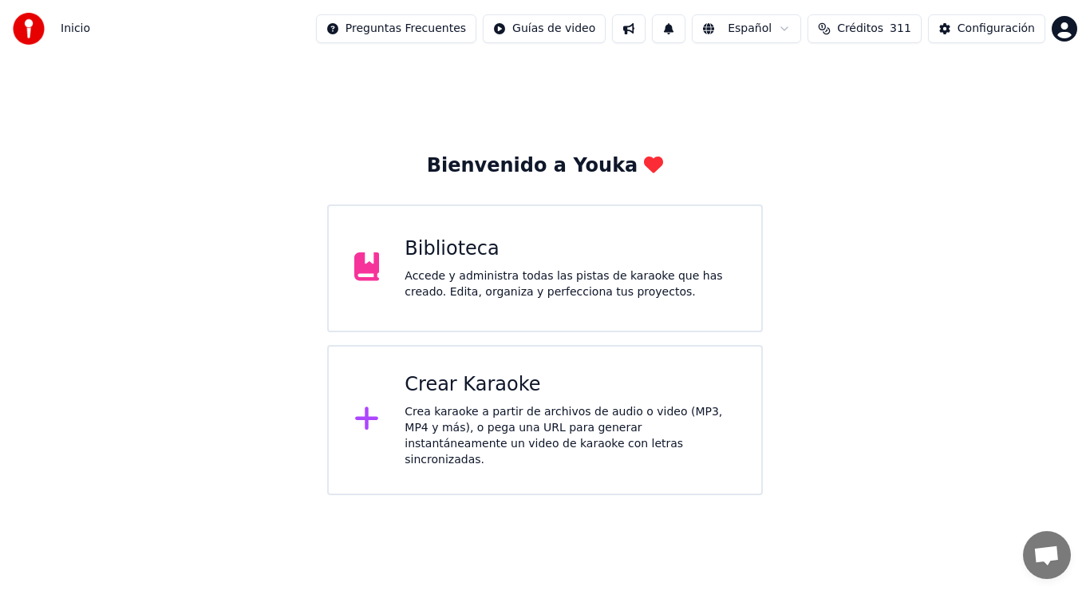
click at [473, 284] on div "Accede y administra todas las pistas de karaoke que has creado. Edita, organiza…" at bounding box center [570, 284] width 331 height 32
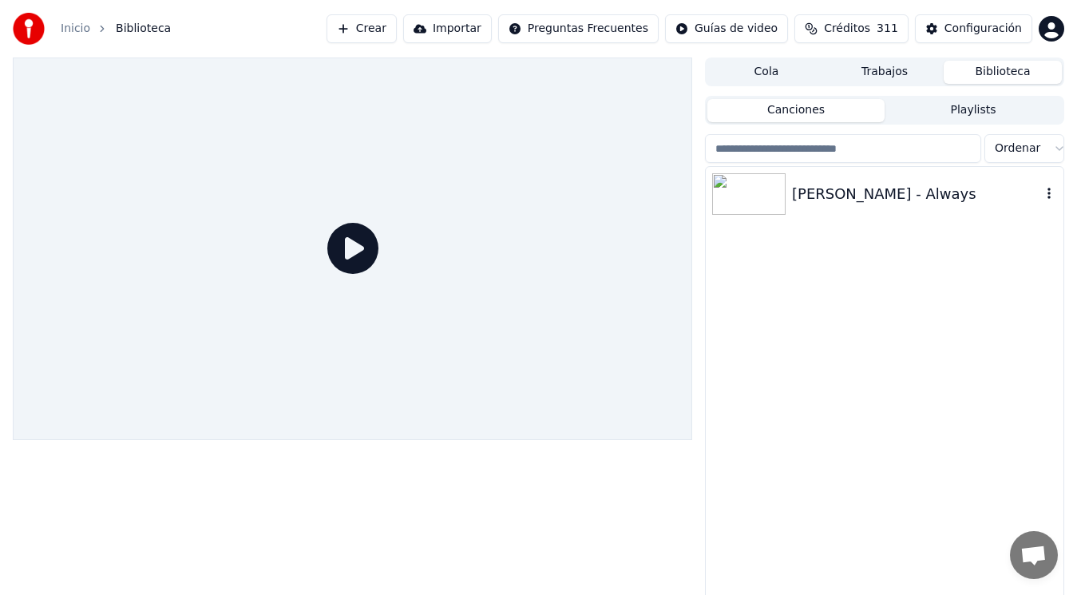
click at [845, 188] on div "[PERSON_NAME] - Always" at bounding box center [916, 194] width 249 height 22
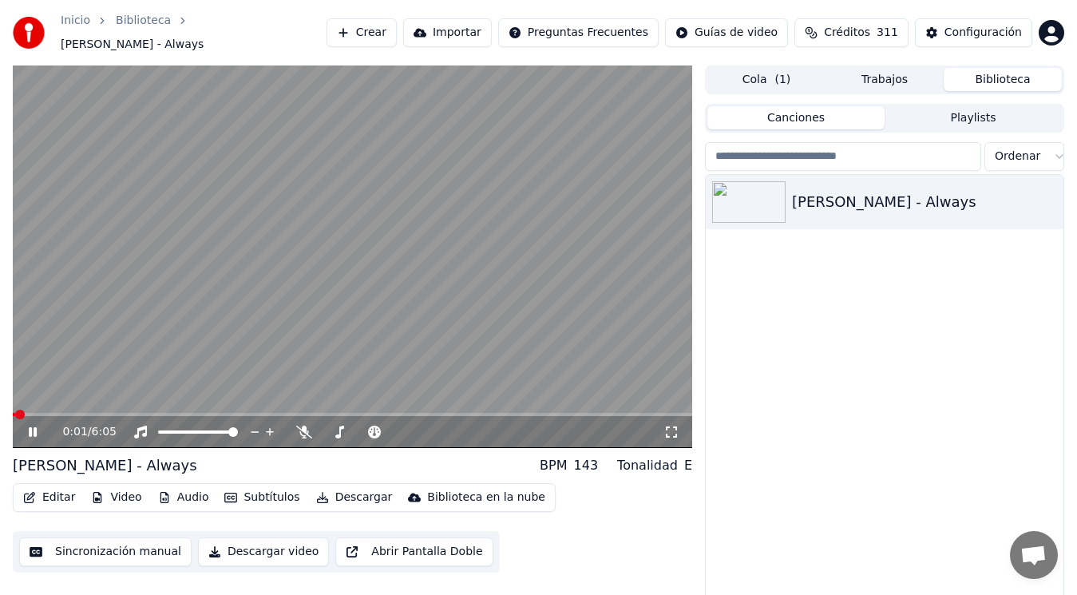
click at [33, 425] on icon at bounding box center [44, 431] width 37 height 13
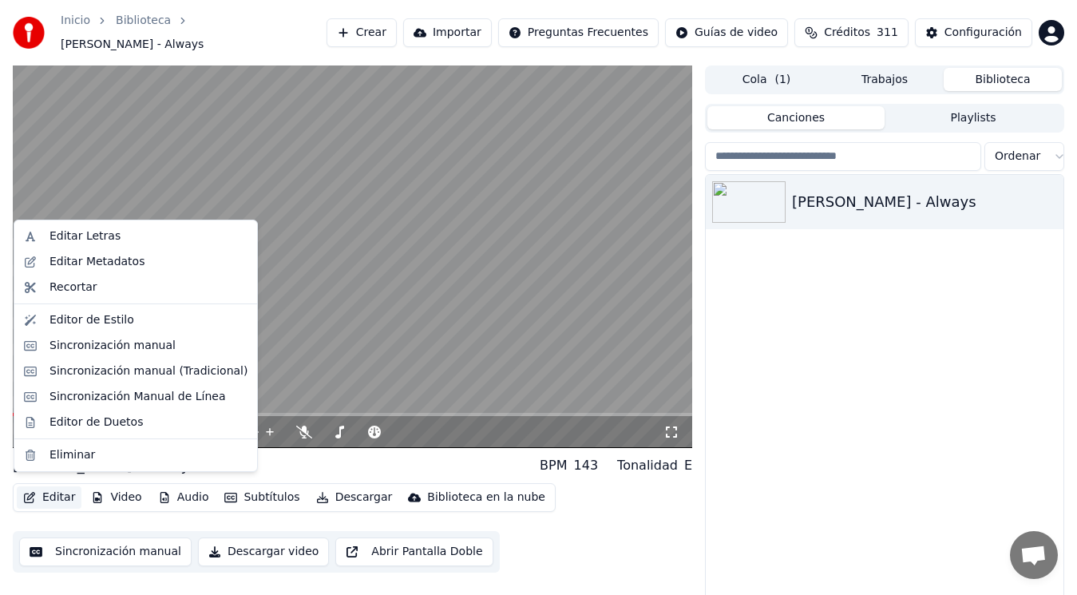
click at [49, 491] on button "Editar" at bounding box center [49, 497] width 65 height 22
click at [127, 372] on div "Sincronización manual (Tradicional)" at bounding box center [148, 371] width 198 height 16
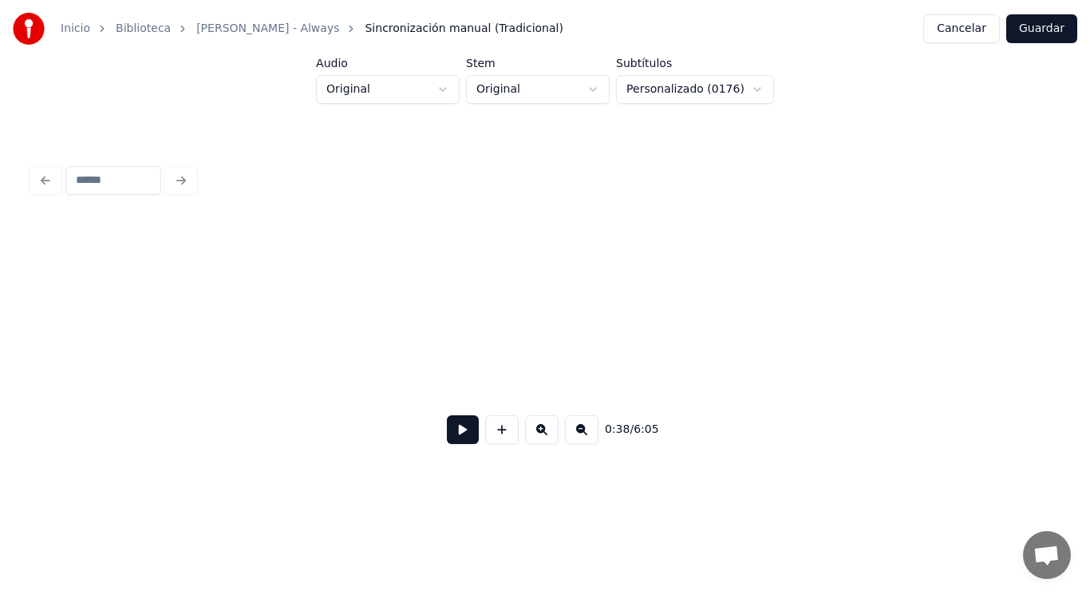
scroll to position [0, 42752]
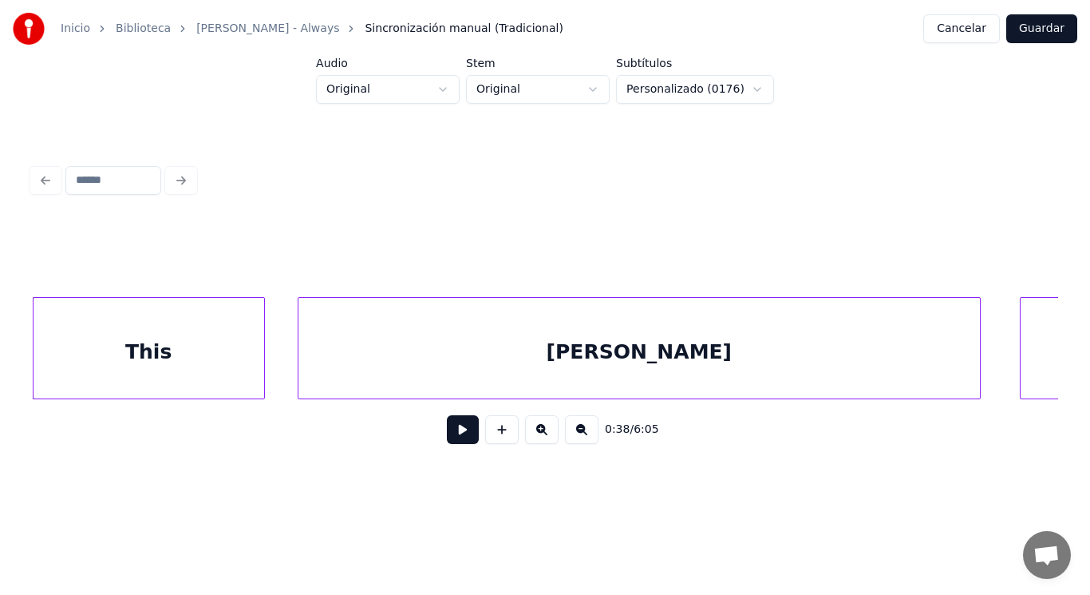
click at [208, 375] on div "This" at bounding box center [149, 352] width 231 height 109
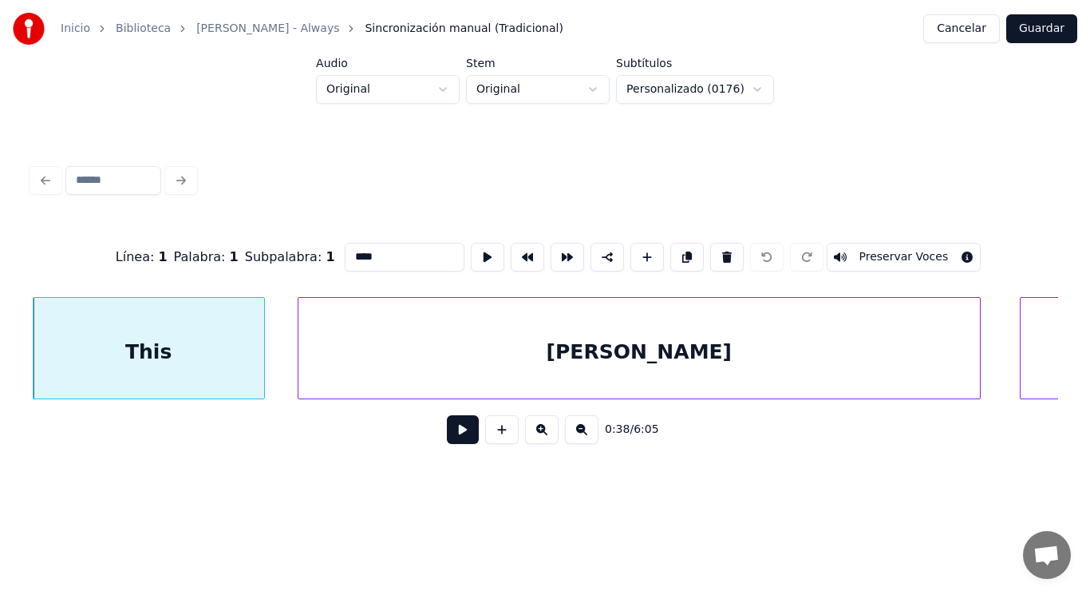
click at [453, 438] on button at bounding box center [463, 429] width 32 height 29
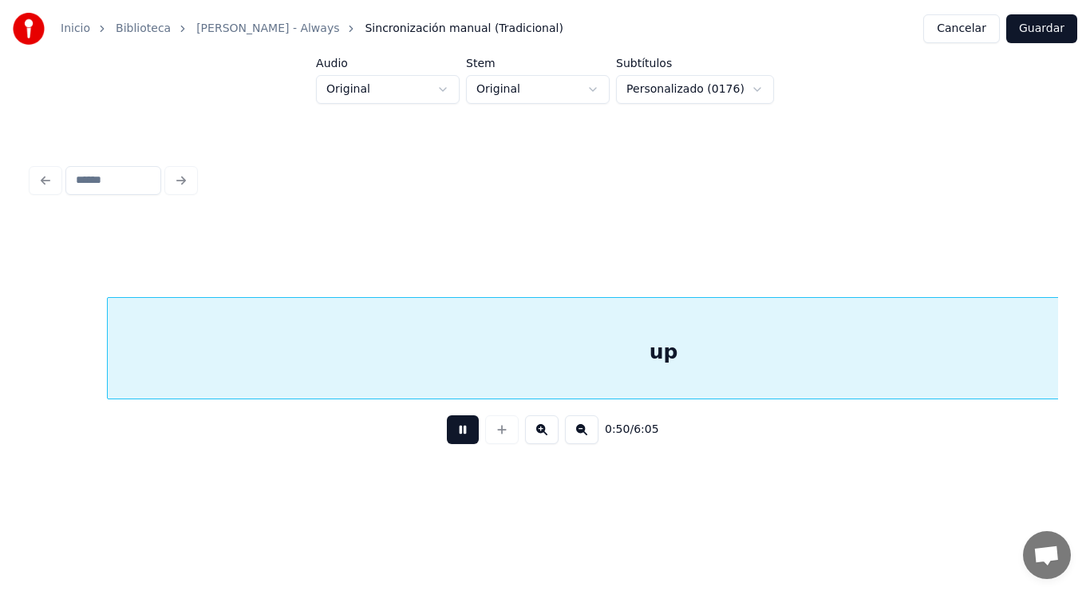
scroll to position [0, 56289]
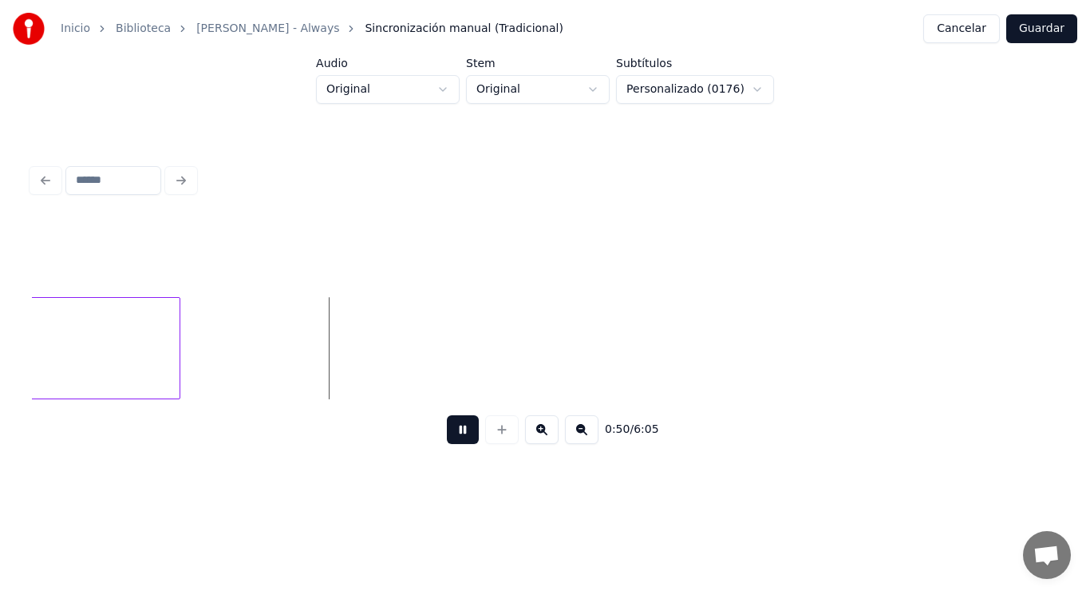
click at [453, 438] on button at bounding box center [463, 429] width 32 height 29
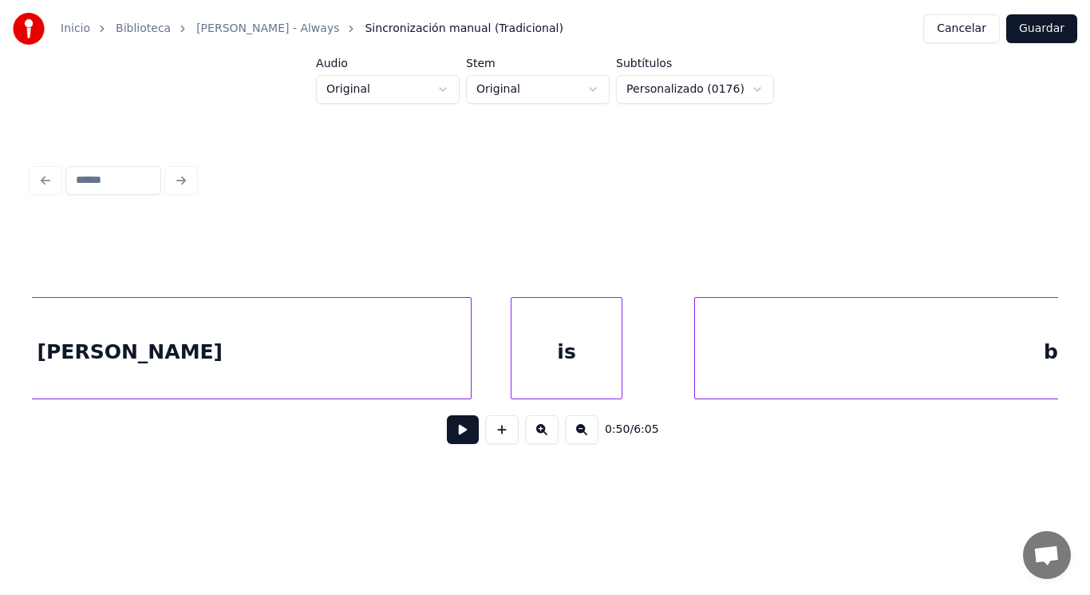
scroll to position [0, 42602]
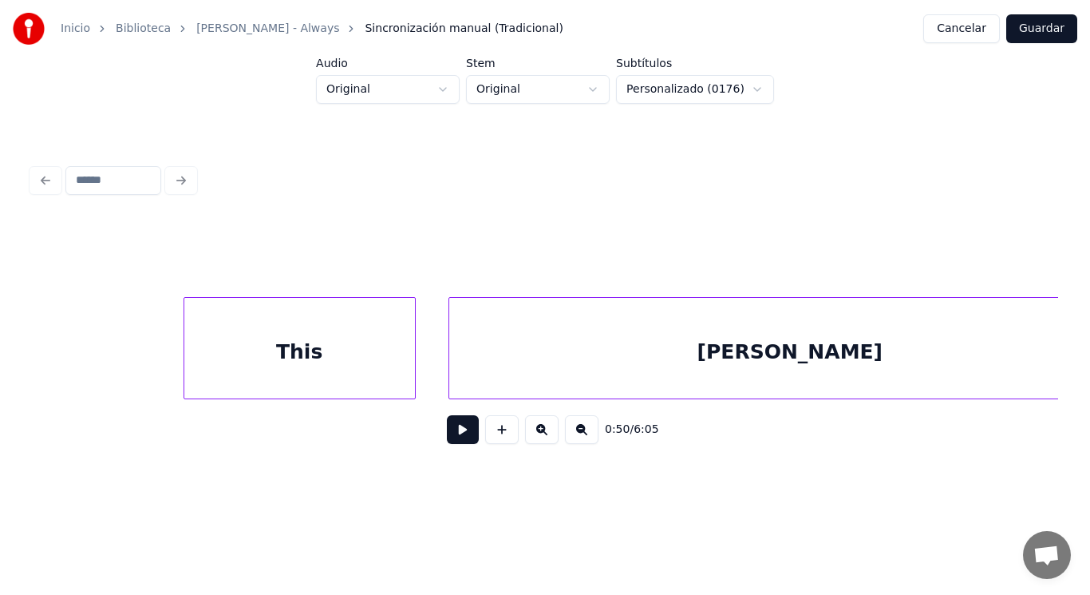
click at [266, 358] on div "This" at bounding box center [299, 352] width 231 height 109
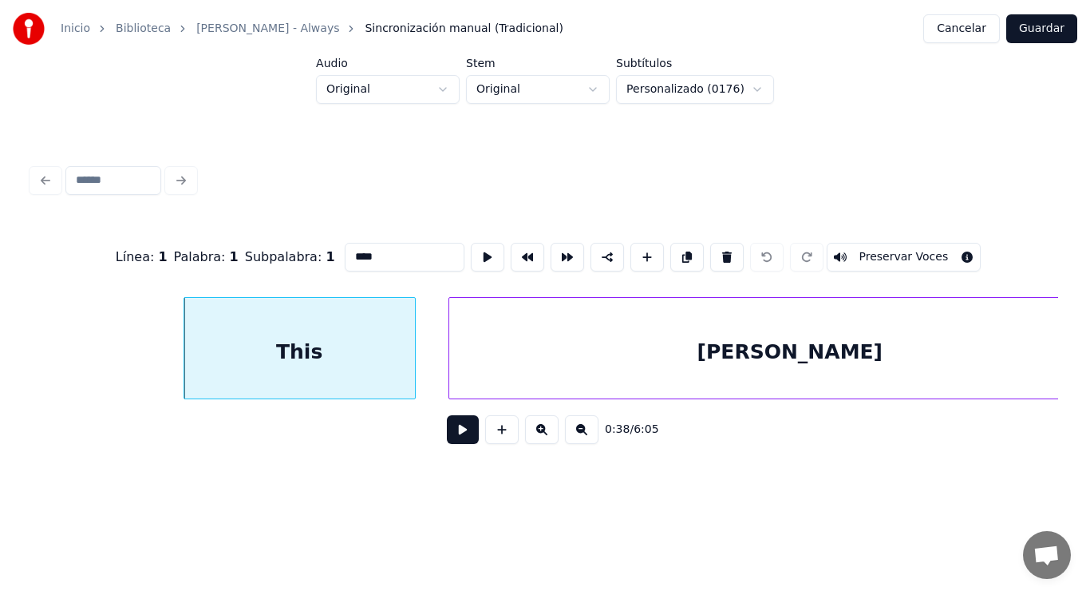
click at [449, 439] on button at bounding box center [463, 429] width 32 height 29
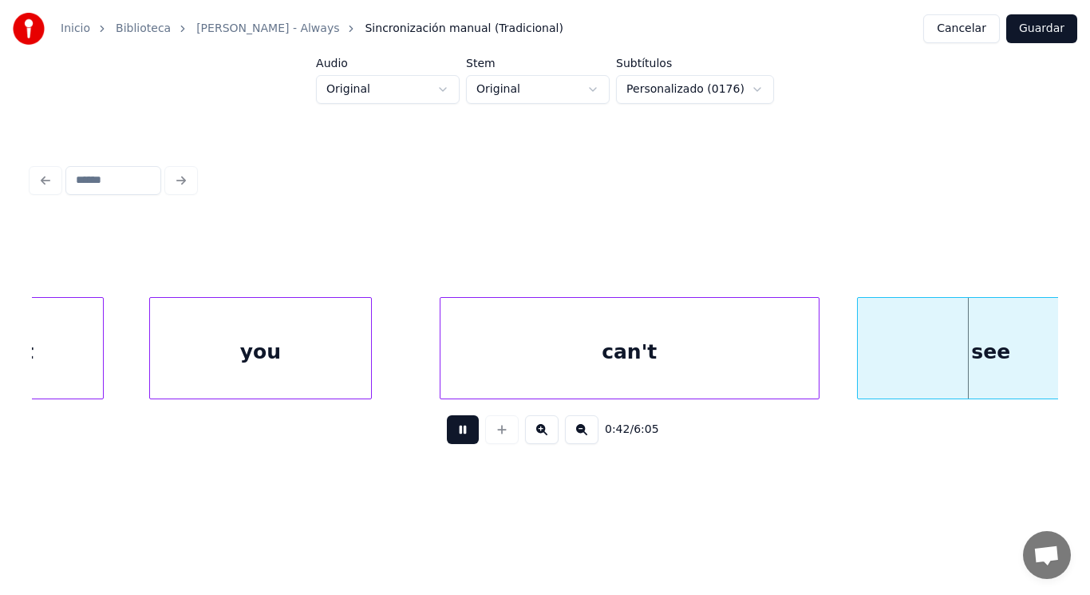
scroll to position [0, 47803]
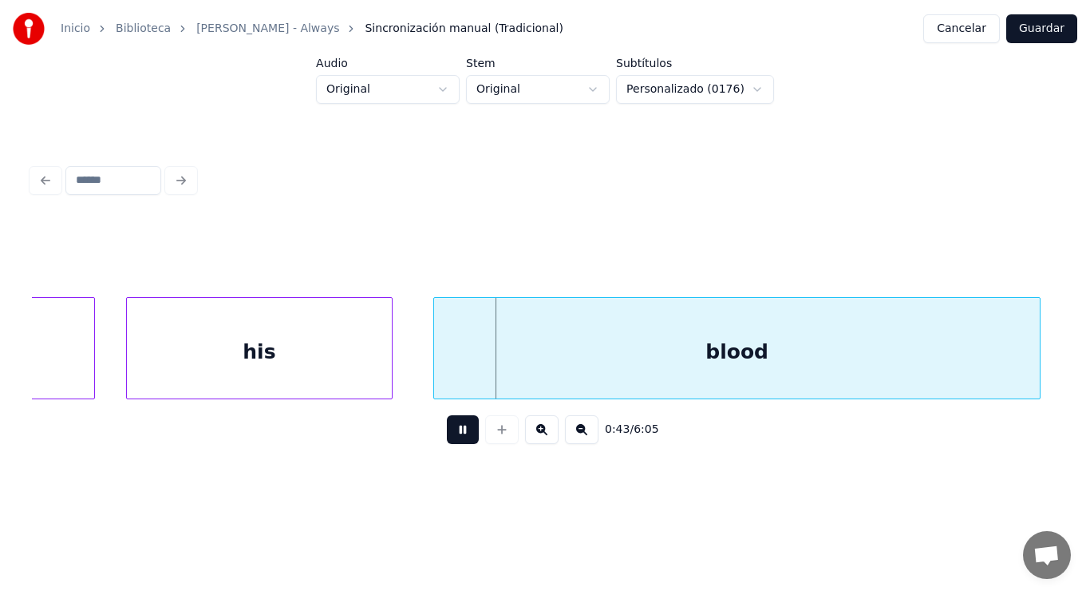
click at [449, 439] on button at bounding box center [463, 429] width 32 height 29
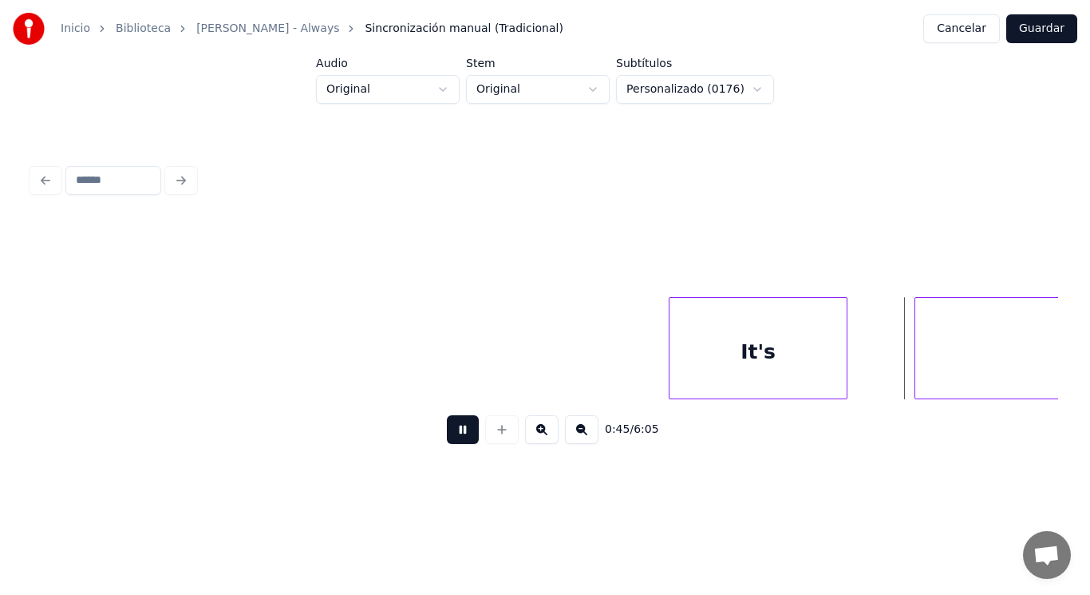
click at [449, 439] on button at bounding box center [463, 429] width 32 height 29
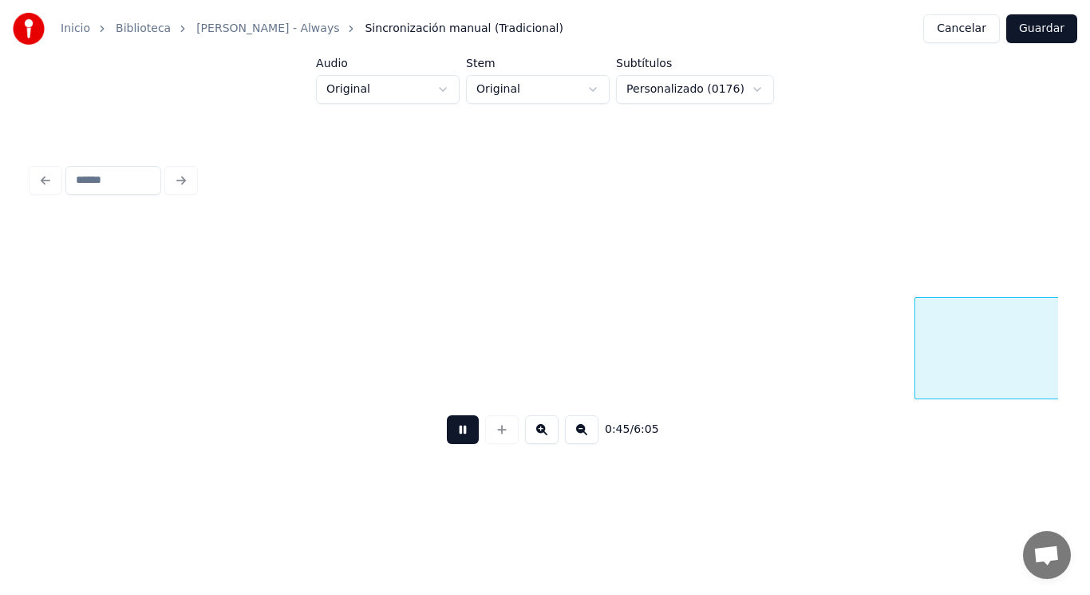
scroll to position [0, 50914]
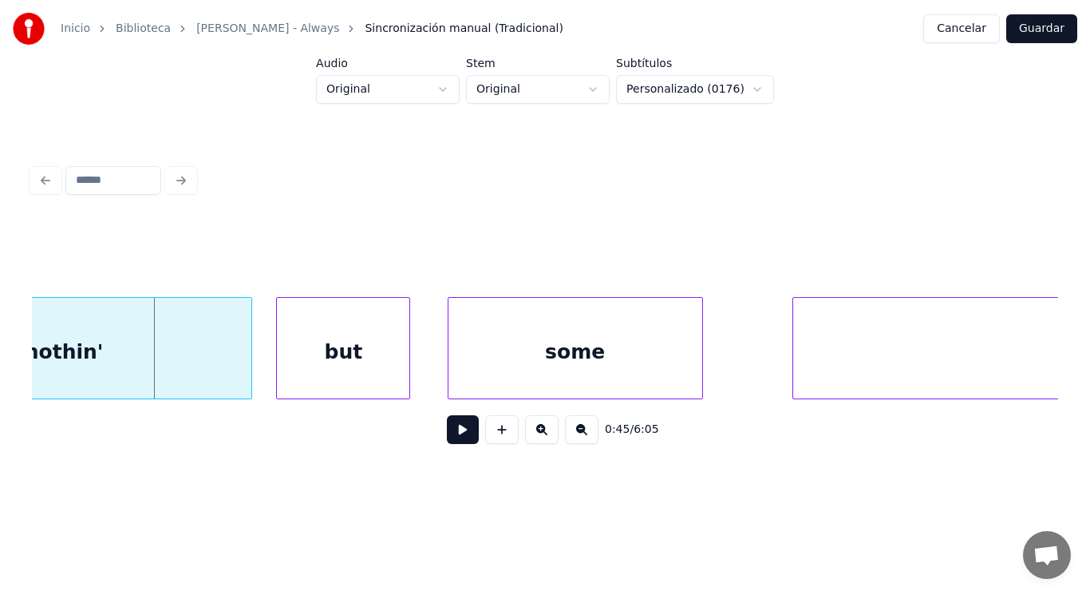
click at [449, 439] on button at bounding box center [463, 429] width 32 height 29
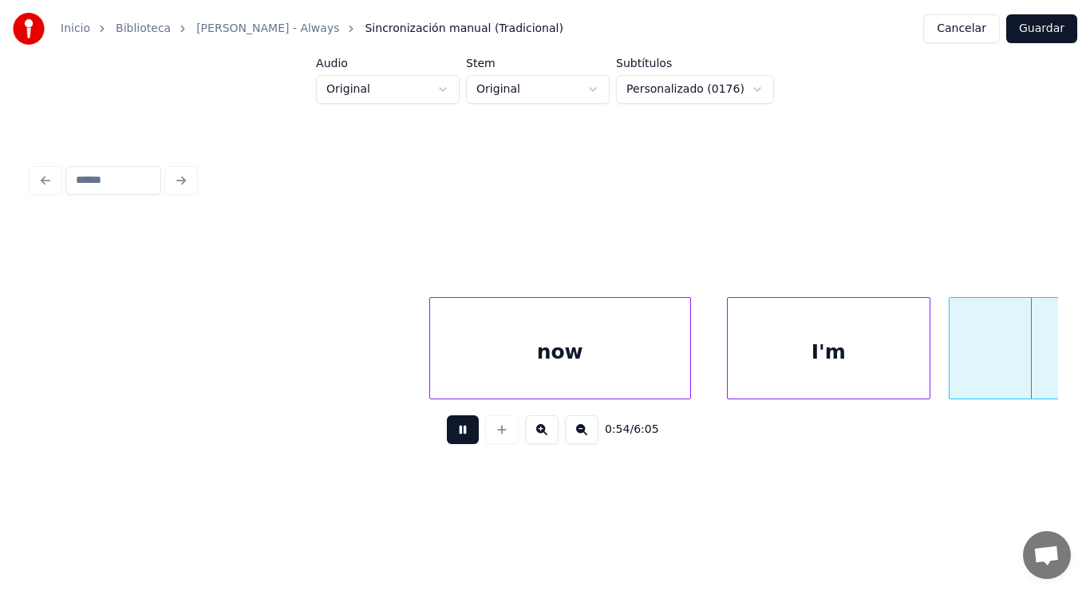
scroll to position [0, 61286]
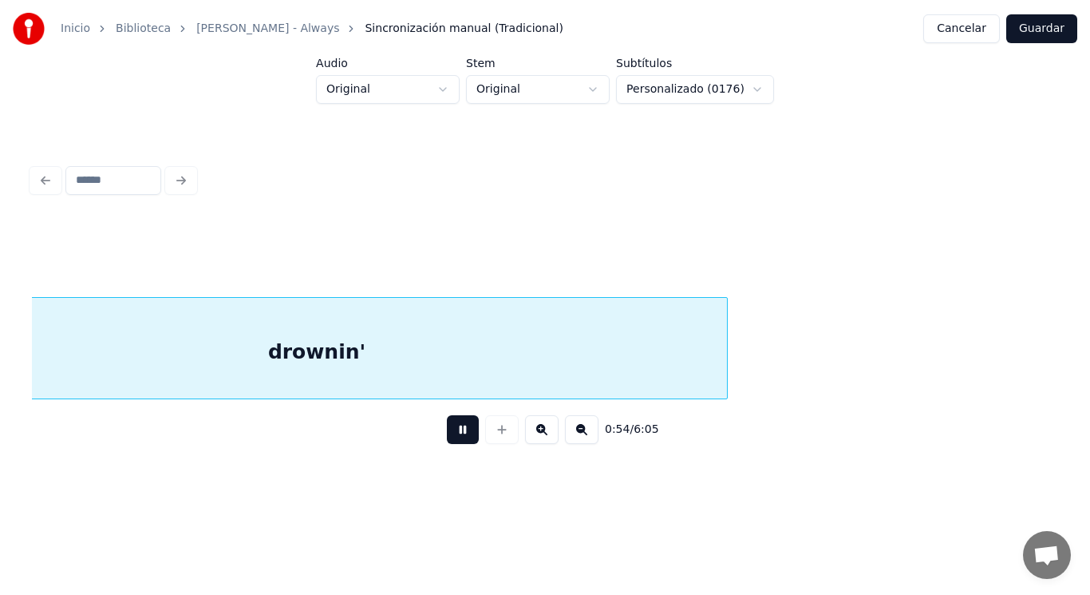
click at [449, 439] on button at bounding box center [463, 429] width 32 height 29
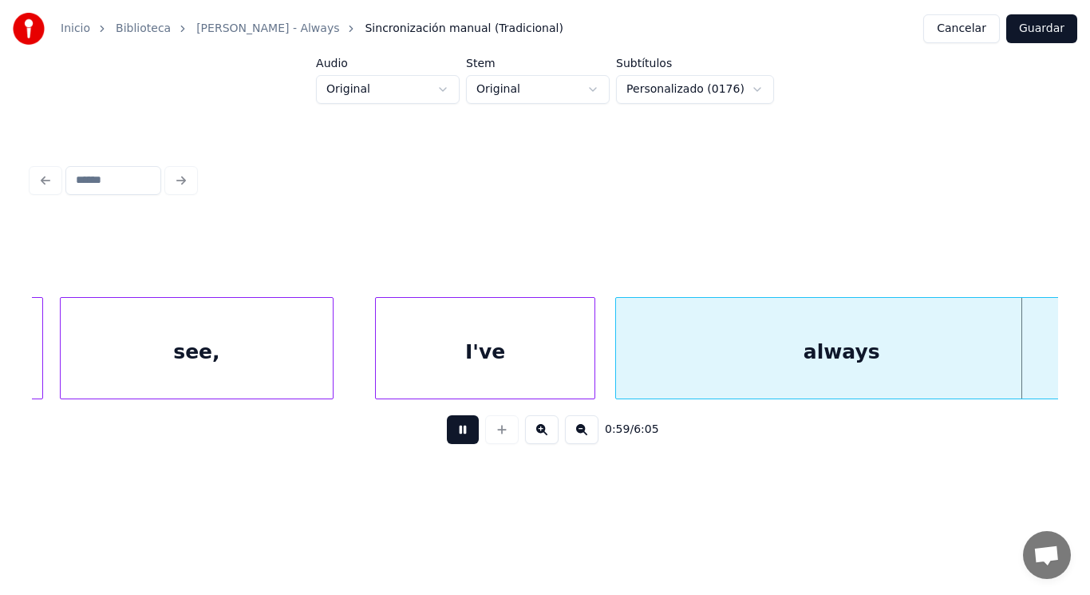
scroll to position [0, 66458]
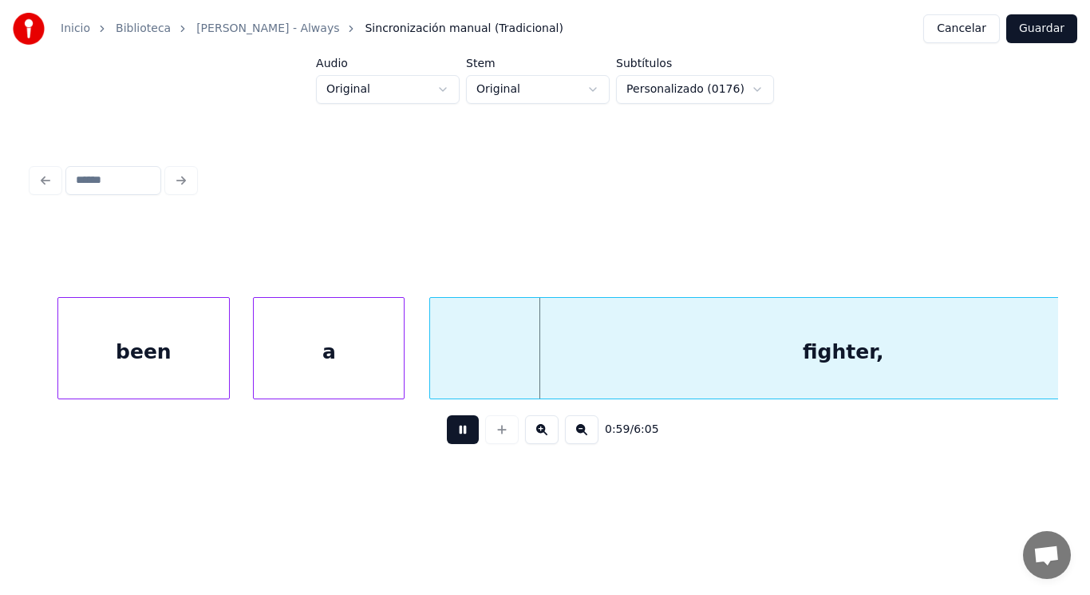
click at [449, 439] on button at bounding box center [463, 429] width 32 height 29
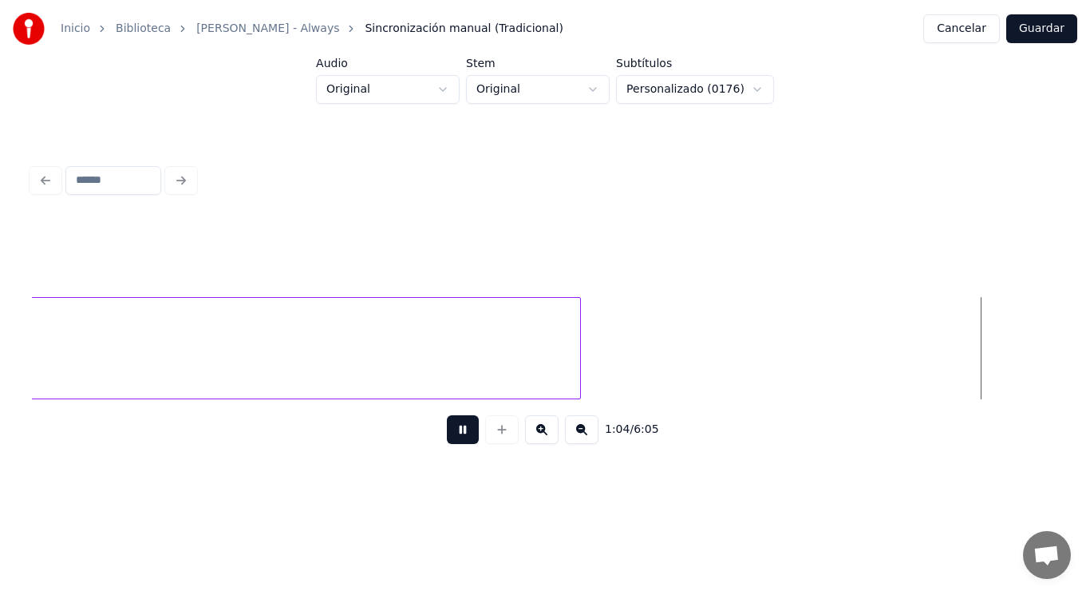
scroll to position [0, 72718]
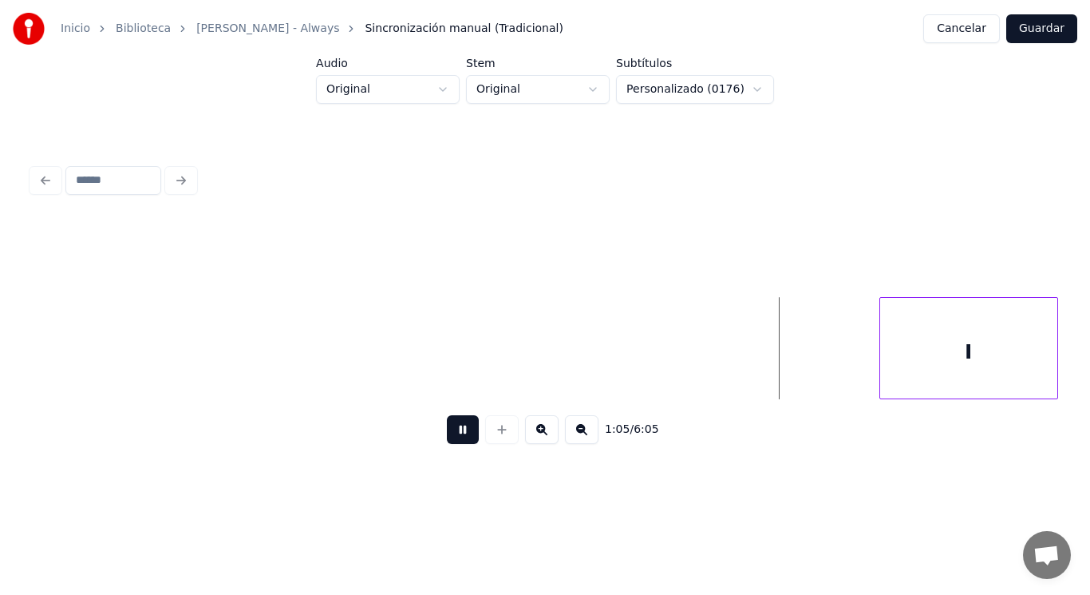
click at [449, 439] on button at bounding box center [463, 429] width 32 height 29
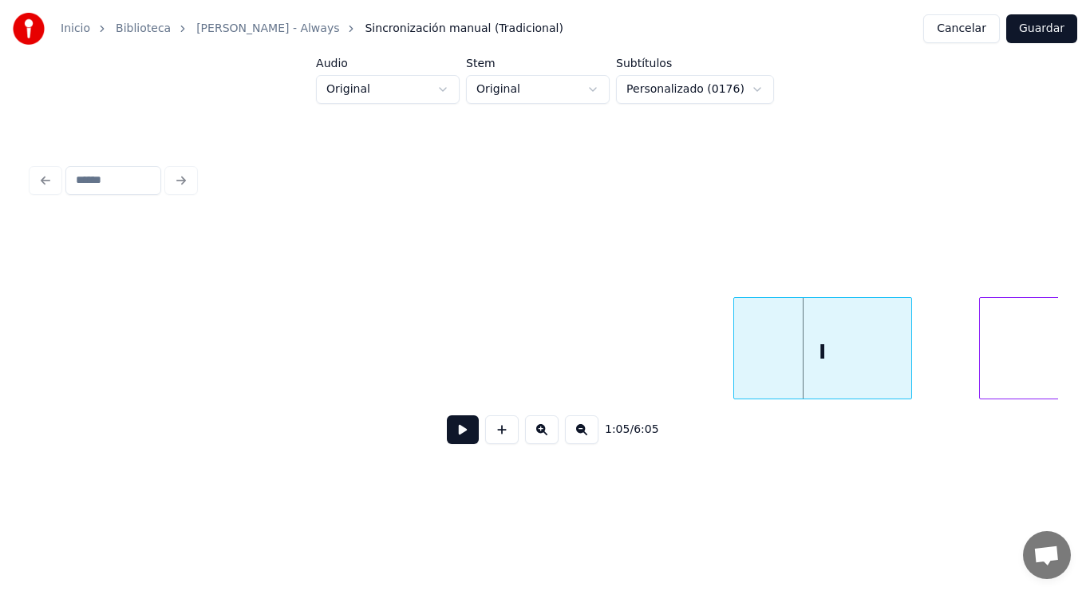
scroll to position [0, 72973]
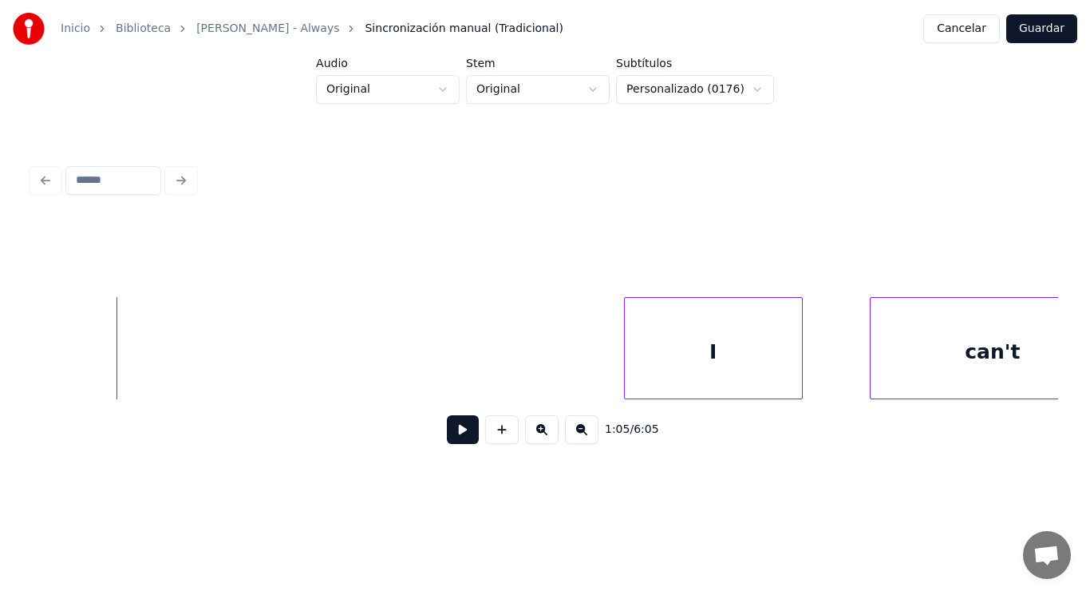
click at [453, 434] on button at bounding box center [463, 429] width 32 height 29
click at [411, 375] on div at bounding box center [409, 348] width 5 height 101
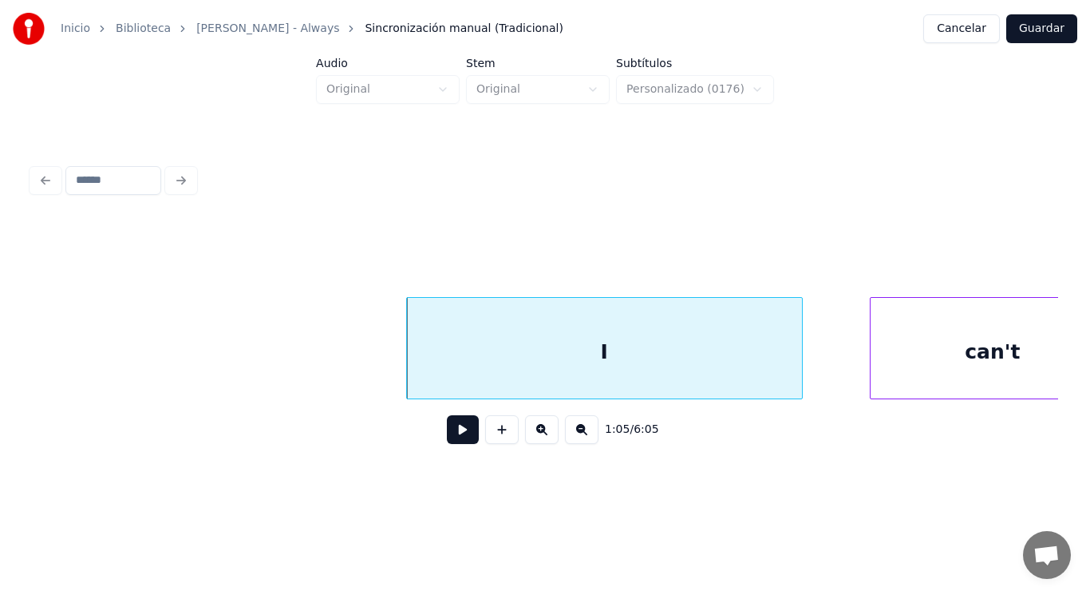
click at [452, 439] on button at bounding box center [463, 429] width 32 height 29
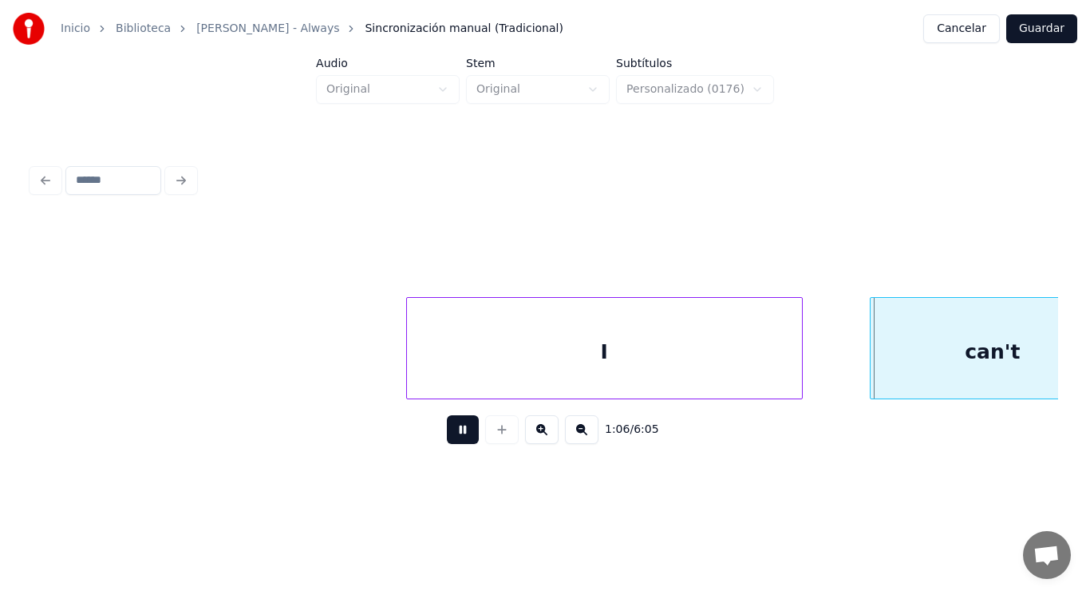
click at [452, 439] on button at bounding box center [463, 429] width 32 height 29
click at [850, 371] on div at bounding box center [850, 348] width 5 height 101
click at [455, 431] on button at bounding box center [463, 429] width 32 height 29
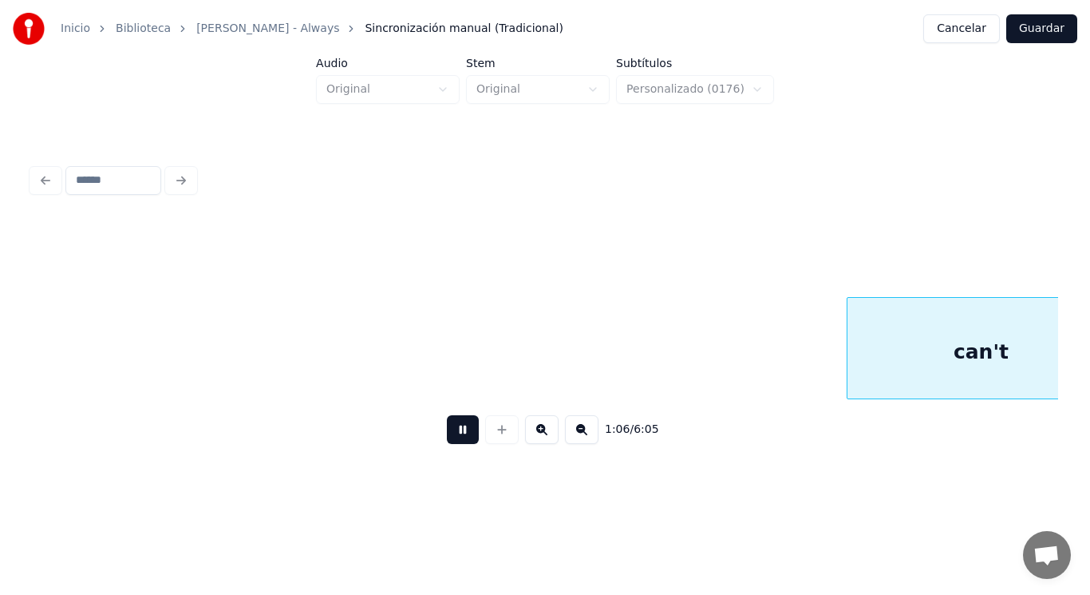
scroll to position [0, 74006]
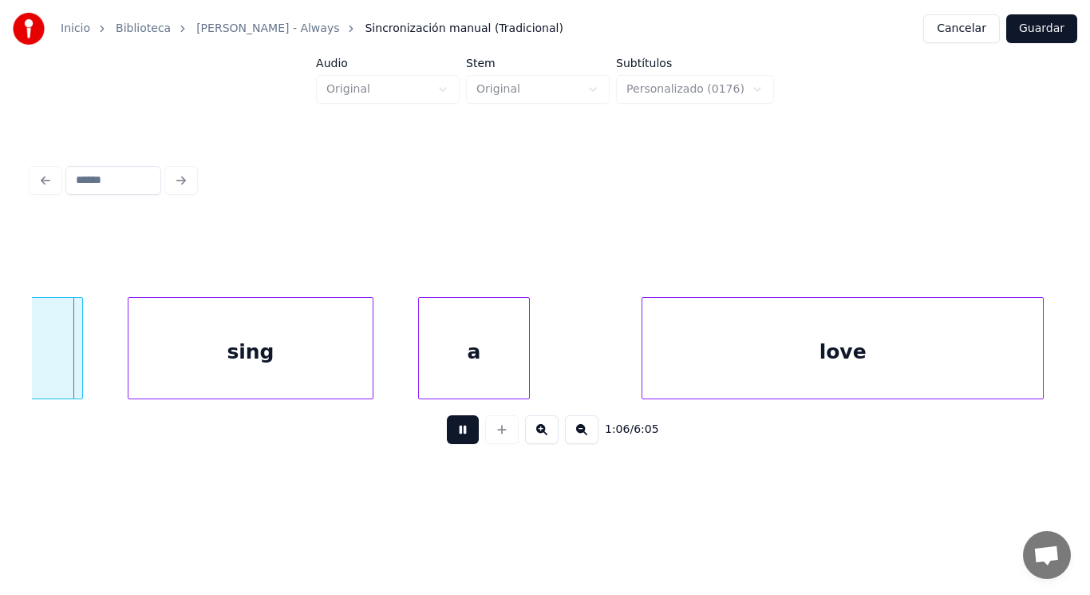
click at [455, 431] on button at bounding box center [463, 429] width 32 height 29
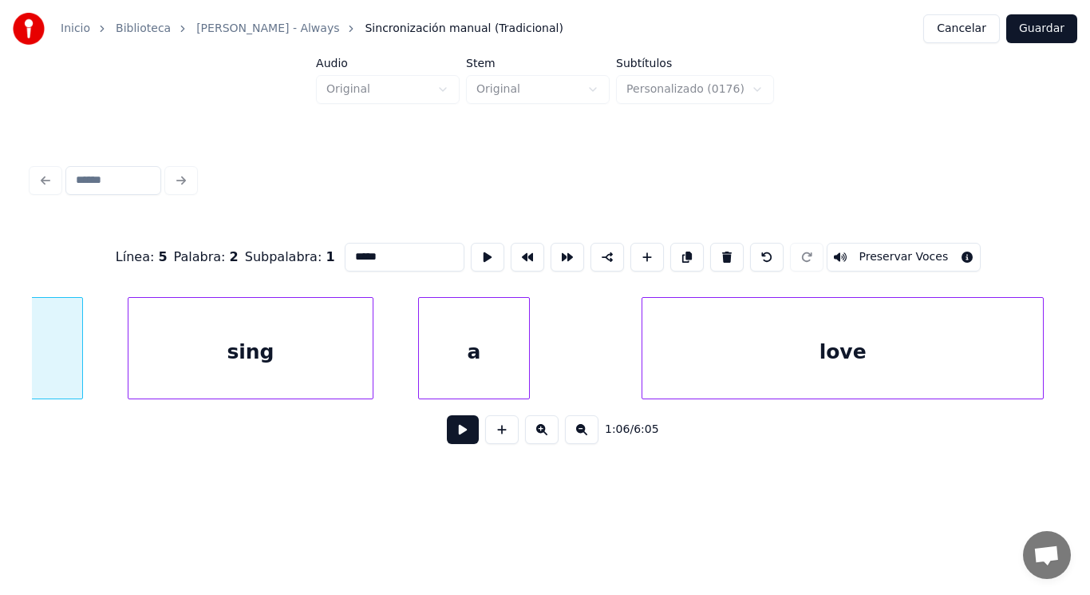
scroll to position [0, 73789]
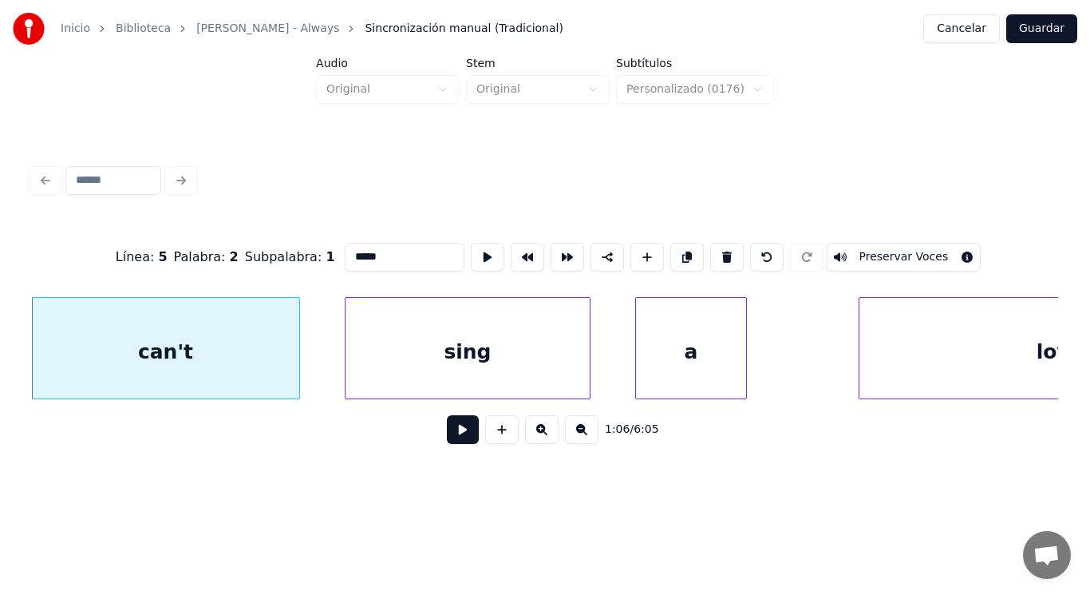
click at [458, 435] on button at bounding box center [463, 429] width 32 height 29
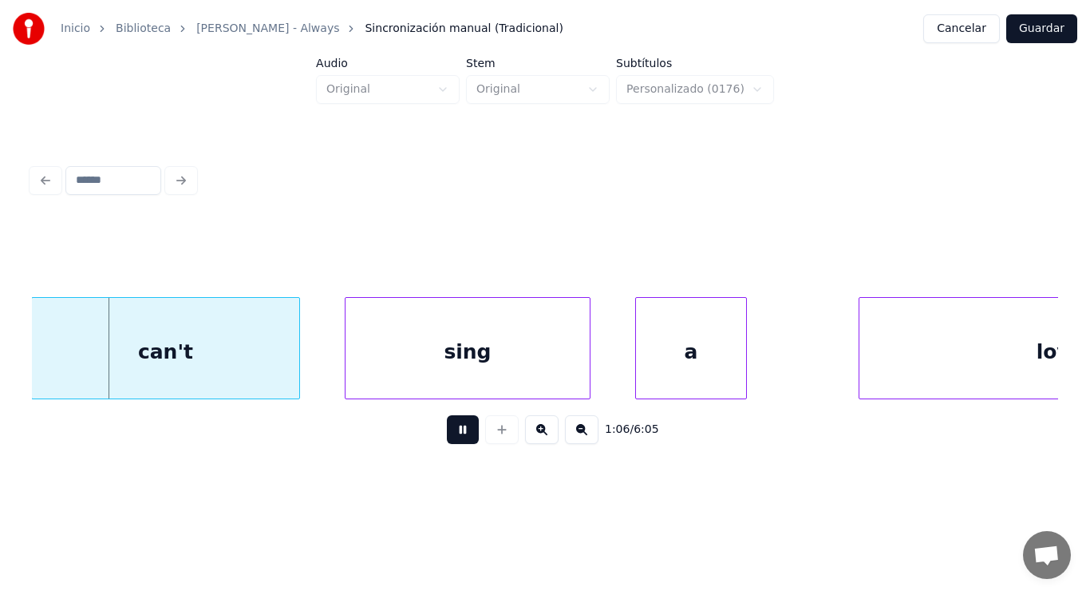
click at [458, 435] on button at bounding box center [463, 429] width 32 height 29
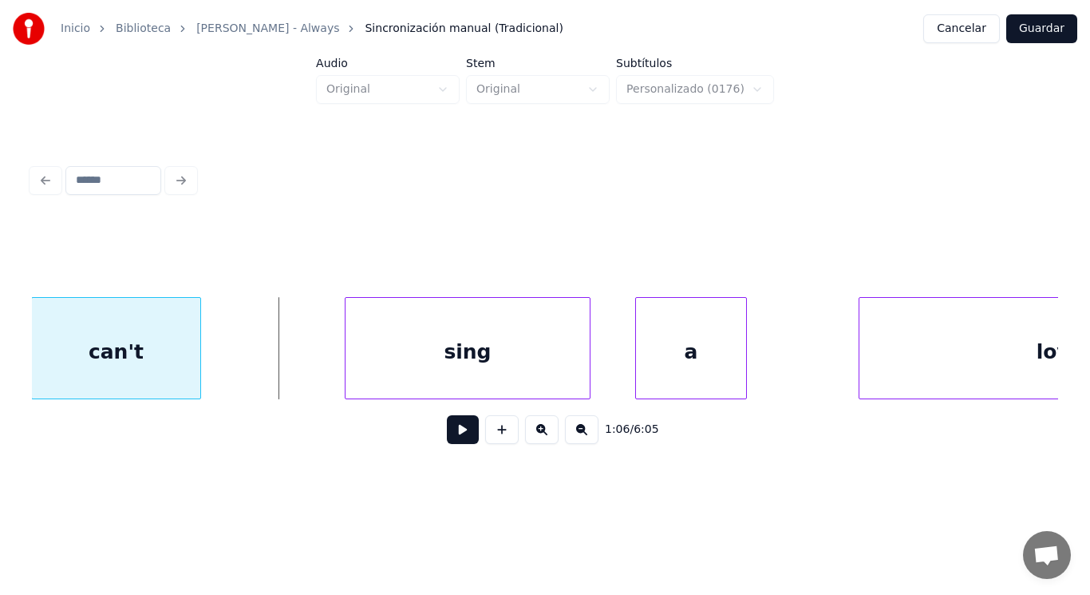
click at [200, 366] on div at bounding box center [198, 348] width 5 height 101
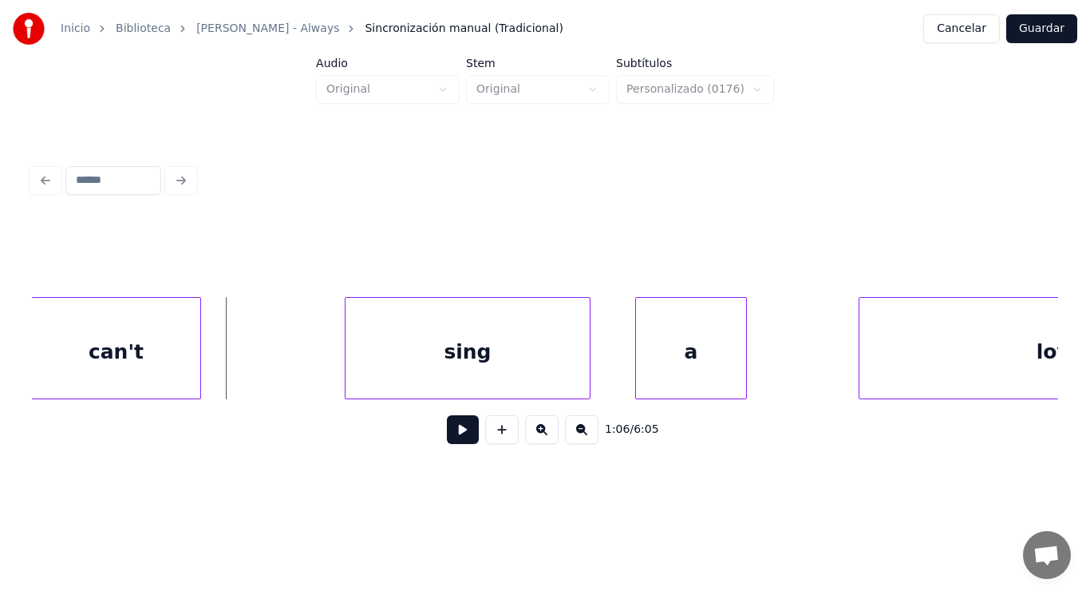
click at [449, 443] on button at bounding box center [463, 429] width 32 height 29
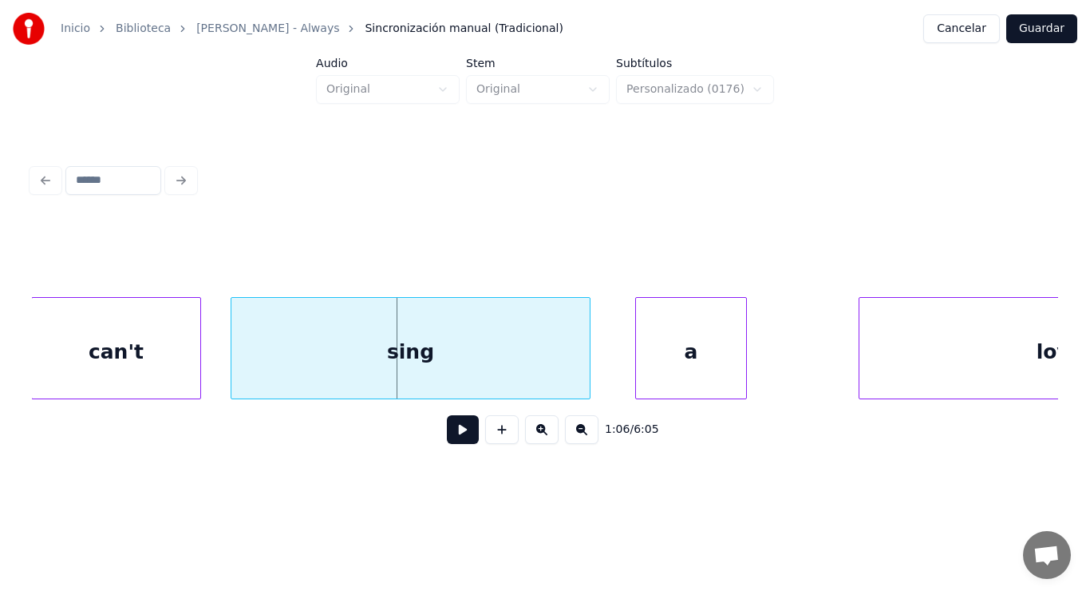
click at [235, 358] on div at bounding box center [234, 348] width 5 height 101
click at [448, 437] on button at bounding box center [463, 429] width 32 height 29
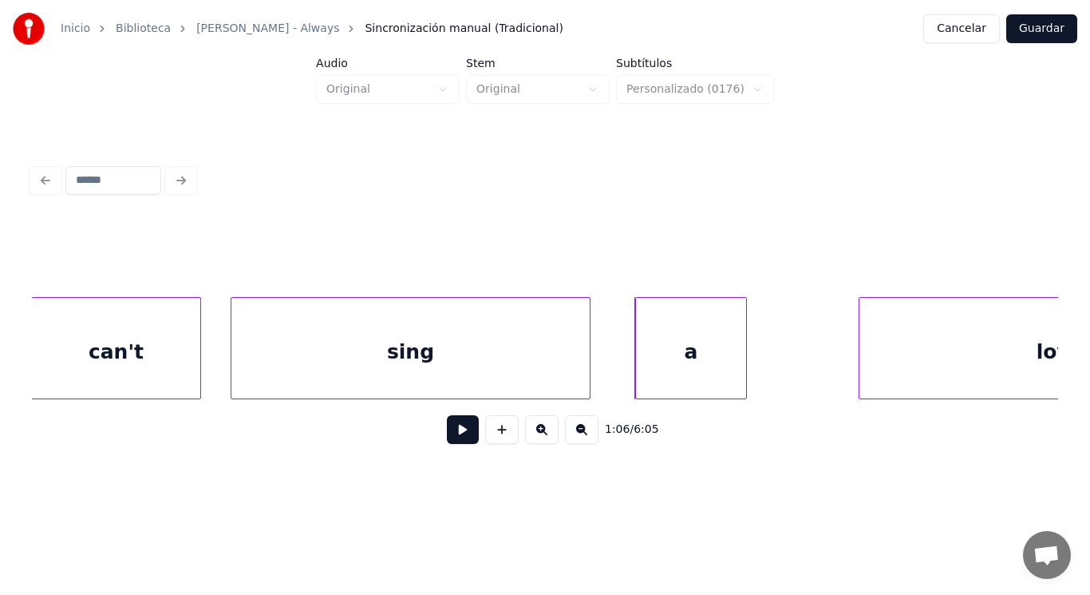
click at [588, 366] on div at bounding box center [587, 348] width 5 height 101
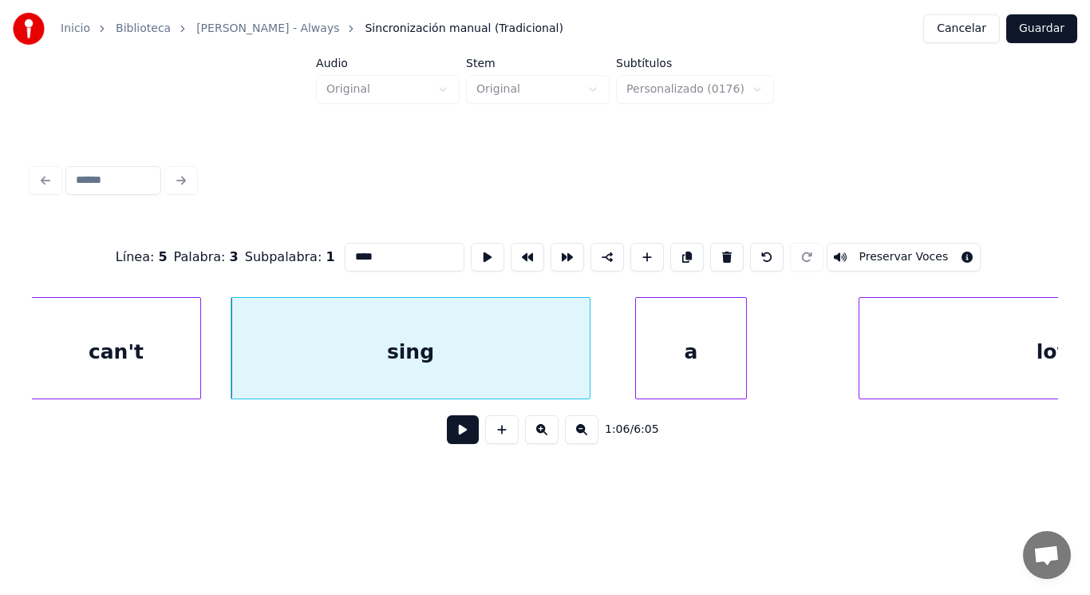
click at [447, 435] on button at bounding box center [463, 429] width 32 height 29
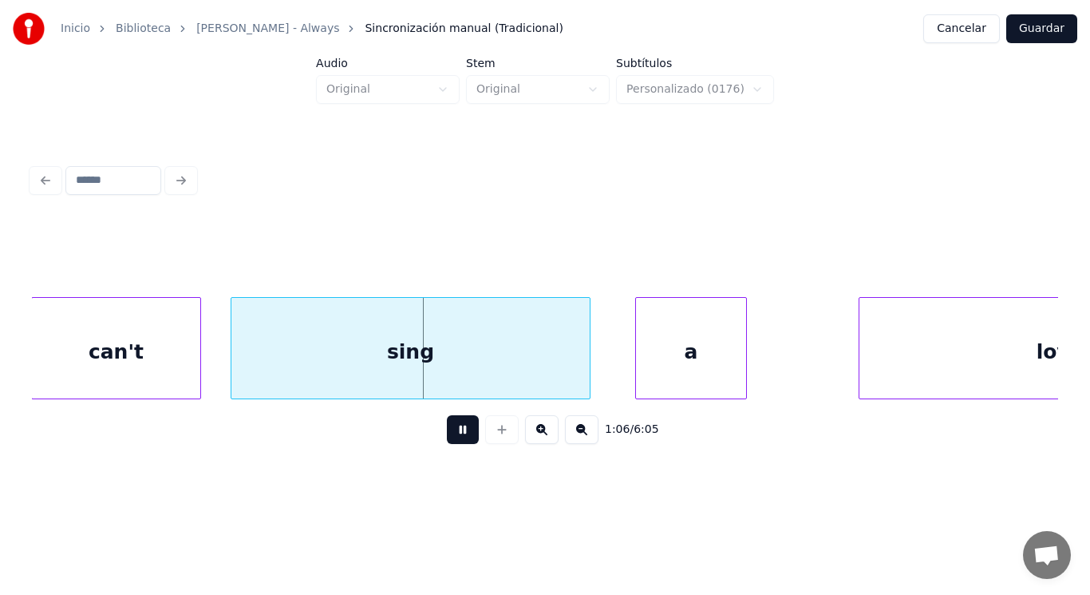
click at [447, 435] on button at bounding box center [463, 429] width 32 height 29
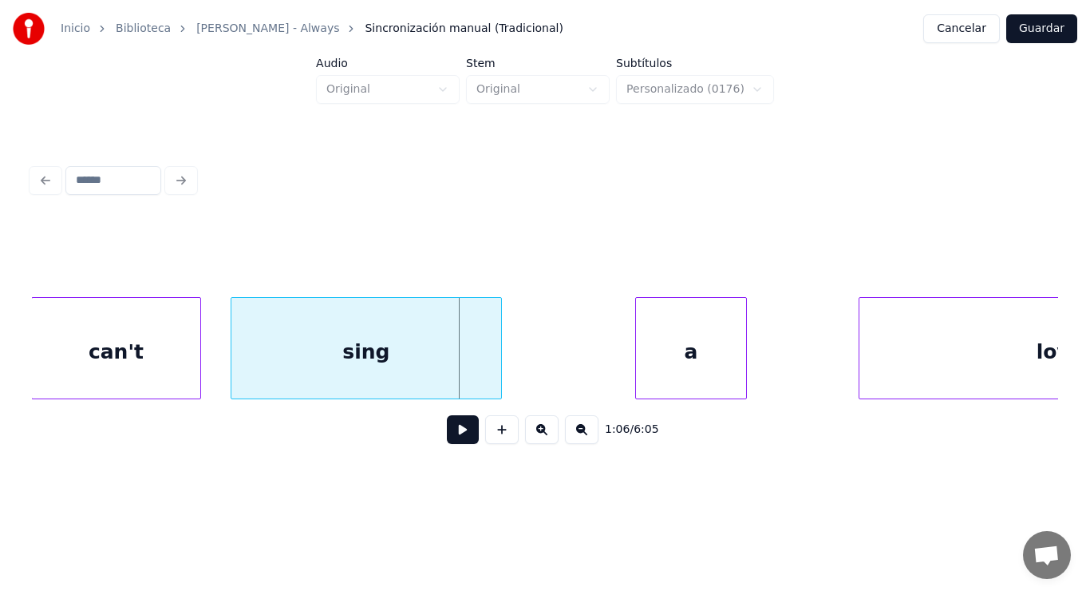
click at [500, 372] on div at bounding box center [499, 348] width 5 height 101
click at [451, 444] on button at bounding box center [463, 429] width 32 height 29
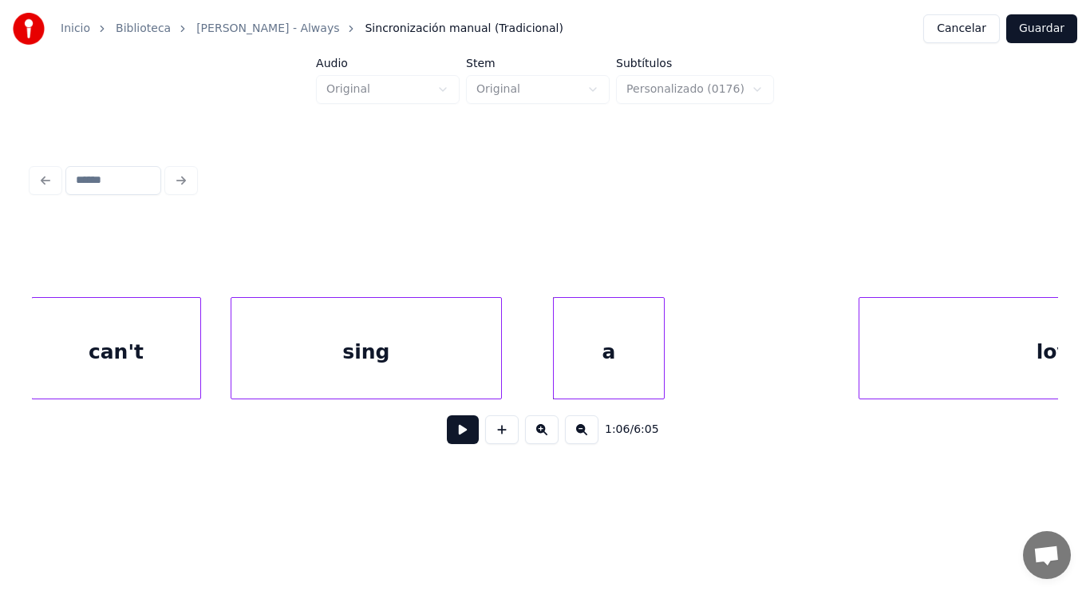
click at [583, 362] on div "a" at bounding box center [609, 352] width 110 height 109
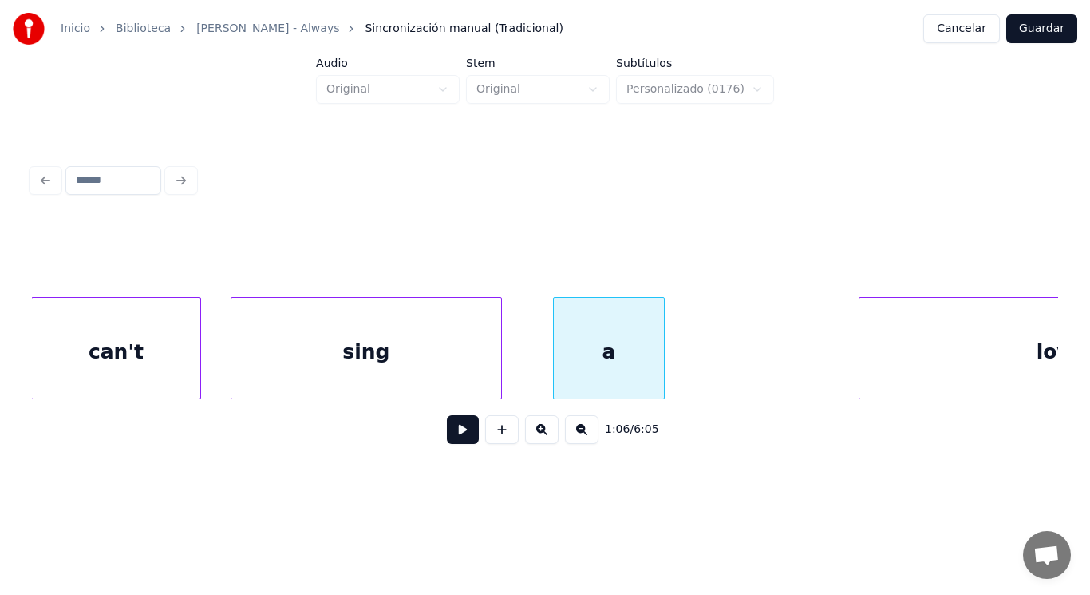
click at [456, 425] on button at bounding box center [463, 429] width 32 height 29
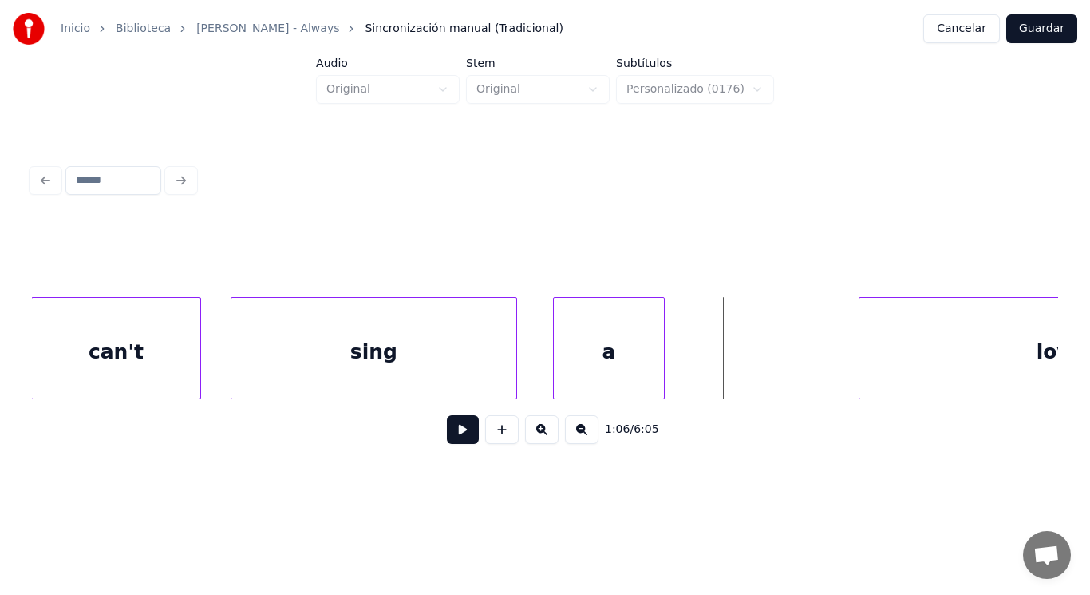
click at [514, 358] on div at bounding box center [514, 348] width 5 height 101
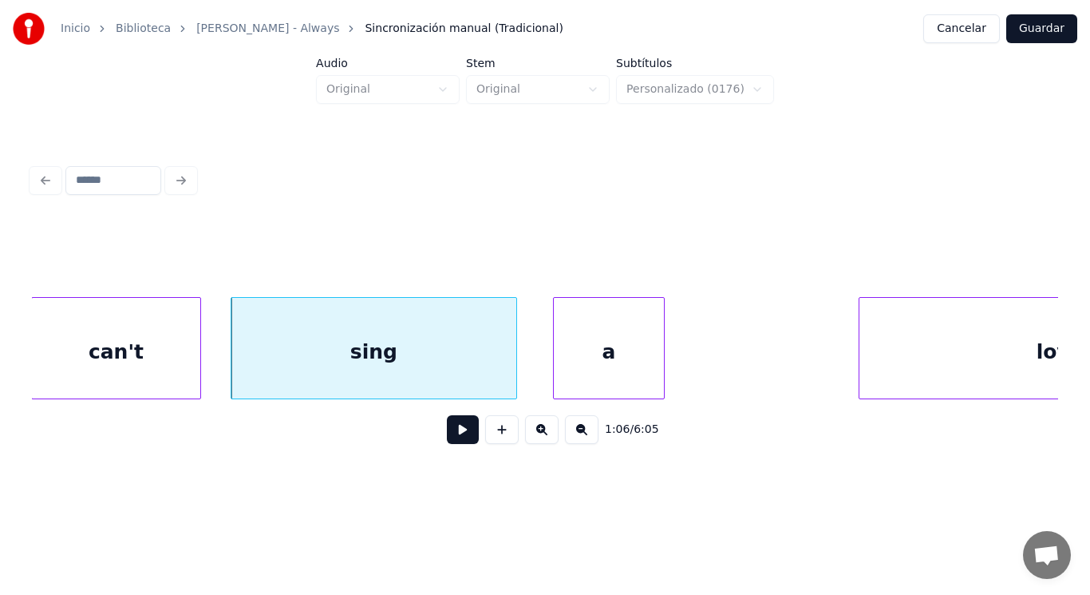
click at [578, 361] on div "a" at bounding box center [609, 352] width 110 height 109
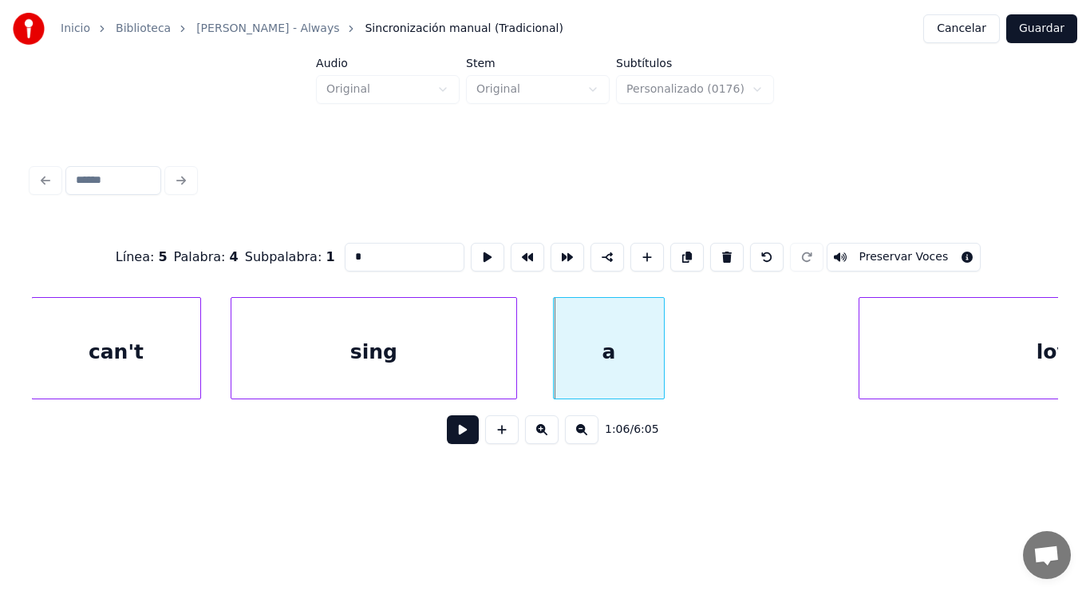
click at [455, 429] on button at bounding box center [463, 429] width 32 height 29
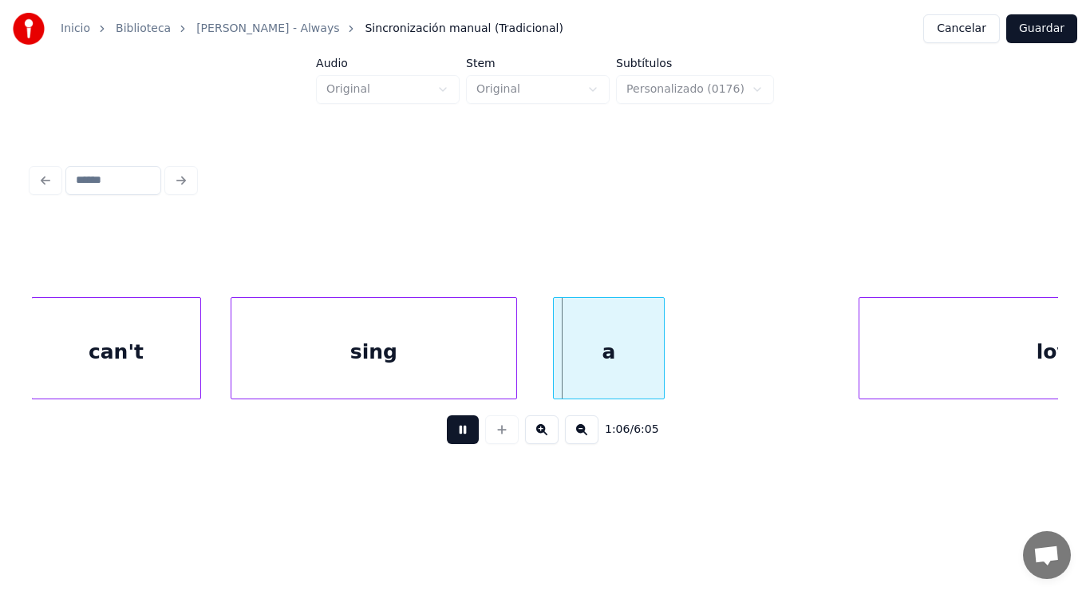
click at [455, 429] on button at bounding box center [463, 429] width 32 height 29
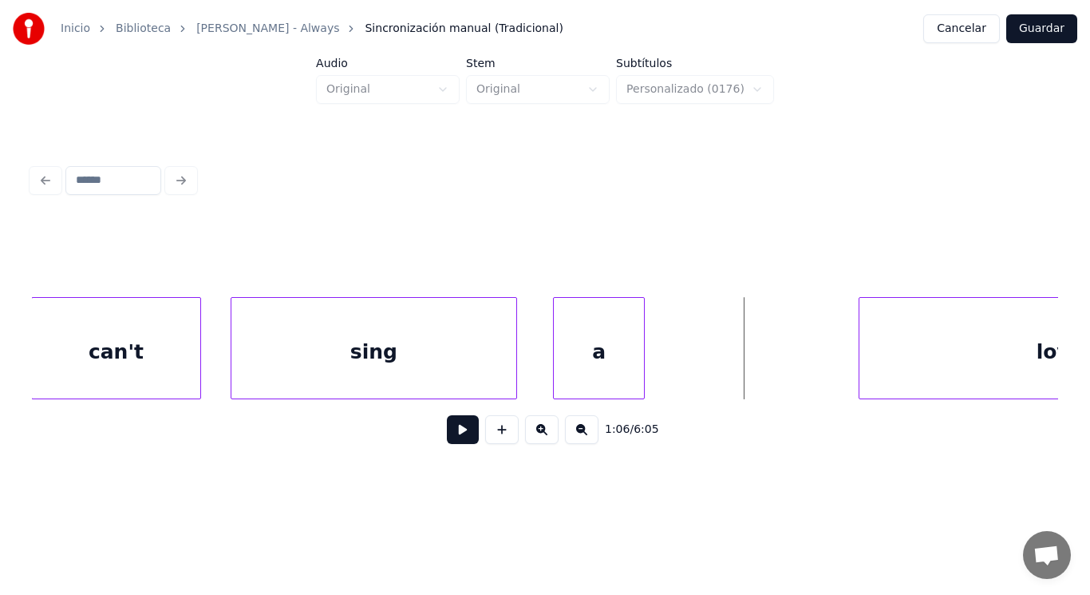
click at [642, 374] on div at bounding box center [641, 348] width 5 height 101
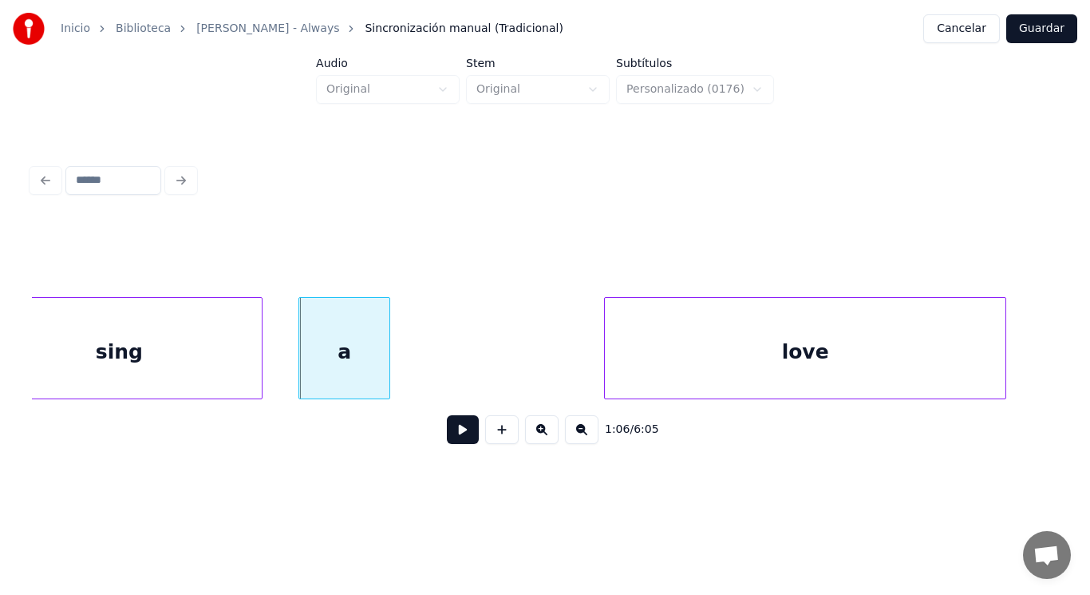
scroll to position [0, 74045]
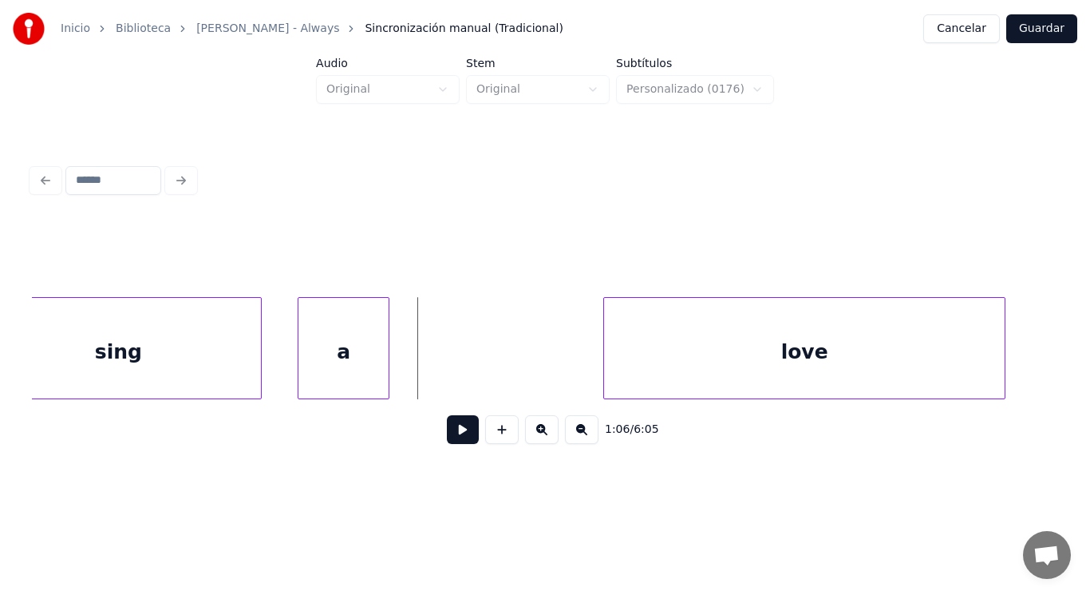
click at [452, 436] on button at bounding box center [463, 429] width 32 height 29
click at [455, 434] on button at bounding box center [463, 429] width 32 height 29
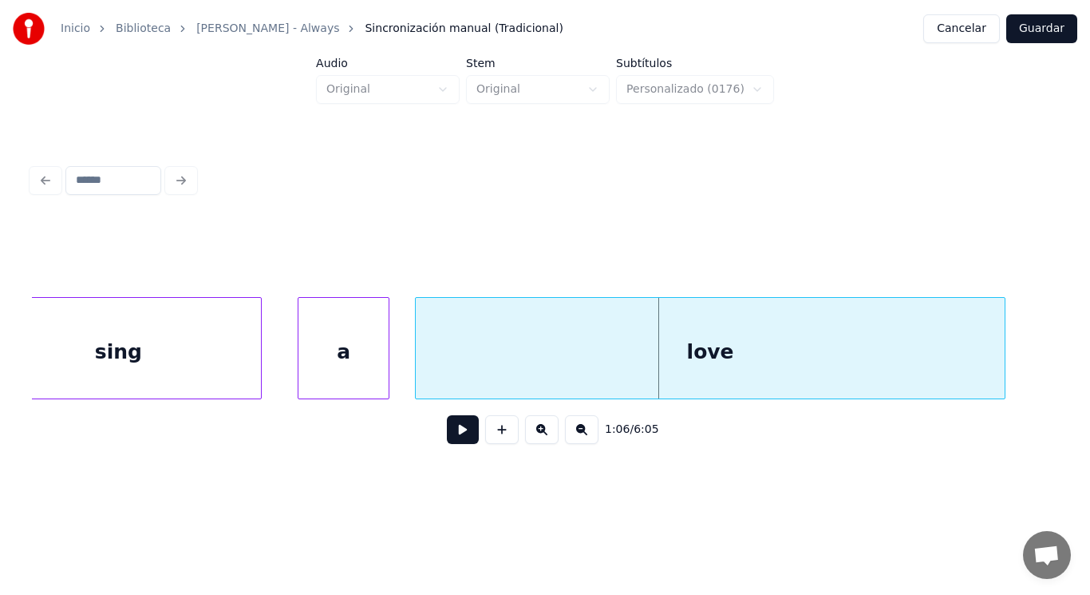
click at [418, 362] on div at bounding box center [418, 348] width 5 height 101
click at [451, 437] on button at bounding box center [463, 429] width 32 height 29
click at [473, 344] on div "love" at bounding box center [710, 352] width 589 height 109
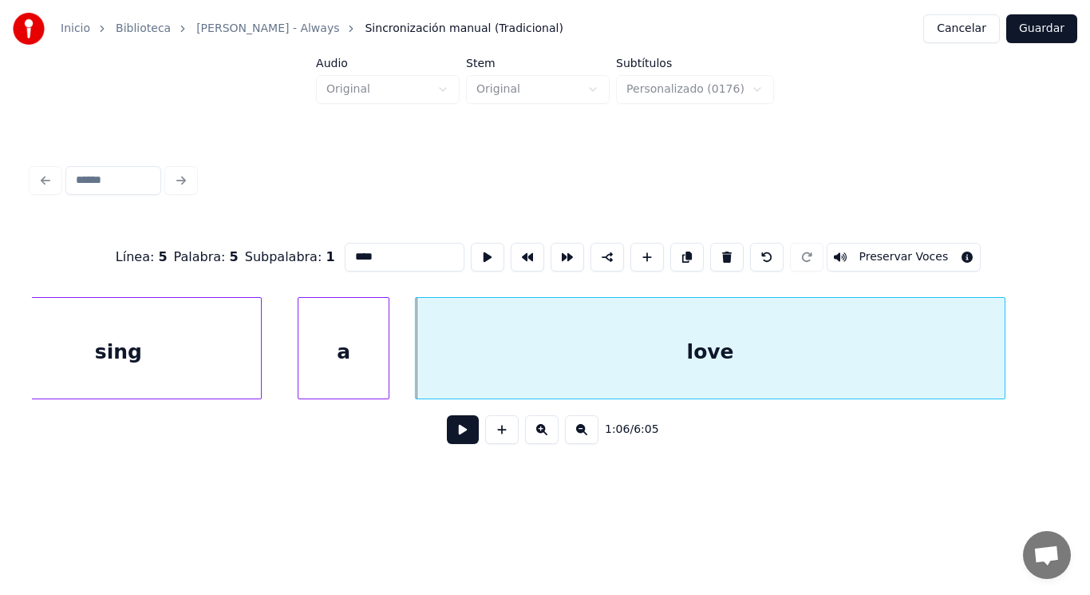
click at [453, 433] on button at bounding box center [463, 429] width 32 height 29
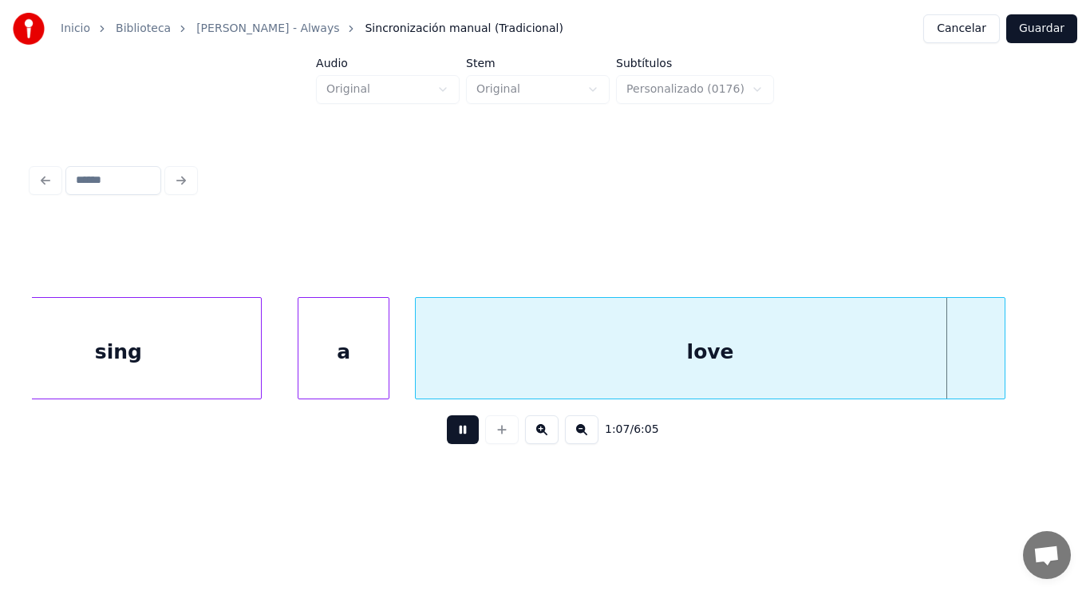
click at [453, 433] on button at bounding box center [463, 429] width 32 height 29
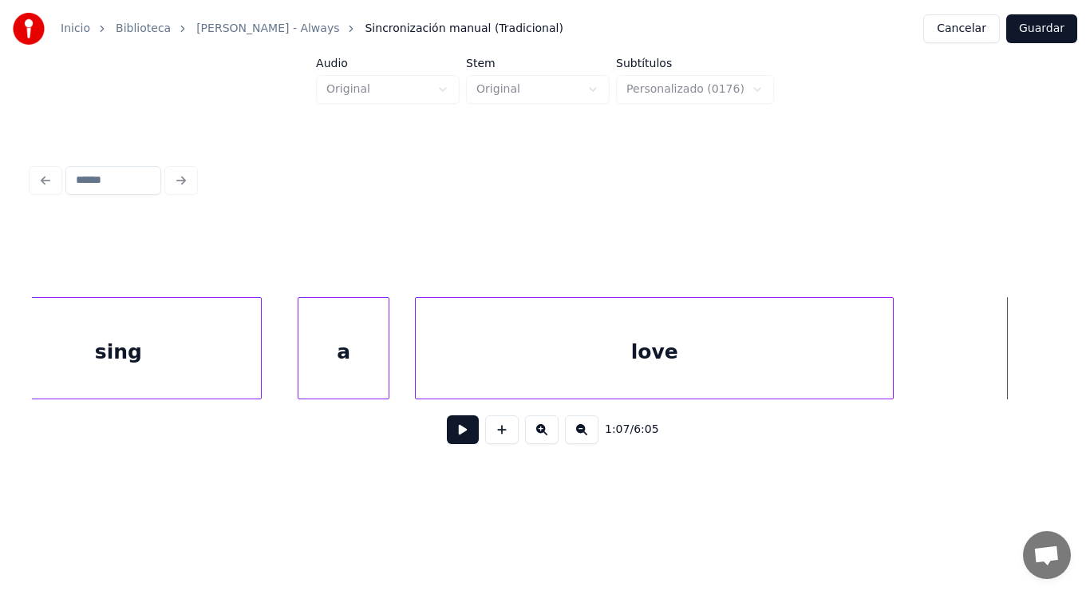
click at [890, 375] on div at bounding box center [890, 348] width 5 height 101
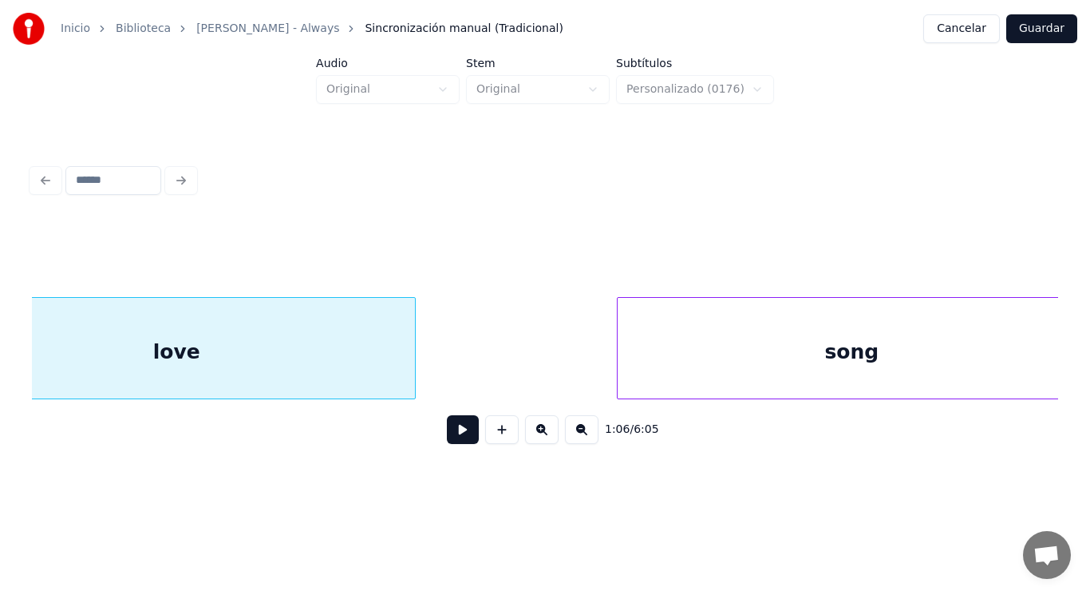
scroll to position [0, 74524]
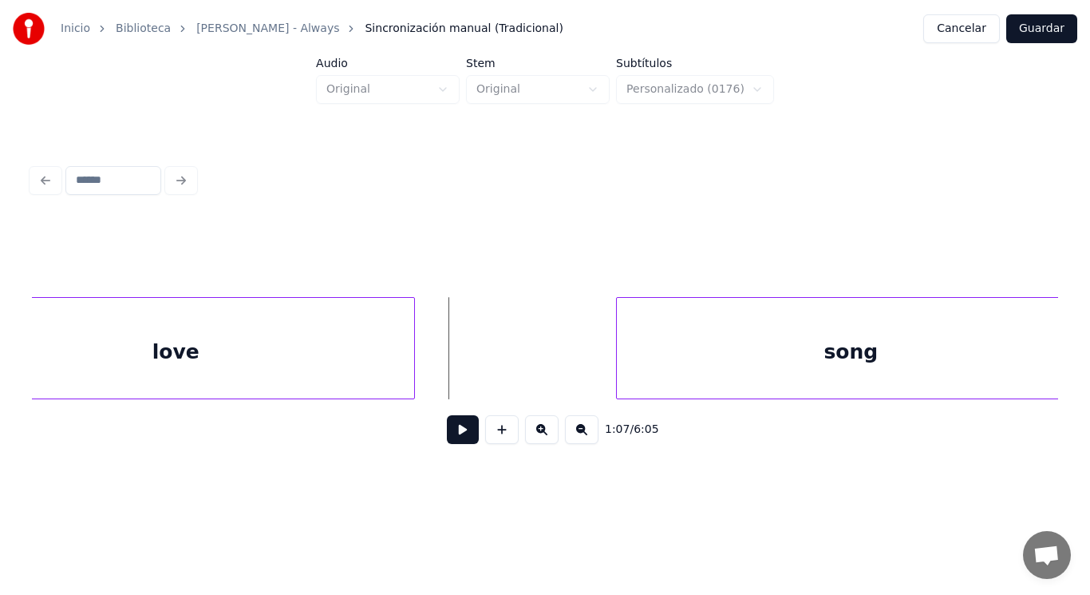
click at [447, 435] on button at bounding box center [463, 429] width 32 height 29
drag, startPoint x: 447, startPoint y: 435, endPoint x: 596, endPoint y: 397, distance: 153.3
click at [451, 433] on button at bounding box center [463, 429] width 32 height 29
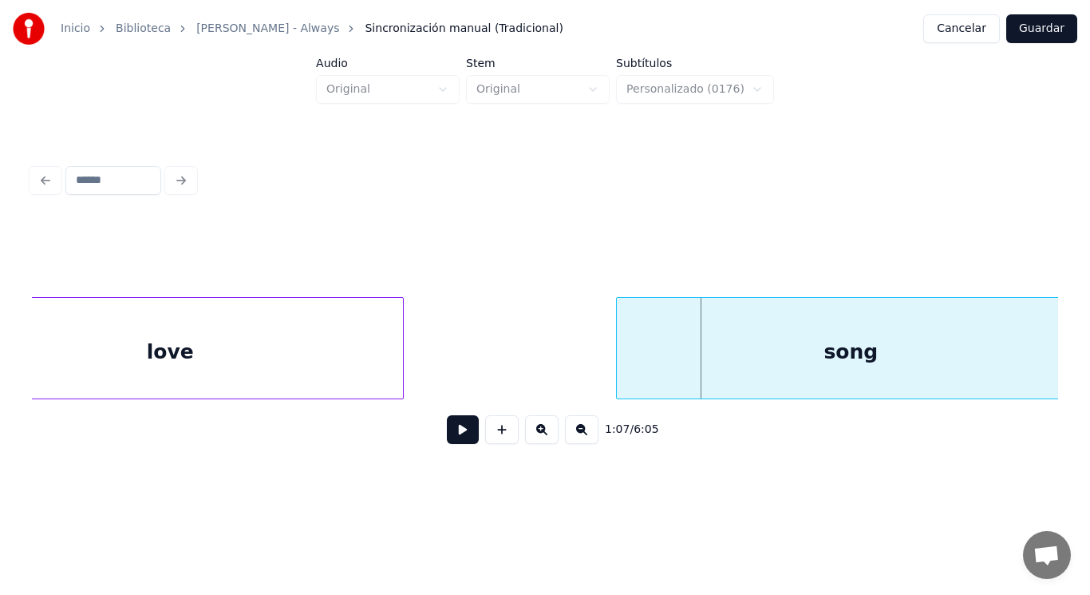
click at [403, 379] on div at bounding box center [400, 348] width 5 height 101
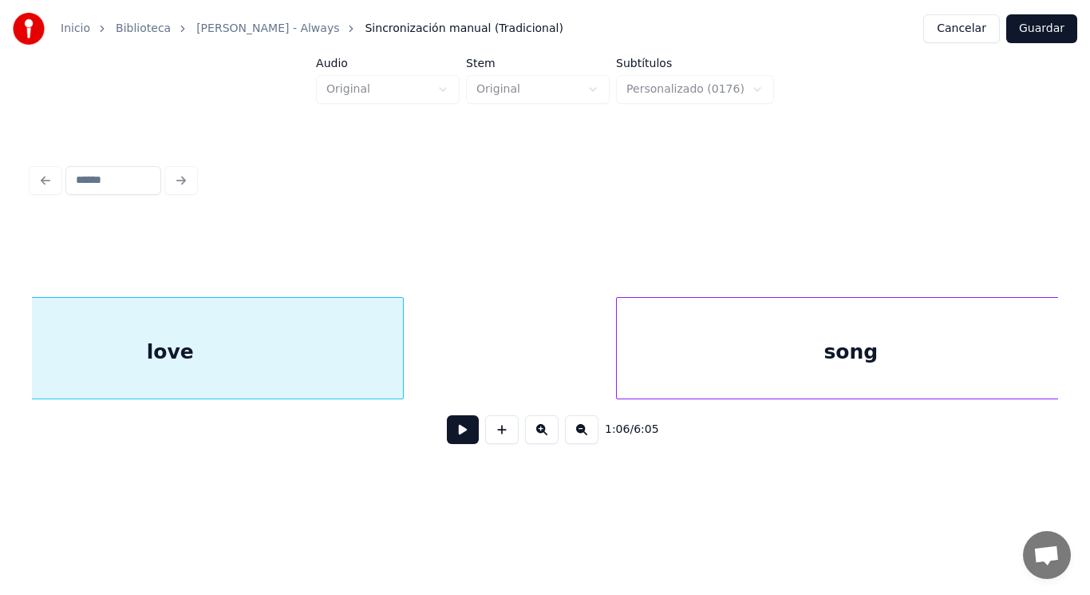
scroll to position [0, 74429]
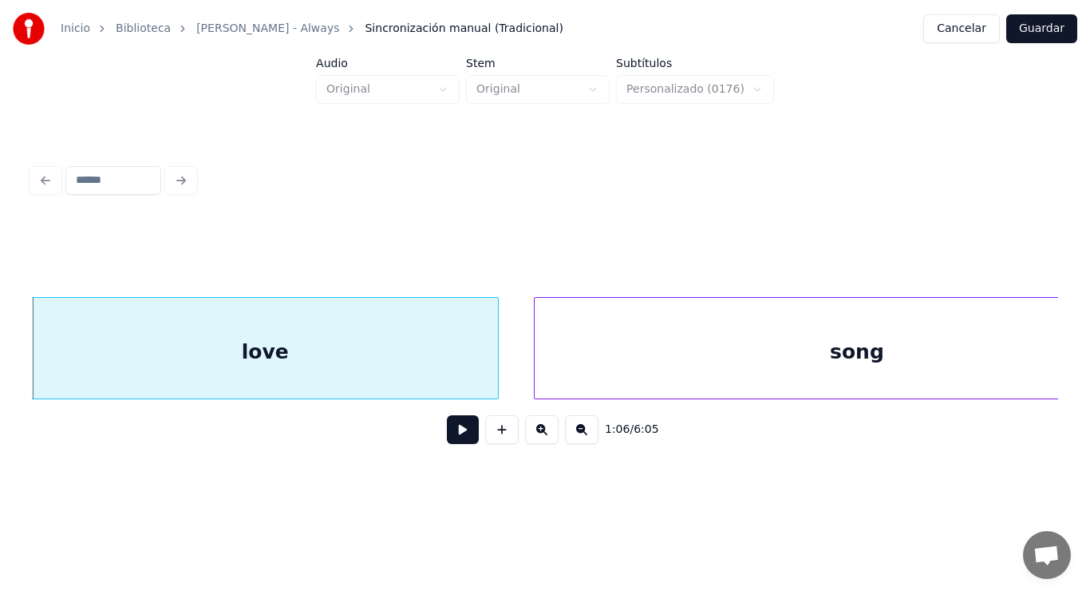
click at [538, 363] on div at bounding box center [537, 348] width 5 height 101
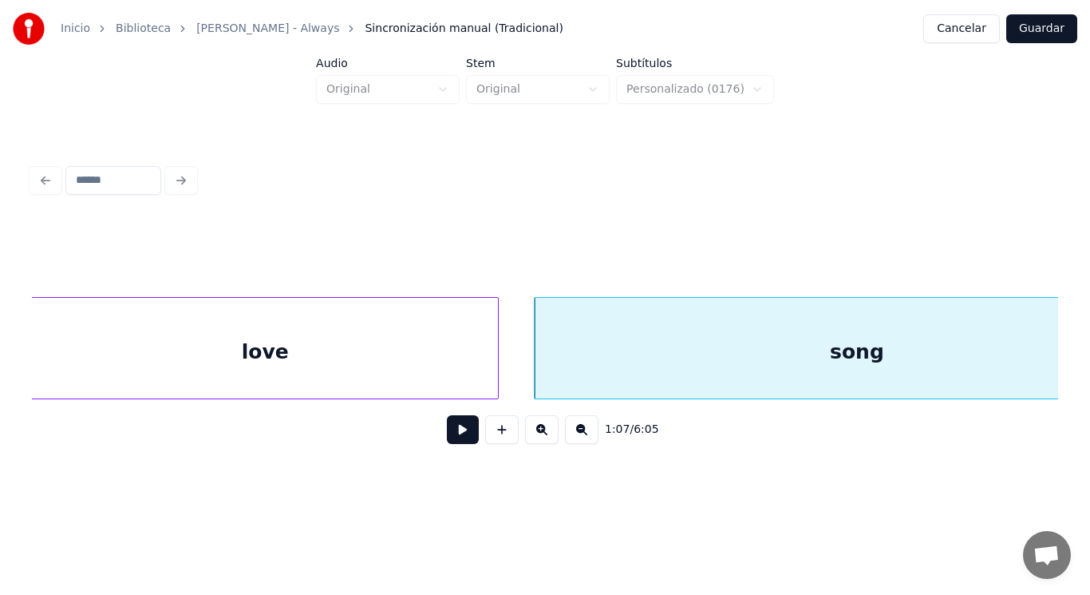
click at [465, 432] on button at bounding box center [463, 429] width 32 height 29
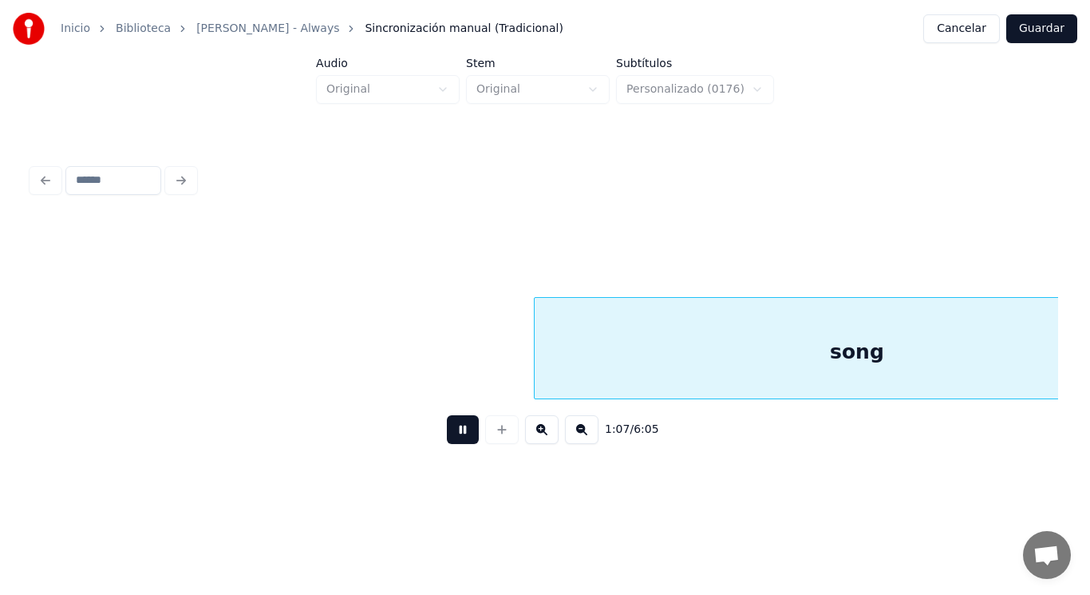
scroll to position [0, 75458]
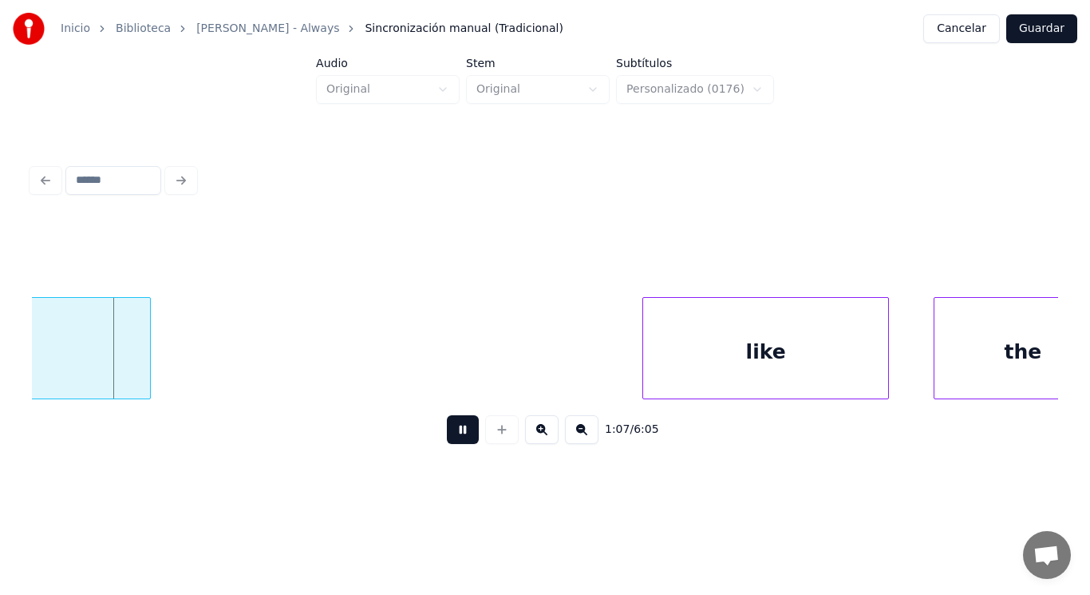
click at [465, 432] on button at bounding box center [463, 429] width 32 height 29
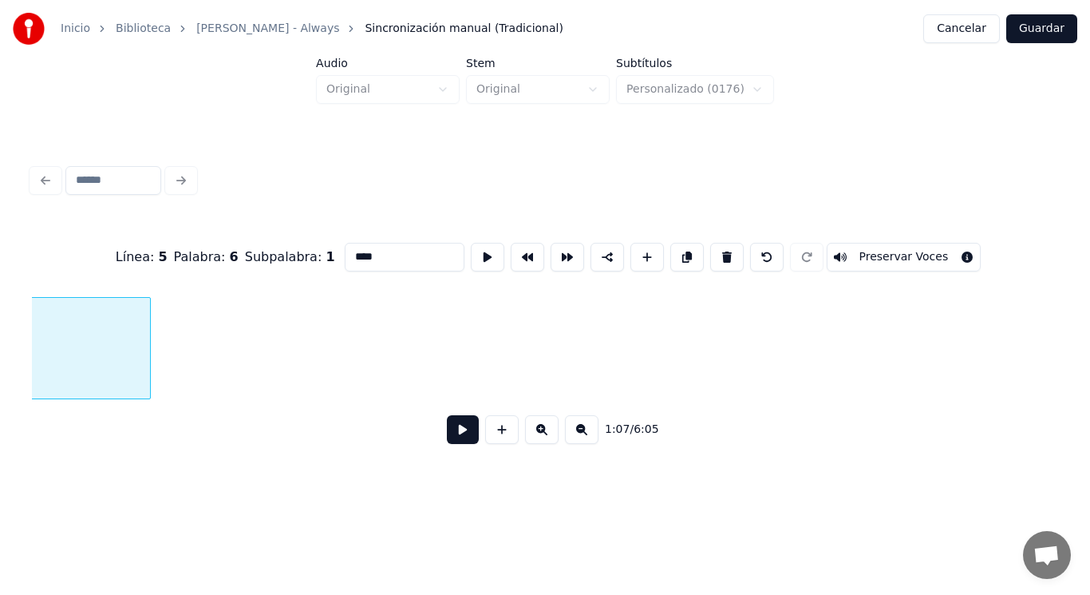
scroll to position [0, 74931]
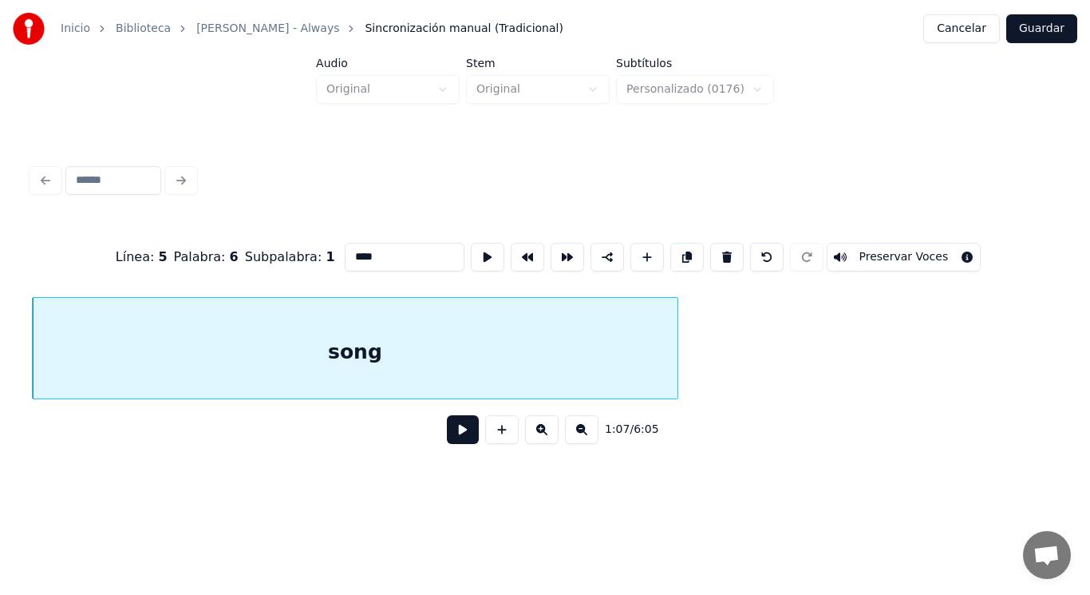
click at [449, 435] on button at bounding box center [463, 429] width 32 height 29
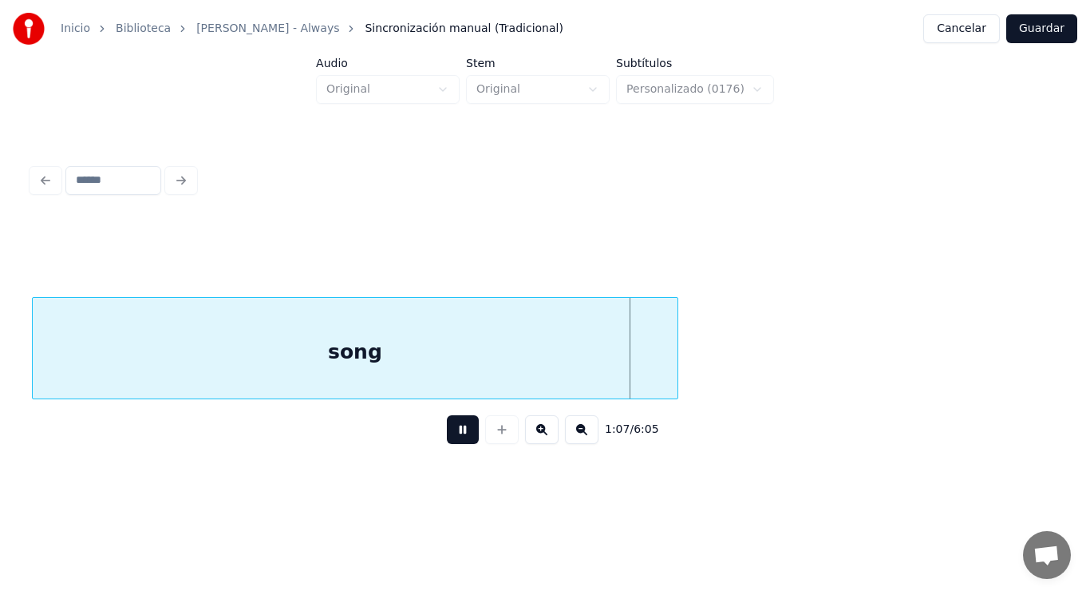
click at [449, 435] on button at bounding box center [463, 429] width 32 height 29
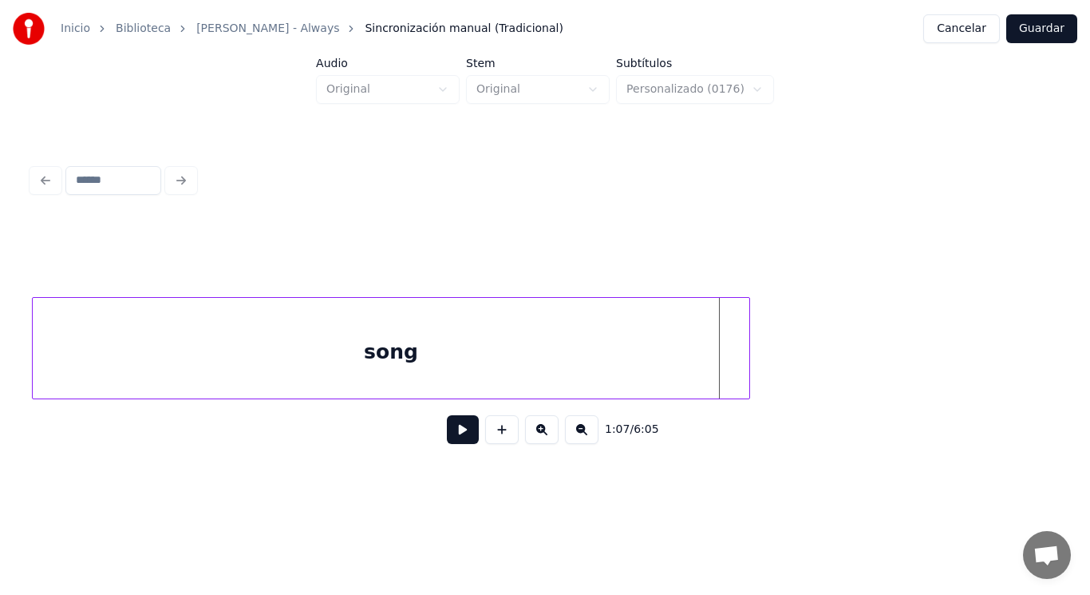
click at [750, 366] on div at bounding box center [747, 348] width 5 height 101
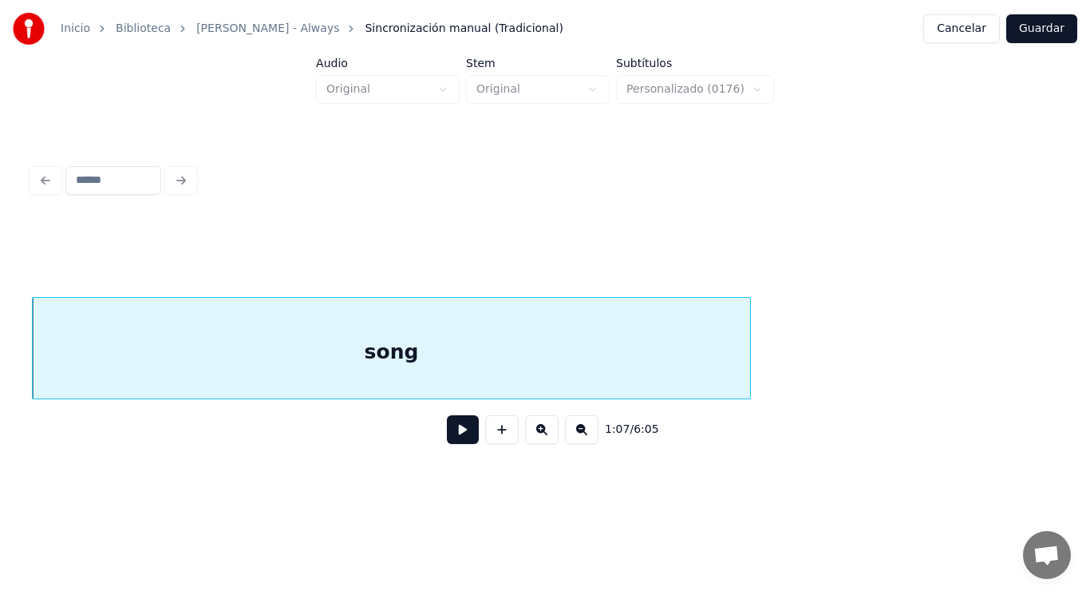
click at [447, 441] on button at bounding box center [463, 429] width 32 height 29
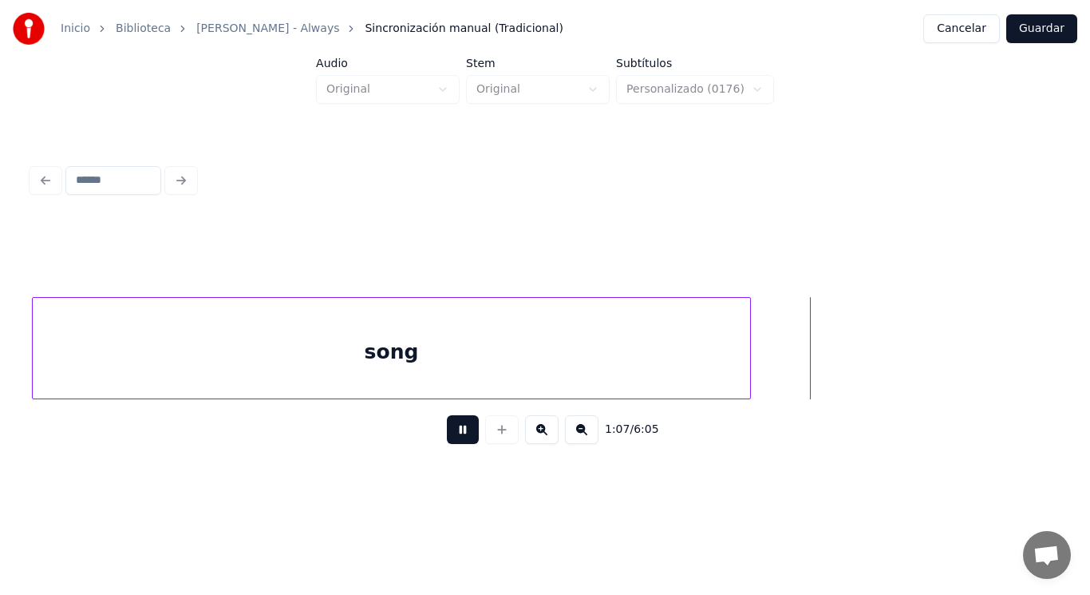
click at [447, 441] on button at bounding box center [463, 429] width 32 height 29
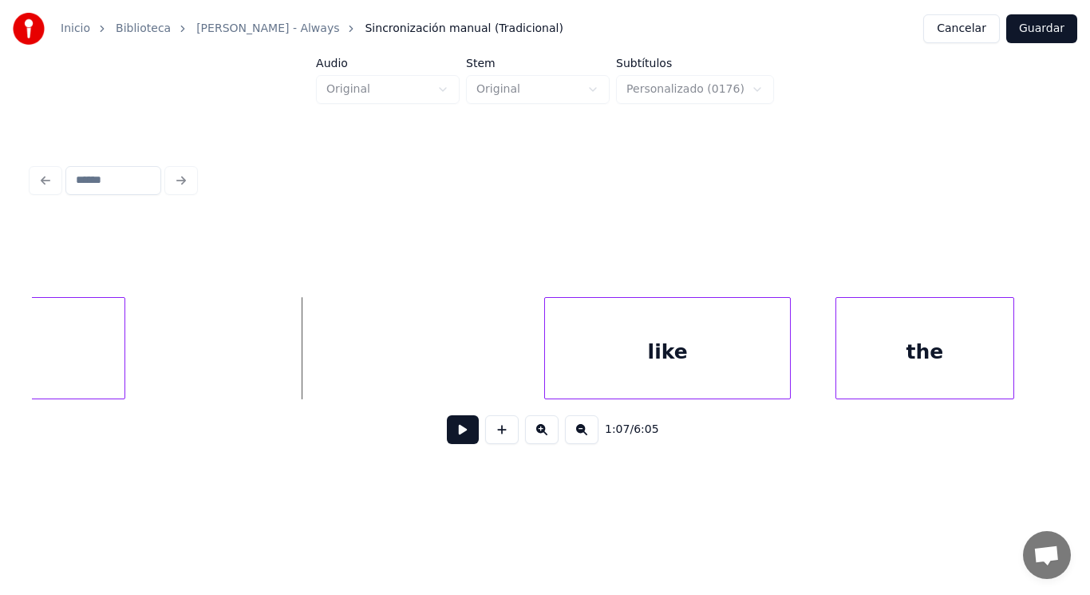
scroll to position [0, 75601]
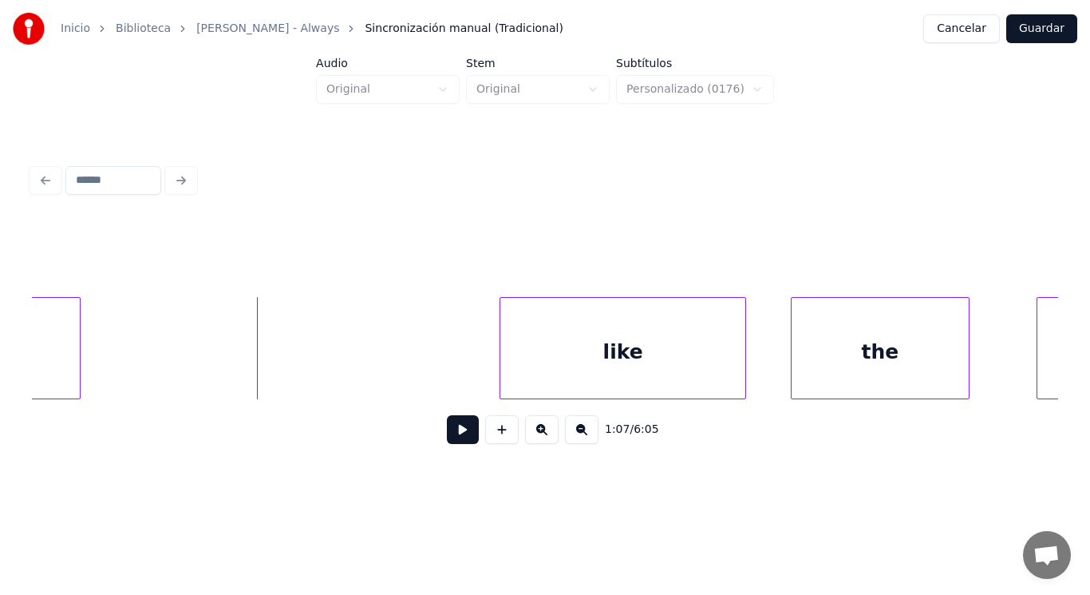
click at [454, 435] on button at bounding box center [463, 429] width 32 height 29
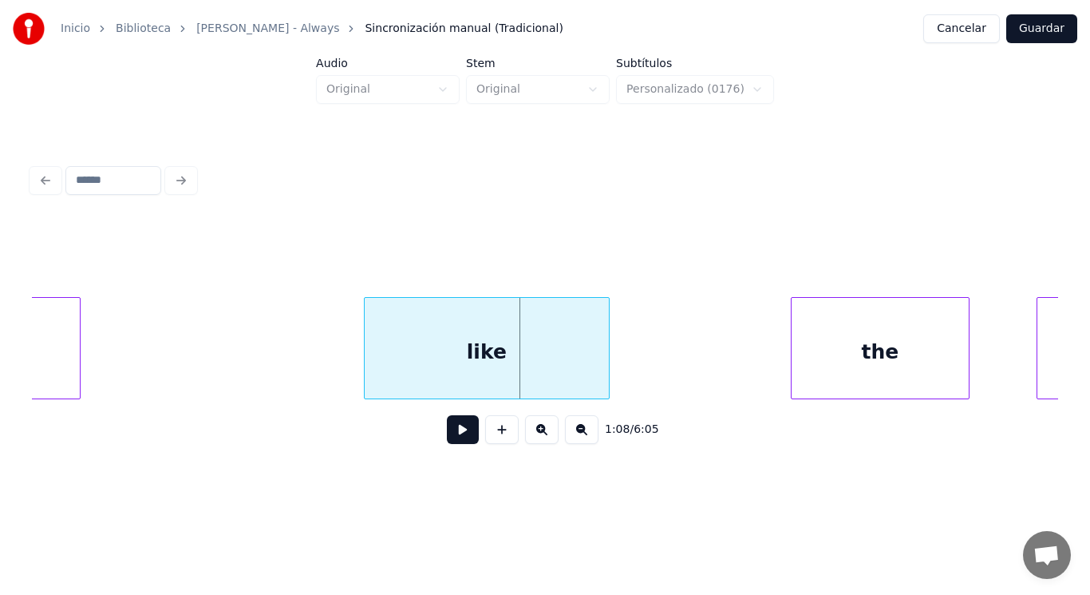
click at [393, 350] on div "like" at bounding box center [487, 352] width 244 height 109
click at [453, 443] on button at bounding box center [463, 429] width 32 height 29
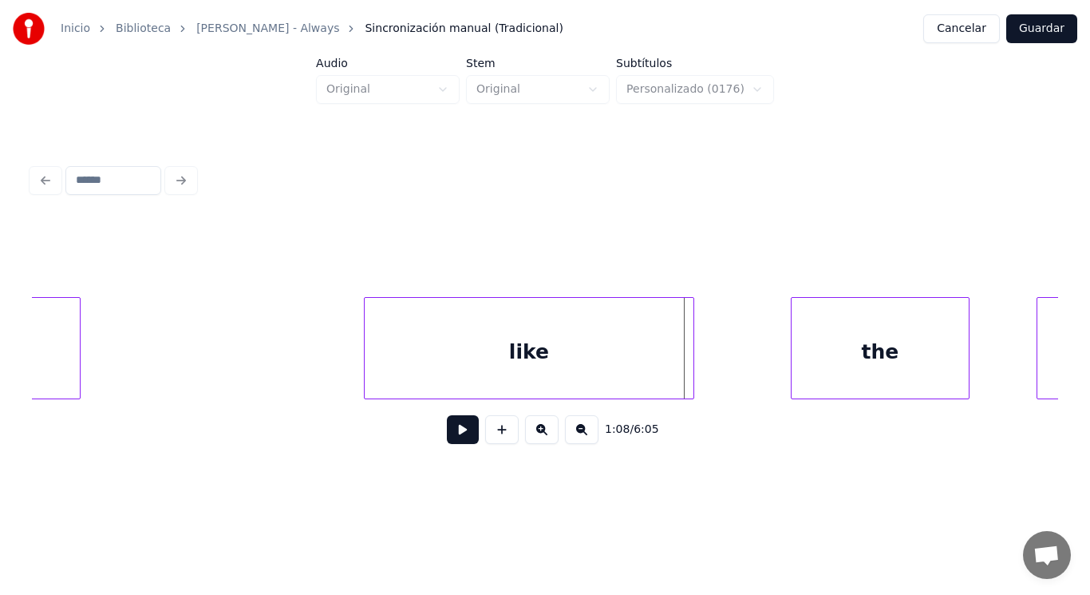
click at [693, 376] on div at bounding box center [691, 348] width 5 height 101
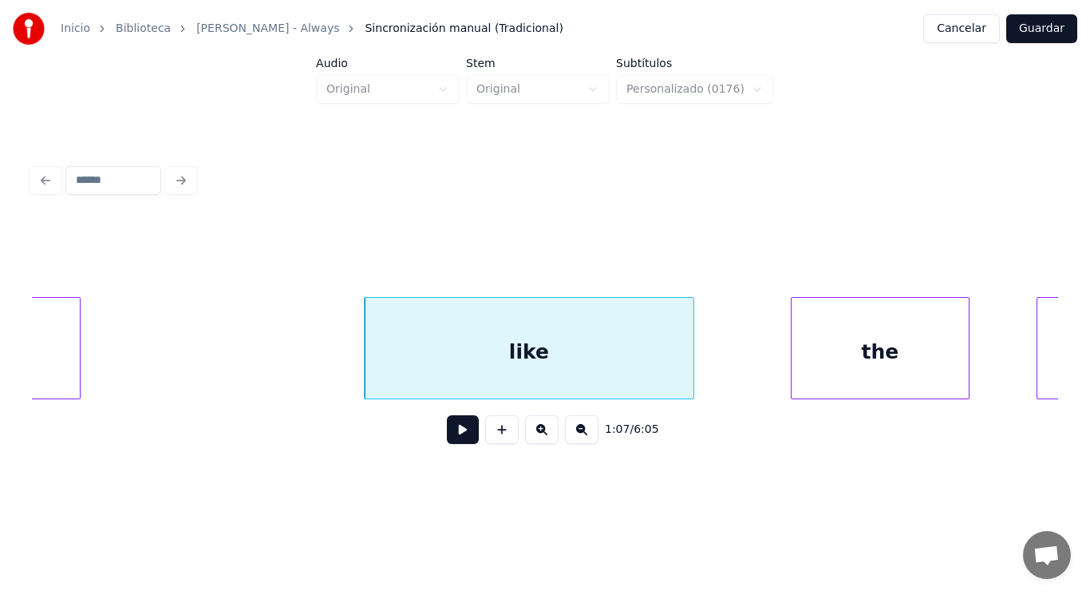
click at [447, 426] on button at bounding box center [463, 429] width 32 height 29
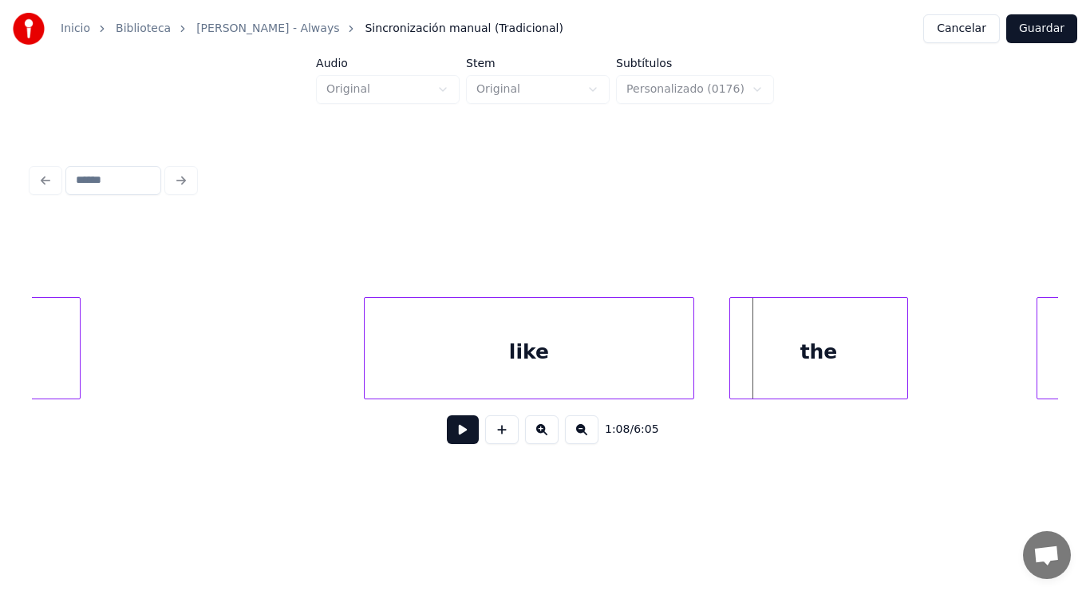
click at [801, 349] on div "the" at bounding box center [818, 352] width 177 height 109
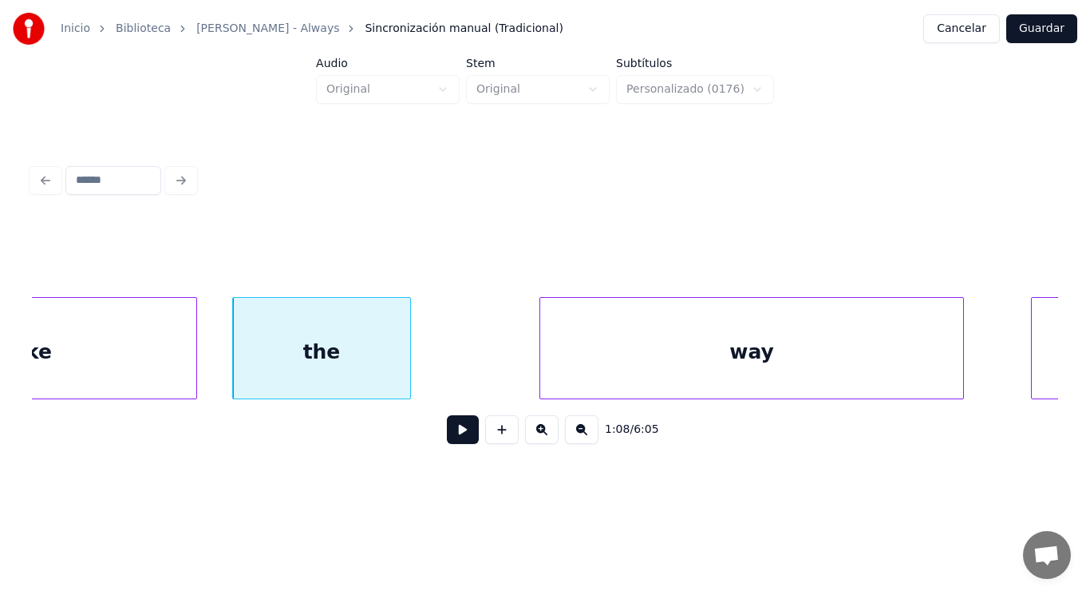
scroll to position [0, 76112]
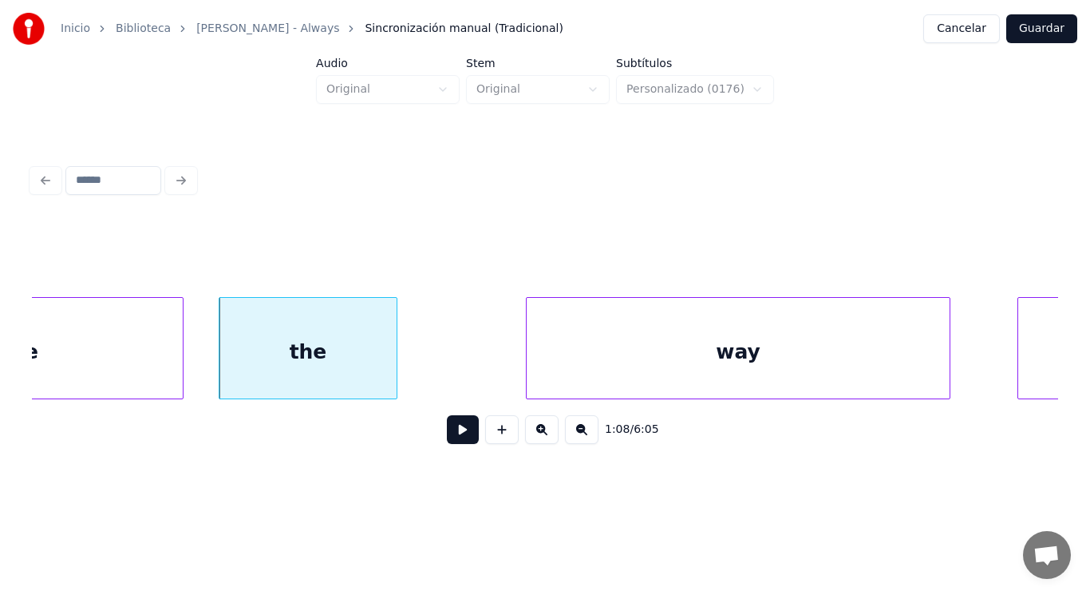
click at [451, 433] on button at bounding box center [463, 429] width 32 height 29
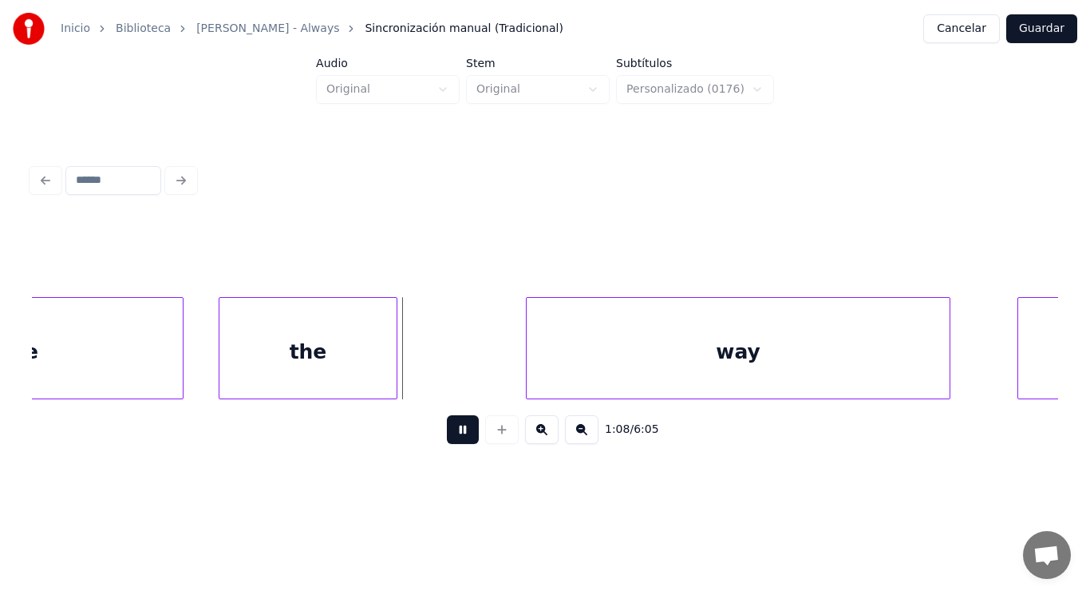
click at [451, 433] on button at bounding box center [463, 429] width 32 height 29
click at [368, 374] on div at bounding box center [367, 348] width 5 height 101
click at [457, 447] on div "1:08 / 6:05" at bounding box center [545, 429] width 1001 height 35
click at [447, 433] on button at bounding box center [463, 429] width 32 height 29
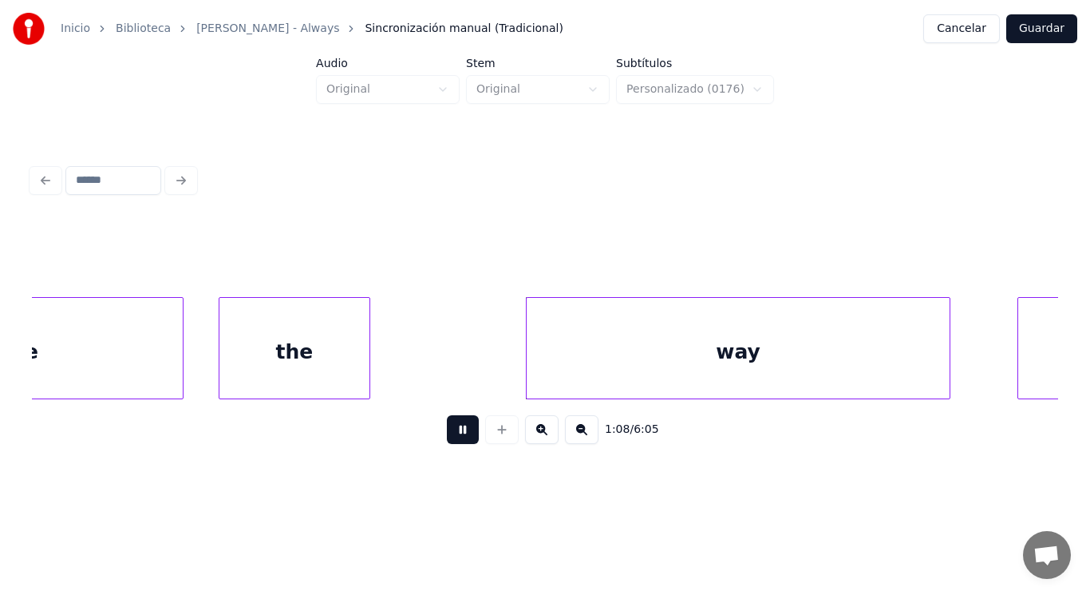
click at [447, 433] on button at bounding box center [463, 429] width 32 height 29
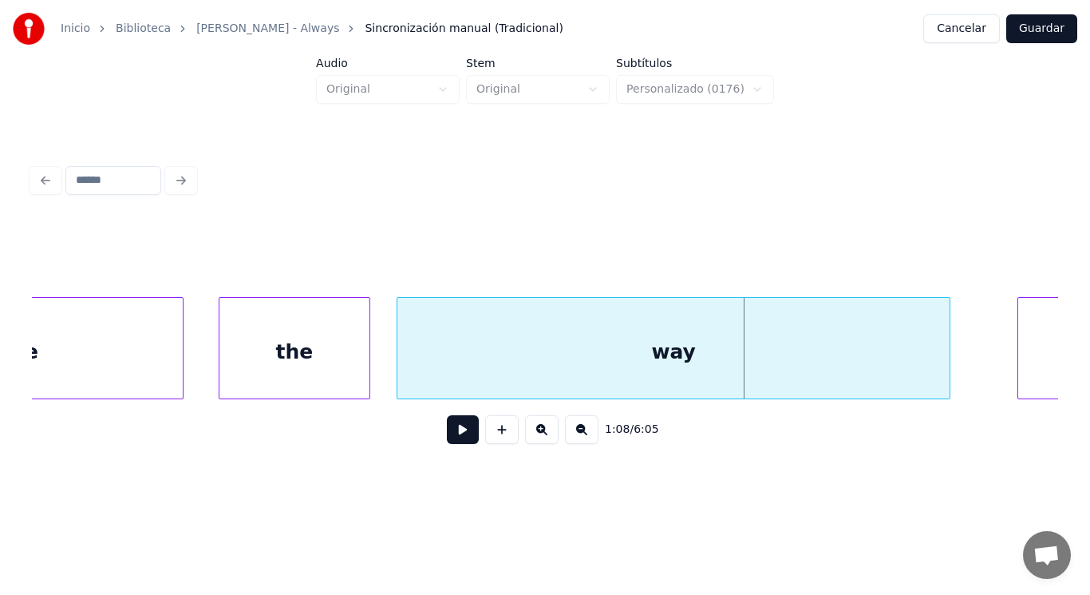
click at [401, 373] on div at bounding box center [400, 348] width 5 height 101
click at [453, 437] on button at bounding box center [463, 429] width 32 height 29
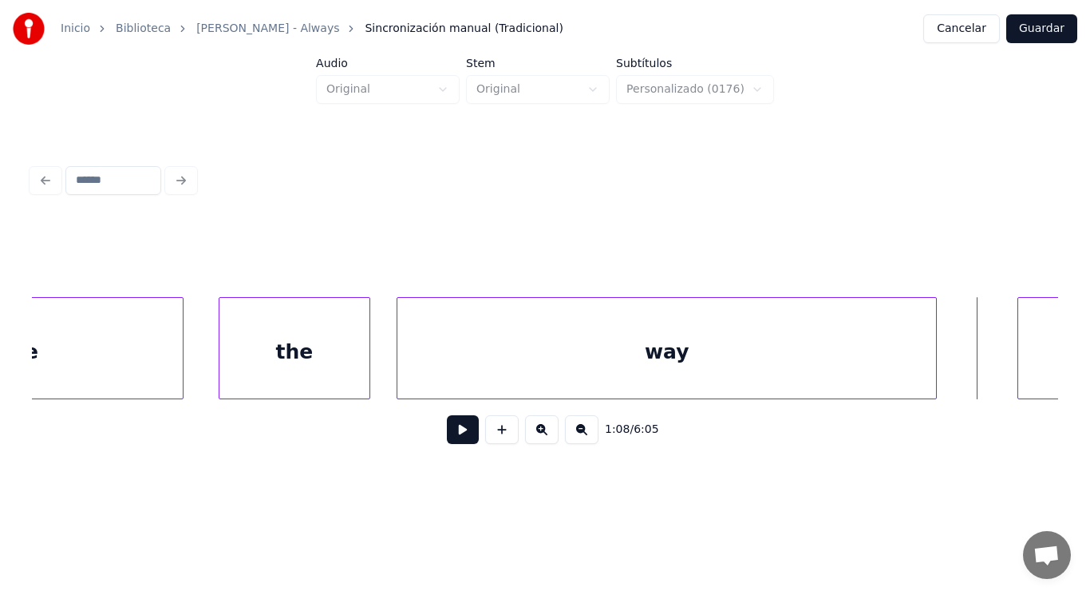
click at [935, 374] on div at bounding box center [934, 348] width 5 height 101
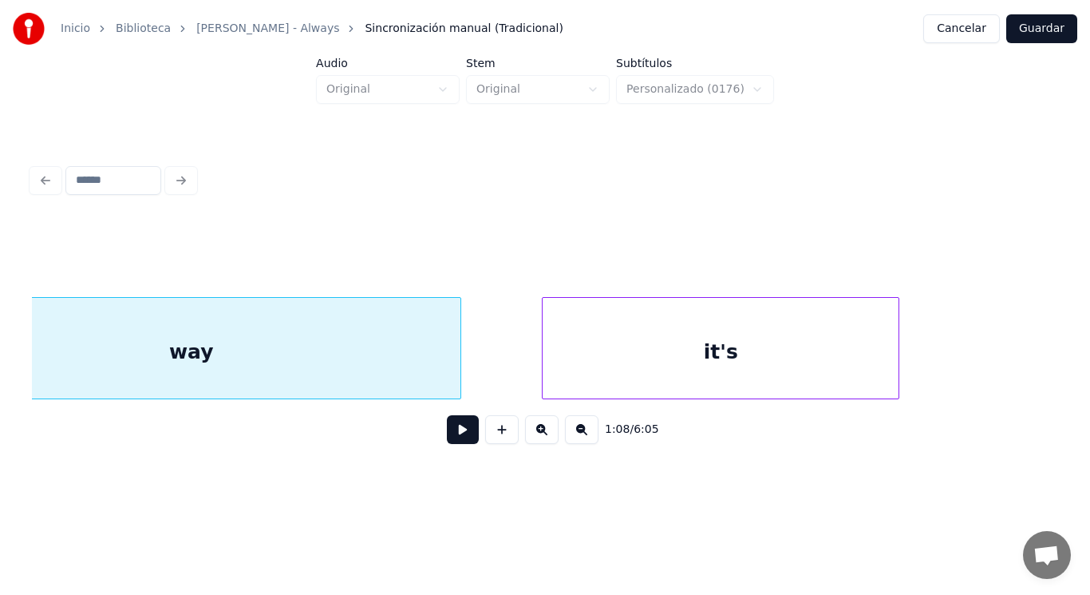
scroll to position [0, 76591]
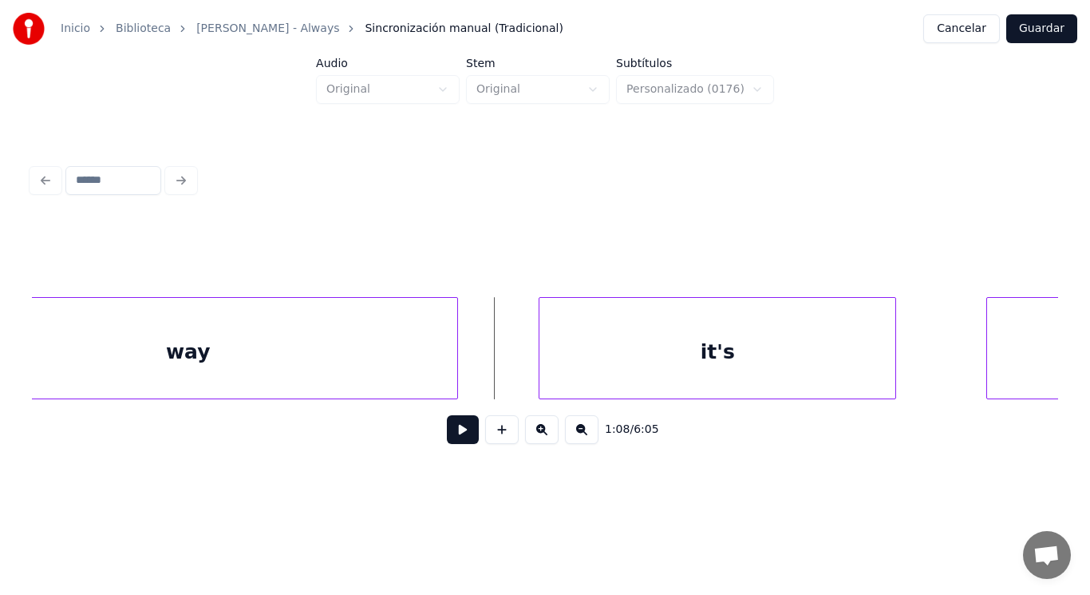
click at [447, 441] on button at bounding box center [463, 429] width 32 height 29
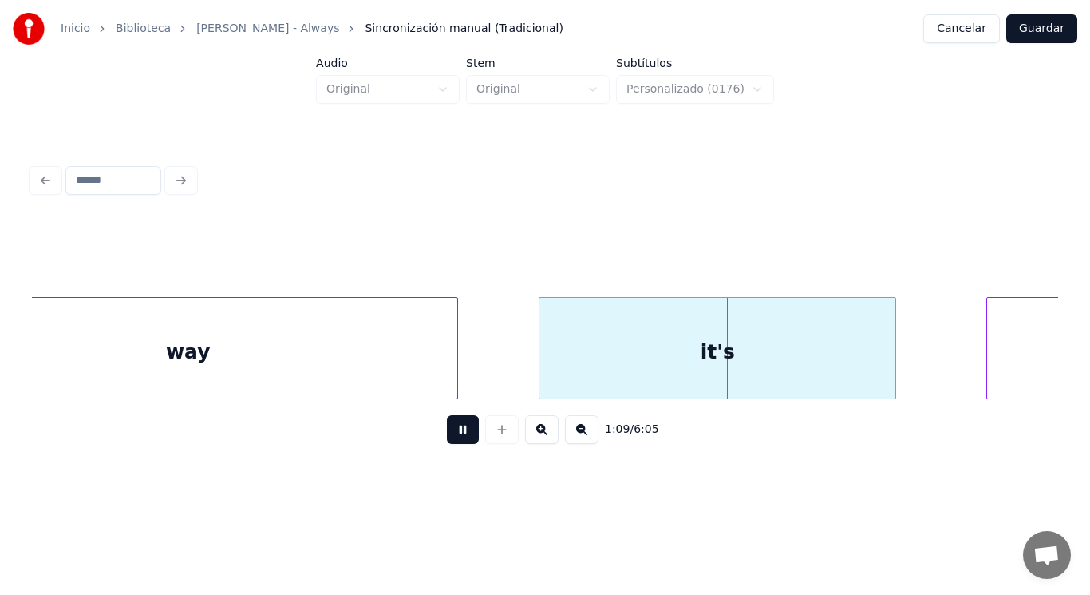
click at [447, 441] on button at bounding box center [463, 429] width 32 height 29
click at [498, 371] on div at bounding box center [496, 348] width 5 height 101
click at [462, 431] on button at bounding box center [463, 429] width 32 height 29
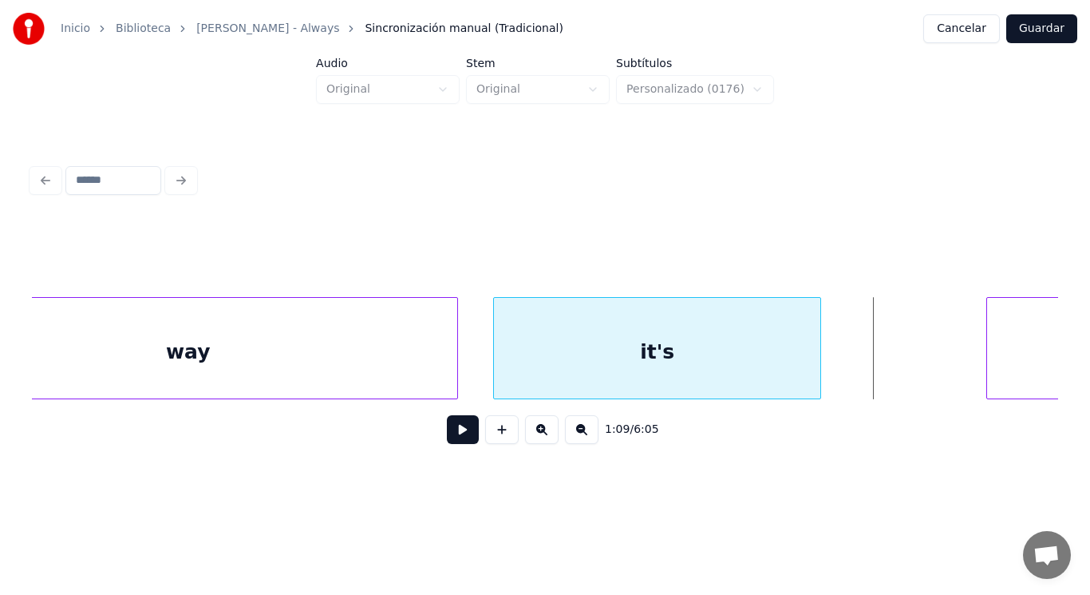
click at [821, 367] on div at bounding box center [818, 348] width 5 height 101
click at [465, 433] on button at bounding box center [463, 429] width 32 height 29
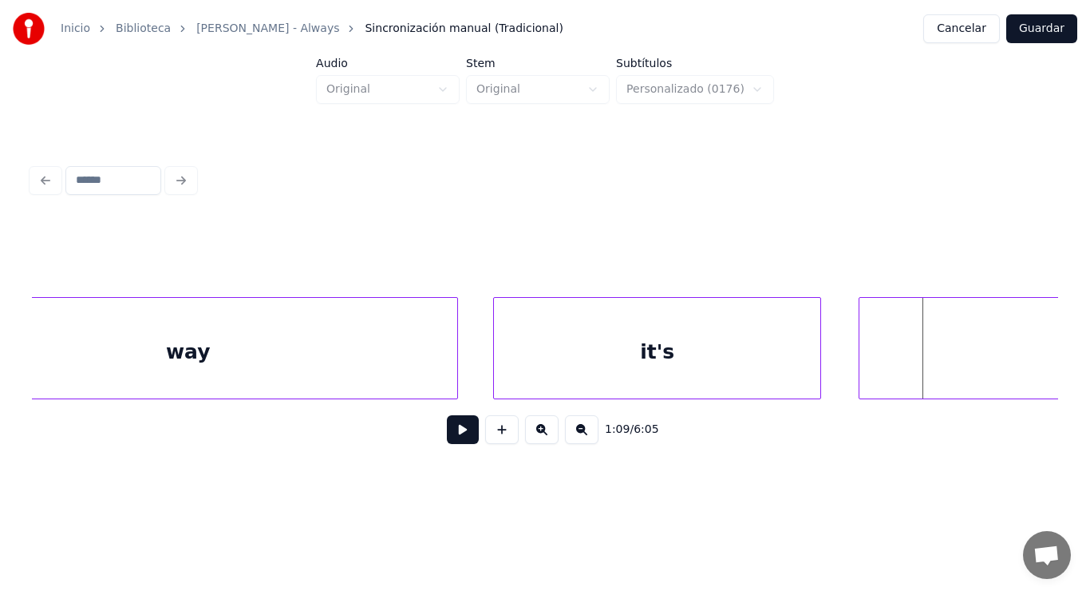
click at [865, 369] on div at bounding box center [862, 348] width 5 height 101
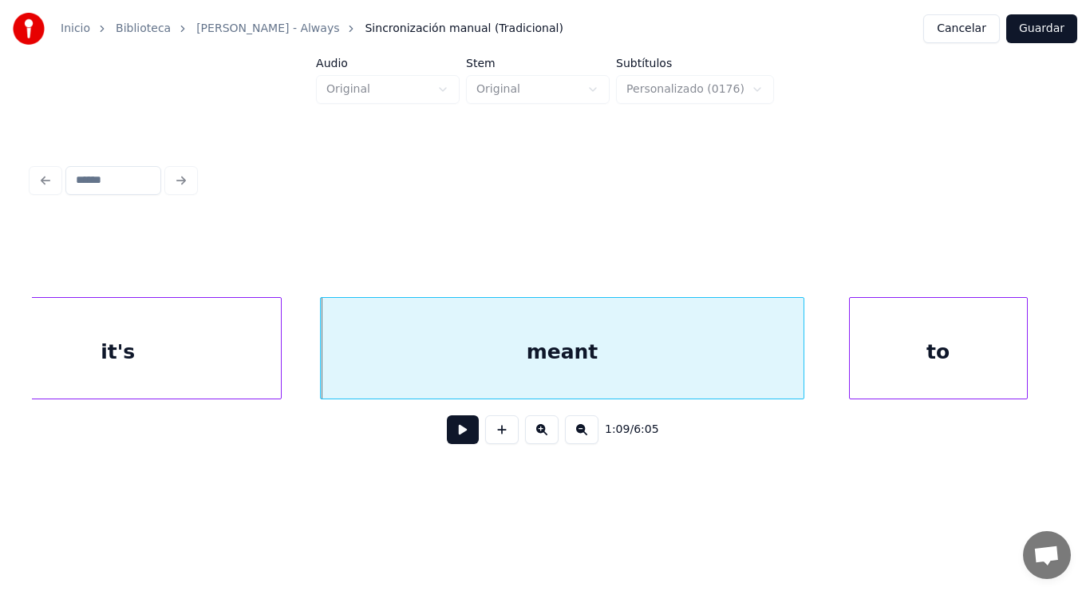
scroll to position [0, 77134]
click at [449, 433] on button at bounding box center [463, 429] width 32 height 29
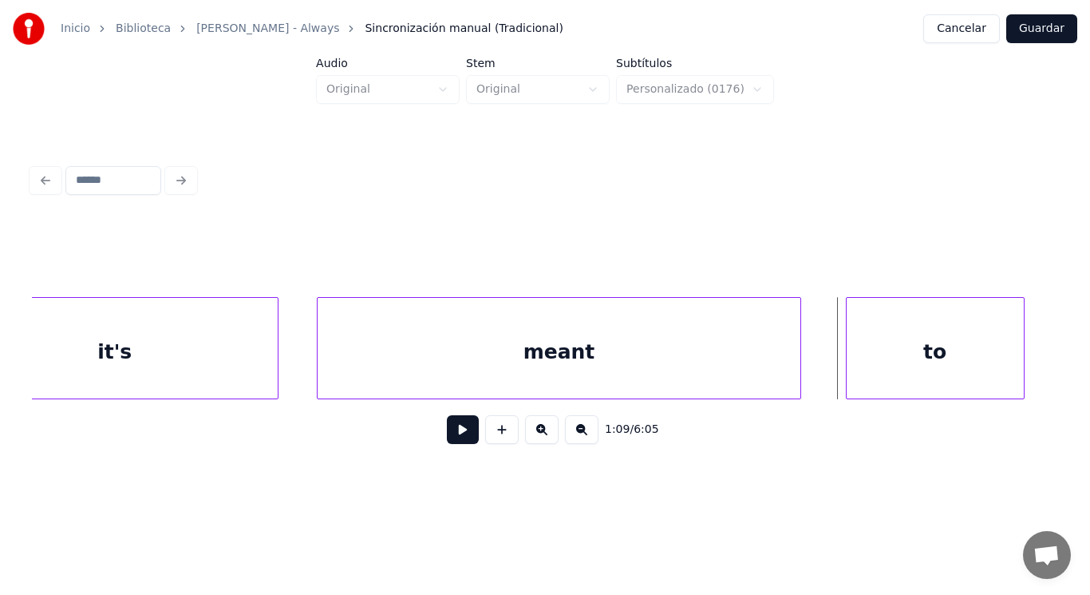
click at [683, 379] on div "meant" at bounding box center [559, 352] width 482 height 109
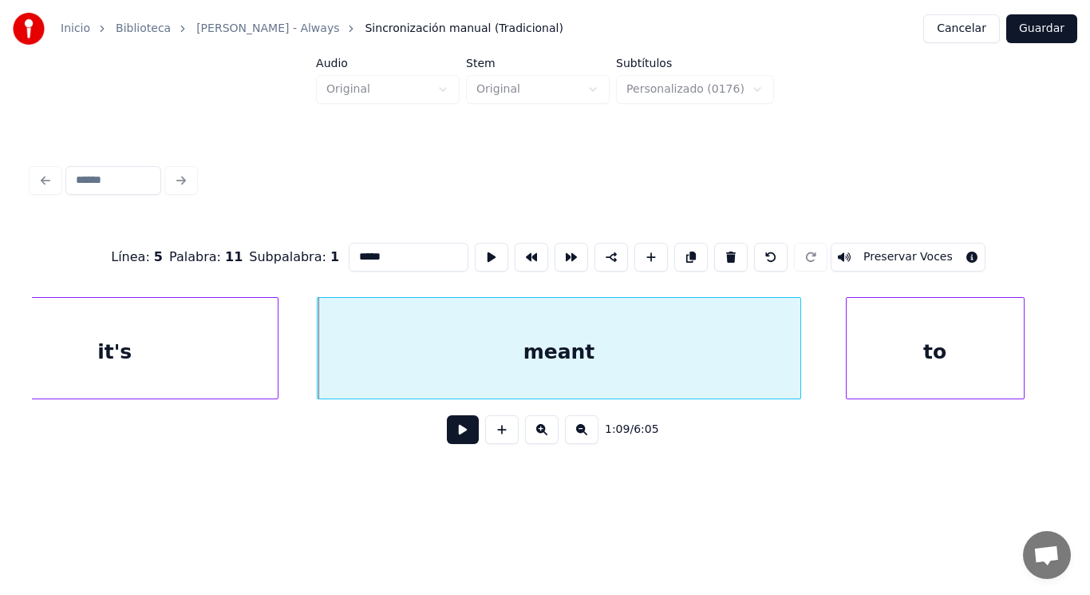
click at [458, 434] on button at bounding box center [463, 429] width 32 height 29
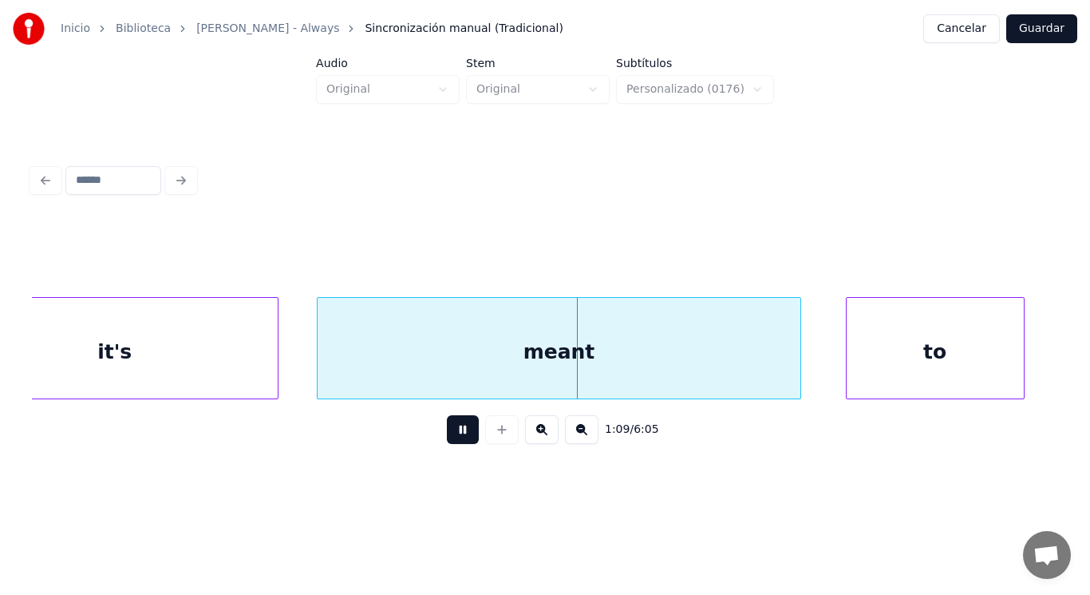
click at [458, 434] on button at bounding box center [463, 429] width 32 height 29
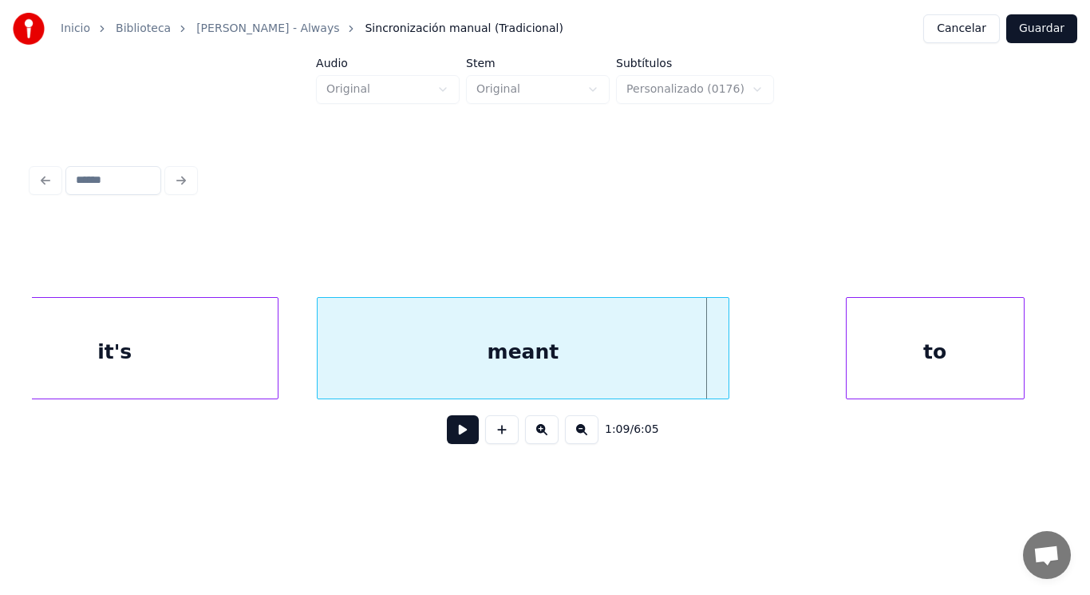
click at [726, 380] on div at bounding box center [726, 348] width 5 height 101
click at [456, 431] on button at bounding box center [463, 429] width 32 height 29
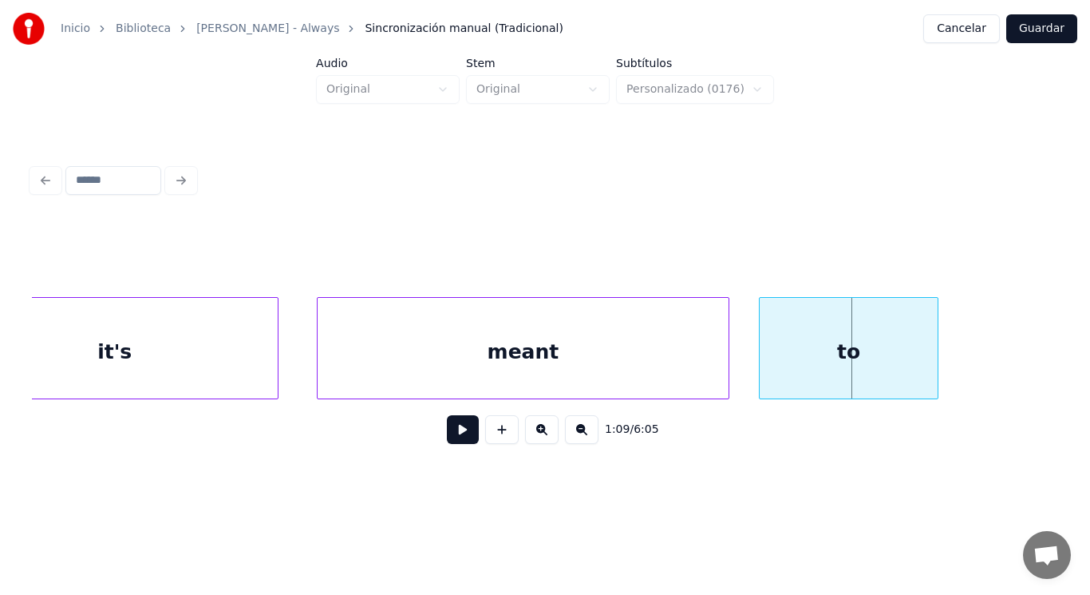
click at [823, 349] on div "to" at bounding box center [848, 352] width 177 height 109
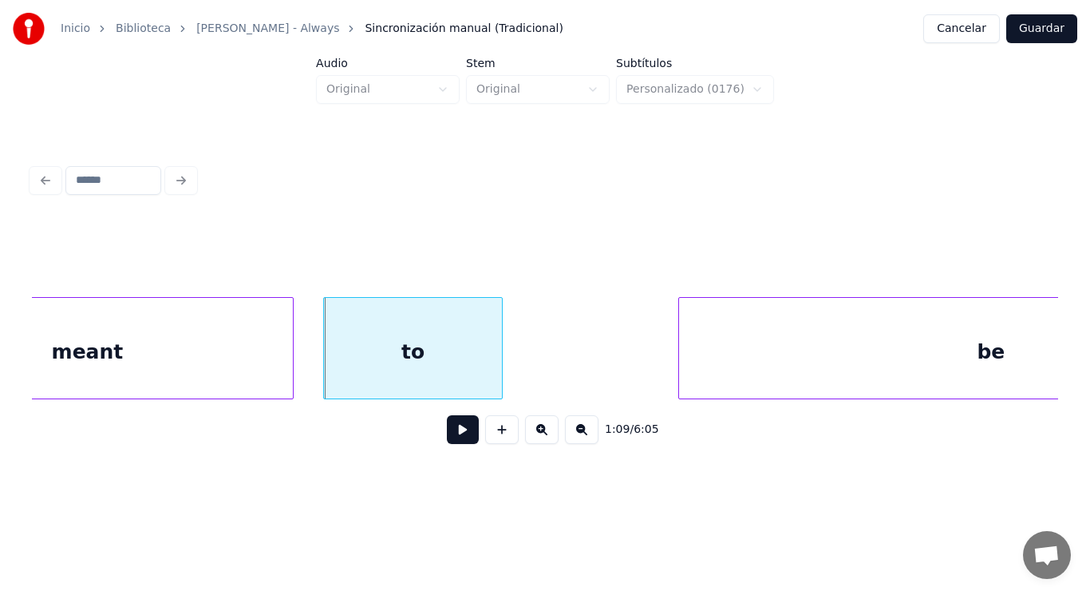
scroll to position [0, 77677]
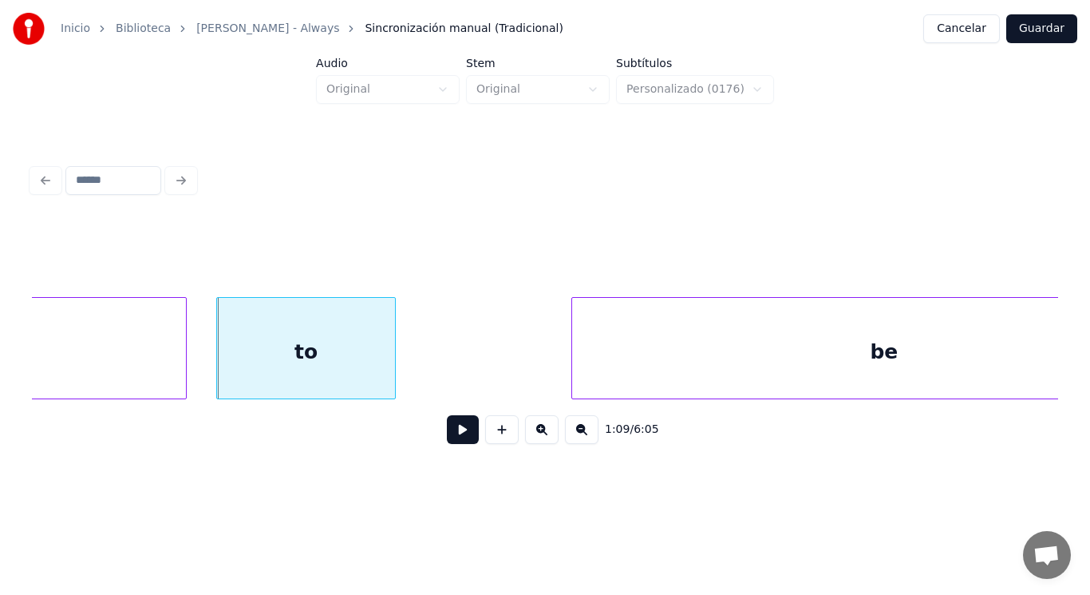
click at [452, 434] on button at bounding box center [463, 429] width 32 height 29
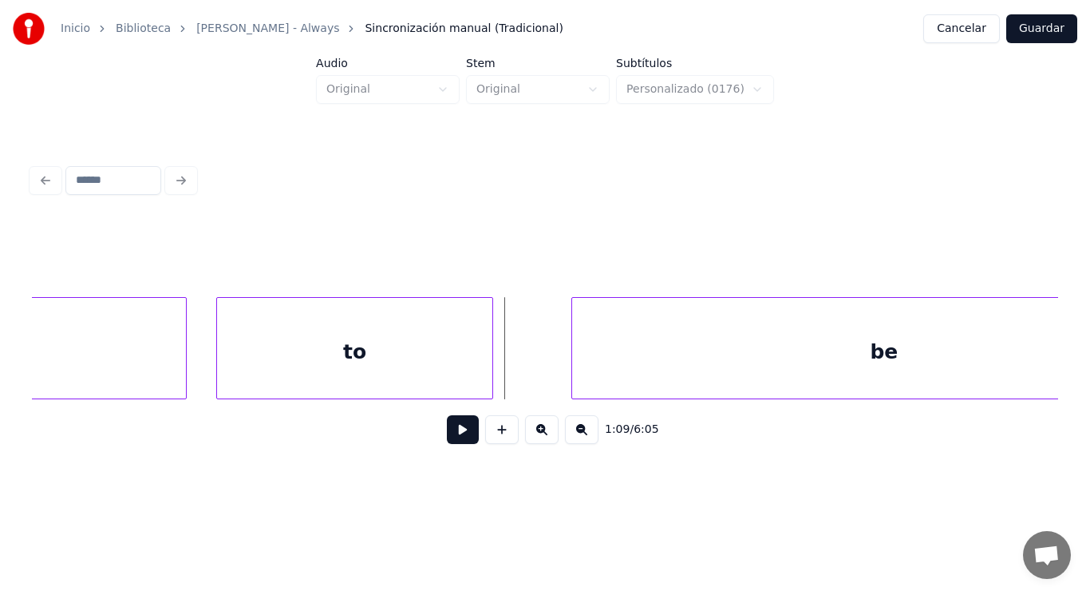
click at [489, 371] on div at bounding box center [490, 348] width 5 height 101
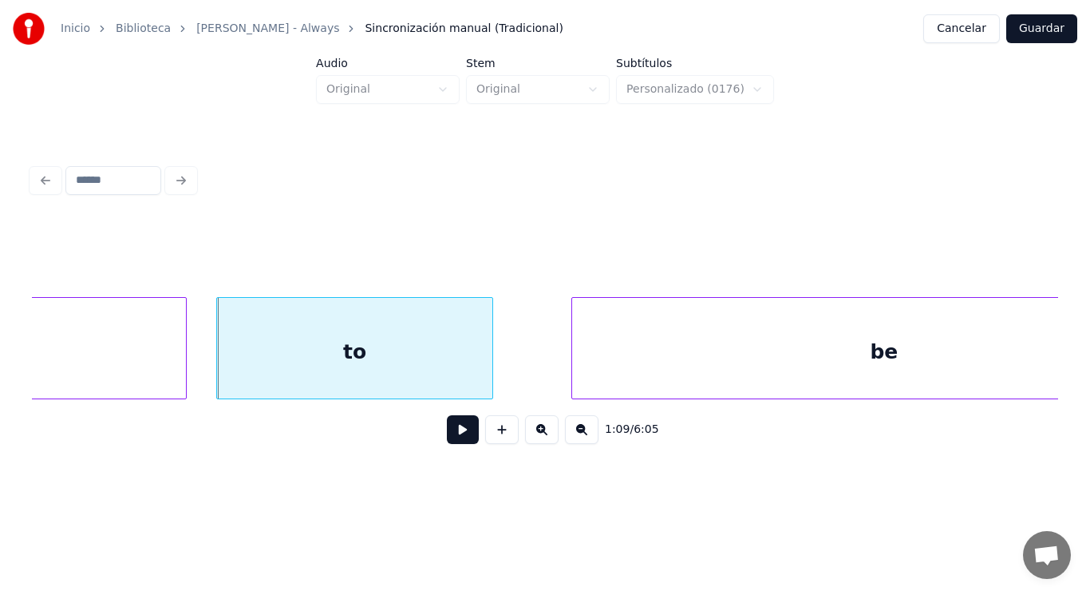
click at [449, 435] on button at bounding box center [463, 429] width 32 height 29
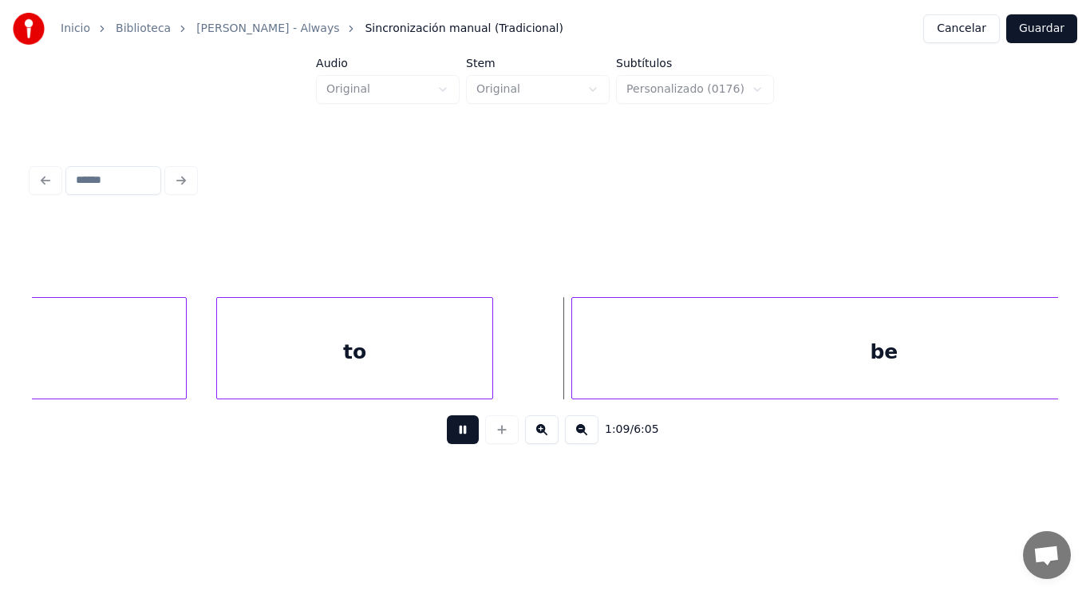
click at [449, 435] on button at bounding box center [463, 429] width 32 height 29
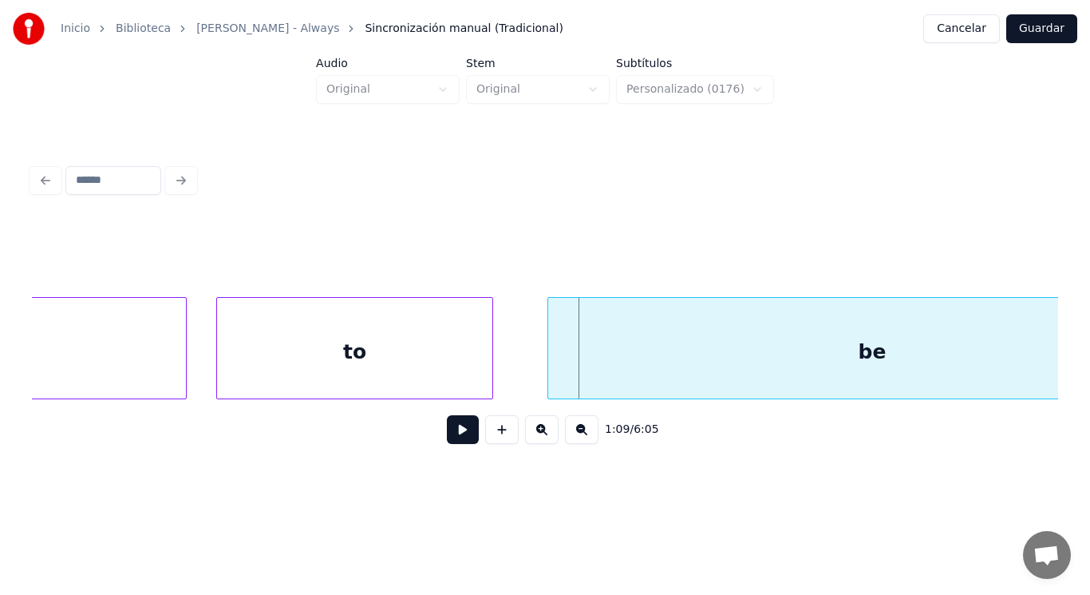
click at [550, 367] on div at bounding box center [550, 348] width 5 height 101
click at [454, 432] on button at bounding box center [463, 429] width 32 height 29
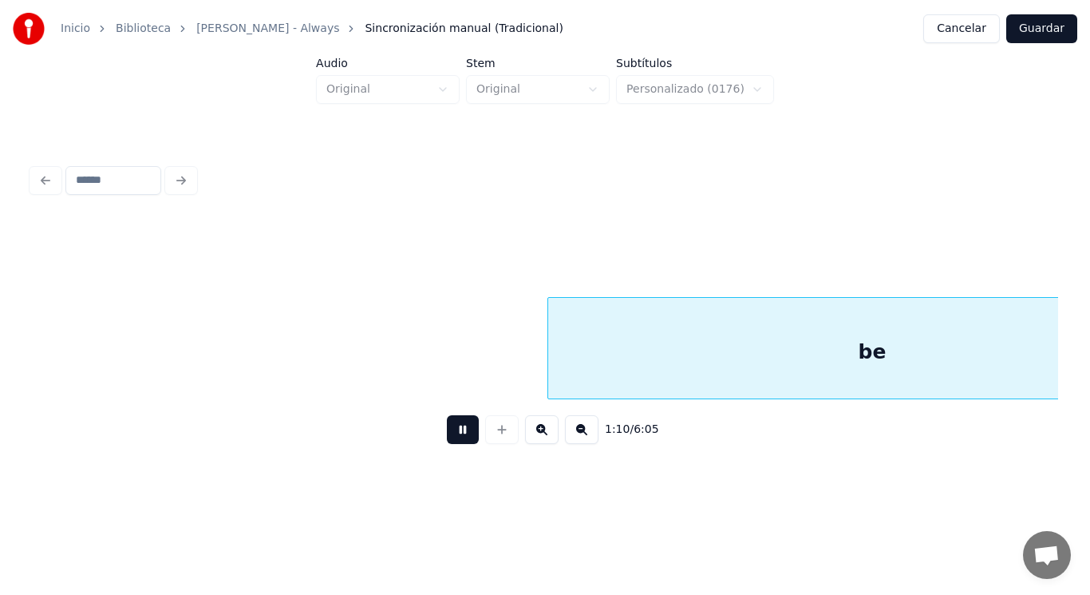
scroll to position [0, 78717]
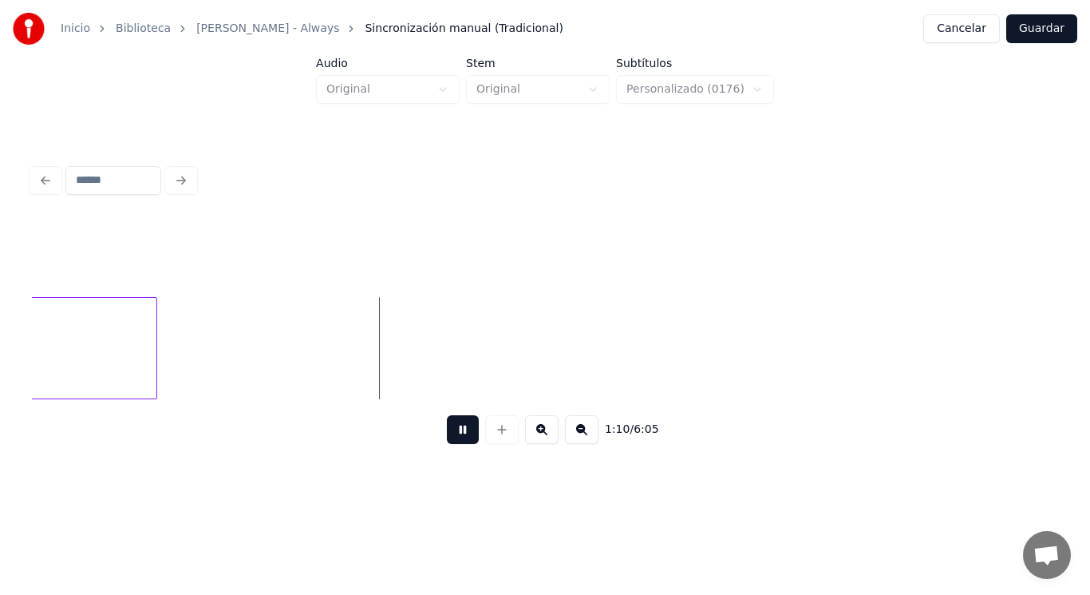
click at [454, 432] on button at bounding box center [463, 429] width 32 height 29
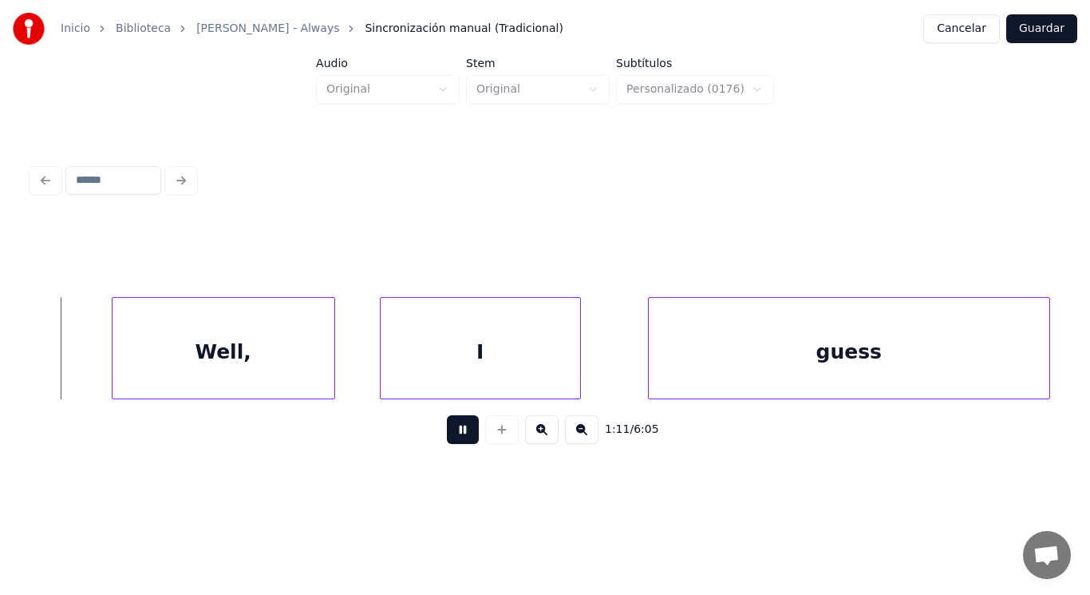
click at [454, 432] on button at bounding box center [463, 429] width 32 height 29
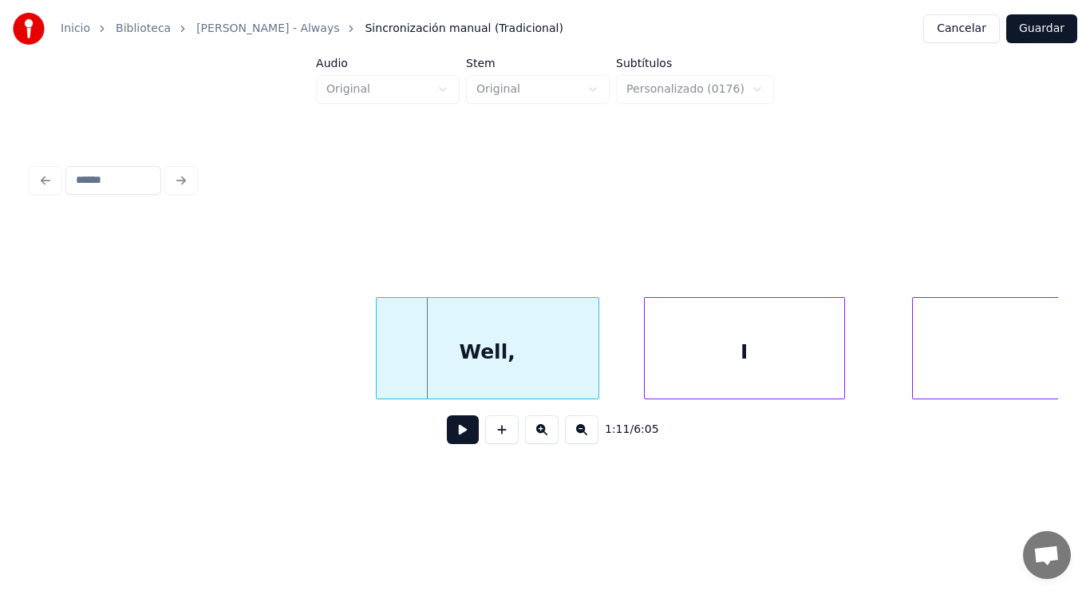
scroll to position [0, 79427]
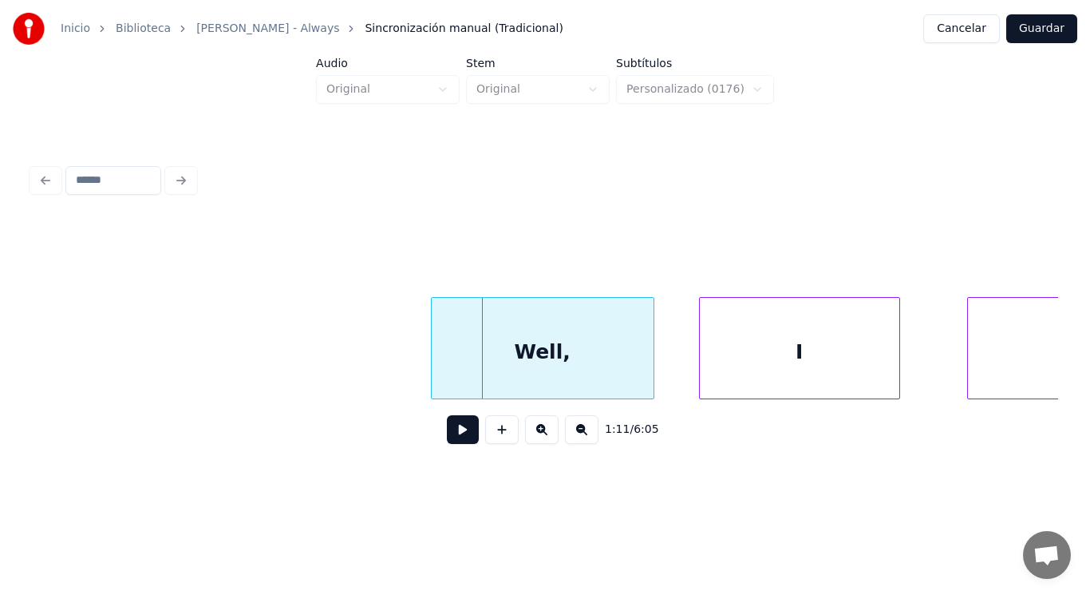
drag, startPoint x: 85, startPoint y: 354, endPoint x: 298, endPoint y: 440, distance: 228.9
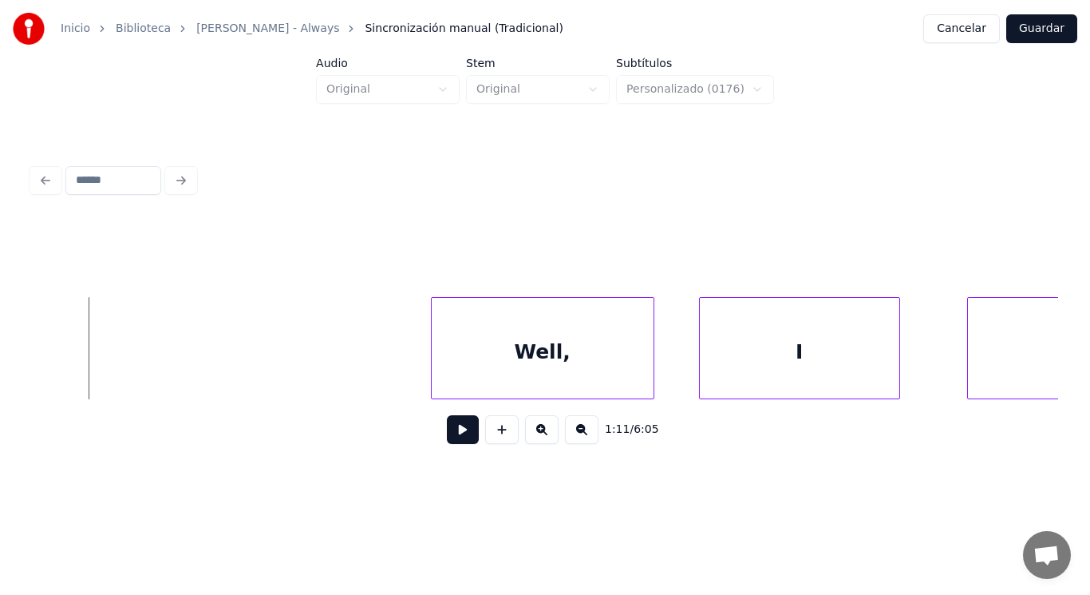
click at [459, 441] on button at bounding box center [463, 429] width 32 height 29
click at [381, 374] on div at bounding box center [380, 348] width 5 height 101
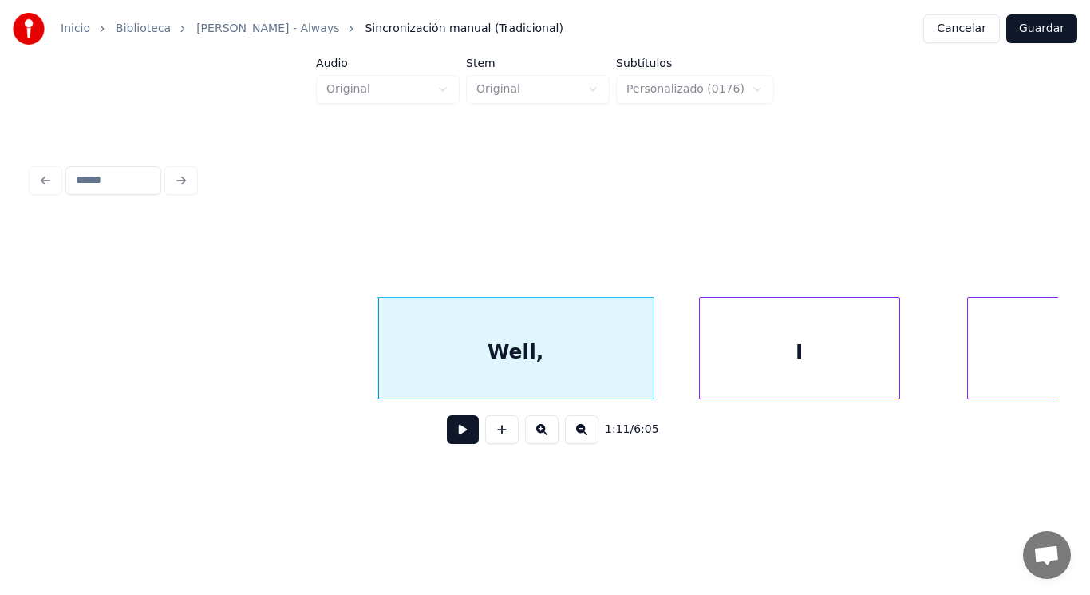
click at [457, 436] on button at bounding box center [463, 429] width 32 height 29
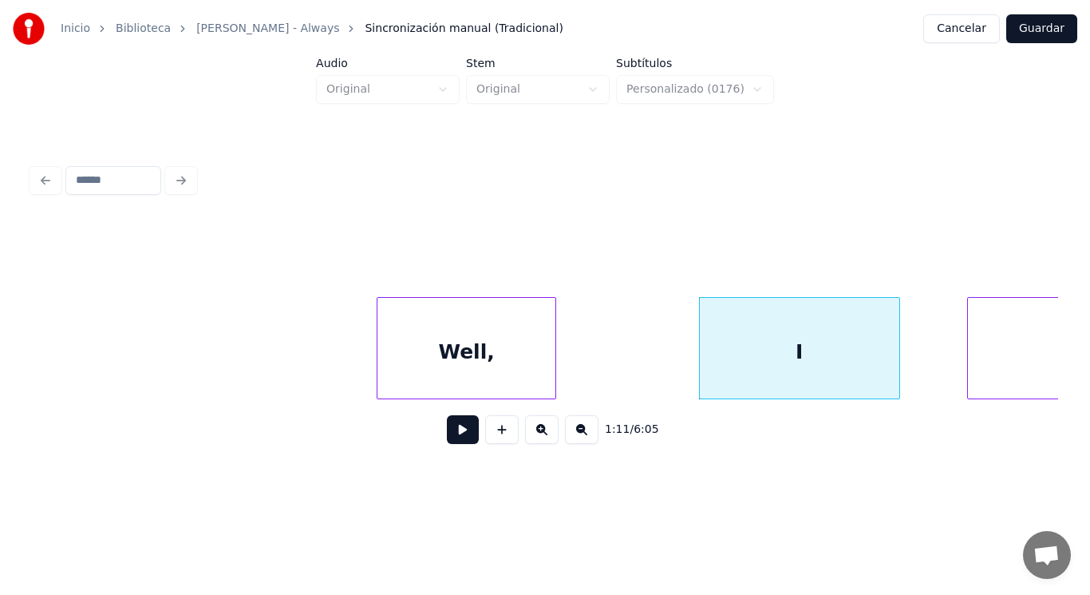
click at [553, 371] on div at bounding box center [553, 348] width 5 height 101
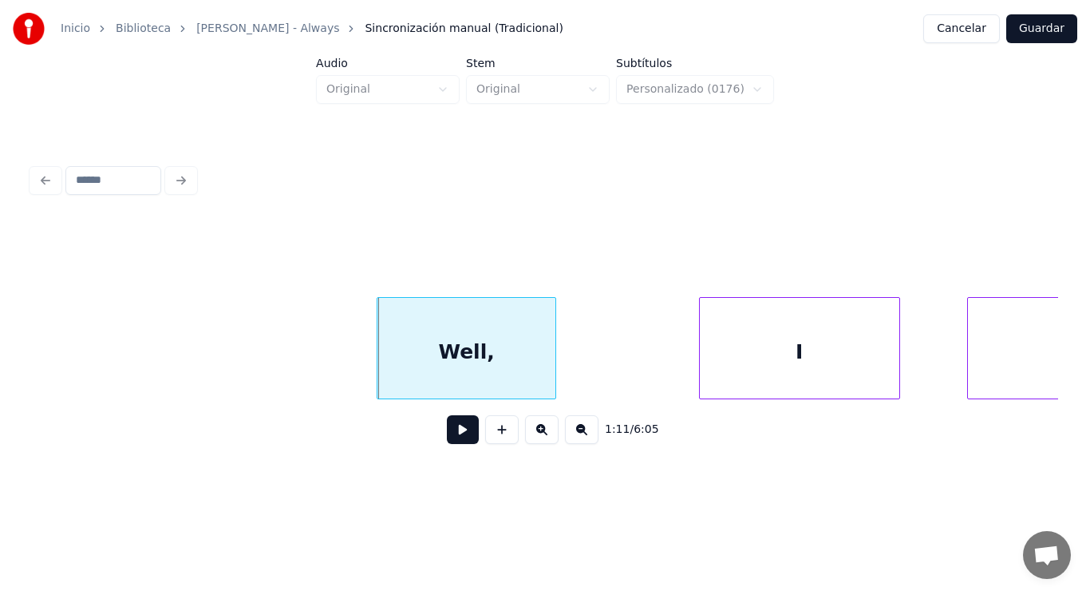
click at [450, 433] on button at bounding box center [463, 429] width 32 height 29
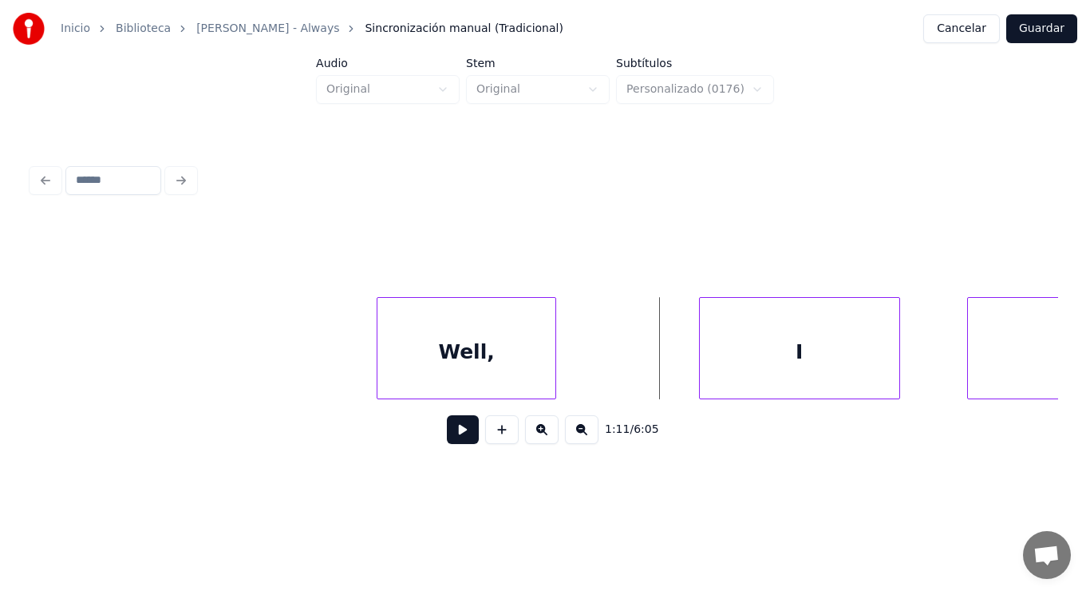
drag, startPoint x: 586, startPoint y: 378, endPoint x: 461, endPoint y: 410, distance: 129.1
click at [456, 440] on button at bounding box center [463, 429] width 32 height 29
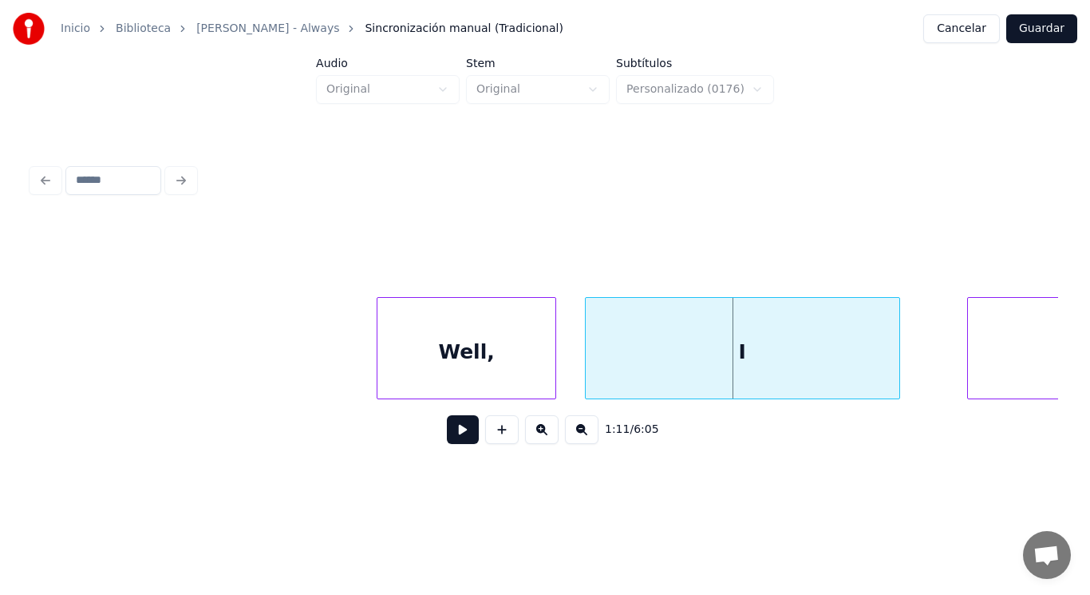
click at [588, 359] on div at bounding box center [588, 348] width 5 height 101
click at [464, 428] on button at bounding box center [463, 429] width 32 height 29
click at [836, 374] on div at bounding box center [835, 348] width 5 height 101
click at [831, 371] on div at bounding box center [831, 348] width 5 height 101
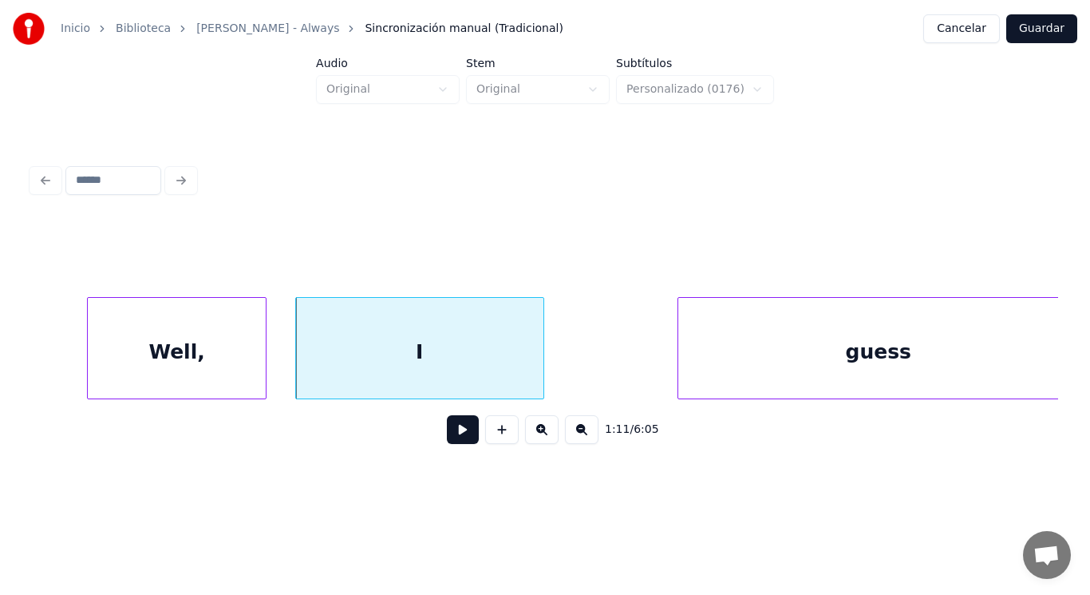
scroll to position [0, 79811]
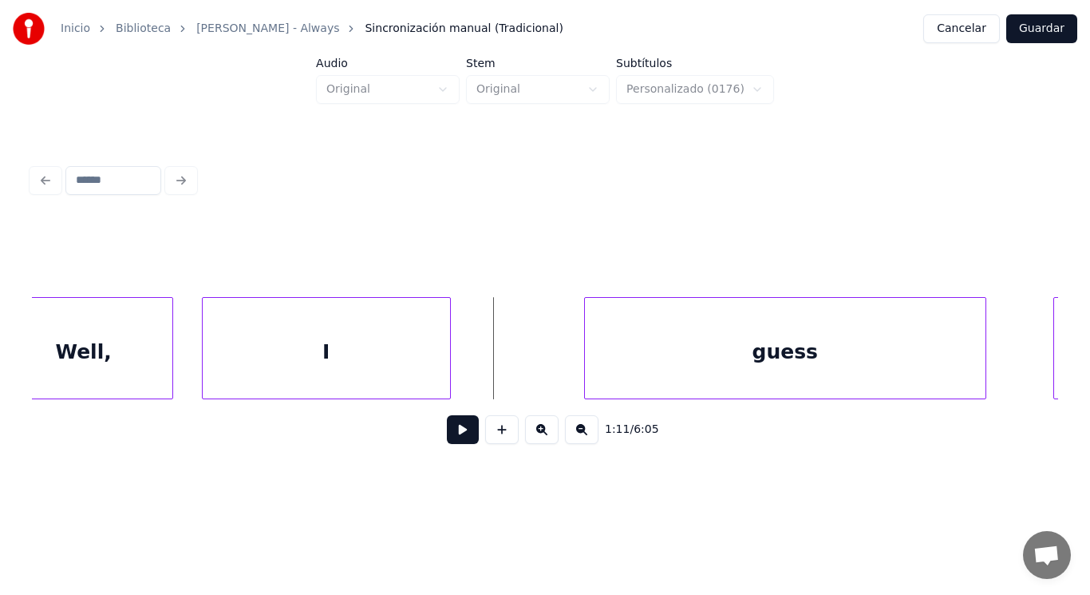
click at [455, 432] on button at bounding box center [463, 429] width 32 height 29
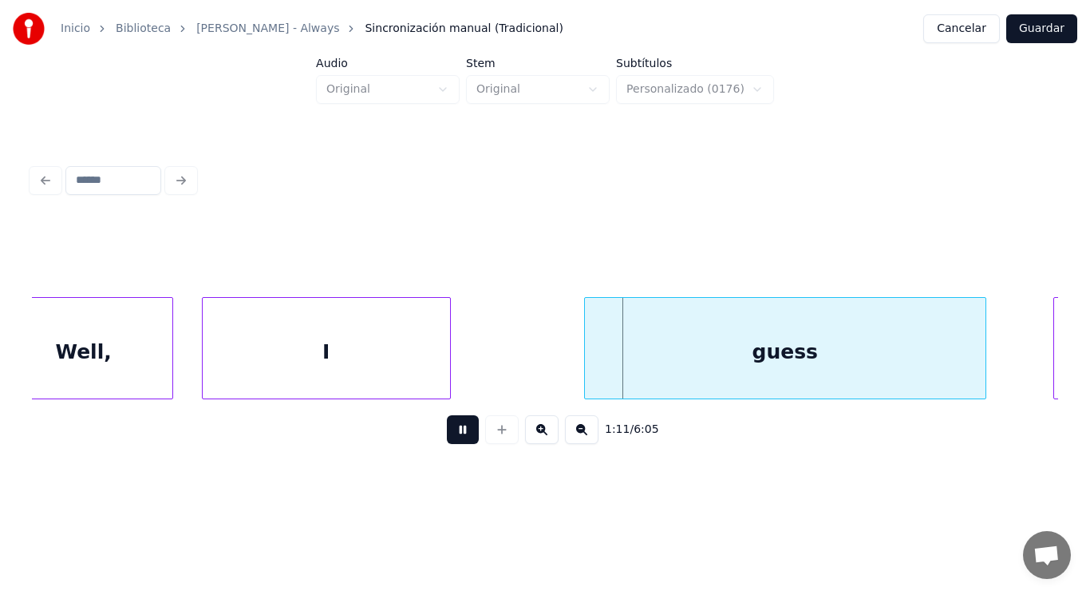
click at [455, 432] on button at bounding box center [463, 429] width 32 height 29
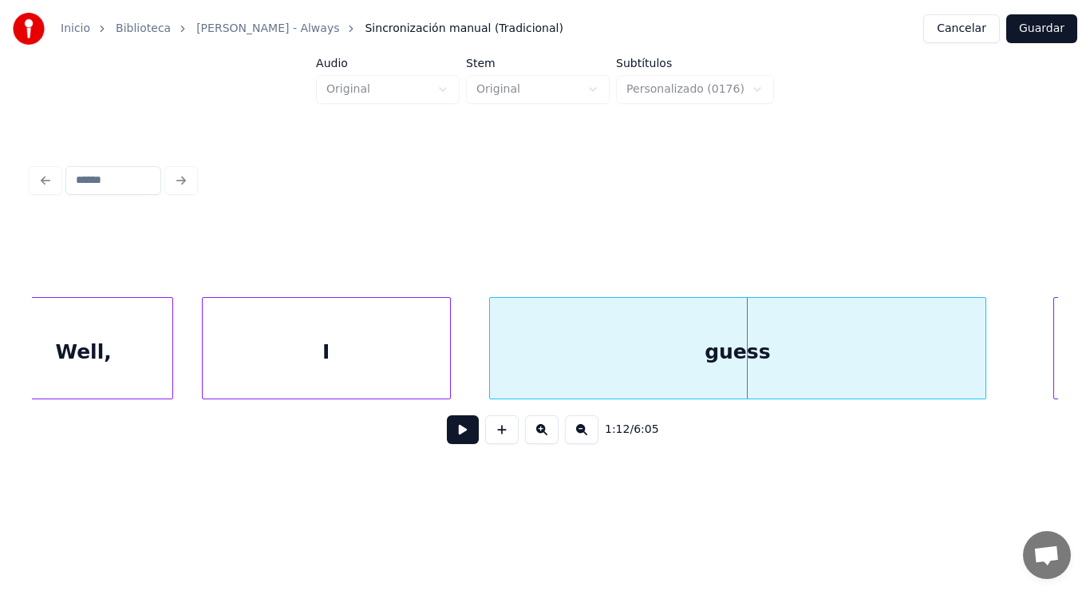
click at [492, 369] on div at bounding box center [492, 348] width 5 height 101
click at [449, 437] on button at bounding box center [463, 429] width 32 height 29
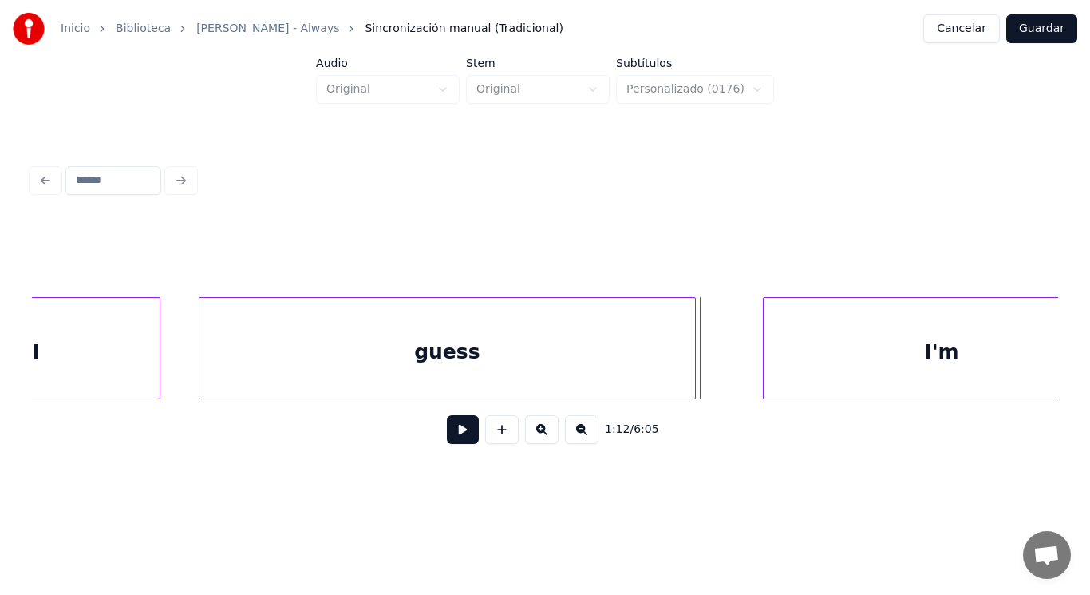
scroll to position [0, 80162]
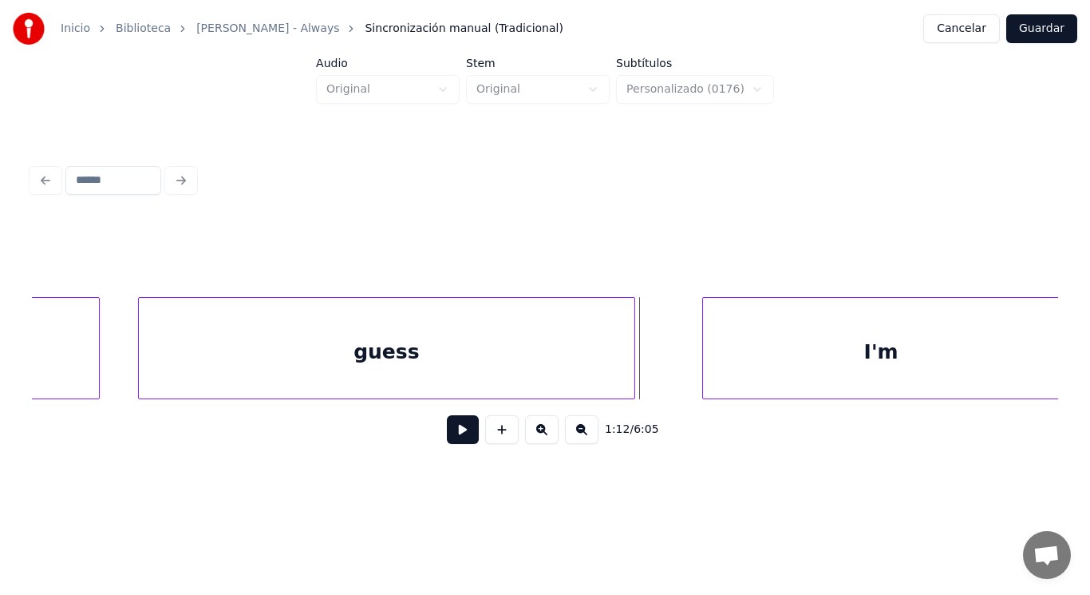
click at [580, 345] on div "guess" at bounding box center [387, 352] width 496 height 109
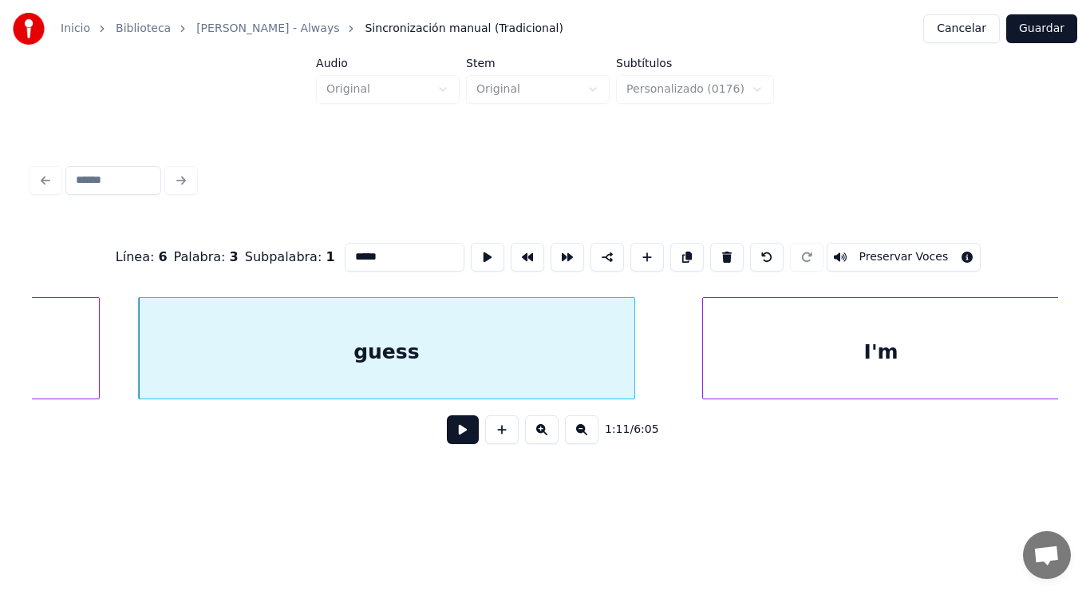
click at [459, 431] on button at bounding box center [463, 429] width 32 height 29
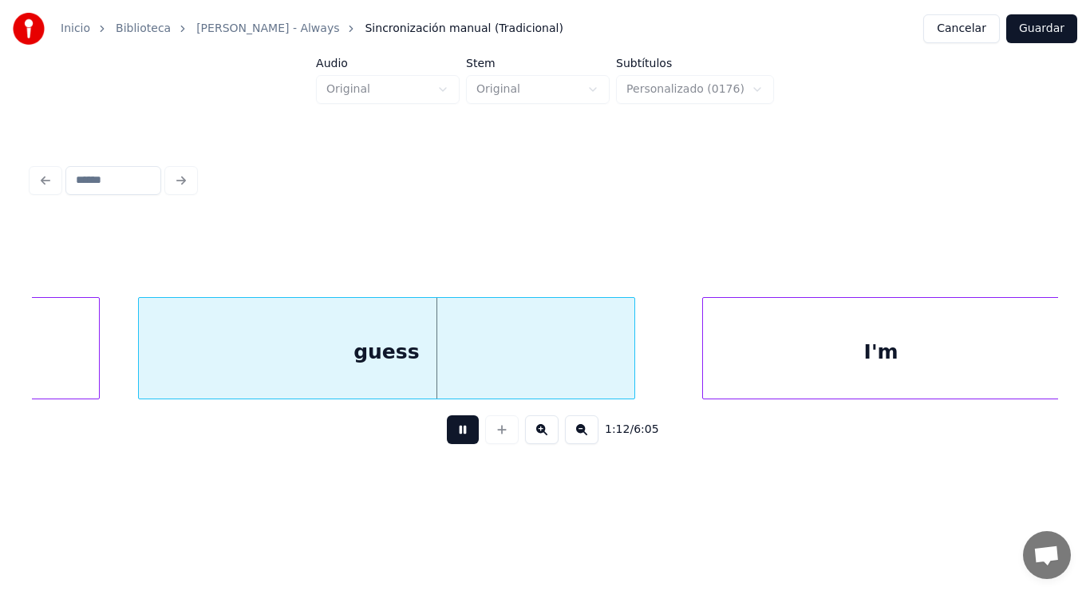
click at [459, 431] on button at bounding box center [463, 429] width 32 height 29
click at [584, 382] on div at bounding box center [584, 348] width 5 height 101
click at [461, 425] on button at bounding box center [463, 429] width 32 height 29
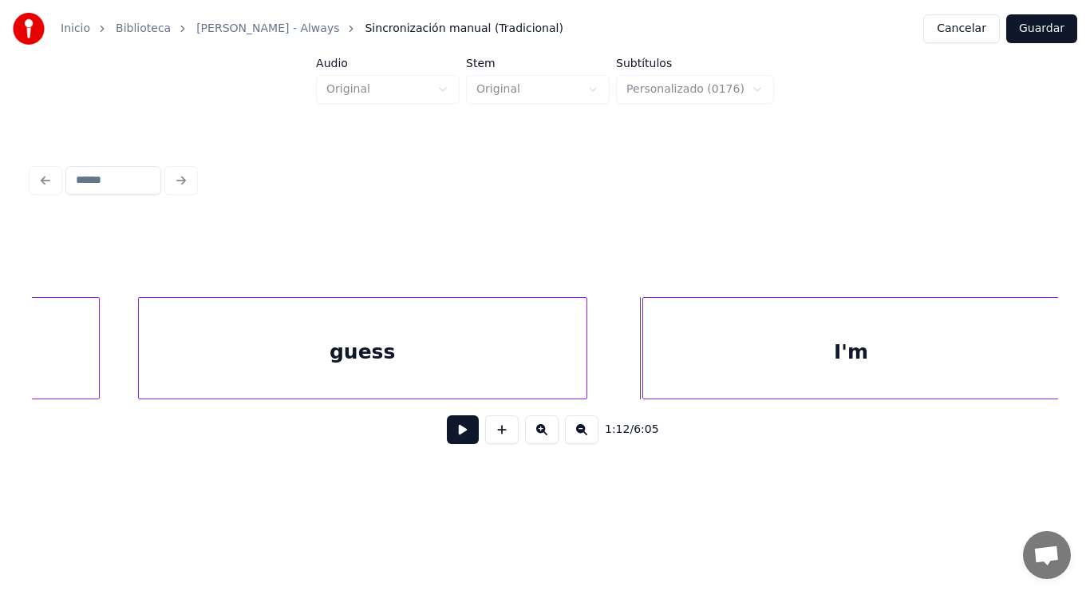
click at [646, 373] on div at bounding box center [645, 348] width 5 height 101
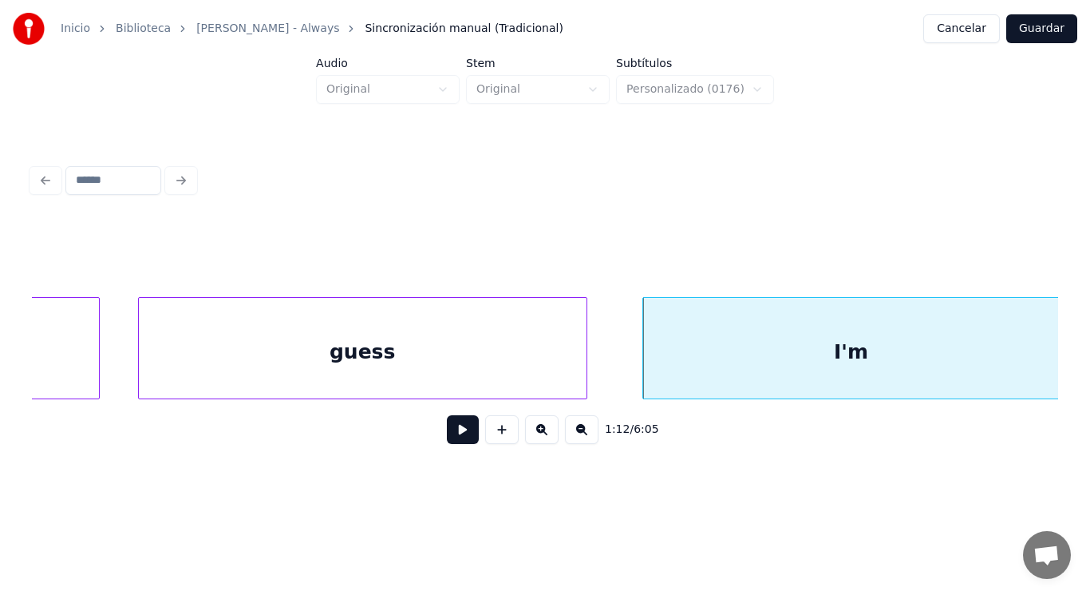
click at [452, 433] on button at bounding box center [463, 429] width 32 height 29
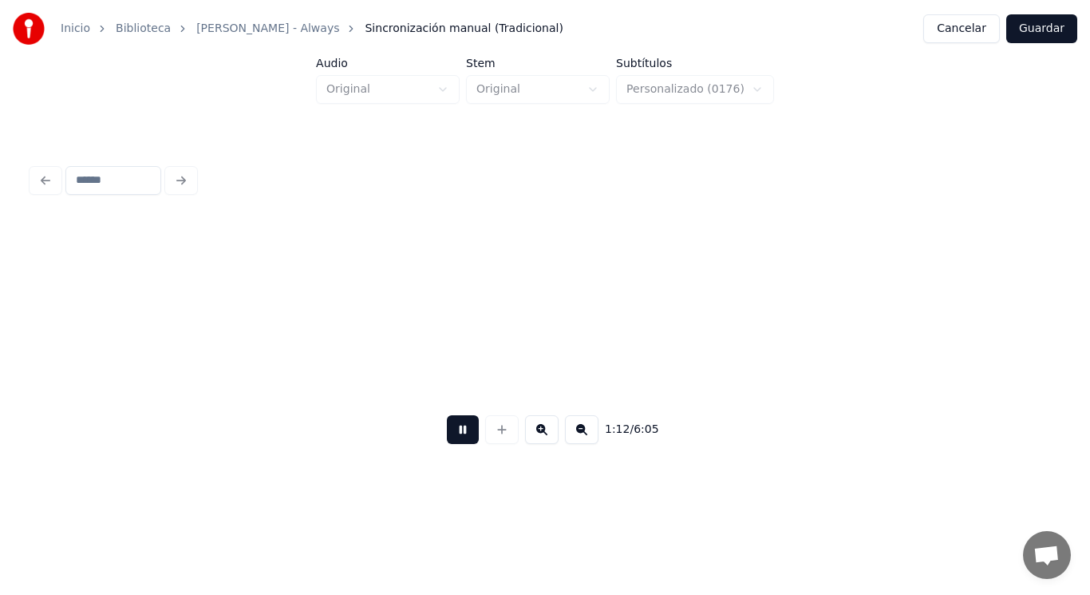
click at [452, 433] on button at bounding box center [463, 429] width 32 height 29
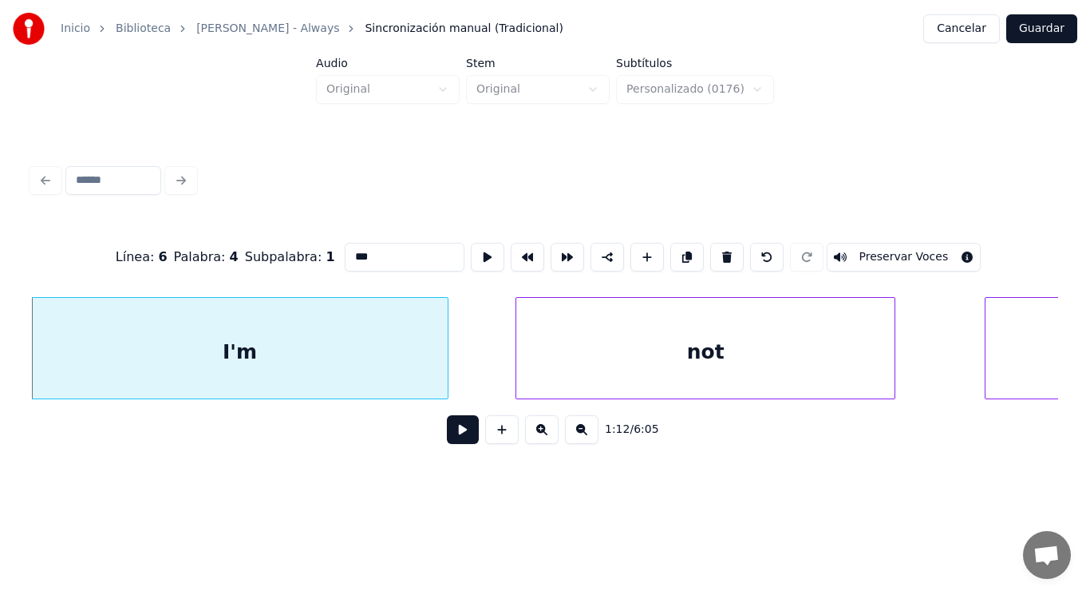
click at [448, 437] on button at bounding box center [463, 429] width 32 height 29
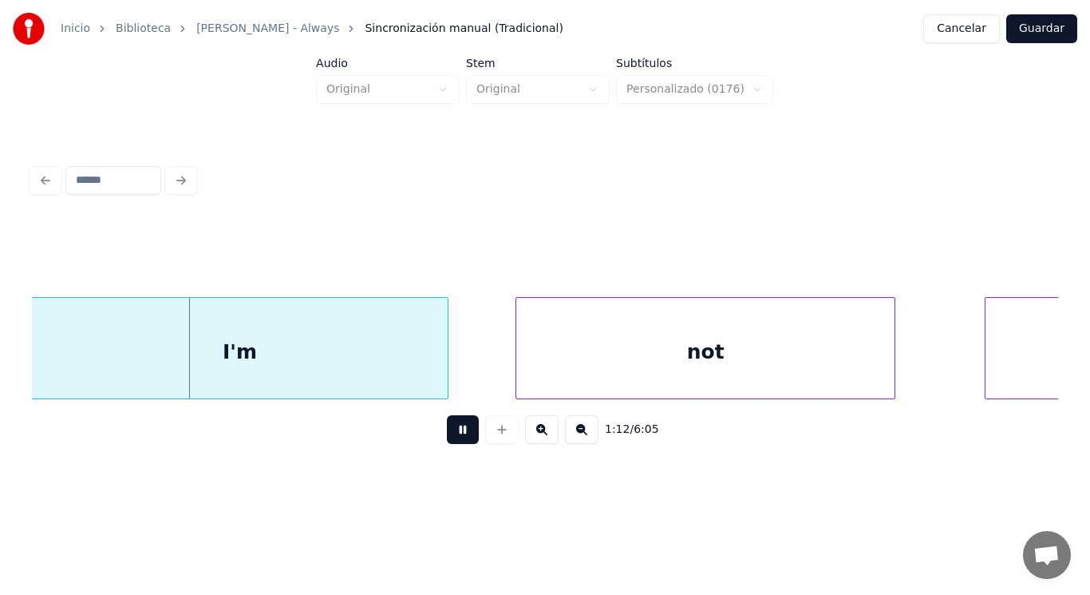
click at [448, 437] on button at bounding box center [463, 429] width 32 height 29
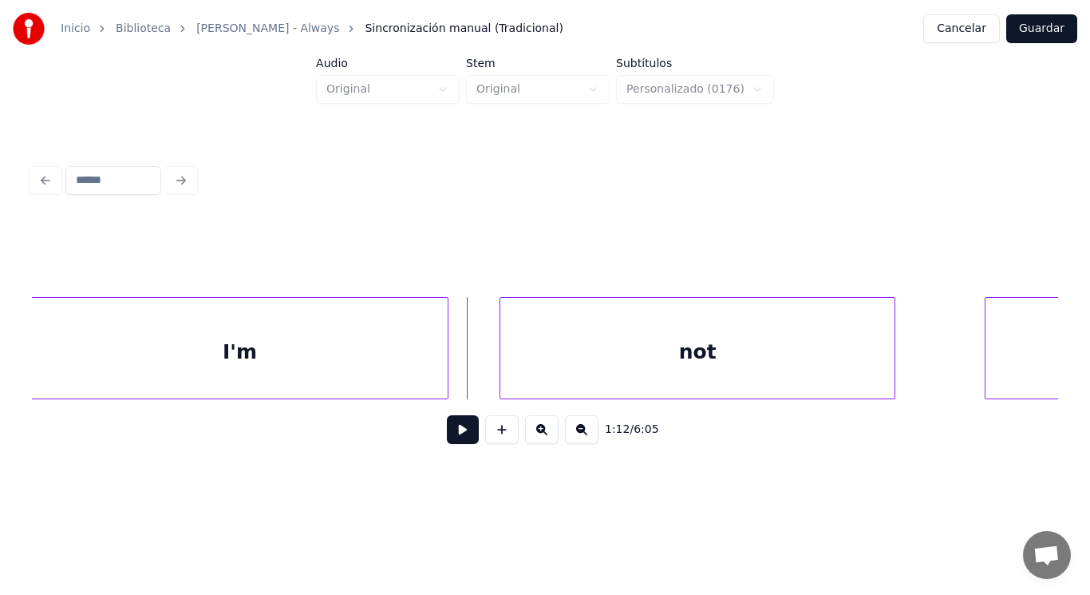
click at [504, 375] on div at bounding box center [503, 348] width 5 height 101
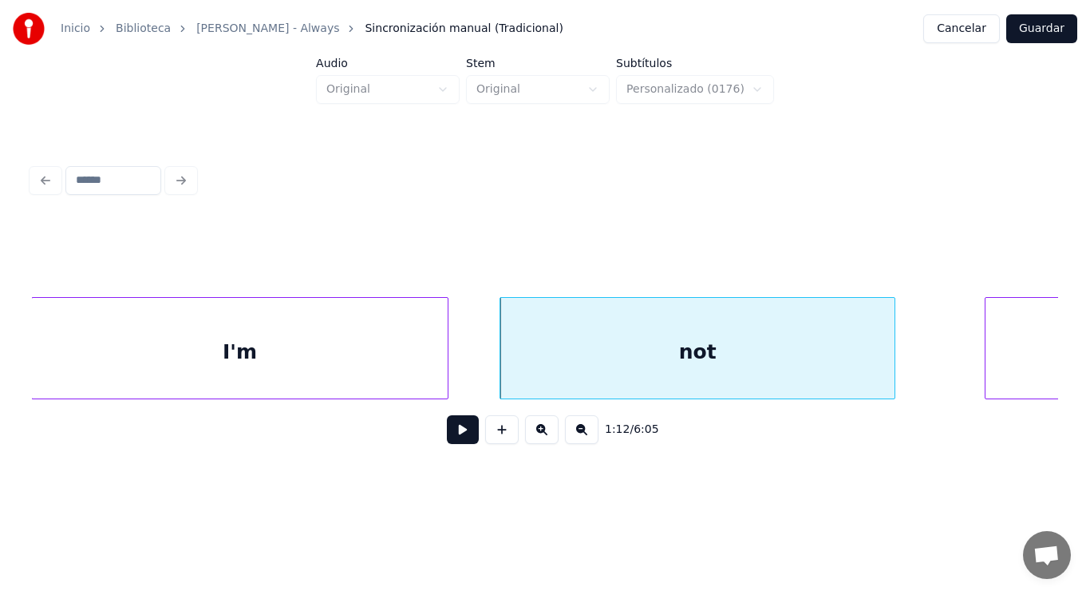
click at [464, 436] on button at bounding box center [463, 429] width 32 height 29
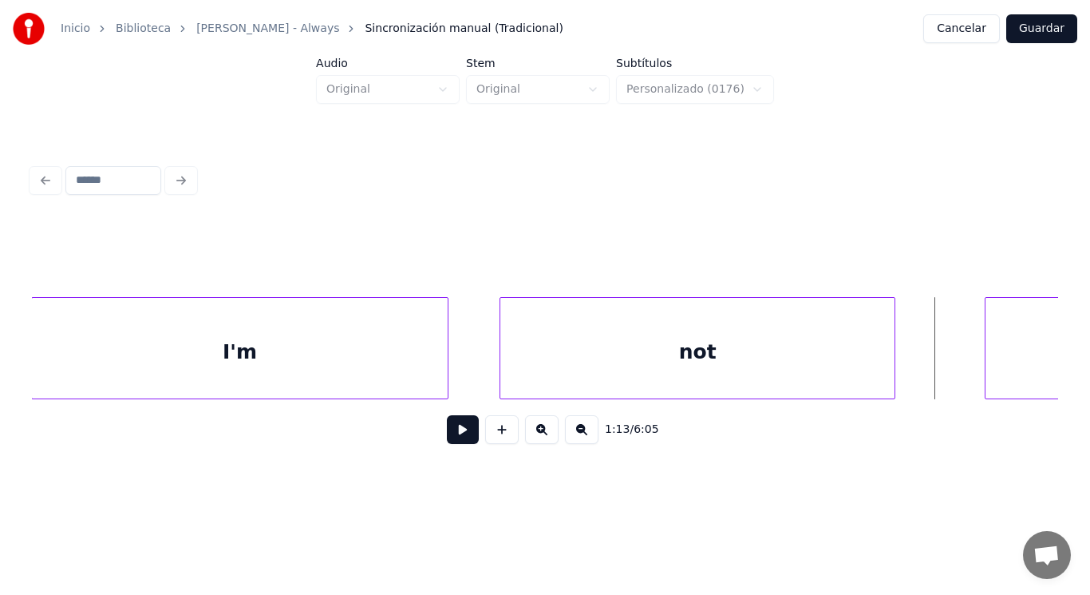
click at [598, 382] on div "not" at bounding box center [698, 352] width 394 height 109
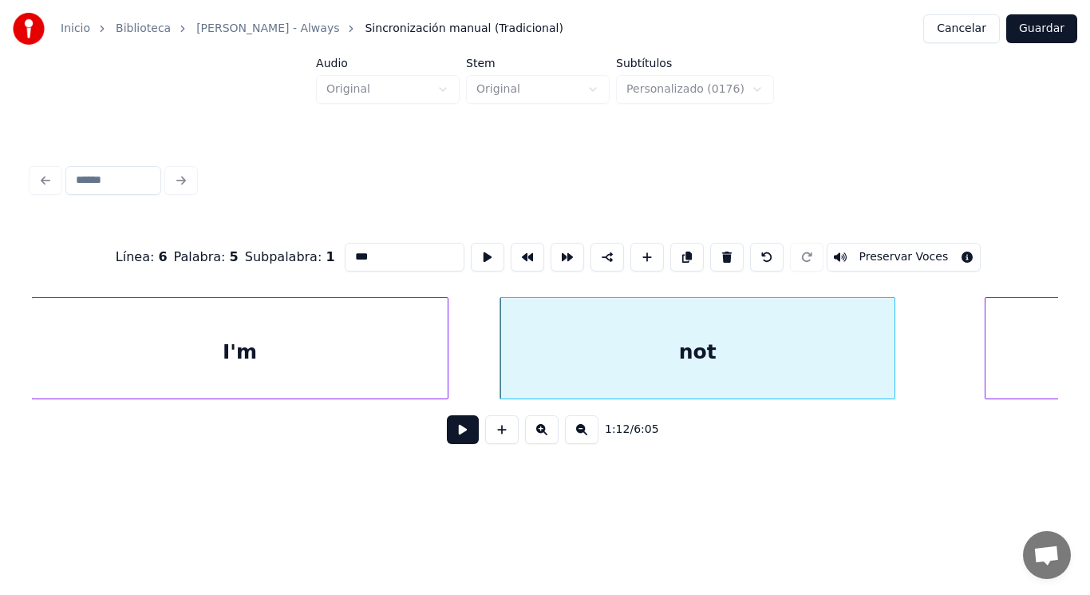
click at [455, 429] on button at bounding box center [463, 429] width 32 height 29
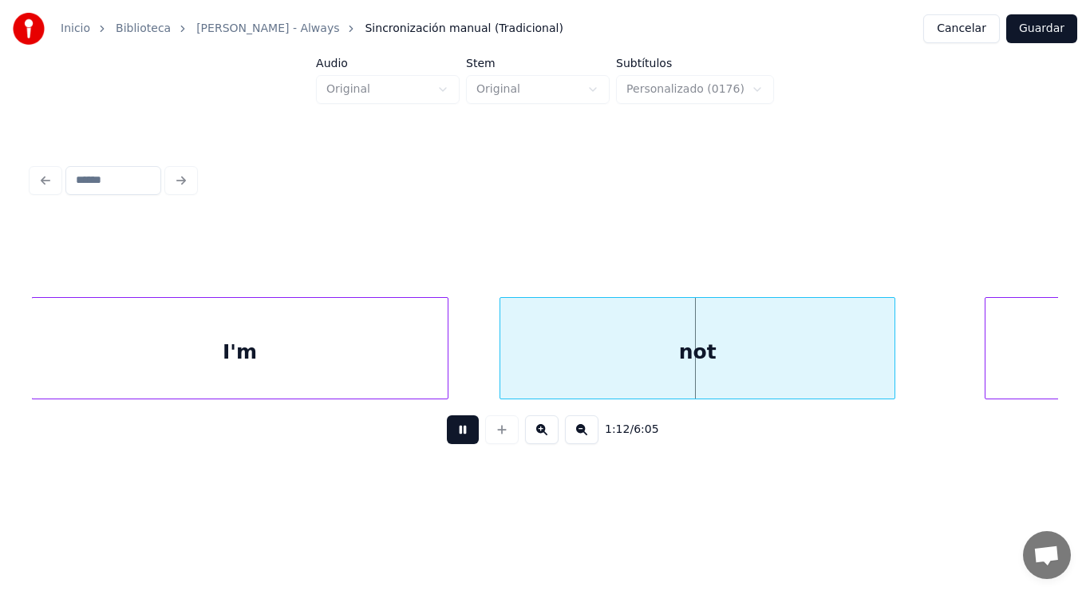
click at [455, 429] on button at bounding box center [463, 429] width 32 height 29
click at [853, 373] on div at bounding box center [853, 348] width 5 height 101
click at [459, 429] on button at bounding box center [463, 429] width 32 height 29
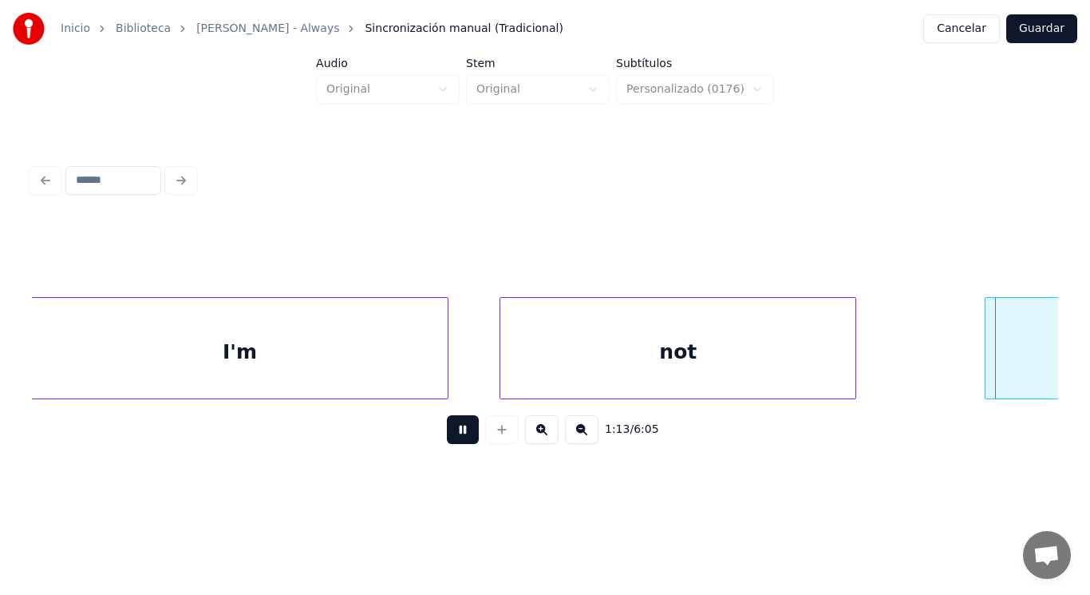
click at [459, 429] on button at bounding box center [463, 429] width 32 height 29
click at [972, 364] on div at bounding box center [972, 348] width 5 height 101
click at [454, 430] on button at bounding box center [463, 429] width 32 height 29
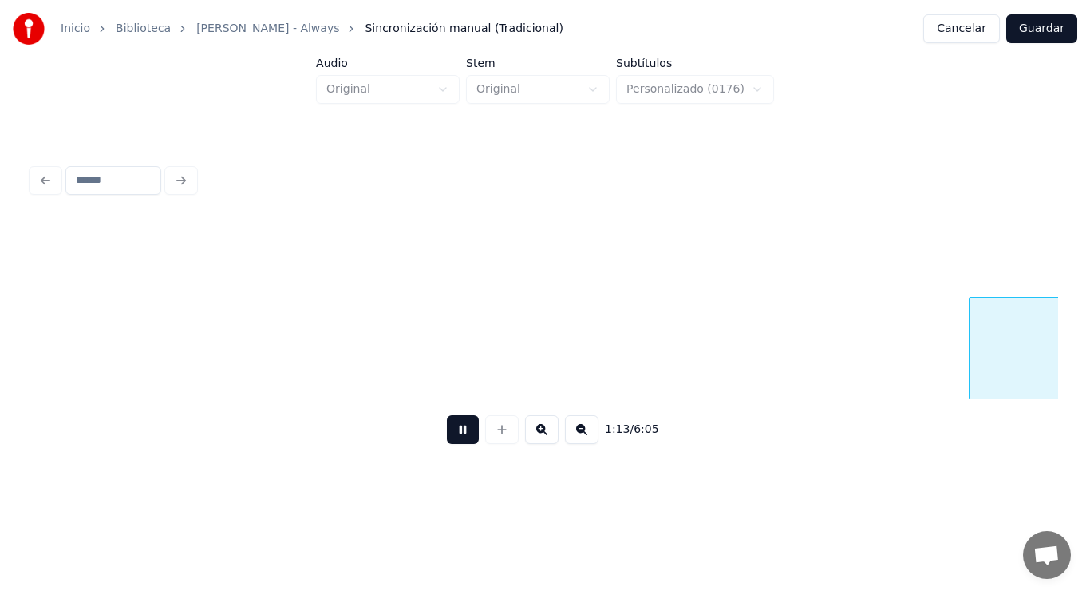
scroll to position [0, 81804]
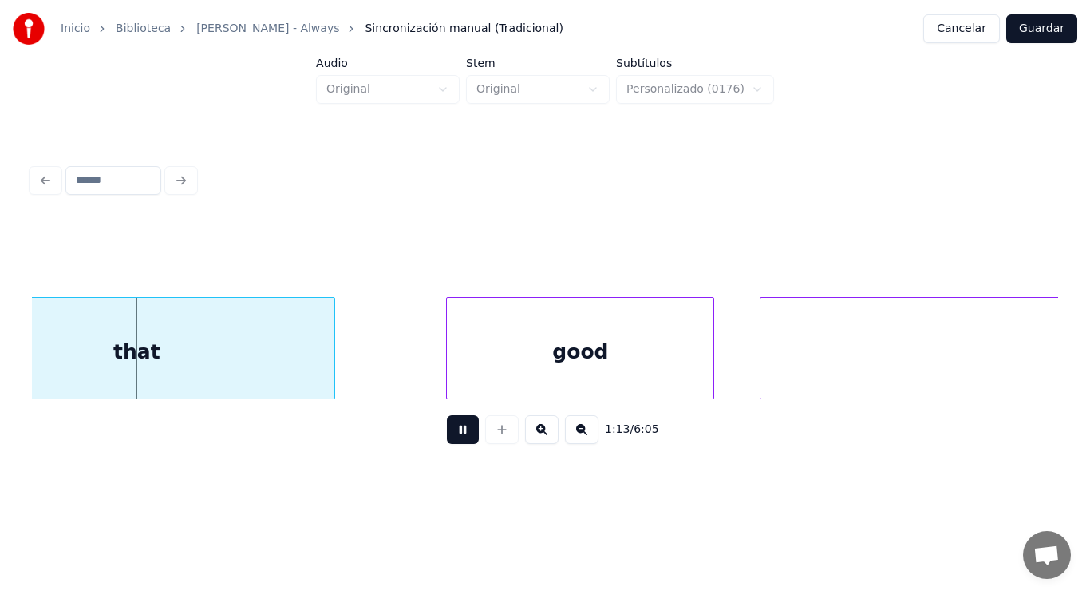
click at [454, 430] on button at bounding box center [463, 429] width 32 height 29
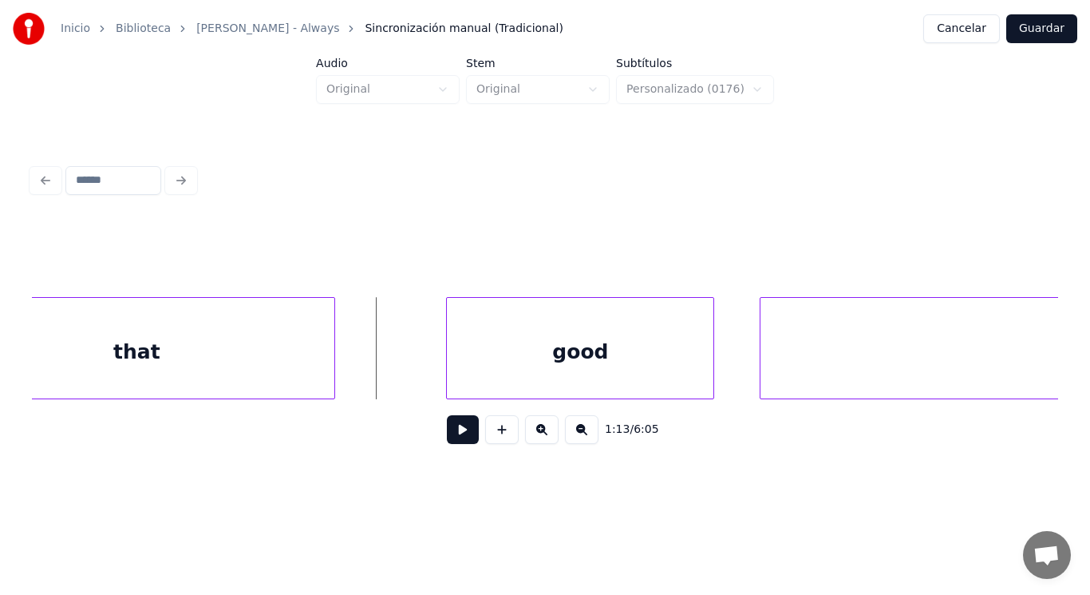
click at [285, 361] on div "that" at bounding box center [136, 352] width 394 height 109
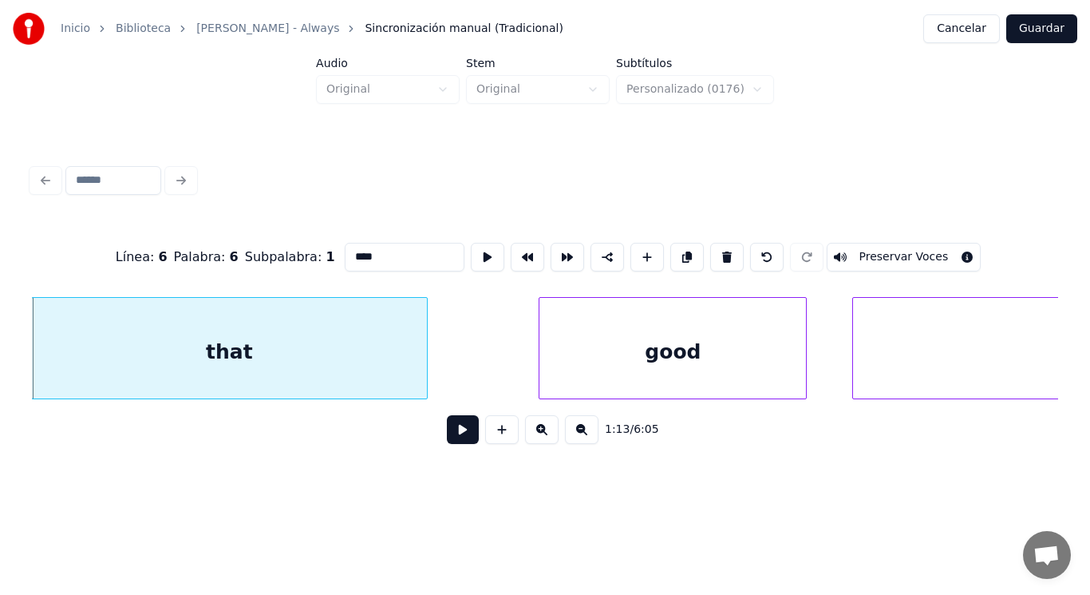
click at [458, 444] on button at bounding box center [463, 429] width 32 height 29
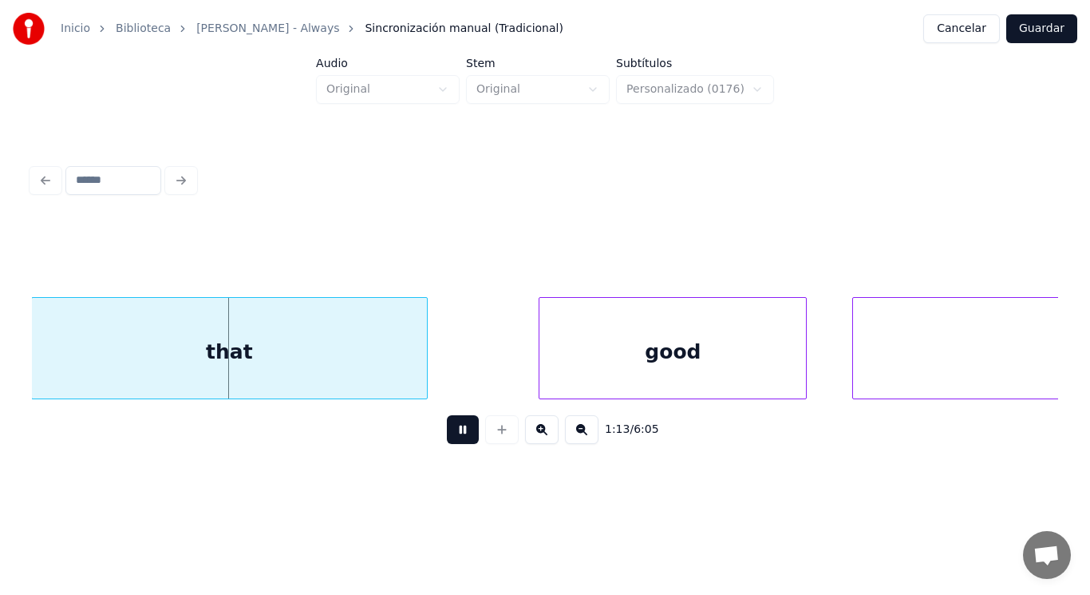
click at [458, 444] on button at bounding box center [463, 429] width 32 height 29
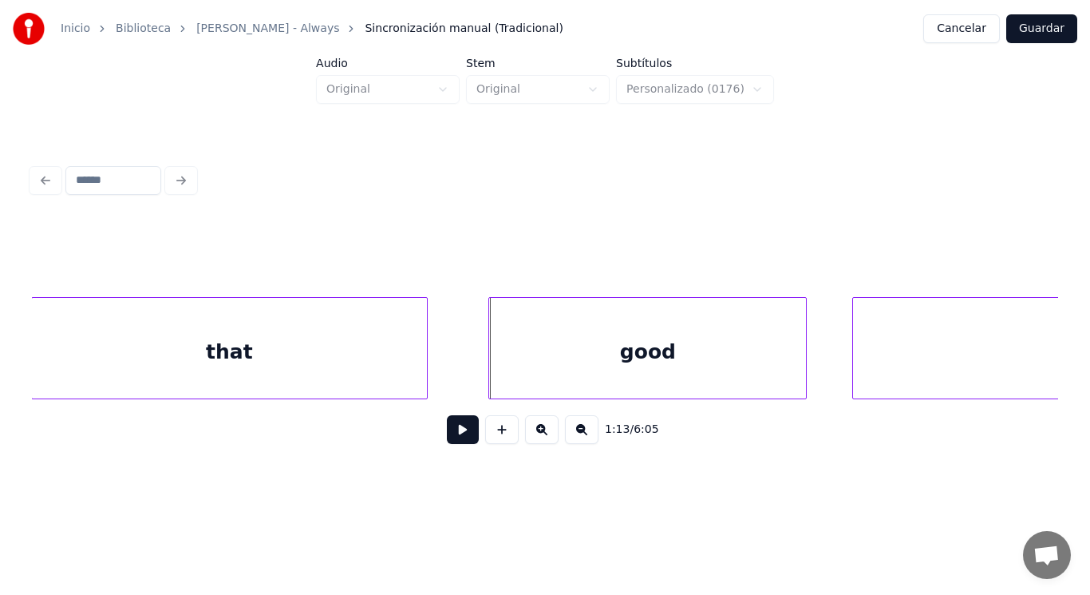
click at [493, 380] on div at bounding box center [491, 348] width 5 height 101
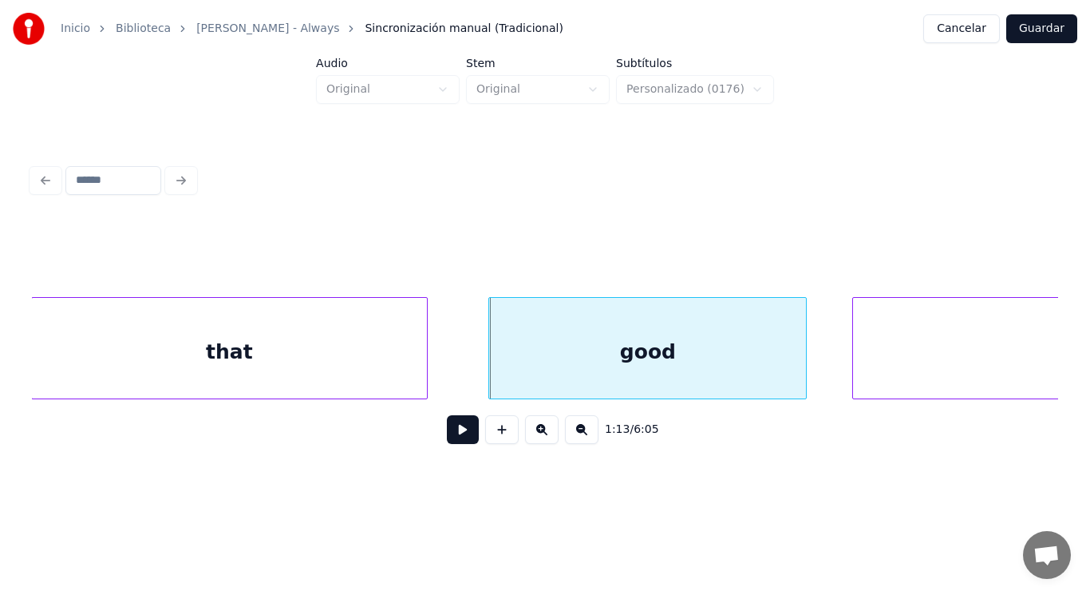
click at [447, 425] on button at bounding box center [463, 429] width 32 height 29
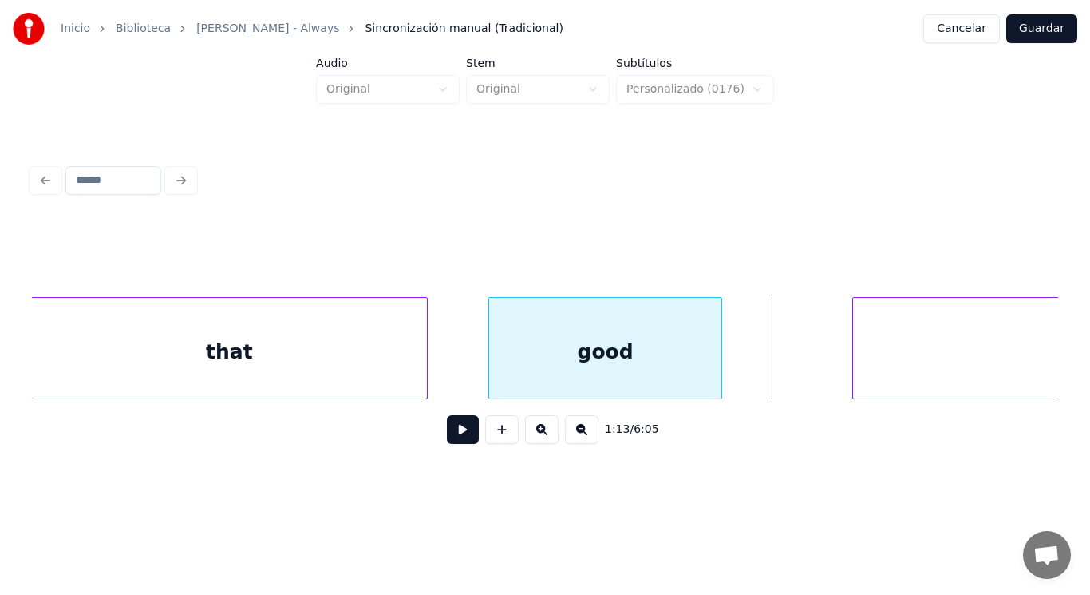
click at [720, 367] on div at bounding box center [719, 348] width 5 height 101
click at [461, 433] on button at bounding box center [463, 429] width 32 height 29
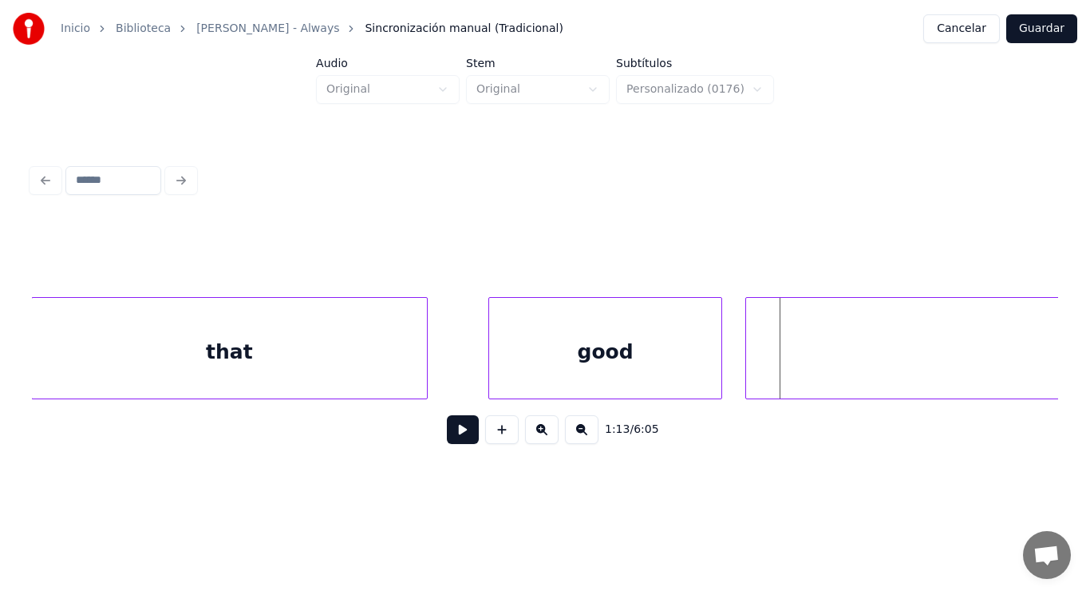
click at [746, 374] on div at bounding box center [748, 348] width 5 height 101
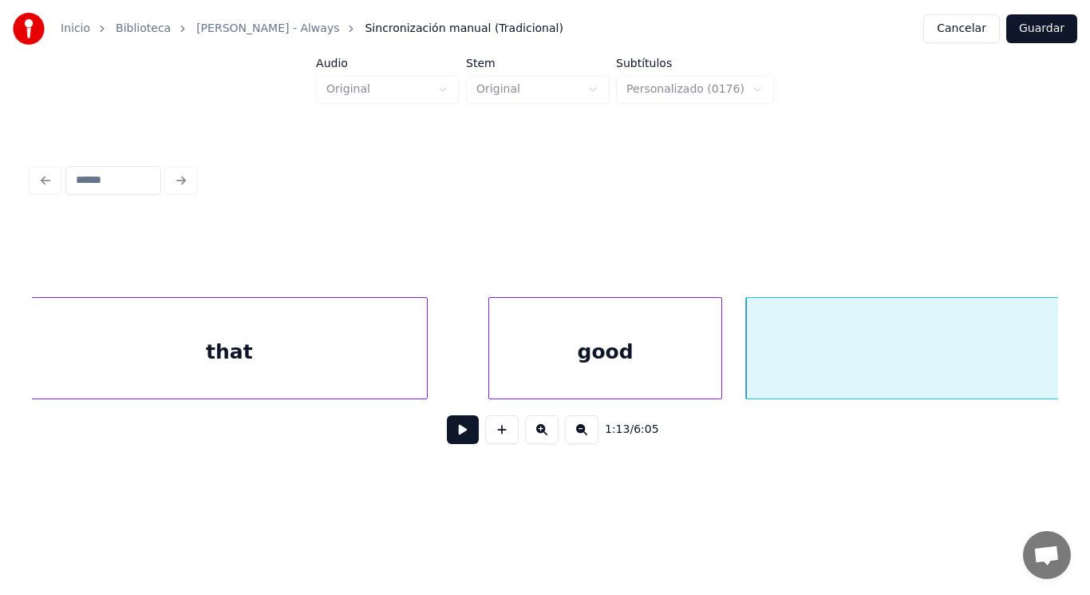
click at [465, 433] on button at bounding box center [463, 429] width 32 height 29
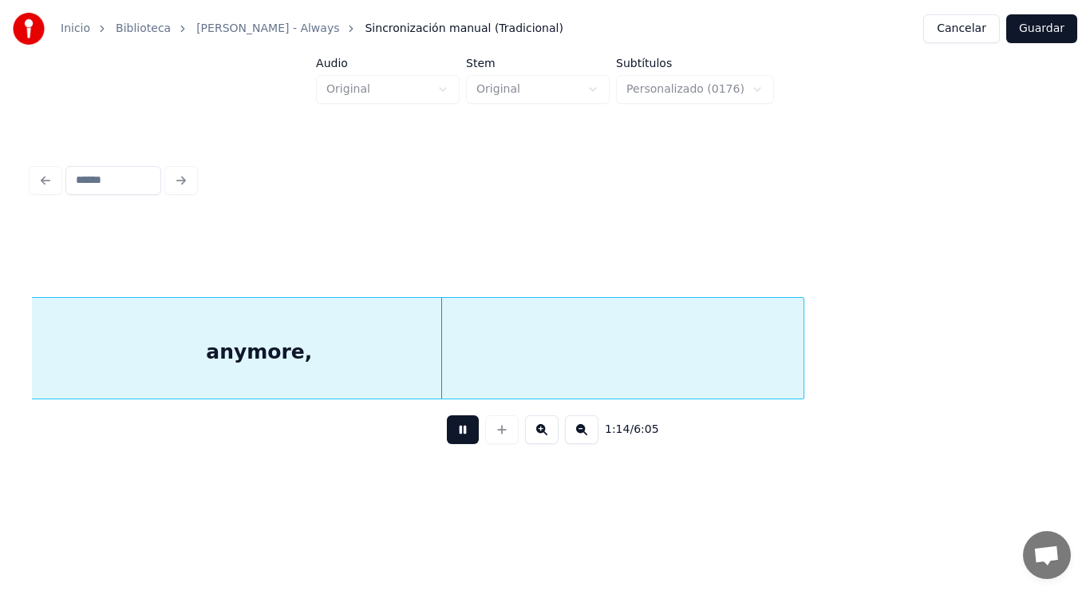
click at [465, 433] on button at bounding box center [463, 429] width 32 height 29
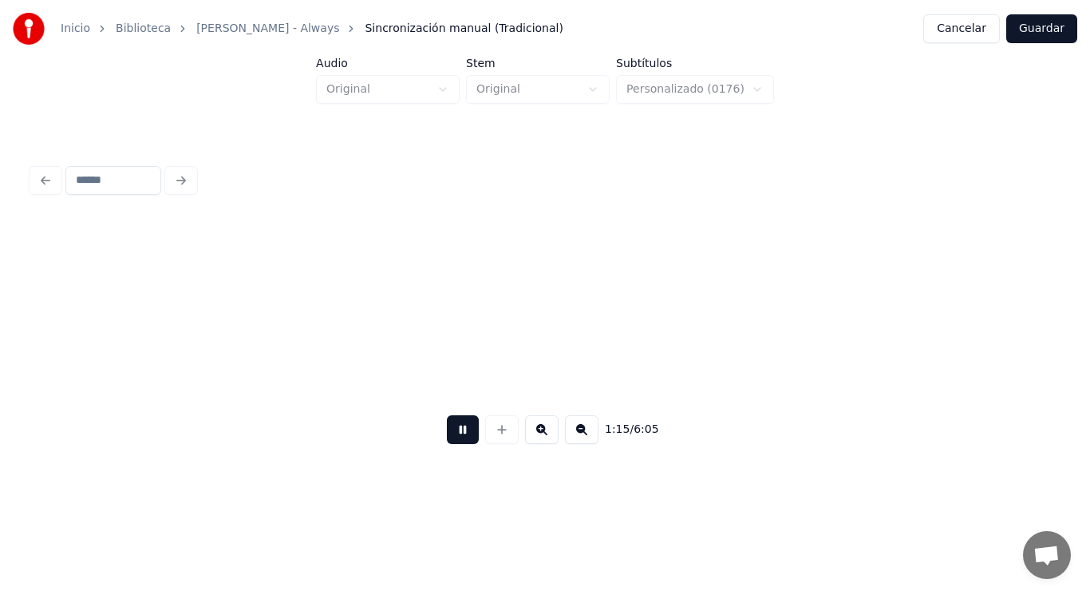
scroll to position [0, 83789]
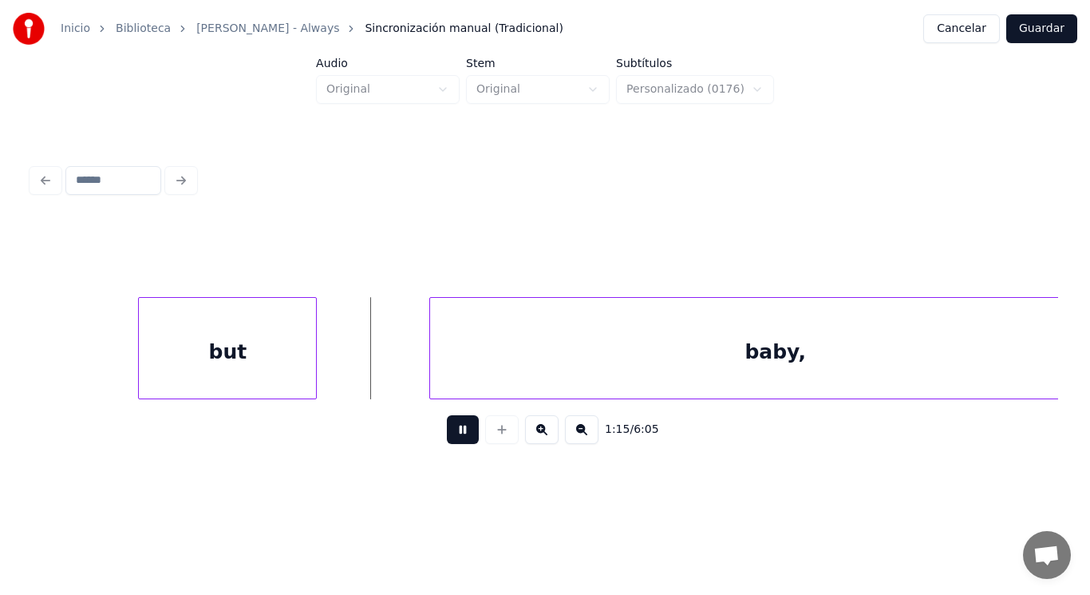
click at [465, 433] on button at bounding box center [463, 429] width 32 height 29
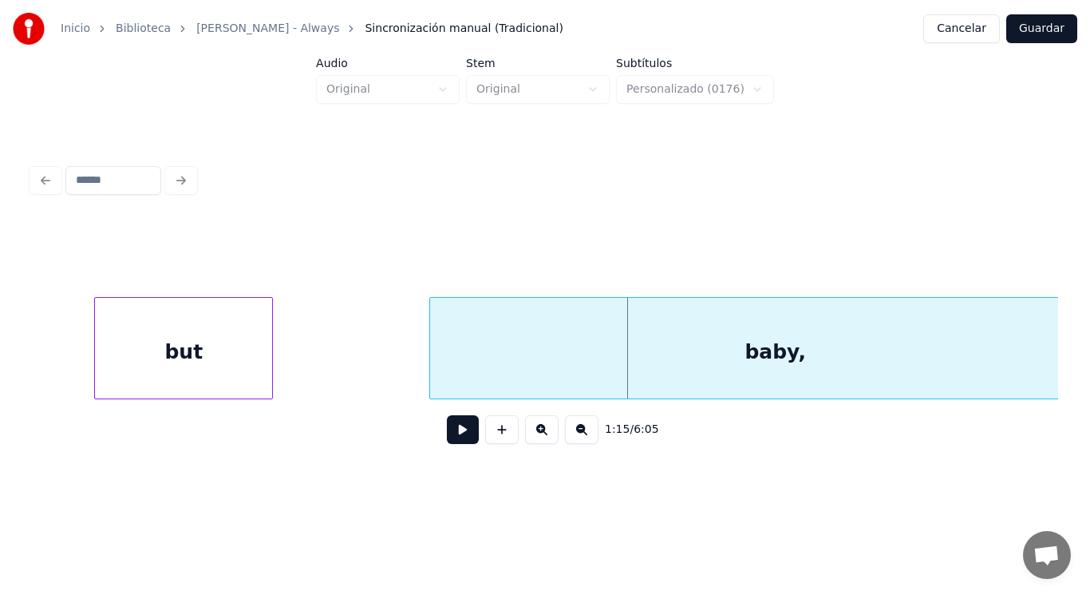
click at [150, 344] on div "but" at bounding box center [183, 352] width 177 height 109
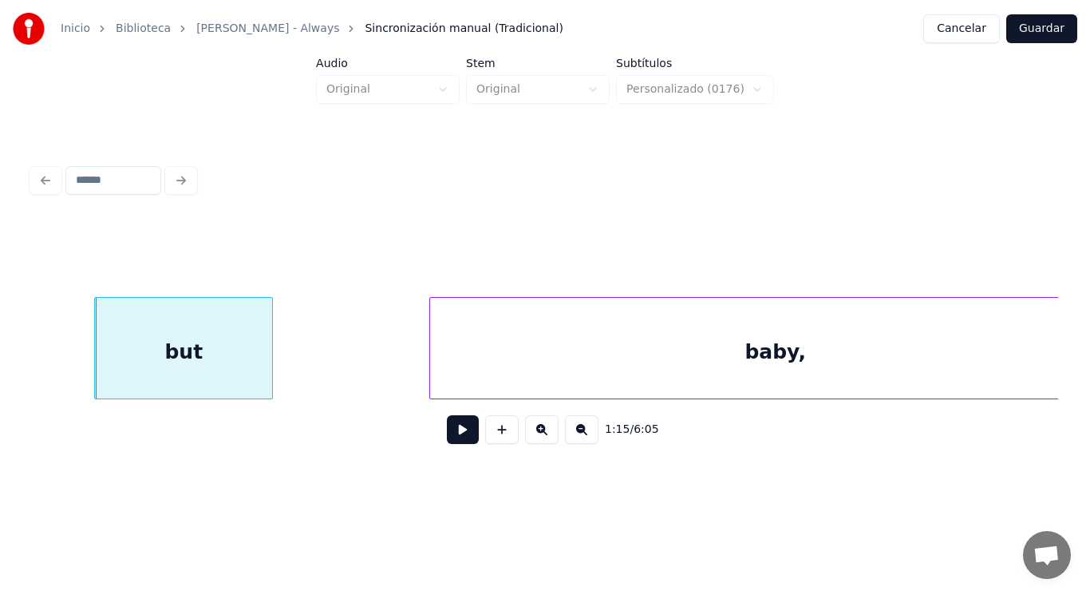
click at [450, 441] on button at bounding box center [463, 429] width 32 height 29
click at [252, 366] on div at bounding box center [252, 348] width 5 height 101
click at [450, 437] on button at bounding box center [463, 429] width 32 height 29
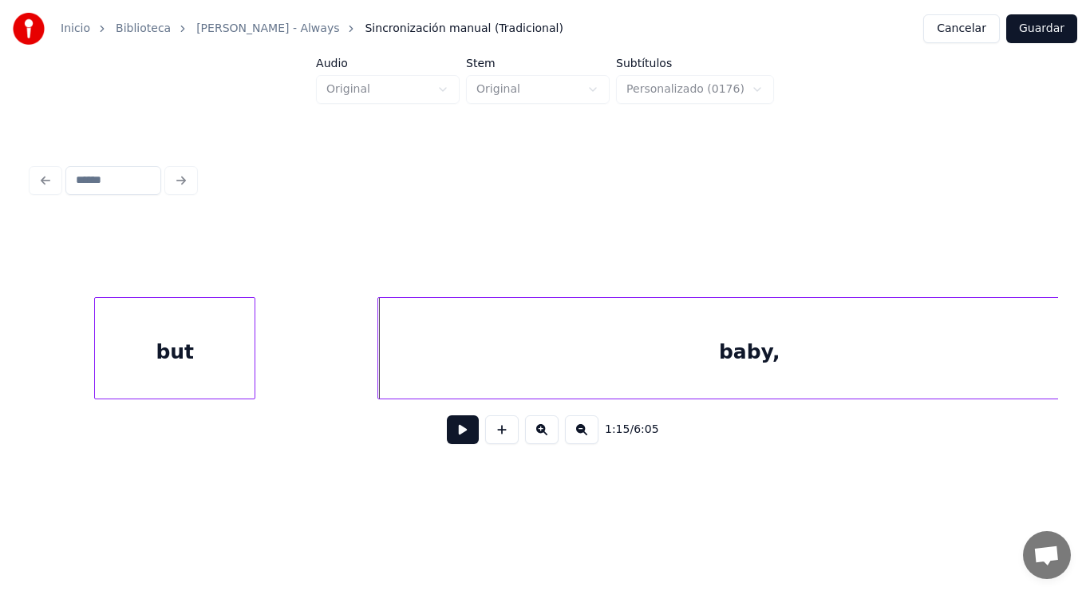
click at [379, 375] on div at bounding box center [380, 348] width 5 height 101
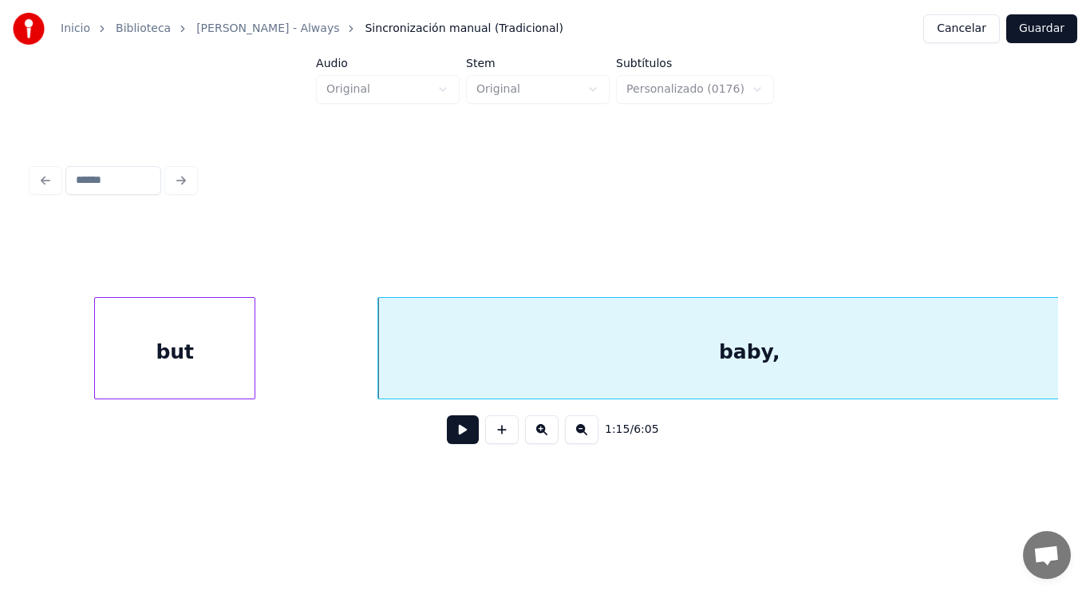
click at [465, 437] on button at bounding box center [463, 429] width 32 height 29
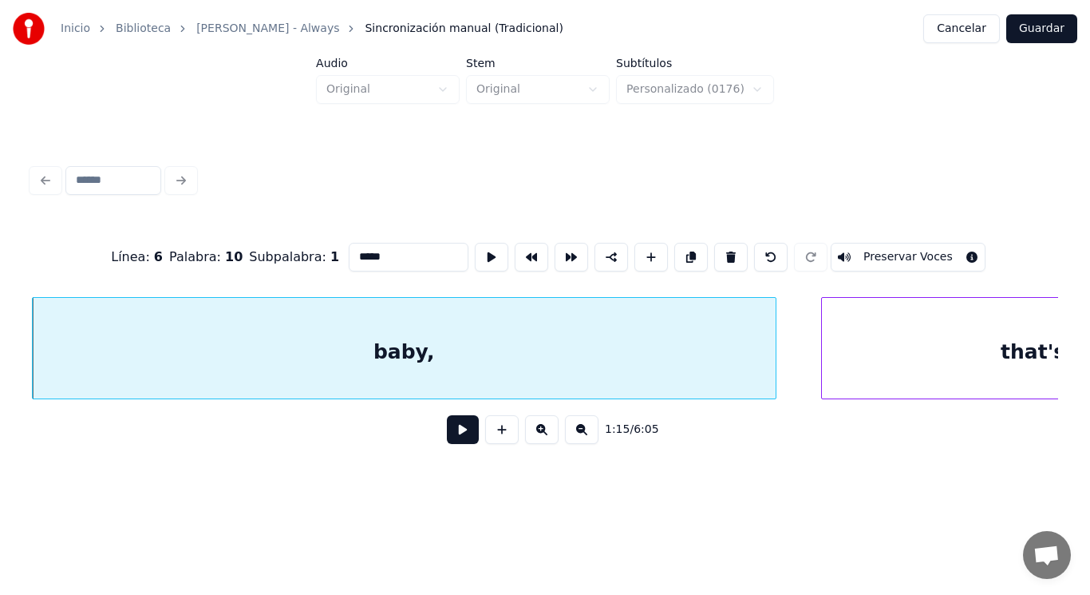
click at [451, 441] on button at bounding box center [463, 429] width 32 height 29
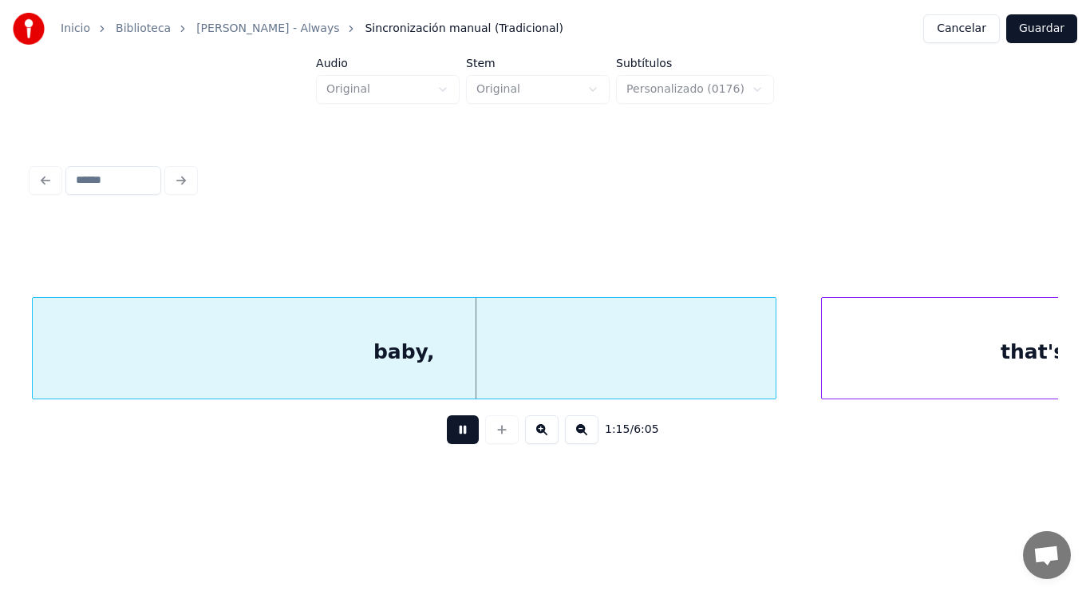
click at [451, 441] on button at bounding box center [463, 429] width 32 height 29
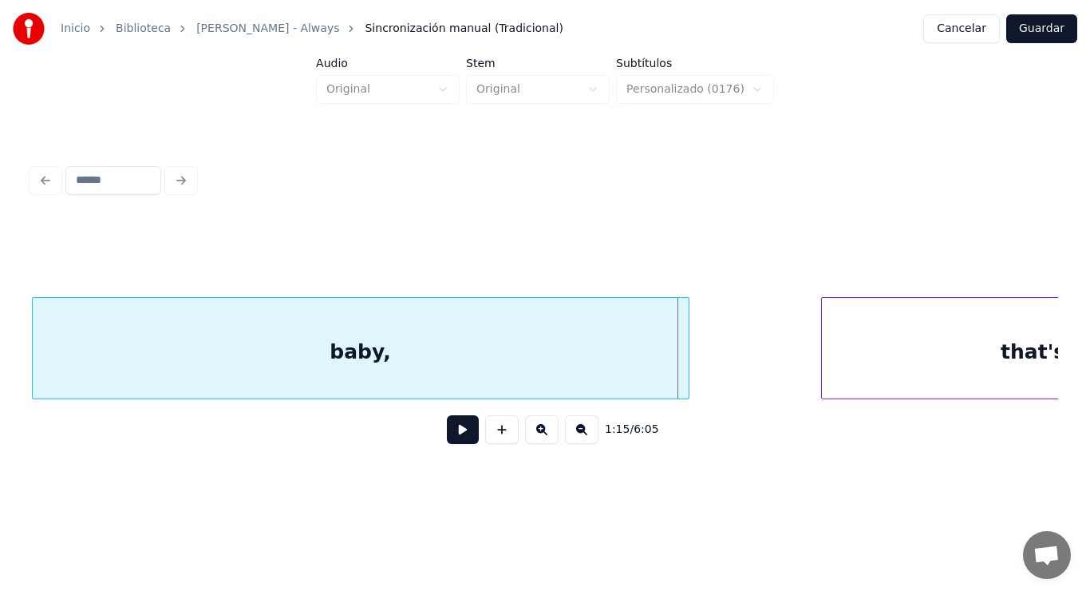
click at [688, 391] on div "baby," at bounding box center [361, 348] width 658 height 102
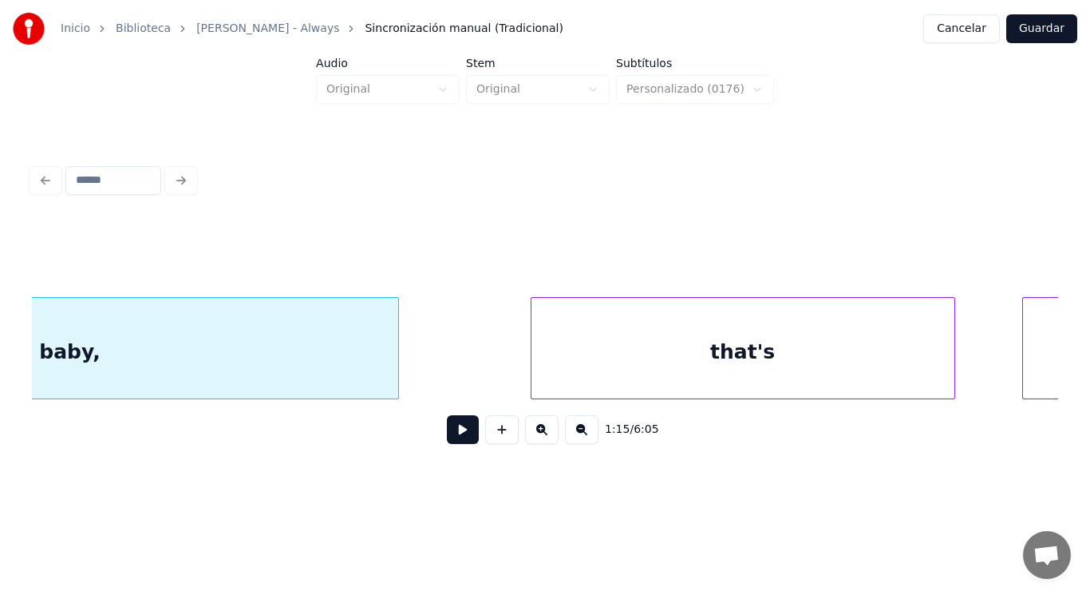
scroll to position [0, 84454]
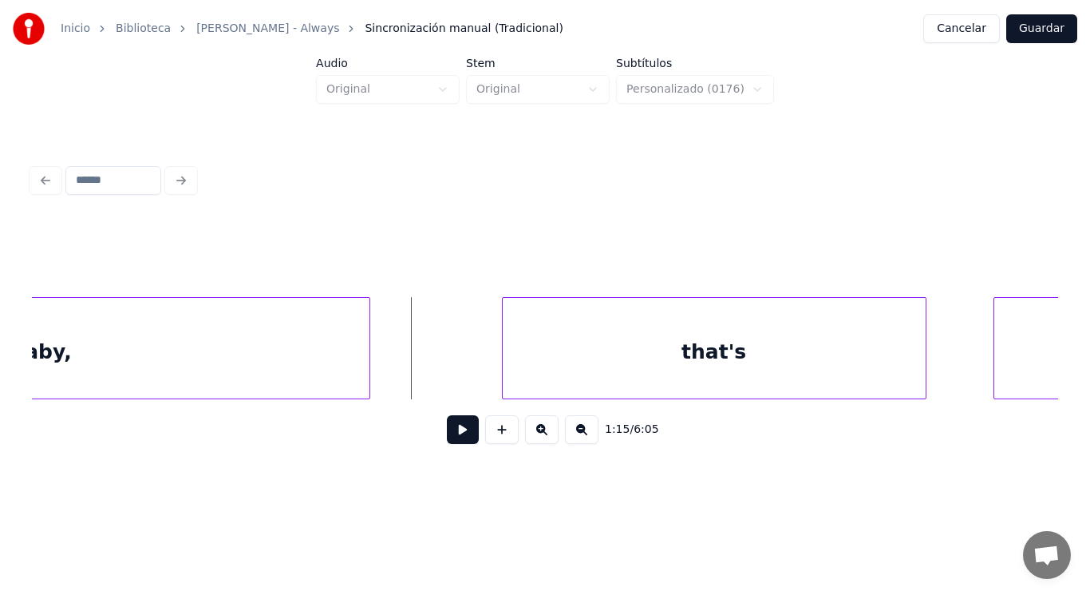
click at [447, 442] on button at bounding box center [463, 429] width 32 height 29
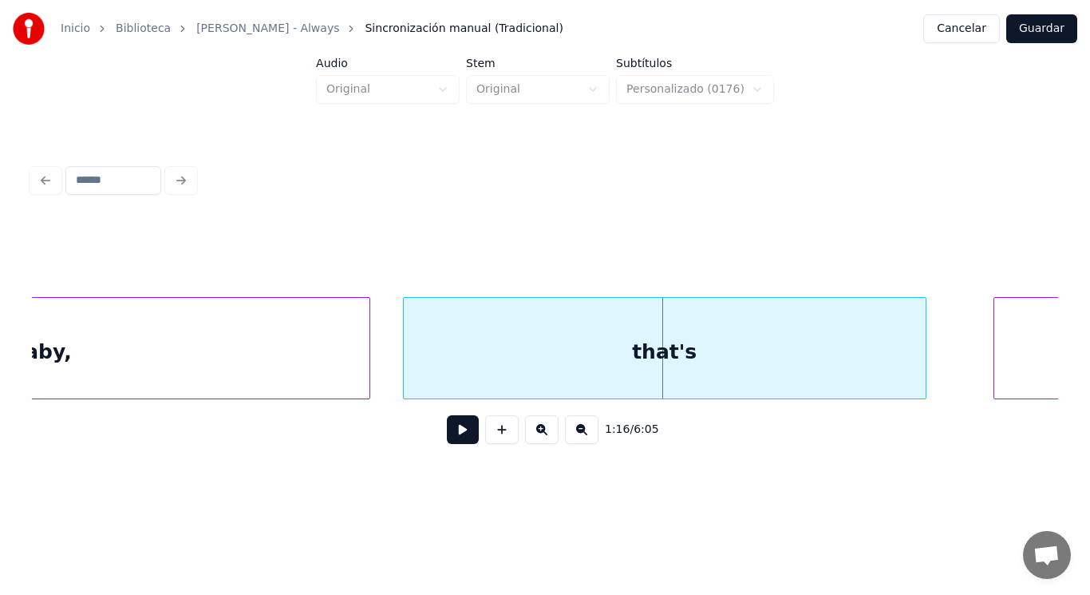
click at [405, 371] on div at bounding box center [406, 348] width 5 height 101
click at [447, 428] on button at bounding box center [463, 429] width 32 height 29
click at [883, 381] on div at bounding box center [883, 348] width 5 height 101
click at [452, 439] on button at bounding box center [463, 429] width 32 height 29
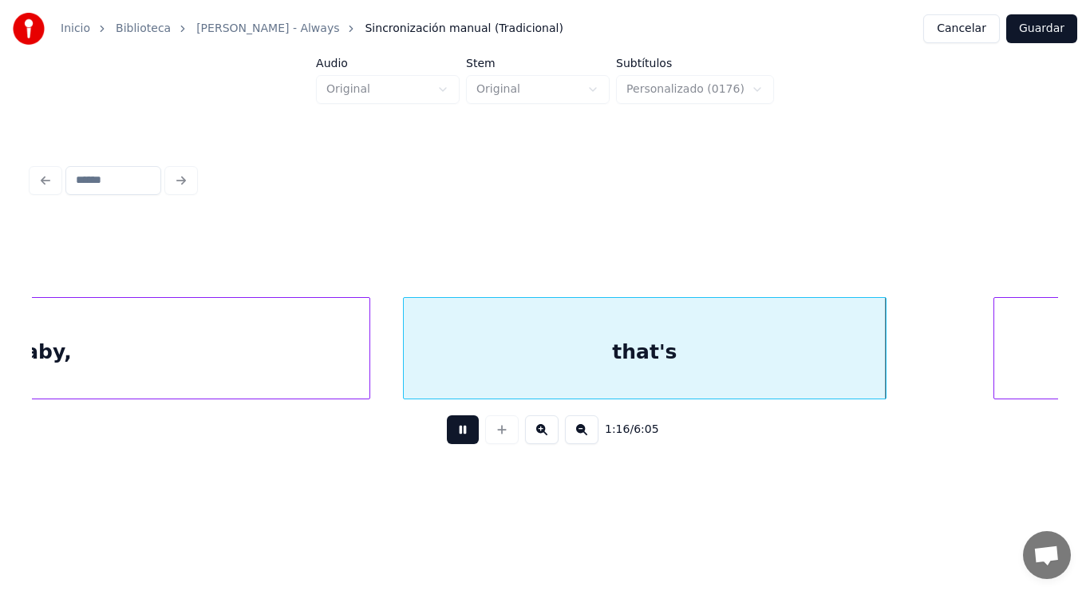
click at [452, 439] on button at bounding box center [463, 429] width 32 height 29
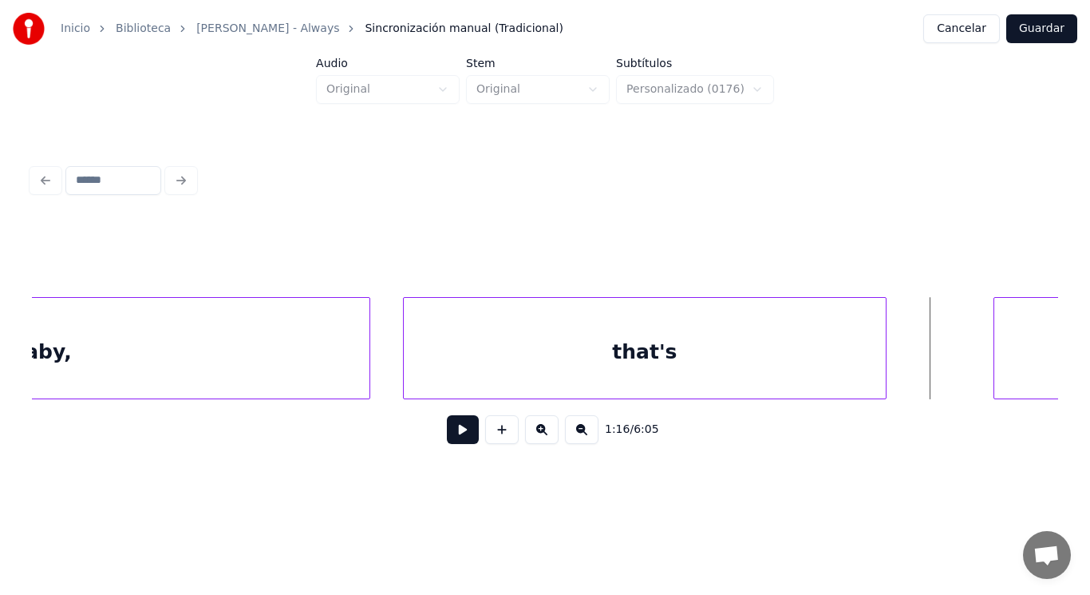
click at [805, 356] on div "that's" at bounding box center [645, 352] width 482 height 109
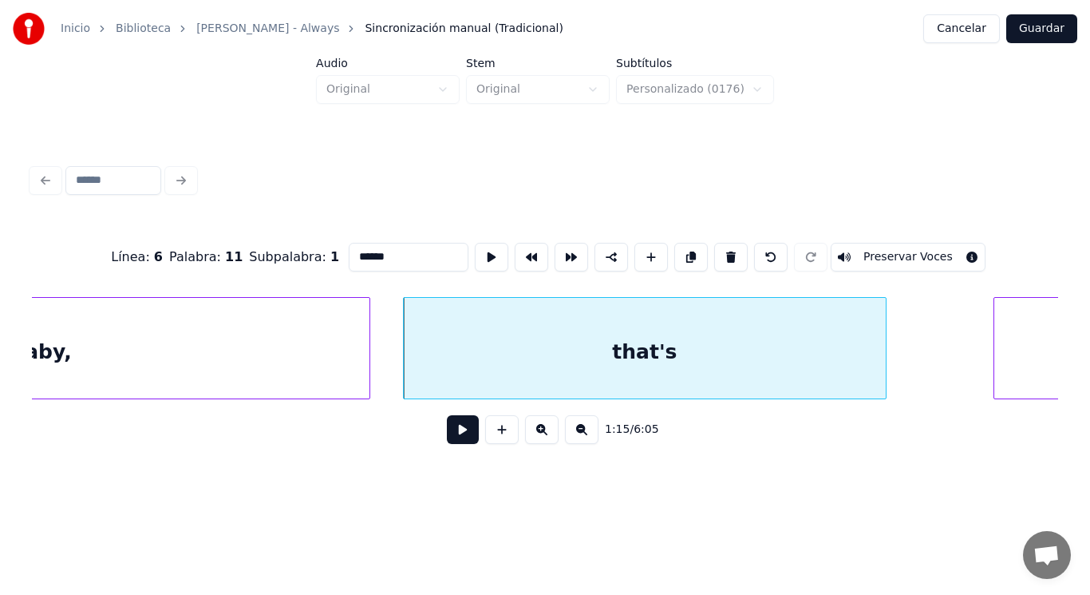
click at [461, 428] on button at bounding box center [463, 429] width 32 height 29
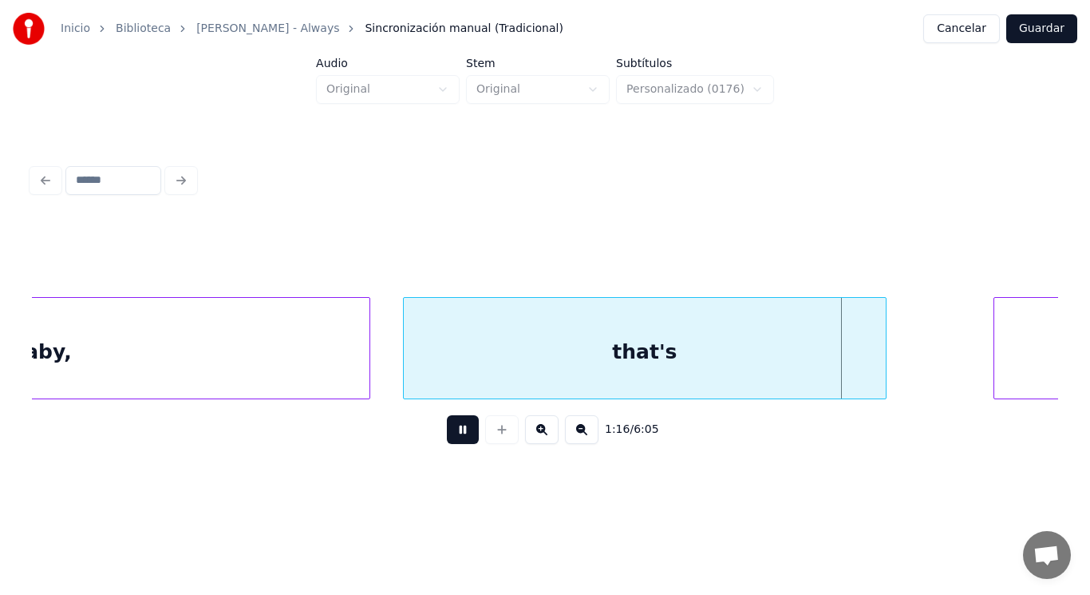
click at [461, 428] on button at bounding box center [463, 429] width 32 height 29
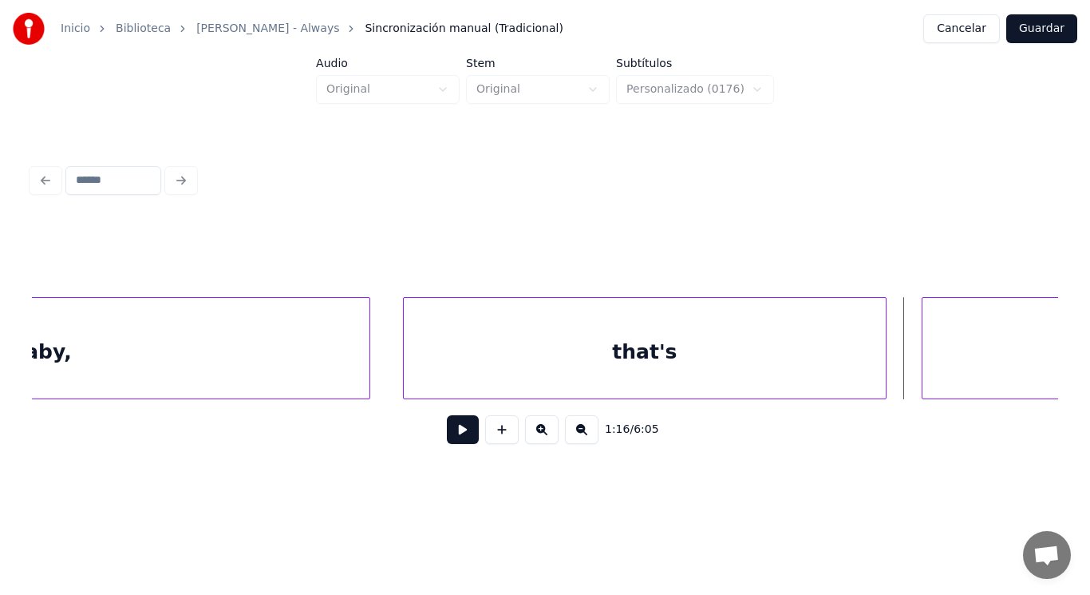
click at [927, 369] on div at bounding box center [925, 348] width 5 height 101
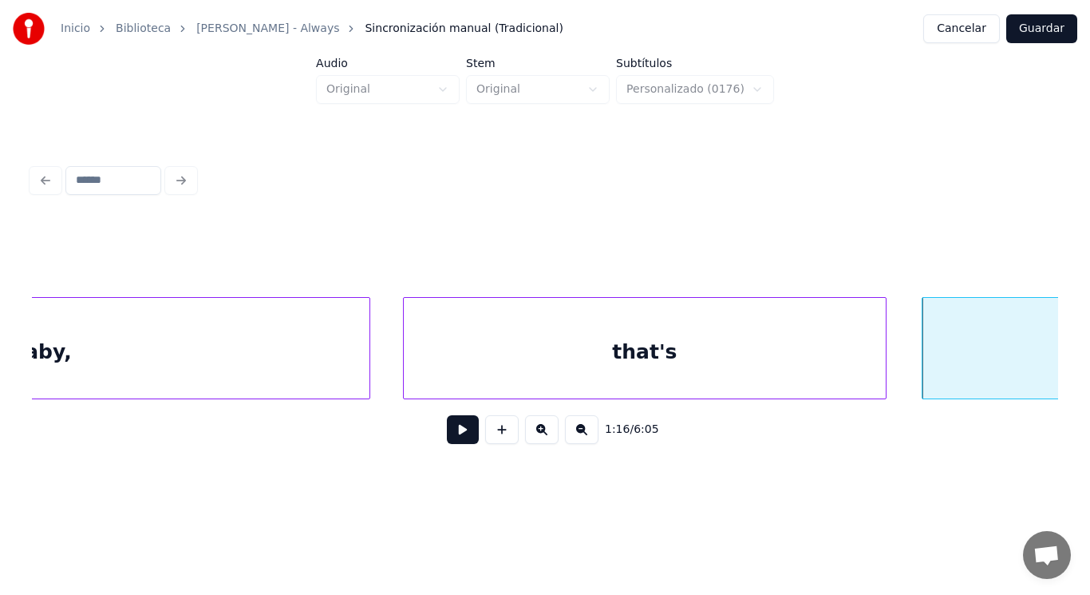
click at [447, 441] on button at bounding box center [463, 429] width 32 height 29
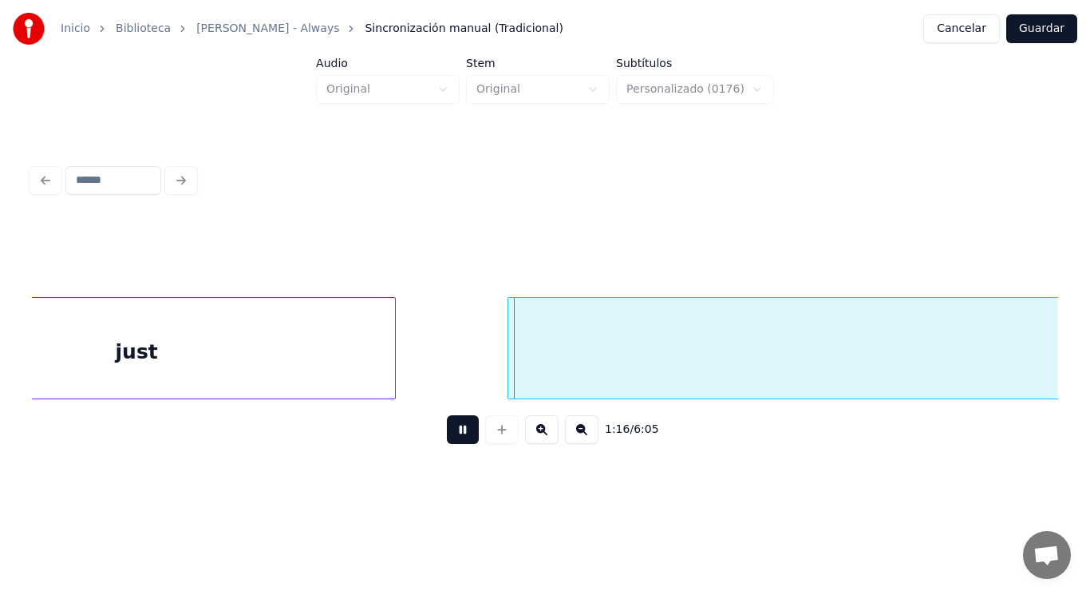
click at [447, 441] on button at bounding box center [463, 429] width 32 height 29
click at [344, 367] on div "just" at bounding box center [136, 352] width 517 height 109
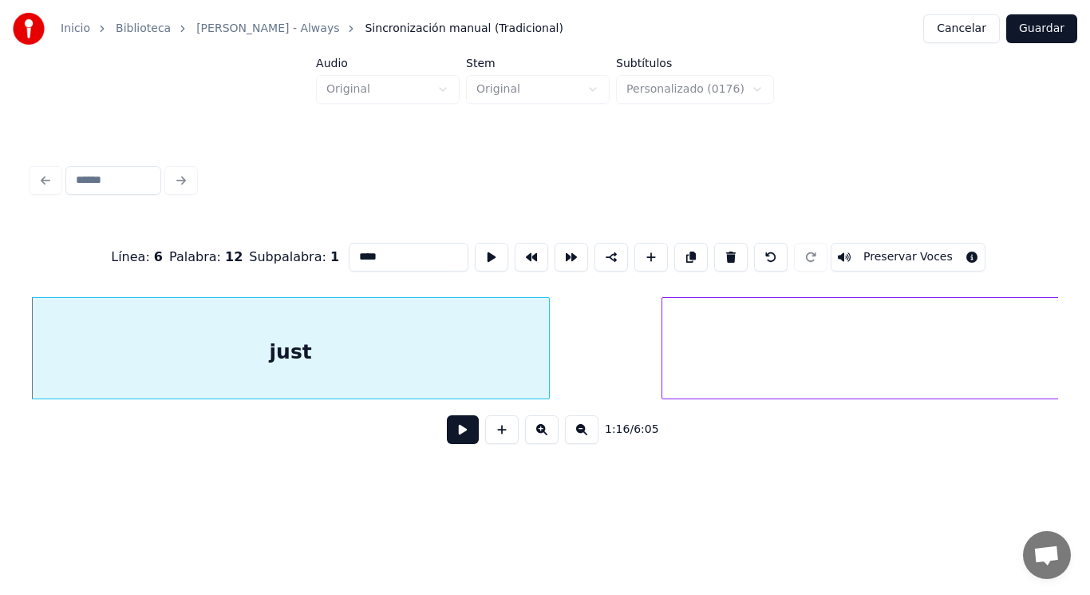
click at [459, 436] on button at bounding box center [463, 429] width 32 height 29
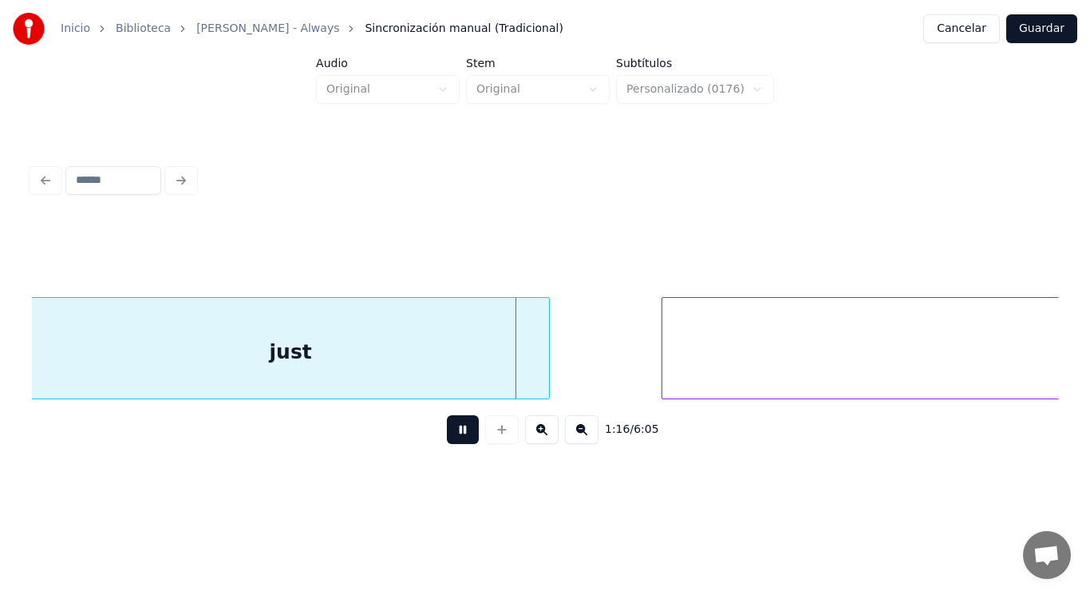
click at [459, 436] on button at bounding box center [463, 429] width 32 height 29
click at [536, 367] on div at bounding box center [535, 348] width 5 height 101
click at [461, 426] on button at bounding box center [463, 429] width 32 height 29
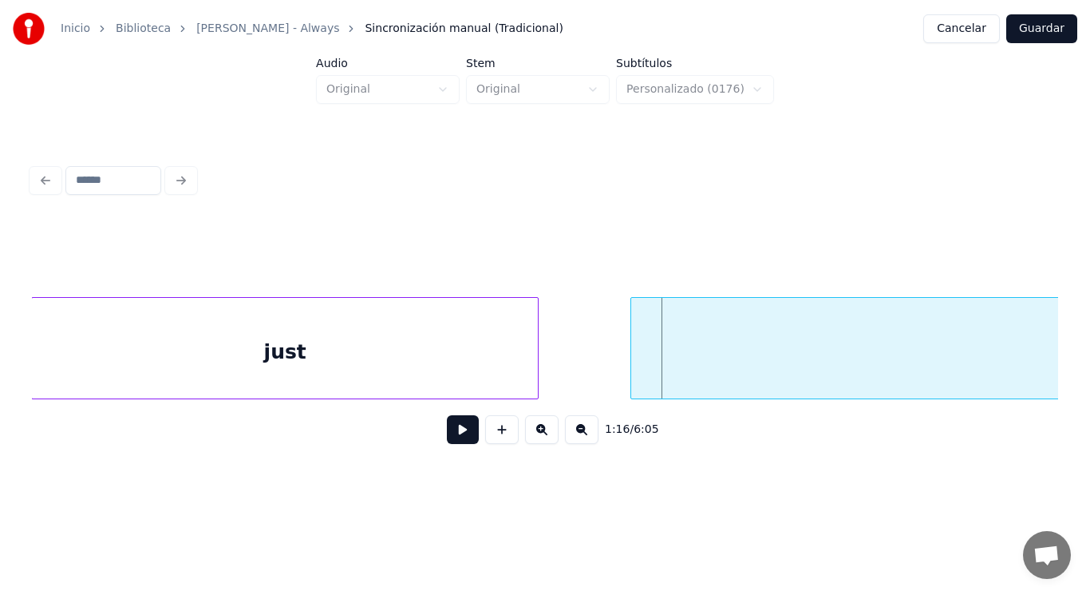
click at [635, 354] on div at bounding box center [633, 348] width 5 height 101
click at [447, 432] on button at bounding box center [463, 429] width 32 height 29
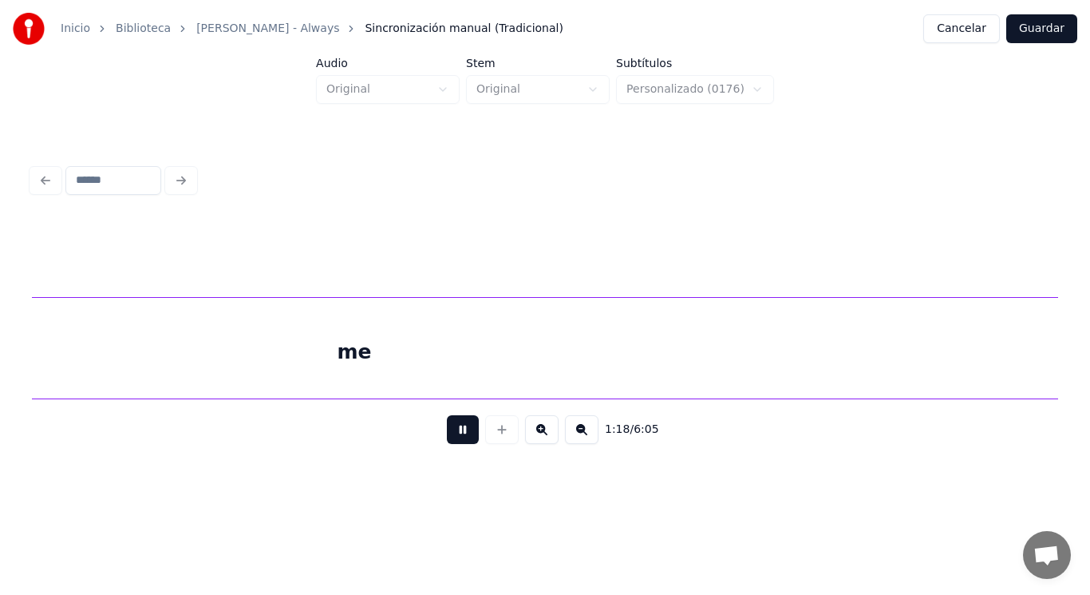
scroll to position [0, 87418]
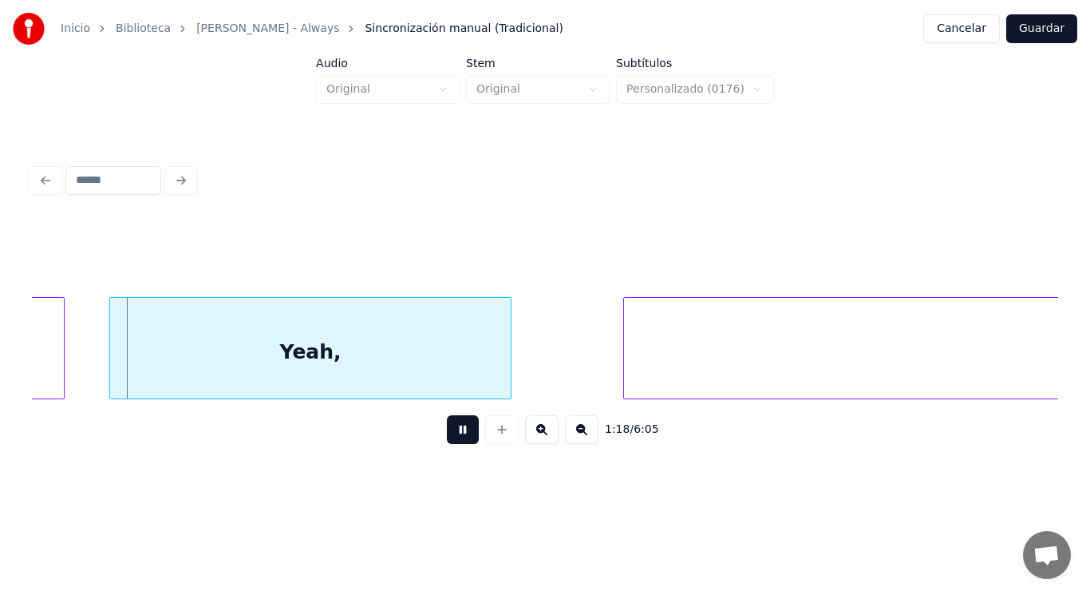
click at [447, 432] on button at bounding box center [463, 429] width 32 height 29
click at [59, 358] on div at bounding box center [61, 348] width 5 height 101
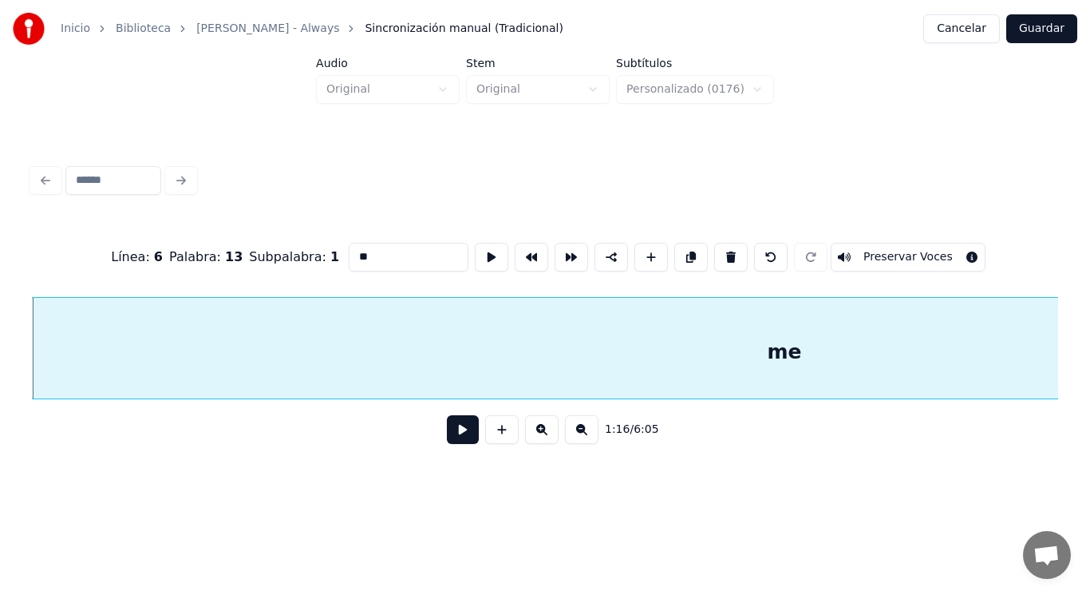
click at [457, 431] on button at bounding box center [463, 429] width 32 height 29
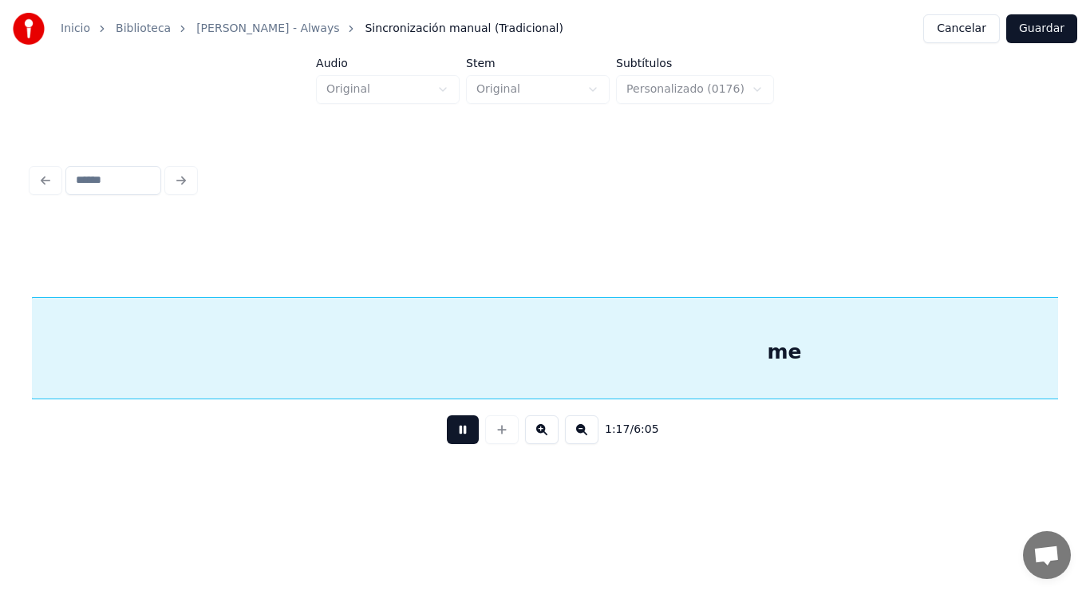
scroll to position [0, 86972]
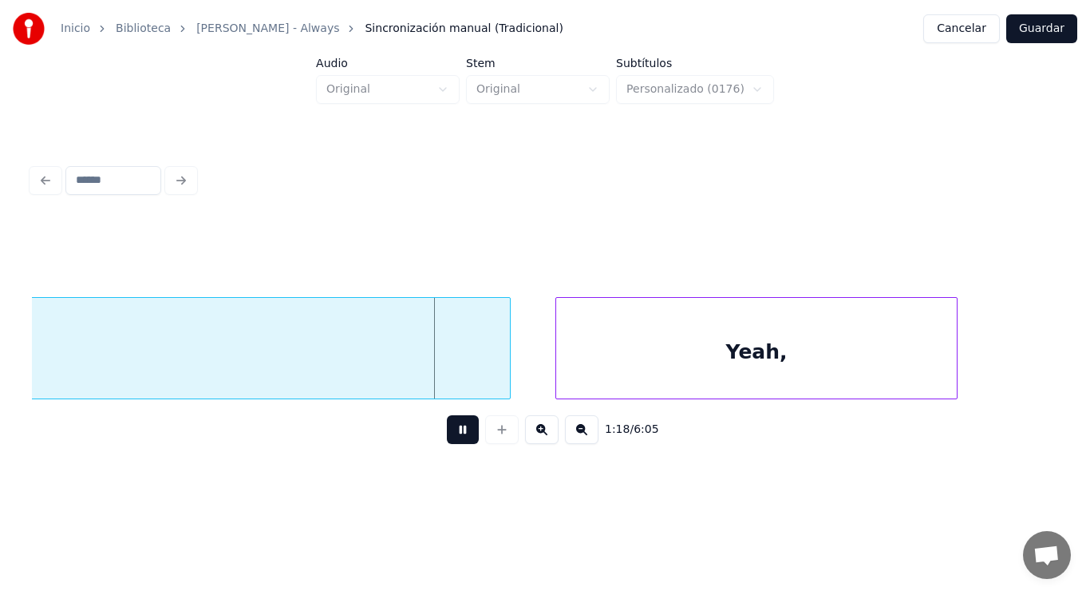
click at [457, 431] on button at bounding box center [463, 429] width 32 height 29
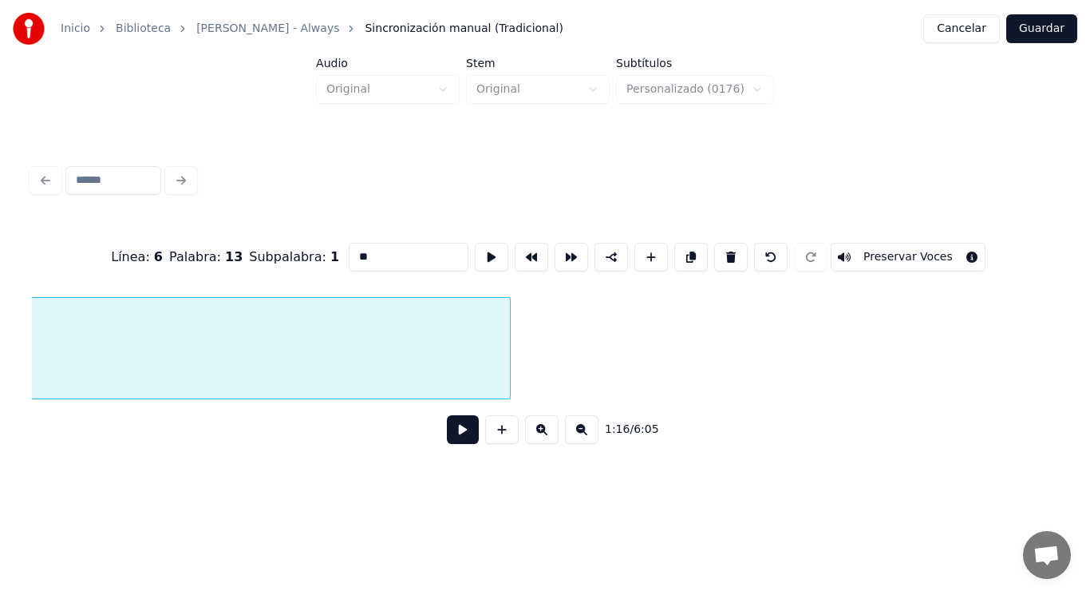
scroll to position [0, 85945]
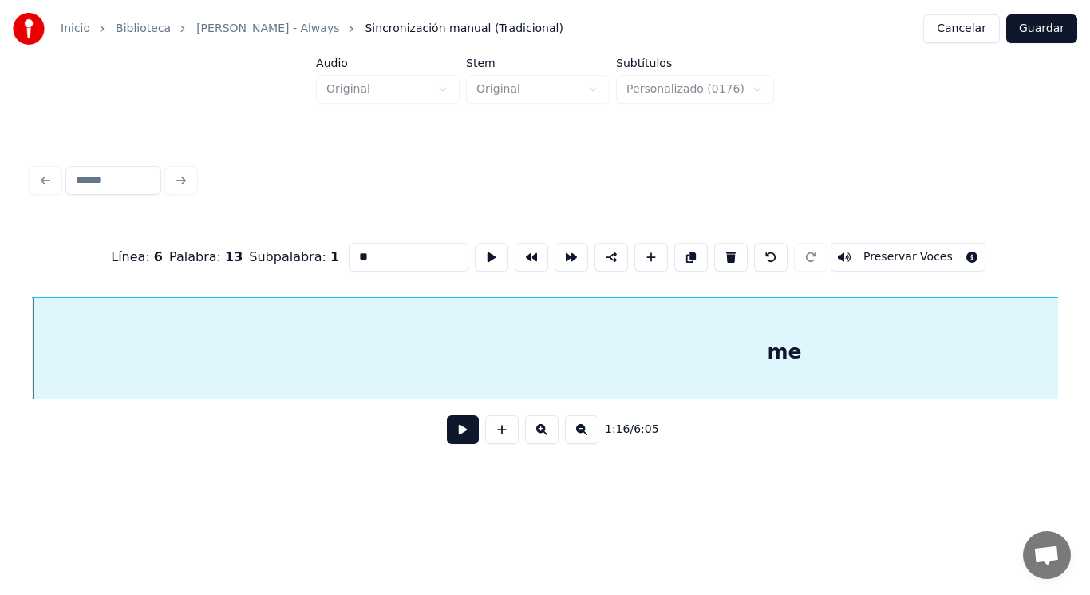
click at [371, 235] on div "Línea : 6 Palabra : 13 Subpalabra : 1 ** Preservar Voces" at bounding box center [545, 257] width 1027 height 80
click at [364, 251] on input "**" at bounding box center [409, 257] width 120 height 29
type input "***"
click at [447, 433] on button at bounding box center [463, 429] width 32 height 29
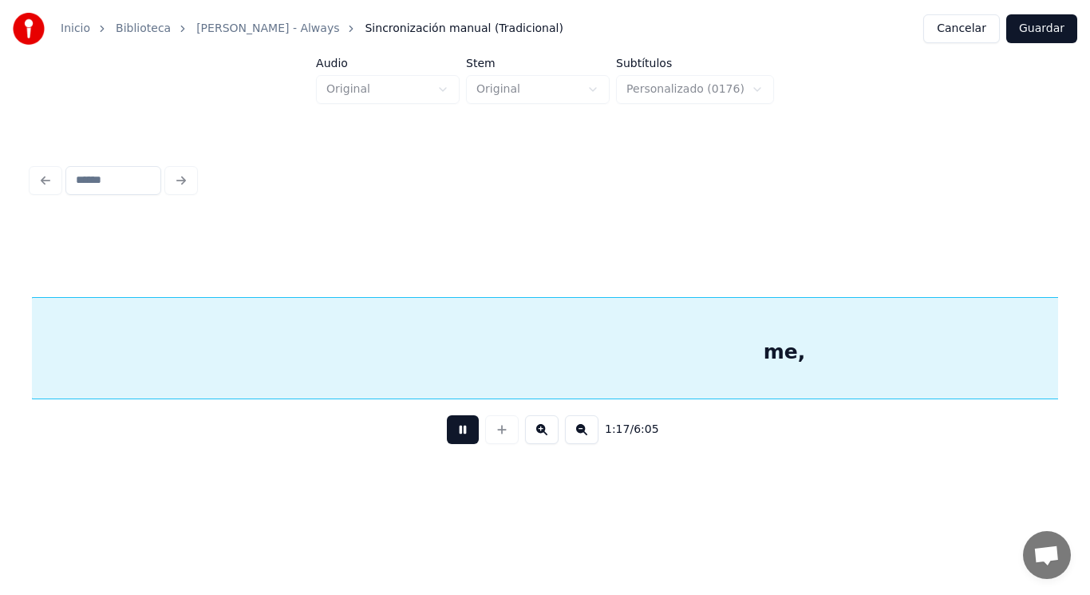
scroll to position [0, 86990]
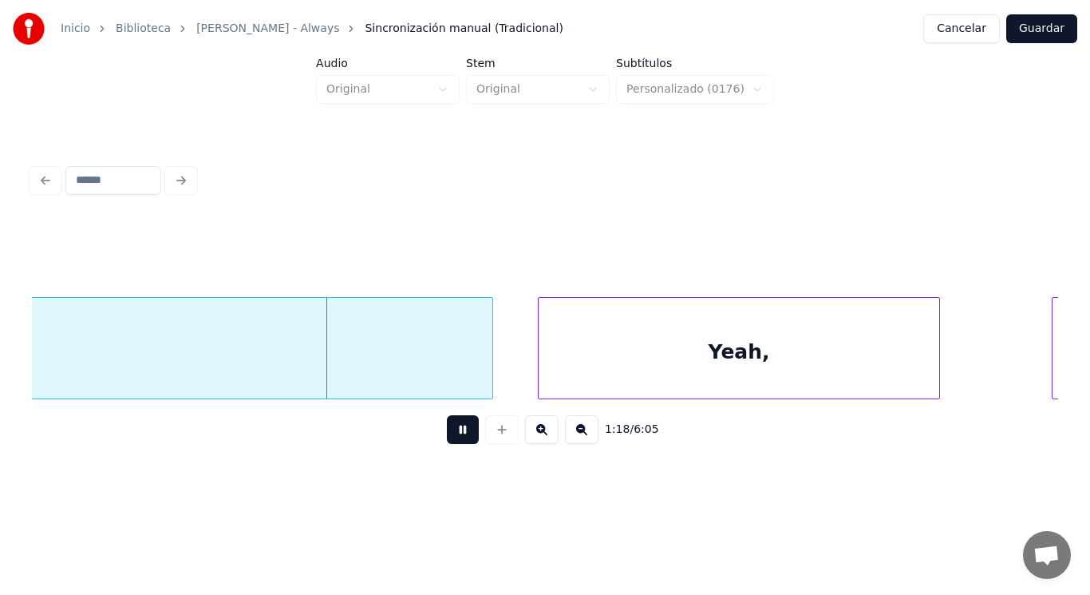
click at [447, 433] on button at bounding box center [463, 429] width 32 height 29
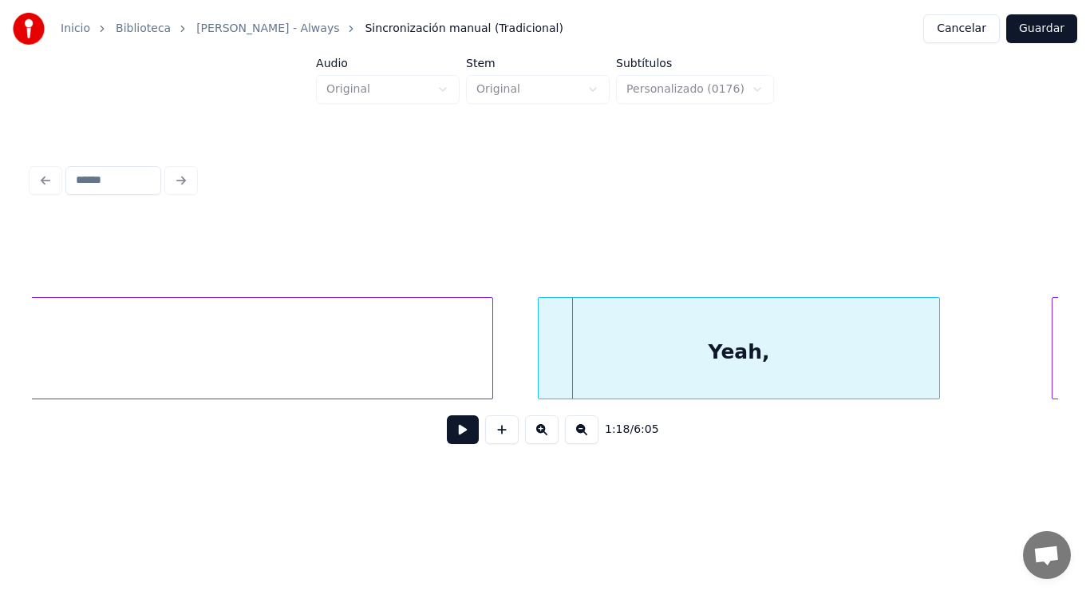
click at [560, 372] on div "Yeah," at bounding box center [740, 352] width 402 height 109
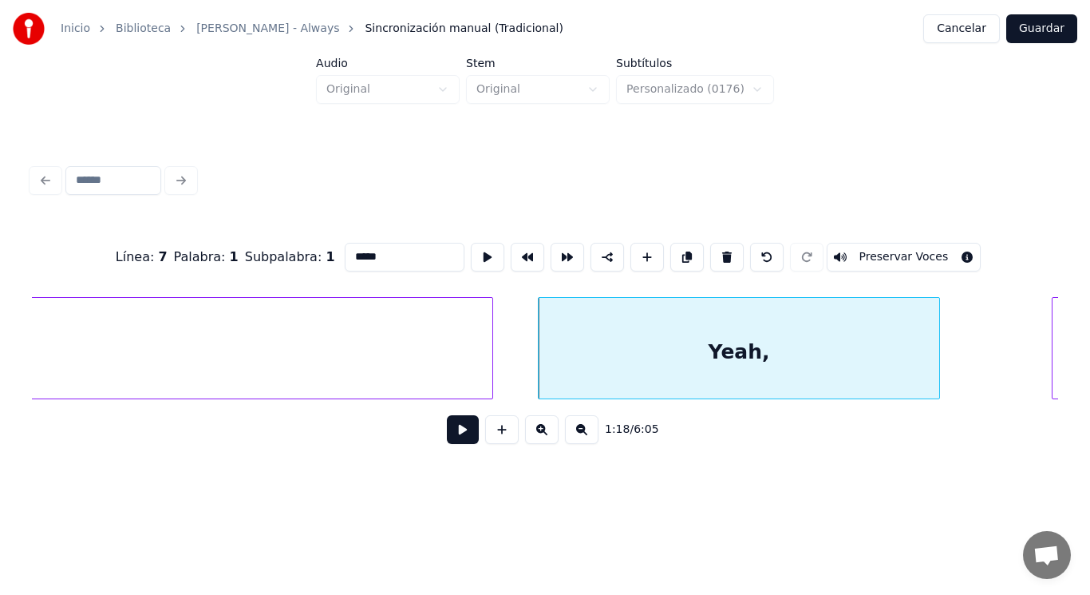
click at [459, 430] on button at bounding box center [463, 429] width 32 height 29
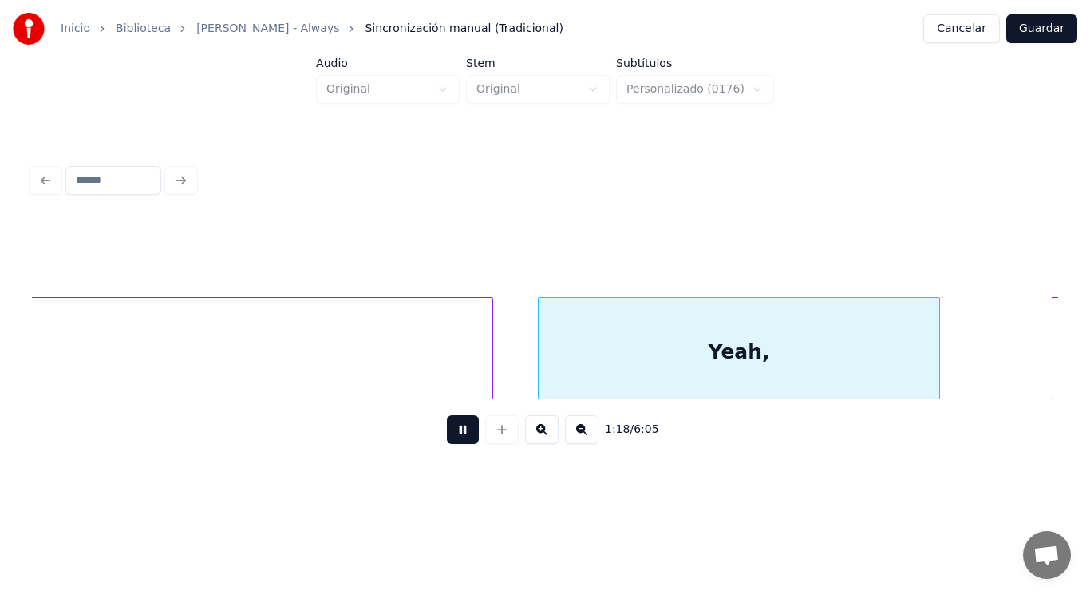
click at [459, 430] on button at bounding box center [463, 429] width 32 height 29
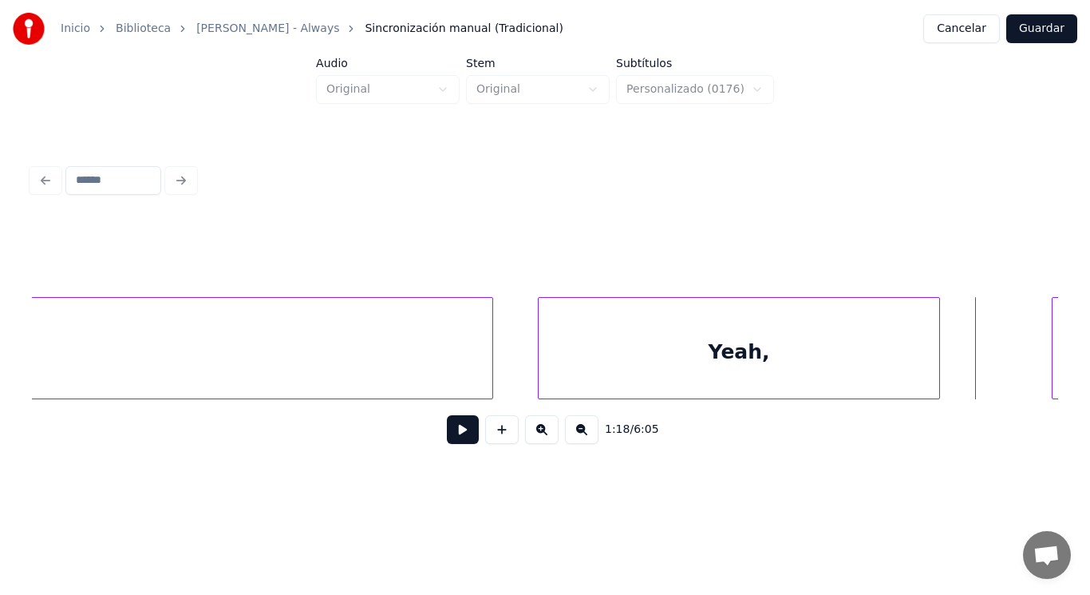
click at [711, 342] on div "Yeah," at bounding box center [740, 352] width 402 height 109
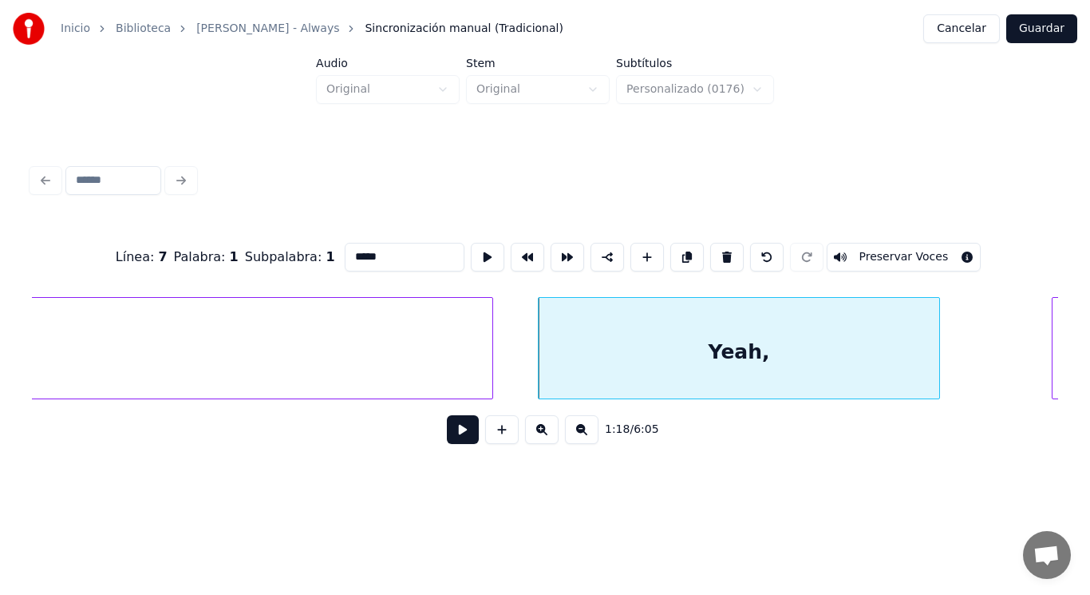
click at [449, 438] on button at bounding box center [463, 429] width 32 height 29
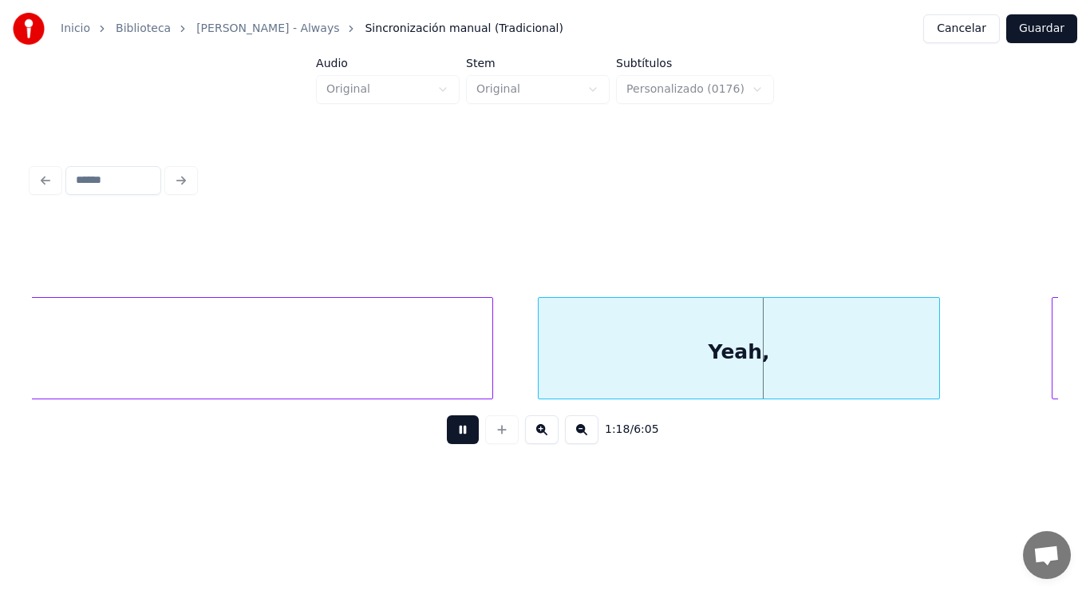
click at [449, 438] on button at bounding box center [463, 429] width 32 height 29
click at [881, 377] on div at bounding box center [879, 348] width 5 height 101
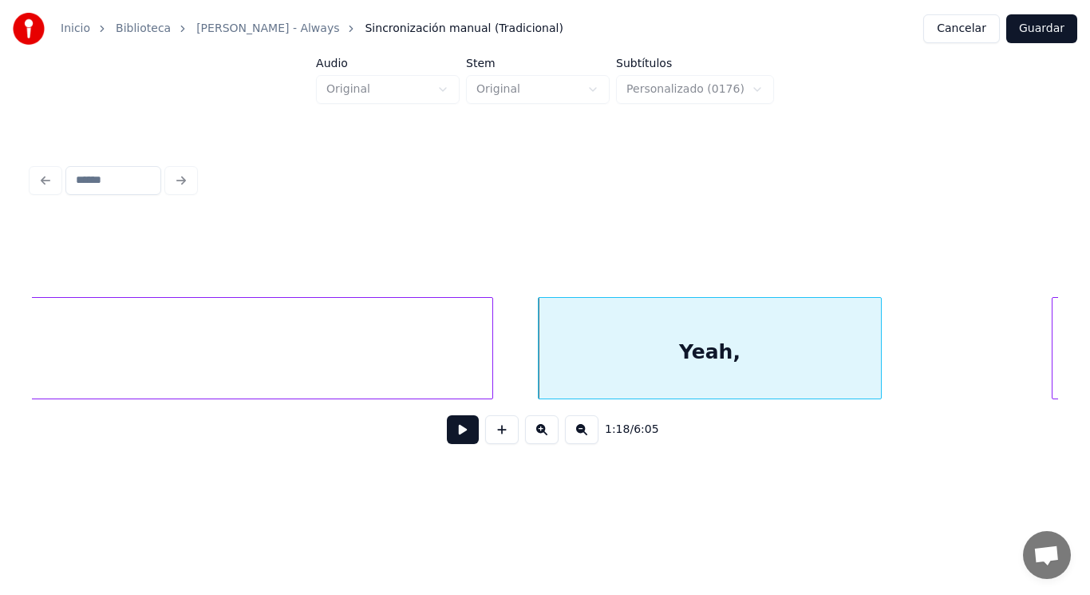
click at [454, 435] on button at bounding box center [463, 429] width 32 height 29
click at [655, 362] on div "Yeah," at bounding box center [710, 352] width 342 height 109
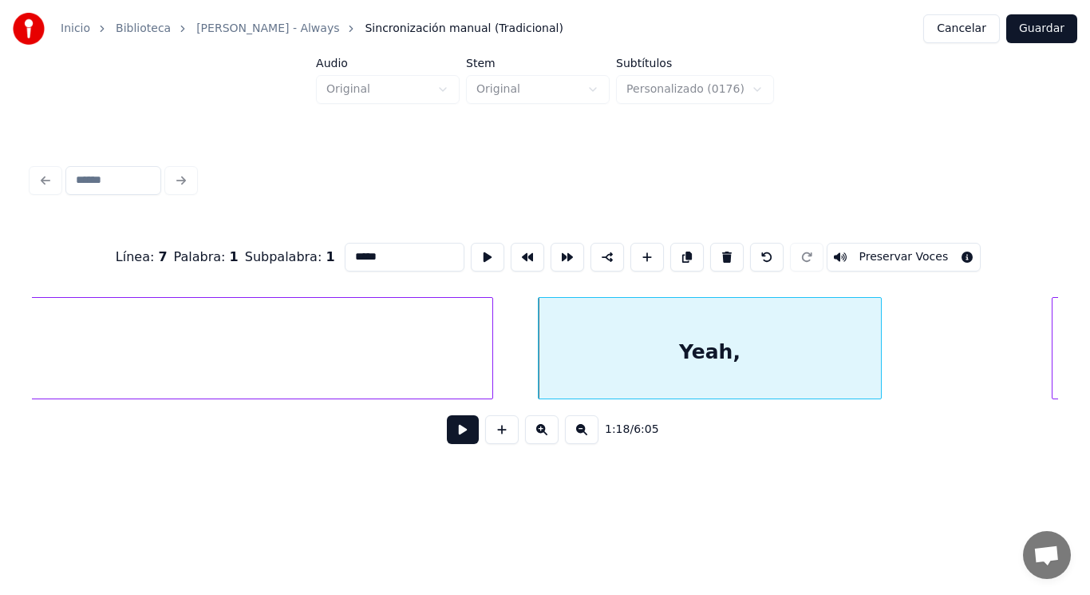
click at [345, 249] on input "*****" at bounding box center [405, 257] width 120 height 29
type input "*****"
click at [447, 433] on button at bounding box center [463, 429] width 32 height 29
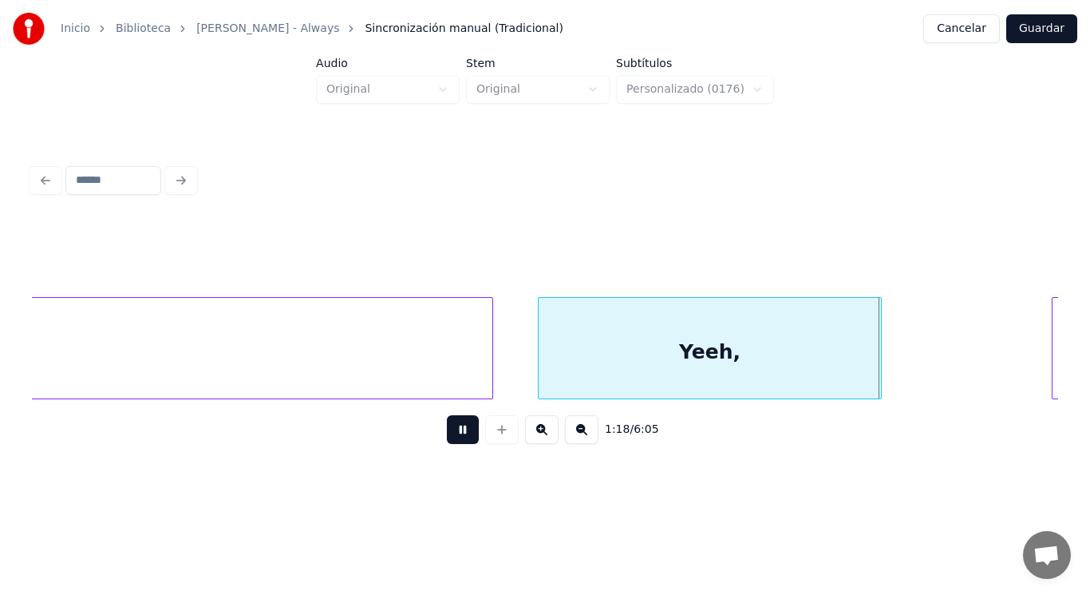
click at [447, 433] on button at bounding box center [463, 429] width 32 height 29
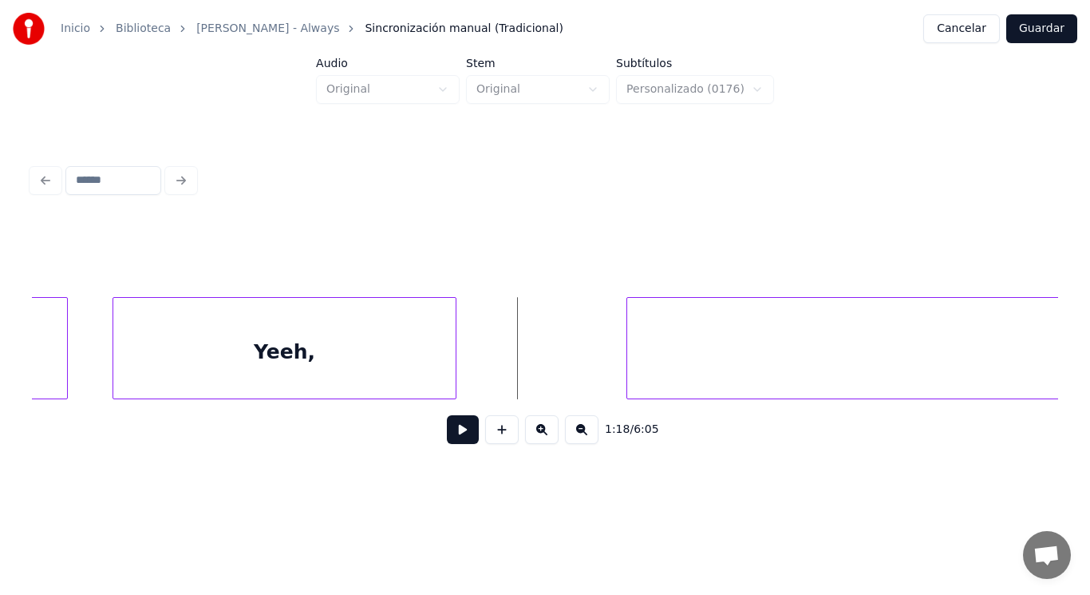
scroll to position [0, 87501]
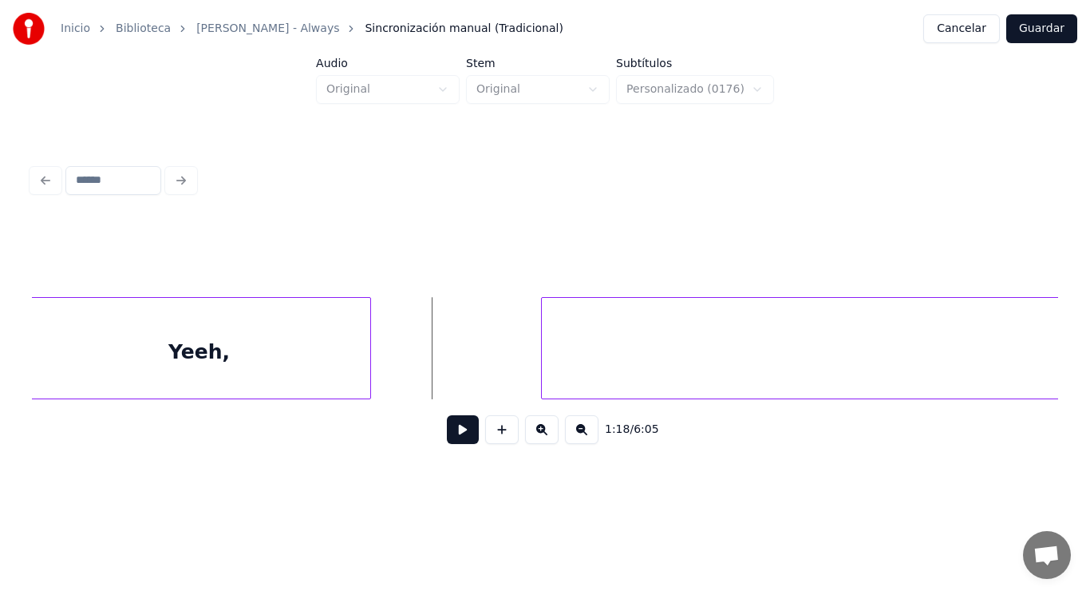
click at [462, 437] on button at bounding box center [463, 429] width 32 height 29
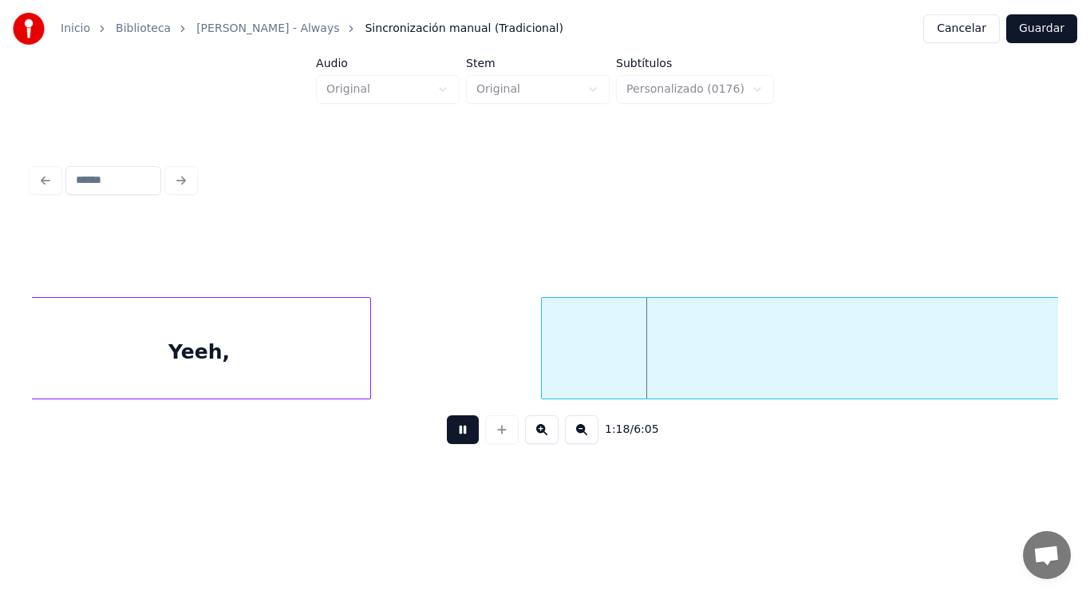
click at [462, 437] on button at bounding box center [463, 429] width 32 height 29
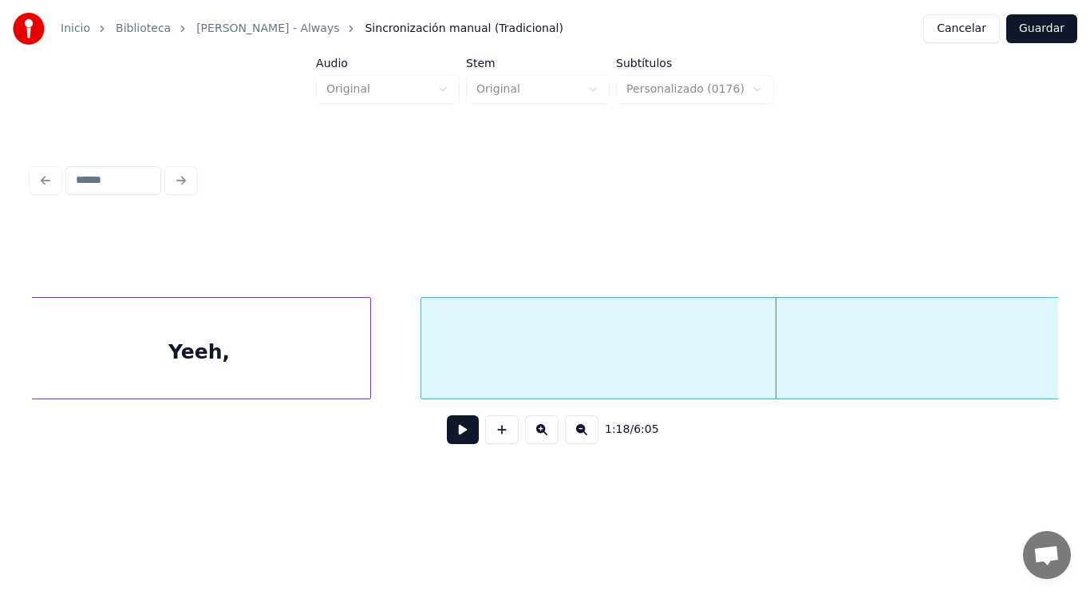
click at [426, 368] on div at bounding box center [423, 348] width 5 height 101
click at [396, 373] on div at bounding box center [393, 348] width 5 height 101
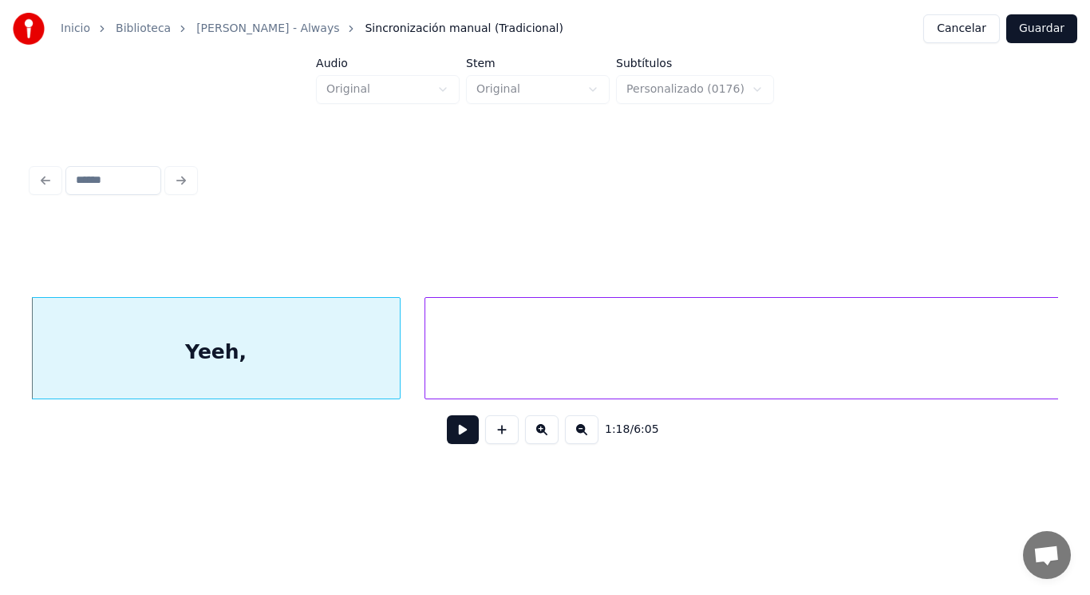
click at [449, 437] on button at bounding box center [463, 429] width 32 height 29
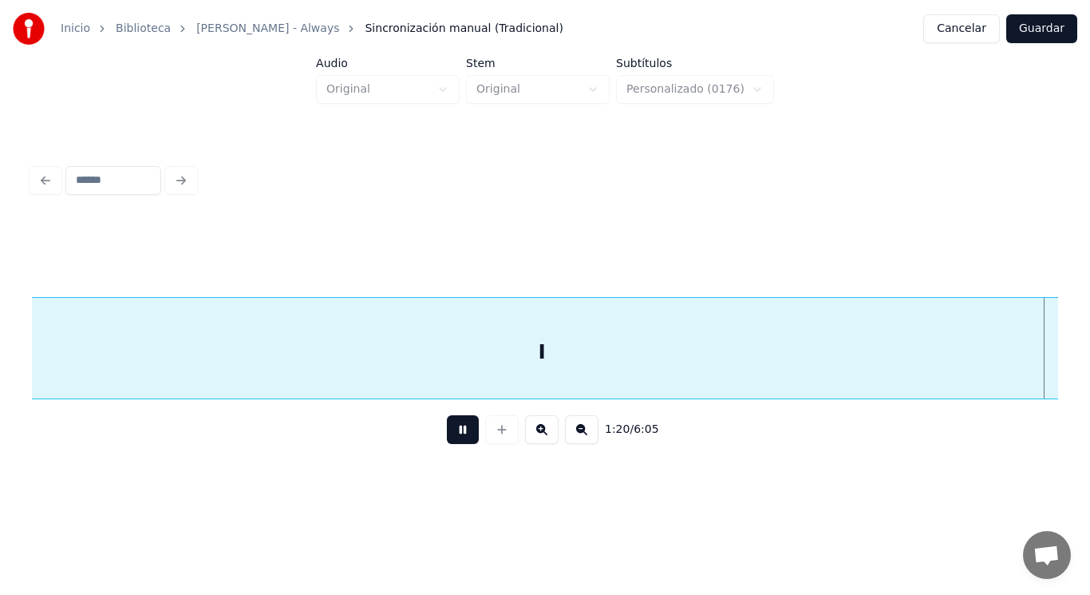
scroll to position [0, 89567]
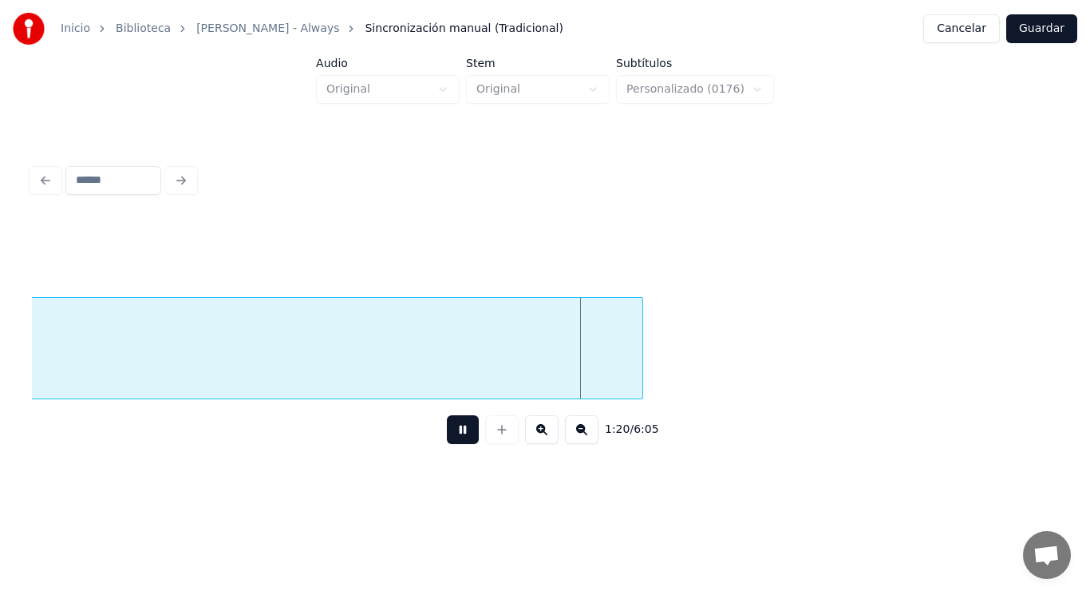
click at [449, 437] on button at bounding box center [463, 429] width 32 height 29
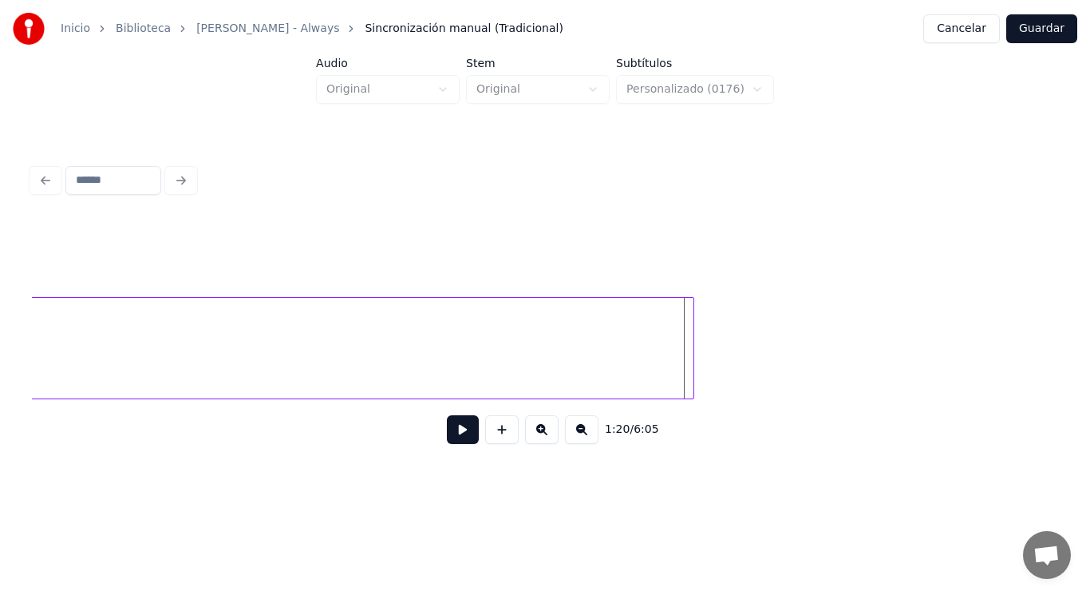
click at [692, 354] on div at bounding box center [691, 348] width 5 height 101
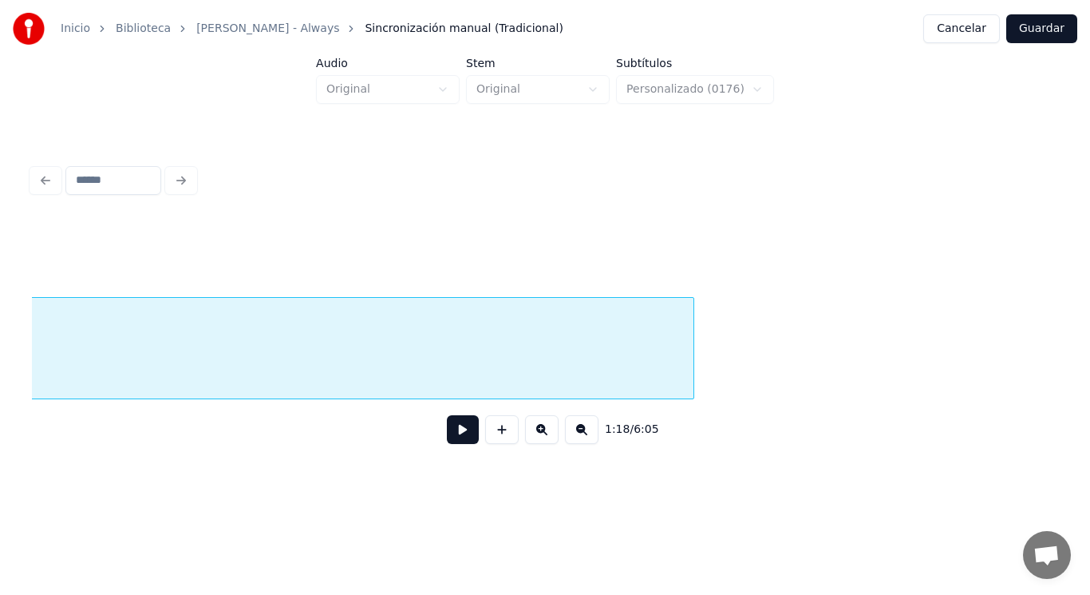
scroll to position [0, 87890]
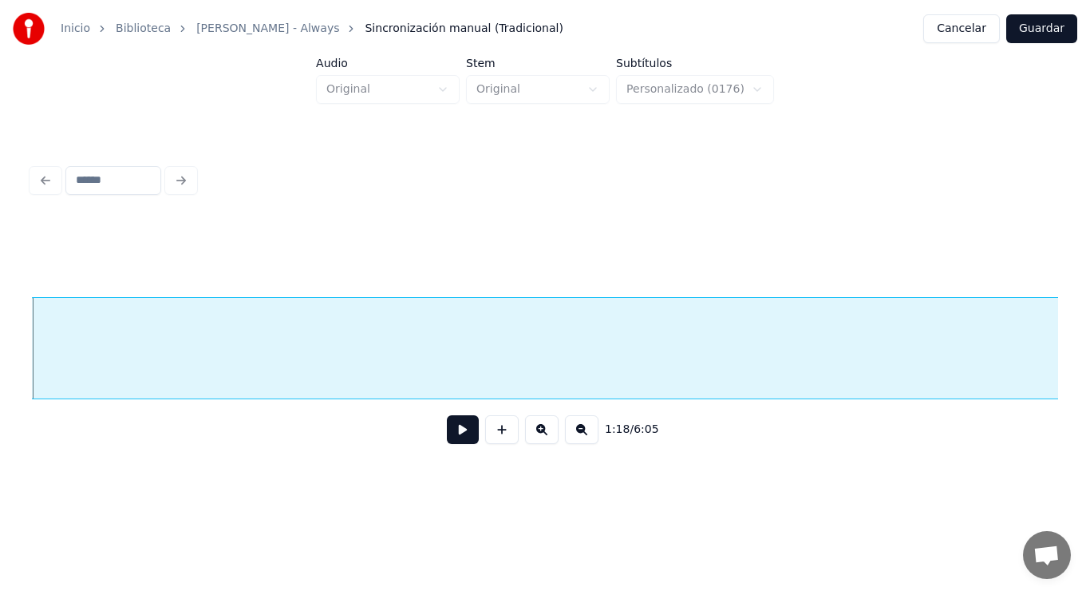
click at [451, 430] on button at bounding box center [463, 429] width 32 height 29
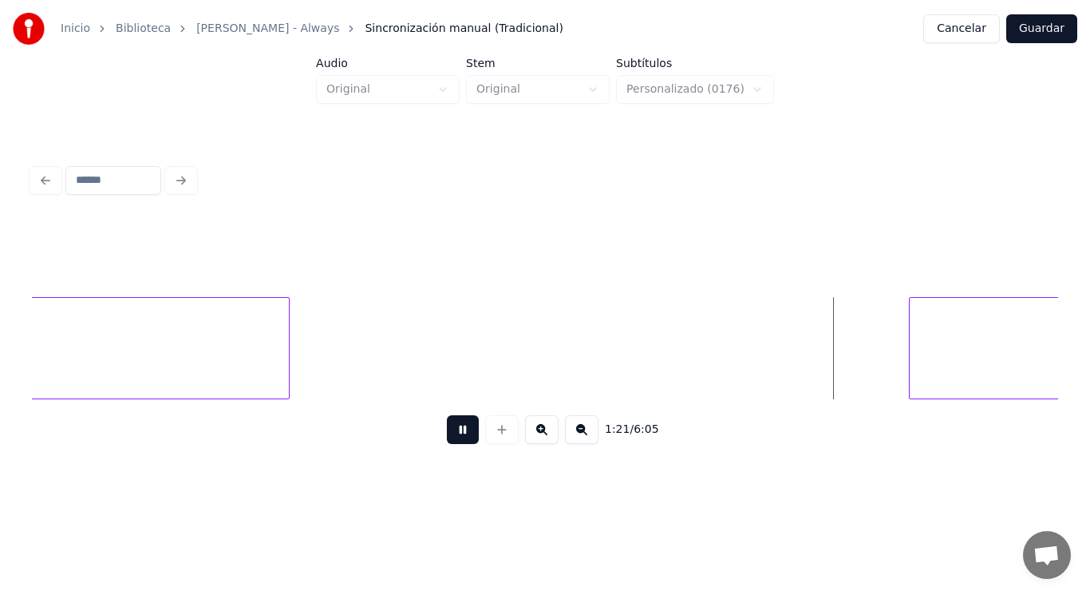
click at [451, 430] on button at bounding box center [463, 429] width 32 height 29
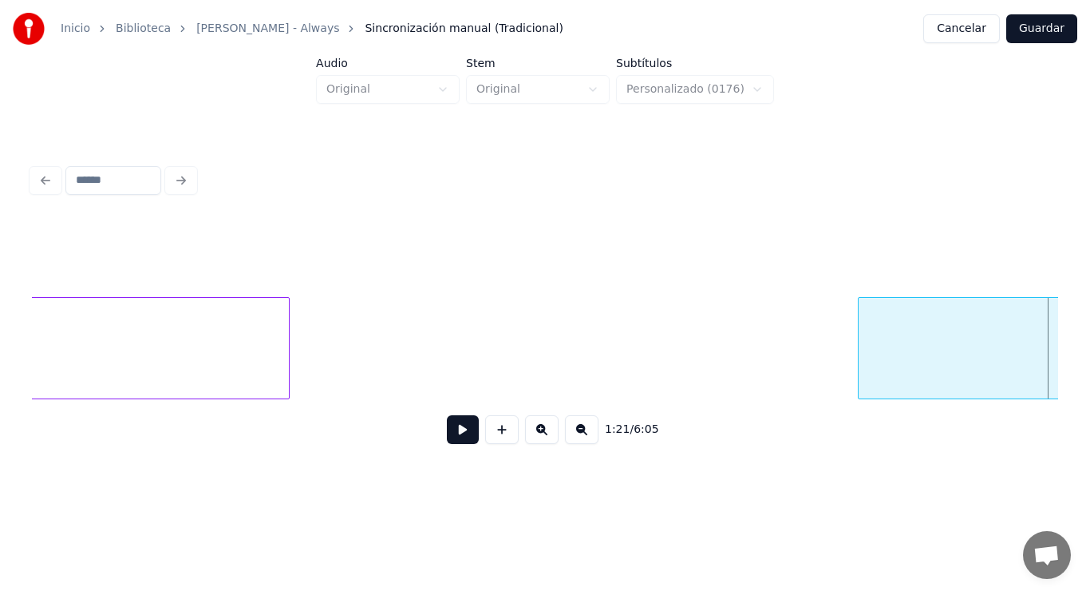
click at [861, 370] on div at bounding box center [861, 348] width 5 height 101
click at [460, 433] on button at bounding box center [463, 429] width 32 height 29
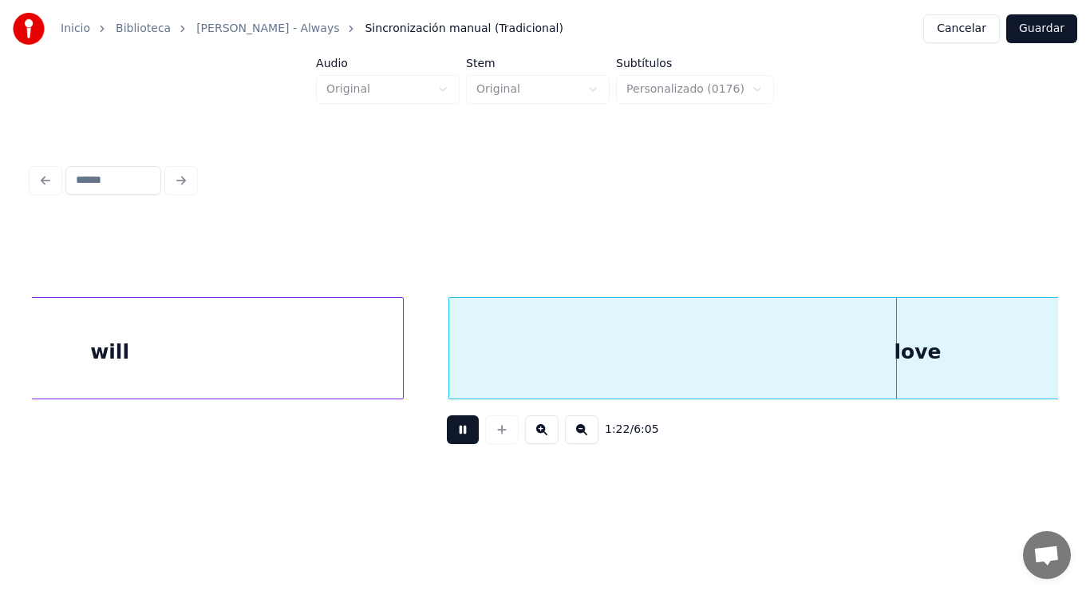
click at [460, 433] on button at bounding box center [463, 429] width 32 height 29
click at [401, 351] on div at bounding box center [400, 348] width 5 height 101
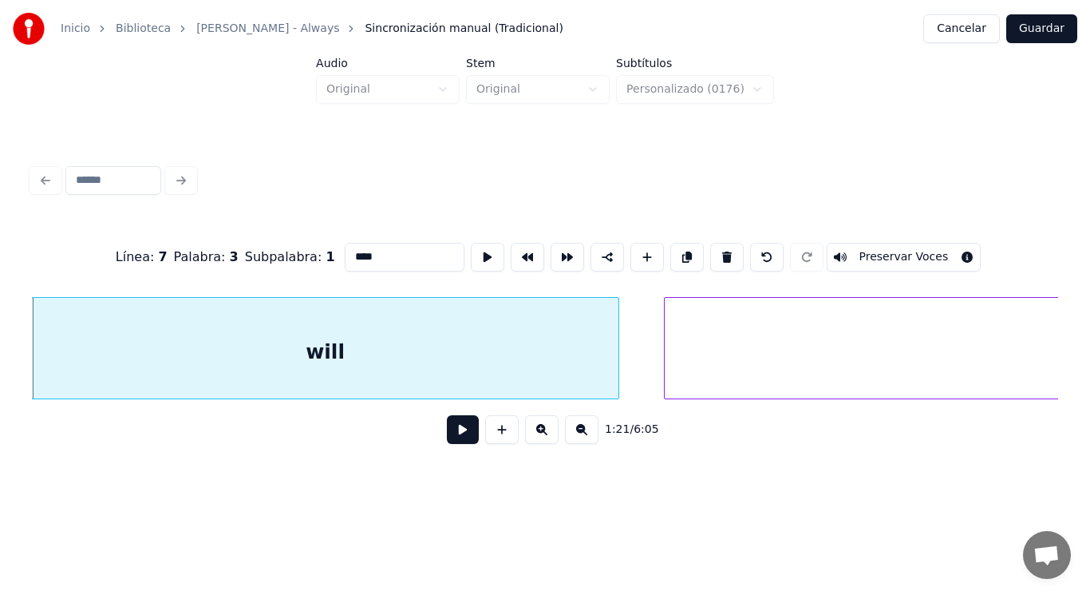
click at [456, 444] on button at bounding box center [463, 429] width 32 height 29
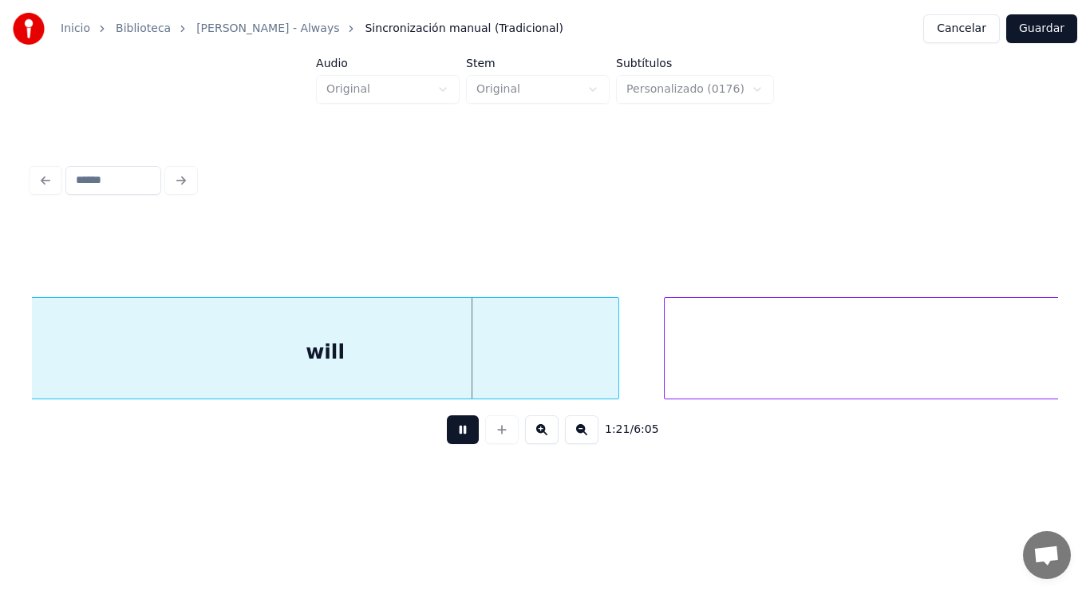
click at [456, 444] on button at bounding box center [463, 429] width 32 height 29
click at [619, 364] on div "will" at bounding box center [325, 348] width 588 height 102
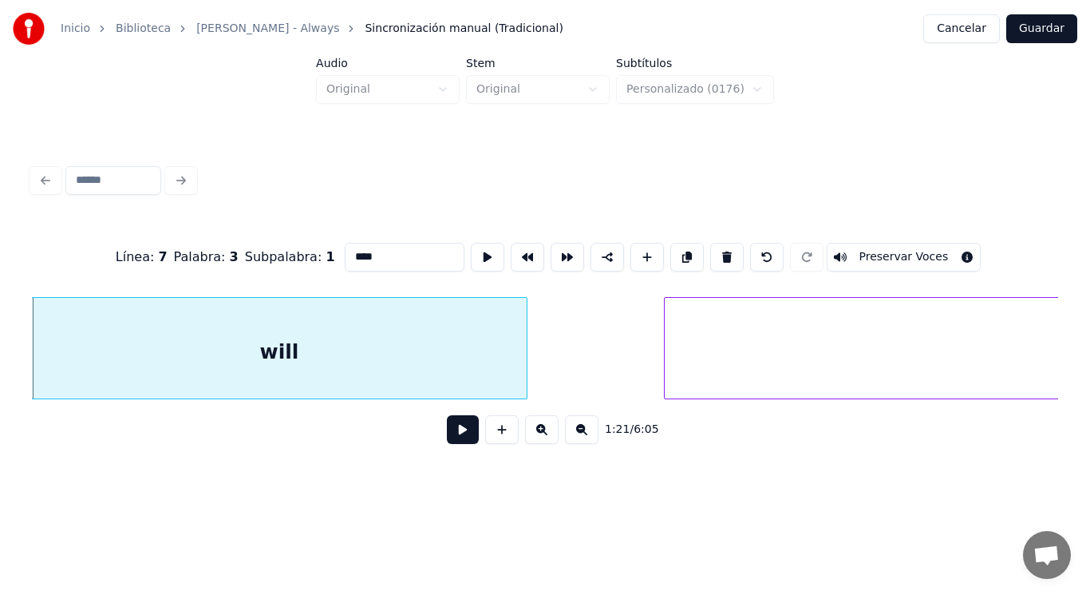
click at [525, 374] on div at bounding box center [524, 348] width 5 height 101
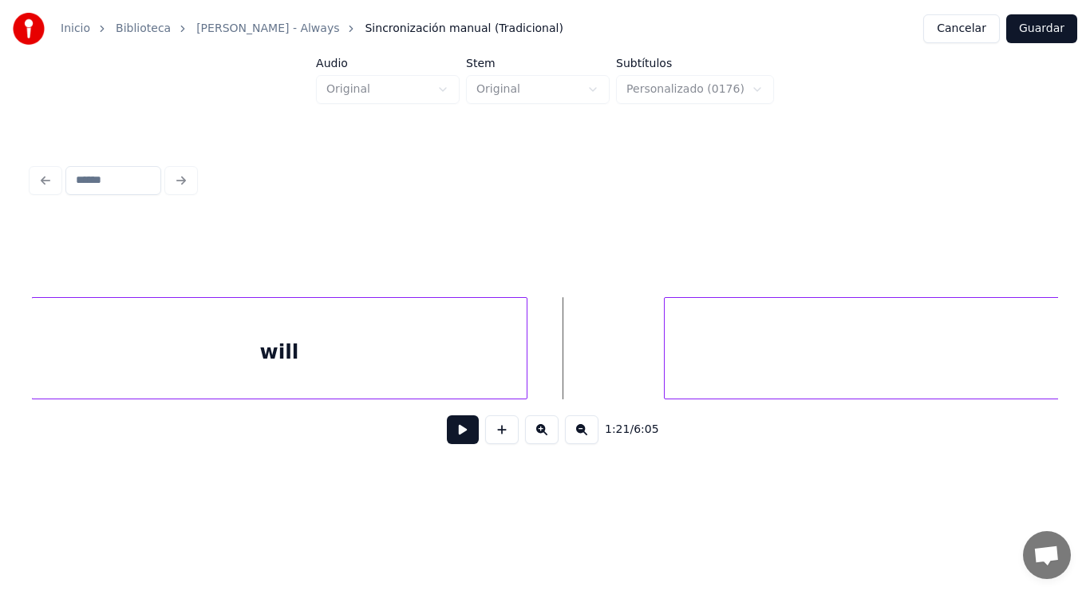
click at [453, 430] on button at bounding box center [463, 429] width 32 height 29
drag, startPoint x: 453, startPoint y: 430, endPoint x: 685, endPoint y: 360, distance: 242.7
click at [493, 408] on div "1:21 / 6:05" at bounding box center [545, 429] width 1027 height 61
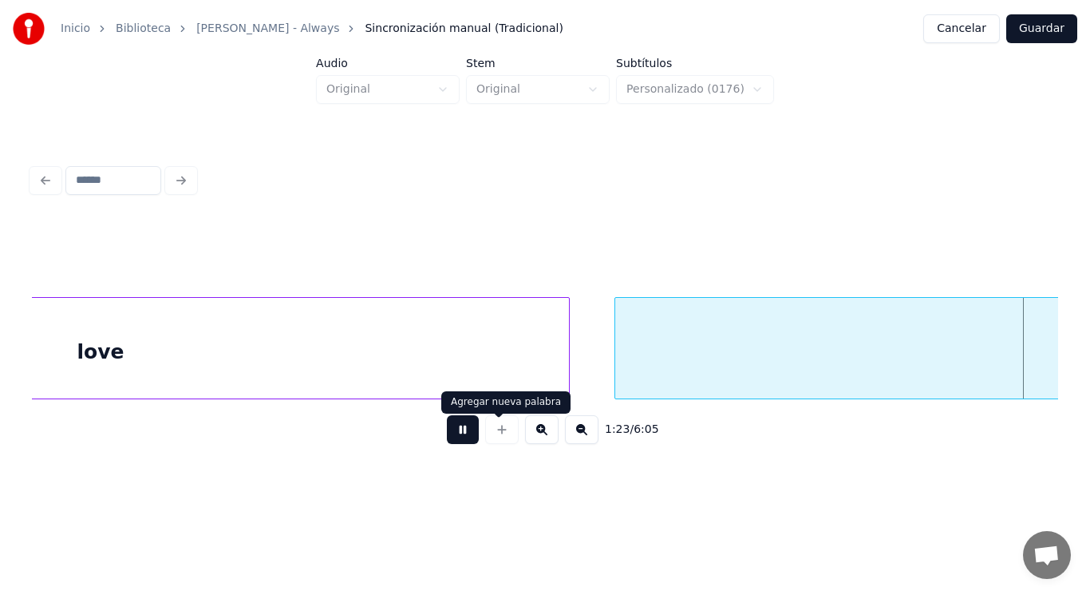
scroll to position [0, 92875]
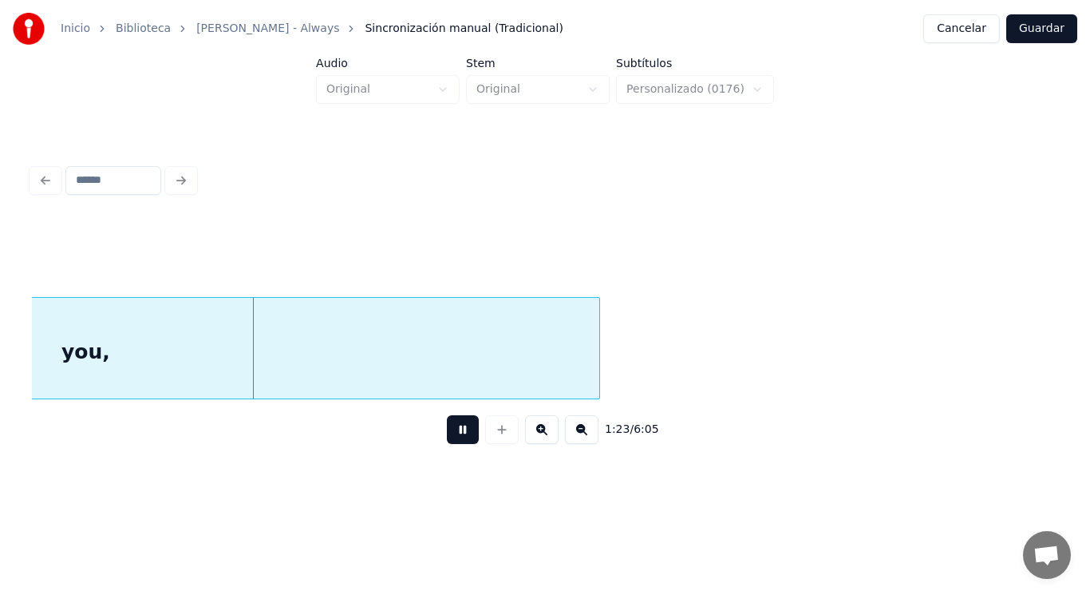
click at [465, 433] on button at bounding box center [463, 429] width 32 height 29
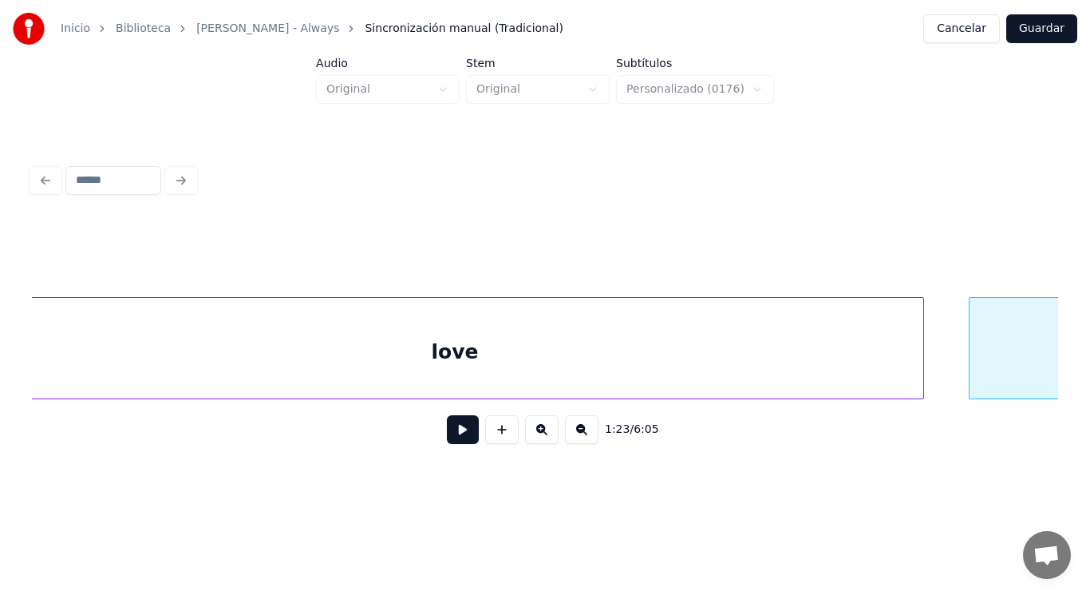
scroll to position [0, 90817]
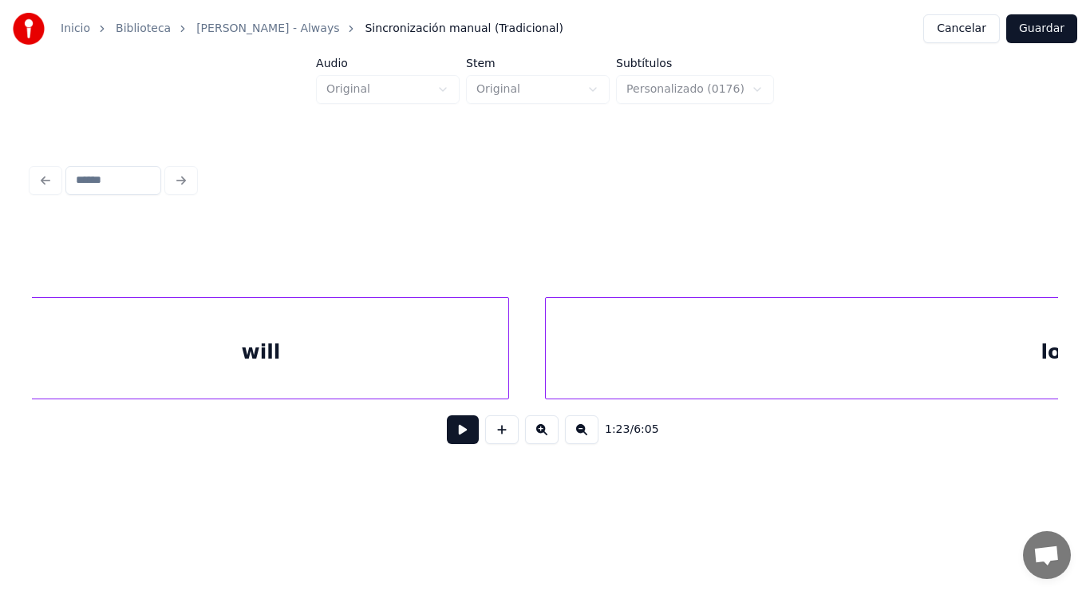
click at [547, 377] on div at bounding box center [548, 348] width 5 height 101
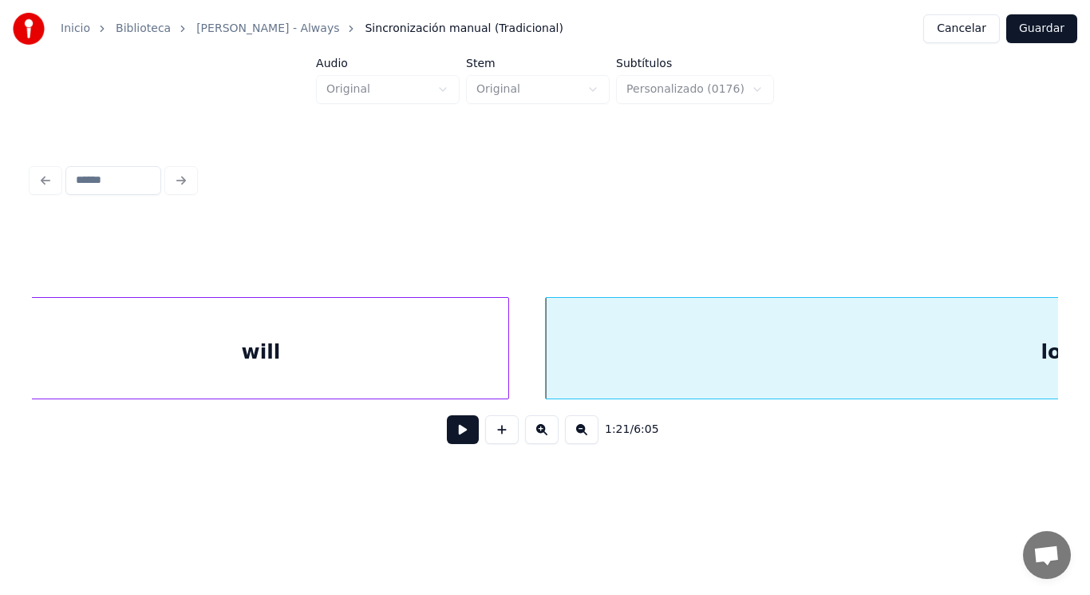
click at [447, 429] on button at bounding box center [463, 429] width 32 height 29
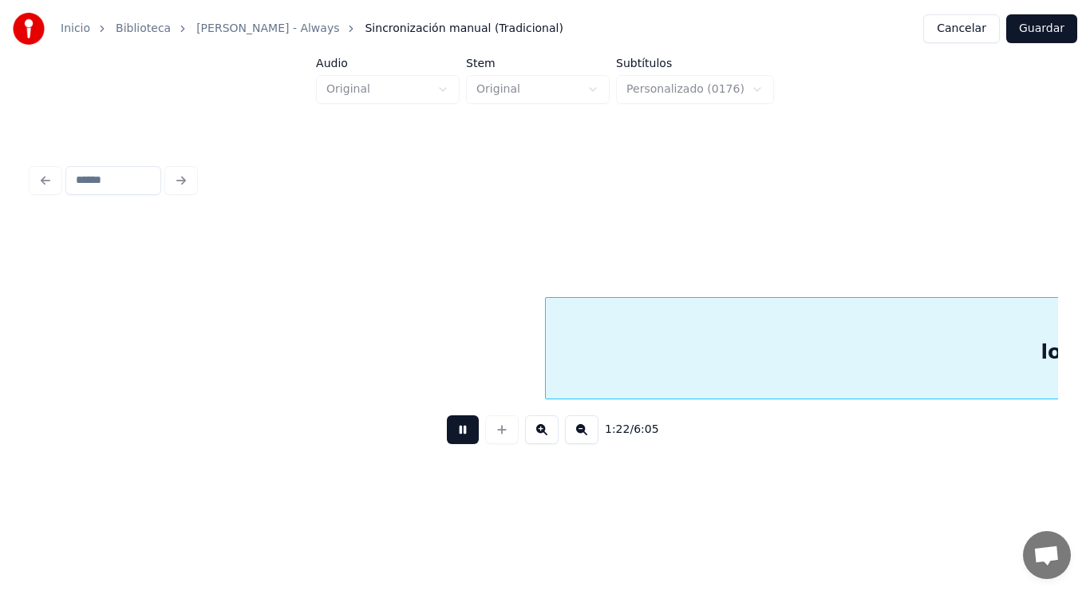
scroll to position [0, 91853]
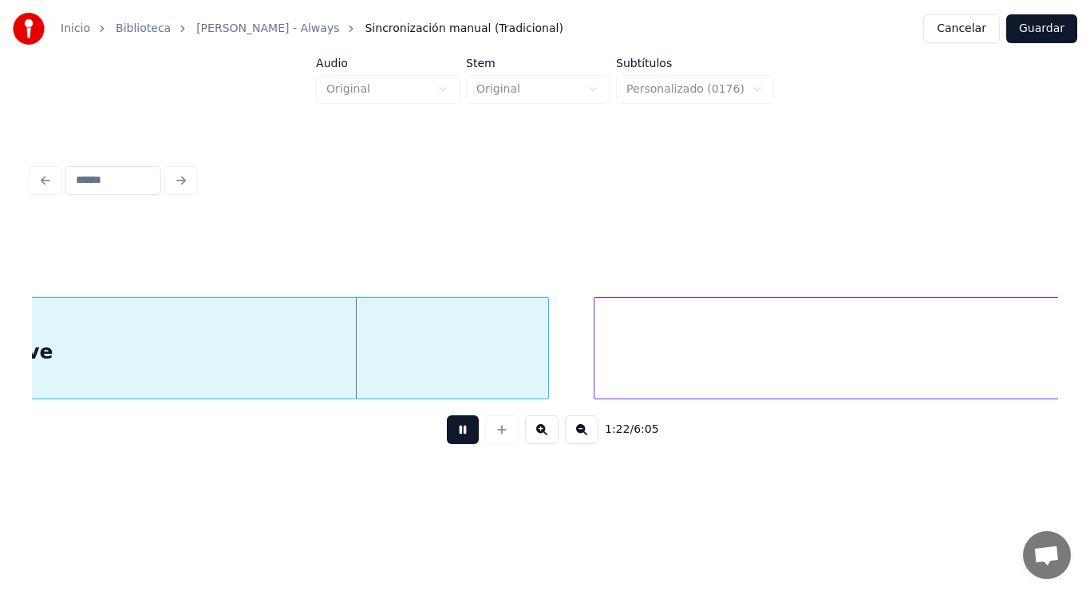
click at [447, 429] on button at bounding box center [463, 429] width 32 height 29
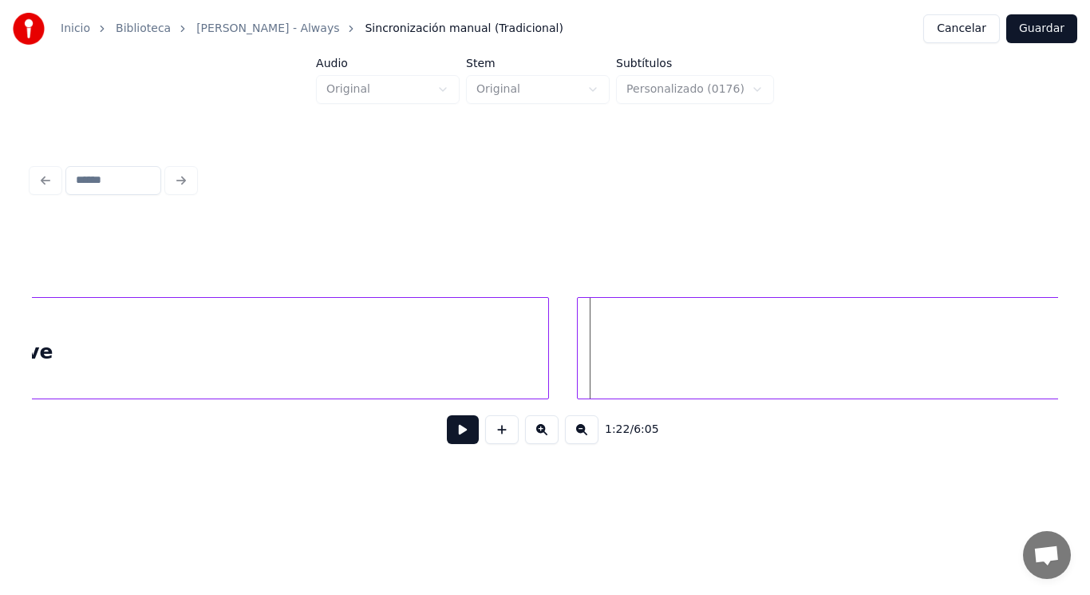
click at [581, 361] on div at bounding box center [580, 348] width 5 height 101
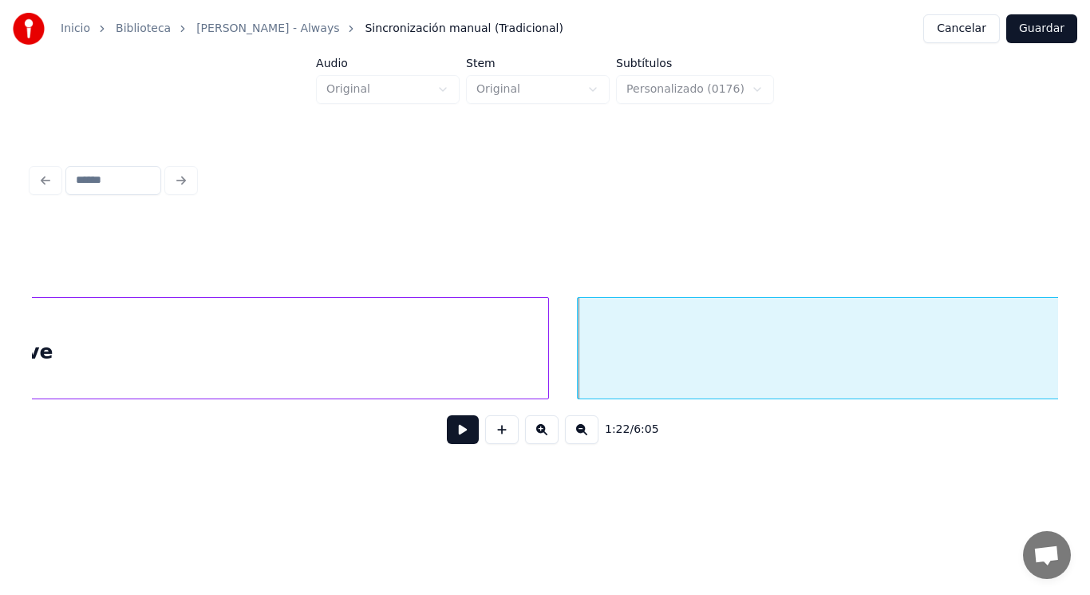
click at [460, 428] on button at bounding box center [463, 429] width 32 height 29
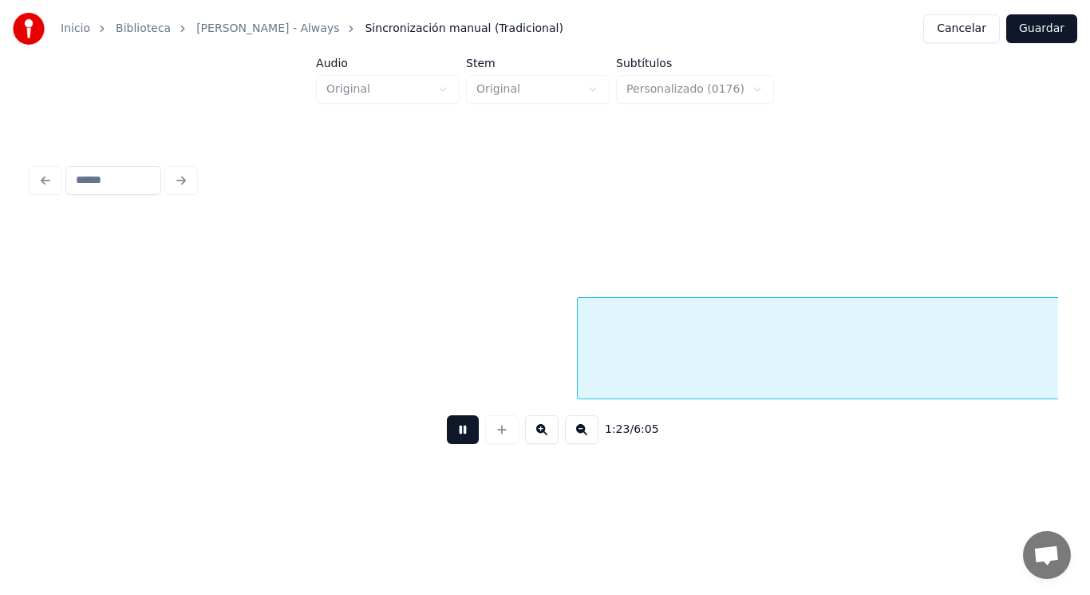
scroll to position [0, 92879]
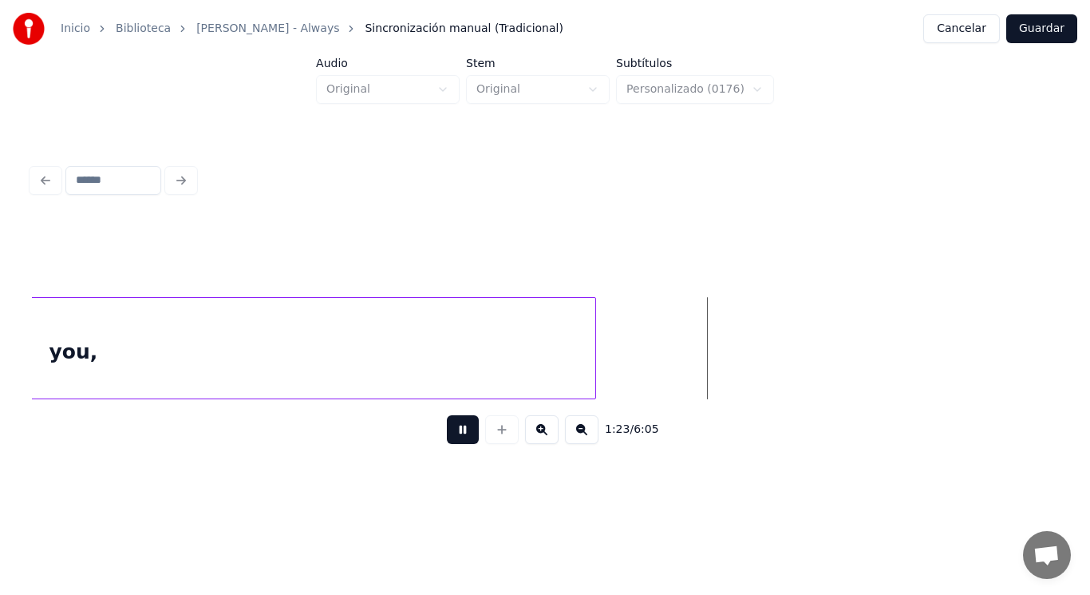
click at [460, 428] on button at bounding box center [463, 429] width 32 height 29
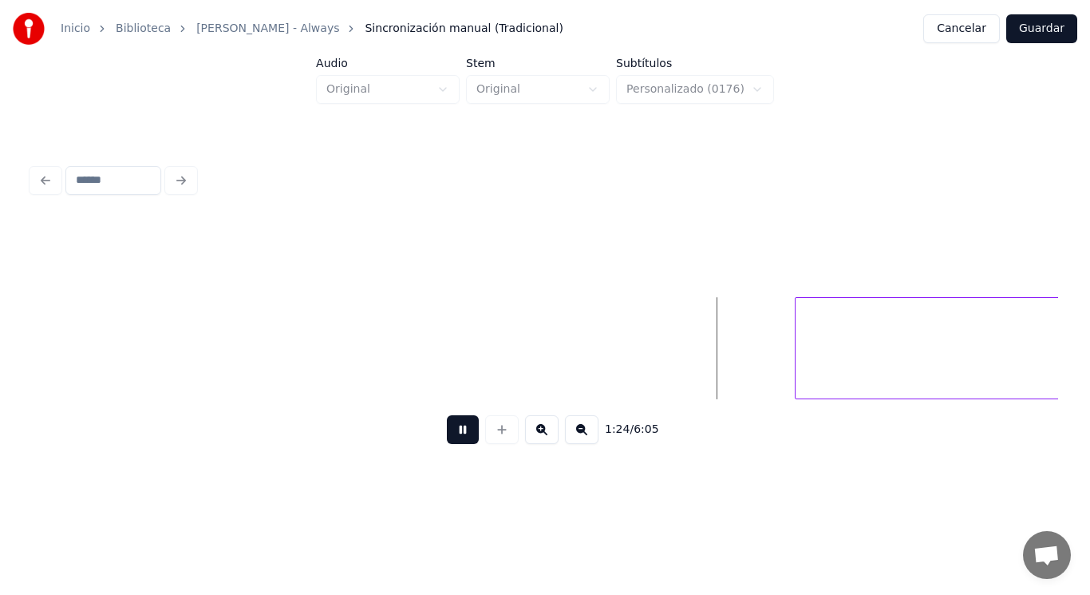
click at [460, 428] on button at bounding box center [463, 429] width 32 height 29
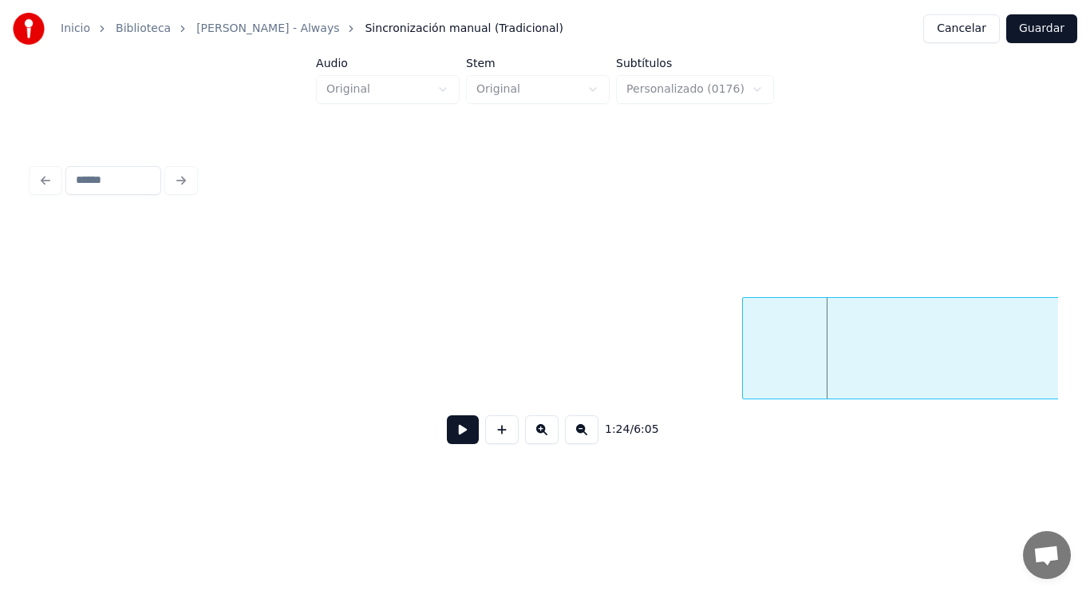
click at [748, 375] on div at bounding box center [745, 348] width 5 height 101
click at [448, 433] on button at bounding box center [463, 429] width 32 height 29
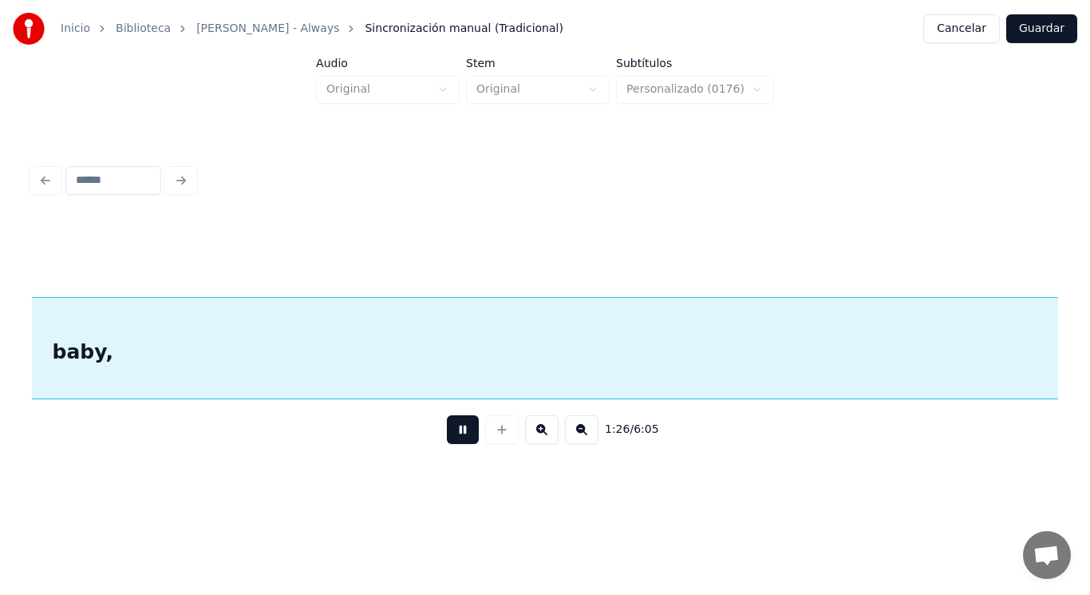
scroll to position [0, 97037]
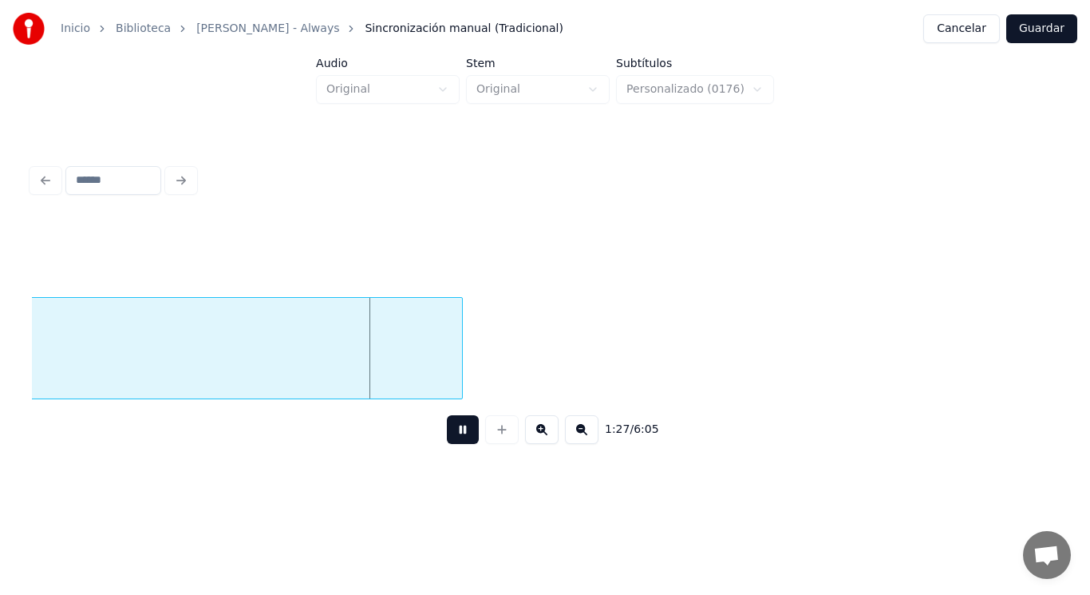
click at [448, 433] on button at bounding box center [463, 429] width 32 height 29
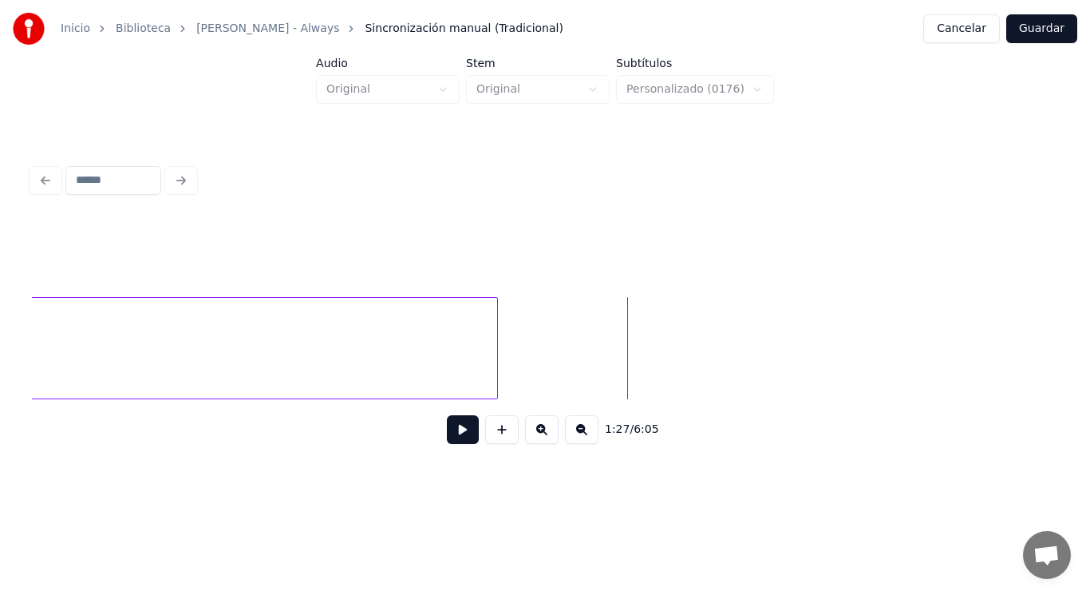
click at [497, 367] on div at bounding box center [495, 348] width 5 height 101
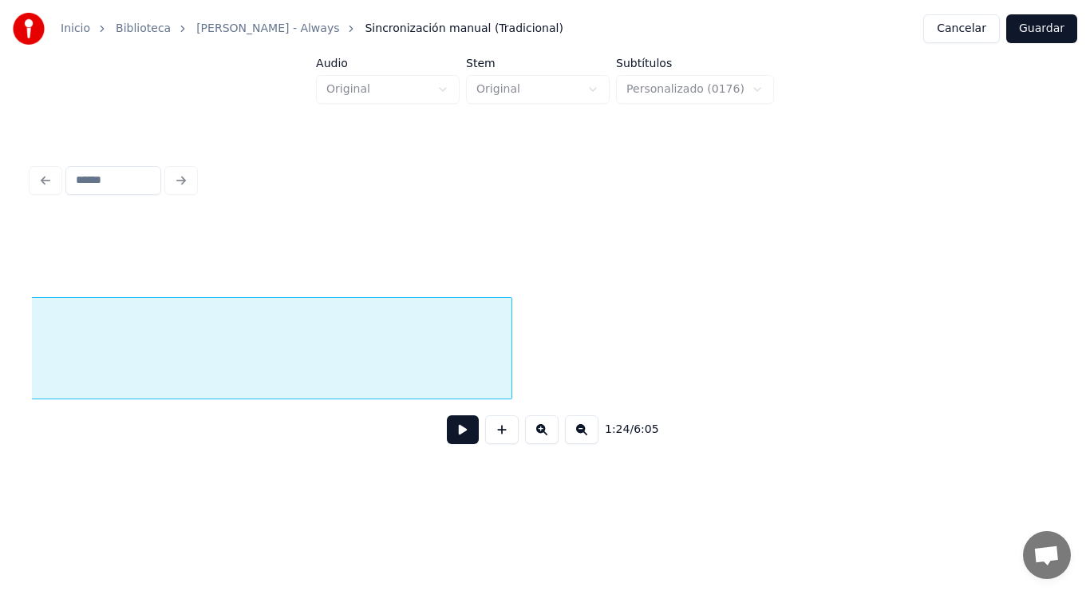
scroll to position [0, 94621]
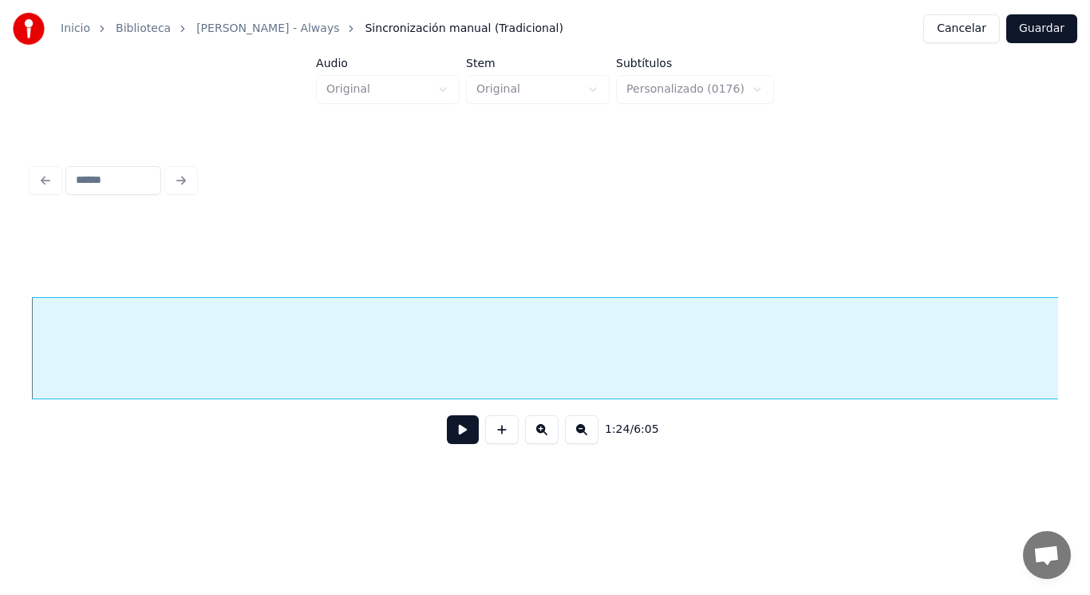
click at [451, 437] on button at bounding box center [463, 429] width 32 height 29
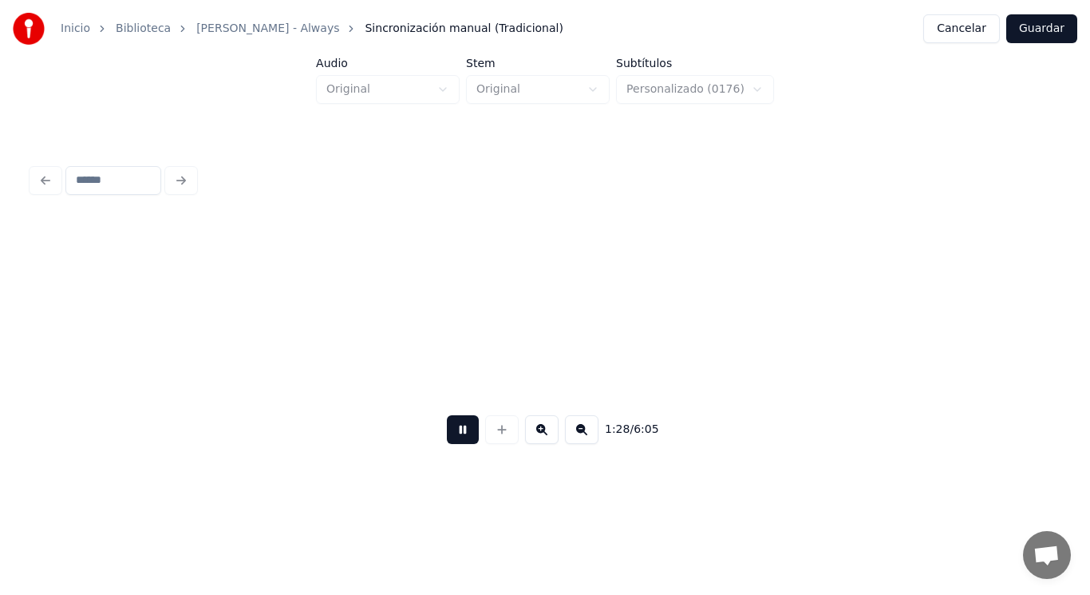
scroll to position [0, 98794]
click at [451, 437] on button at bounding box center [463, 429] width 32 height 29
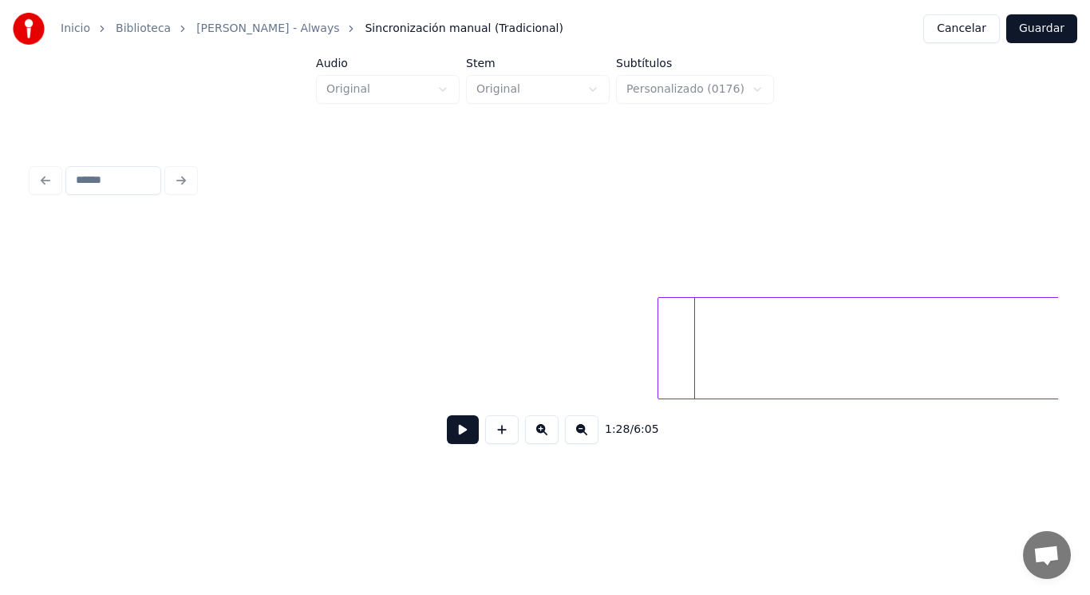
click at [662, 358] on div at bounding box center [661, 348] width 5 height 101
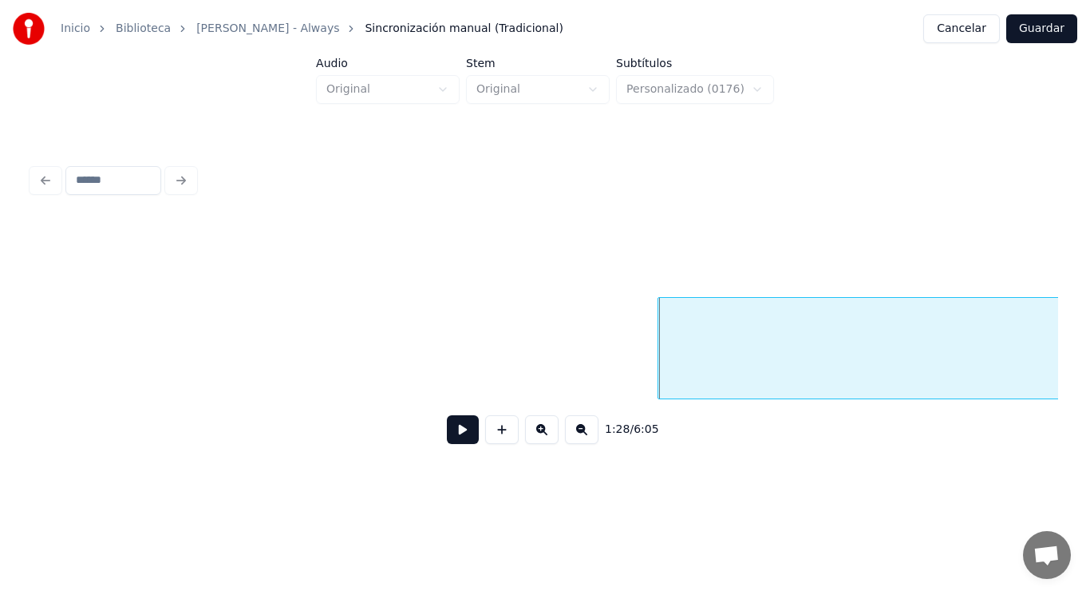
click at [452, 433] on button at bounding box center [463, 429] width 32 height 29
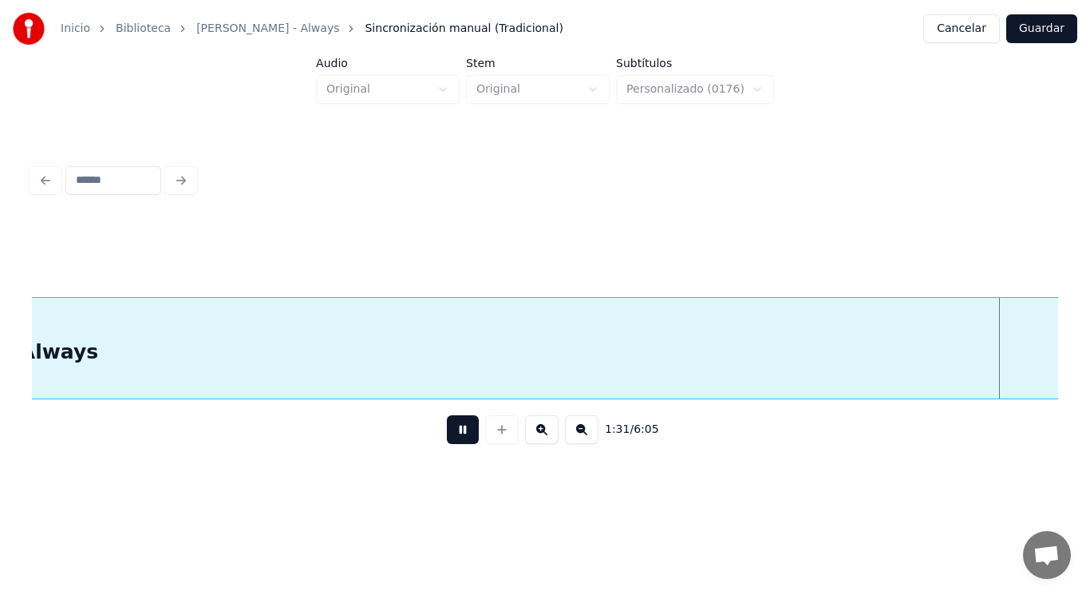
scroll to position [0, 101920]
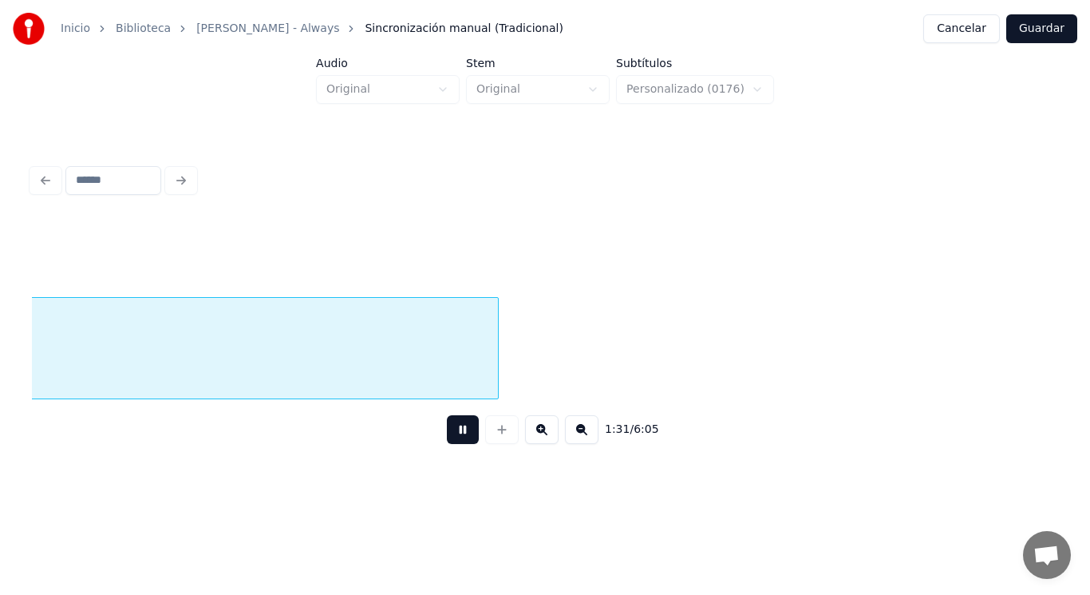
click at [452, 433] on button at bounding box center [463, 429] width 32 height 29
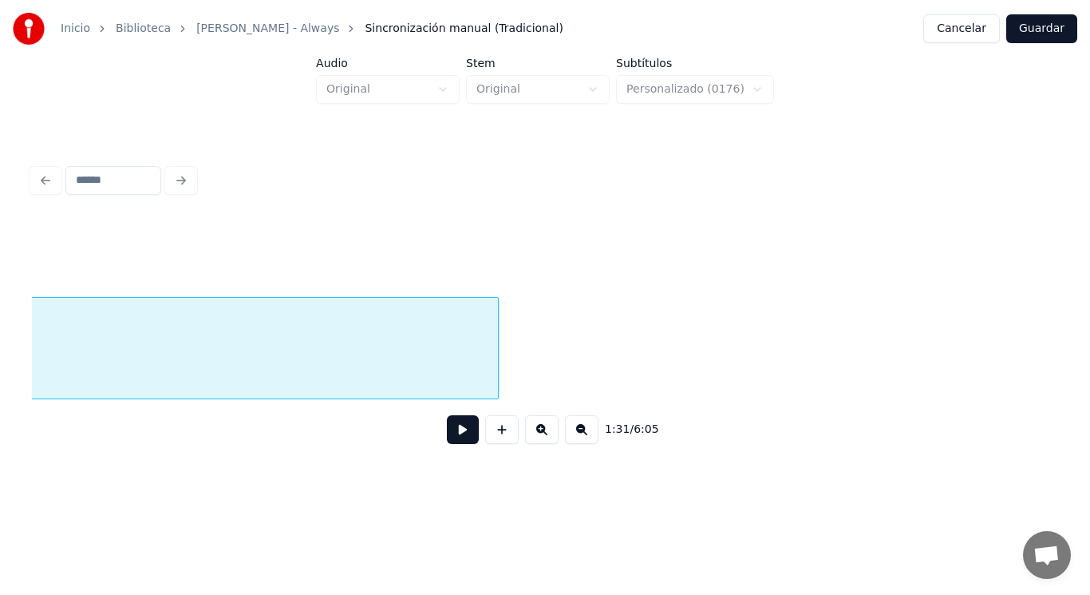
scroll to position [0, 99421]
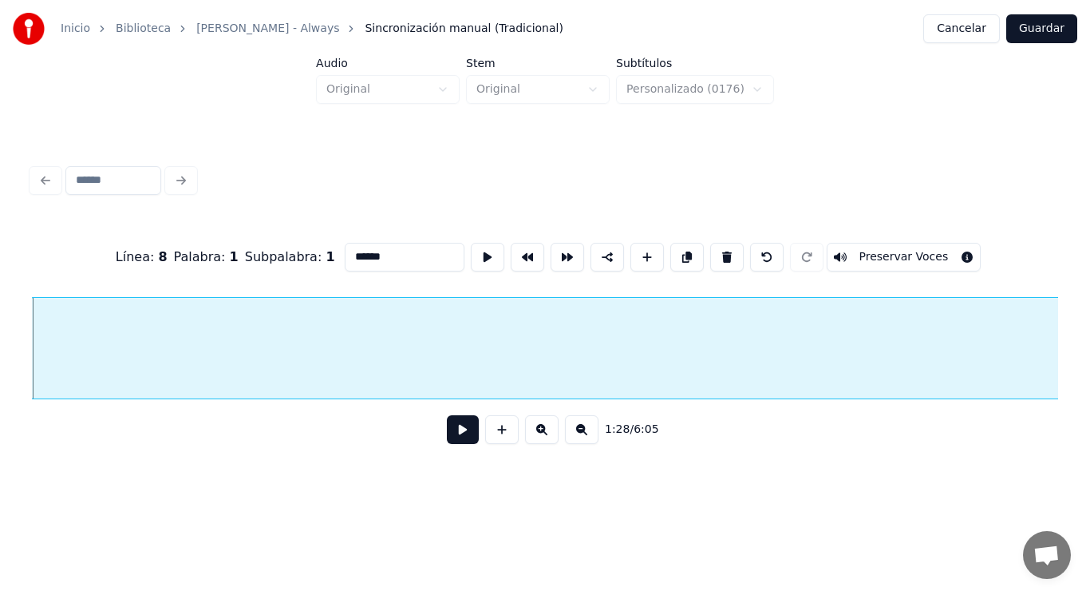
click at [351, 251] on input "******" at bounding box center [405, 257] width 120 height 29
type input "*******"
click at [448, 433] on button at bounding box center [463, 429] width 32 height 29
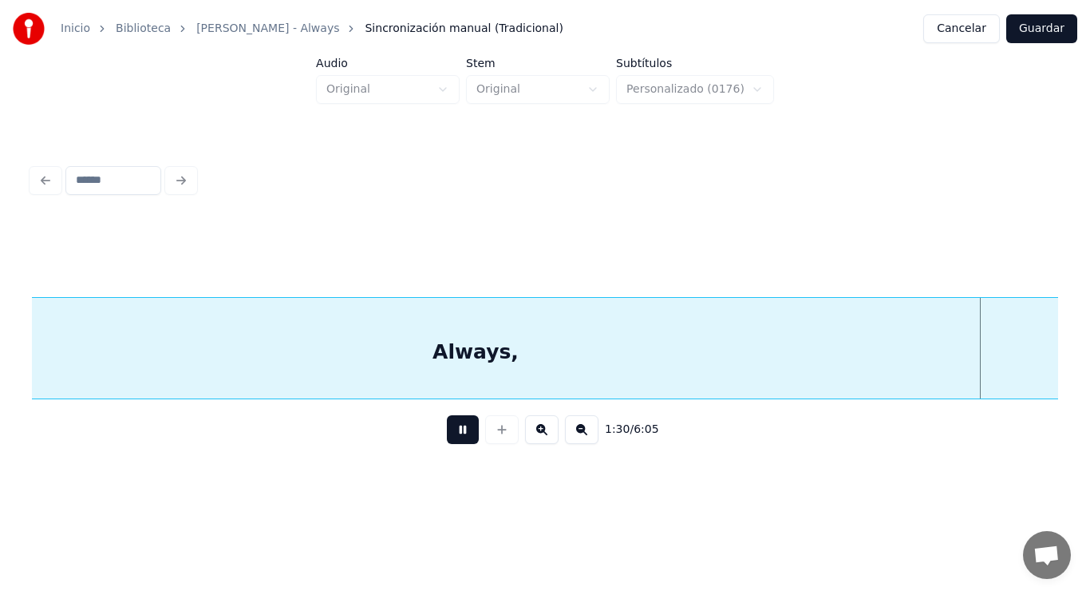
scroll to position [0, 101502]
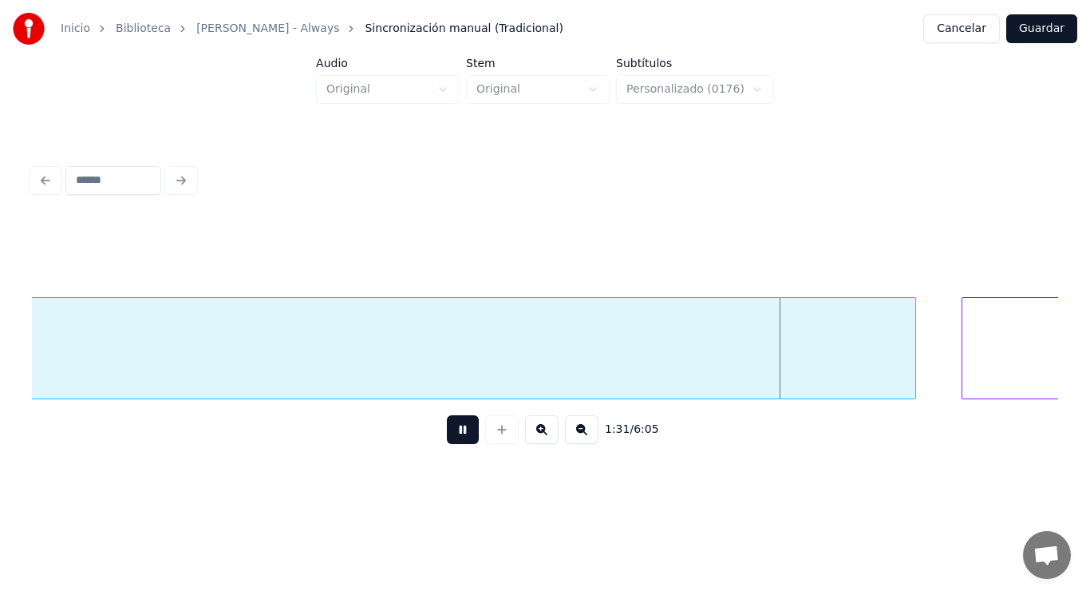
click at [448, 433] on button at bounding box center [463, 429] width 32 height 29
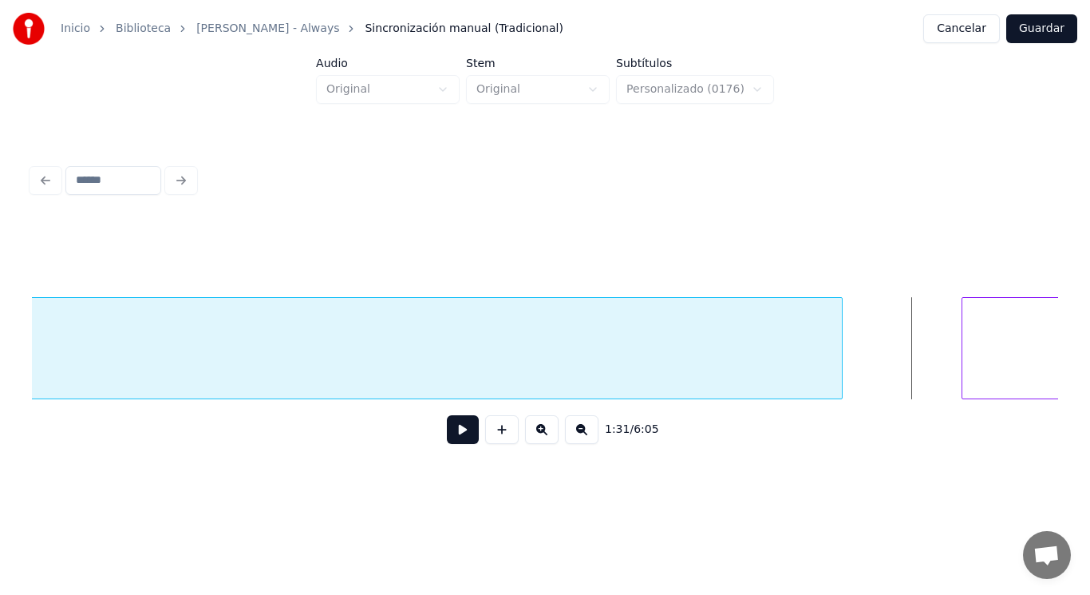
click at [837, 381] on div at bounding box center [839, 348] width 5 height 101
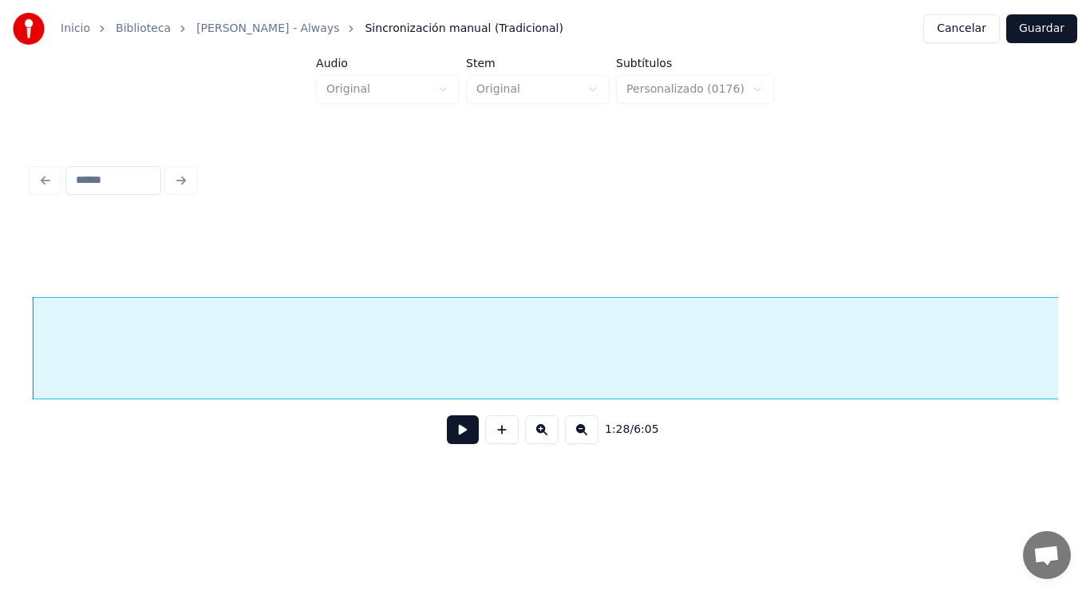
click at [451, 436] on button at bounding box center [463, 429] width 32 height 29
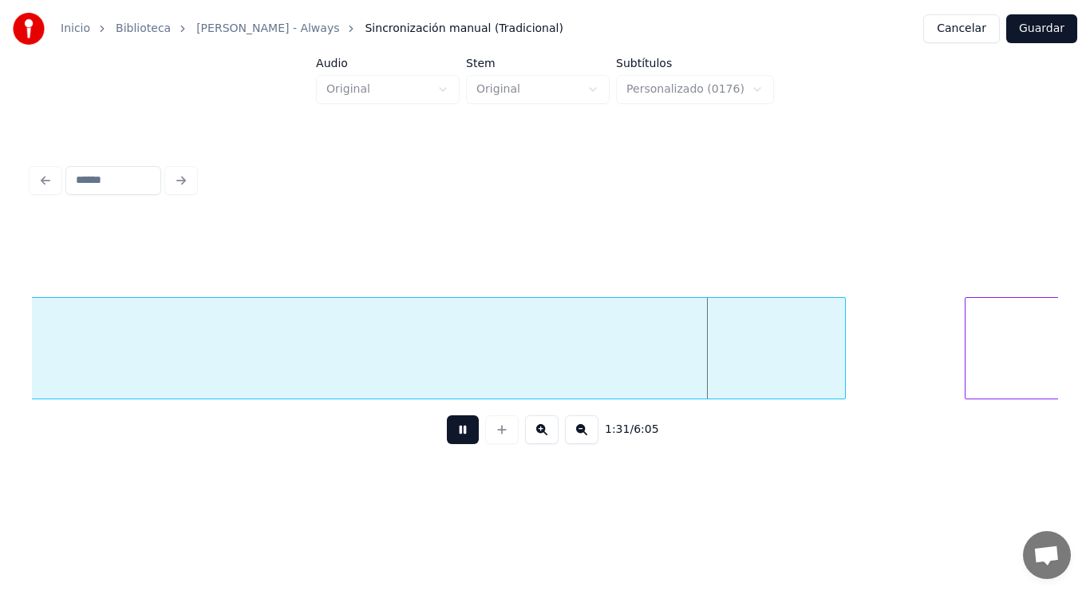
click at [451, 436] on button at bounding box center [463, 429] width 32 height 29
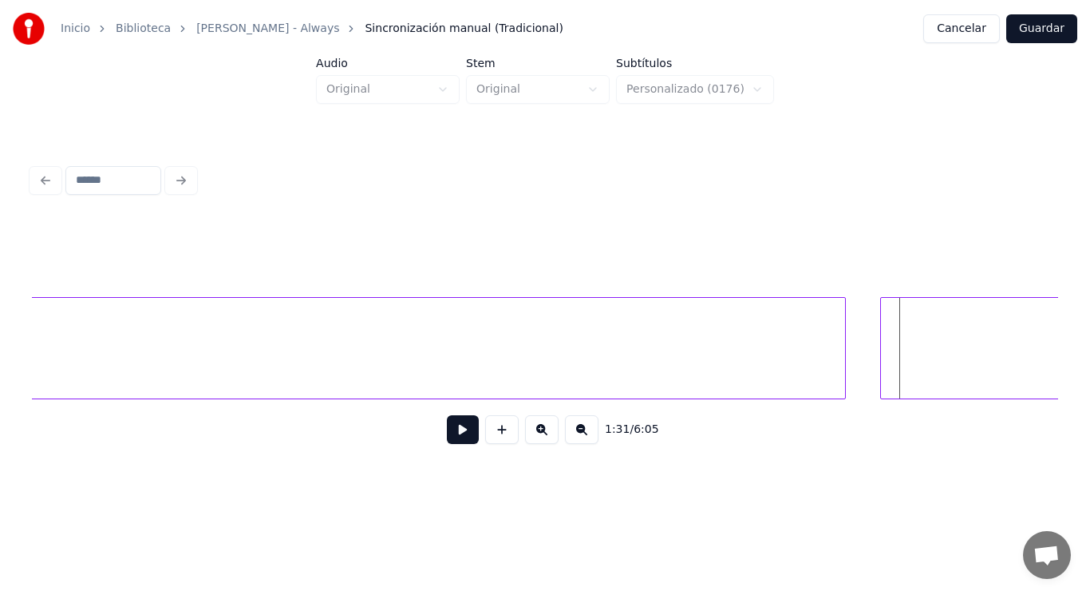
click at [881, 376] on div at bounding box center [883, 348] width 5 height 101
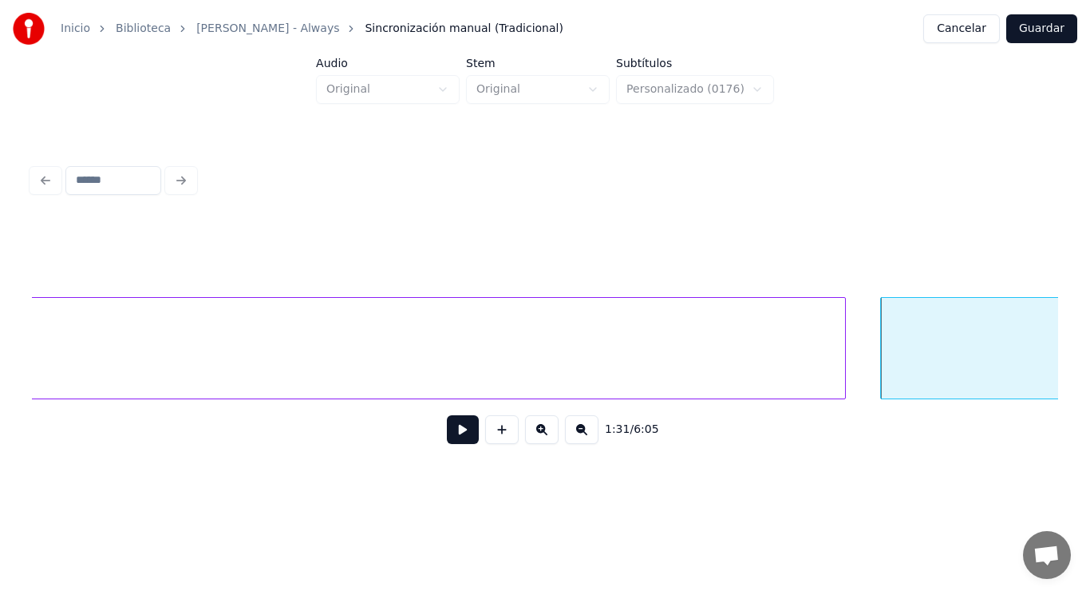
click at [458, 434] on button at bounding box center [463, 429] width 32 height 29
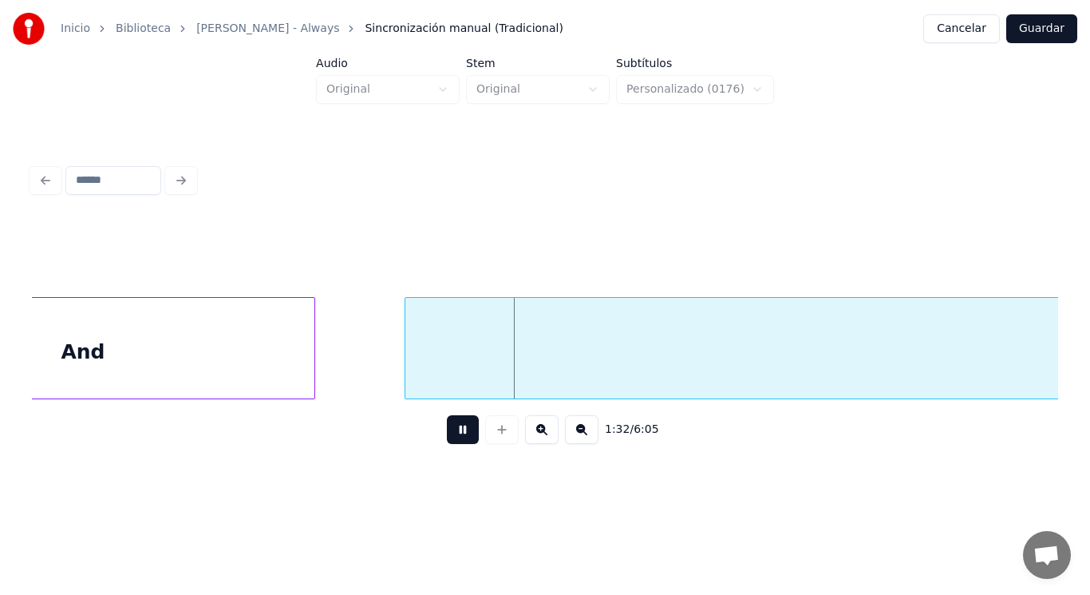
click at [458, 434] on button at bounding box center [463, 429] width 32 height 29
click at [295, 365] on div "And" at bounding box center [83, 352] width 463 height 109
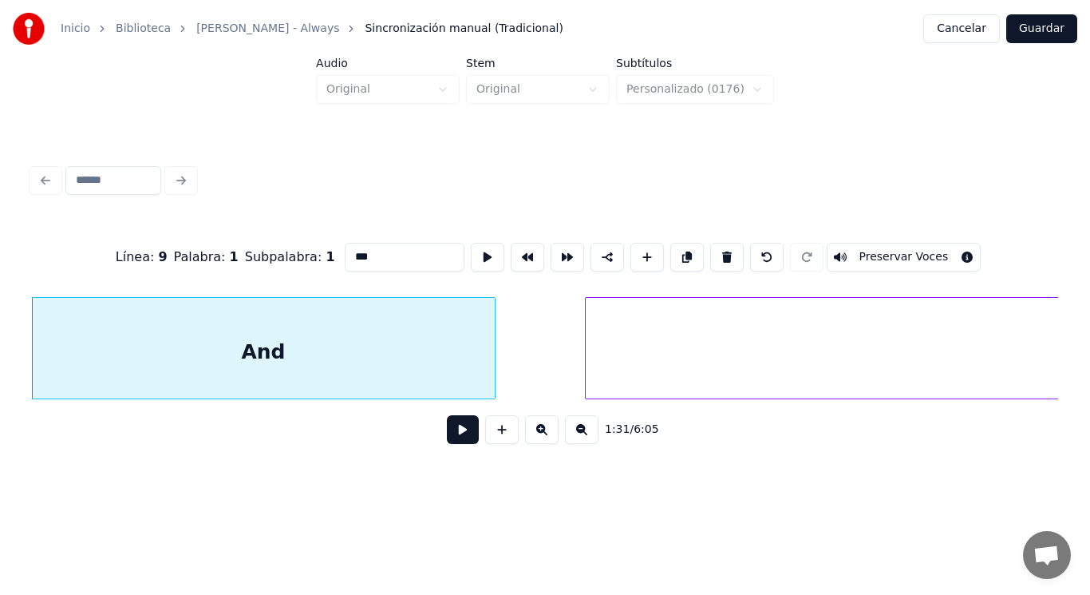
click at [457, 437] on button at bounding box center [463, 429] width 32 height 29
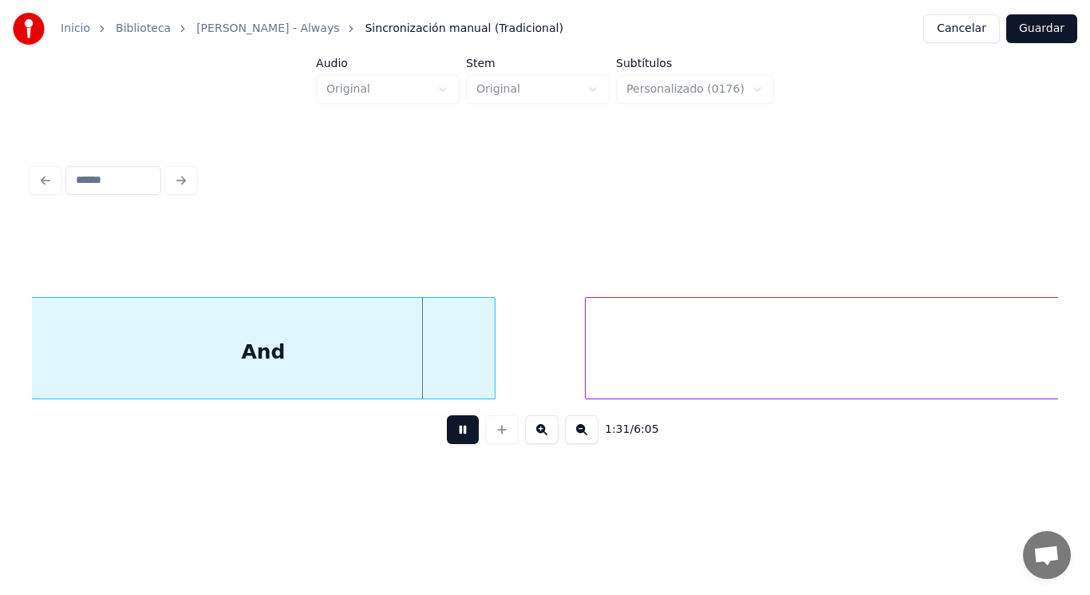
click at [457, 437] on button at bounding box center [463, 429] width 32 height 29
click at [478, 372] on div at bounding box center [477, 348] width 5 height 101
click at [456, 431] on button at bounding box center [463, 429] width 32 height 29
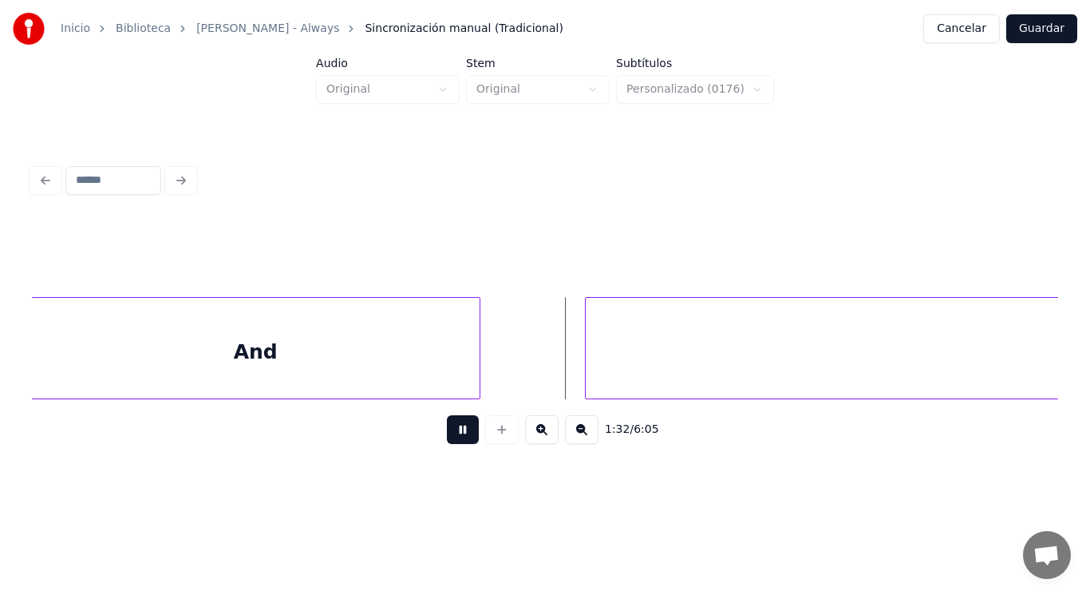
click at [456, 431] on button at bounding box center [463, 429] width 32 height 29
drag, startPoint x: 514, startPoint y: 381, endPoint x: 449, endPoint y: 421, distance: 77.1
click at [448, 434] on button at bounding box center [463, 429] width 32 height 29
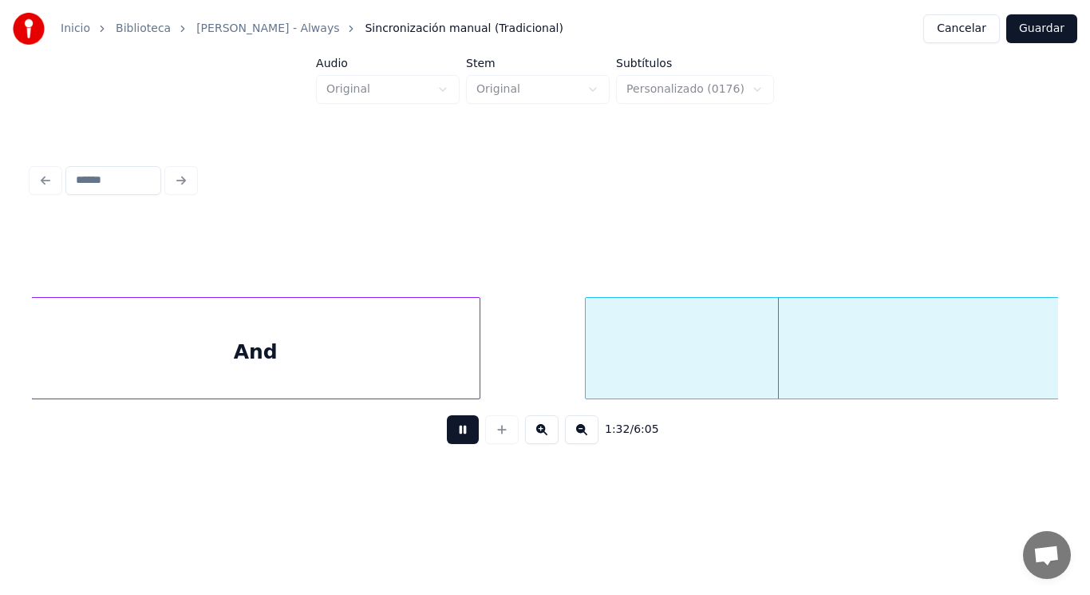
drag, startPoint x: 448, startPoint y: 434, endPoint x: 664, endPoint y: 373, distance: 224.9
click at [449, 434] on button at bounding box center [463, 429] width 32 height 29
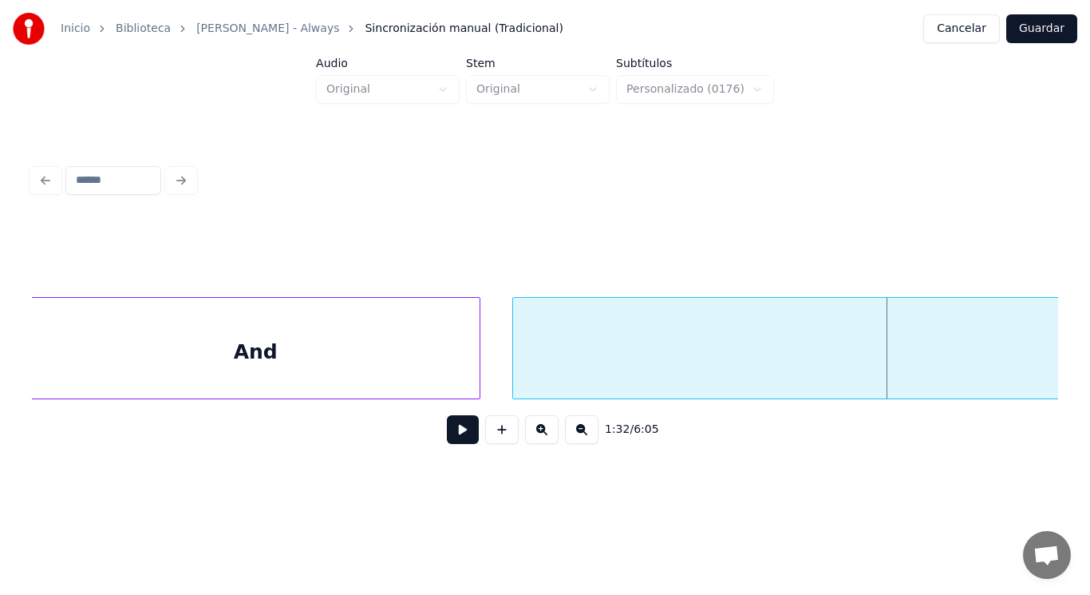
click at [514, 379] on div at bounding box center [515, 348] width 5 height 101
click at [452, 435] on button at bounding box center [463, 429] width 32 height 29
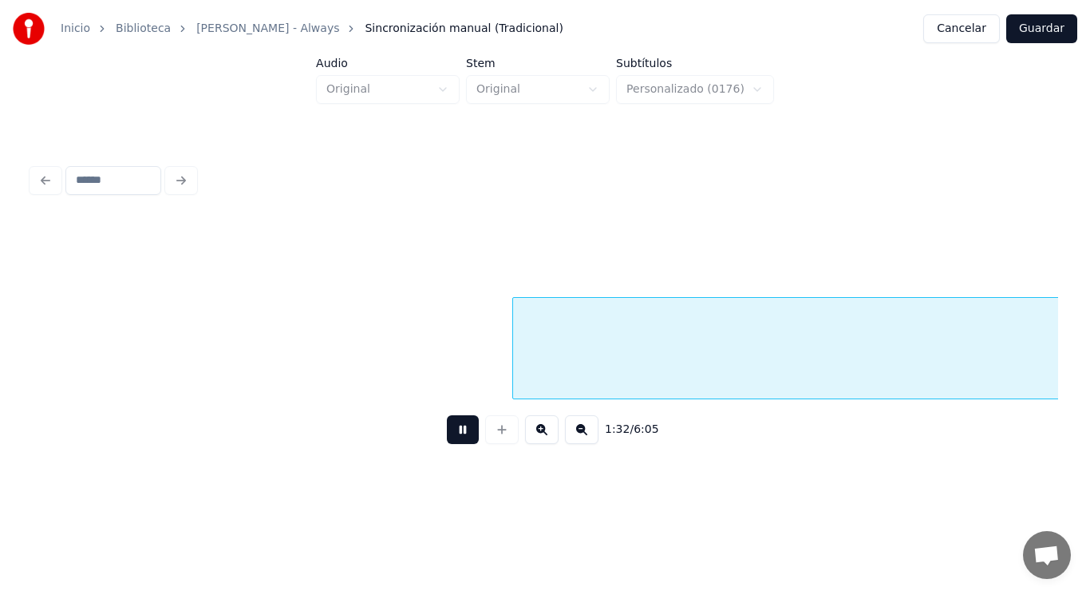
scroll to position [0, 103394]
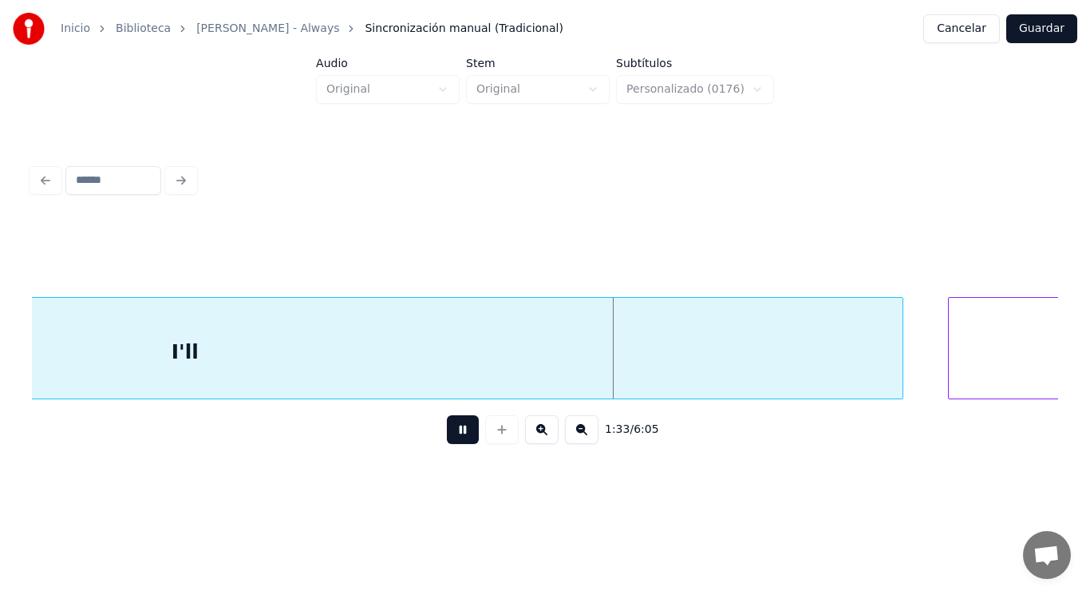
click at [452, 435] on button at bounding box center [463, 429] width 32 height 29
click at [855, 371] on div at bounding box center [853, 348] width 5 height 101
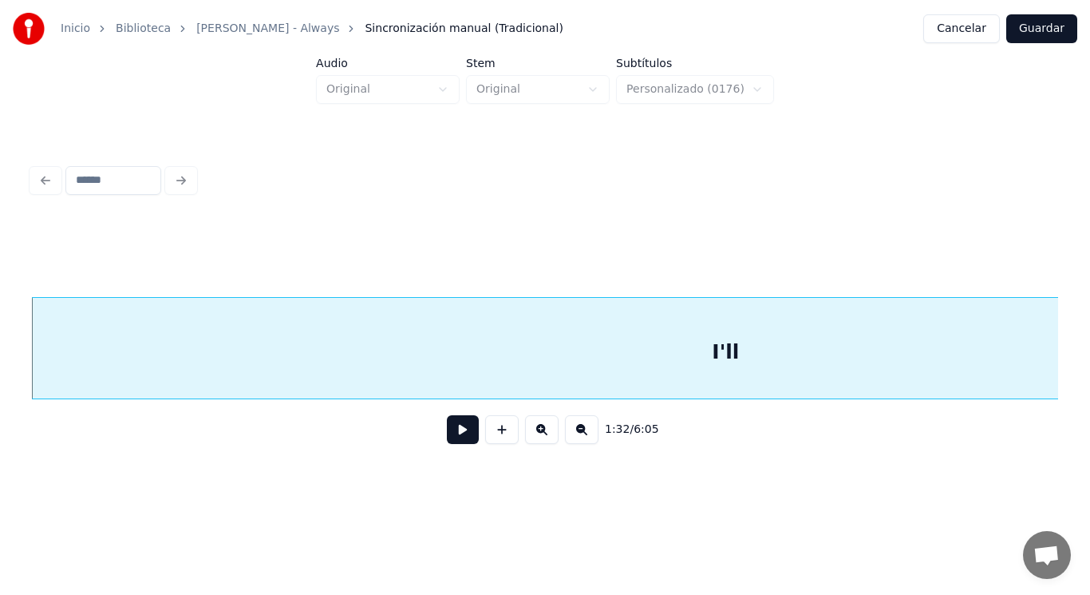
click at [457, 435] on button at bounding box center [463, 429] width 32 height 29
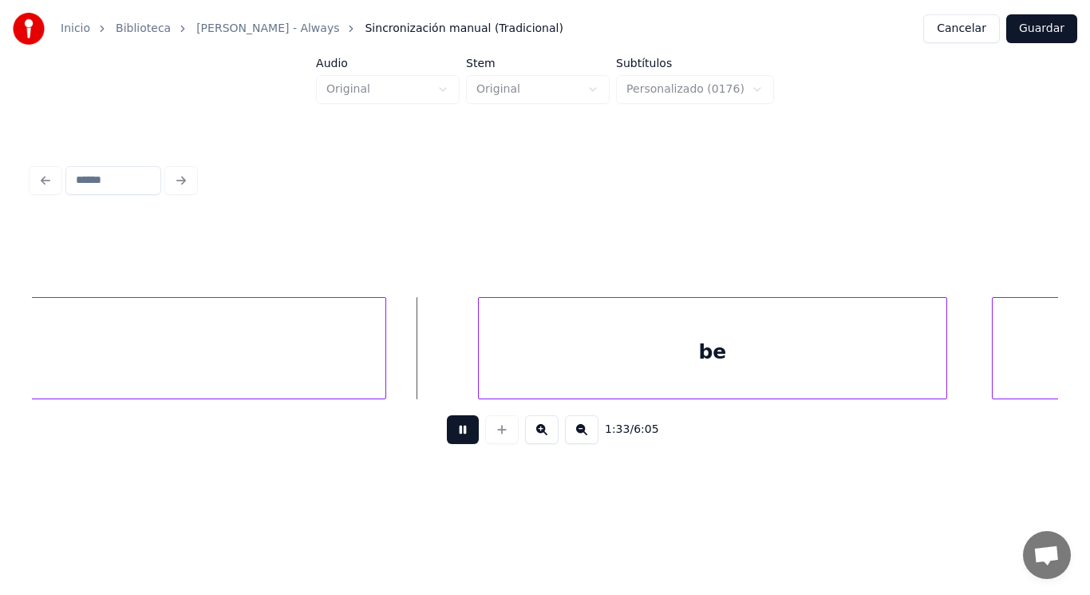
click at [457, 435] on button at bounding box center [463, 429] width 32 height 29
click at [418, 378] on div at bounding box center [420, 348] width 5 height 101
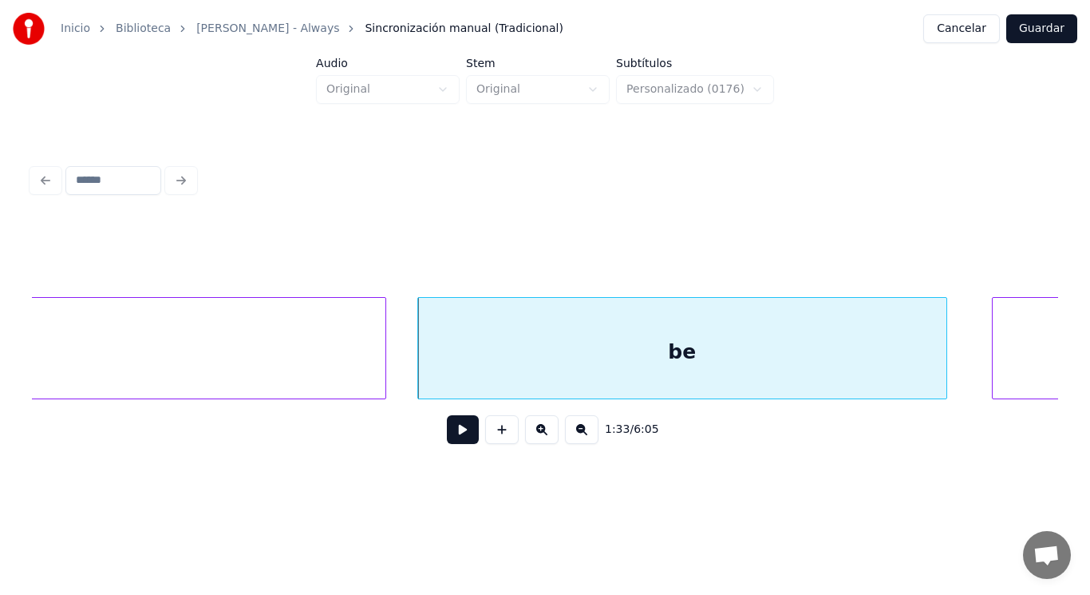
click at [447, 437] on button at bounding box center [463, 429] width 32 height 29
click at [944, 367] on div at bounding box center [944, 348] width 5 height 101
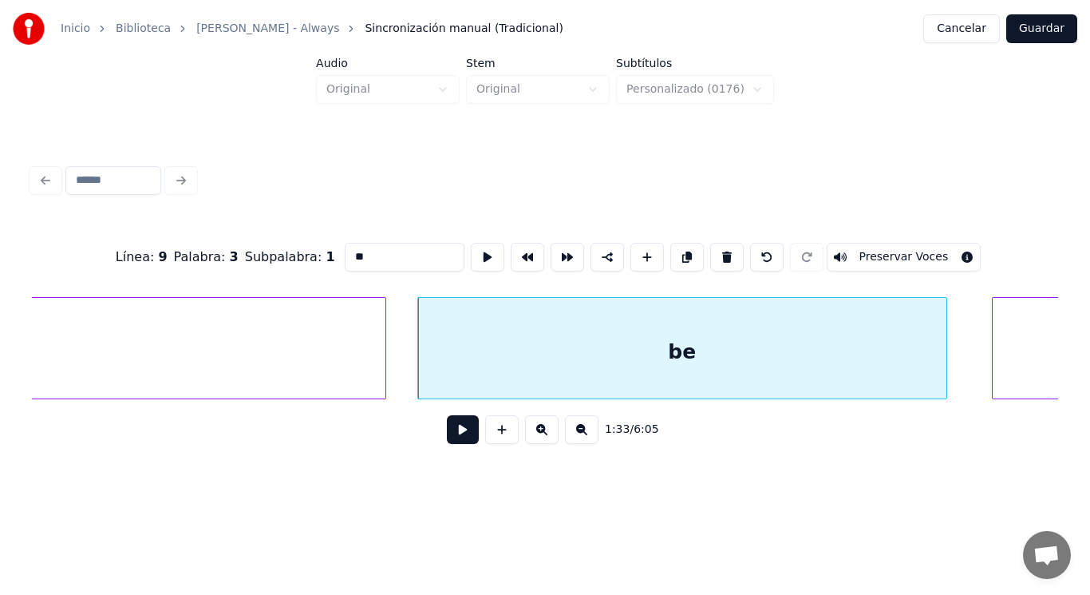
click at [460, 433] on button at bounding box center [463, 429] width 32 height 29
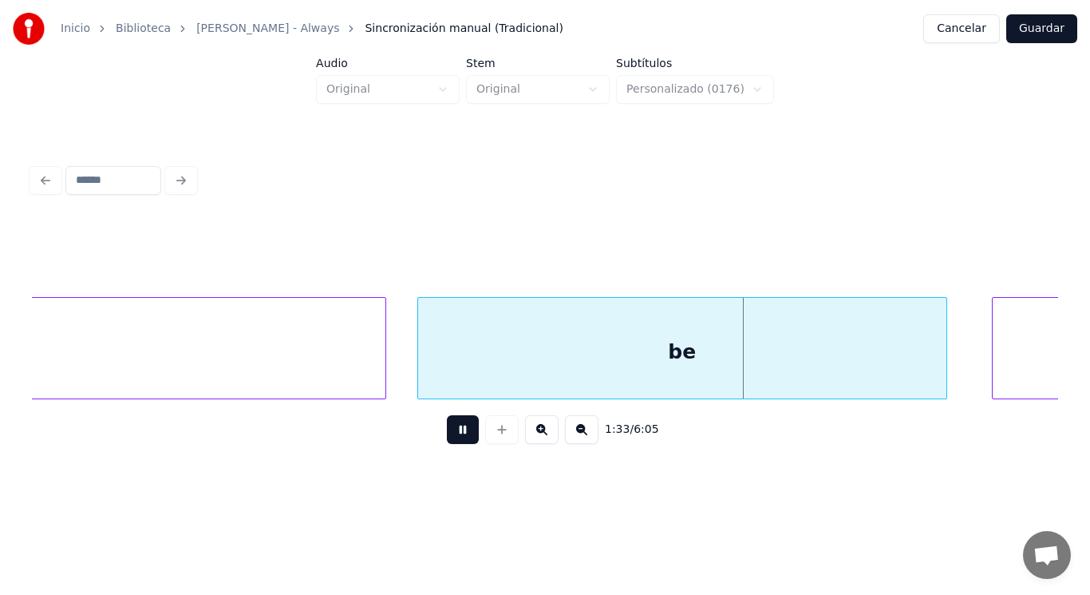
click at [460, 433] on button at bounding box center [463, 429] width 32 height 29
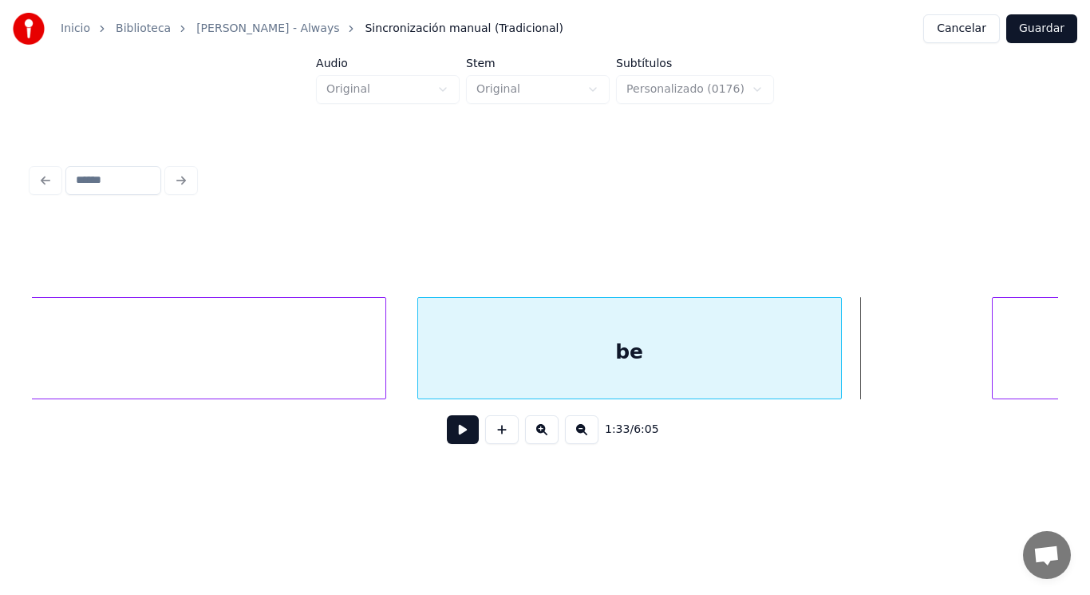
click at [840, 381] on div at bounding box center [839, 348] width 5 height 101
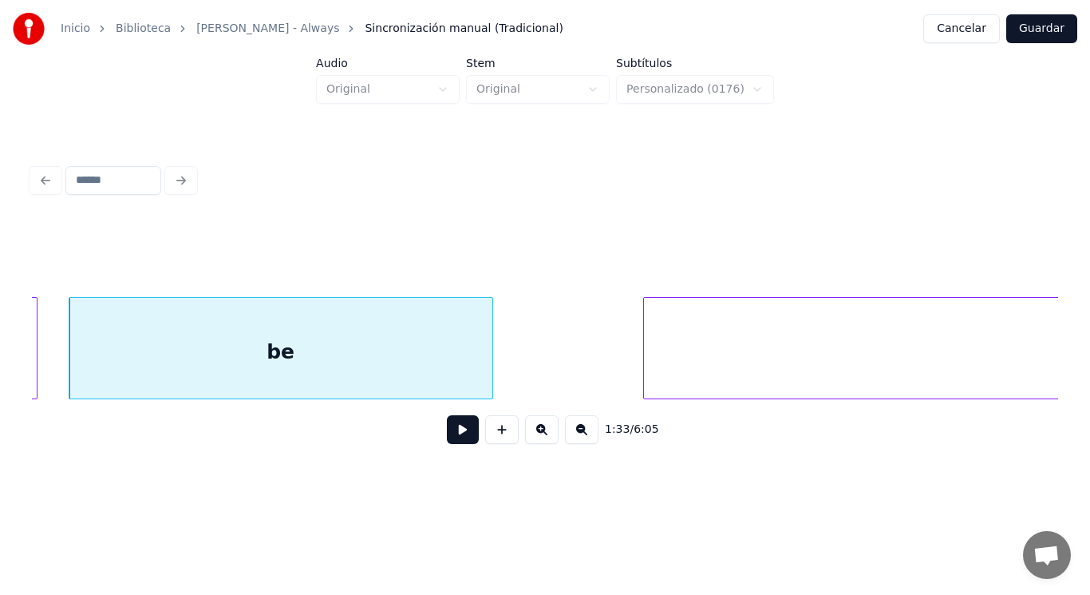
scroll to position [0, 104216]
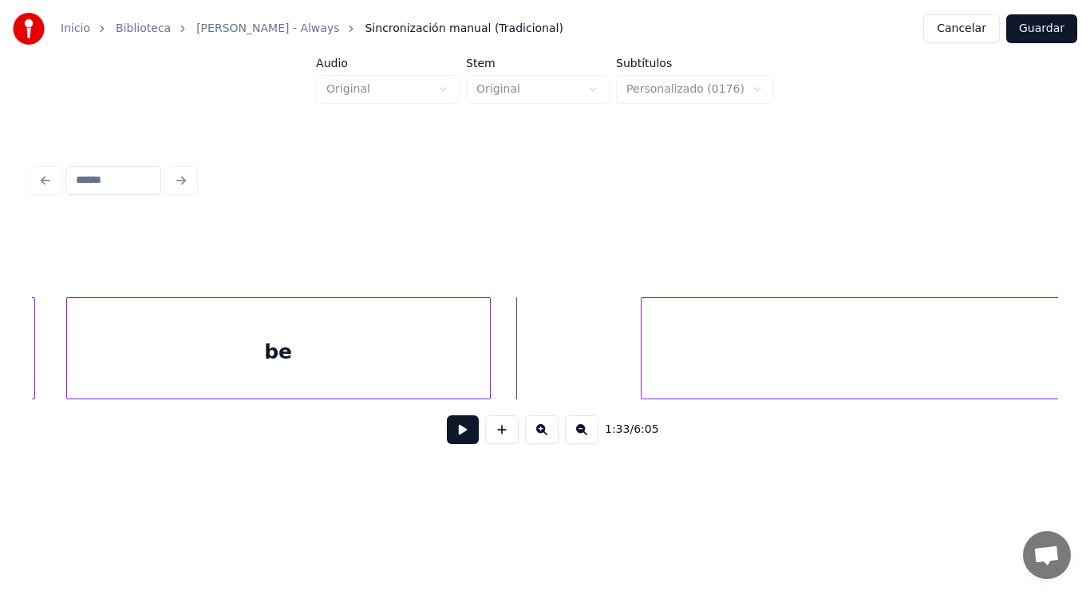
click at [453, 428] on button at bounding box center [463, 429] width 32 height 29
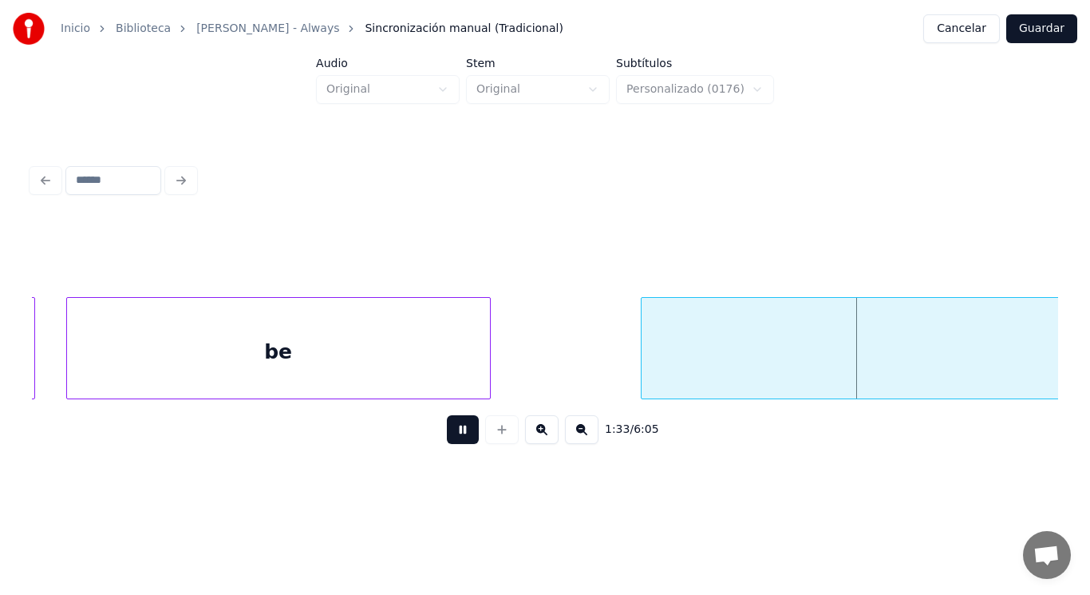
click at [453, 428] on button at bounding box center [463, 429] width 32 height 29
click at [520, 378] on div at bounding box center [522, 348] width 5 height 101
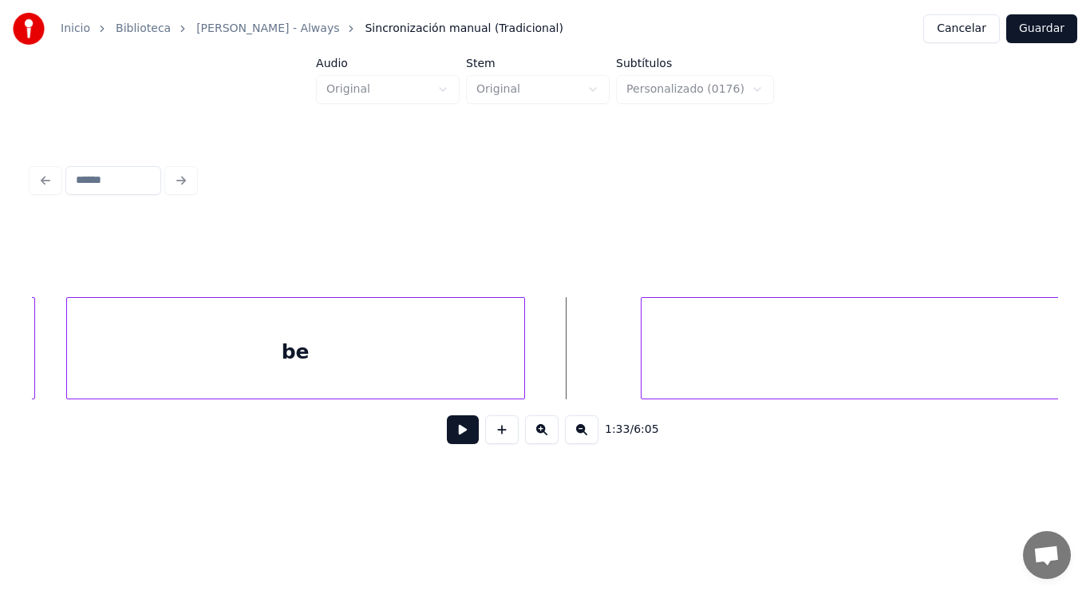
click at [451, 434] on button at bounding box center [463, 429] width 32 height 29
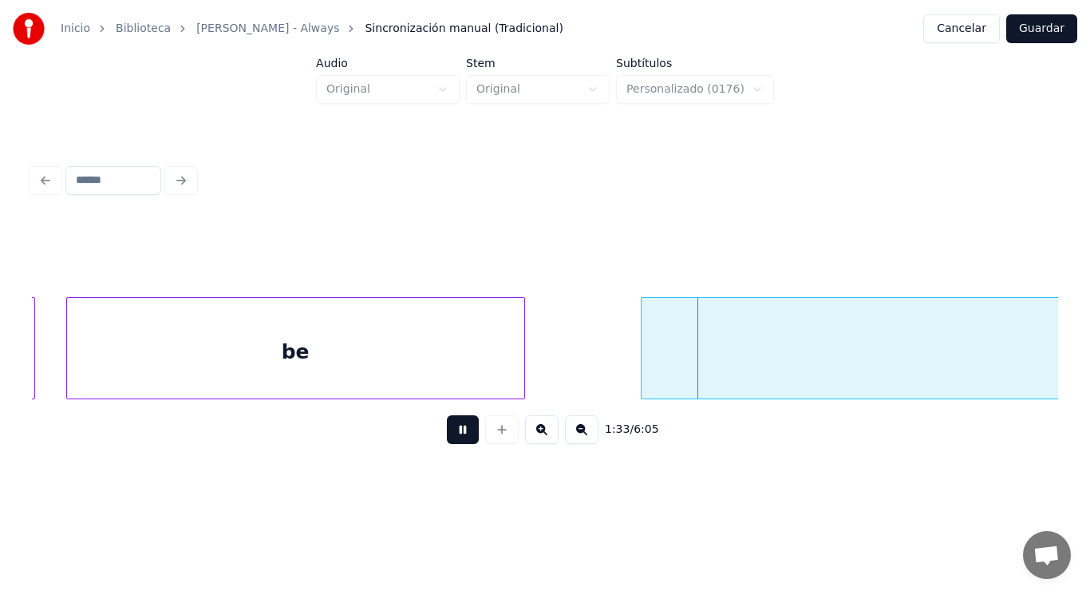
click at [451, 434] on button at bounding box center [463, 429] width 32 height 29
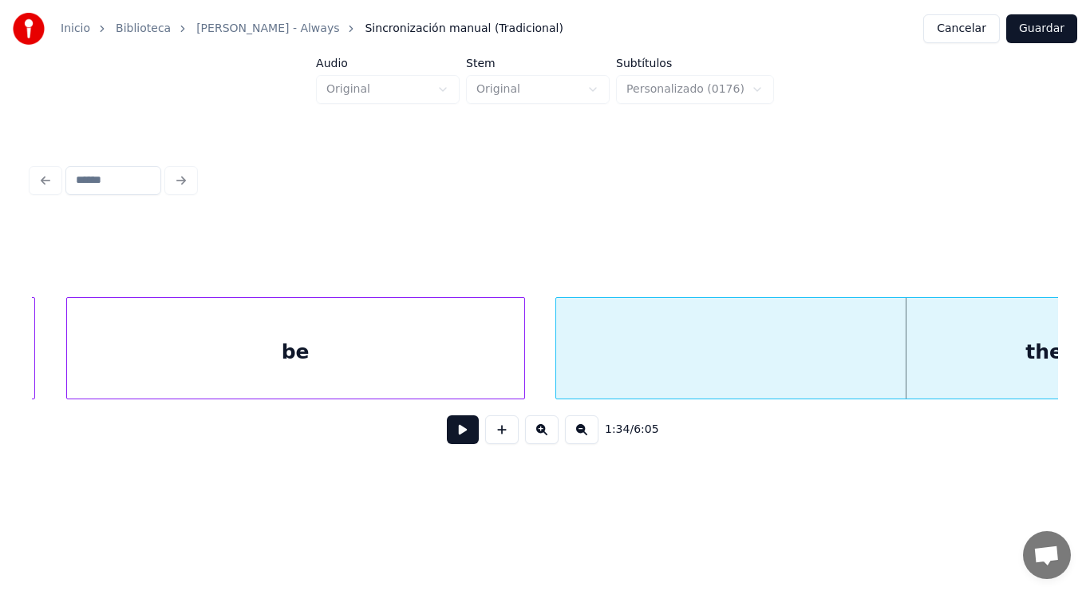
click at [558, 375] on div at bounding box center [558, 348] width 5 height 101
click at [449, 432] on button at bounding box center [463, 429] width 32 height 29
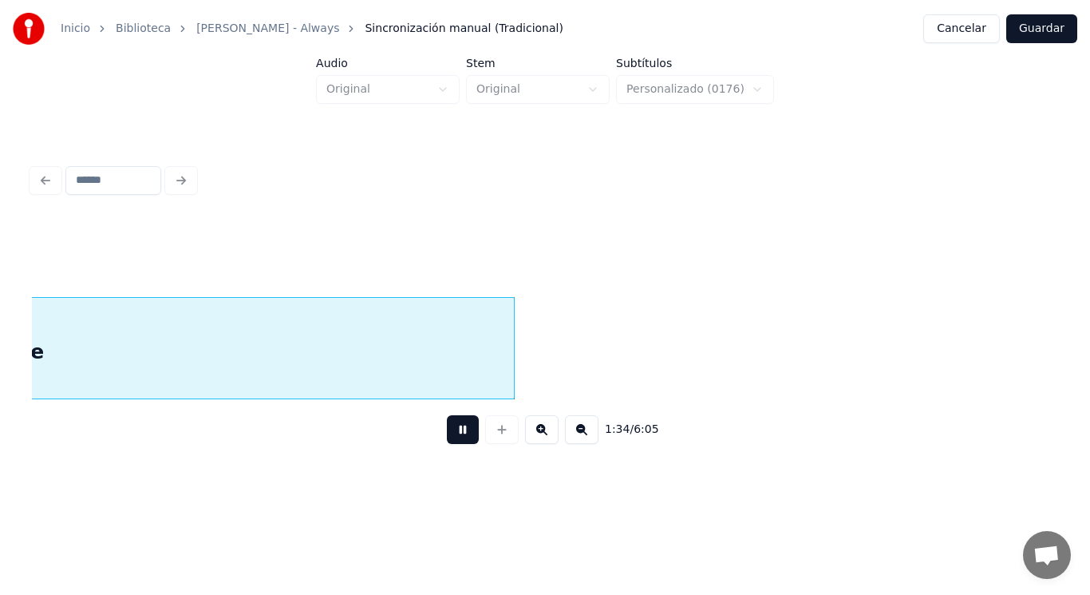
click at [449, 432] on button at bounding box center [463, 429] width 32 height 29
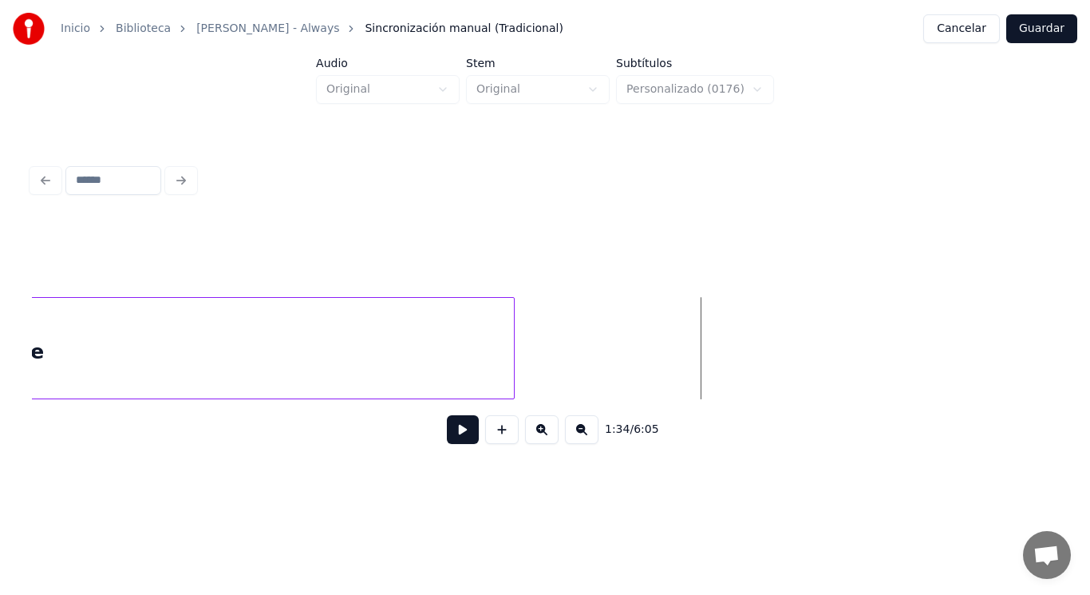
click at [460, 362] on div "there" at bounding box center [14, 352] width 1000 height 109
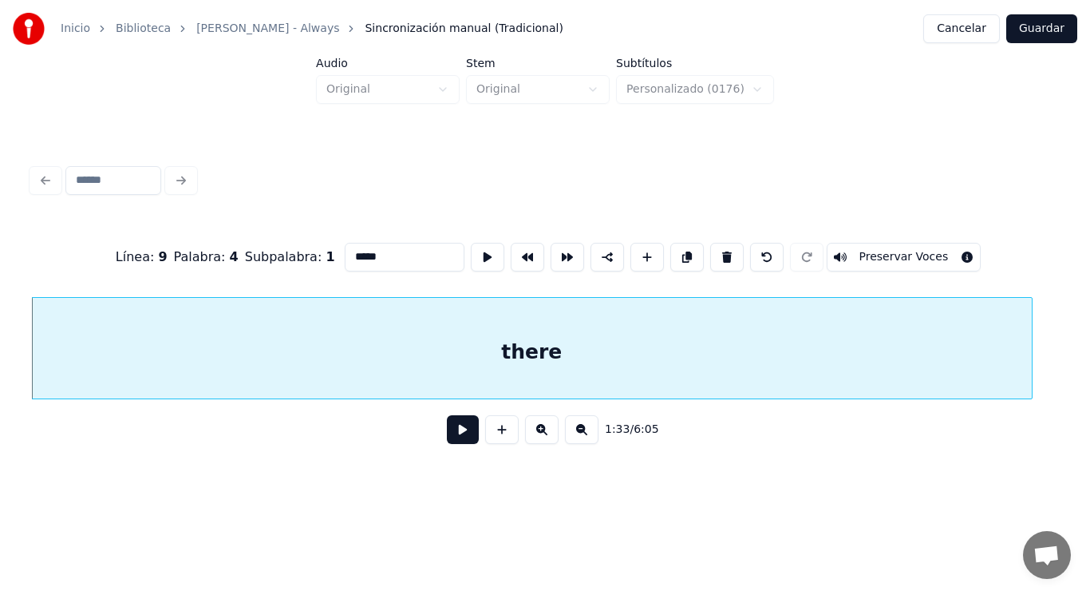
click at [459, 438] on button at bounding box center [463, 429] width 32 height 29
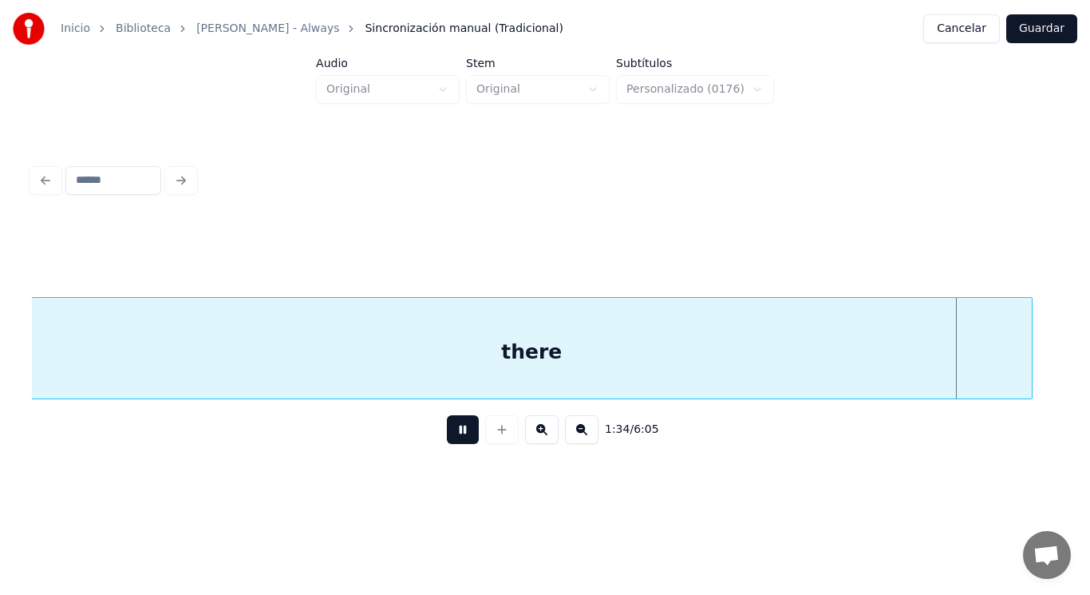
click at [459, 438] on button at bounding box center [463, 429] width 32 height 29
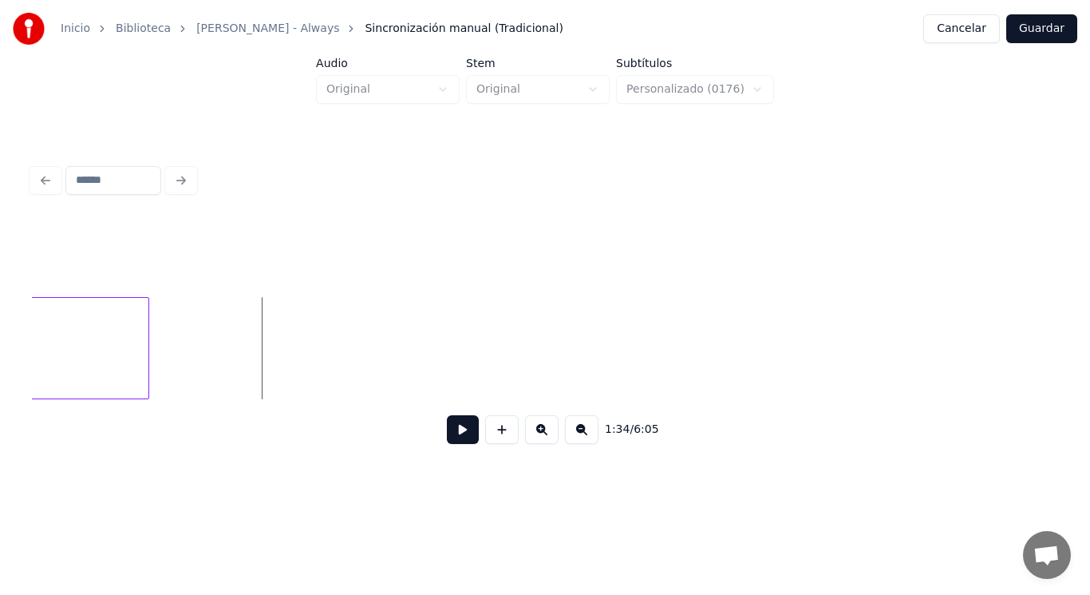
scroll to position [0, 105608]
click at [226, 347] on div at bounding box center [223, 348] width 5 height 101
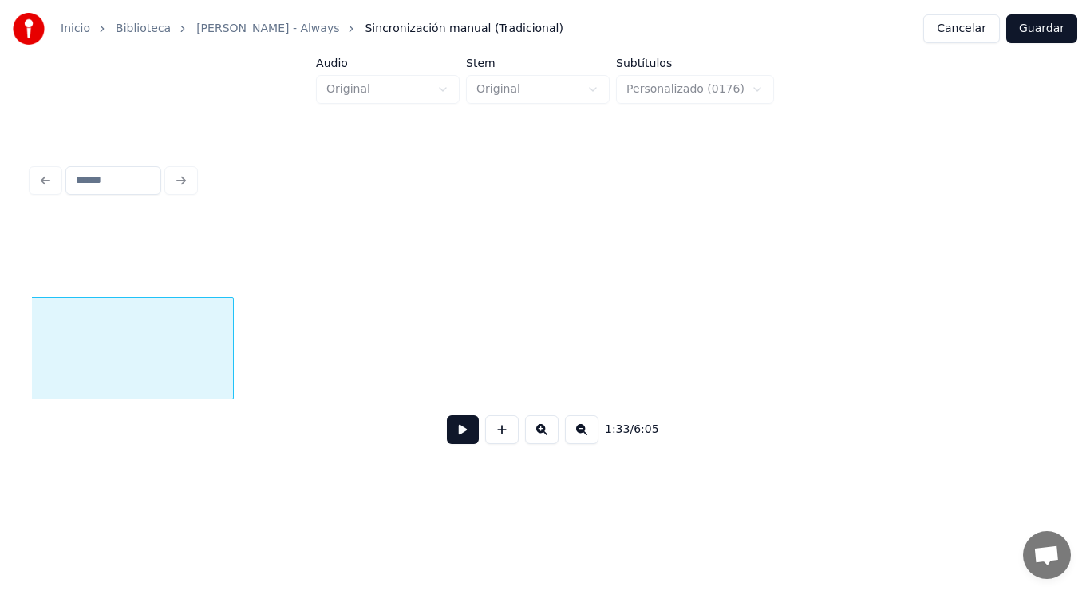
scroll to position [0, 104740]
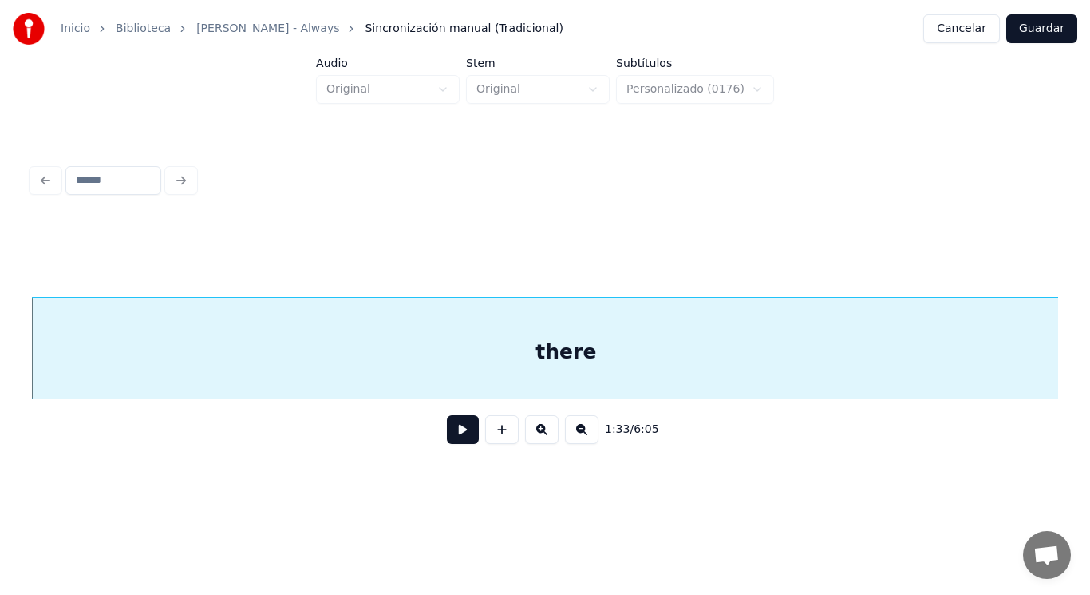
click at [447, 430] on button at bounding box center [463, 429] width 32 height 29
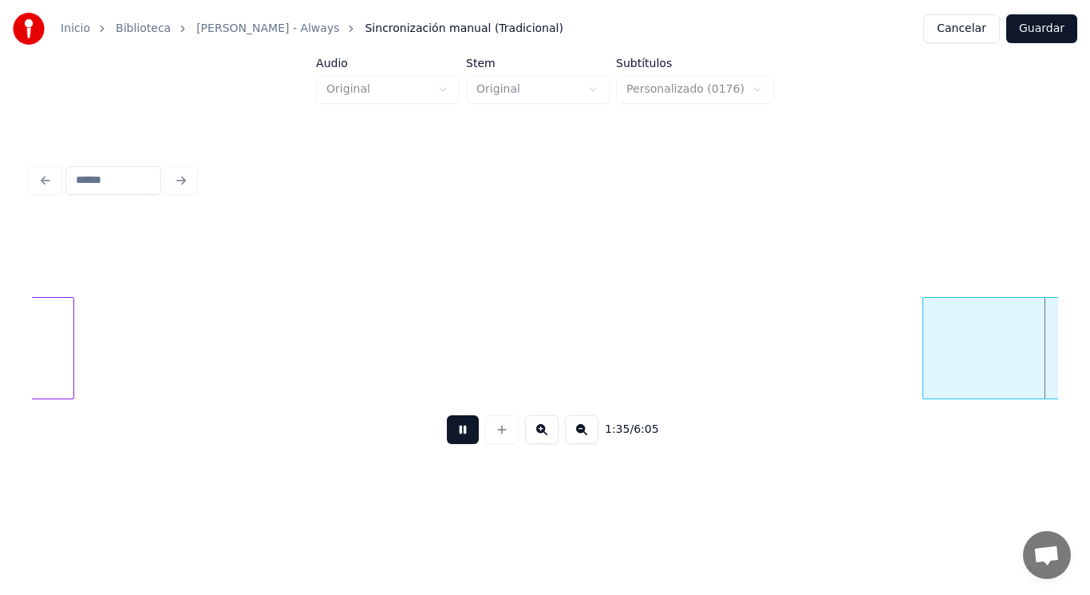
click at [447, 430] on button at bounding box center [463, 429] width 32 height 29
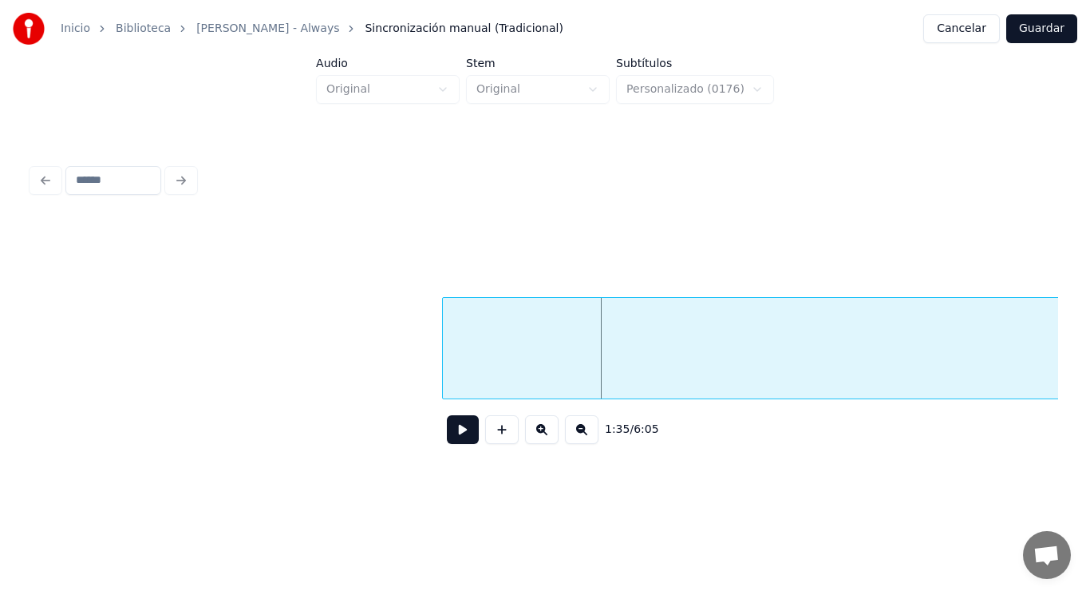
scroll to position [0, 106141]
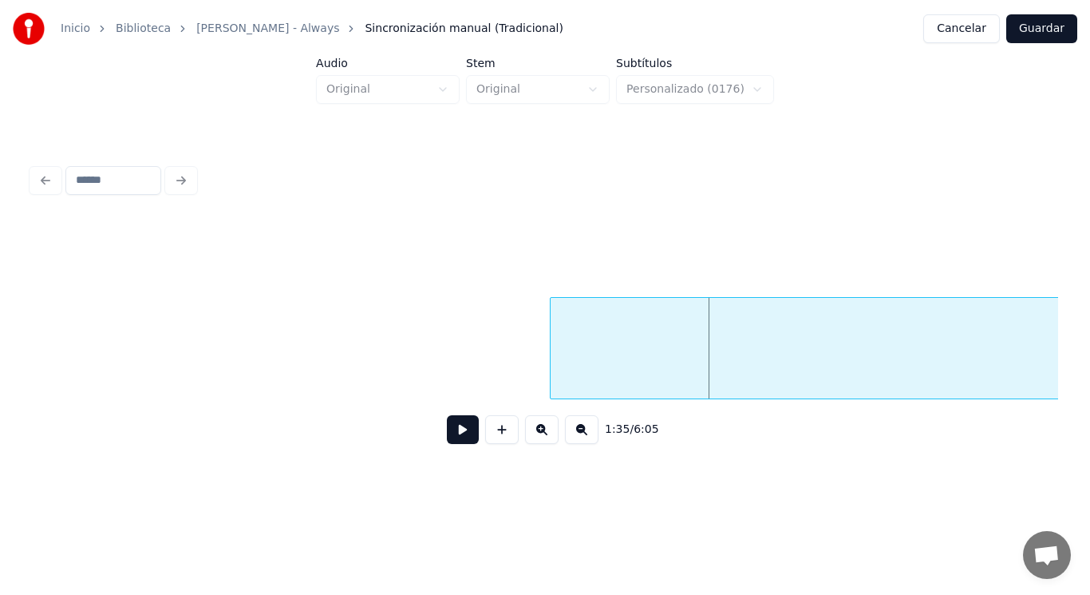
drag, startPoint x: 134, startPoint y: 342, endPoint x: 395, endPoint y: 435, distance: 277.2
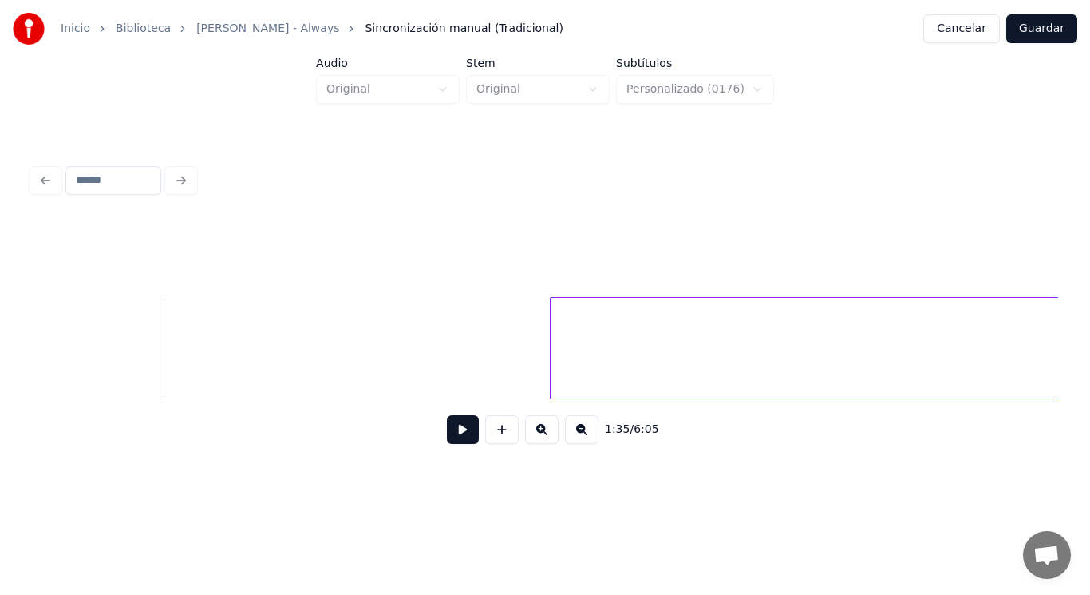
click at [453, 444] on button at bounding box center [463, 429] width 32 height 29
click at [373, 340] on div at bounding box center [372, 348] width 5 height 101
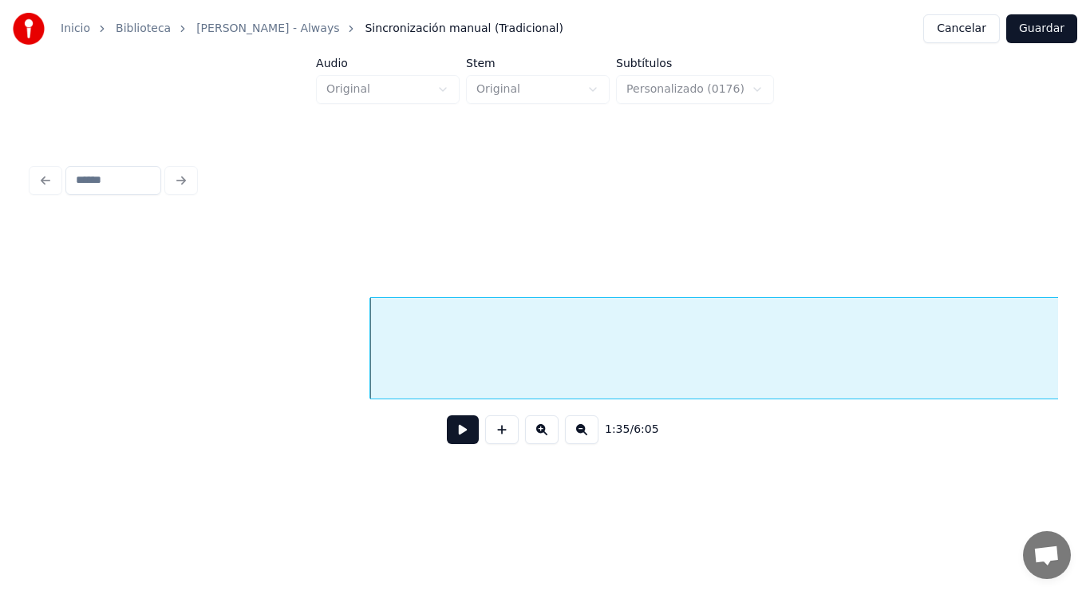
click at [447, 426] on button at bounding box center [463, 429] width 32 height 29
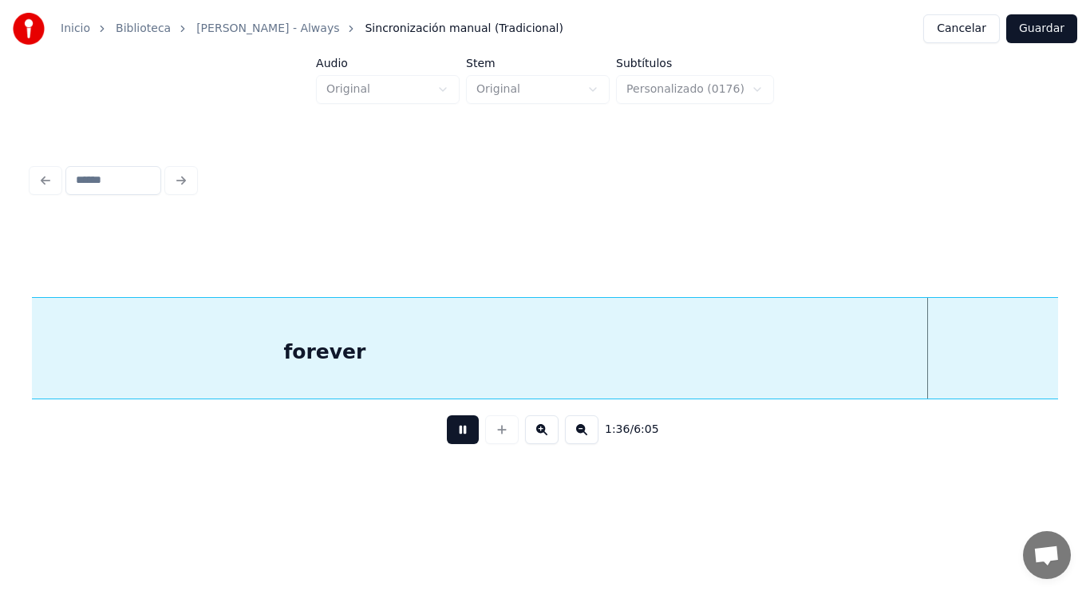
scroll to position [0, 108215]
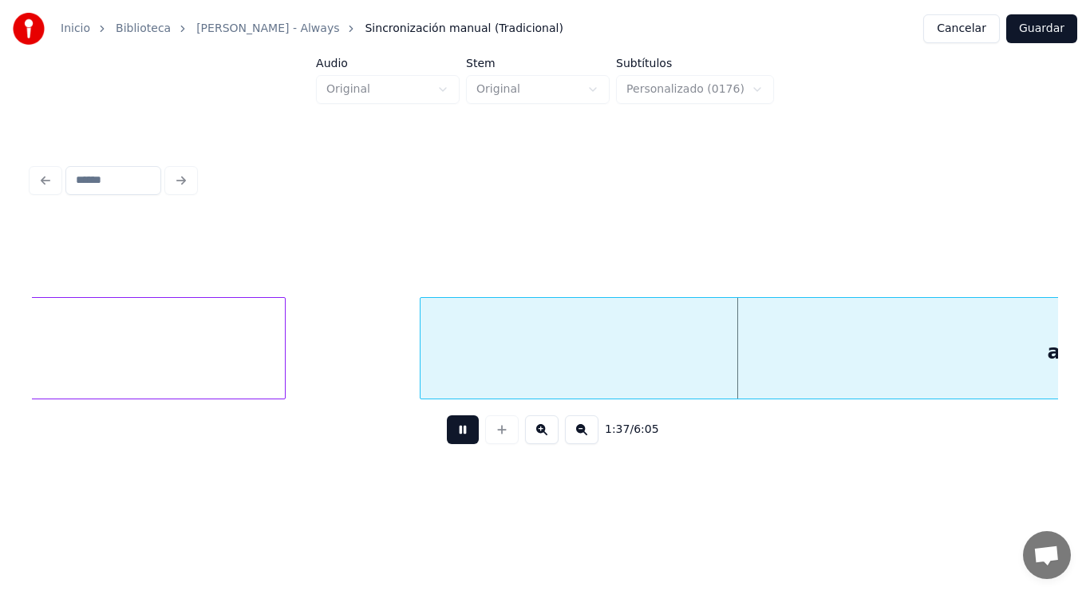
click at [447, 426] on button at bounding box center [463, 429] width 32 height 29
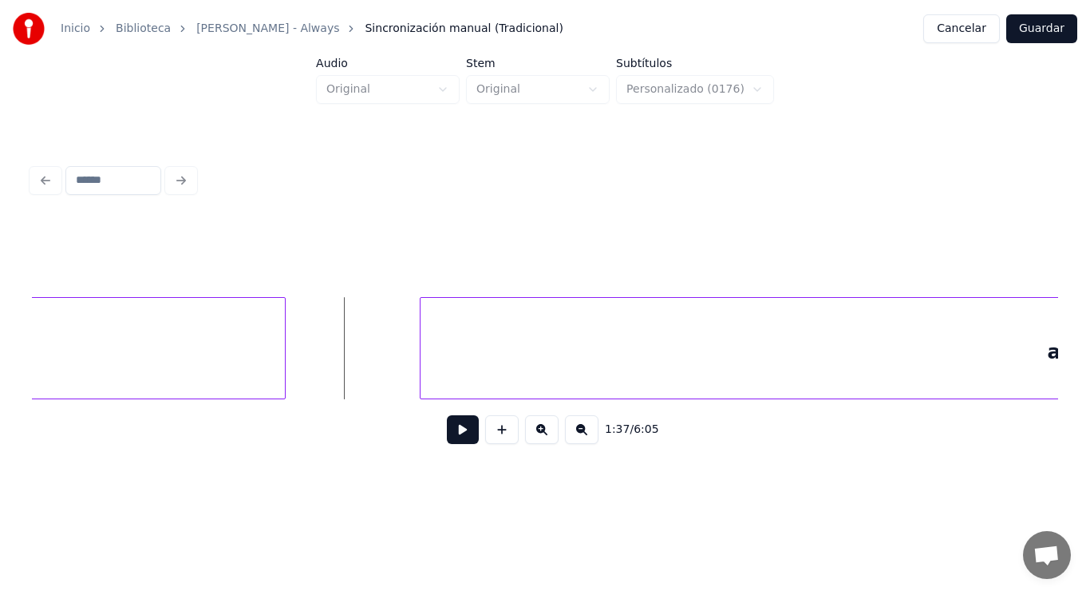
click at [449, 434] on button at bounding box center [463, 429] width 32 height 29
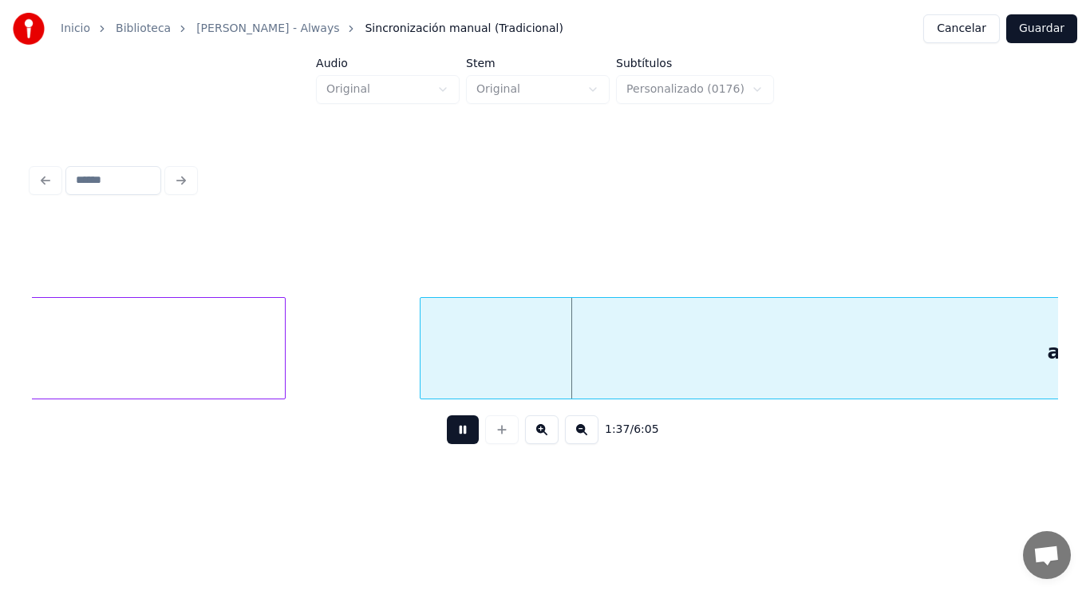
click at [449, 434] on button at bounding box center [463, 429] width 32 height 29
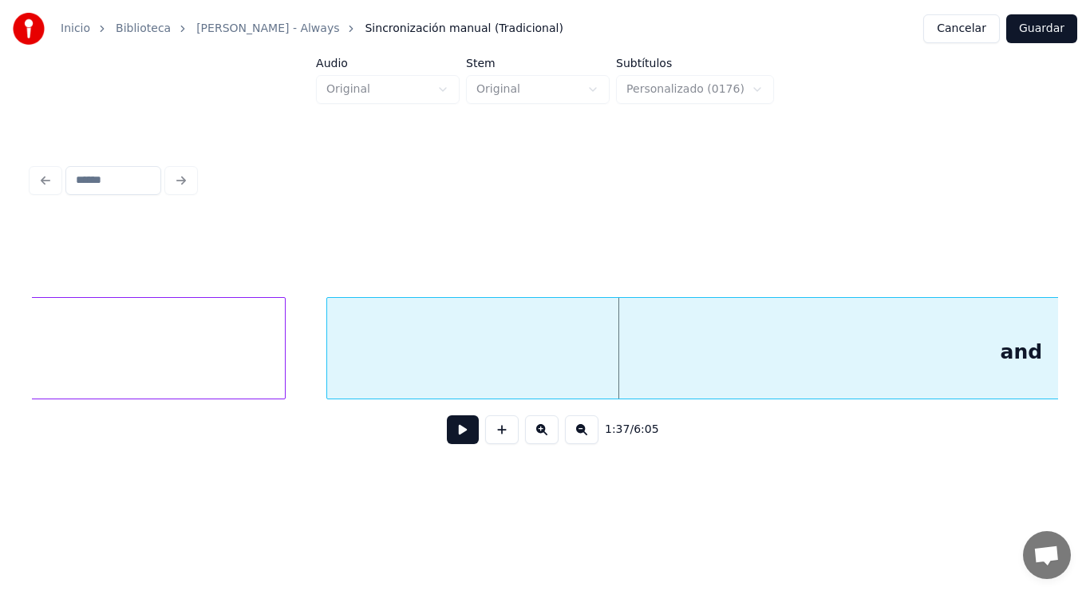
click at [331, 373] on div at bounding box center [329, 348] width 5 height 101
click at [453, 442] on button at bounding box center [463, 429] width 32 height 29
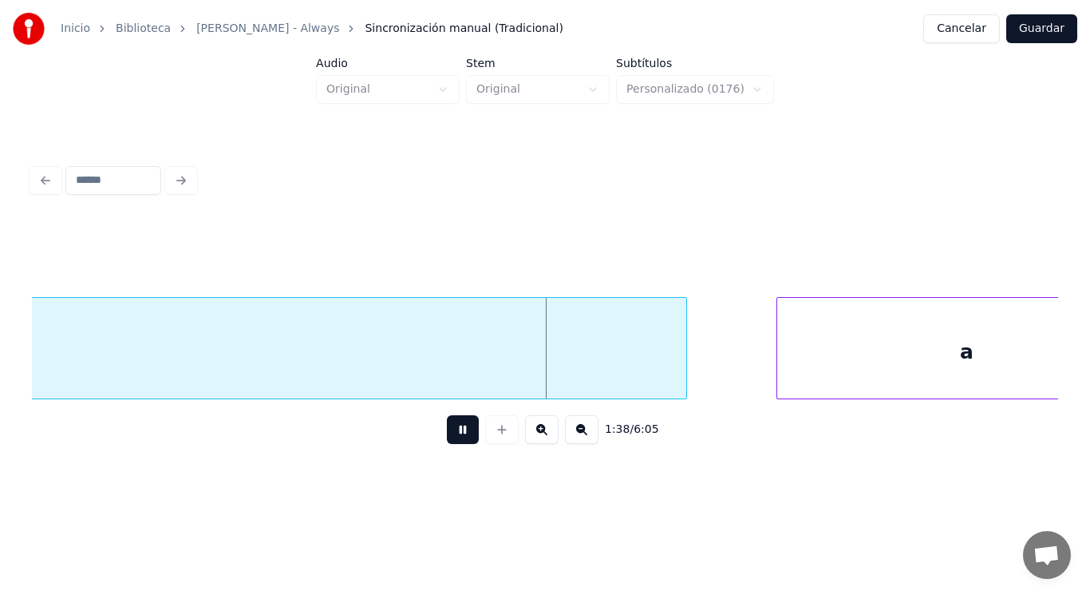
click at [453, 442] on button at bounding box center [463, 429] width 32 height 29
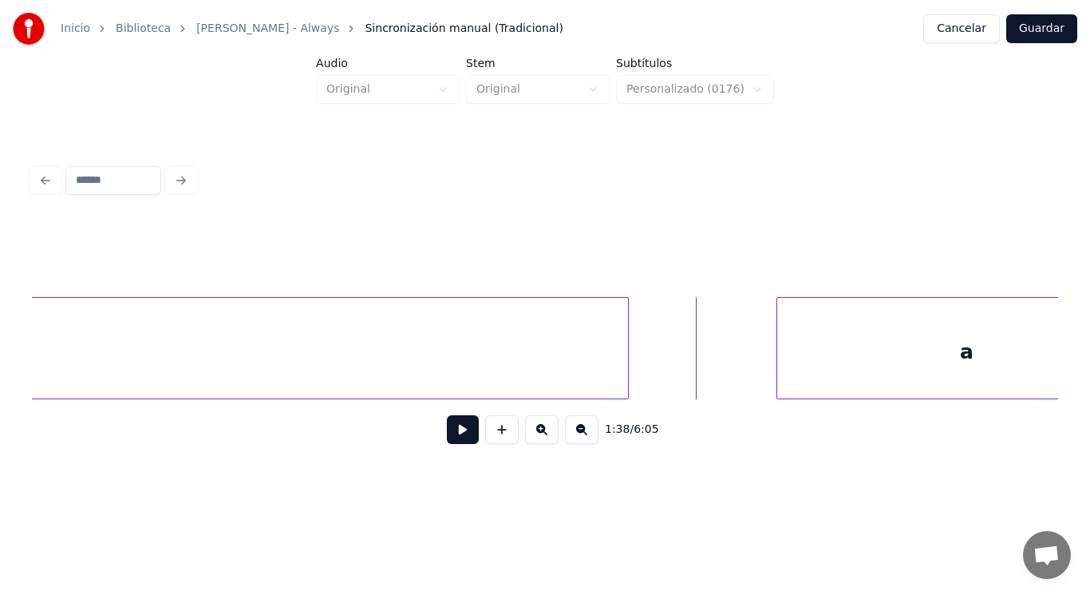
click at [625, 366] on div at bounding box center [625, 348] width 5 height 101
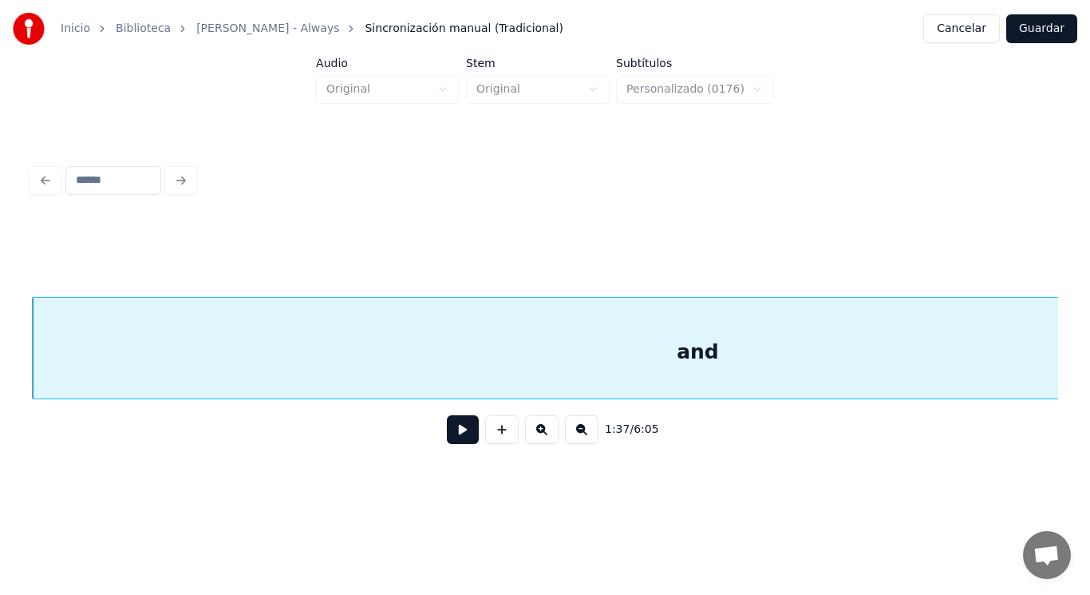
click at [461, 437] on button at bounding box center [463, 429] width 32 height 29
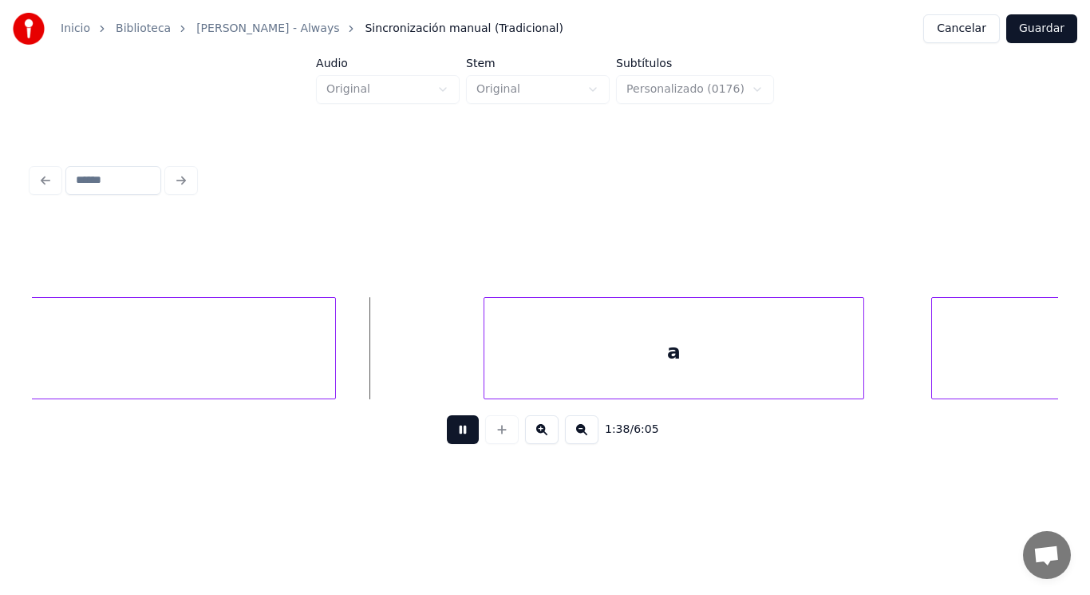
click at [461, 437] on button at bounding box center [463, 429] width 32 height 29
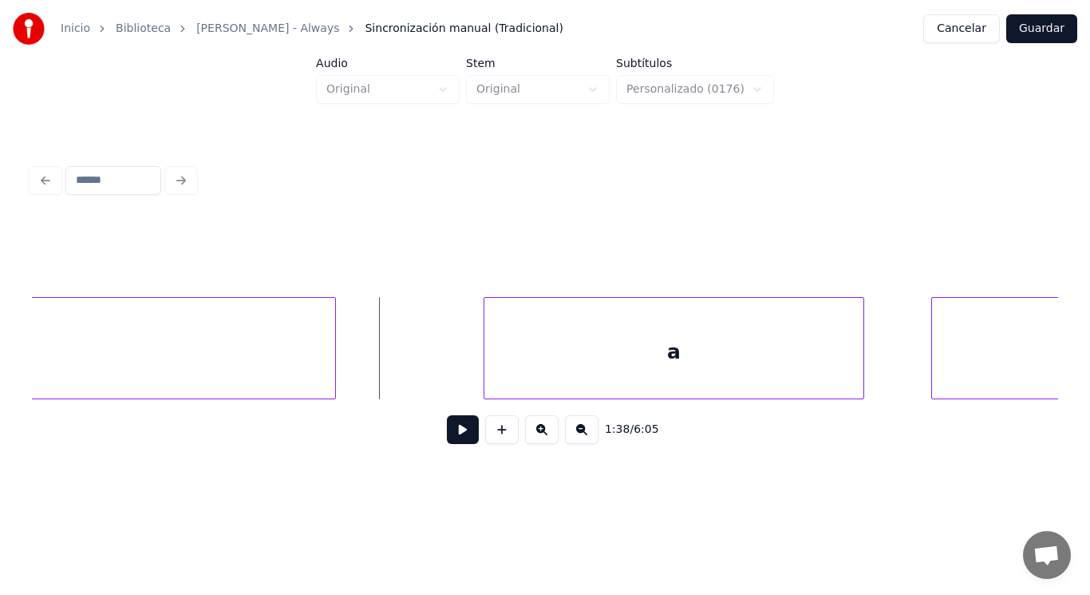
click at [449, 444] on button at bounding box center [463, 429] width 32 height 29
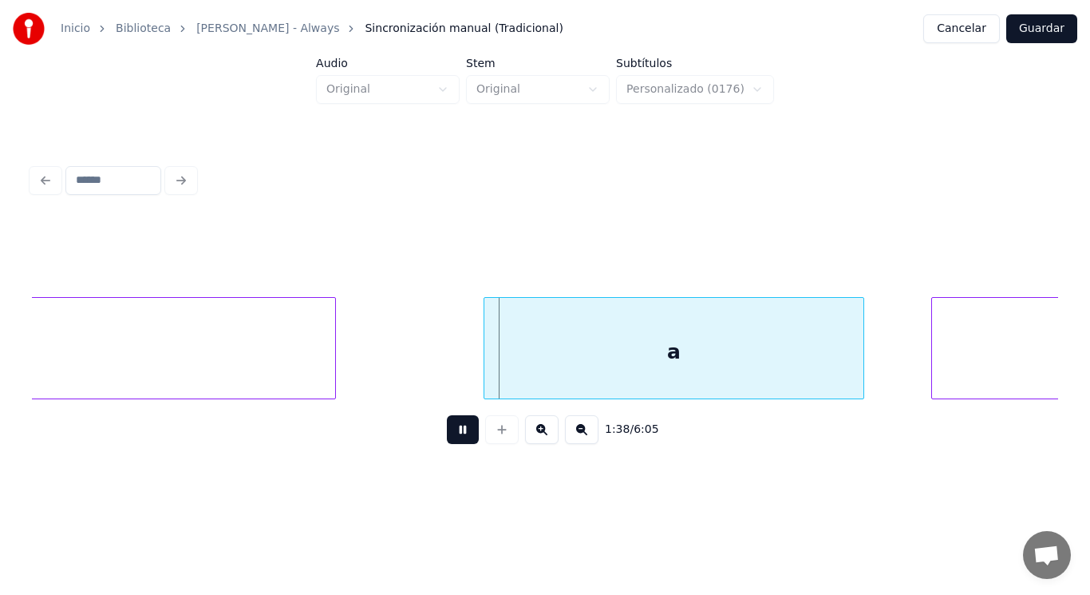
click at [449, 444] on button at bounding box center [463, 429] width 32 height 29
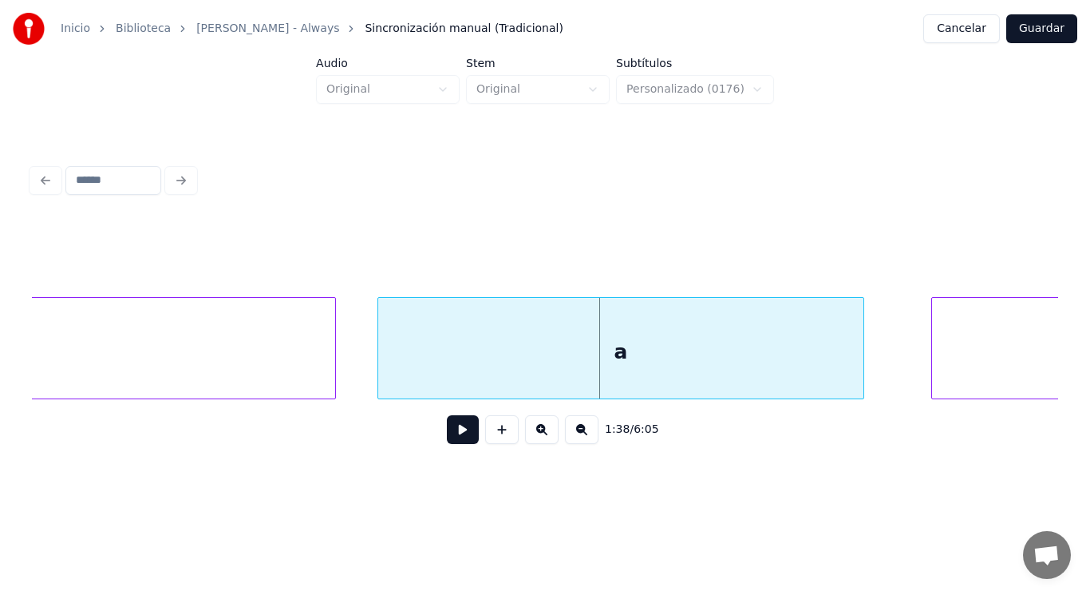
click at [382, 370] on div at bounding box center [380, 348] width 5 height 101
click at [457, 441] on button at bounding box center [463, 429] width 32 height 29
click at [822, 358] on div at bounding box center [822, 348] width 5 height 101
click at [457, 429] on button at bounding box center [463, 429] width 32 height 29
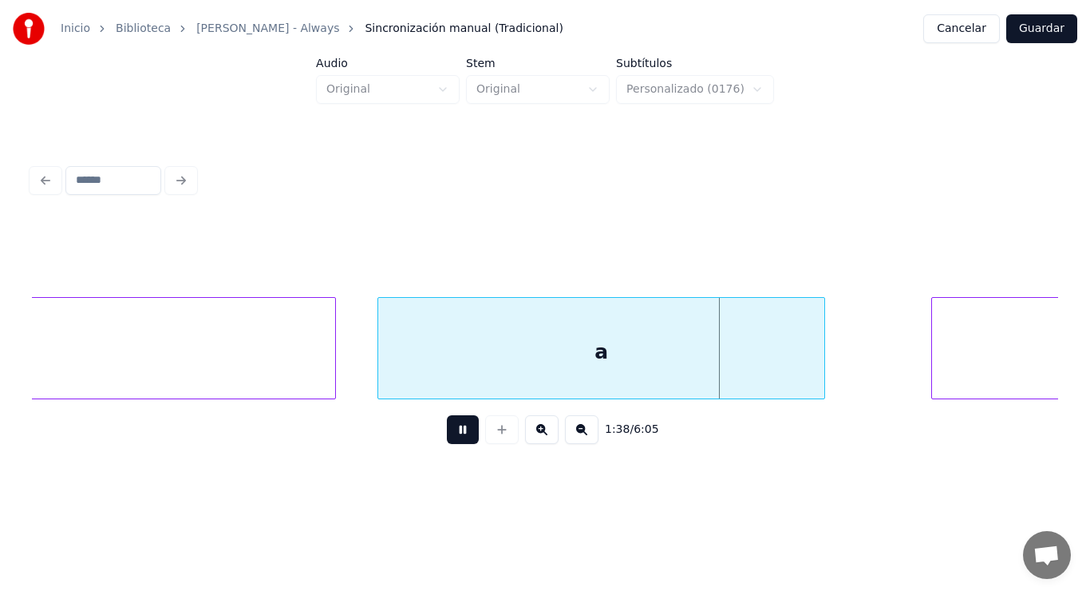
click at [457, 429] on button at bounding box center [463, 429] width 32 height 29
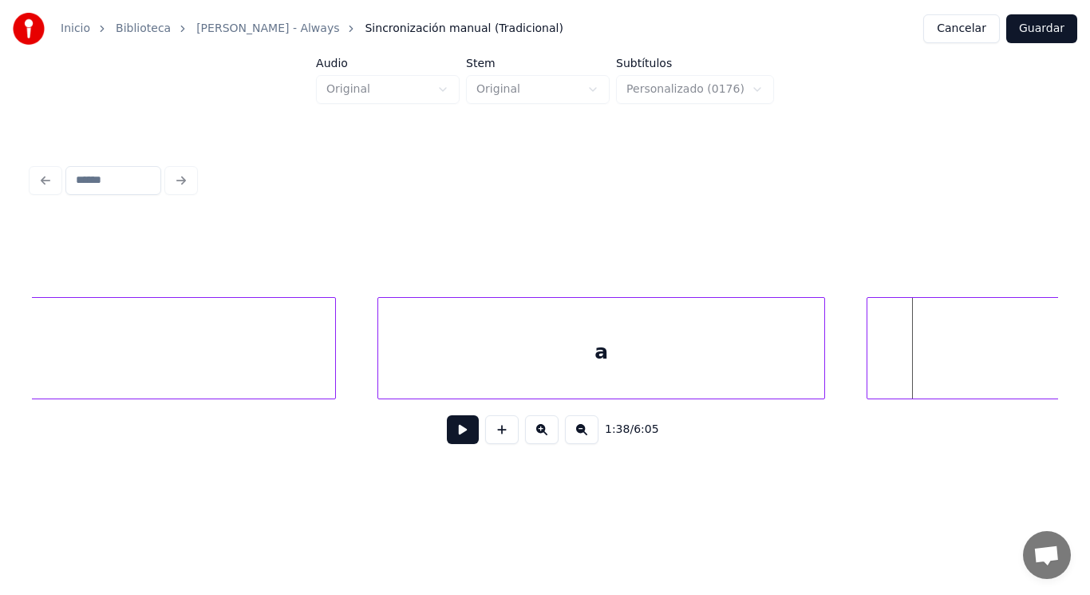
click at [868, 370] on div at bounding box center [870, 348] width 5 height 101
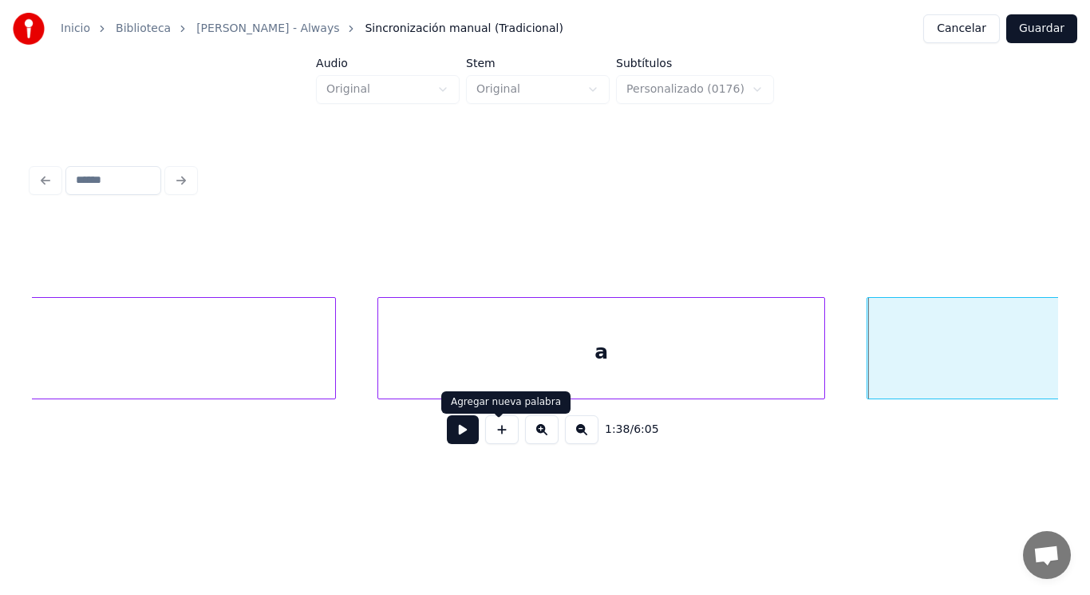
click at [463, 433] on button at bounding box center [463, 429] width 32 height 29
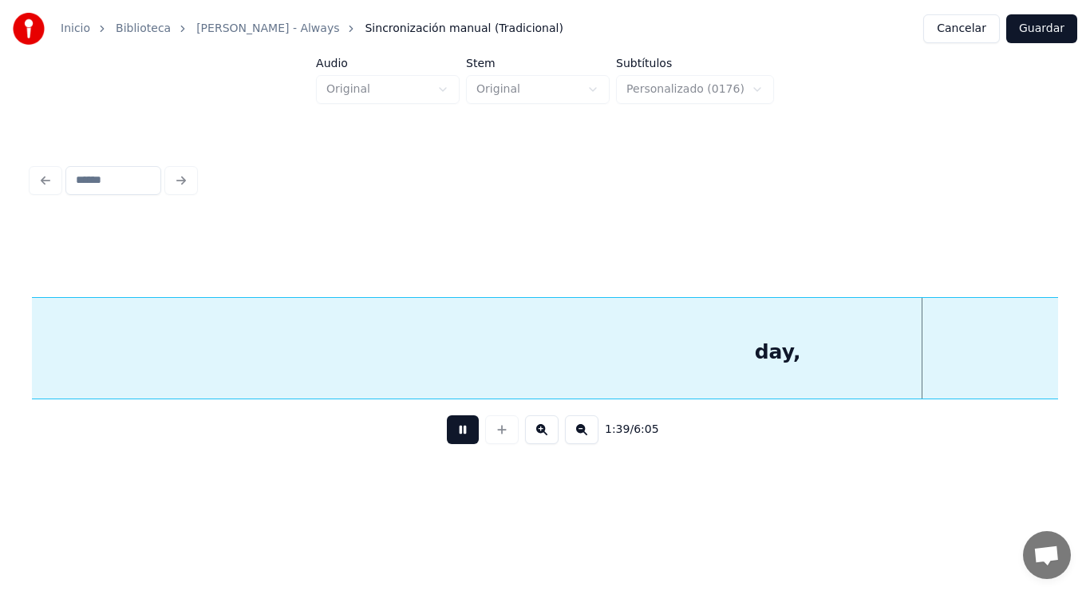
scroll to position [0, 111602]
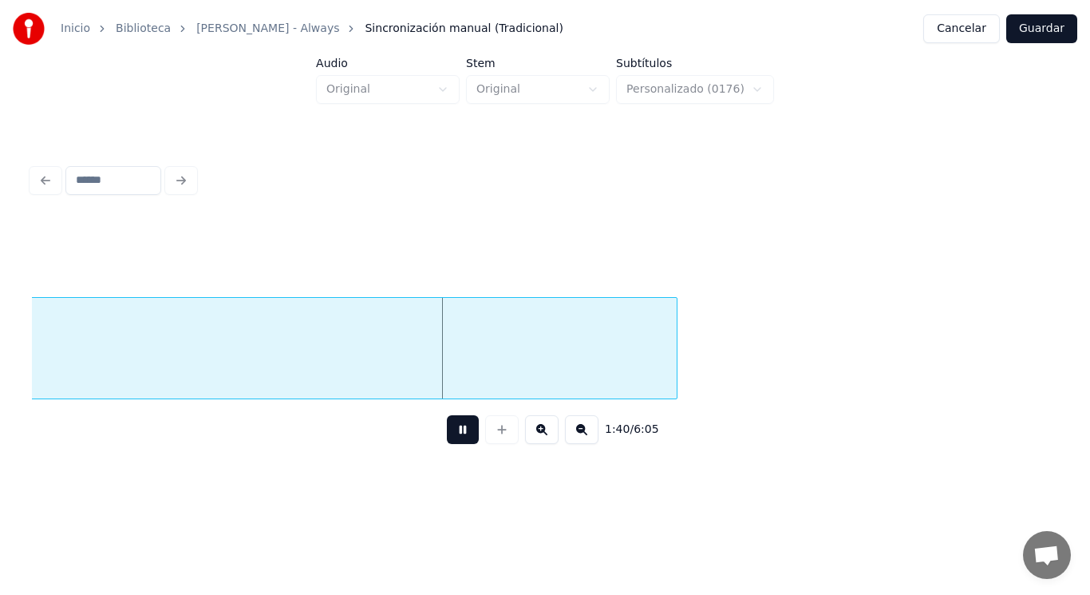
click at [463, 433] on button at bounding box center [463, 429] width 32 height 29
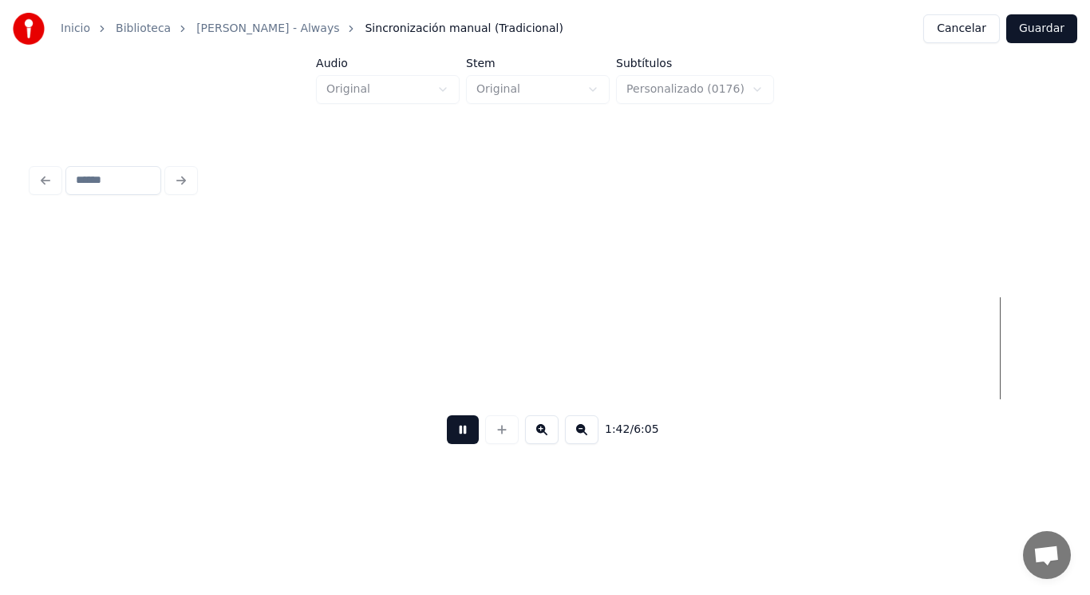
scroll to position [0, 114732]
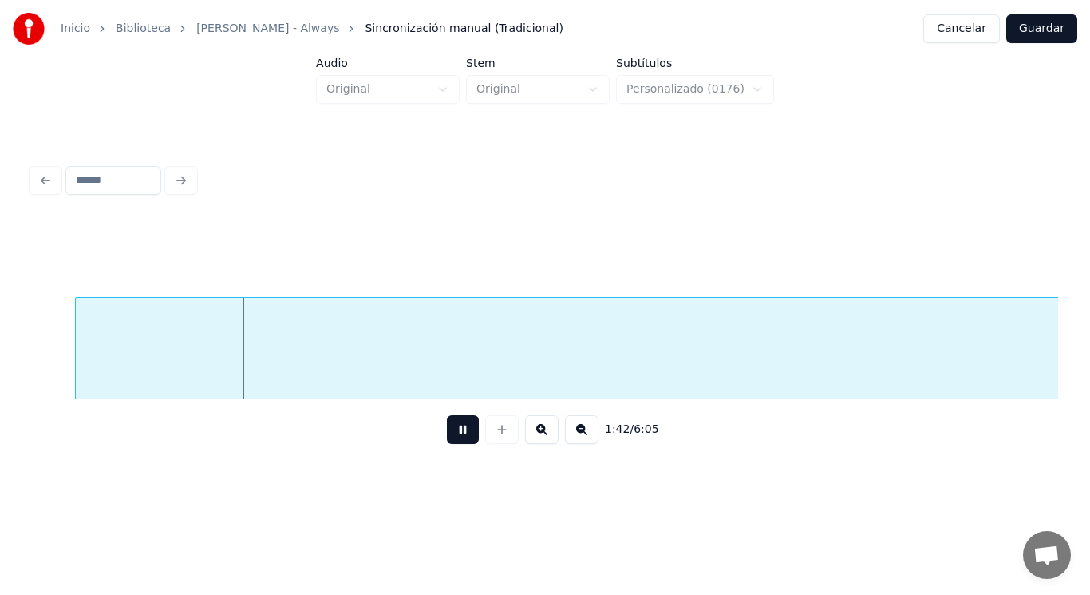
click at [463, 433] on button at bounding box center [463, 429] width 32 height 29
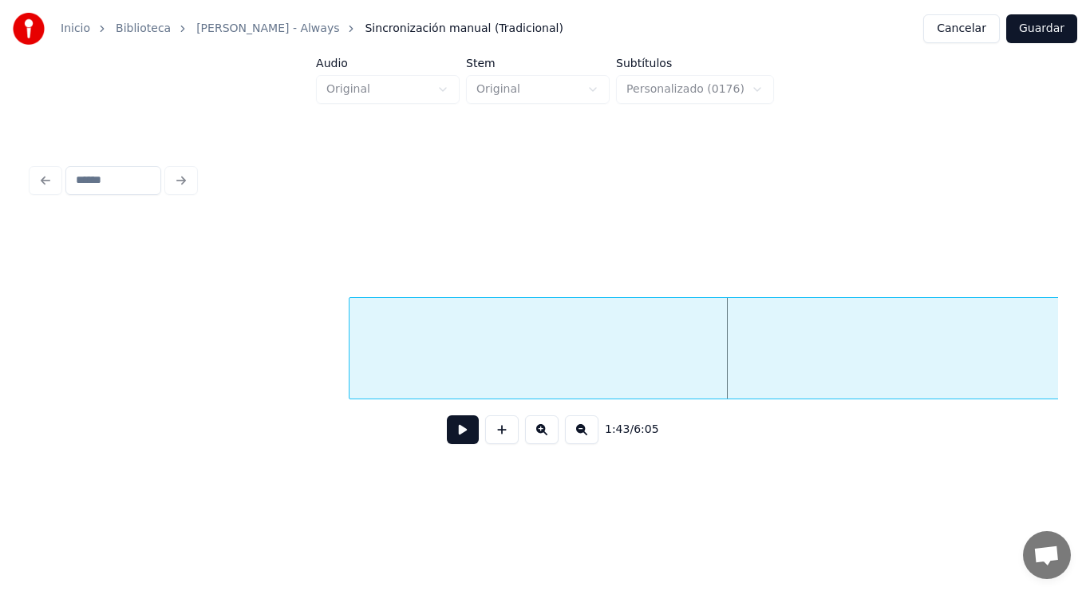
scroll to position [0, 114444]
click at [311, 375] on div at bounding box center [312, 348] width 5 height 101
click at [447, 439] on button at bounding box center [463, 429] width 32 height 29
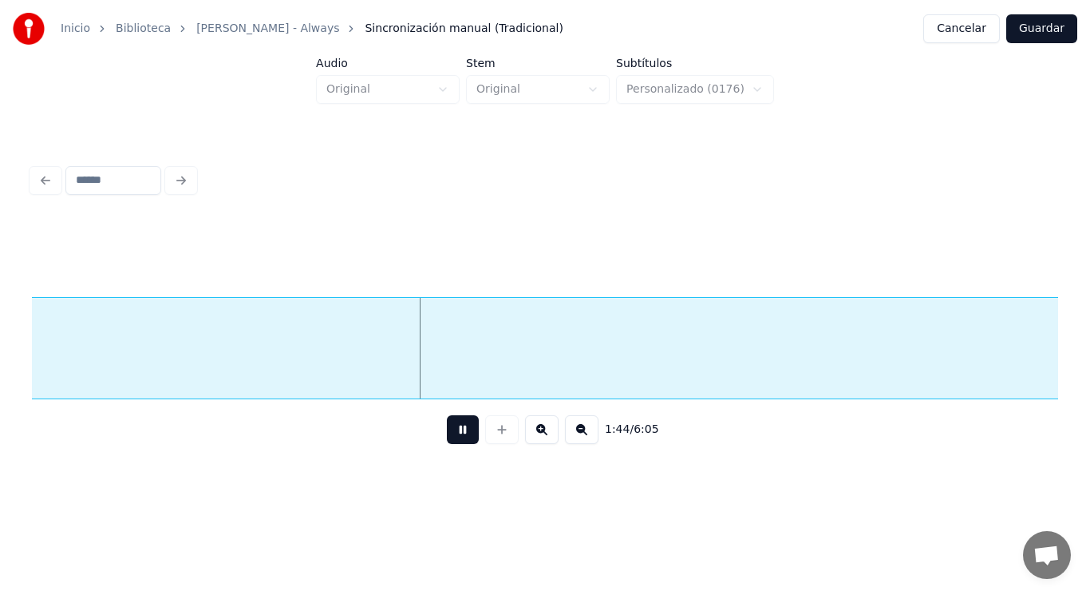
click at [447, 439] on button at bounding box center [463, 429] width 32 height 29
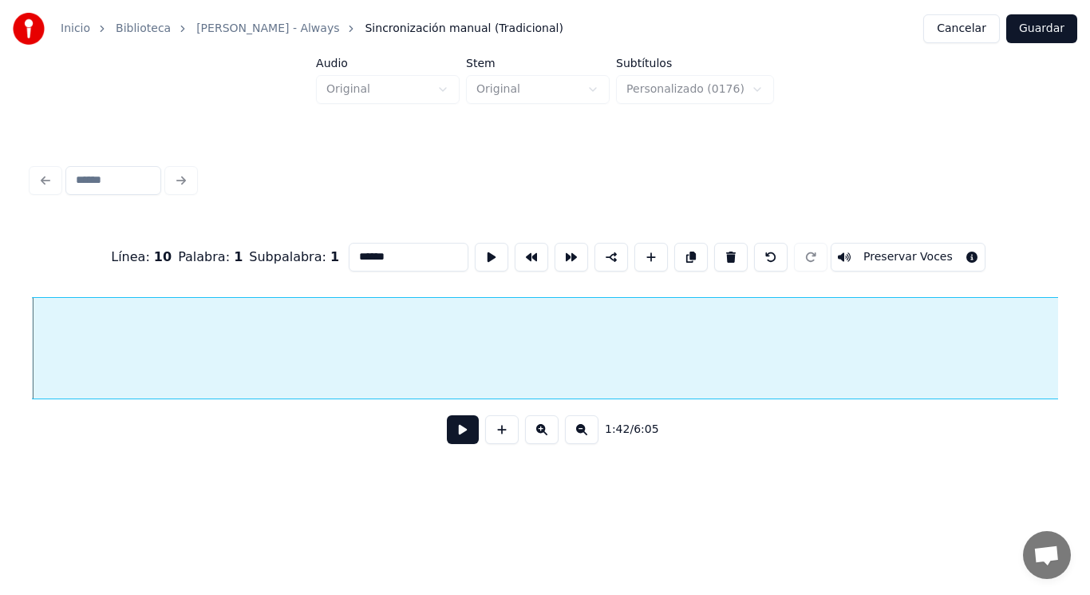
click at [382, 252] on input "******" at bounding box center [409, 257] width 120 height 29
type input "*******"
click at [450, 433] on button at bounding box center [463, 429] width 32 height 29
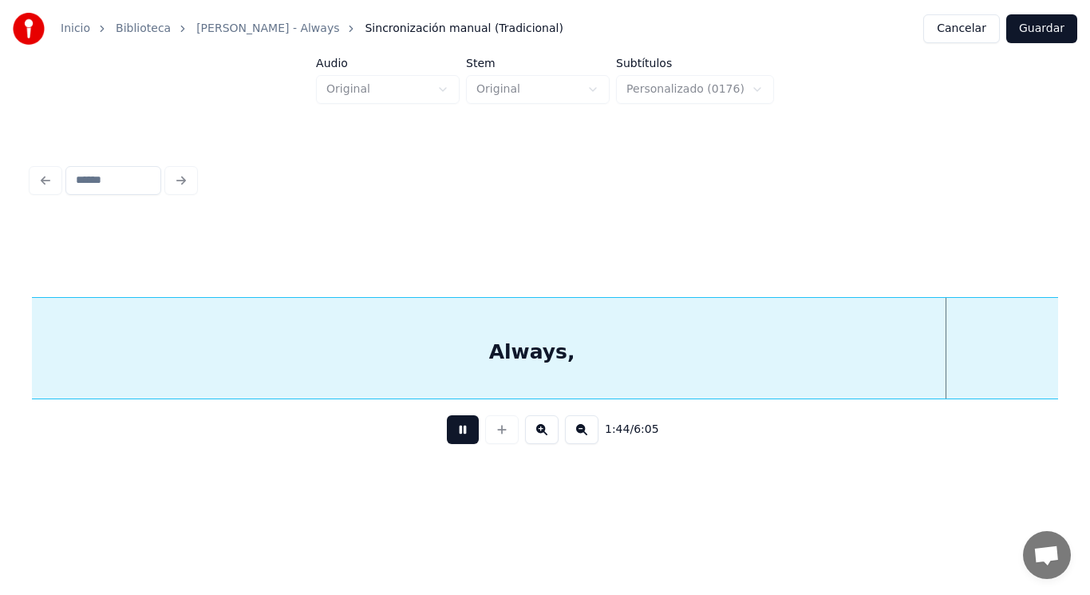
scroll to position [0, 116809]
click at [450, 433] on button at bounding box center [463, 429] width 32 height 29
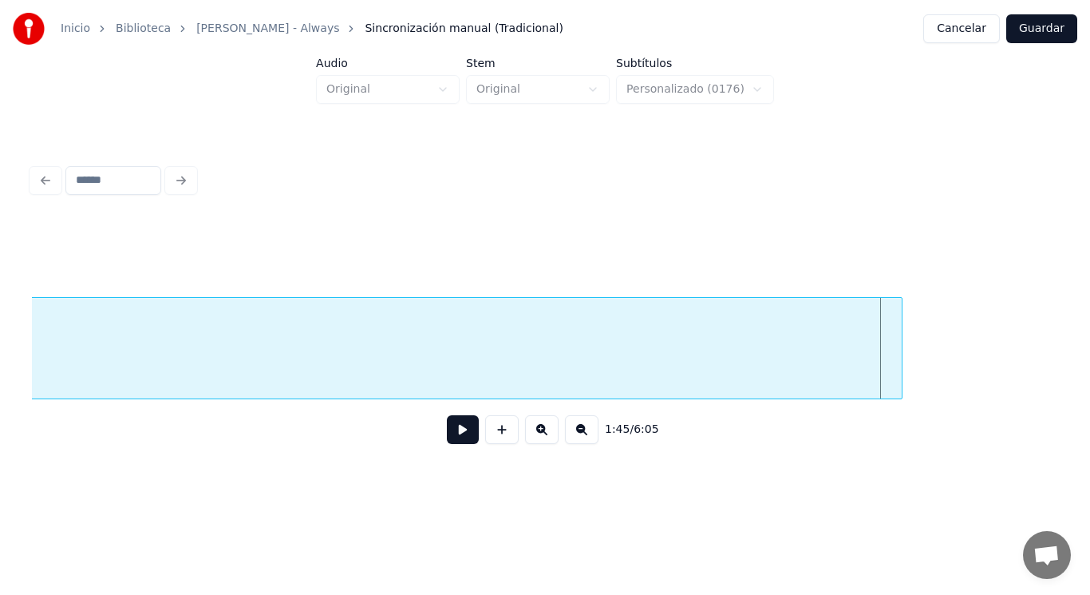
click at [899, 370] on div at bounding box center [899, 348] width 5 height 101
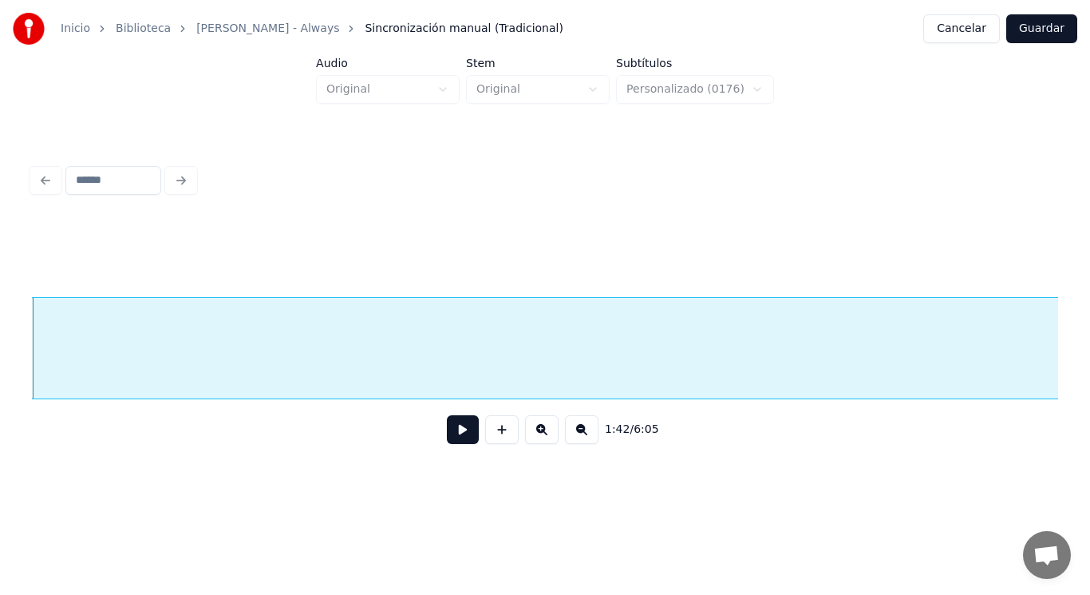
click at [457, 433] on button at bounding box center [463, 429] width 32 height 29
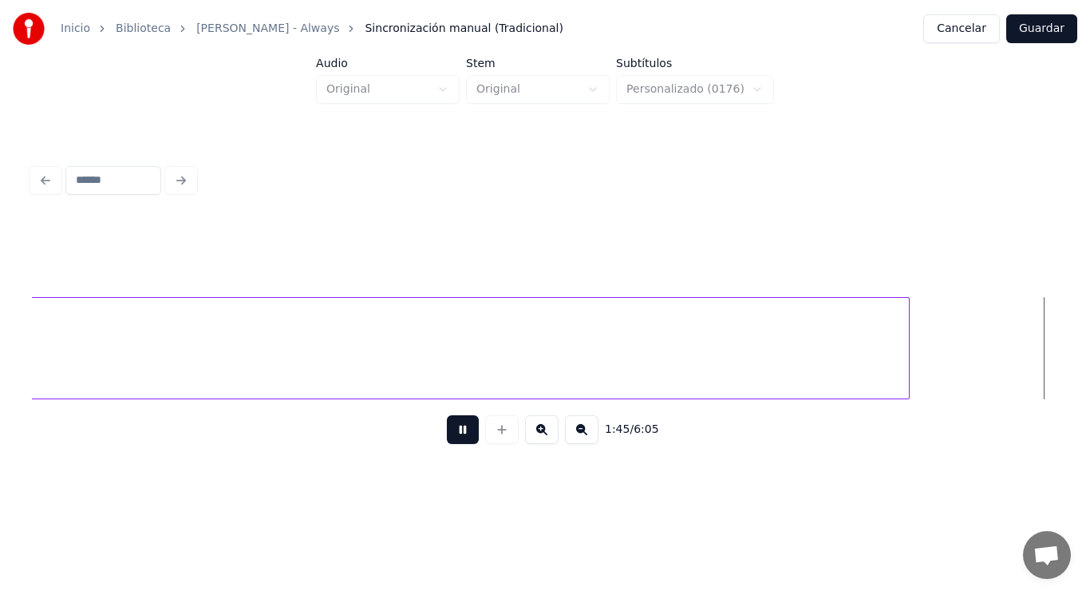
scroll to position [0, 117845]
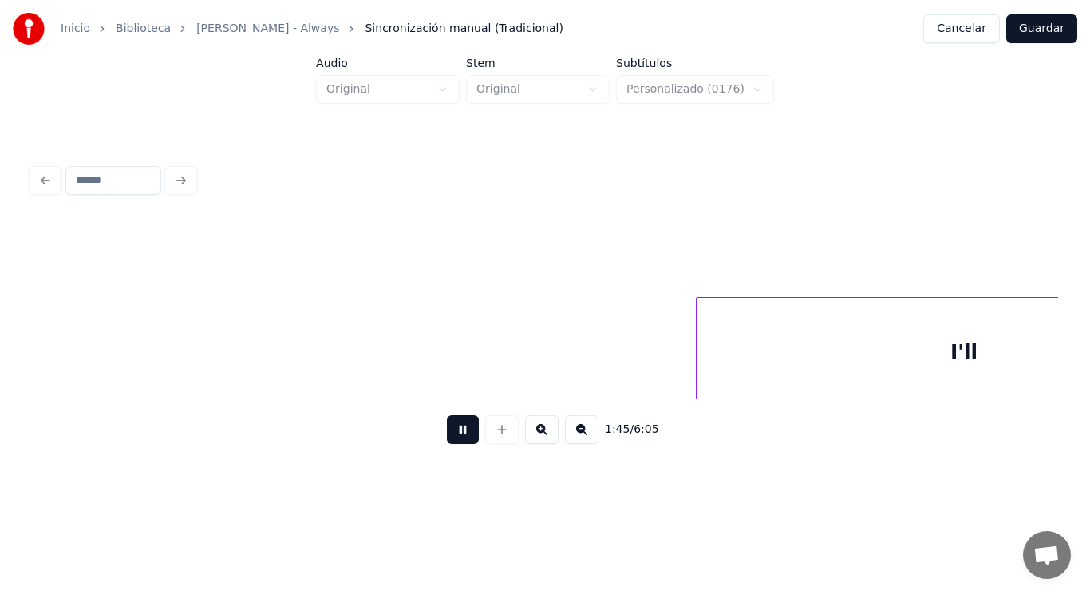
click at [457, 433] on button at bounding box center [463, 429] width 32 height 29
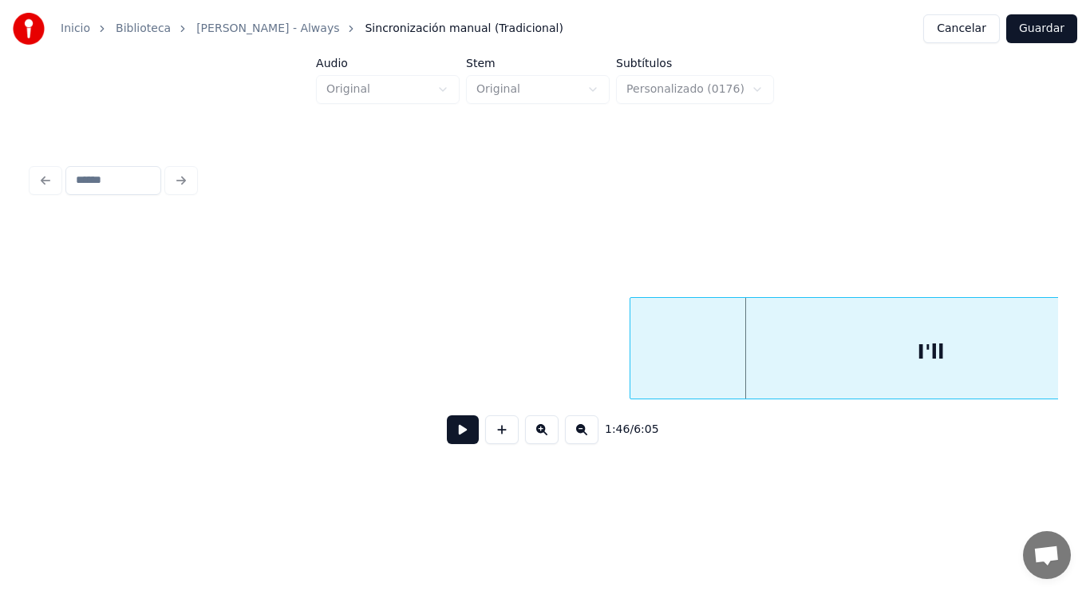
click at [633, 364] on div at bounding box center [633, 348] width 5 height 101
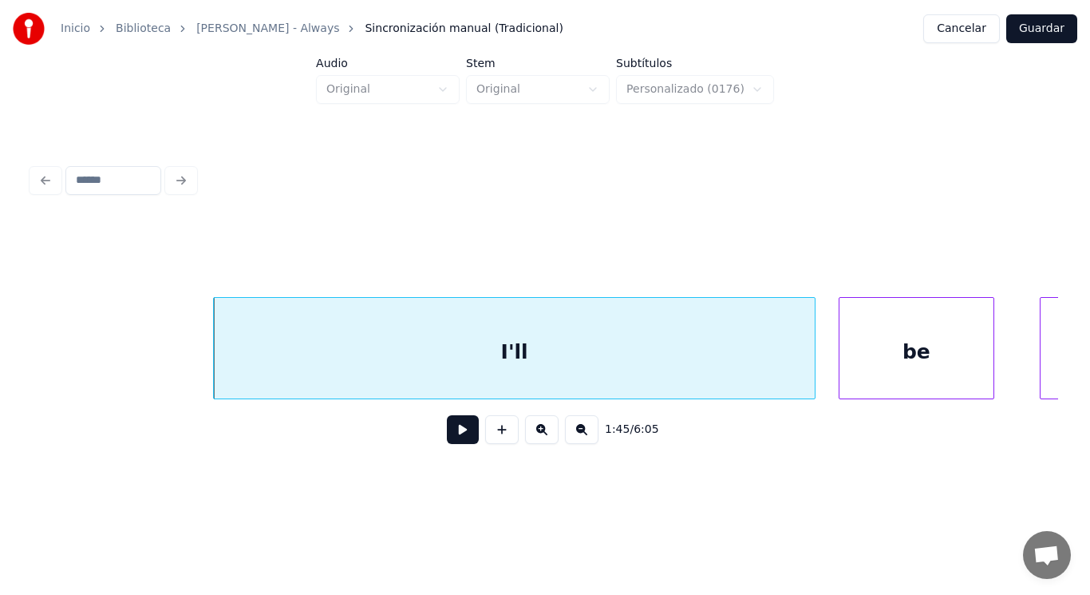
scroll to position [0, 118324]
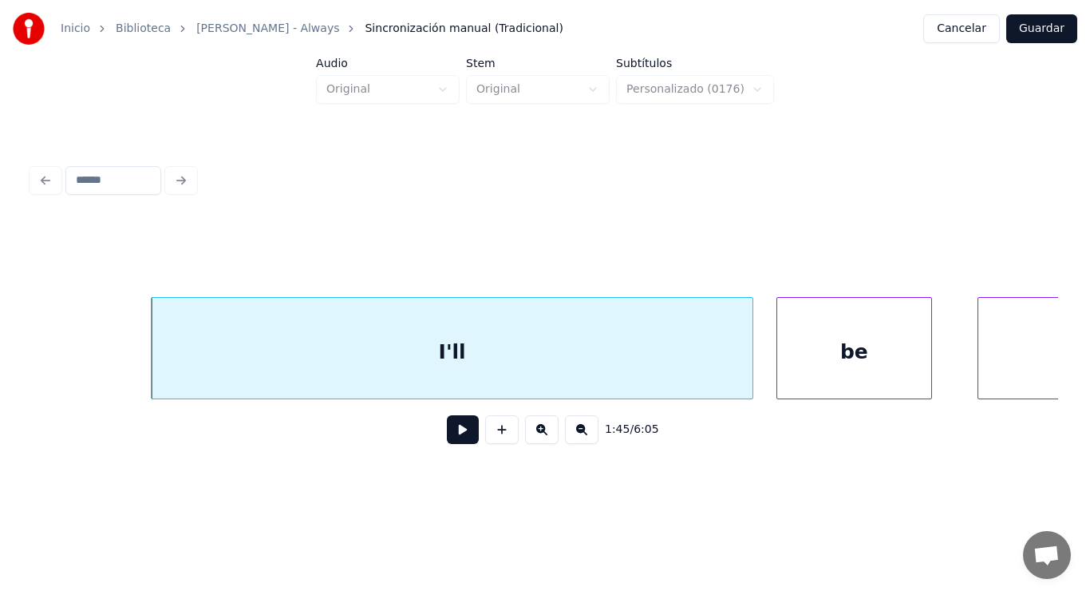
click at [455, 425] on button at bounding box center [463, 429] width 32 height 29
click at [670, 351] on div "I'll" at bounding box center [452, 352] width 601 height 109
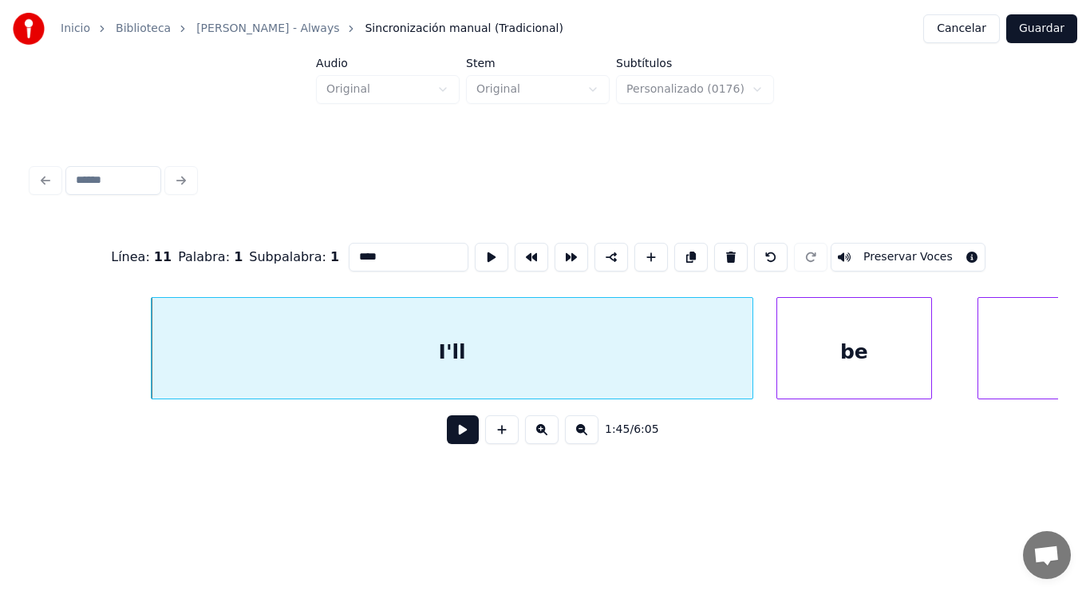
click at [447, 437] on button at bounding box center [463, 429] width 32 height 29
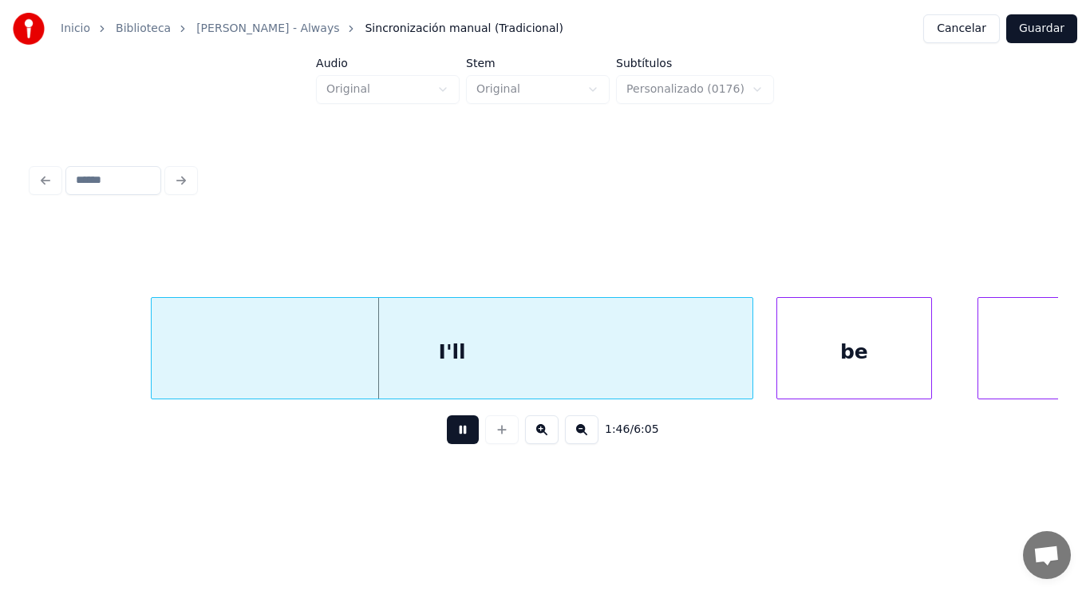
click at [447, 437] on button at bounding box center [463, 429] width 32 height 29
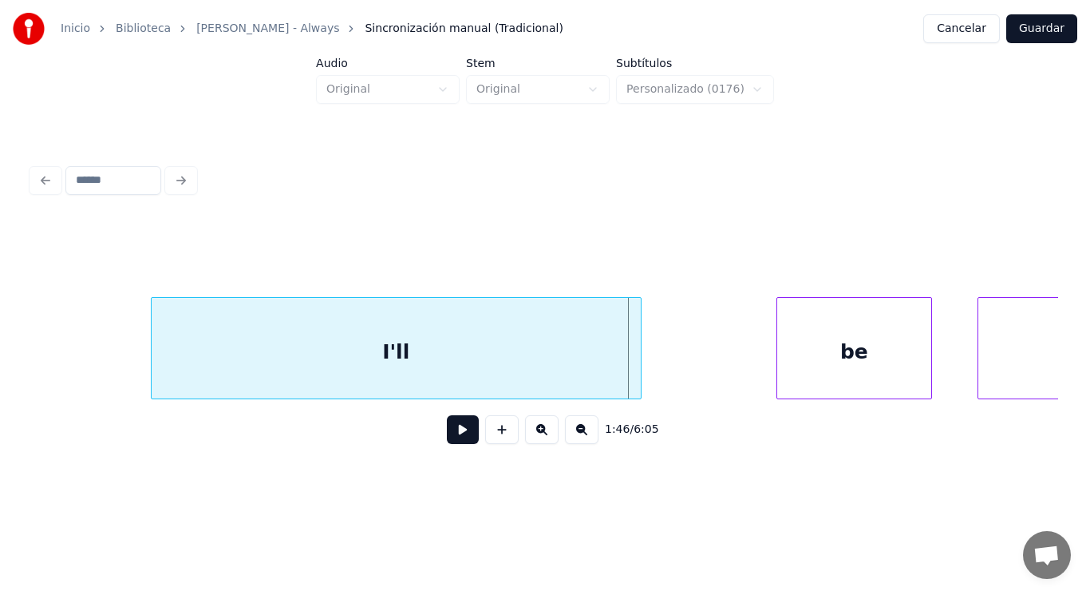
click at [636, 374] on div at bounding box center [638, 348] width 5 height 101
click at [457, 431] on button at bounding box center [463, 429] width 32 height 29
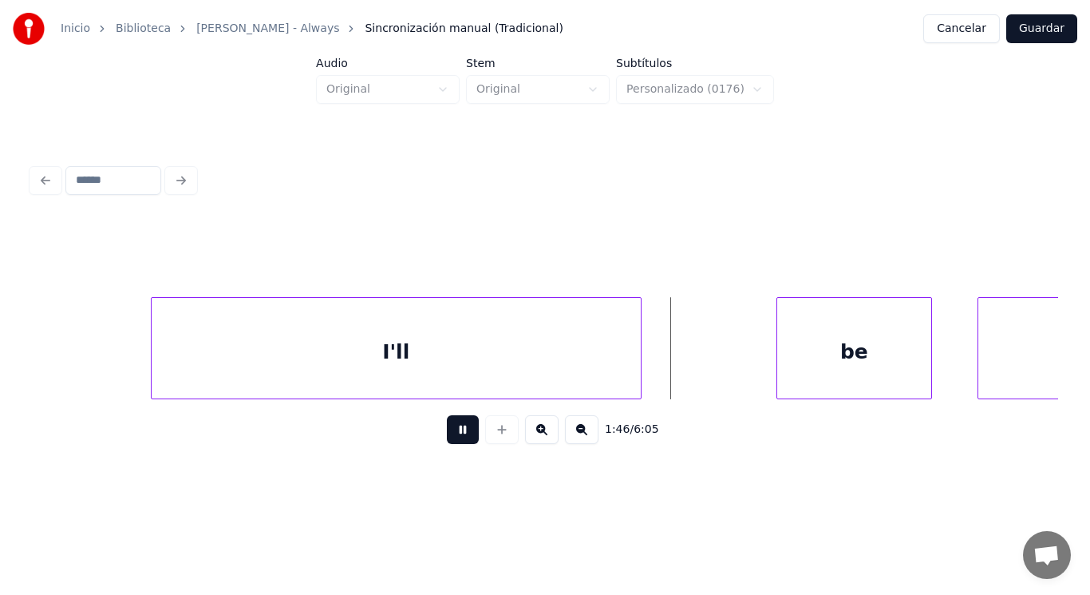
click at [457, 431] on button at bounding box center [463, 429] width 32 height 29
click at [755, 361] on div "be" at bounding box center [763, 352] width 155 height 109
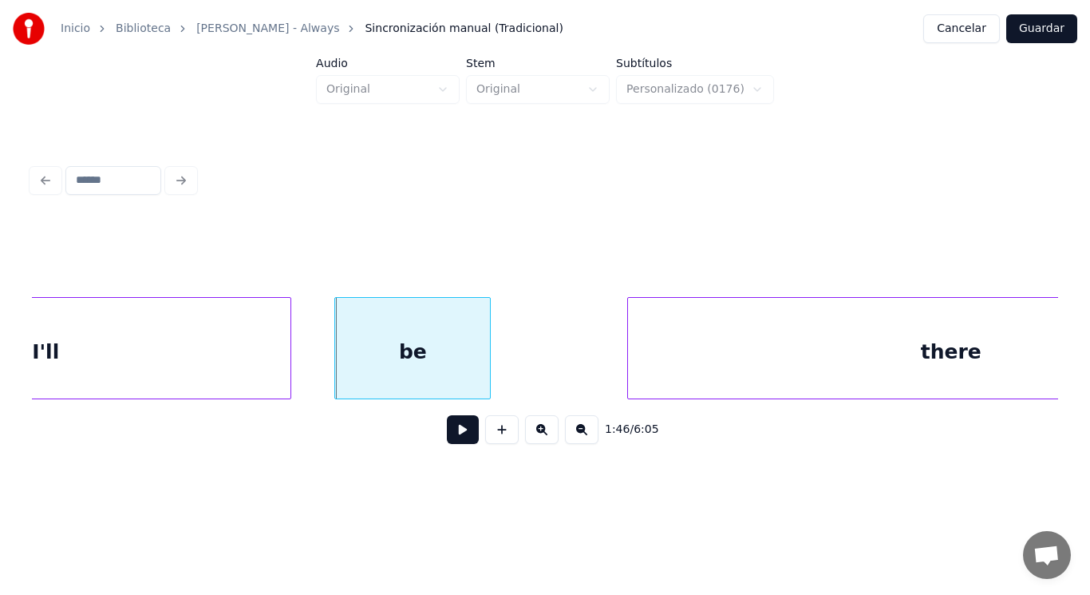
scroll to position [0, 118675]
click at [447, 437] on button at bounding box center [463, 429] width 32 height 29
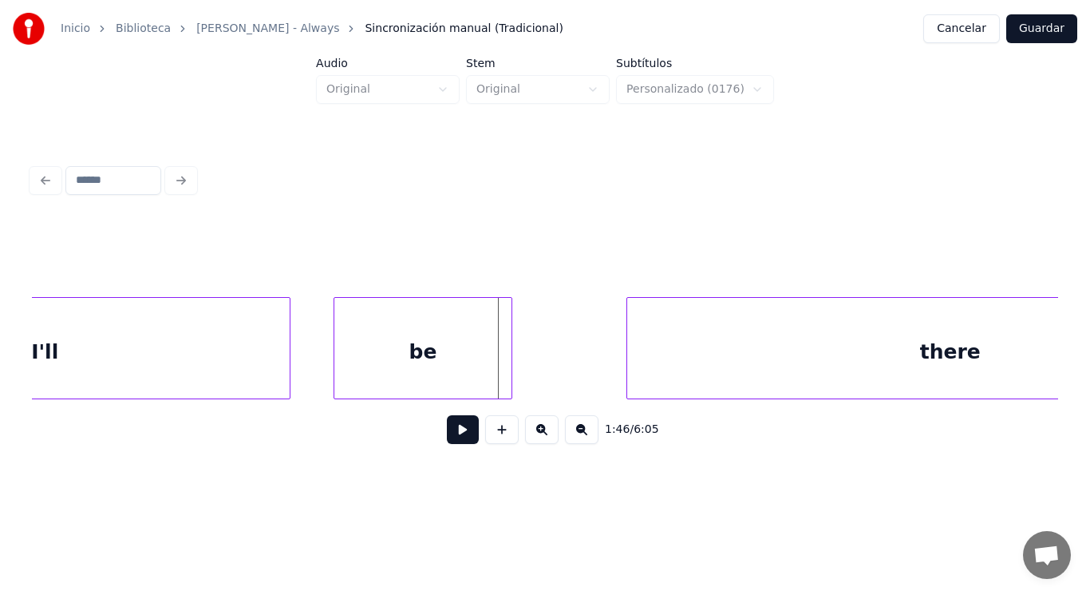
click at [509, 375] on div at bounding box center [509, 348] width 5 height 101
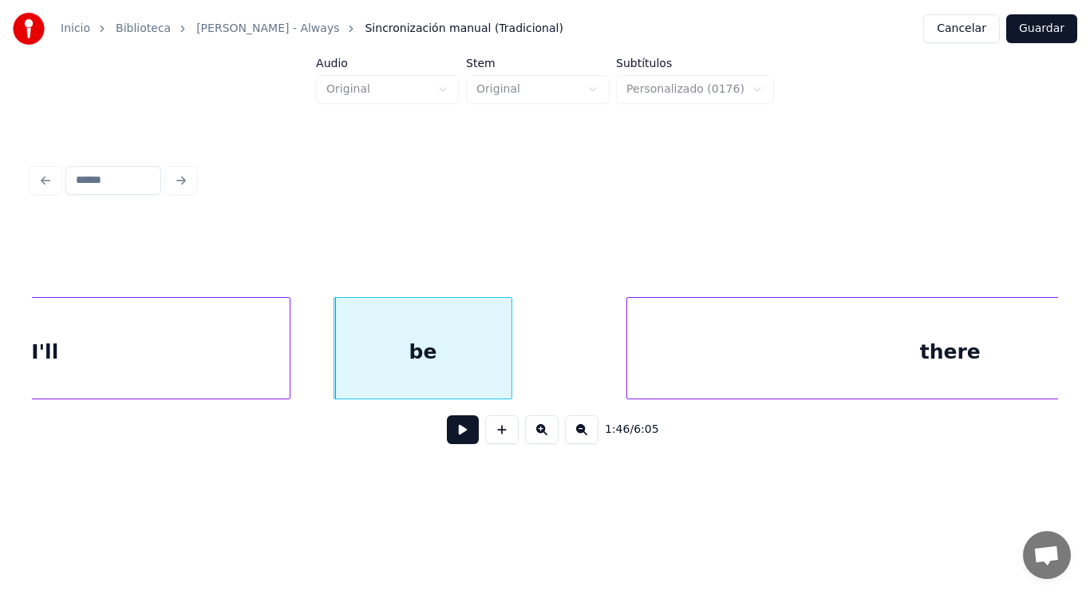
click at [447, 436] on button at bounding box center [463, 429] width 32 height 29
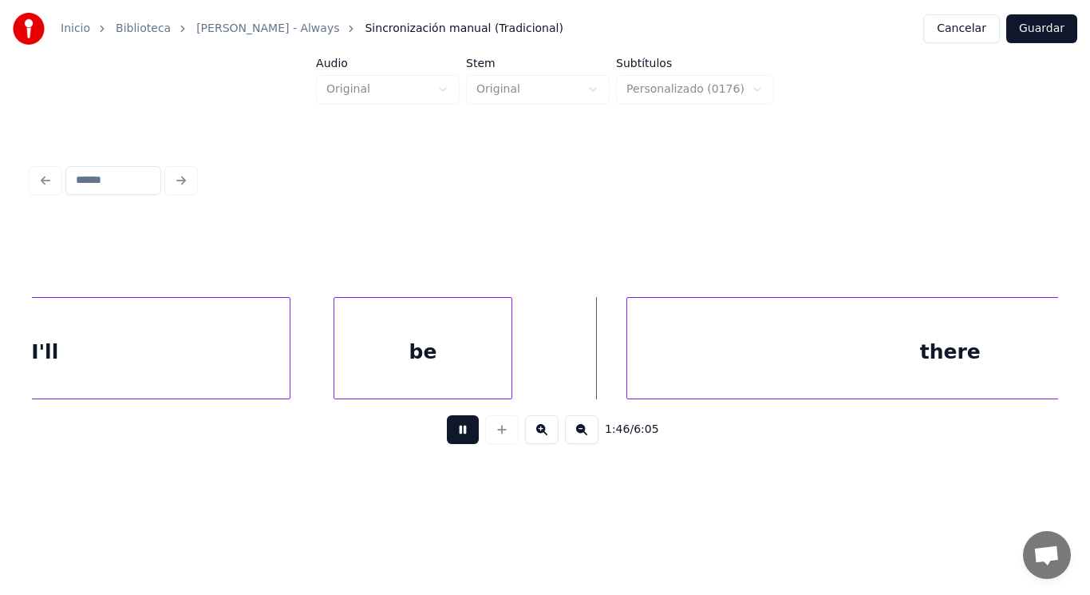
click at [447, 436] on button at bounding box center [463, 429] width 32 height 29
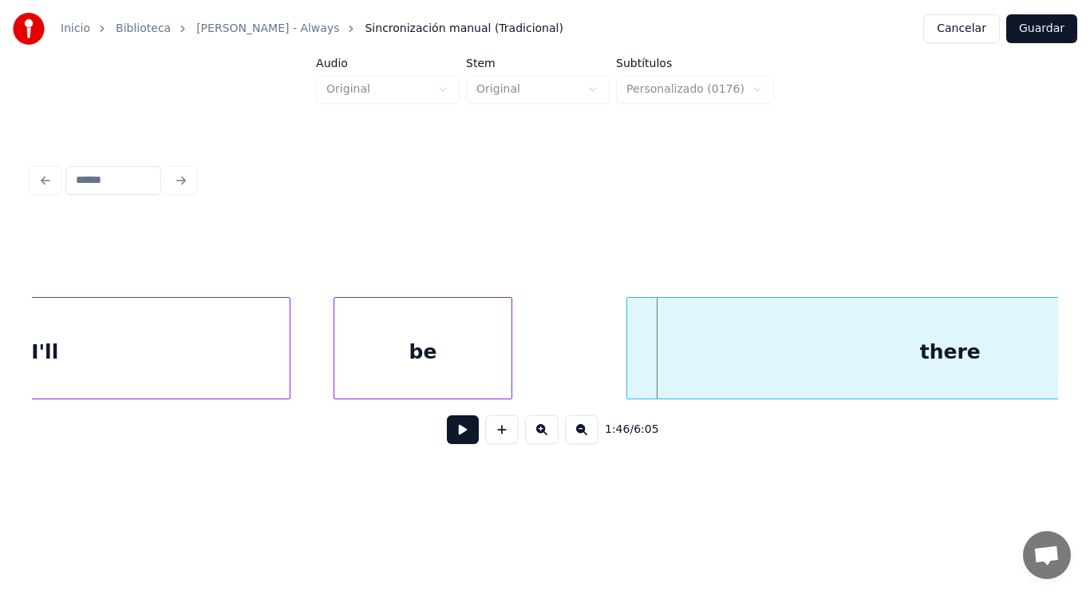
drag, startPoint x: 553, startPoint y: 370, endPoint x: 544, endPoint y: 372, distance: 9.7
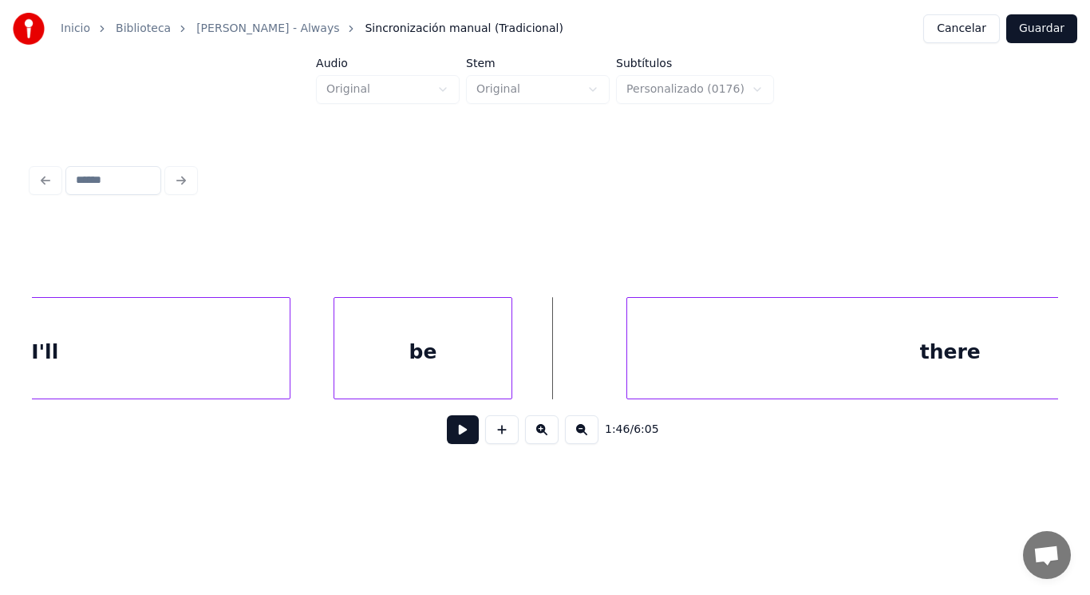
click at [457, 429] on button at bounding box center [463, 429] width 32 height 29
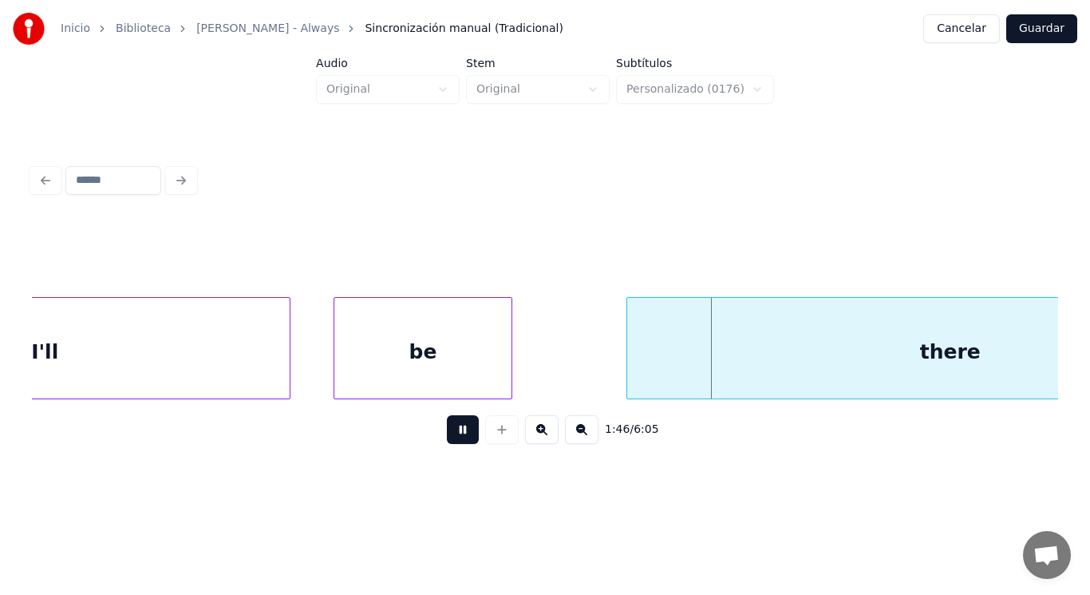
click at [457, 429] on button at bounding box center [463, 429] width 32 height 29
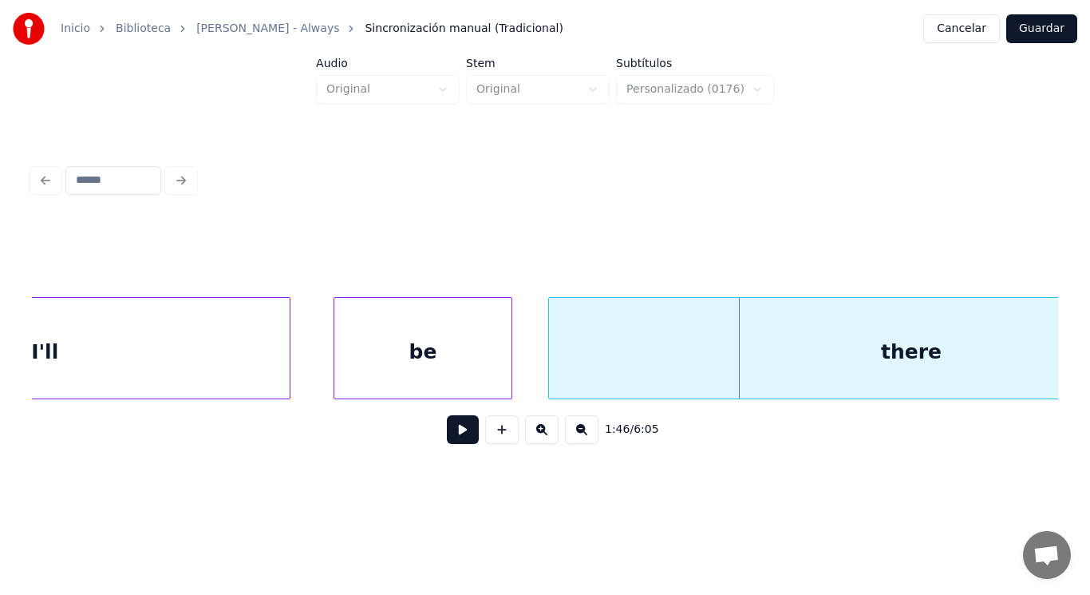
click at [552, 372] on div at bounding box center [551, 348] width 5 height 101
click at [498, 378] on div "be" at bounding box center [422, 352] width 176 height 109
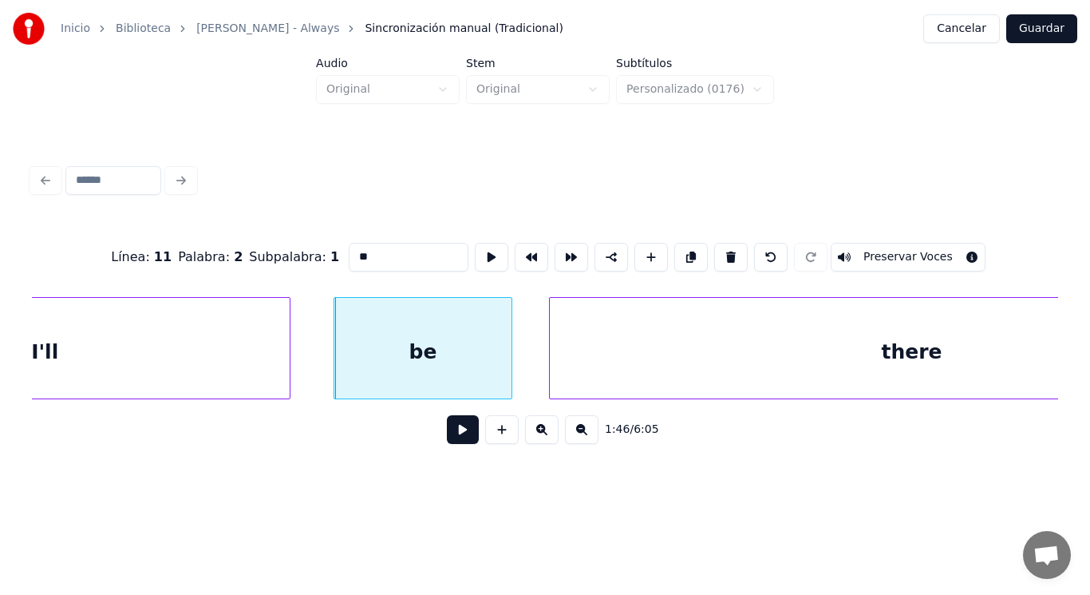
click at [449, 423] on button at bounding box center [463, 429] width 32 height 29
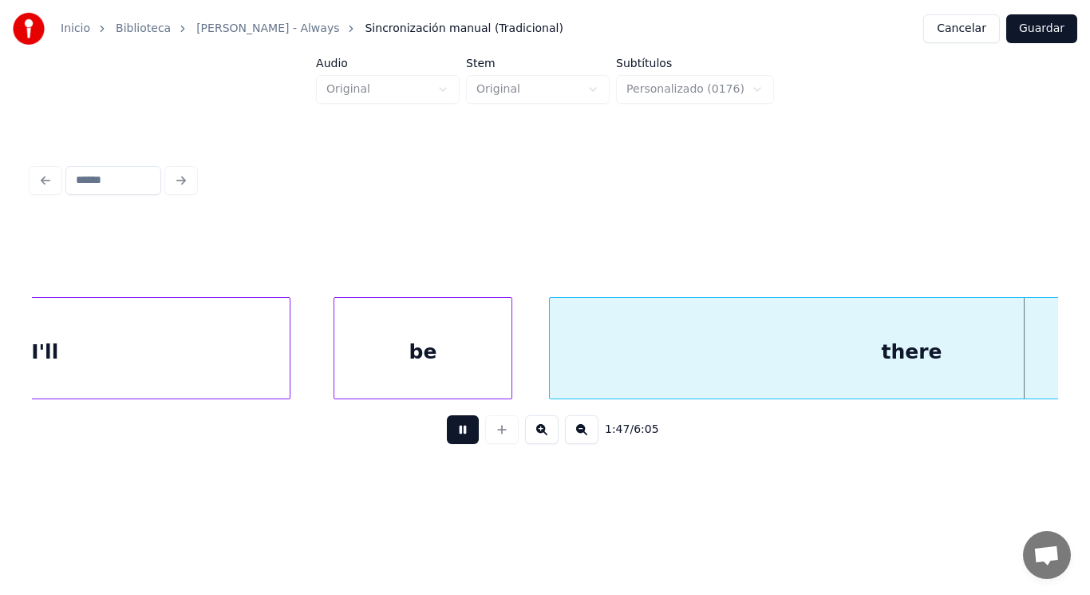
scroll to position [0, 119721]
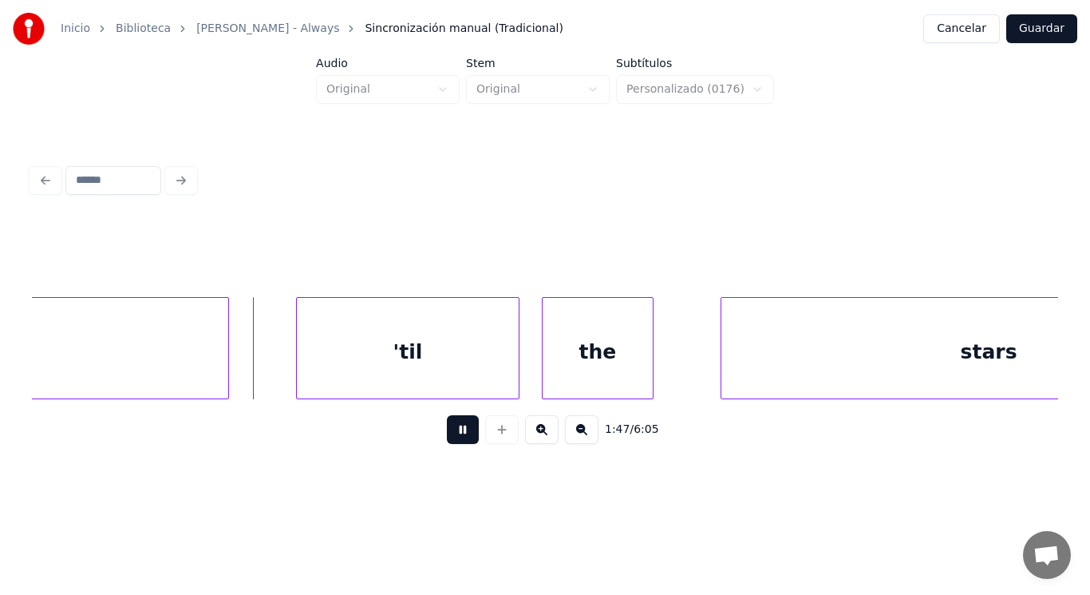
click at [449, 423] on button at bounding box center [463, 429] width 32 height 29
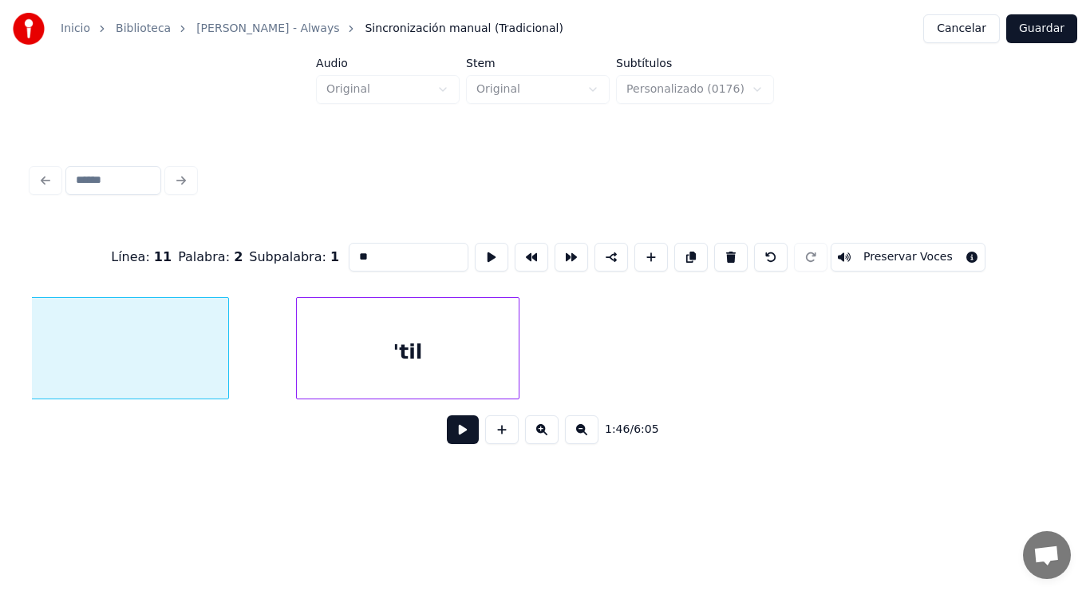
type input "*****"
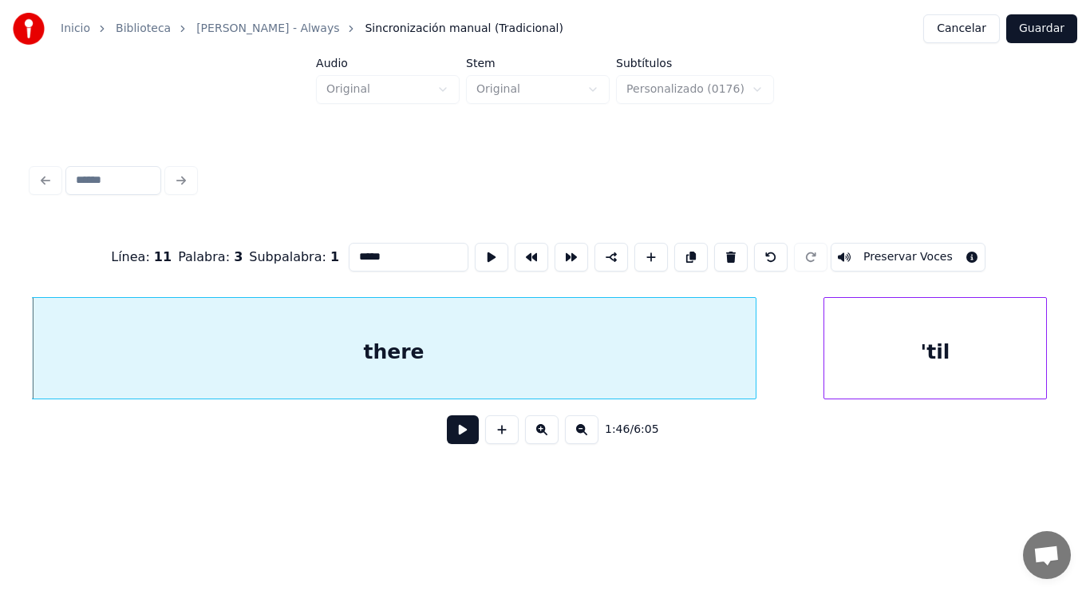
click at [453, 436] on button at bounding box center [463, 429] width 32 height 29
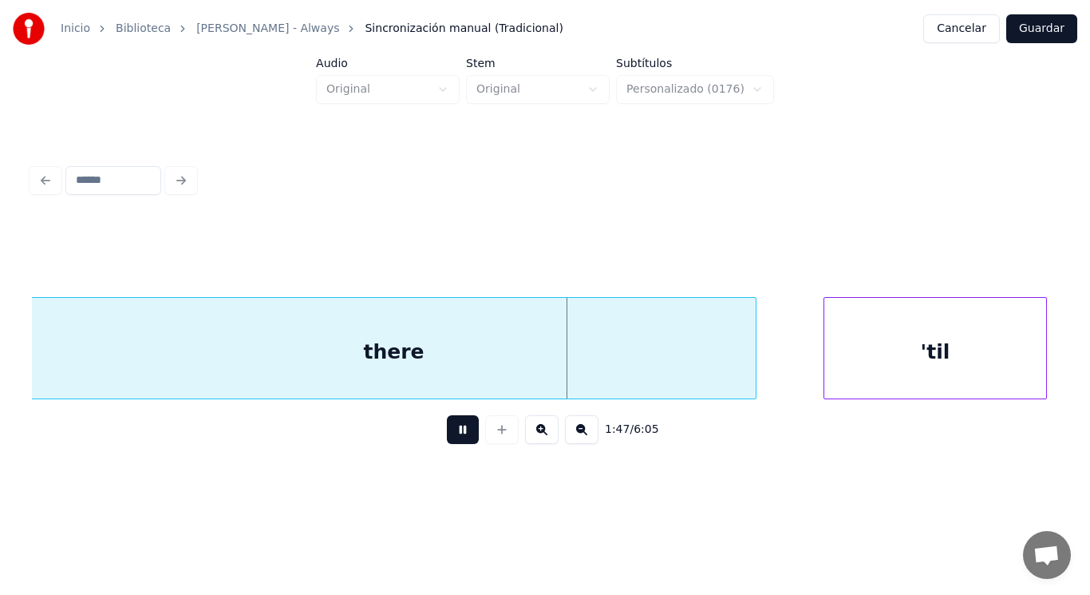
click at [453, 436] on button at bounding box center [463, 429] width 32 height 29
click at [713, 376] on div at bounding box center [712, 348] width 5 height 101
click at [447, 429] on button at bounding box center [463, 429] width 32 height 29
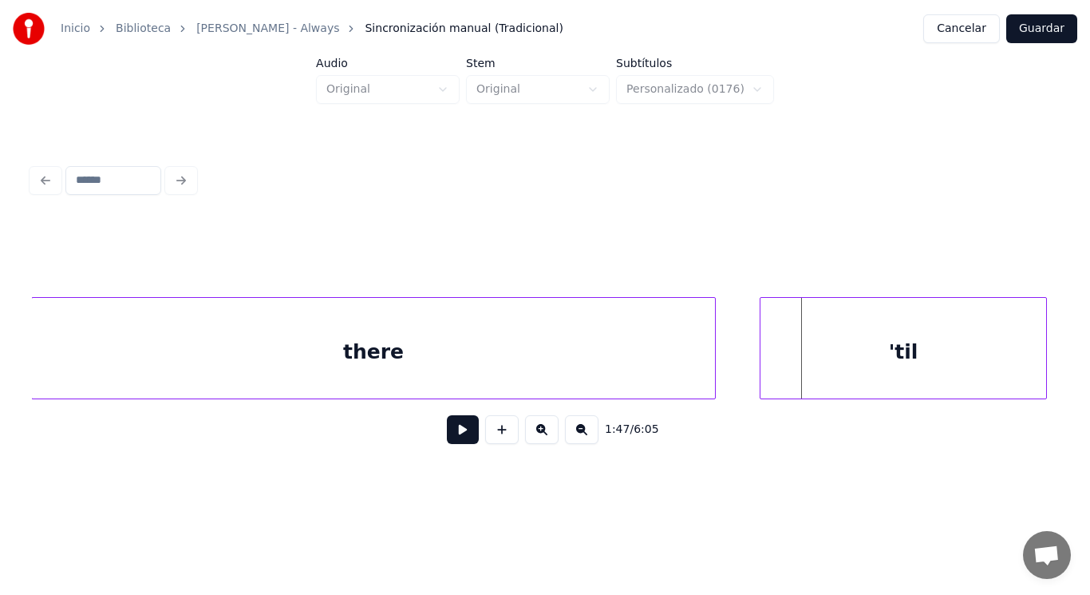
click at [765, 360] on div at bounding box center [763, 348] width 5 height 101
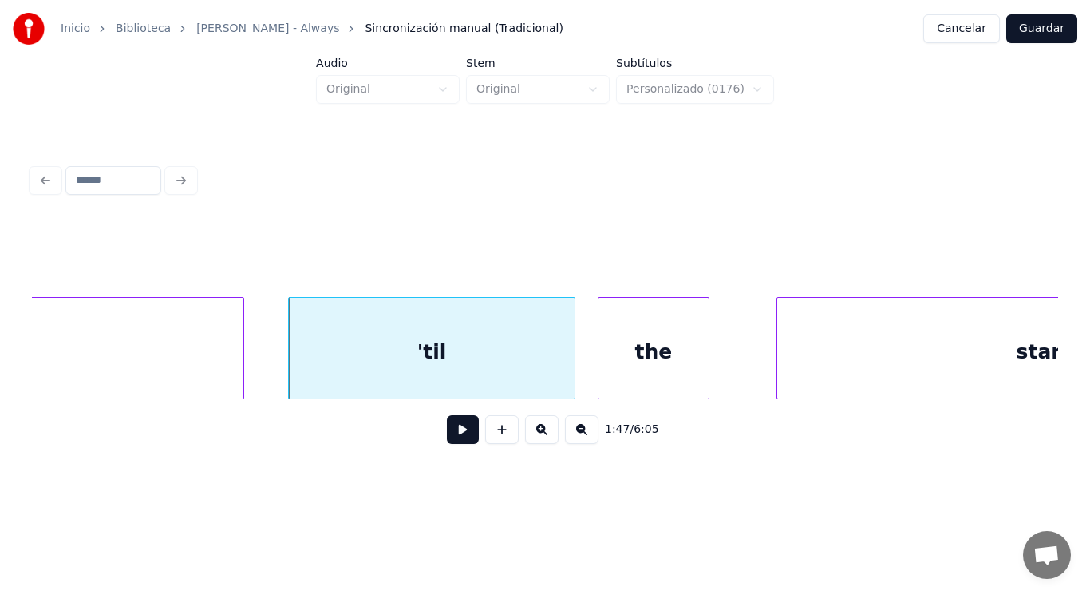
scroll to position [0, 119672]
click at [451, 438] on button at bounding box center [463, 429] width 32 height 29
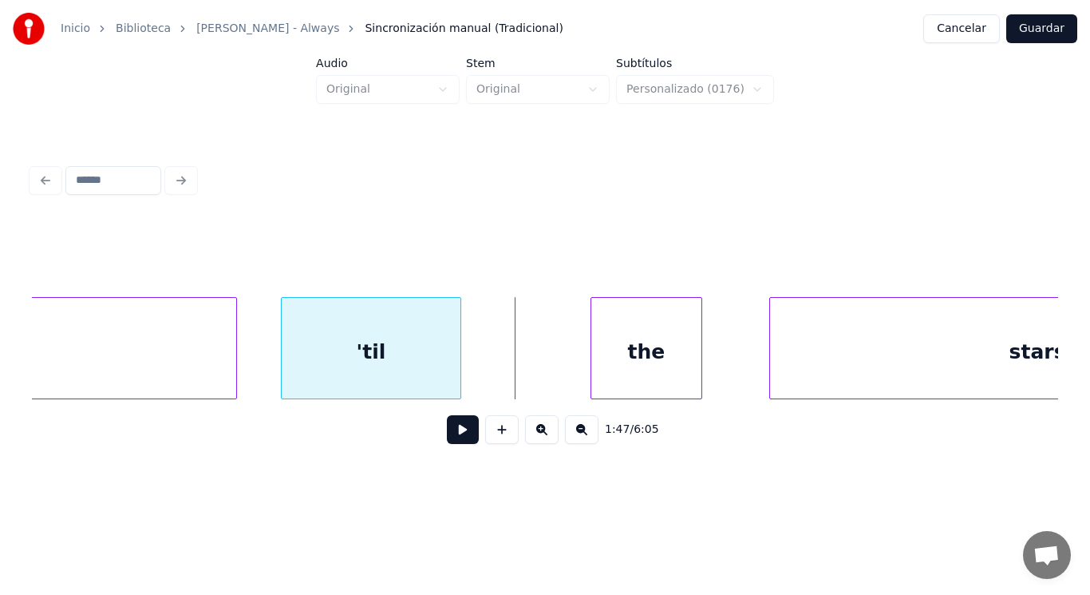
click at [458, 371] on div at bounding box center [458, 348] width 5 height 101
click at [447, 427] on button at bounding box center [463, 429] width 32 height 29
click at [450, 379] on div "'til" at bounding box center [371, 352] width 179 height 109
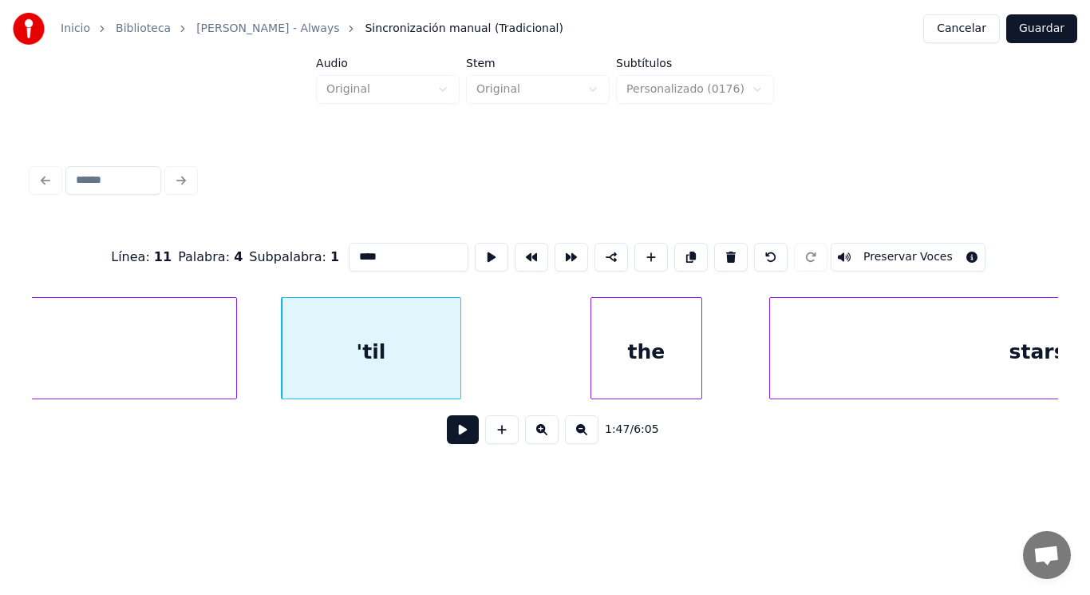
click at [450, 433] on button at bounding box center [463, 429] width 32 height 29
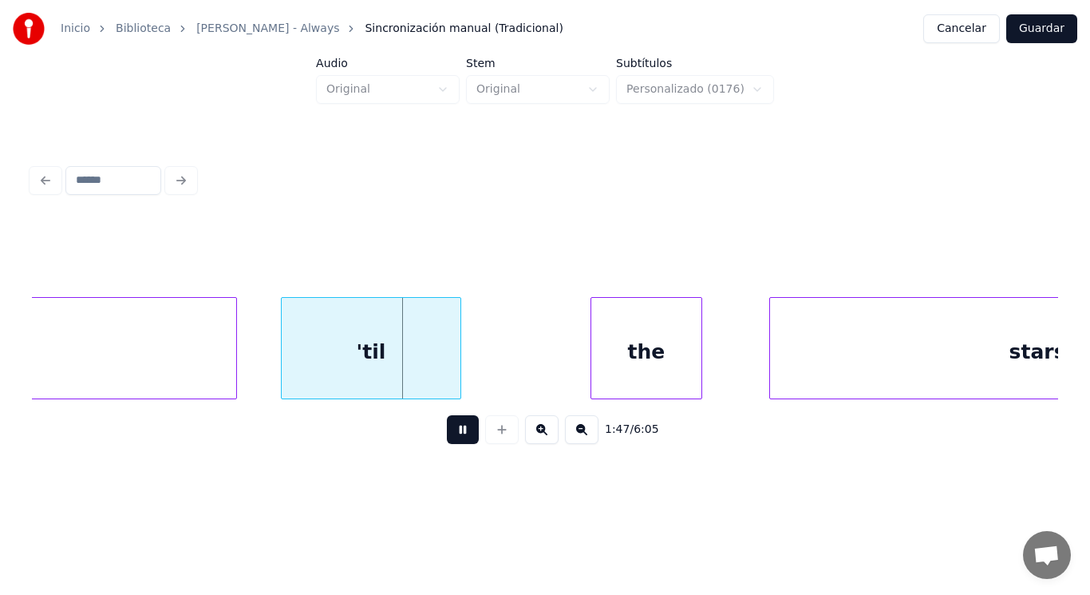
click at [450, 433] on button at bounding box center [463, 429] width 32 height 29
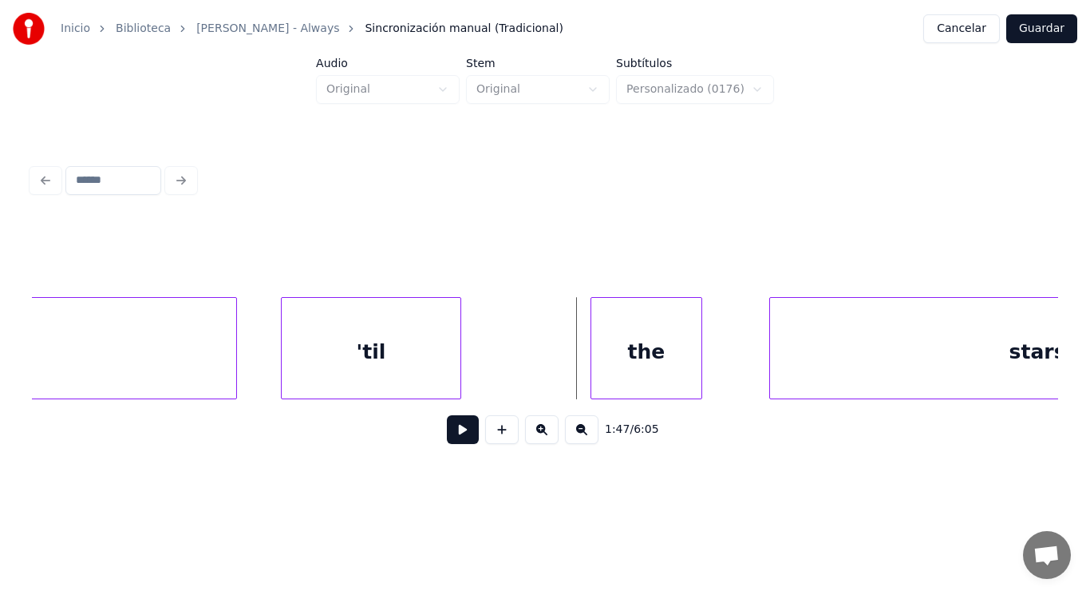
click at [447, 438] on button at bounding box center [463, 429] width 32 height 29
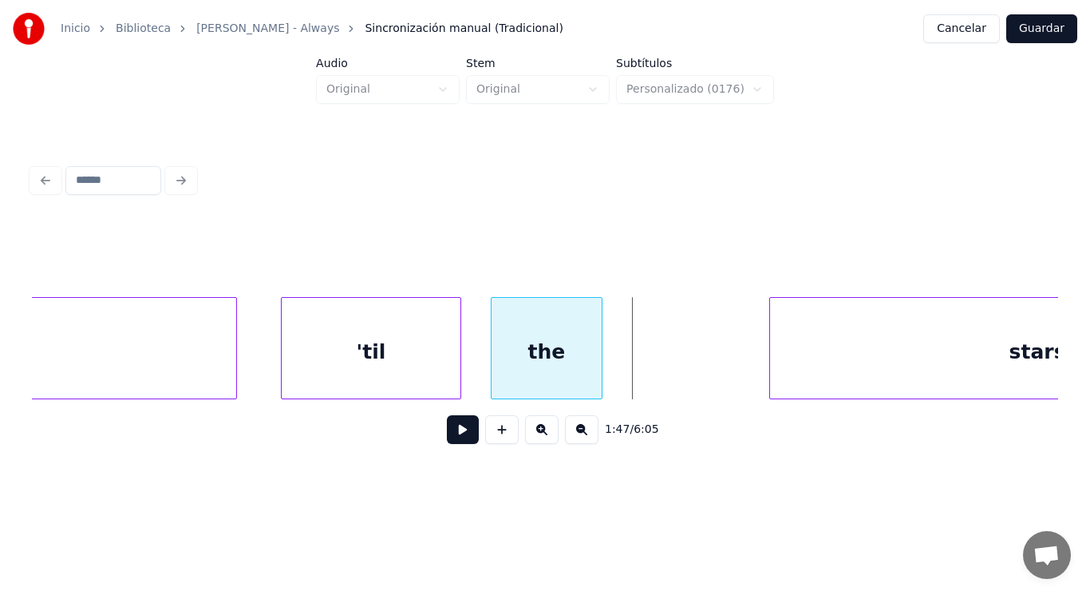
click at [504, 376] on div "the" at bounding box center [547, 352] width 110 height 109
click at [588, 368] on div "the" at bounding box center [540, 352] width 110 height 109
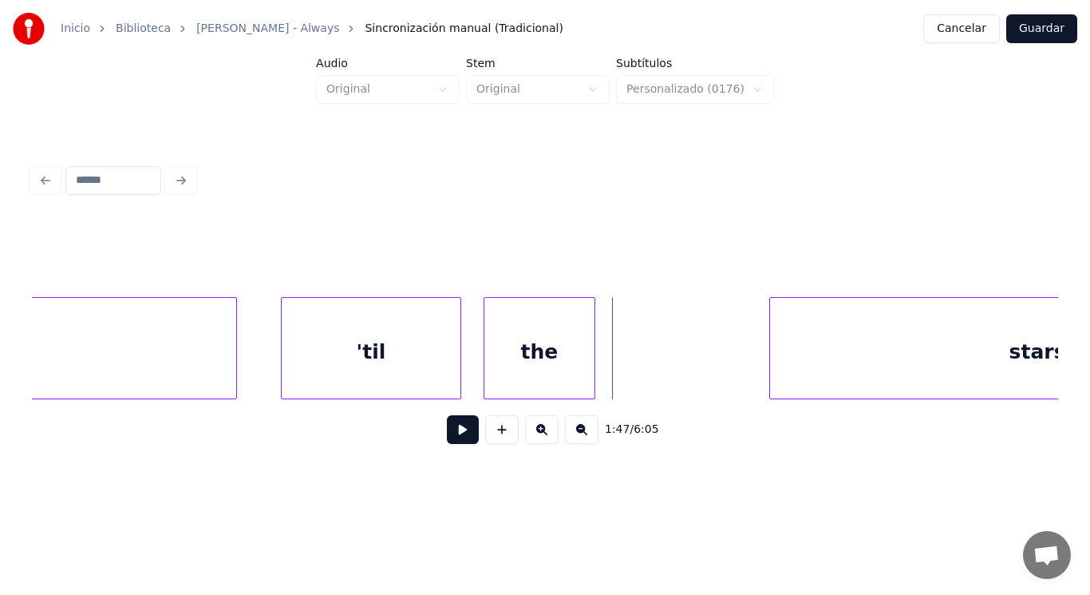
click at [449, 431] on button at bounding box center [463, 429] width 32 height 29
click at [618, 364] on div at bounding box center [616, 348] width 5 height 101
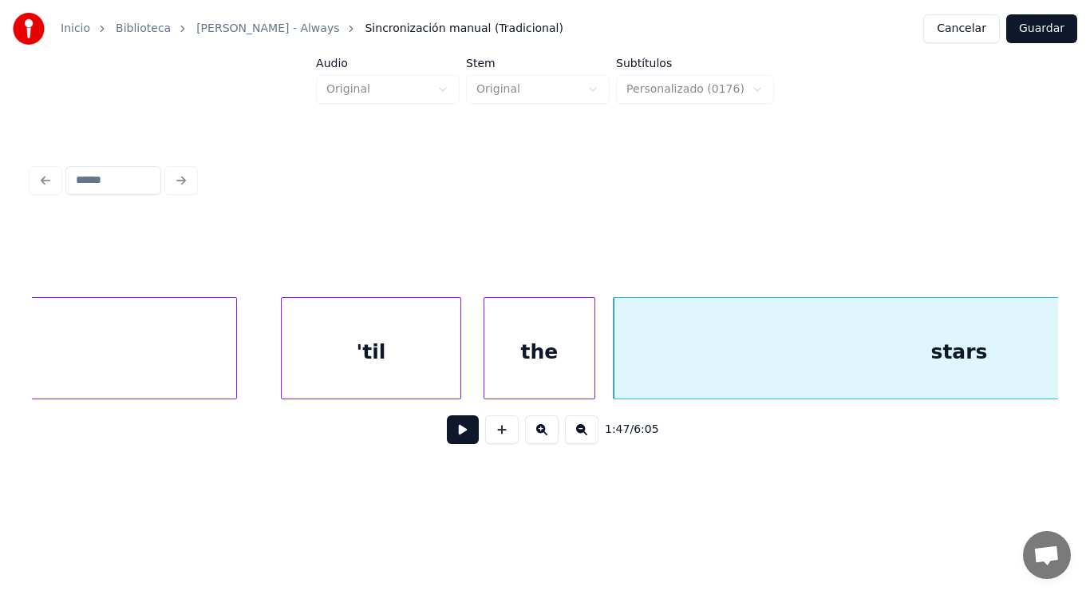
click at [456, 433] on button at bounding box center [463, 429] width 32 height 29
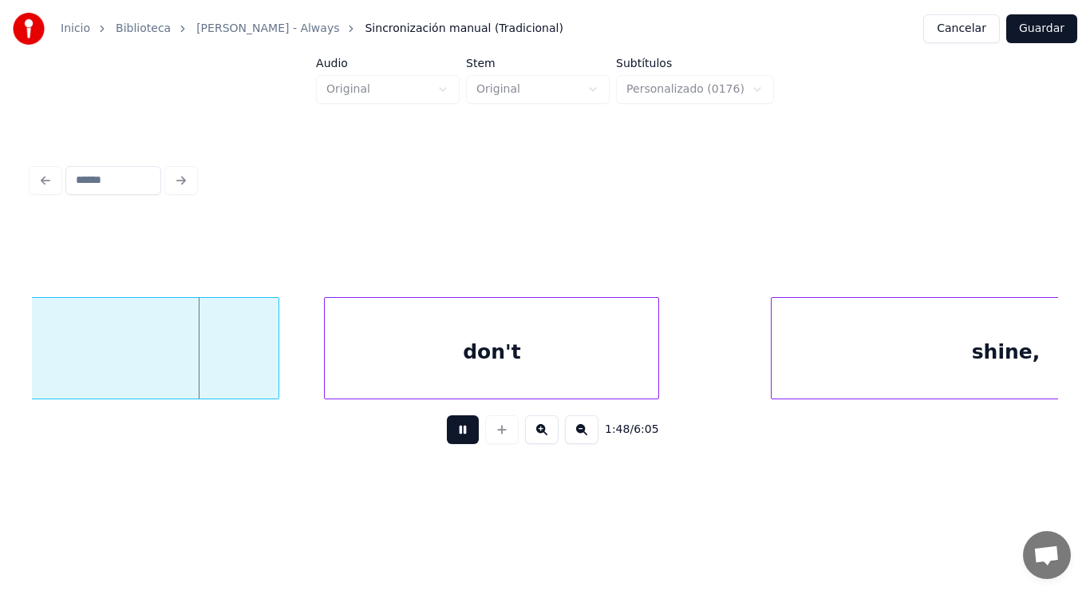
click at [456, 433] on button at bounding box center [463, 429] width 32 height 29
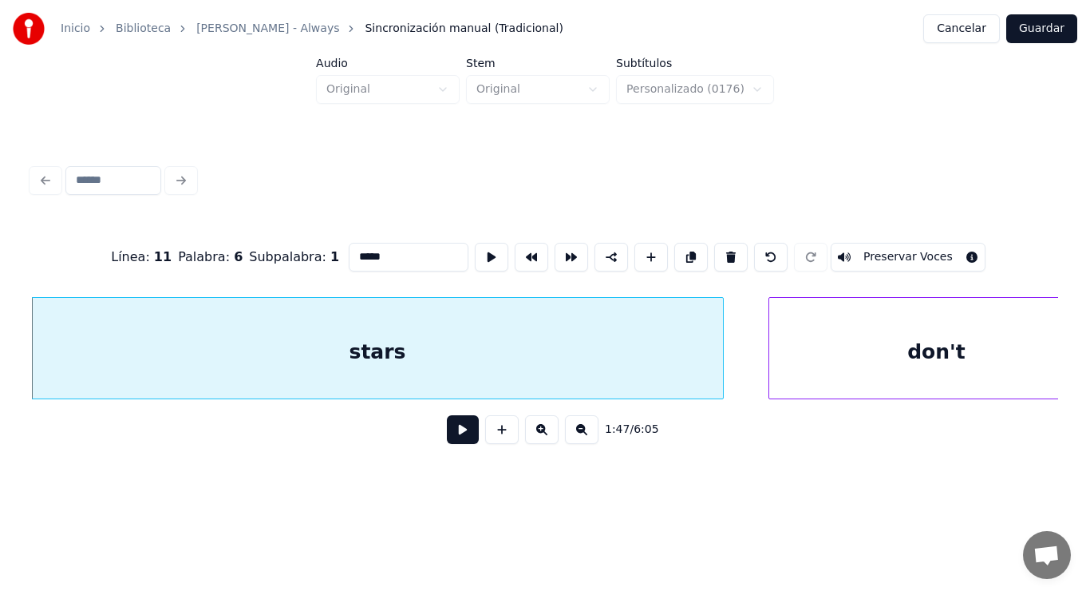
click at [453, 443] on button at bounding box center [463, 429] width 32 height 29
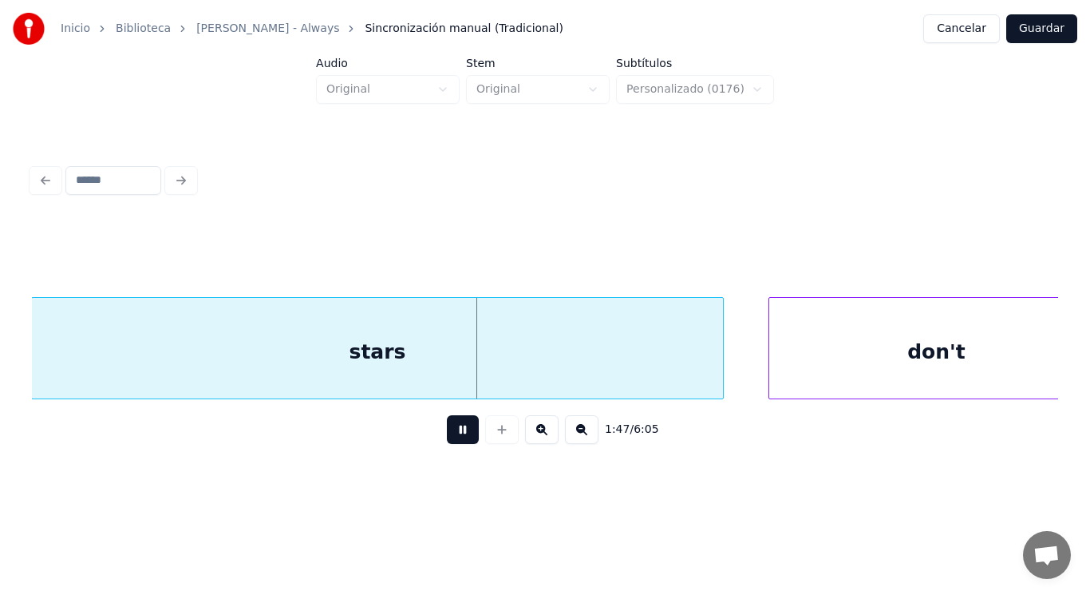
click at [453, 443] on button at bounding box center [463, 429] width 32 height 29
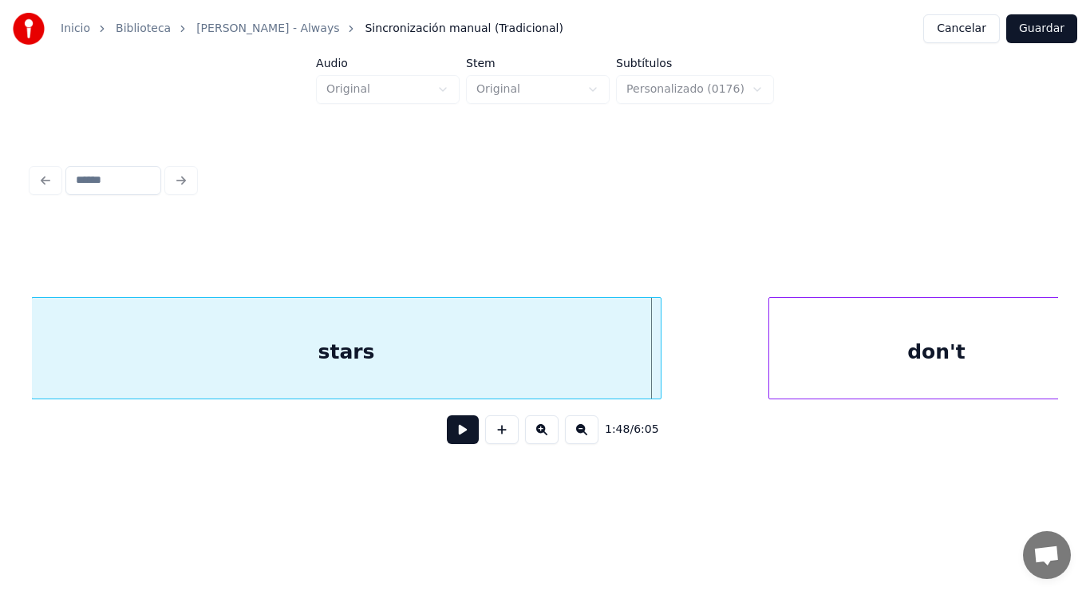
click at [660, 379] on div at bounding box center [658, 348] width 5 height 101
click at [464, 429] on button at bounding box center [463, 429] width 32 height 29
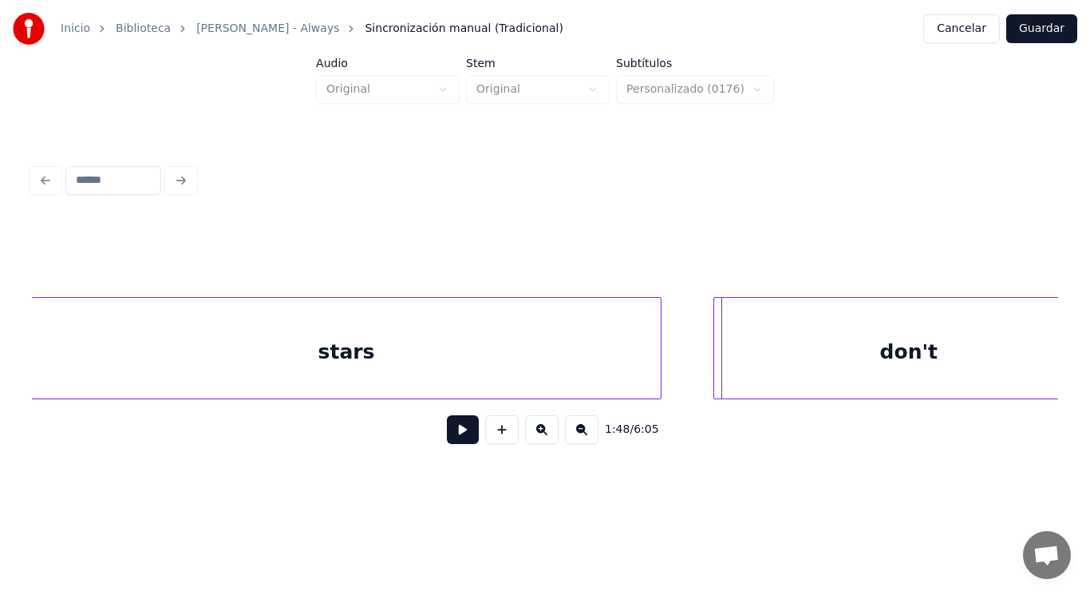
click at [718, 365] on div at bounding box center [716, 348] width 5 height 101
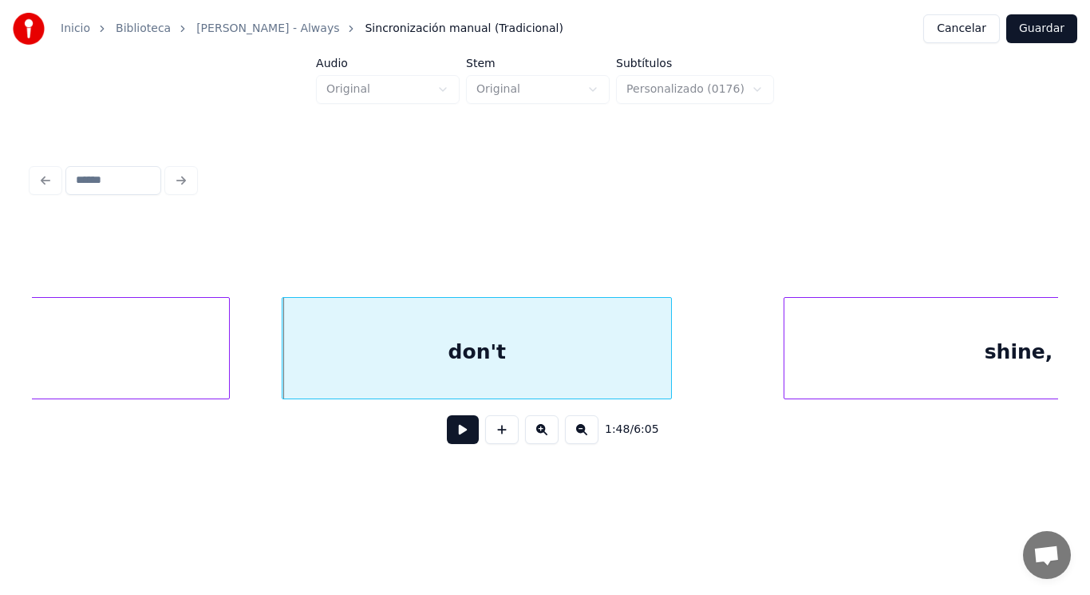
scroll to position [0, 120733]
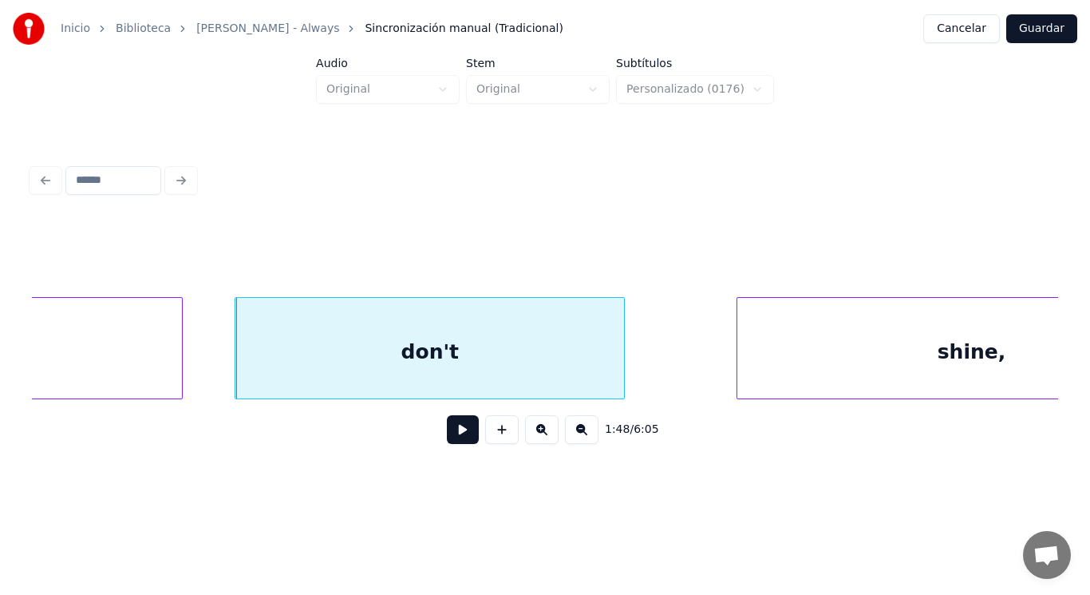
click at [461, 429] on button at bounding box center [463, 429] width 32 height 29
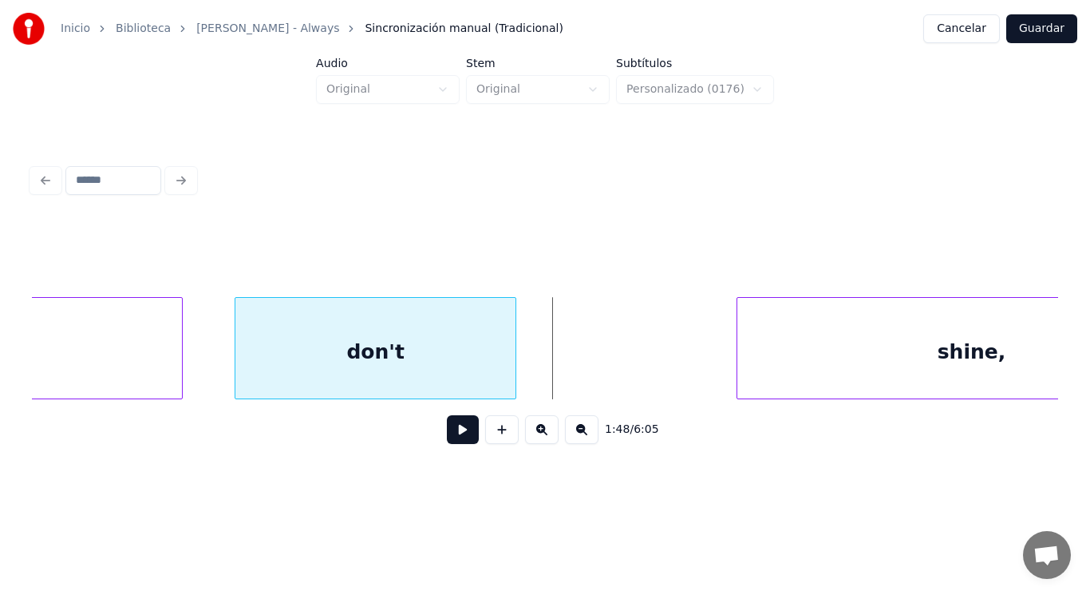
click at [512, 363] on div at bounding box center [513, 348] width 5 height 101
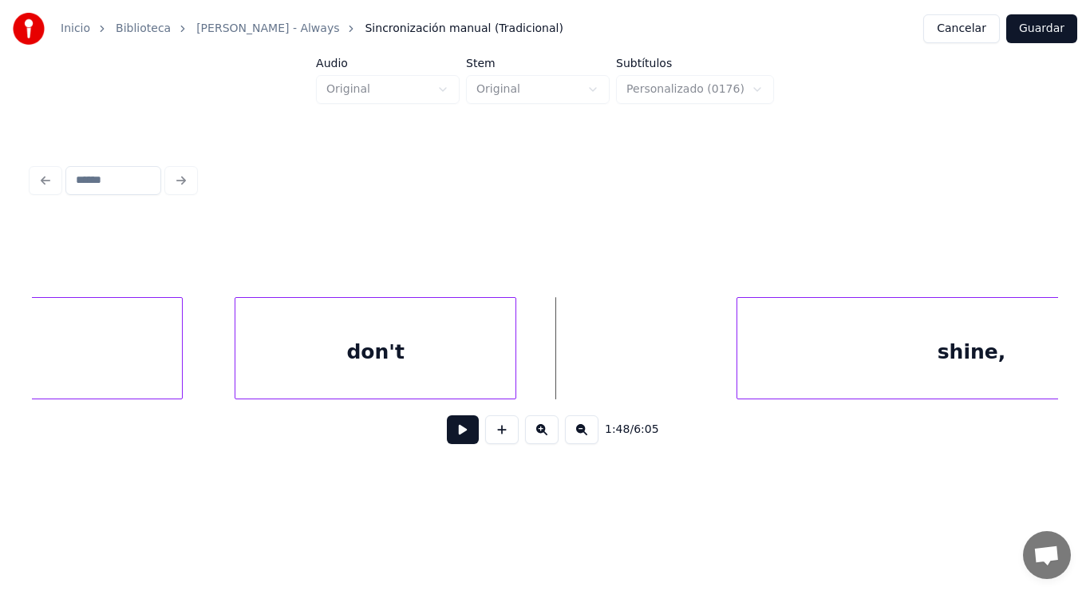
click at [447, 430] on button at bounding box center [463, 429] width 32 height 29
drag, startPoint x: 445, startPoint y: 430, endPoint x: 673, endPoint y: 377, distance: 233.7
click at [448, 429] on button at bounding box center [463, 429] width 32 height 29
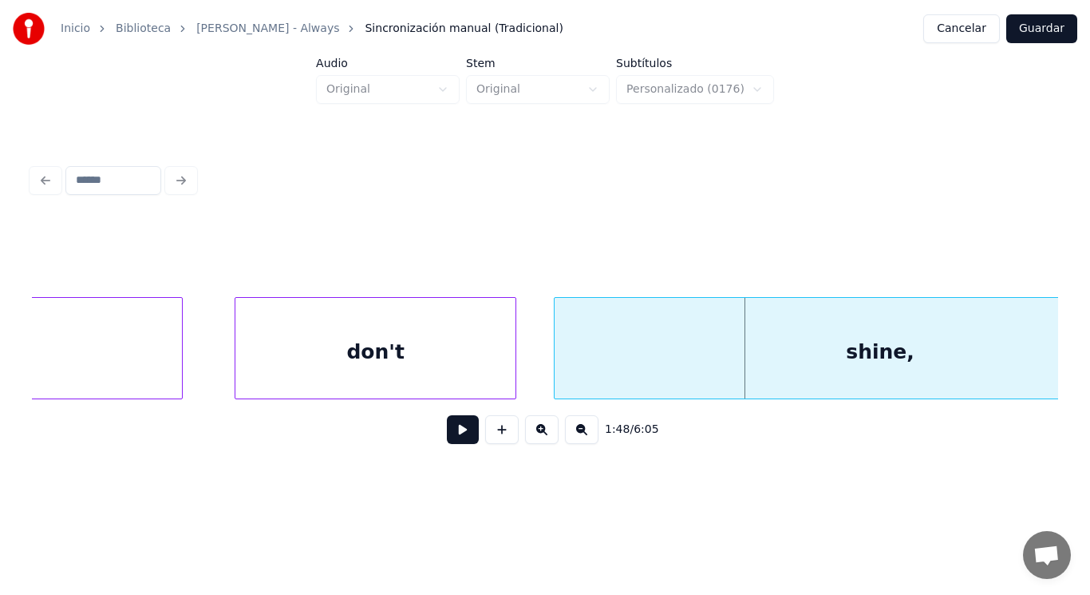
click at [558, 368] on div at bounding box center [557, 348] width 5 height 101
click at [457, 427] on button at bounding box center [463, 429] width 32 height 29
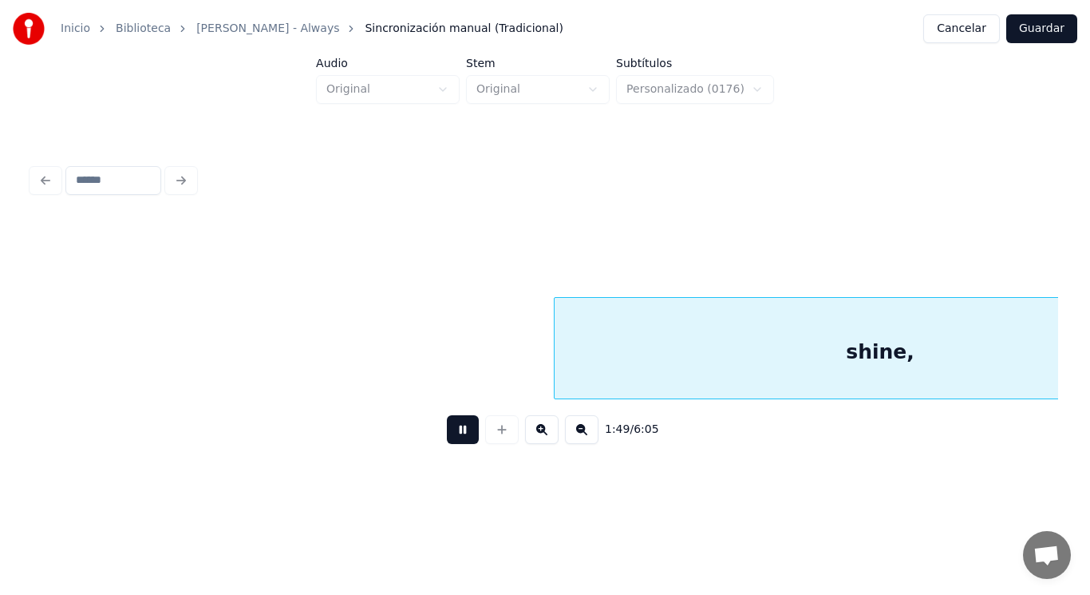
scroll to position [0, 121779]
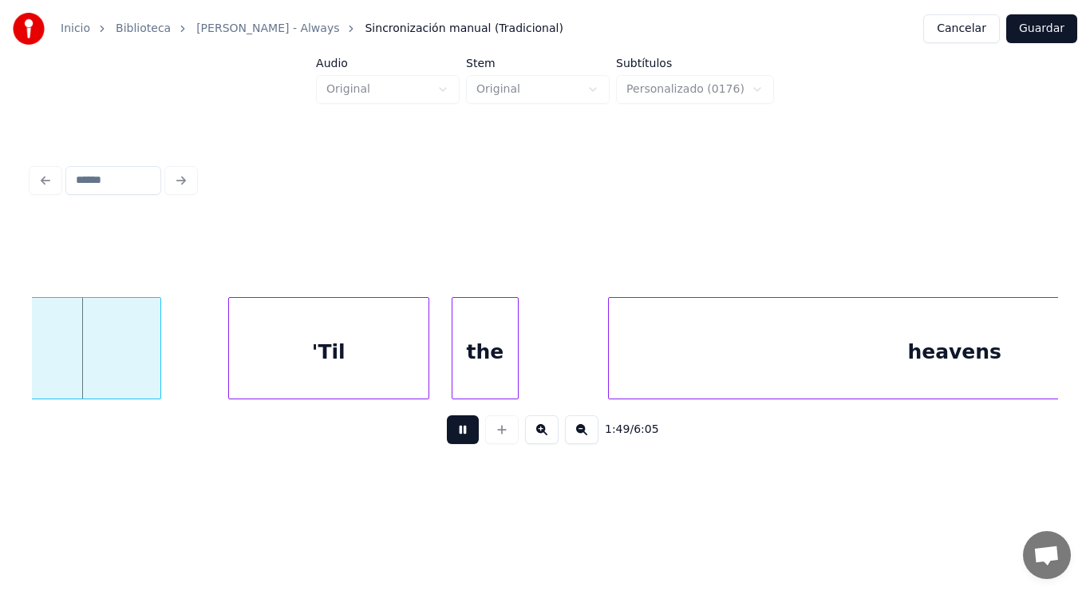
click at [457, 427] on button at bounding box center [463, 429] width 32 height 29
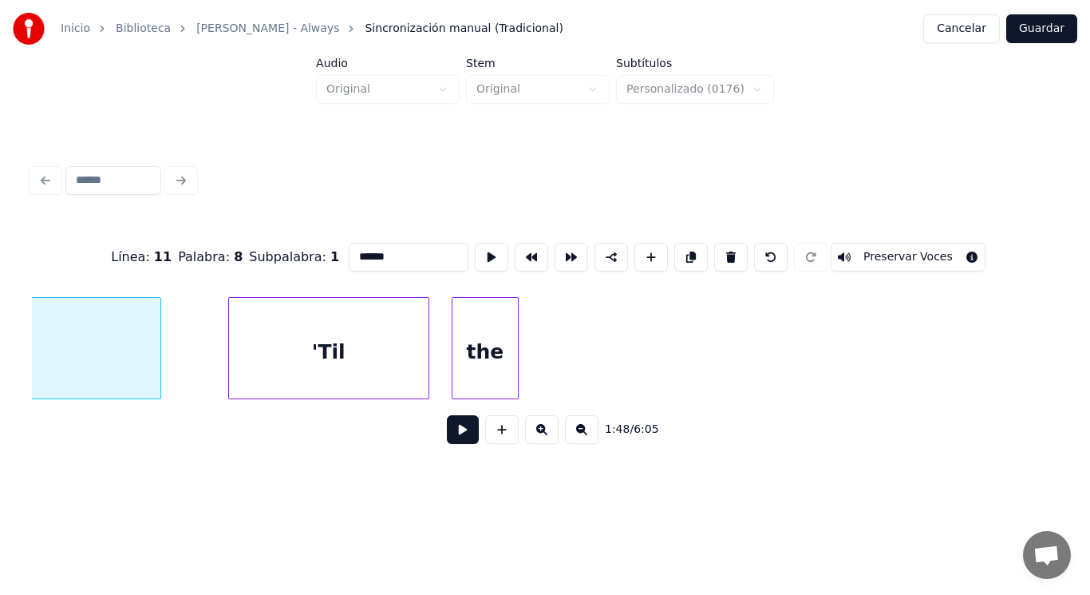
scroll to position [0, 121256]
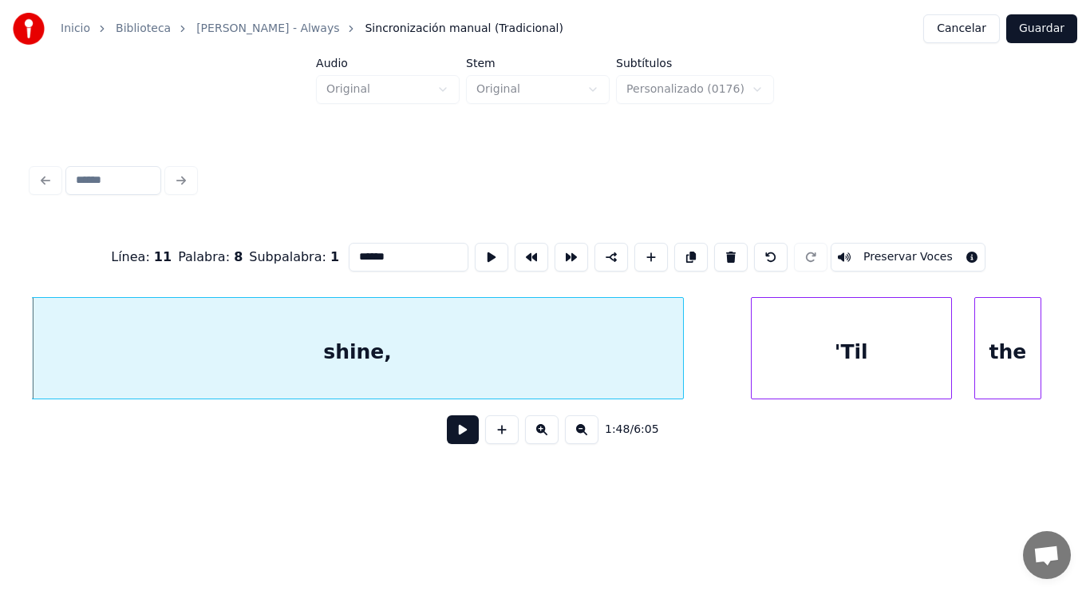
click at [454, 430] on button at bounding box center [463, 429] width 32 height 29
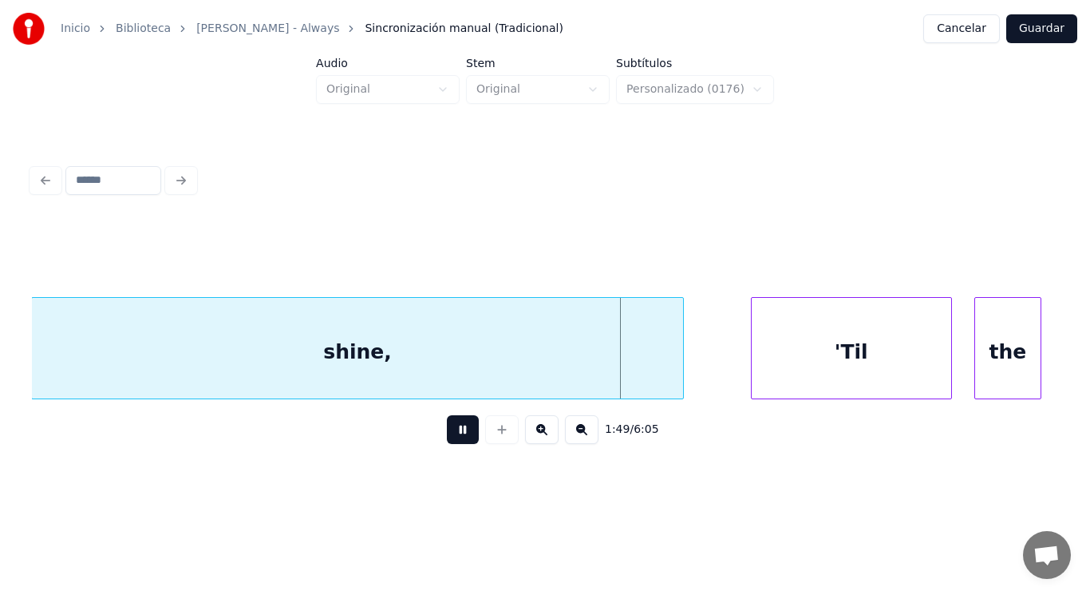
click at [454, 430] on button at bounding box center [463, 429] width 32 height 29
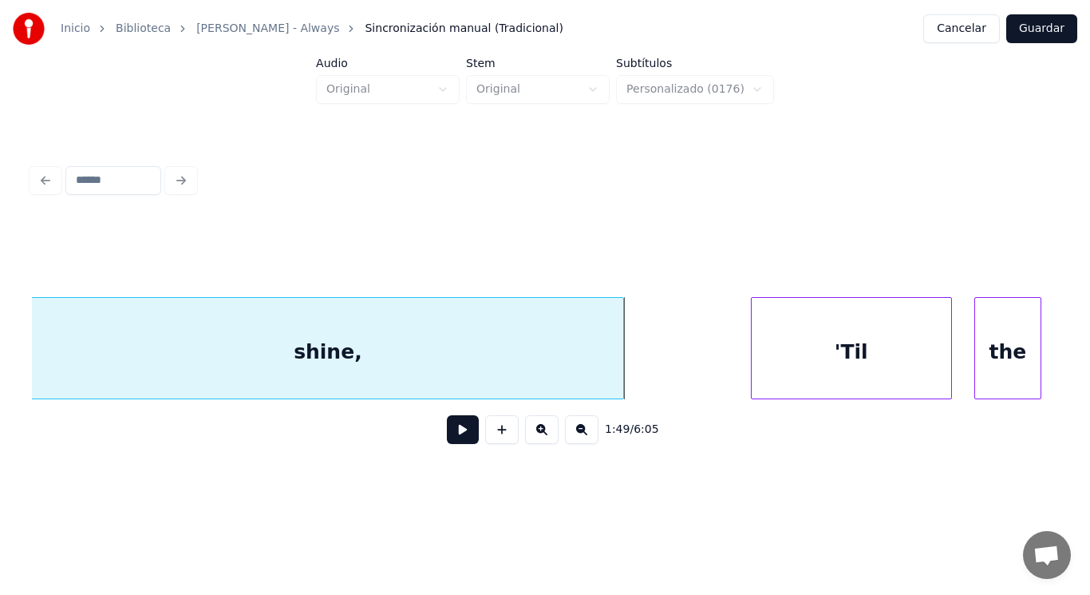
click at [621, 368] on div at bounding box center [621, 348] width 5 height 101
click at [457, 426] on button at bounding box center [463, 429] width 32 height 29
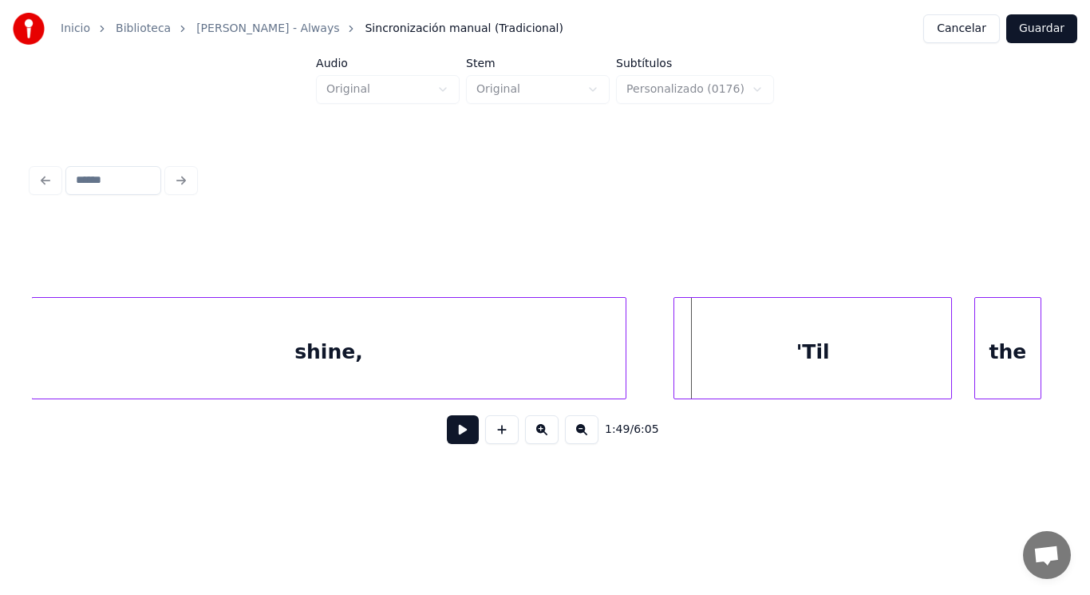
click at [677, 362] on div at bounding box center [677, 348] width 5 height 101
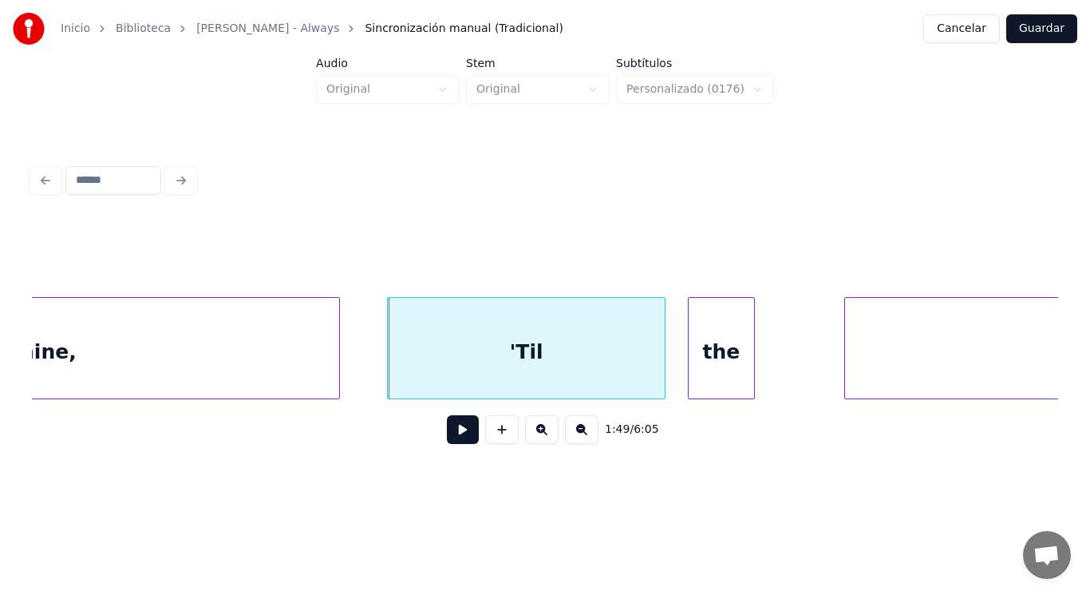
scroll to position [0, 121607]
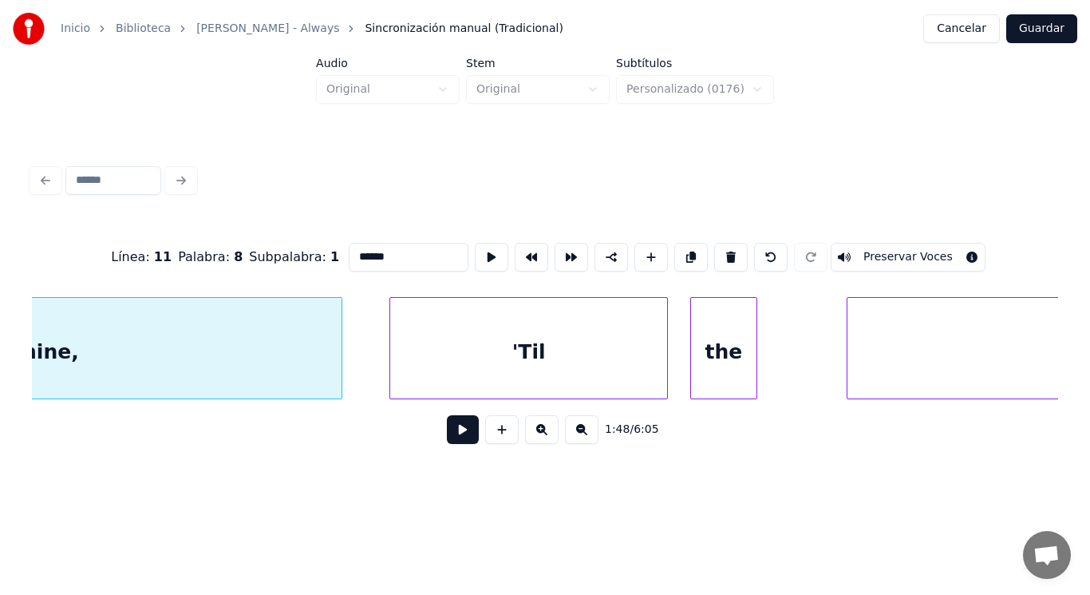
scroll to position [0, 121575]
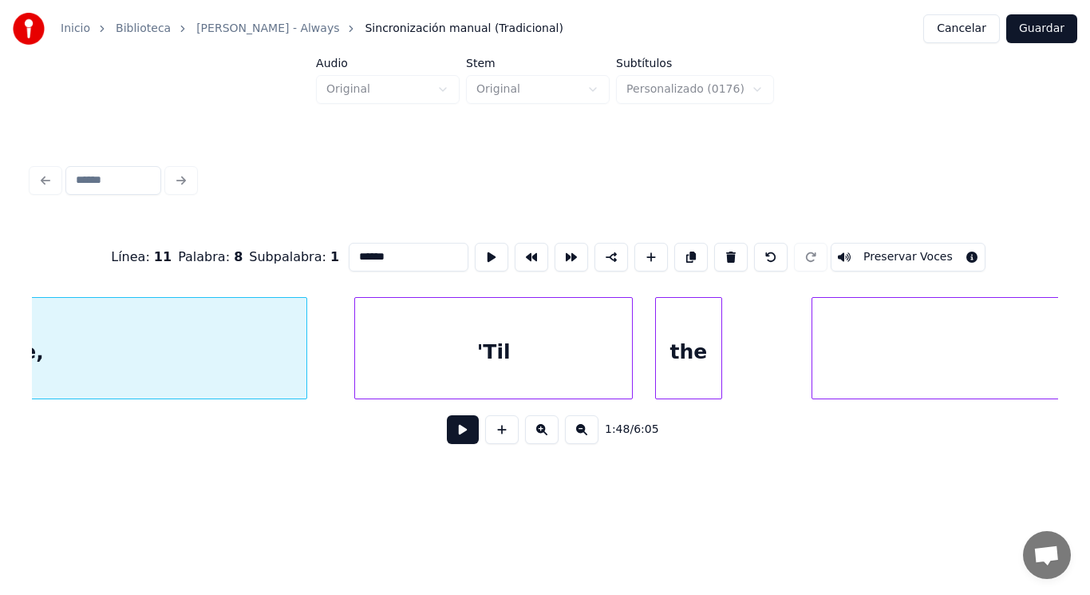
click at [542, 350] on div "'Til" at bounding box center [493, 352] width 276 height 109
type input "****"
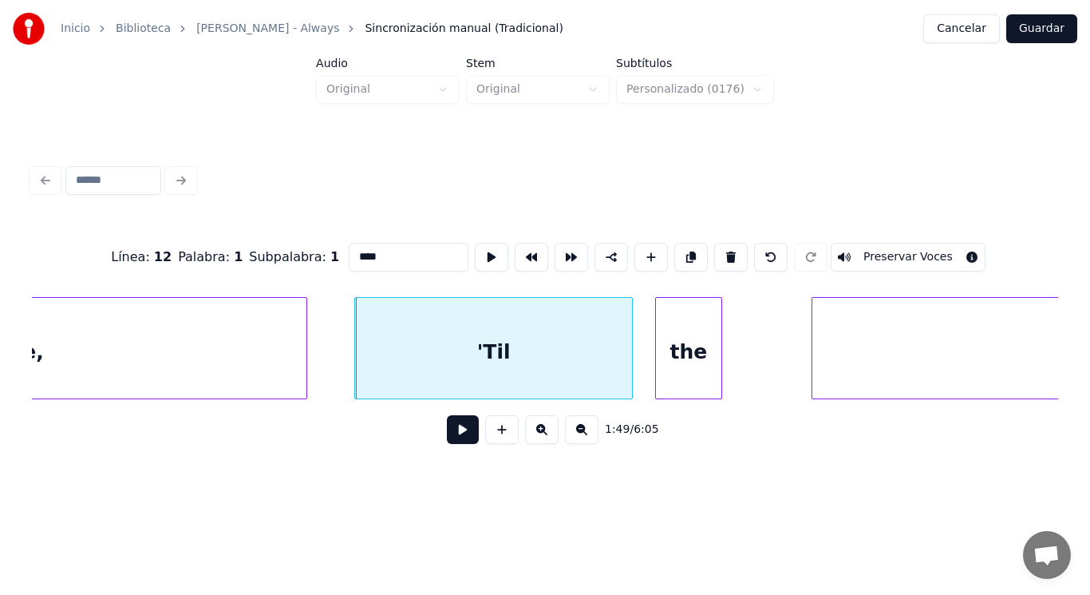
click at [450, 432] on button at bounding box center [463, 429] width 32 height 29
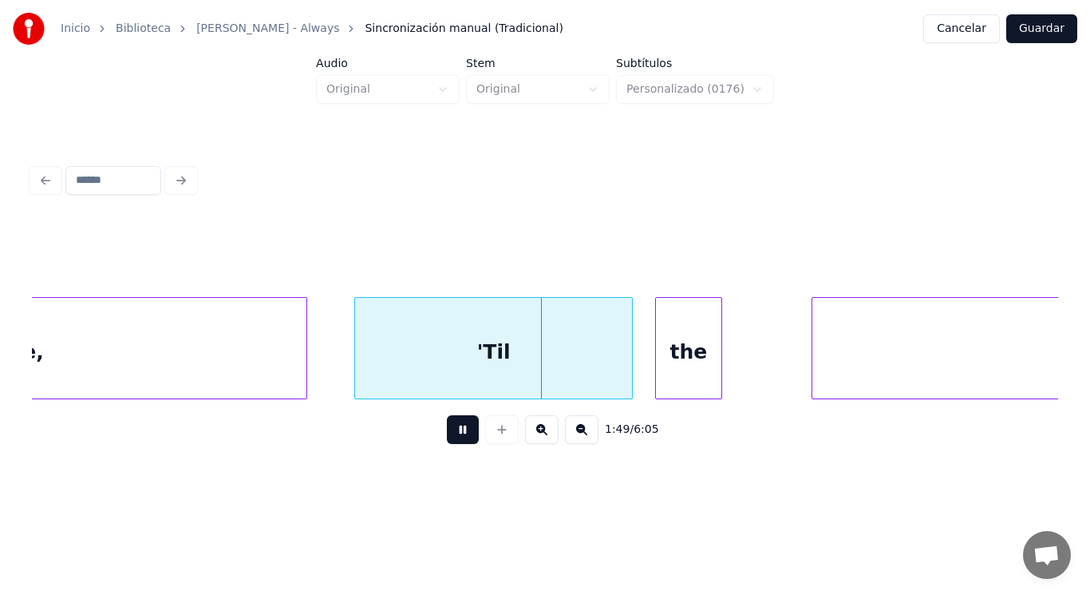
click at [450, 432] on button at bounding box center [463, 429] width 32 height 29
click at [621, 364] on div "'Til" at bounding box center [493, 352] width 276 height 109
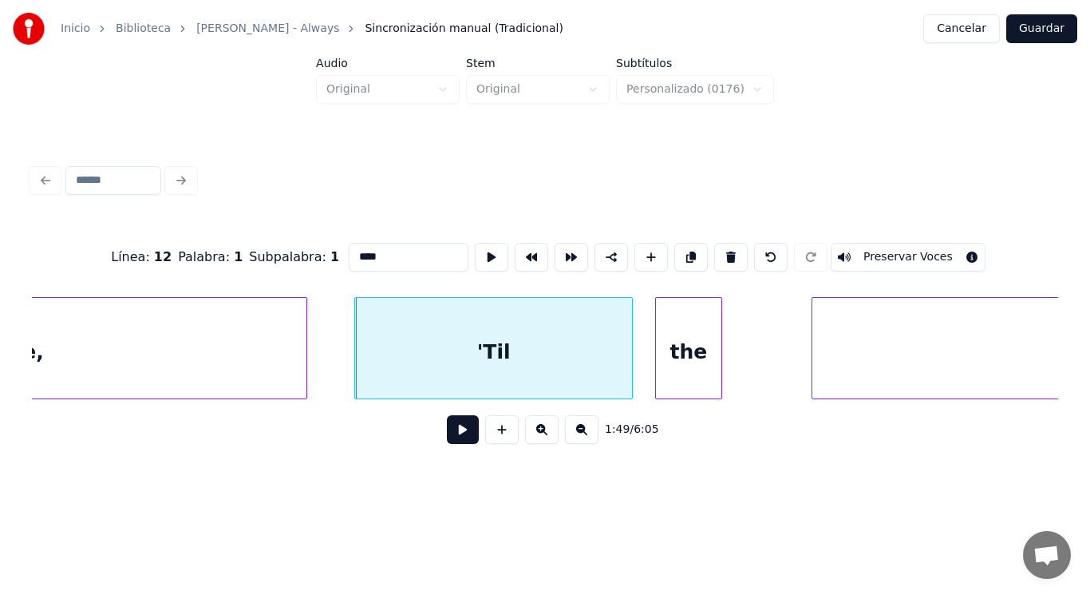
click at [459, 432] on button at bounding box center [463, 429] width 32 height 29
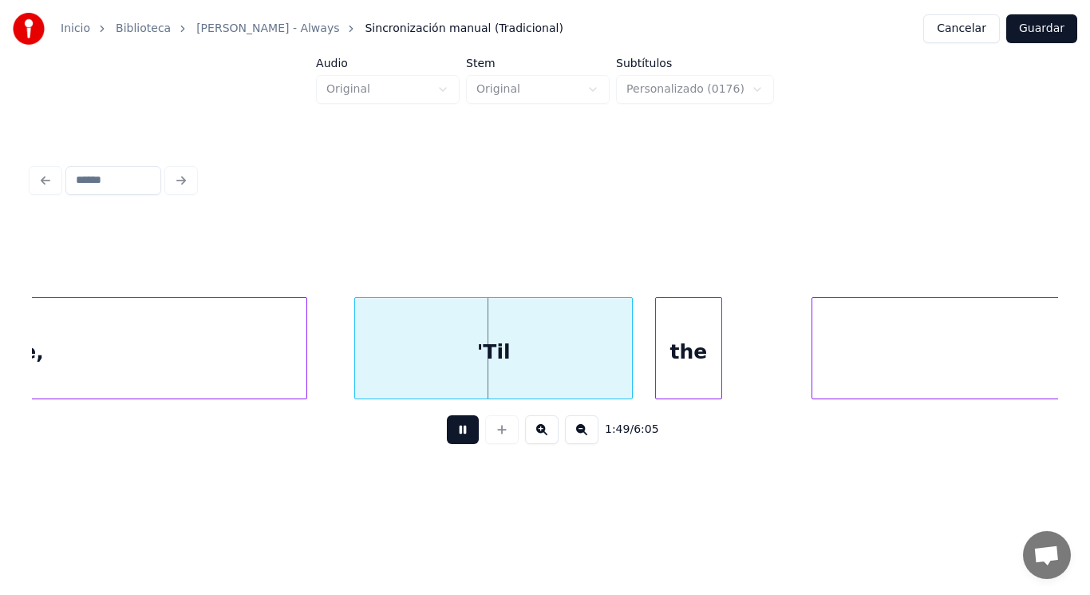
click at [459, 432] on button at bounding box center [463, 429] width 32 height 29
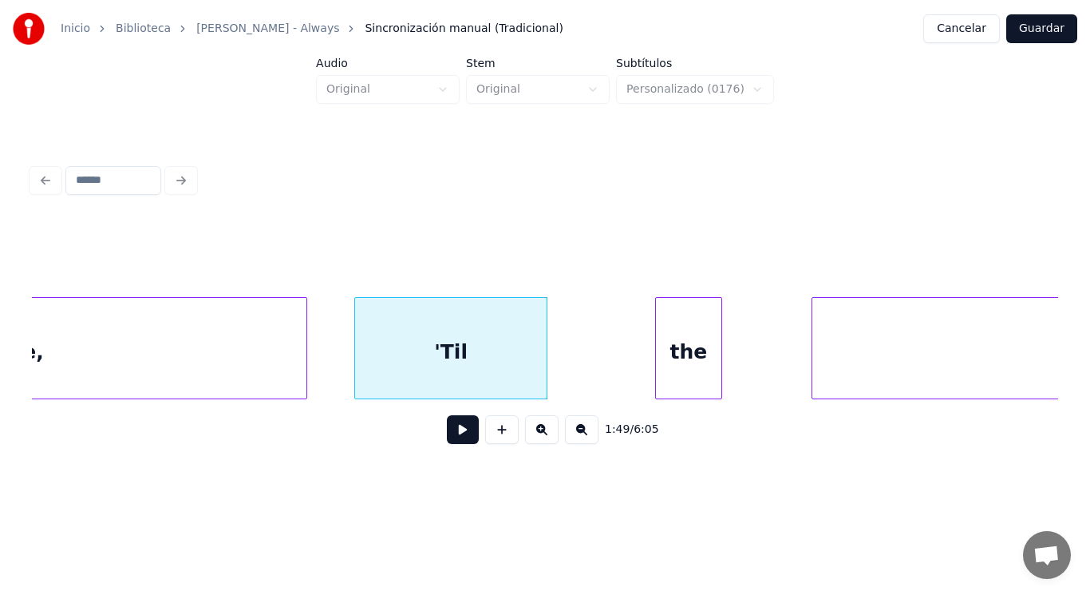
click at [544, 376] on div at bounding box center [544, 348] width 5 height 101
click at [524, 377] on div "'Til" at bounding box center [450, 352] width 191 height 109
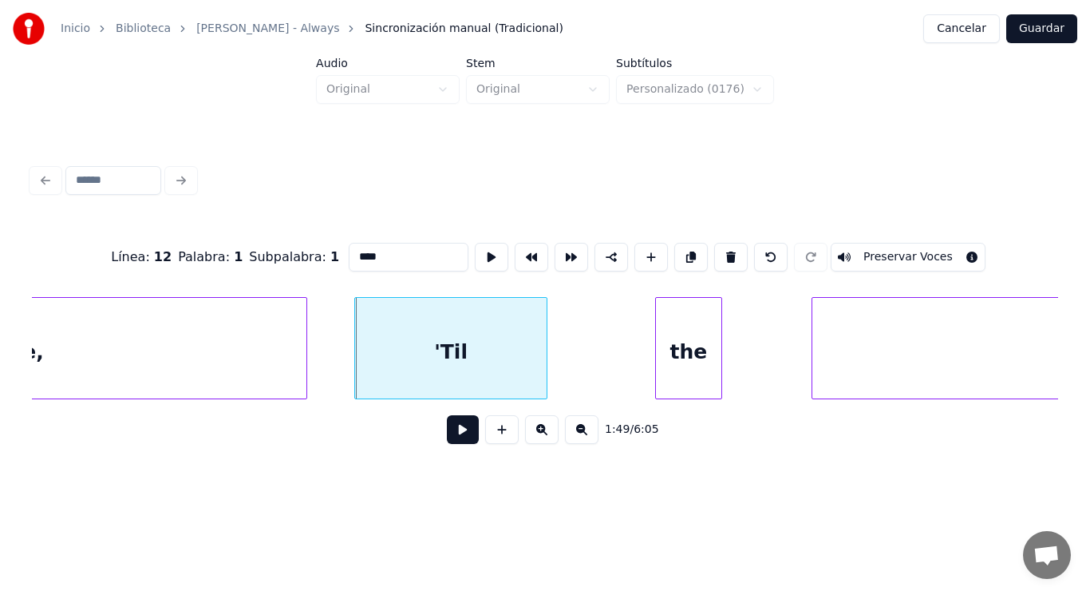
click at [460, 426] on button at bounding box center [463, 429] width 32 height 29
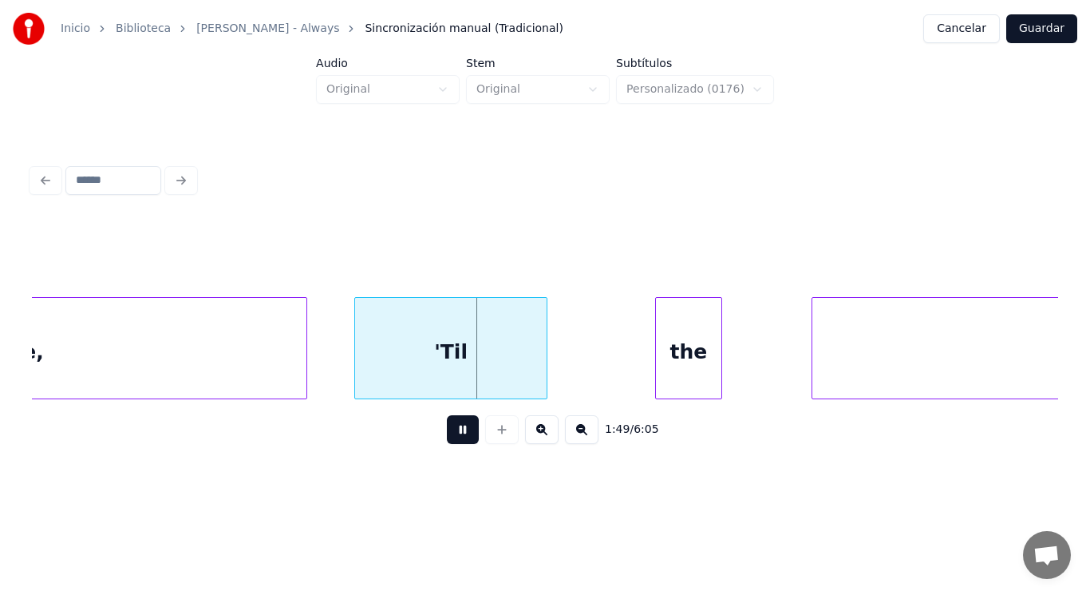
click at [460, 426] on button at bounding box center [463, 429] width 32 height 29
click at [522, 376] on div at bounding box center [522, 348] width 5 height 101
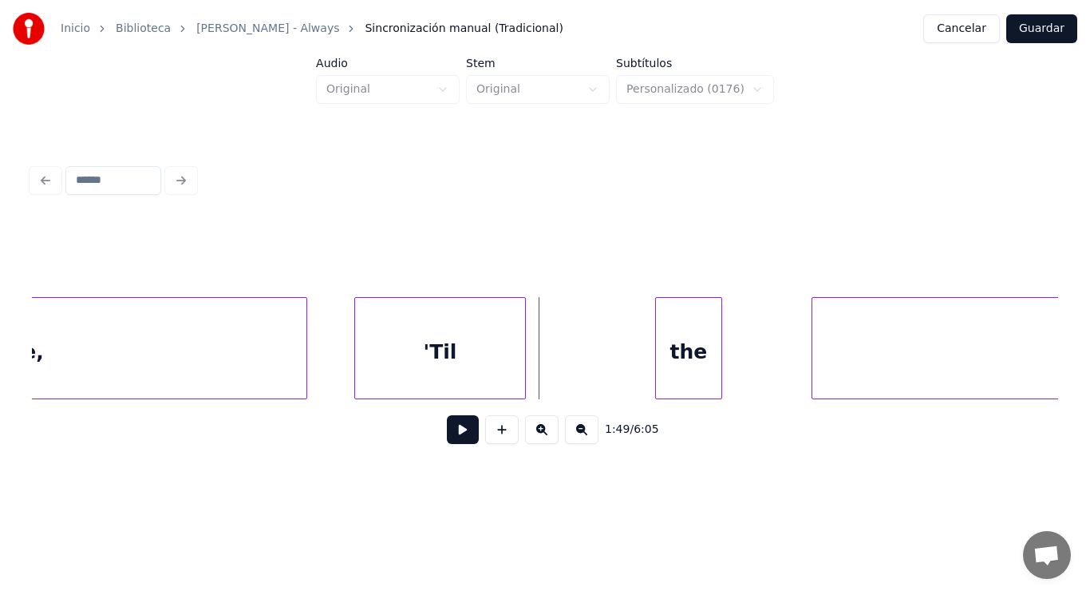
click at [457, 423] on button at bounding box center [463, 429] width 32 height 29
click at [525, 374] on div "'Til" at bounding box center [439, 348] width 171 height 102
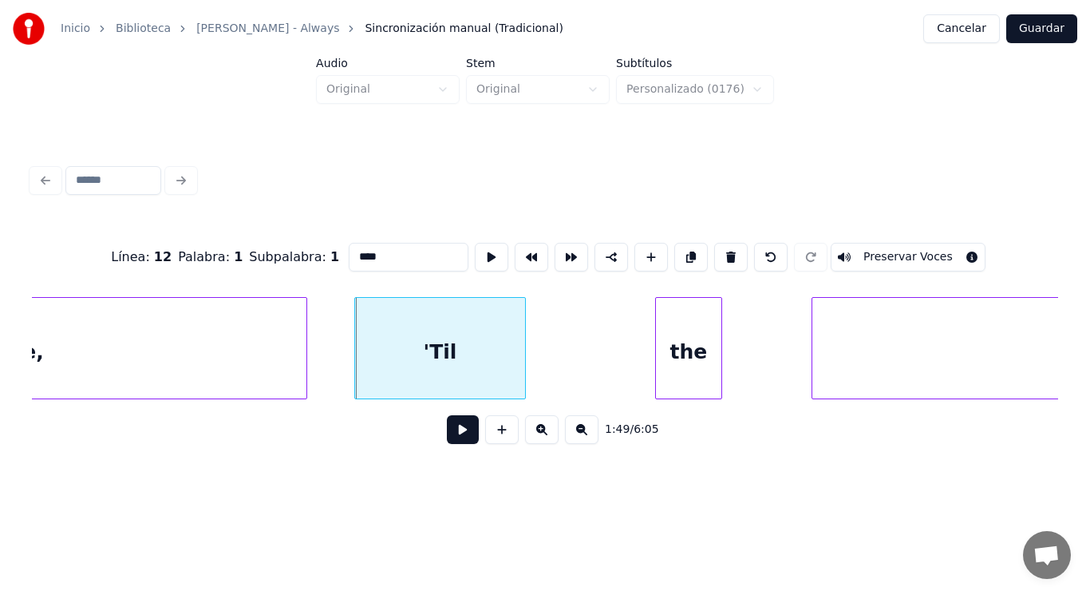
click at [453, 425] on button at bounding box center [463, 429] width 32 height 29
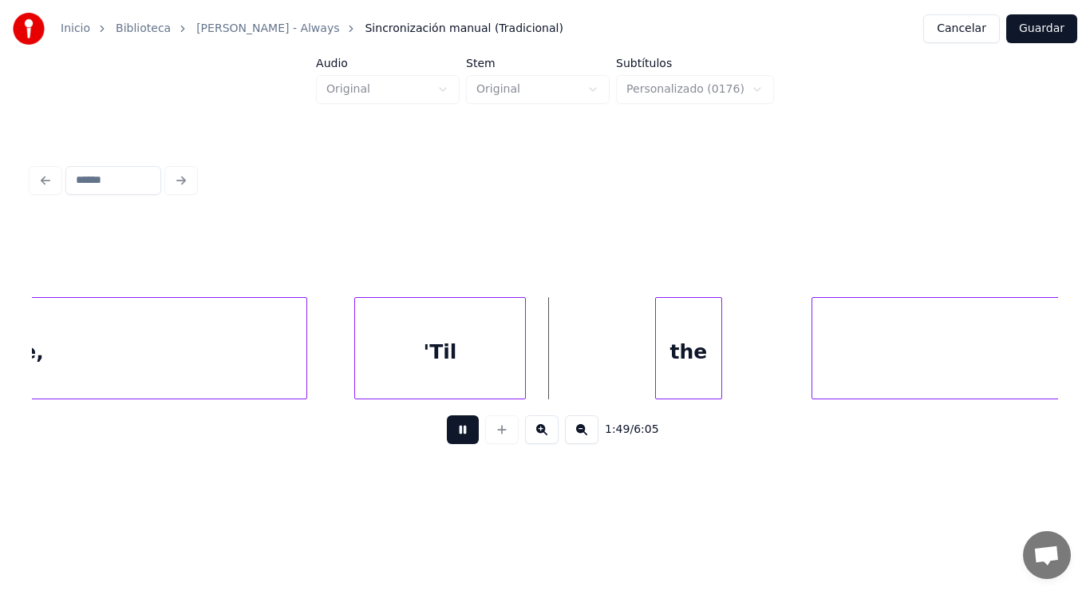
click at [453, 425] on button at bounding box center [463, 429] width 32 height 29
click at [501, 378] on div at bounding box center [500, 348] width 5 height 101
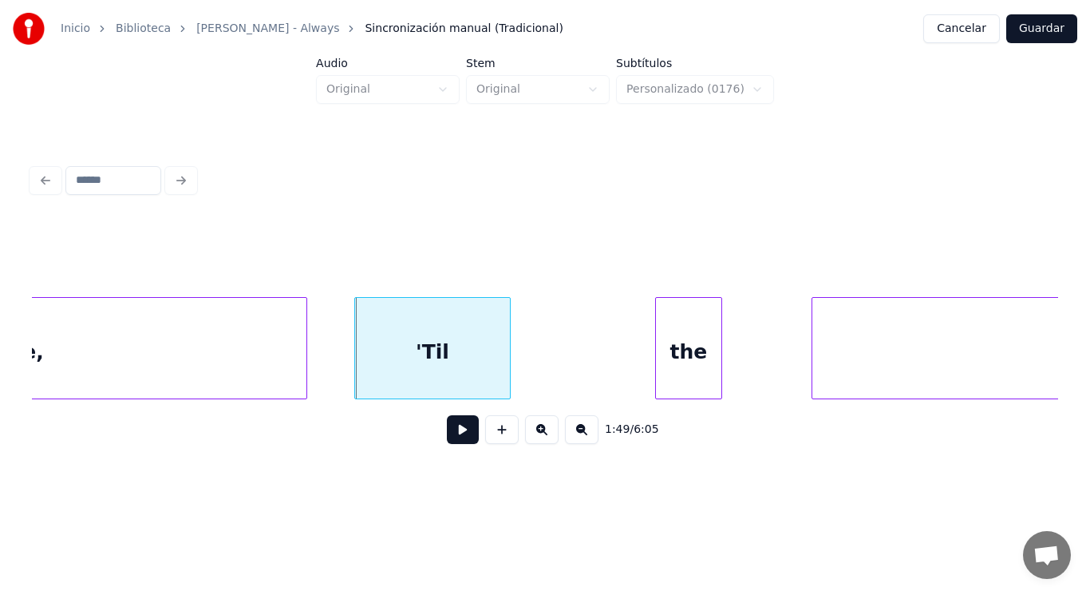
click at [508, 372] on div at bounding box center [507, 348] width 5 height 101
click at [562, 369] on div "the" at bounding box center [568, 352] width 65 height 109
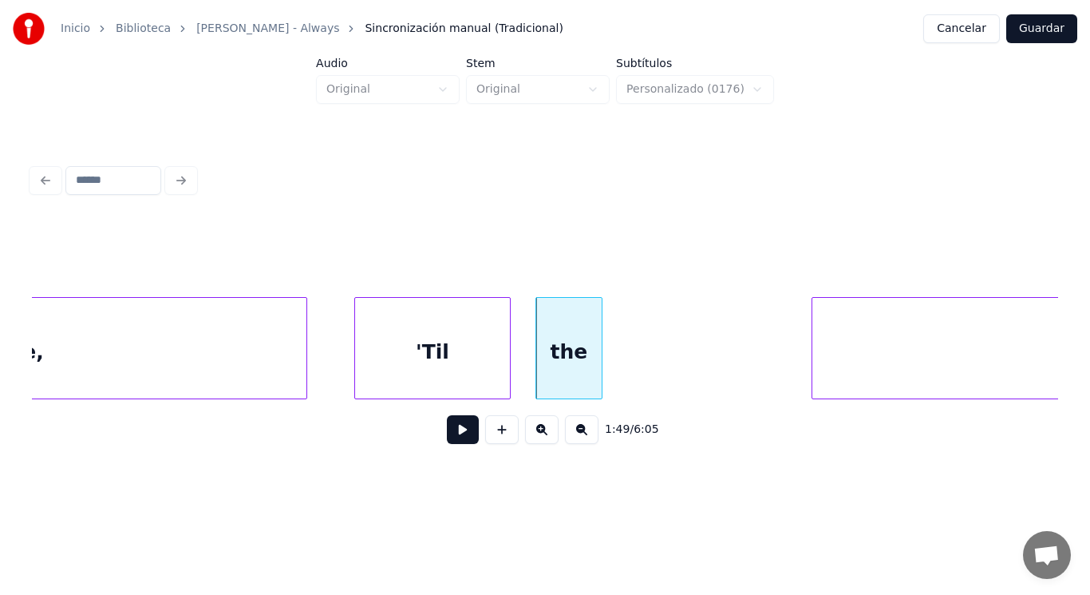
click at [469, 422] on button at bounding box center [463, 429] width 32 height 29
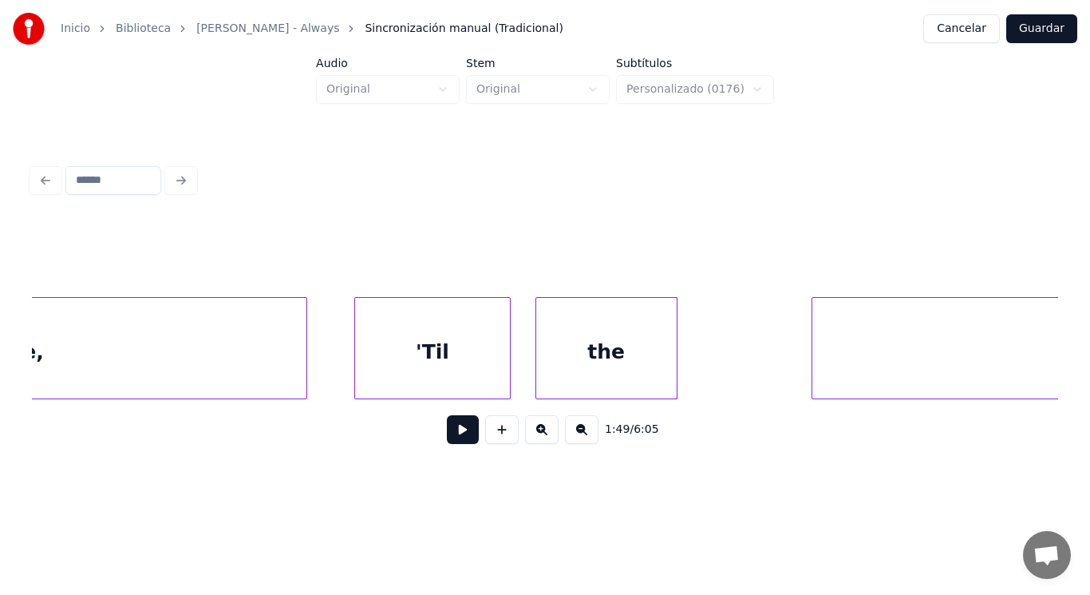
click at [675, 373] on div at bounding box center [674, 348] width 5 height 101
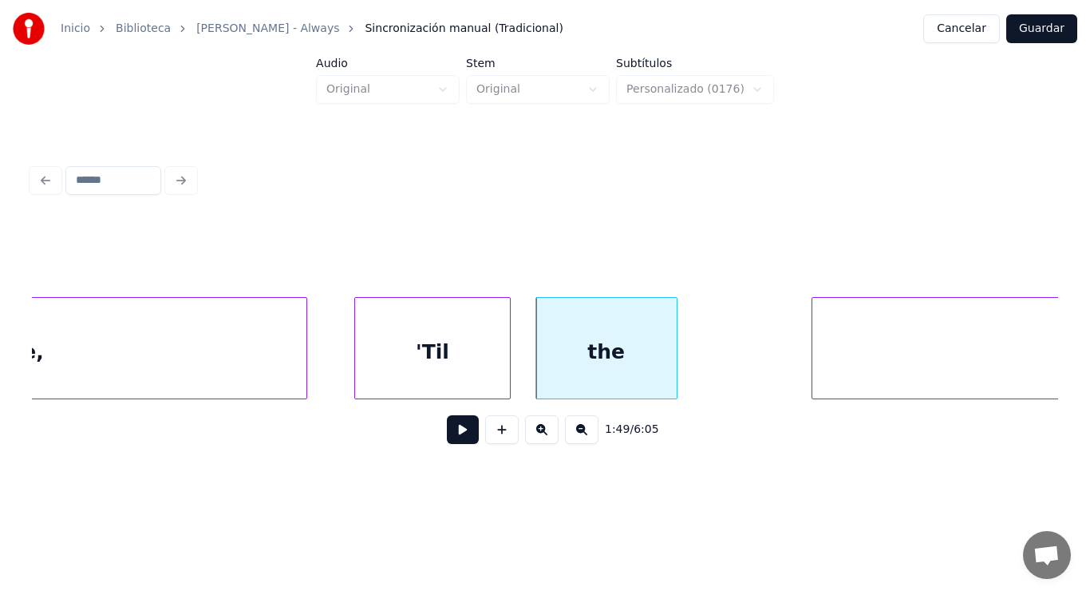
click at [448, 437] on button at bounding box center [463, 429] width 32 height 29
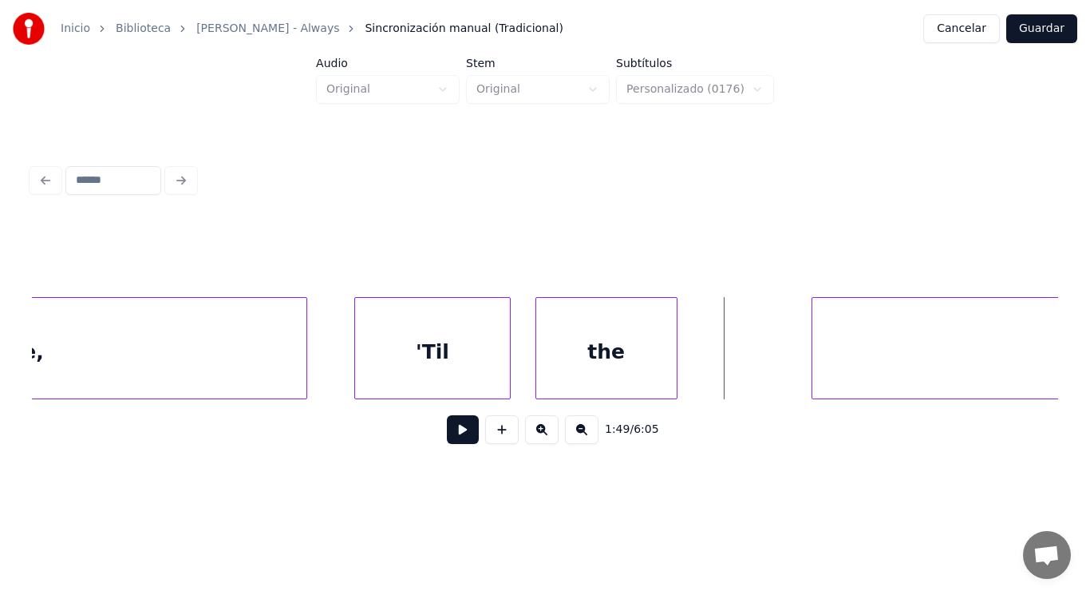
click at [668, 373] on div "the" at bounding box center [606, 352] width 140 height 109
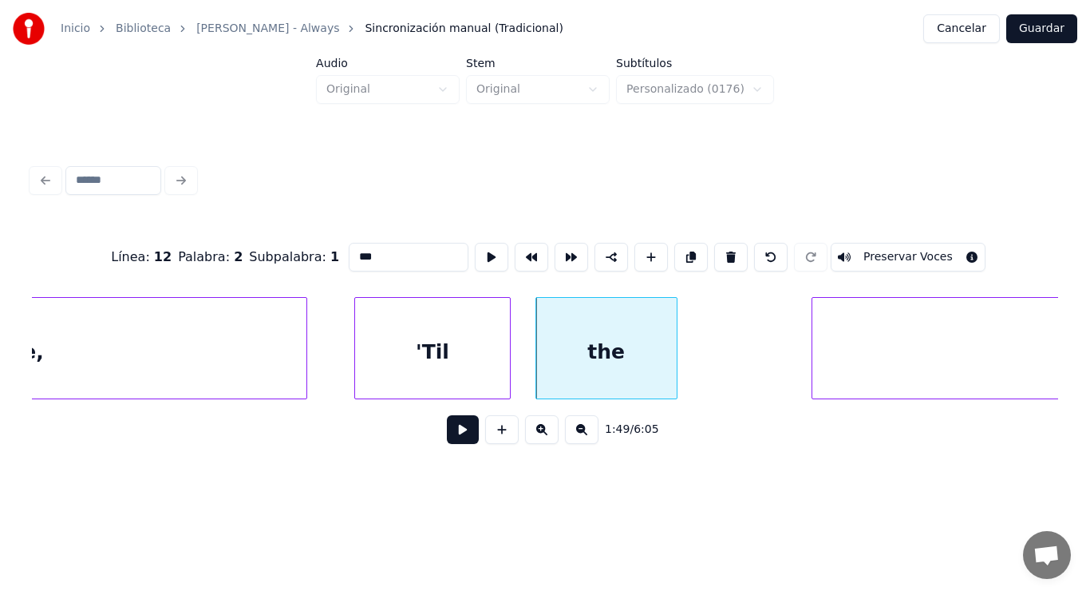
click at [487, 362] on div "'Til" at bounding box center [432, 352] width 154 height 109
type input "****"
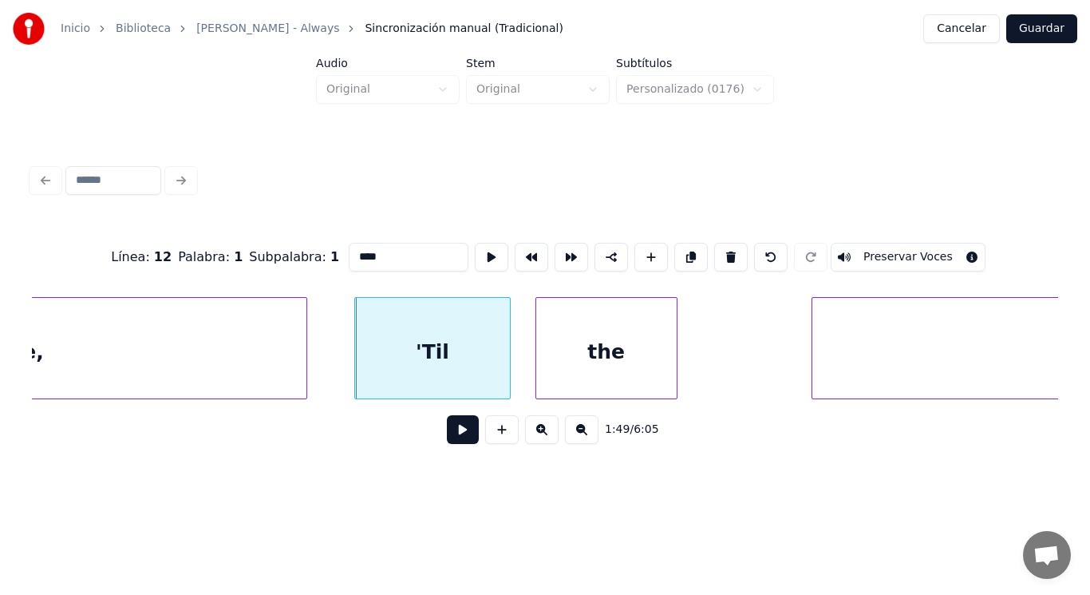
click at [452, 427] on button at bounding box center [463, 429] width 32 height 29
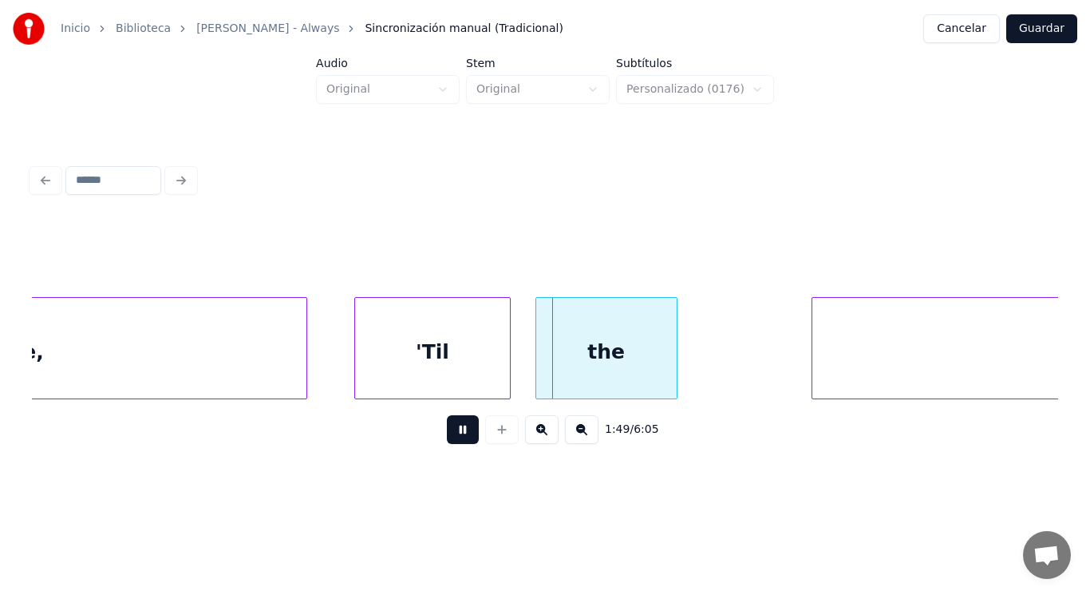
click at [452, 427] on button at bounding box center [463, 429] width 32 height 29
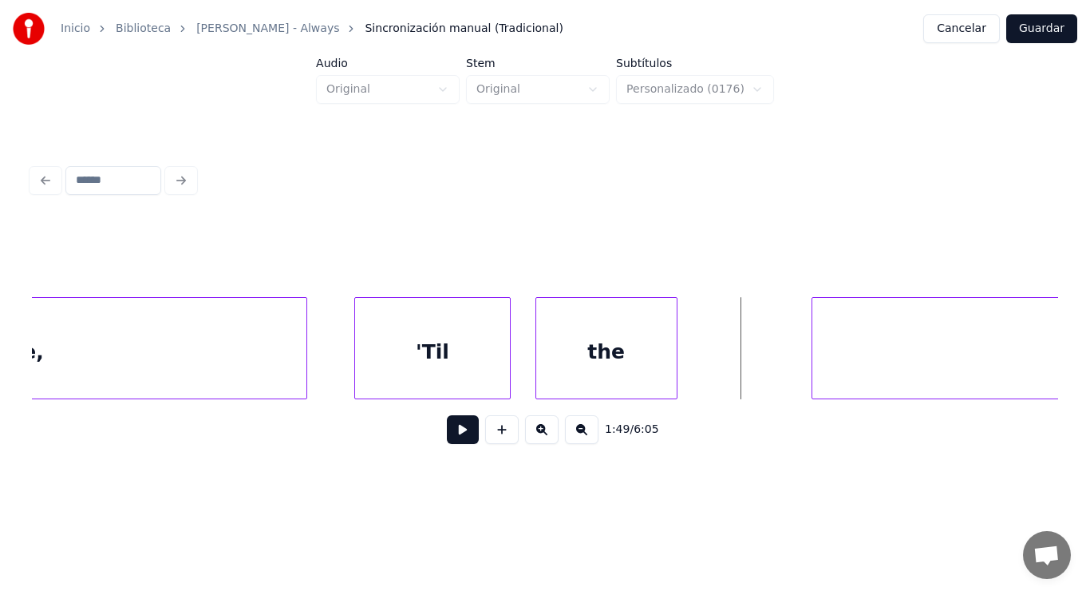
click at [459, 432] on button at bounding box center [463, 429] width 32 height 29
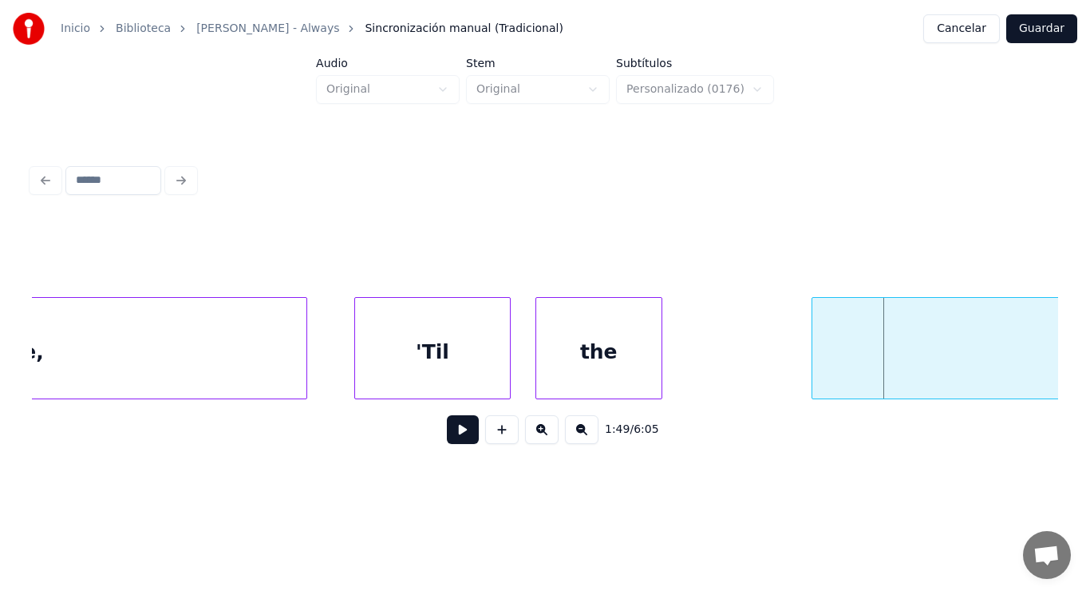
click at [659, 375] on div at bounding box center [659, 348] width 5 height 101
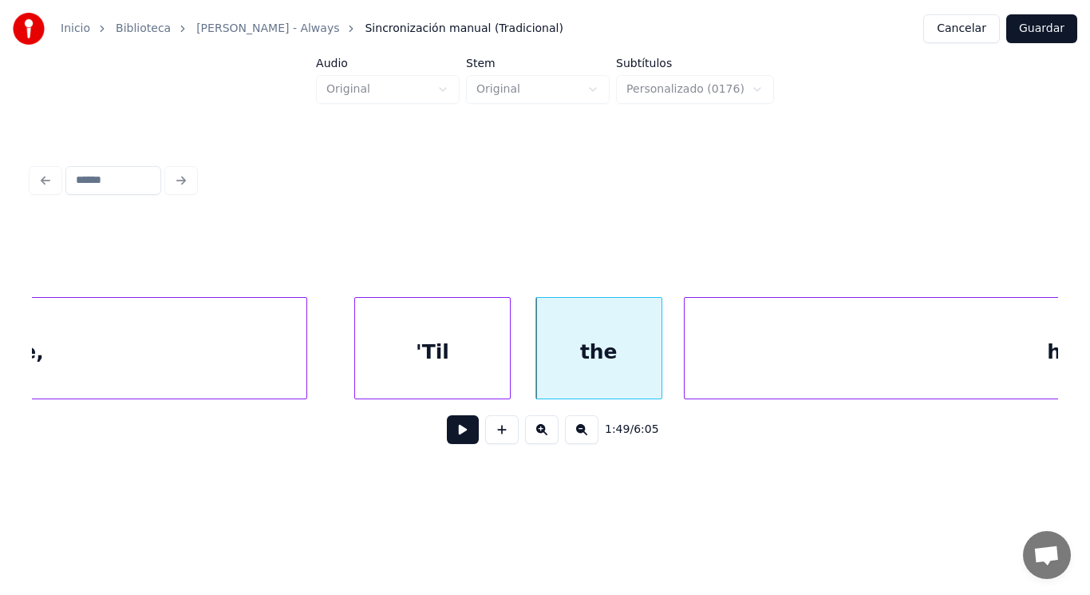
click at [688, 371] on div at bounding box center [687, 348] width 5 height 101
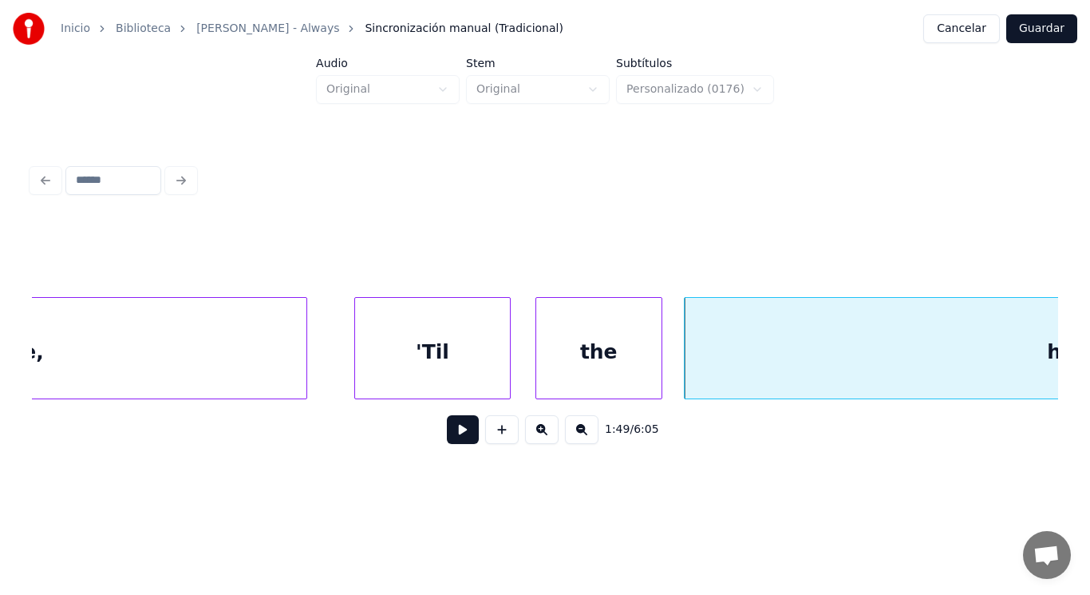
click at [447, 441] on button at bounding box center [463, 429] width 32 height 29
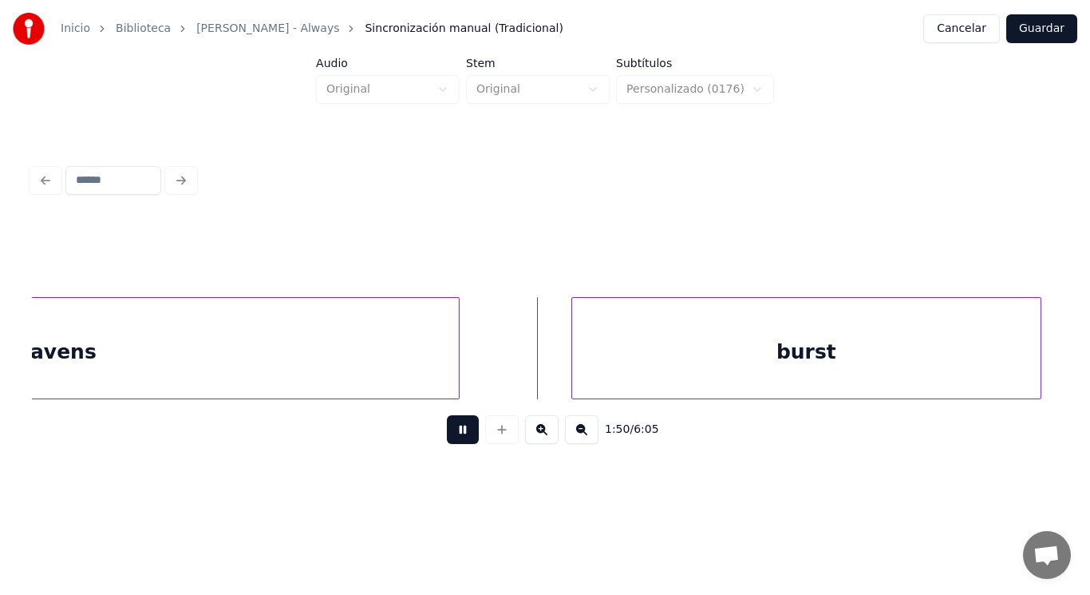
click at [447, 441] on button at bounding box center [463, 429] width 32 height 29
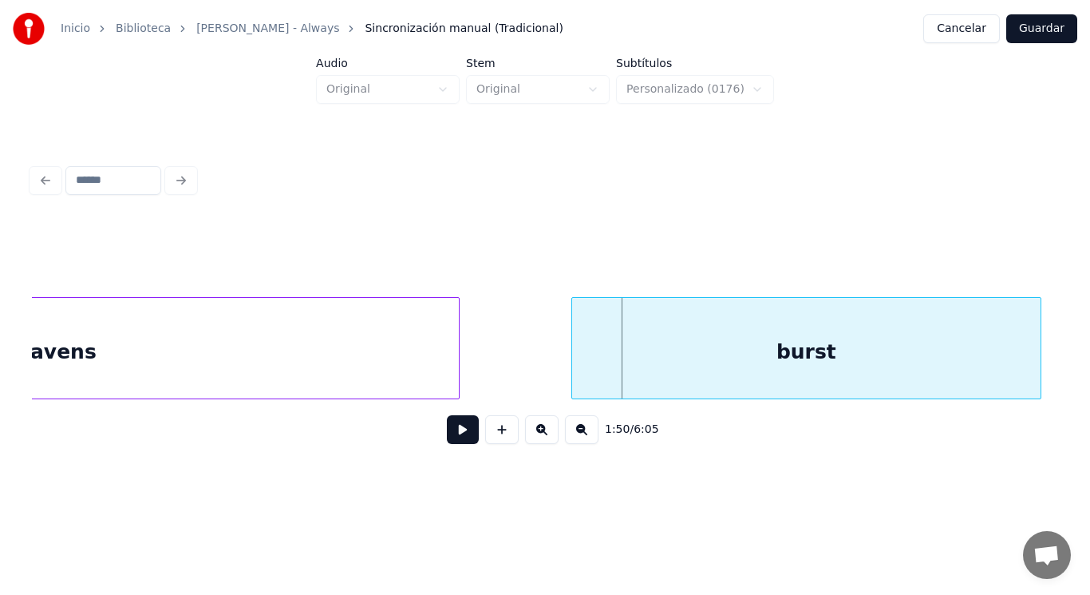
click at [363, 388] on div "heavens" at bounding box center [50, 352] width 820 height 109
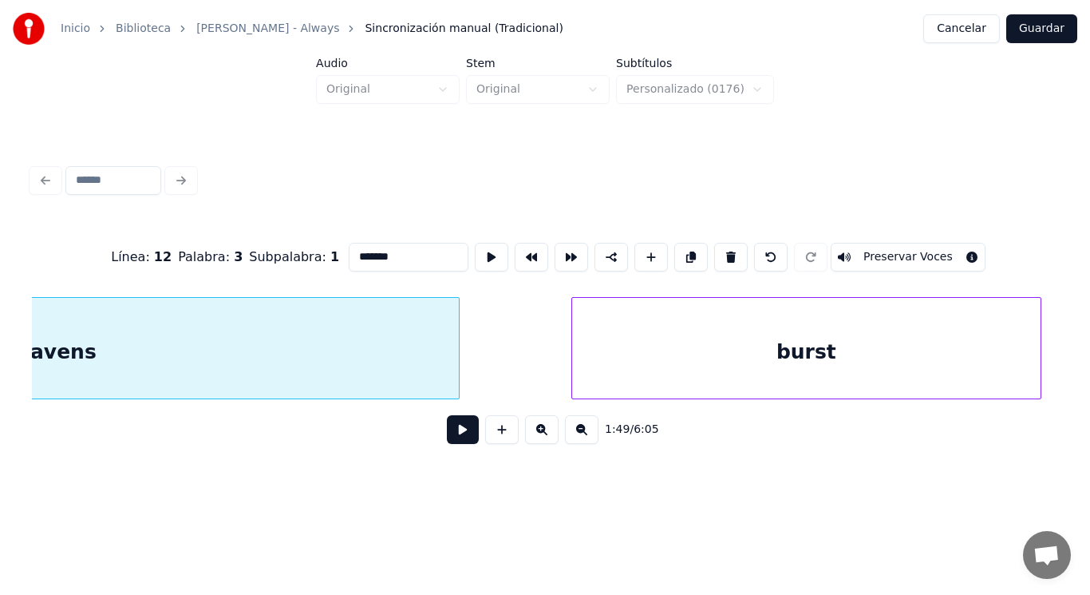
scroll to position [0, 122228]
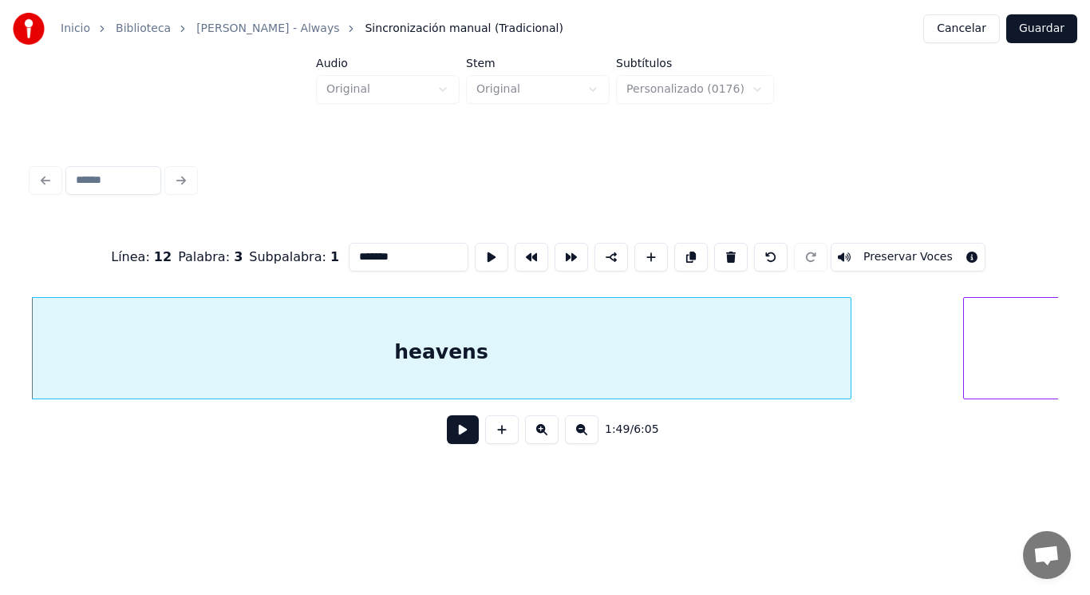
click at [454, 437] on button at bounding box center [463, 429] width 32 height 29
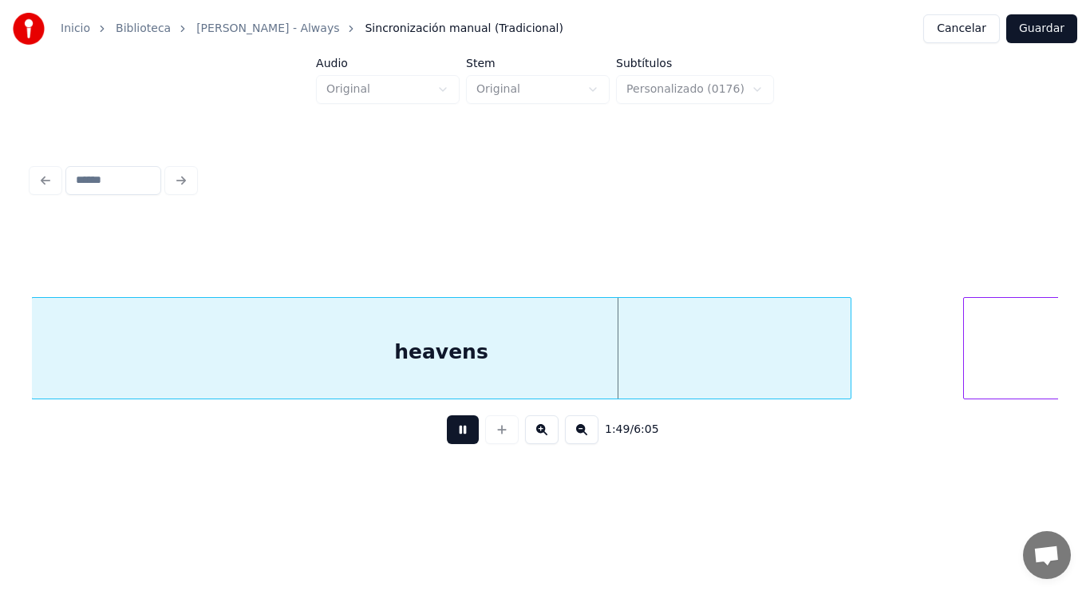
click at [454, 437] on button at bounding box center [463, 429] width 32 height 29
click at [422, 345] on div "heavens" at bounding box center [442, 352] width 820 height 109
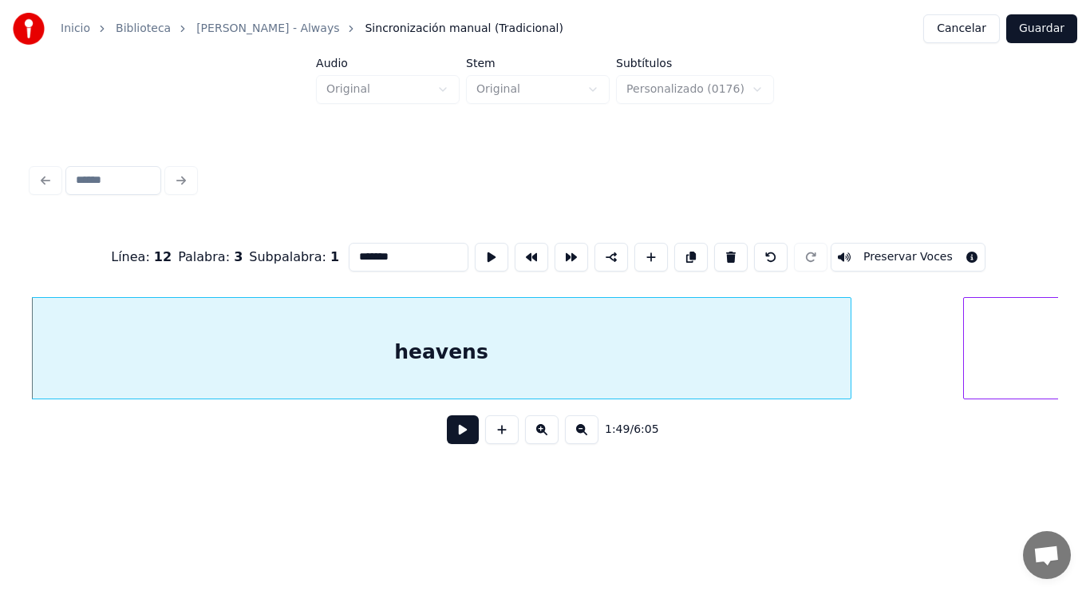
click at [449, 437] on button at bounding box center [463, 429] width 32 height 29
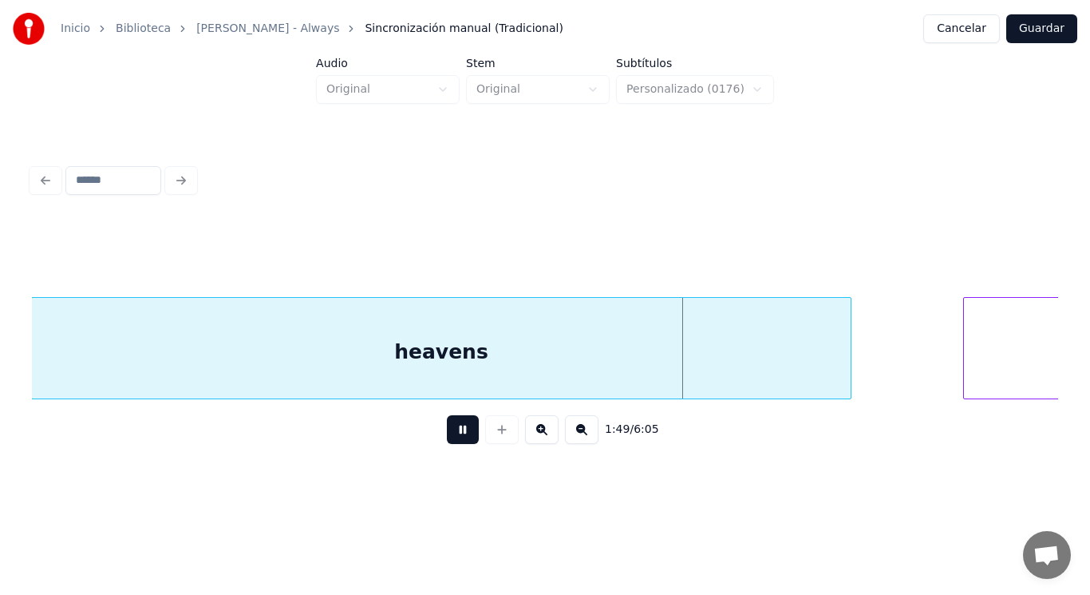
click at [449, 437] on button at bounding box center [463, 429] width 32 height 29
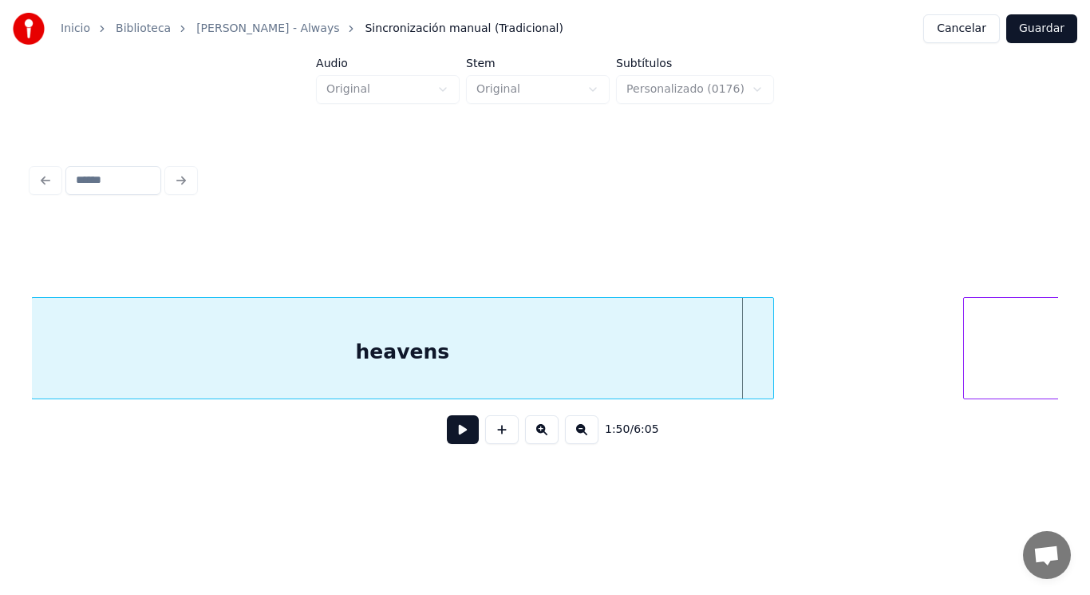
click at [773, 374] on div at bounding box center [771, 348] width 5 height 101
click at [457, 432] on button at bounding box center [463, 429] width 32 height 29
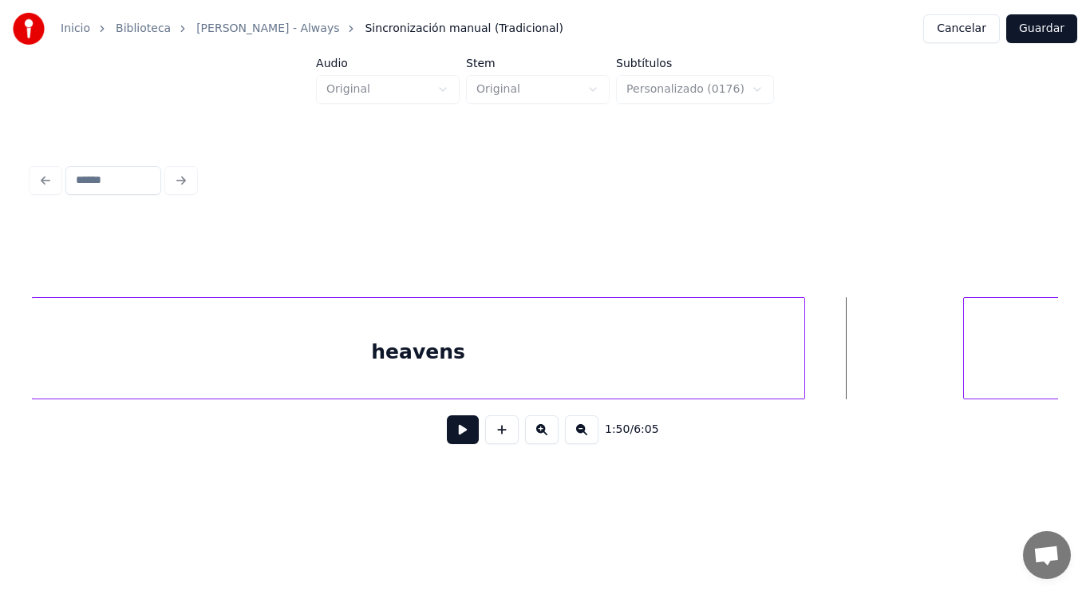
click at [805, 363] on div at bounding box center [802, 348] width 5 height 101
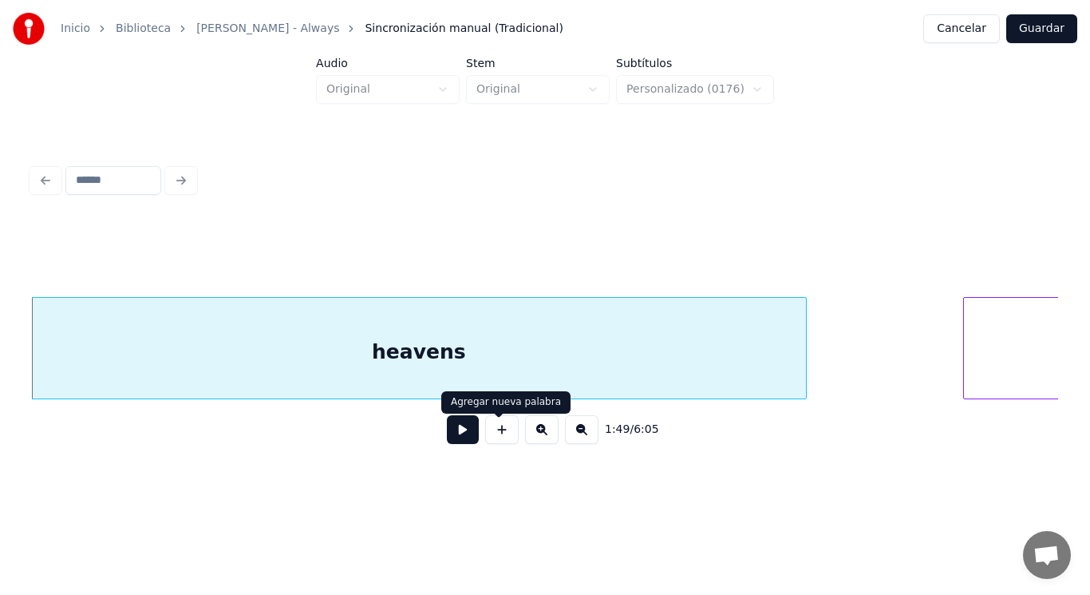
click at [457, 427] on button at bounding box center [463, 429] width 32 height 29
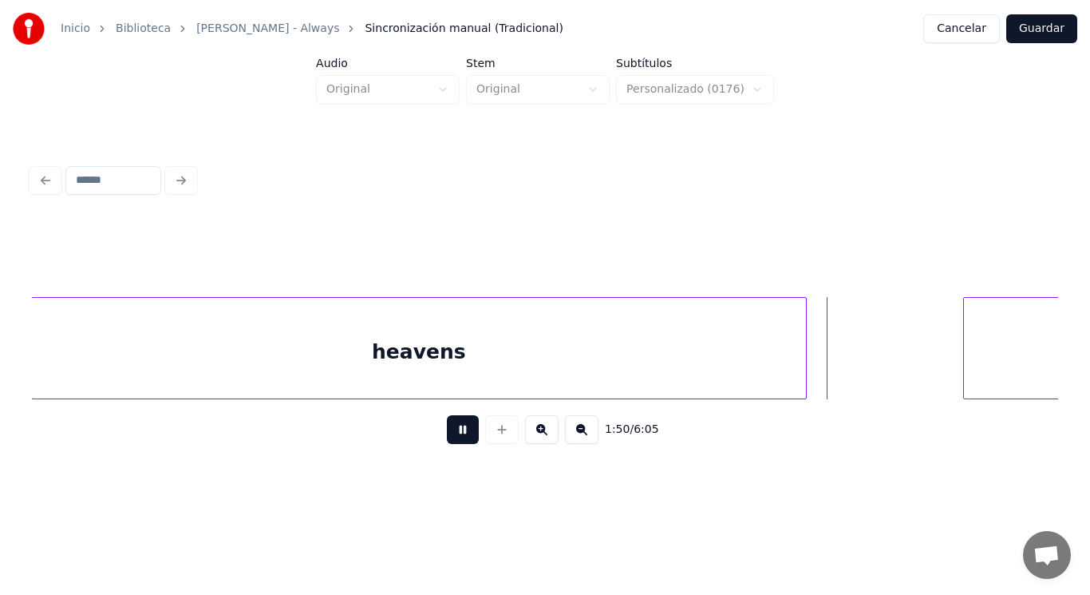
click at [457, 427] on button at bounding box center [463, 429] width 32 height 29
click at [904, 364] on div at bounding box center [901, 348] width 5 height 101
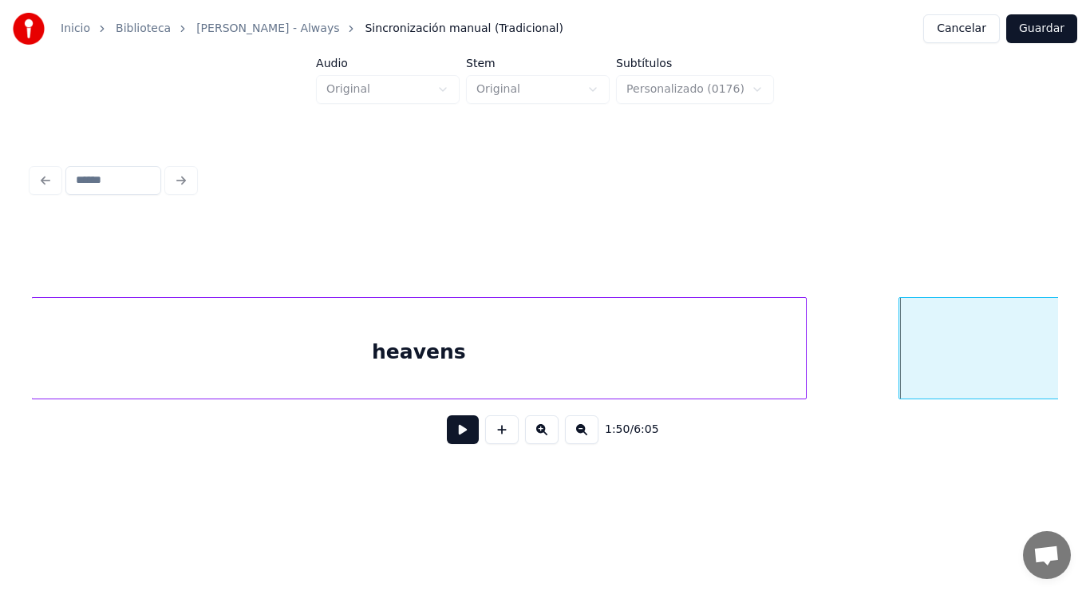
click at [457, 442] on button at bounding box center [463, 429] width 32 height 29
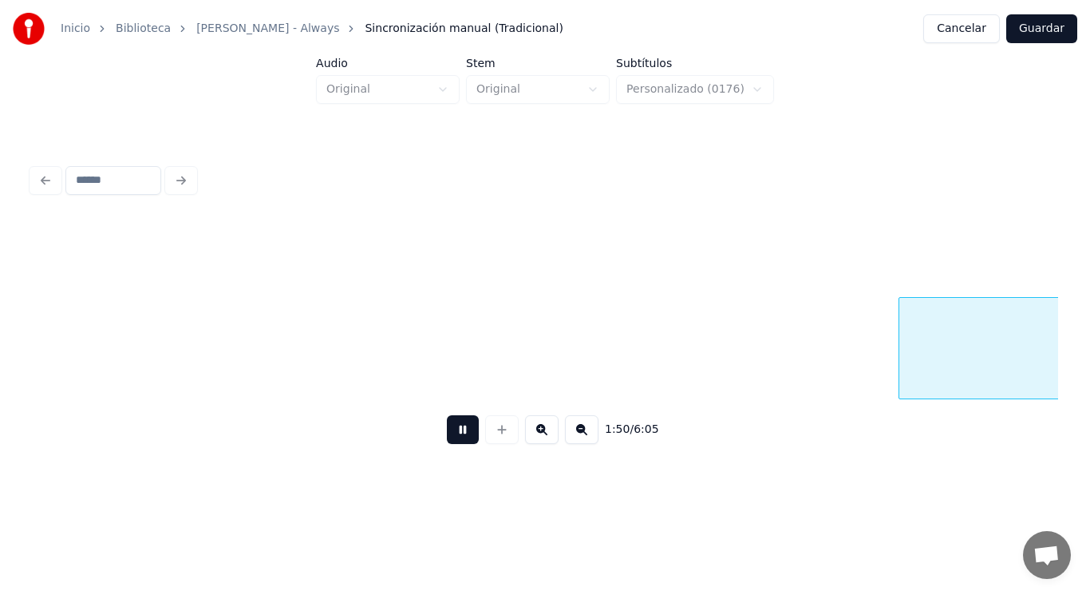
scroll to position [0, 123261]
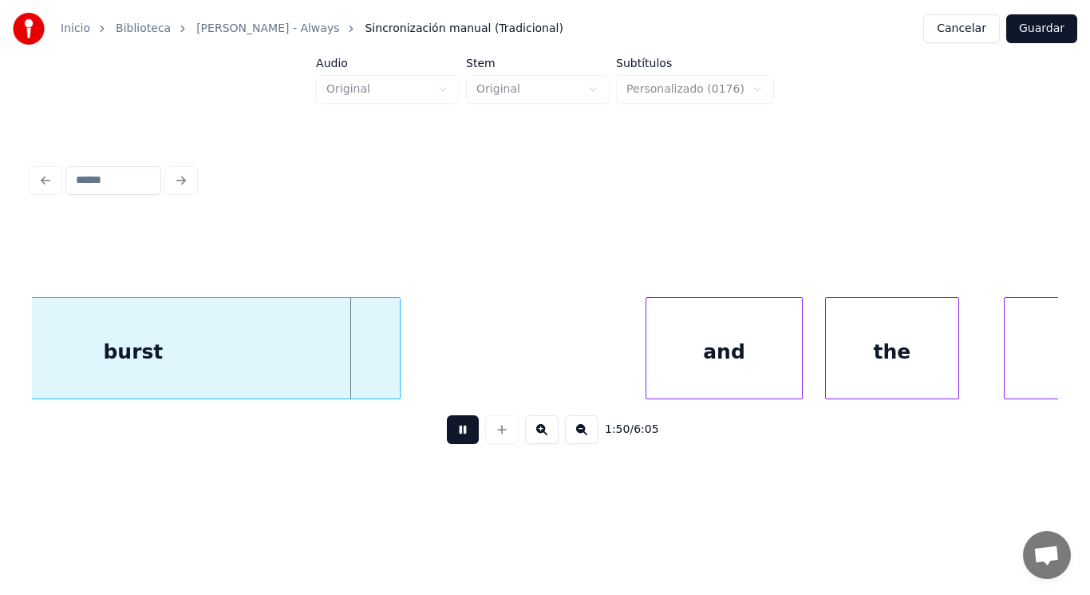
click at [457, 442] on button at bounding box center [463, 429] width 32 height 29
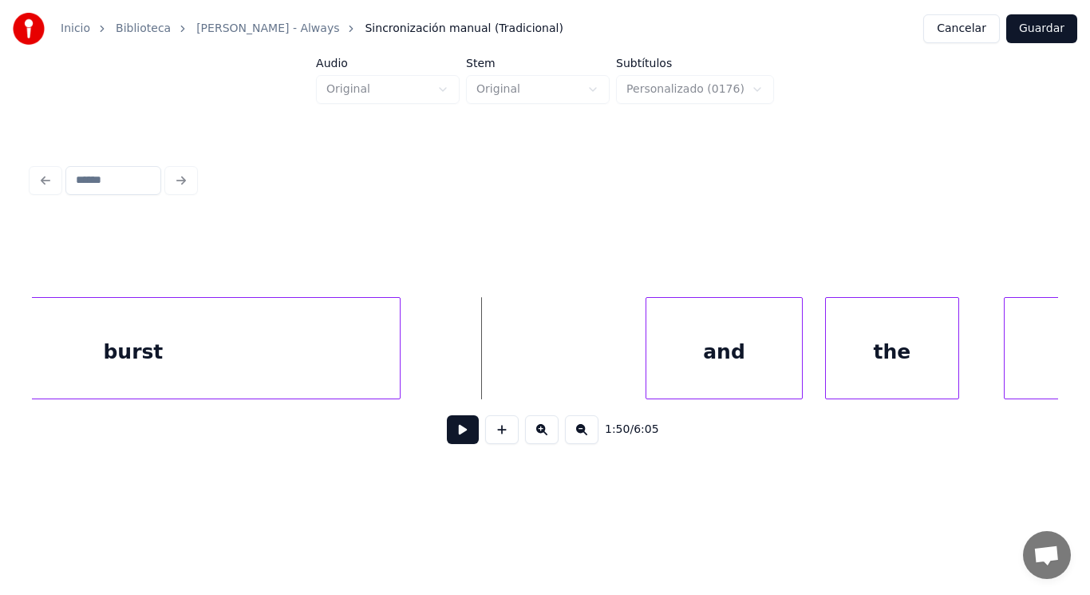
click at [385, 376] on div "burst" at bounding box center [133, 352] width 532 height 109
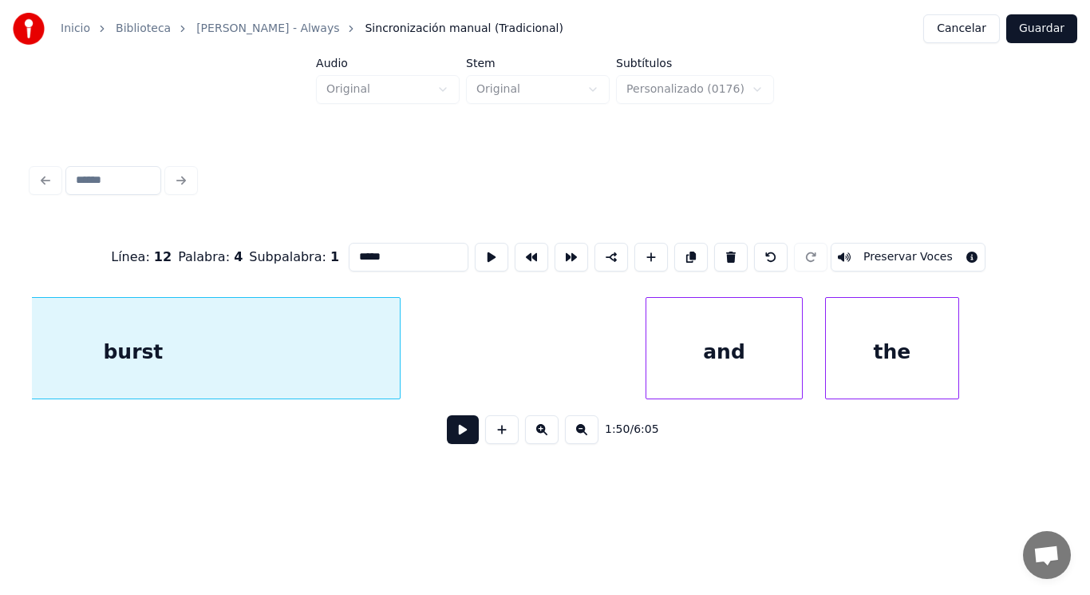
scroll to position [0, 123096]
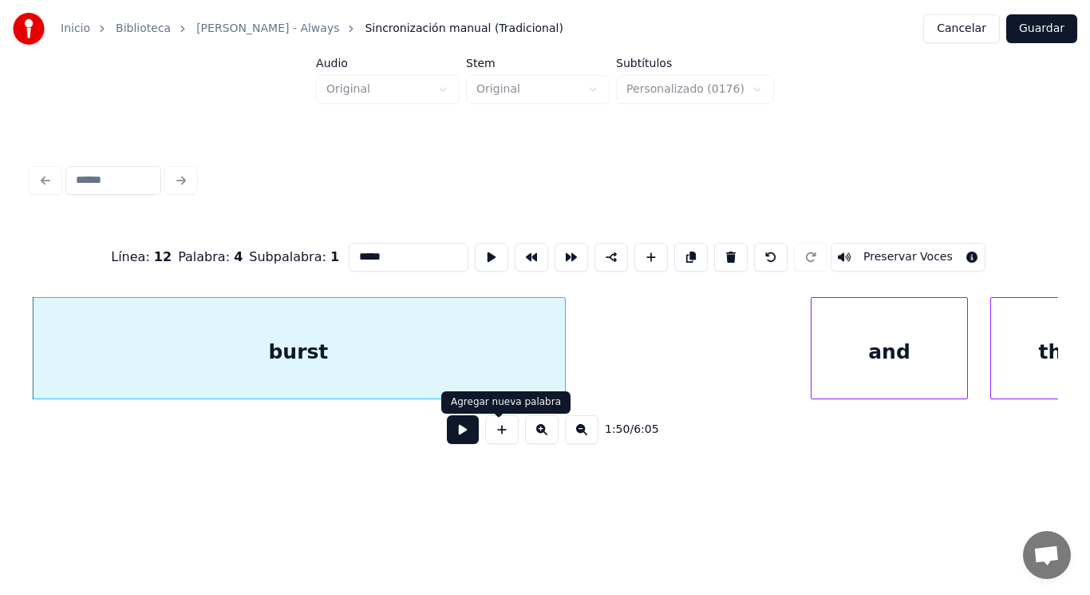
click at [458, 436] on button at bounding box center [463, 429] width 32 height 29
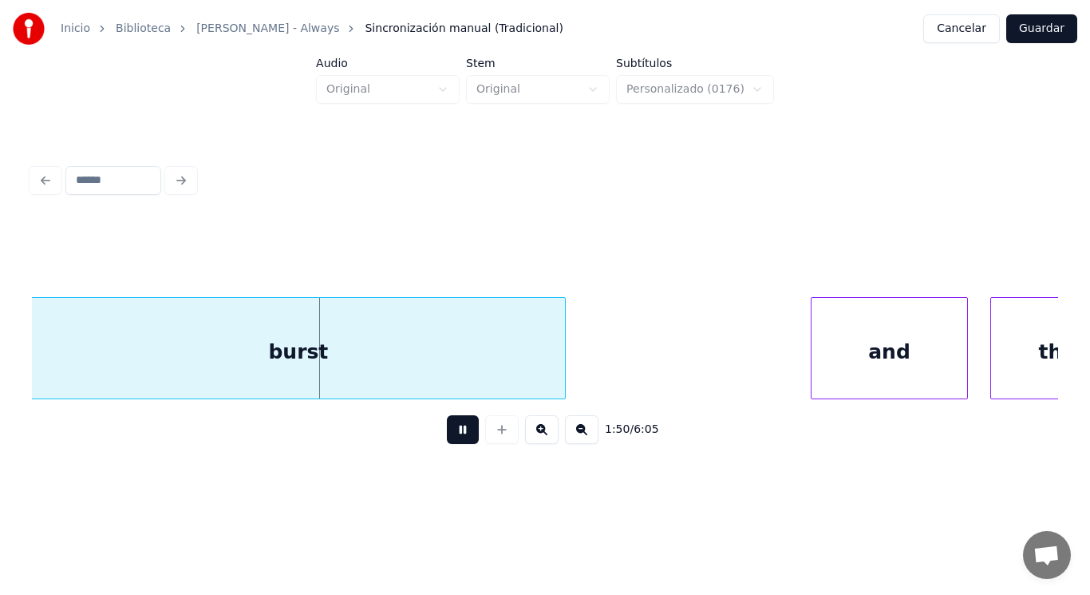
click at [458, 436] on button at bounding box center [463, 429] width 32 height 29
click at [545, 363] on div at bounding box center [545, 348] width 5 height 101
click at [449, 441] on button at bounding box center [463, 429] width 32 height 29
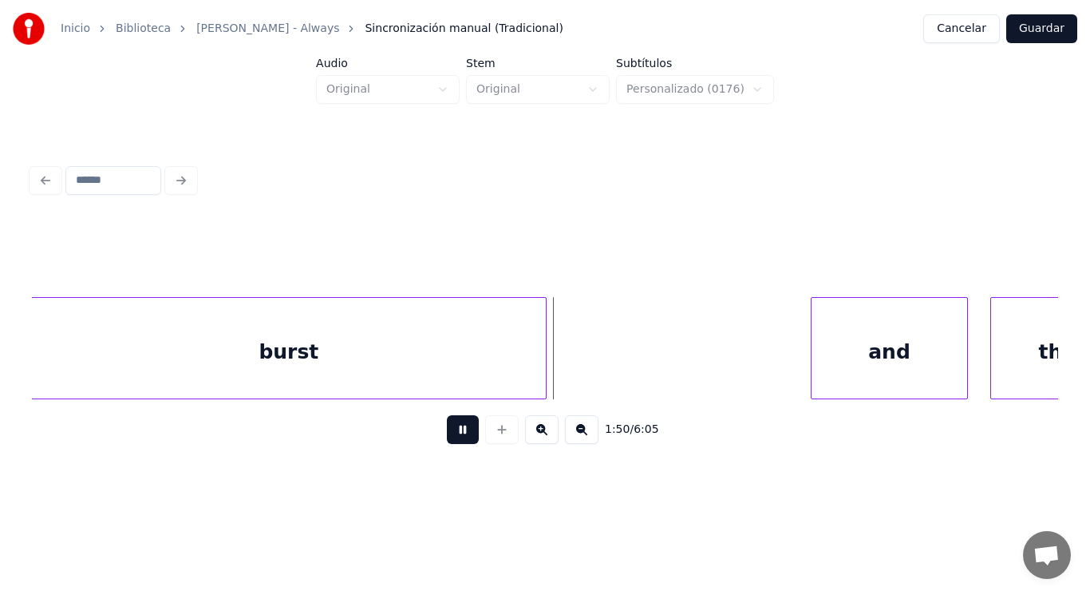
click at [449, 441] on button at bounding box center [463, 429] width 32 height 29
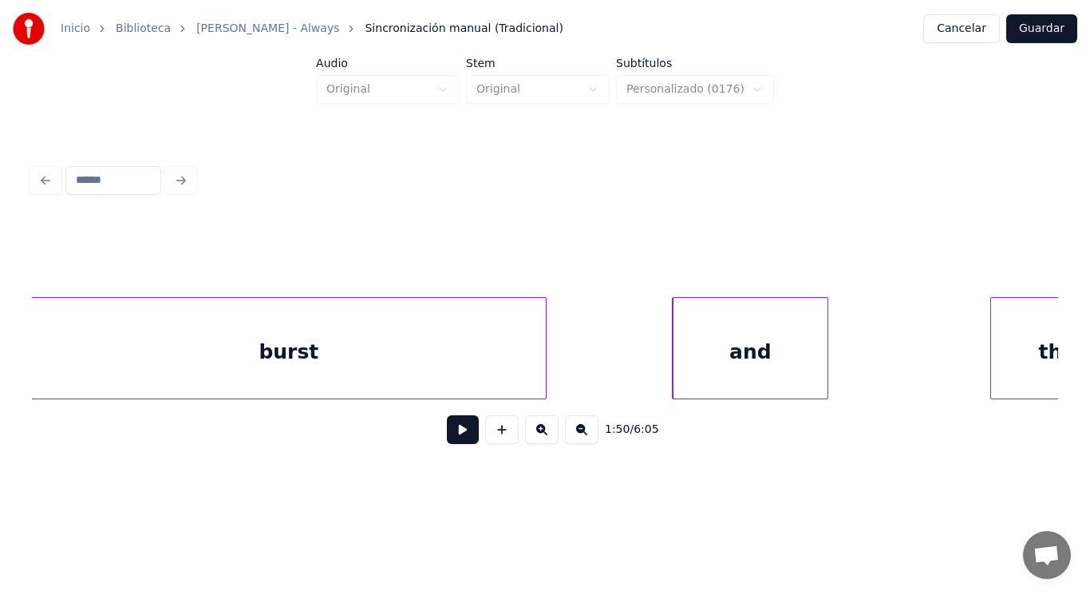
click at [731, 346] on div "and" at bounding box center [750, 352] width 155 height 109
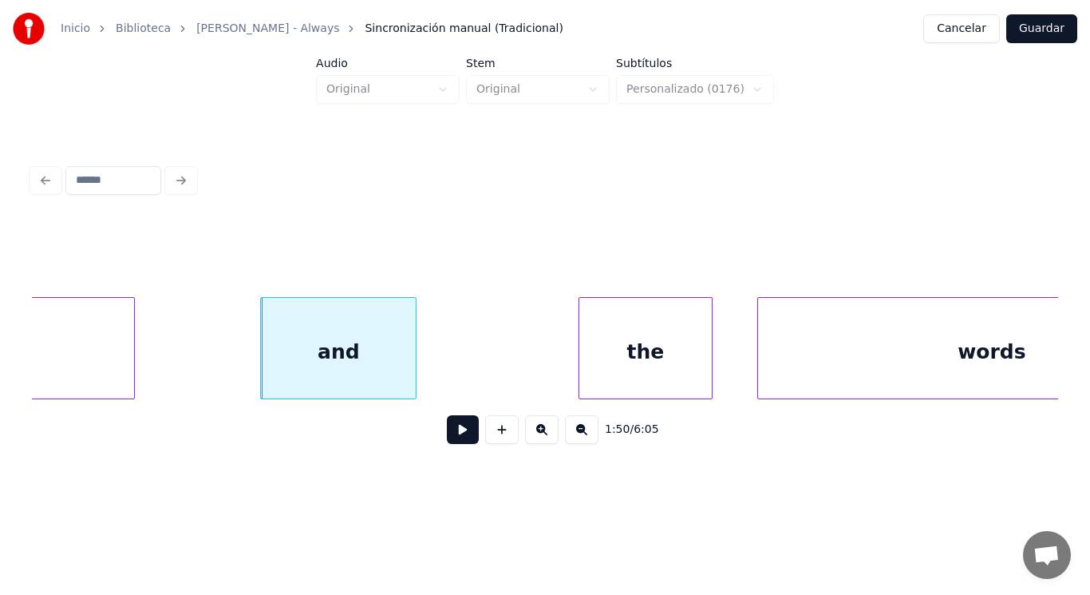
scroll to position [0, 123511]
click at [457, 441] on button at bounding box center [463, 429] width 32 height 29
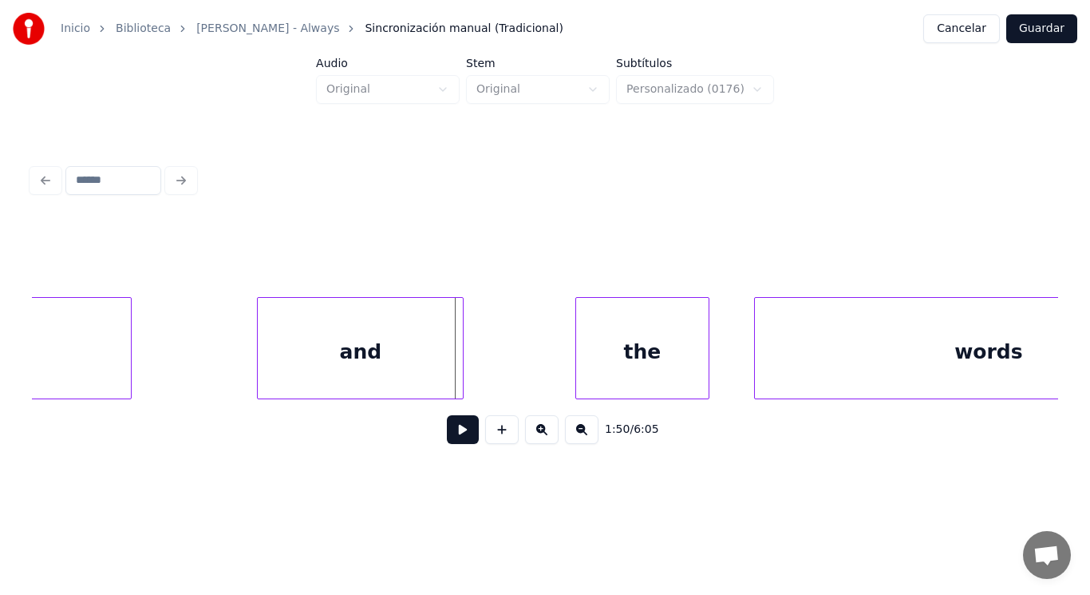
click at [462, 367] on div at bounding box center [460, 348] width 5 height 101
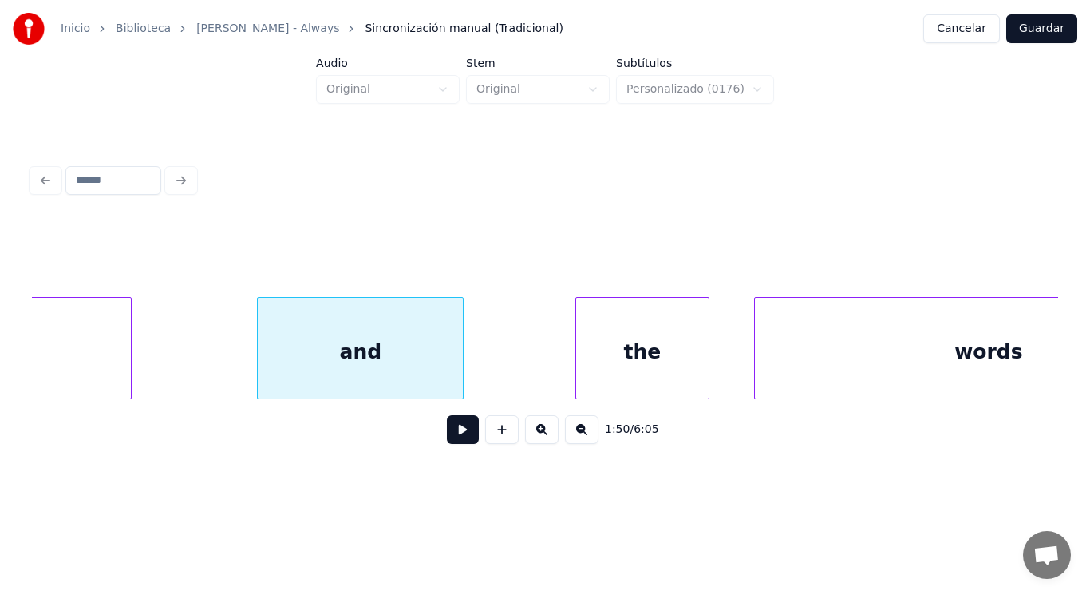
click at [452, 434] on button at bounding box center [463, 429] width 32 height 29
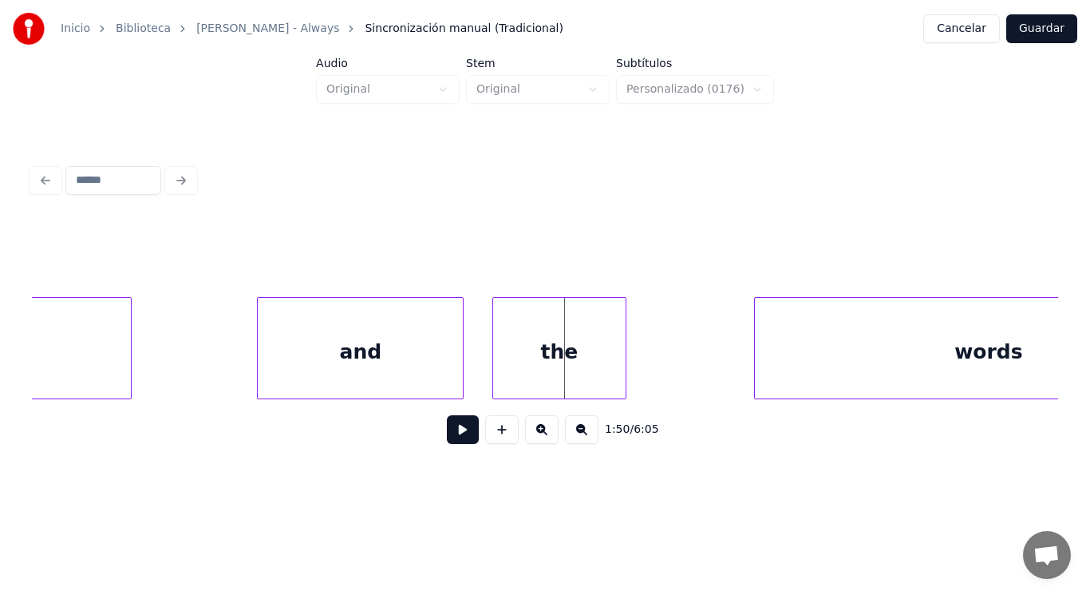
click at [555, 362] on div "the" at bounding box center [559, 352] width 133 height 109
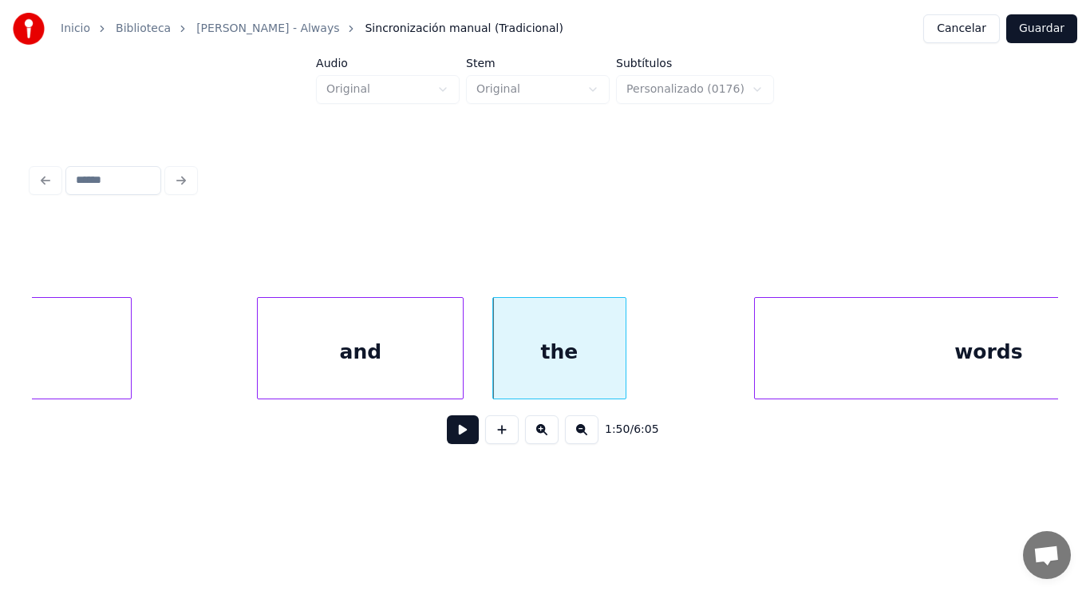
click at [457, 433] on button at bounding box center [463, 429] width 32 height 29
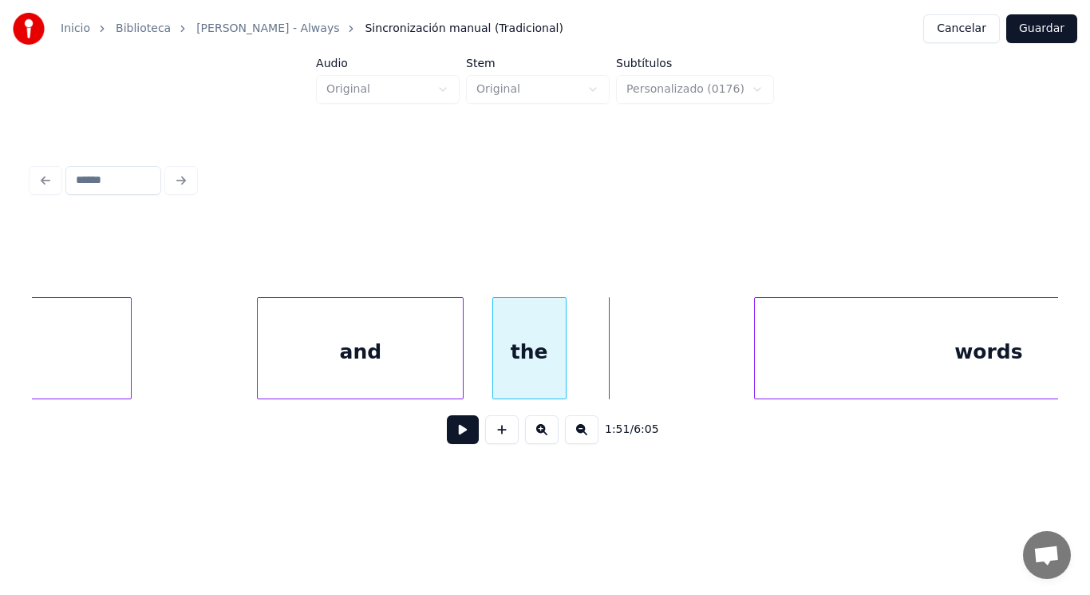
click at [564, 378] on div at bounding box center [563, 348] width 5 height 101
click at [523, 378] on div "the" at bounding box center [523, 352] width 73 height 109
click at [564, 368] on div at bounding box center [563, 348] width 5 height 101
click at [447, 434] on button at bounding box center [463, 429] width 32 height 29
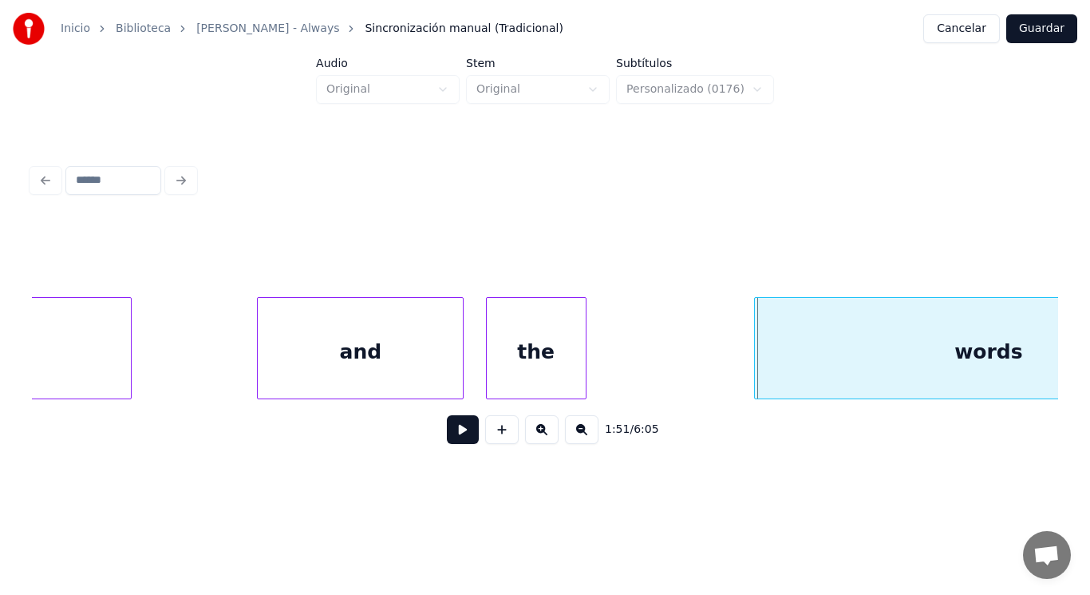
click at [583, 374] on div at bounding box center [583, 348] width 5 height 101
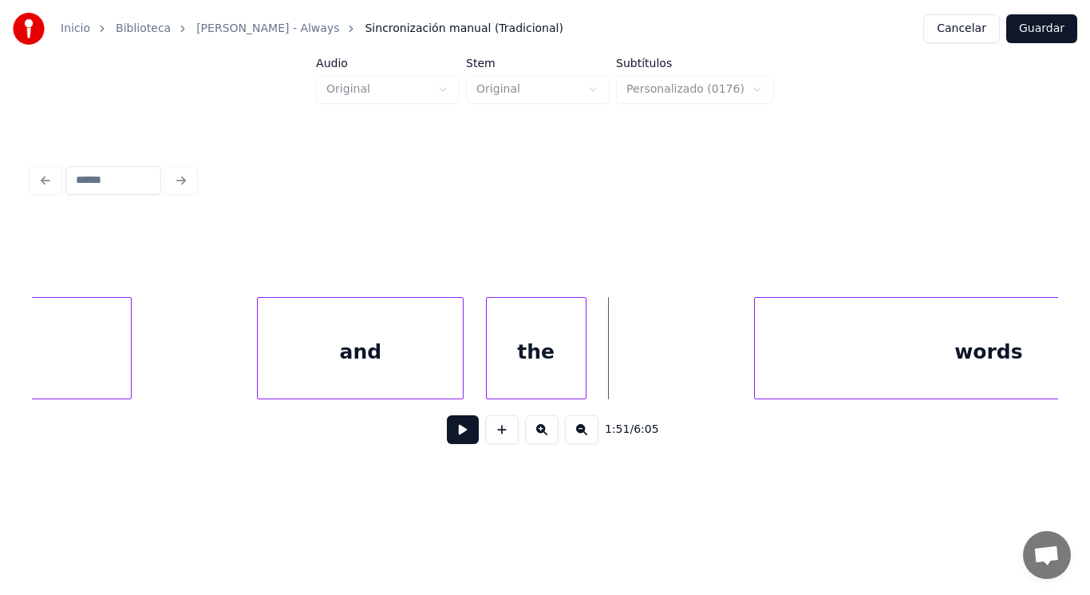
click at [450, 429] on button at bounding box center [463, 429] width 32 height 29
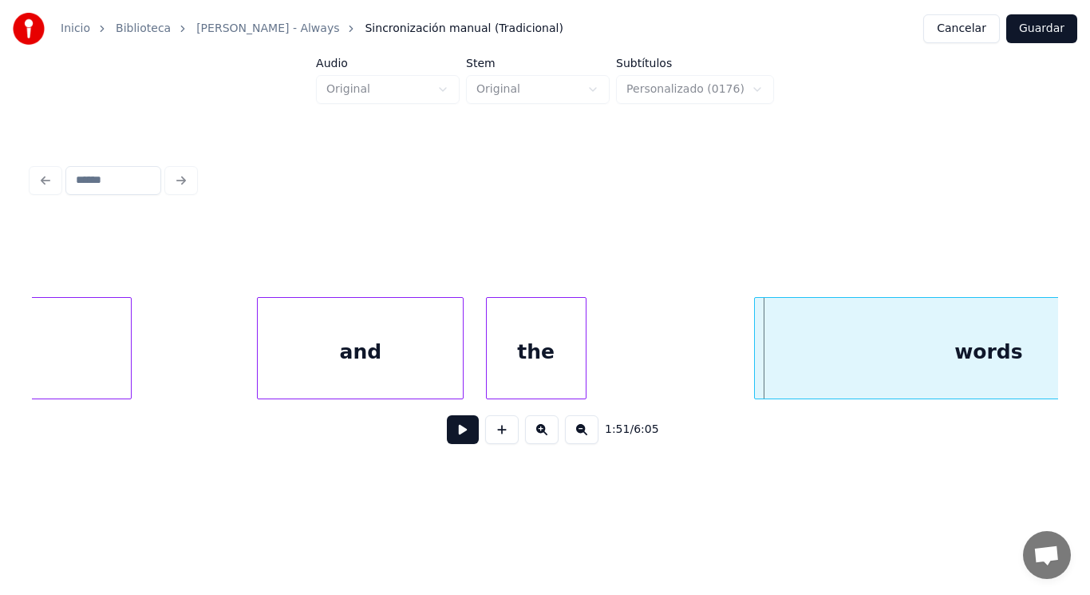
click at [532, 366] on div "the" at bounding box center [536, 352] width 99 height 109
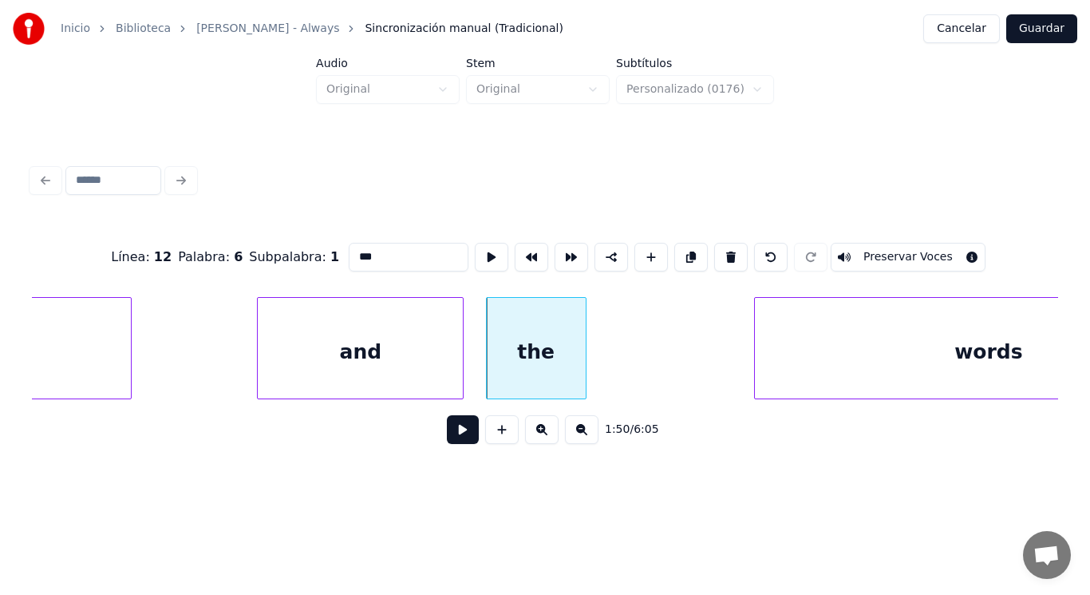
click at [452, 429] on button at bounding box center [463, 429] width 32 height 29
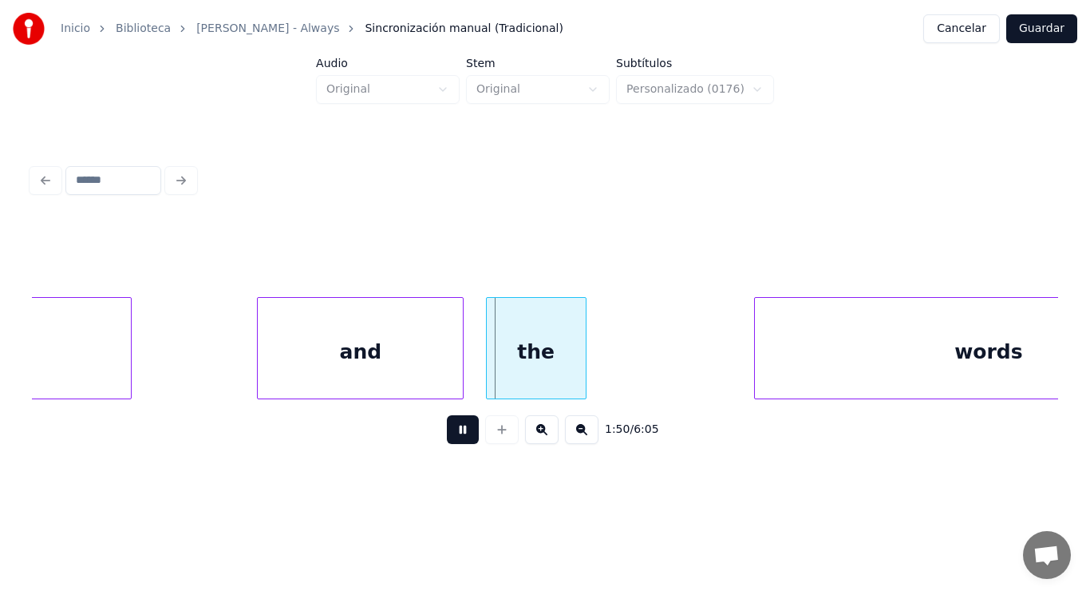
click at [452, 429] on button at bounding box center [463, 429] width 32 height 29
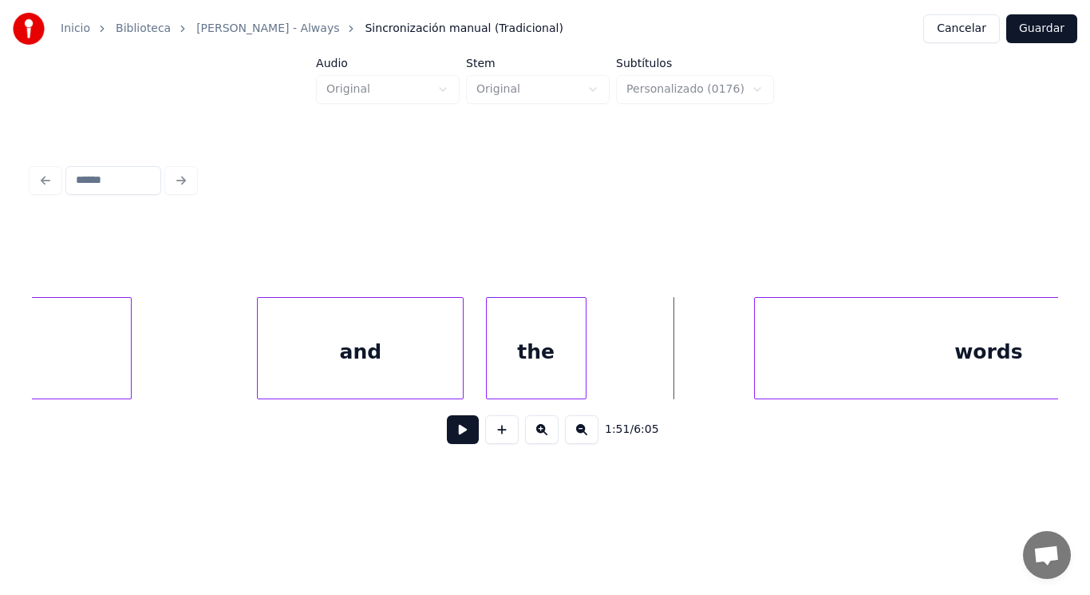
click at [452, 430] on button at bounding box center [463, 429] width 32 height 29
drag, startPoint x: 452, startPoint y: 430, endPoint x: 638, endPoint y: 381, distance: 192.5
click at [468, 423] on button at bounding box center [463, 429] width 32 height 29
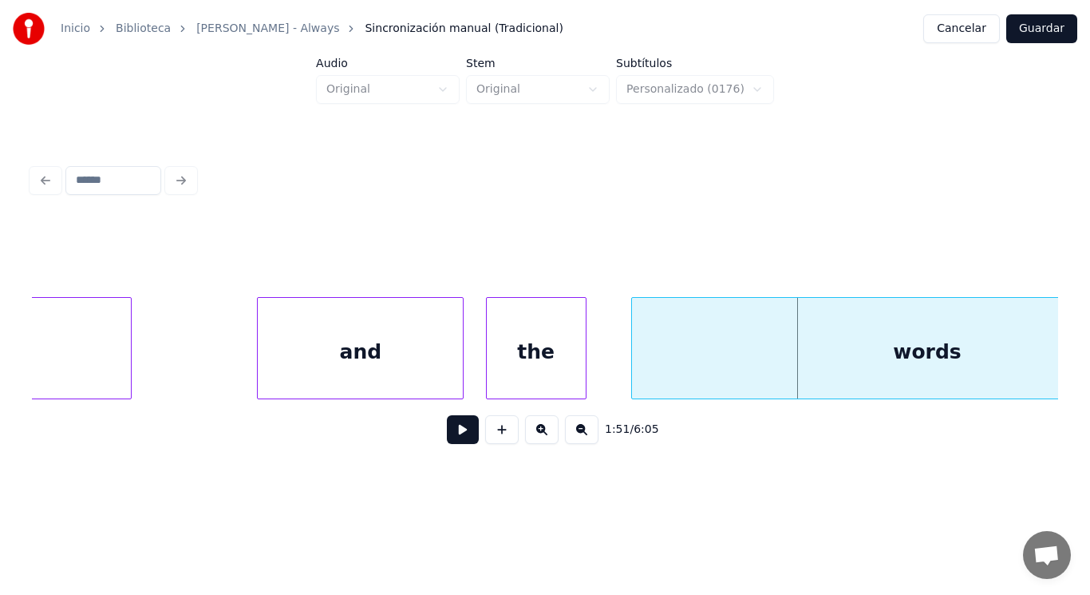
click at [634, 381] on div at bounding box center [634, 348] width 5 height 101
click at [591, 374] on div at bounding box center [591, 348] width 5 height 101
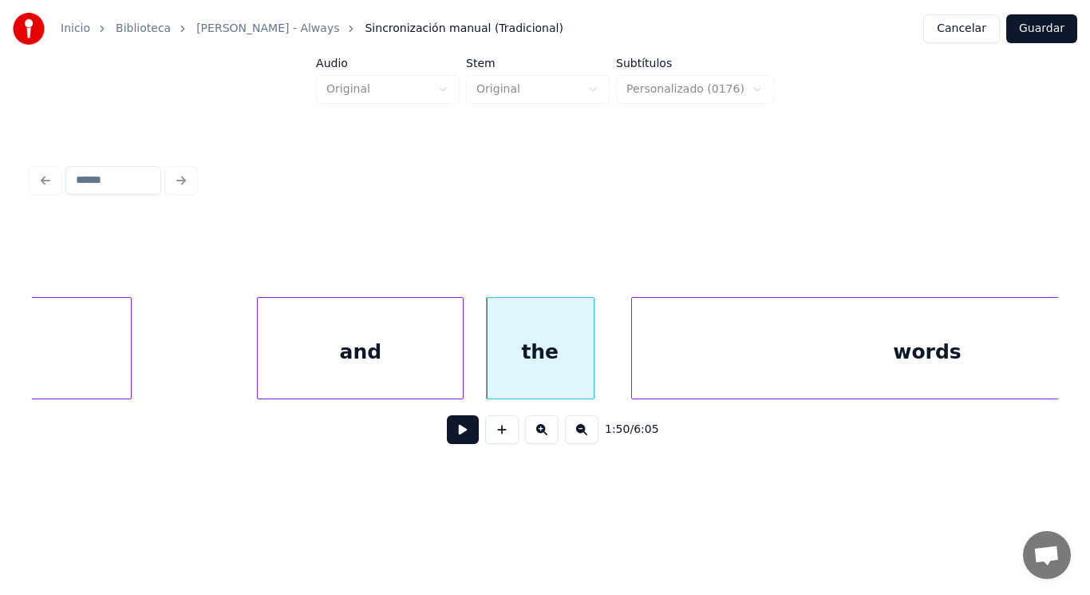
click at [572, 370] on div "the" at bounding box center [540, 352] width 107 height 109
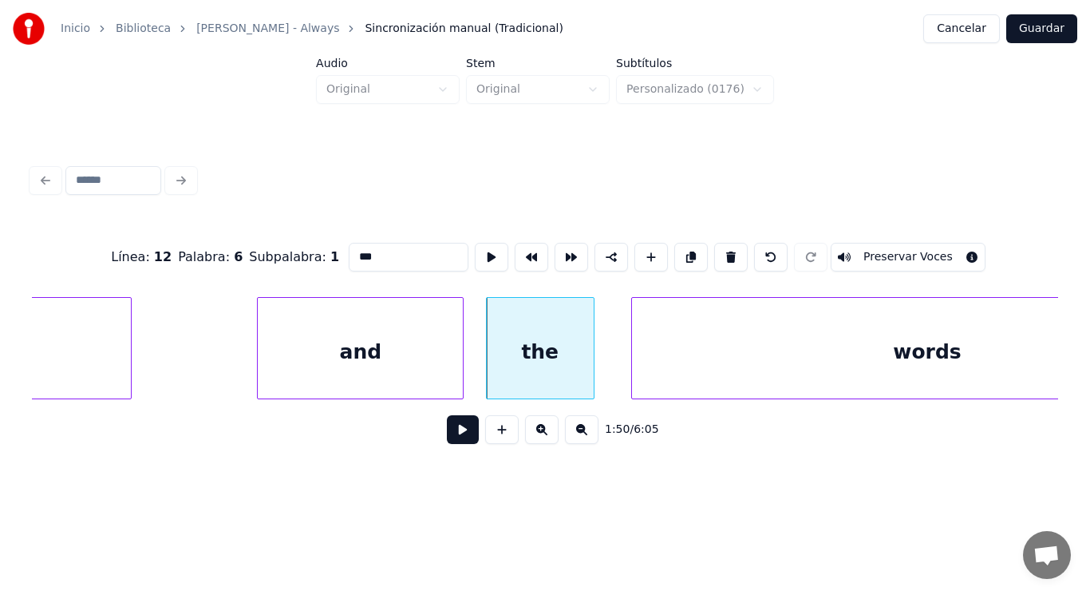
click at [453, 430] on button at bounding box center [463, 429] width 32 height 29
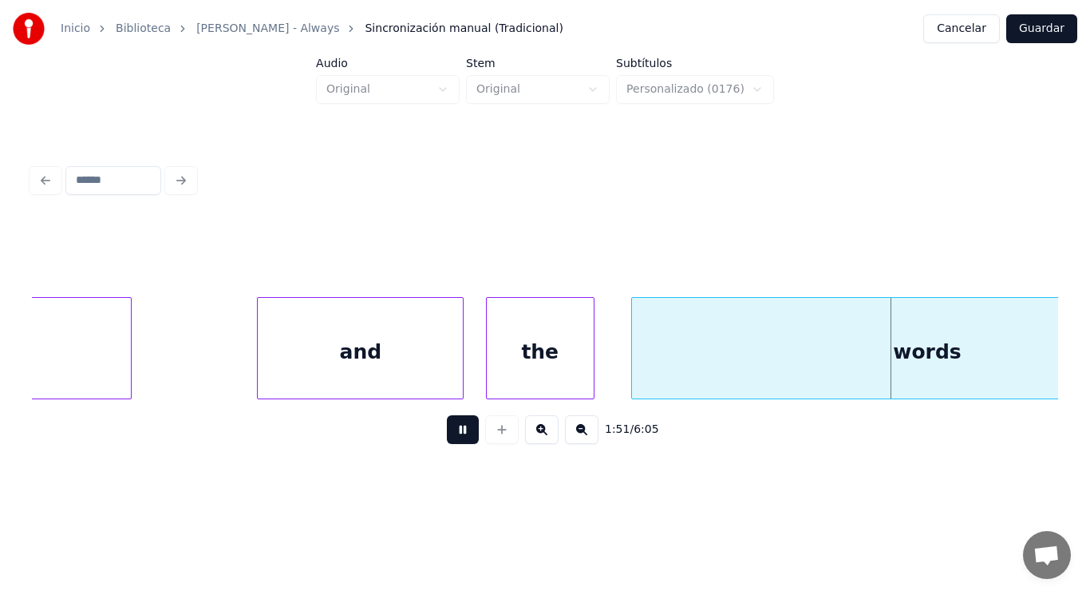
scroll to position [0, 124540]
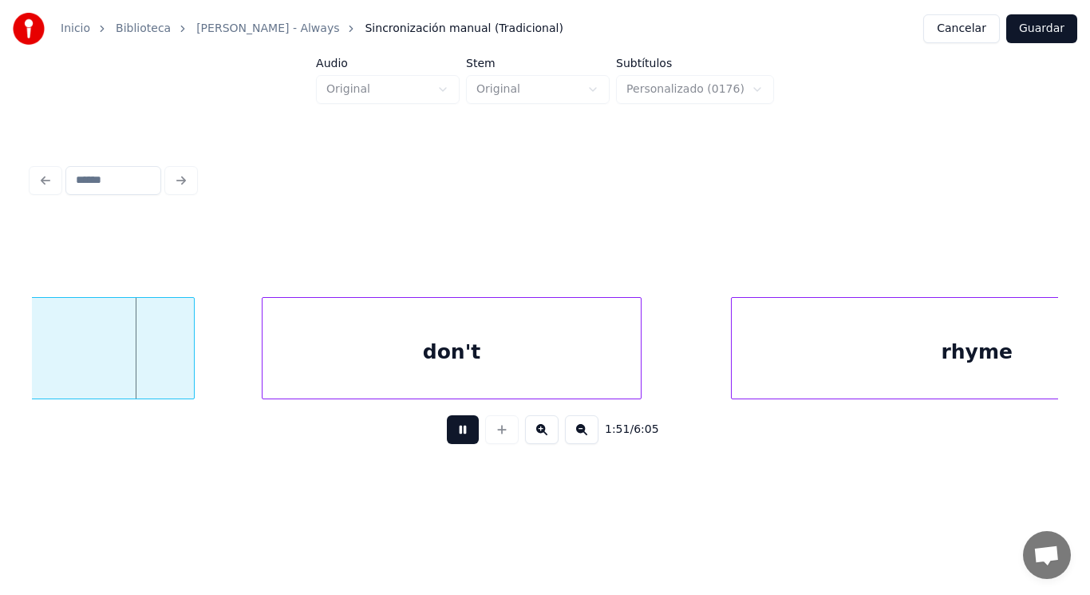
click at [453, 430] on button at bounding box center [463, 429] width 32 height 29
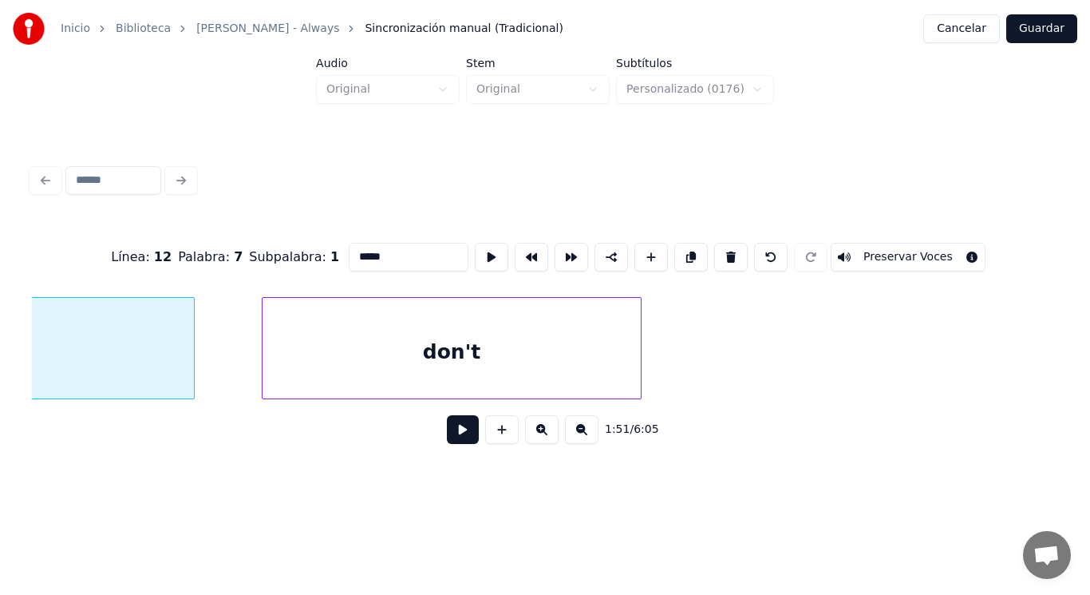
scroll to position [0, 124112]
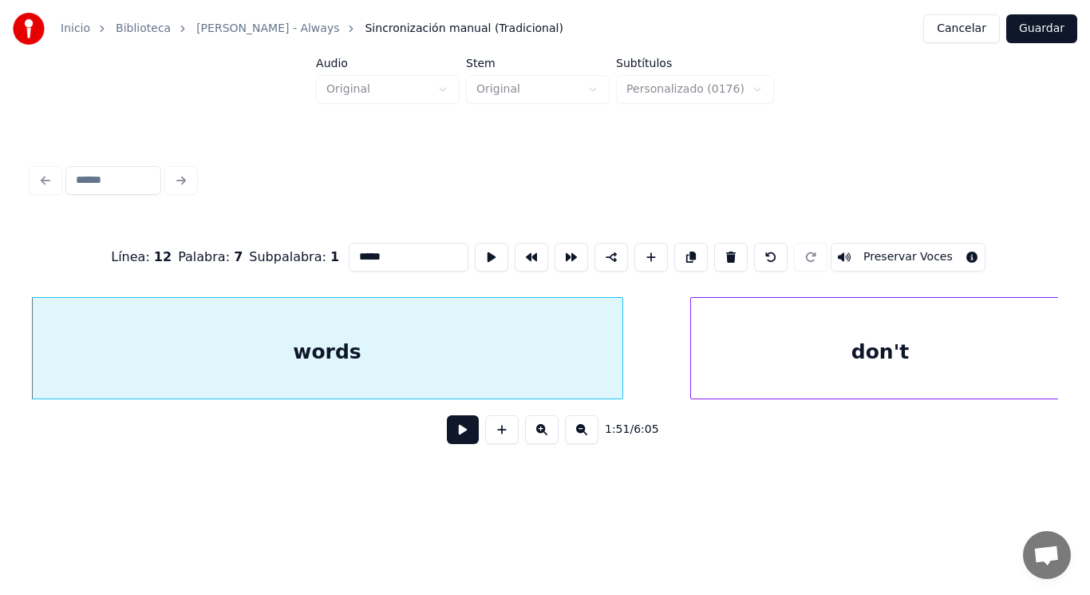
click at [447, 434] on button at bounding box center [463, 429] width 32 height 29
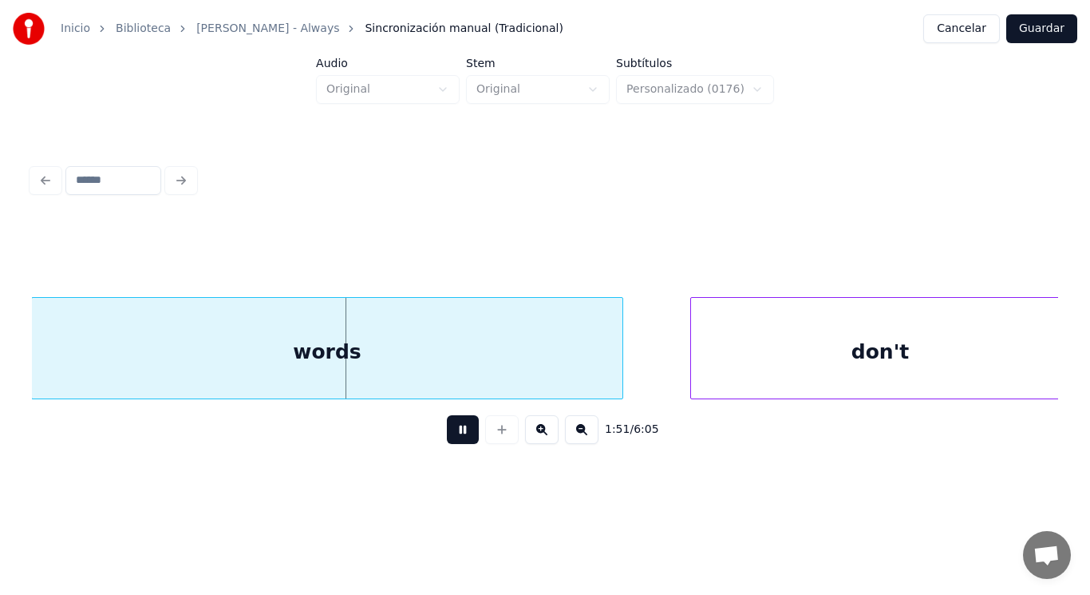
click at [447, 434] on button at bounding box center [463, 429] width 32 height 29
click at [596, 376] on div at bounding box center [598, 348] width 5 height 101
click at [447, 430] on button at bounding box center [463, 429] width 32 height 29
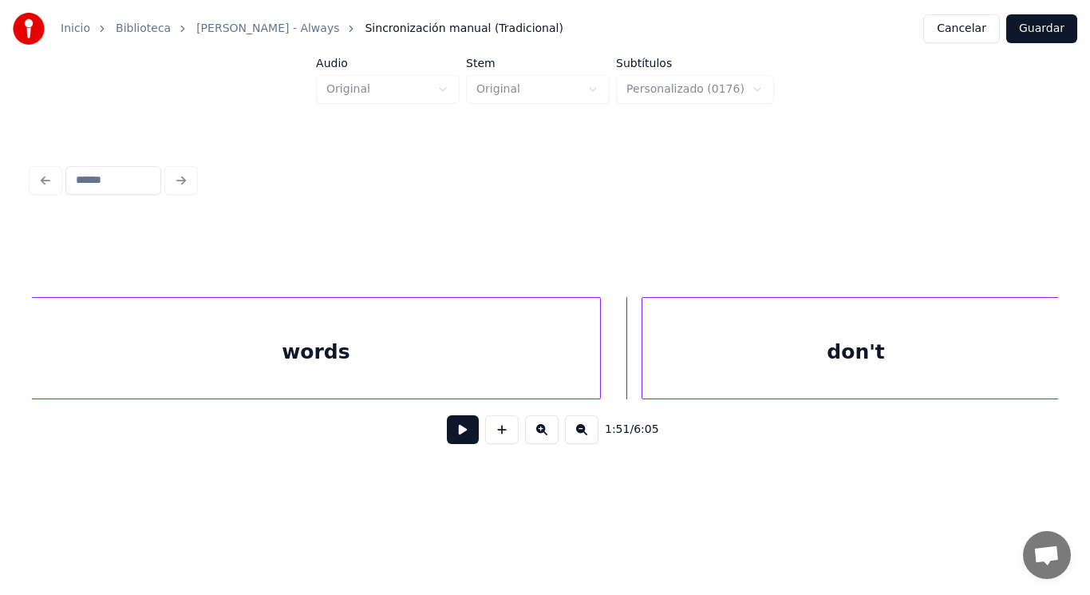
click at [644, 366] on div at bounding box center [645, 348] width 5 height 101
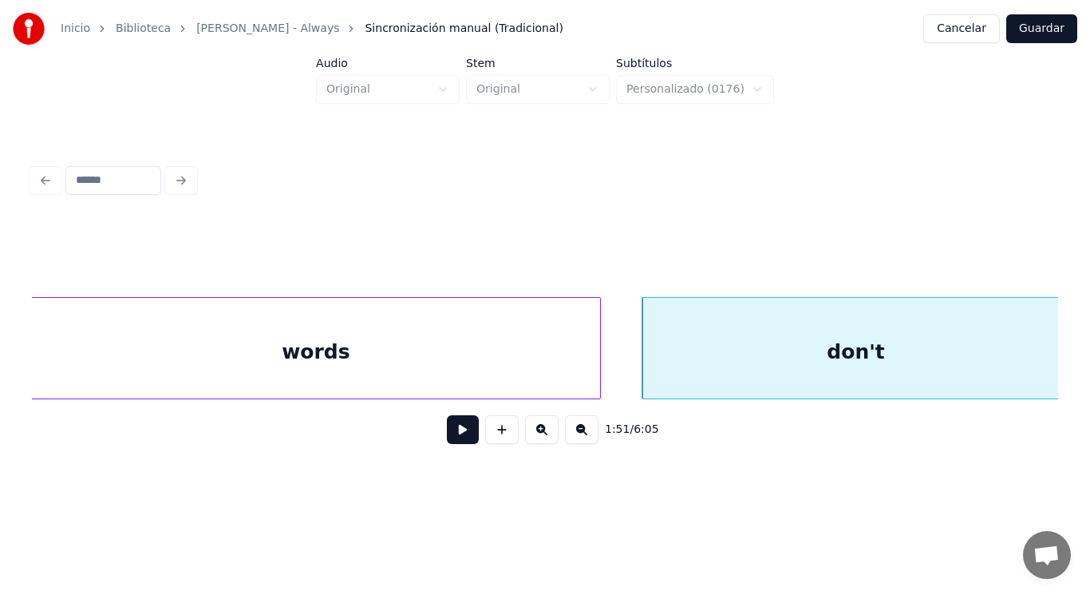
click at [447, 435] on button at bounding box center [463, 429] width 32 height 29
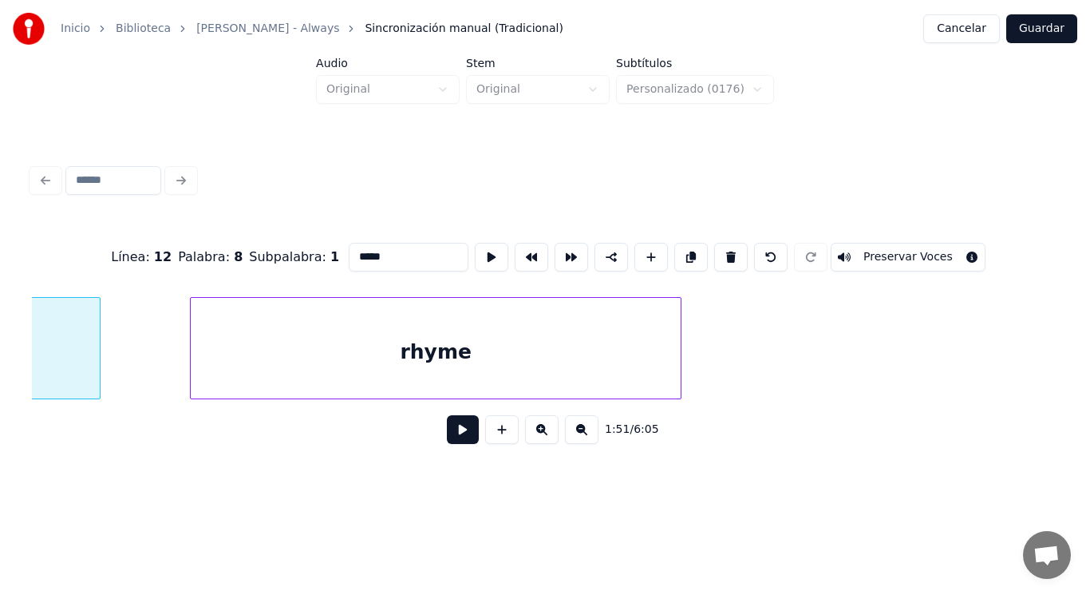
scroll to position [0, 124722]
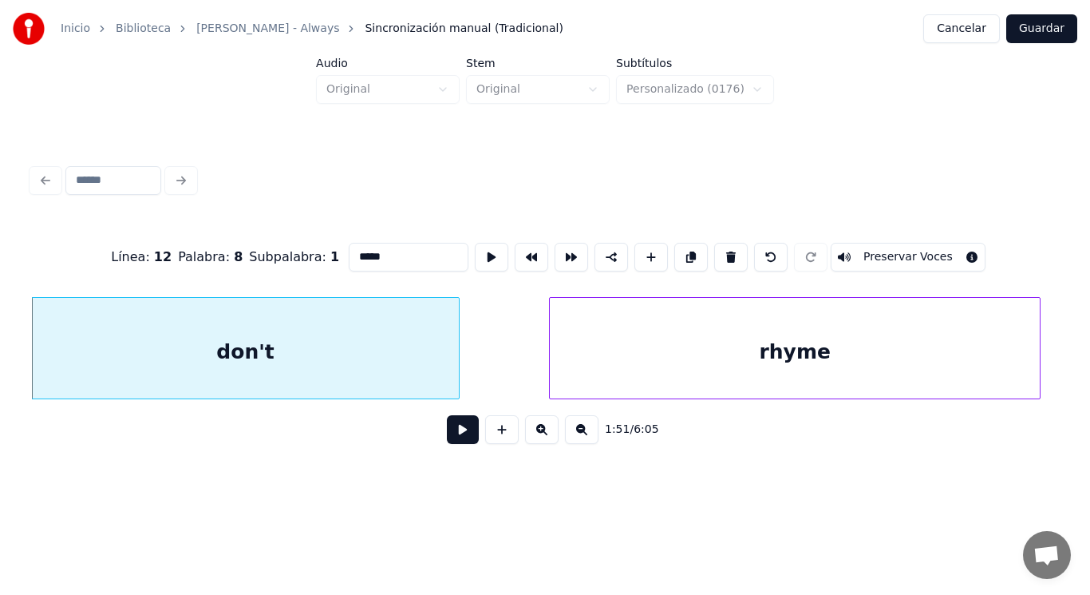
click at [451, 433] on button at bounding box center [463, 429] width 32 height 29
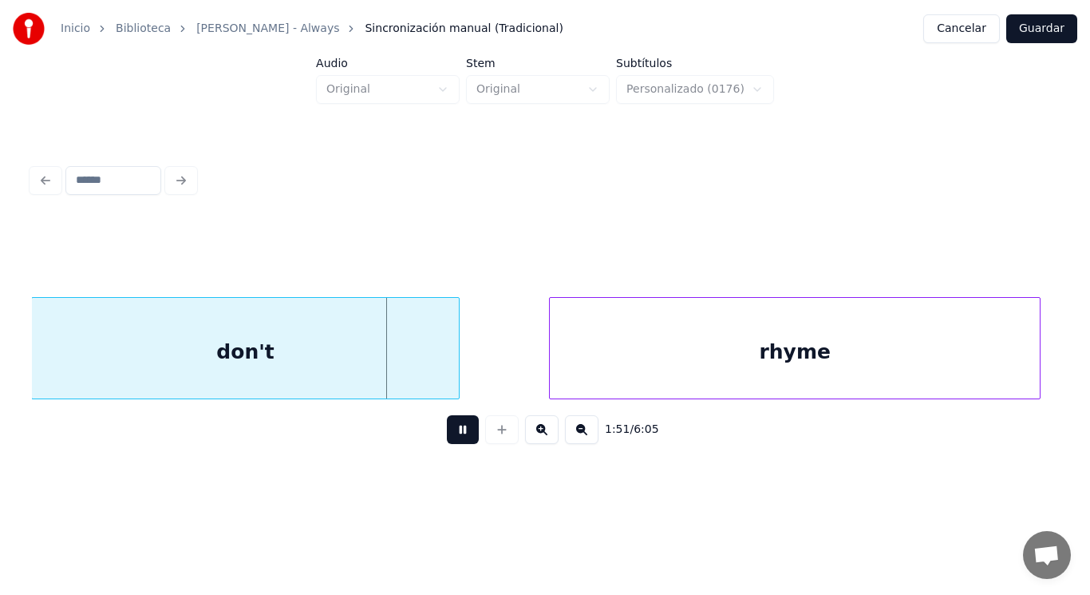
click at [451, 433] on button at bounding box center [463, 429] width 32 height 29
click at [413, 375] on div at bounding box center [412, 348] width 5 height 101
click at [449, 425] on button at bounding box center [463, 429] width 32 height 29
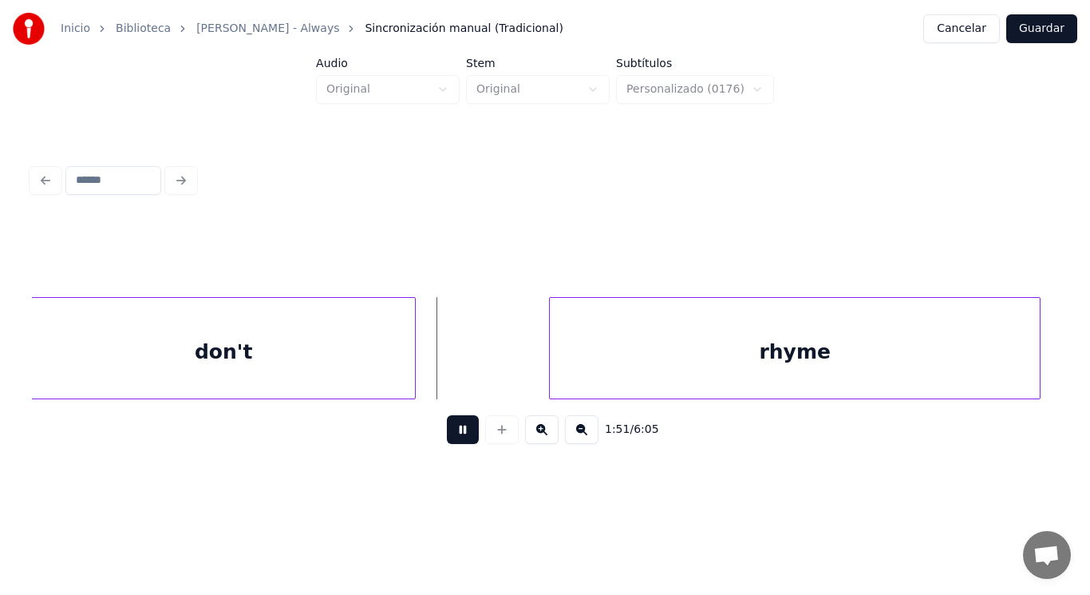
click at [449, 425] on button at bounding box center [463, 429] width 32 height 29
click at [467, 374] on div at bounding box center [465, 348] width 5 height 101
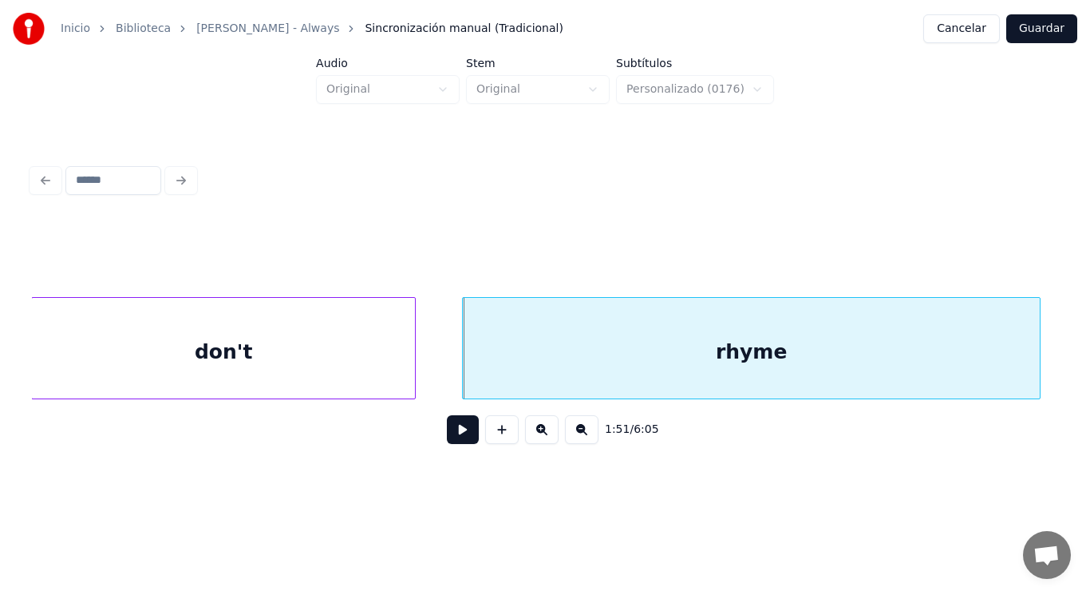
click at [451, 431] on button at bounding box center [463, 429] width 32 height 29
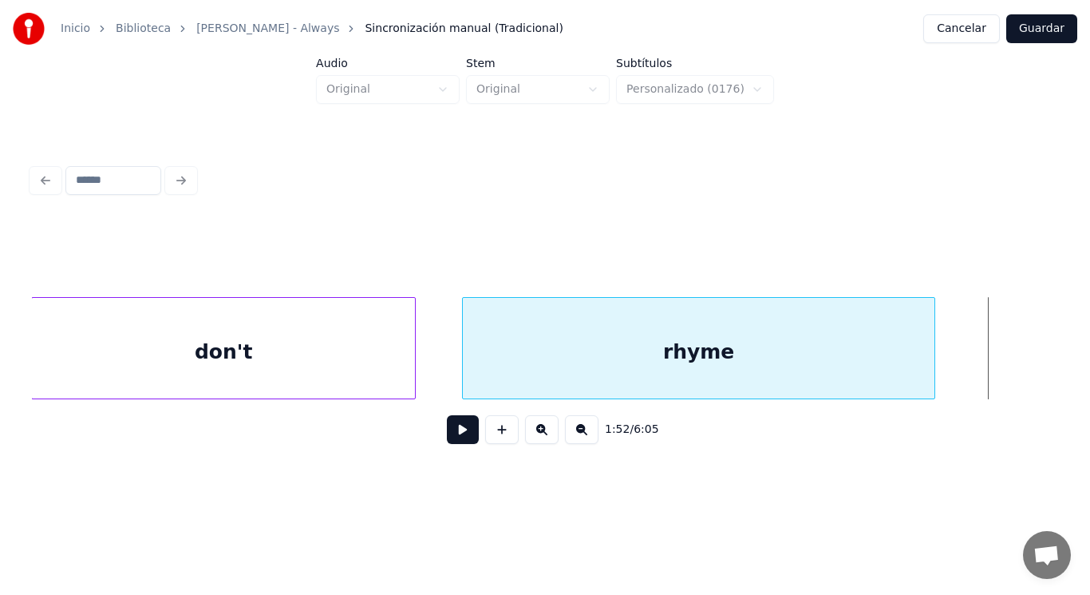
click at [932, 377] on div at bounding box center [932, 348] width 5 height 101
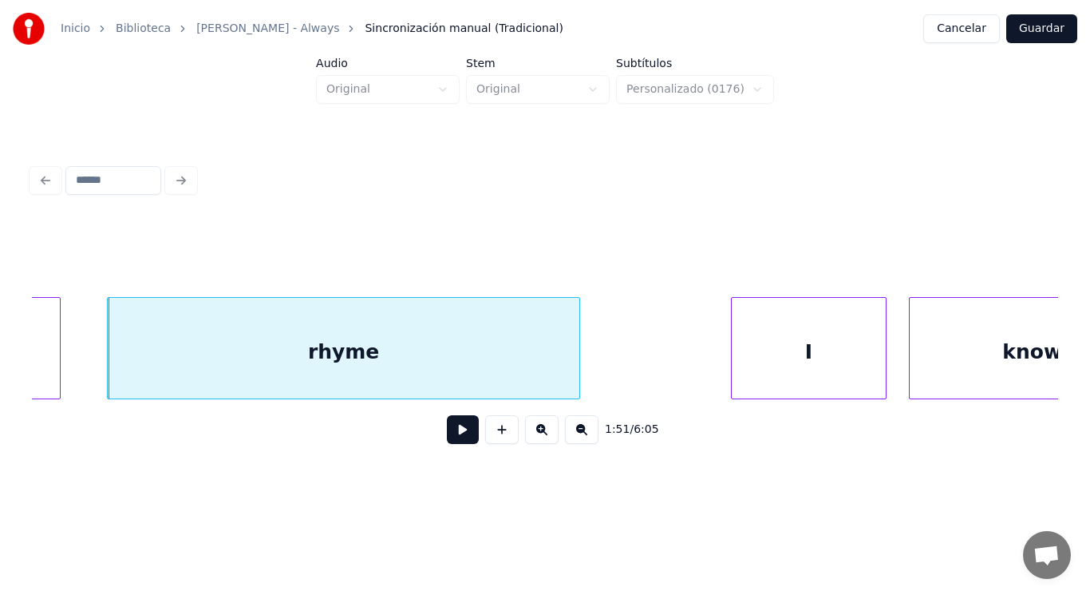
scroll to position [0, 125106]
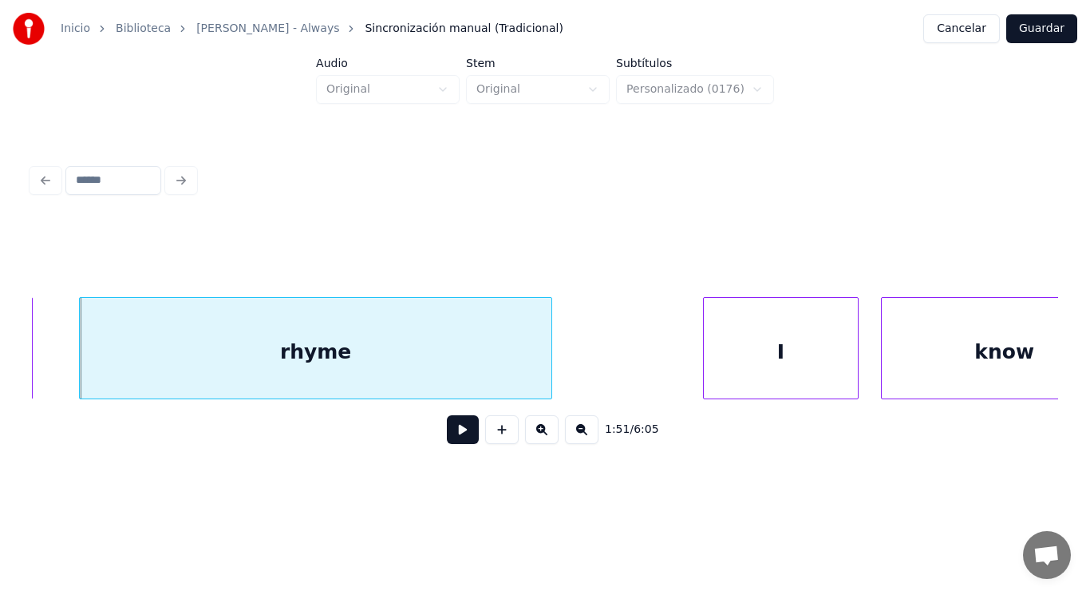
click at [424, 342] on div "rhyme" at bounding box center [316, 352] width 472 height 109
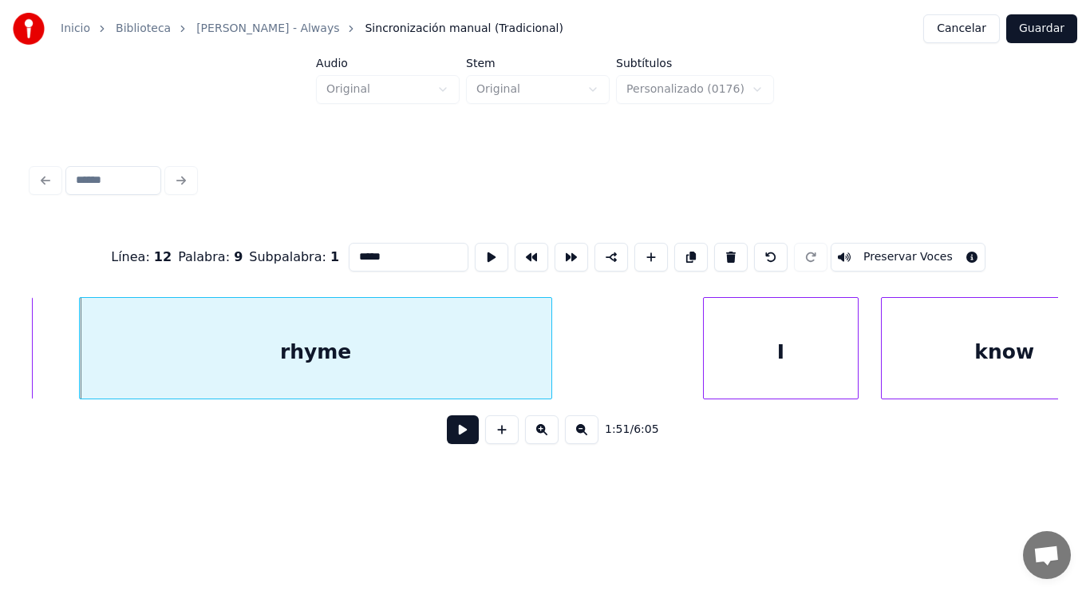
click at [368, 258] on input "*****" at bounding box center [409, 257] width 120 height 29
type input "******"
click at [451, 437] on button at bounding box center [463, 429] width 32 height 29
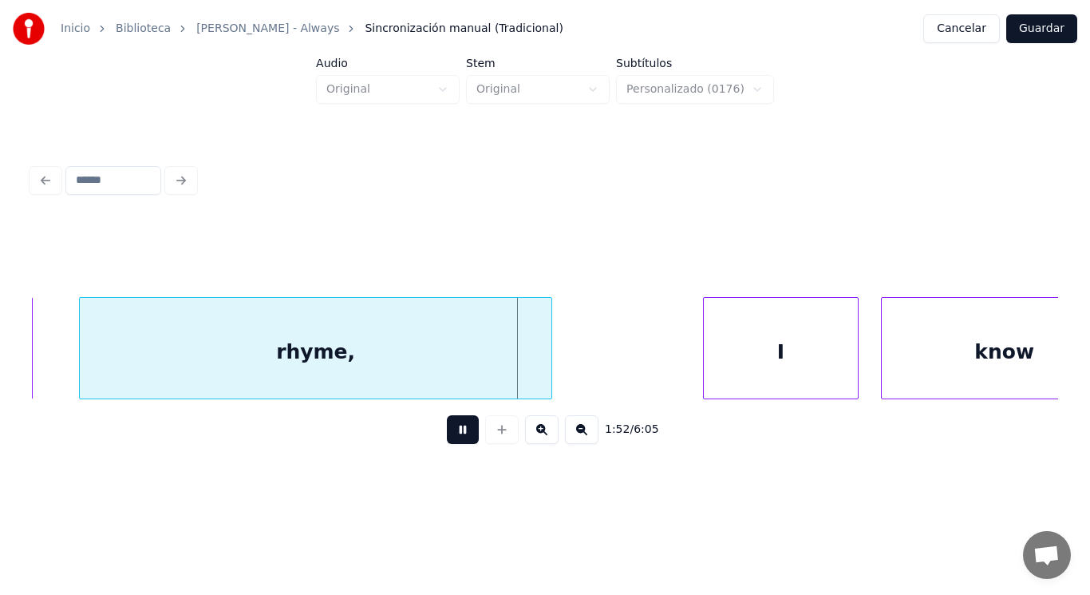
click at [451, 437] on button at bounding box center [463, 429] width 32 height 29
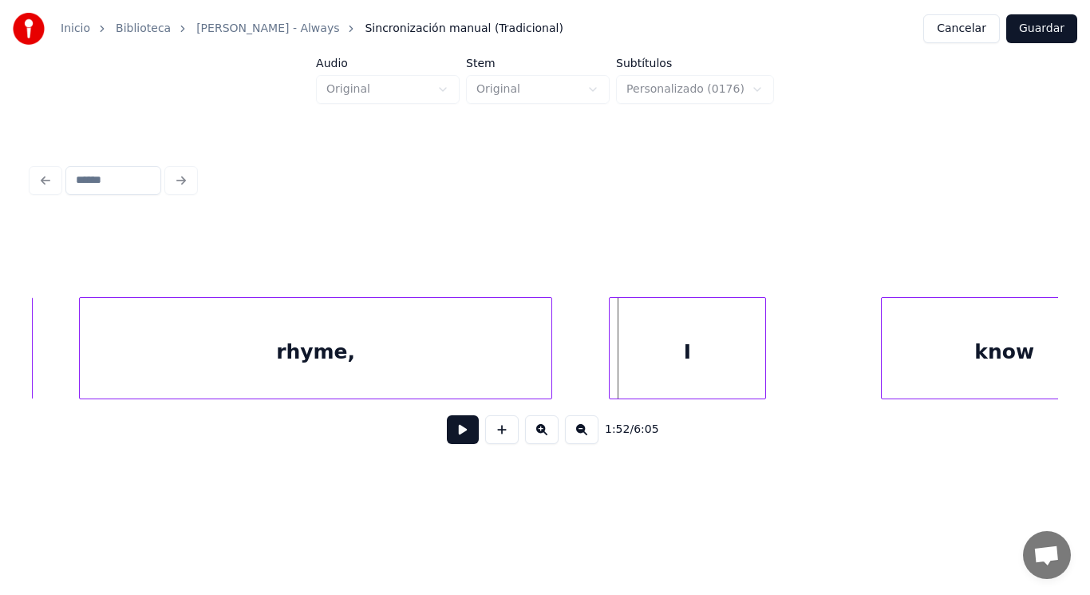
click at [655, 370] on div "I" at bounding box center [687, 352] width 155 height 109
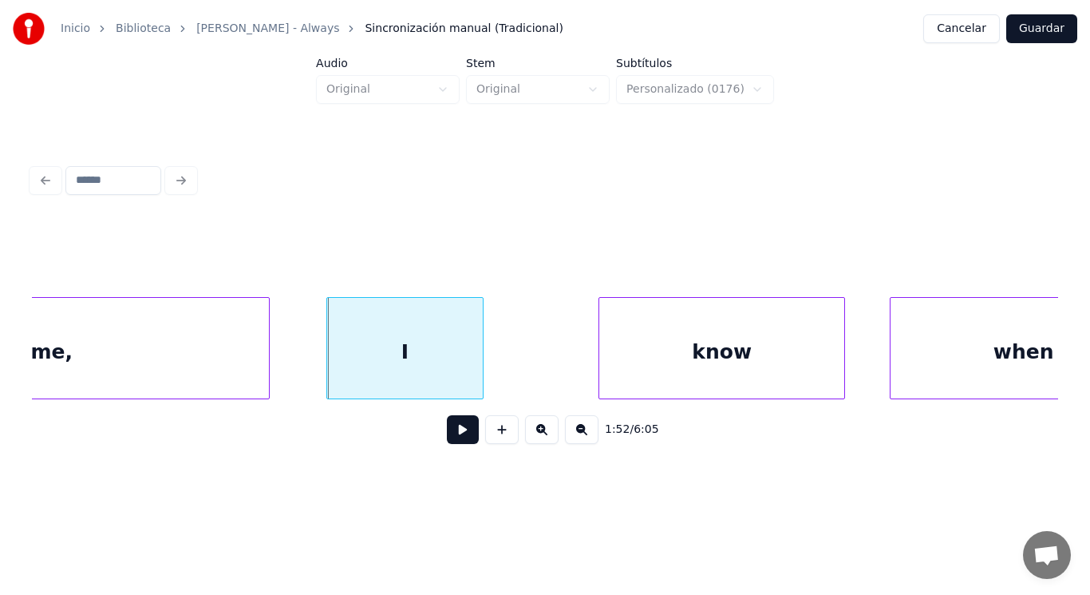
scroll to position [0, 125393]
click at [455, 433] on button at bounding box center [463, 429] width 32 height 29
click at [476, 372] on div at bounding box center [475, 348] width 5 height 101
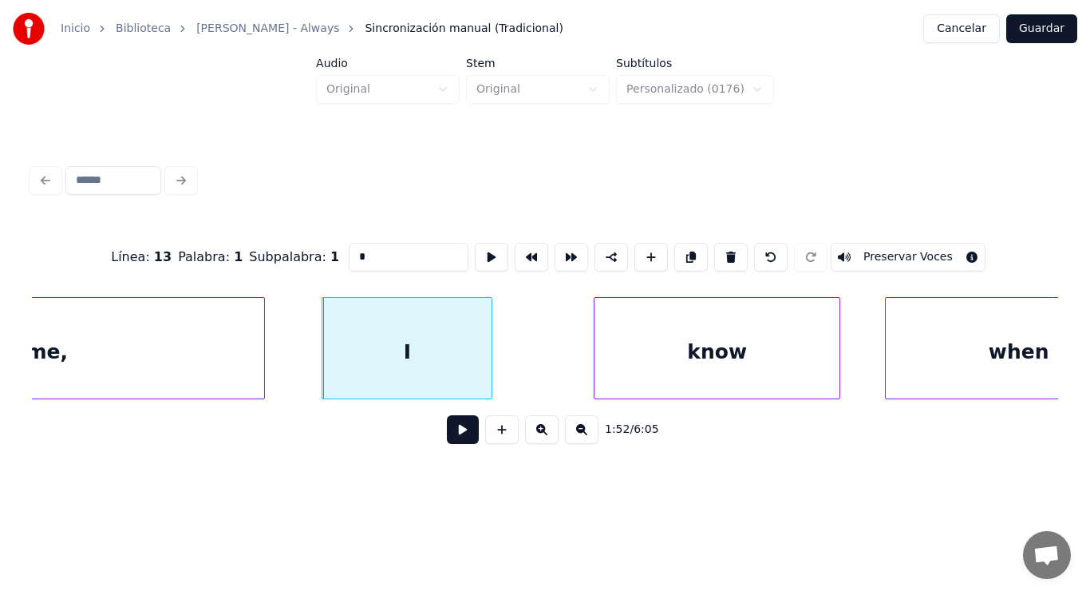
click at [491, 371] on div at bounding box center [489, 348] width 5 height 101
click at [451, 432] on button at bounding box center [463, 429] width 32 height 29
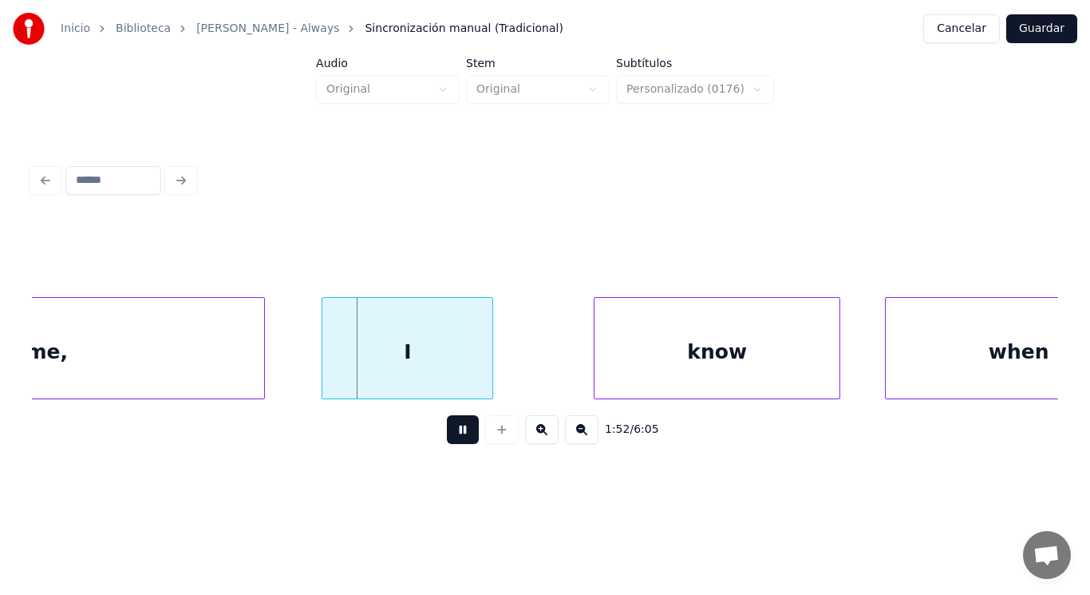
click at [451, 432] on button at bounding box center [463, 429] width 32 height 29
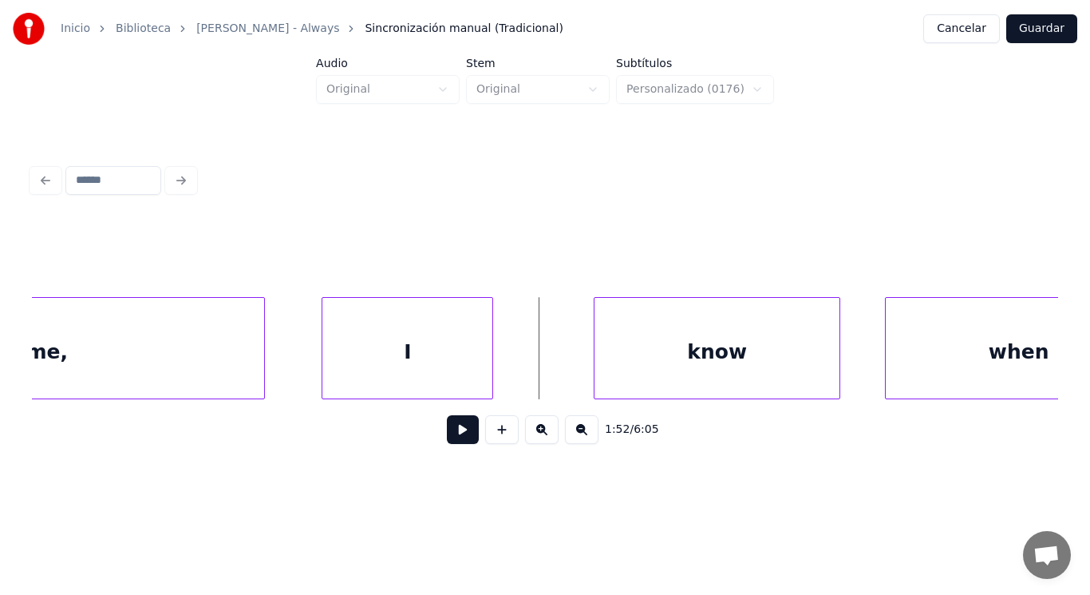
click at [447, 436] on button at bounding box center [463, 429] width 32 height 29
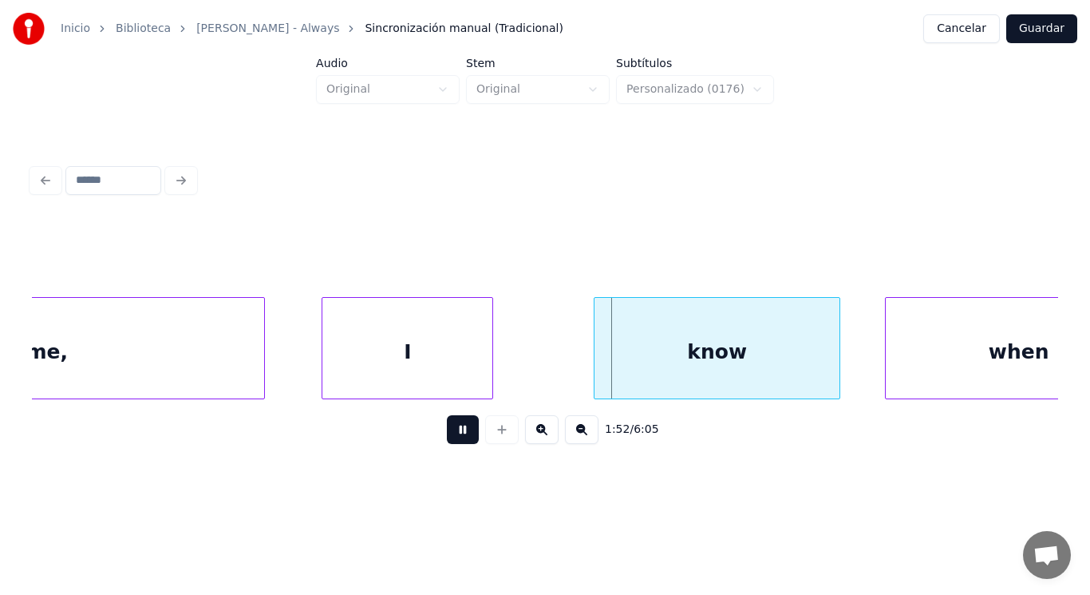
drag, startPoint x: 445, startPoint y: 436, endPoint x: 583, endPoint y: 369, distance: 153.5
click at [466, 424] on button at bounding box center [463, 429] width 32 height 29
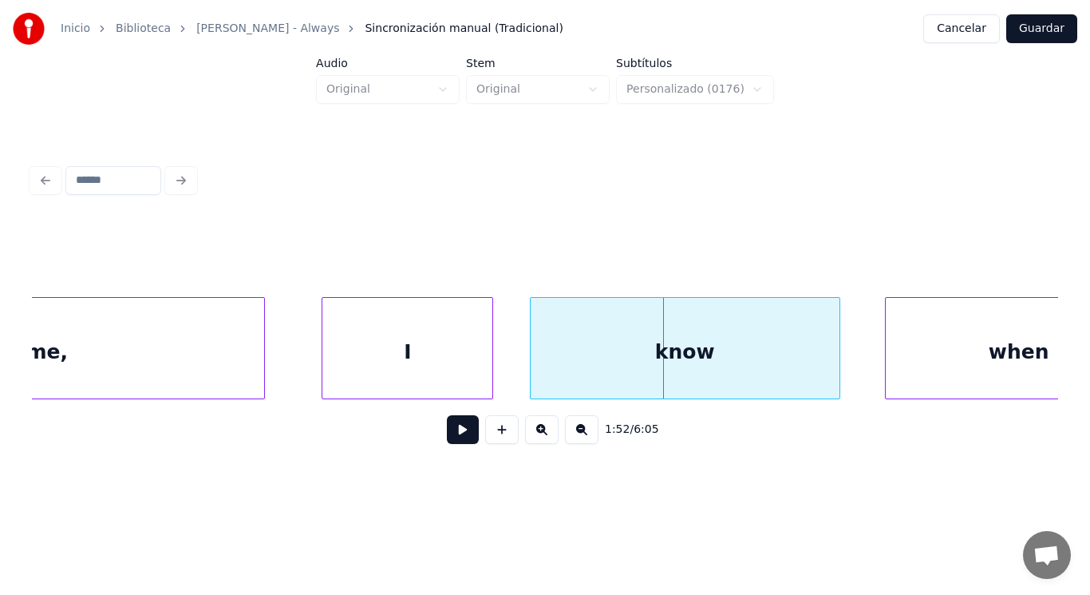
click at [534, 367] on div at bounding box center [533, 348] width 5 height 101
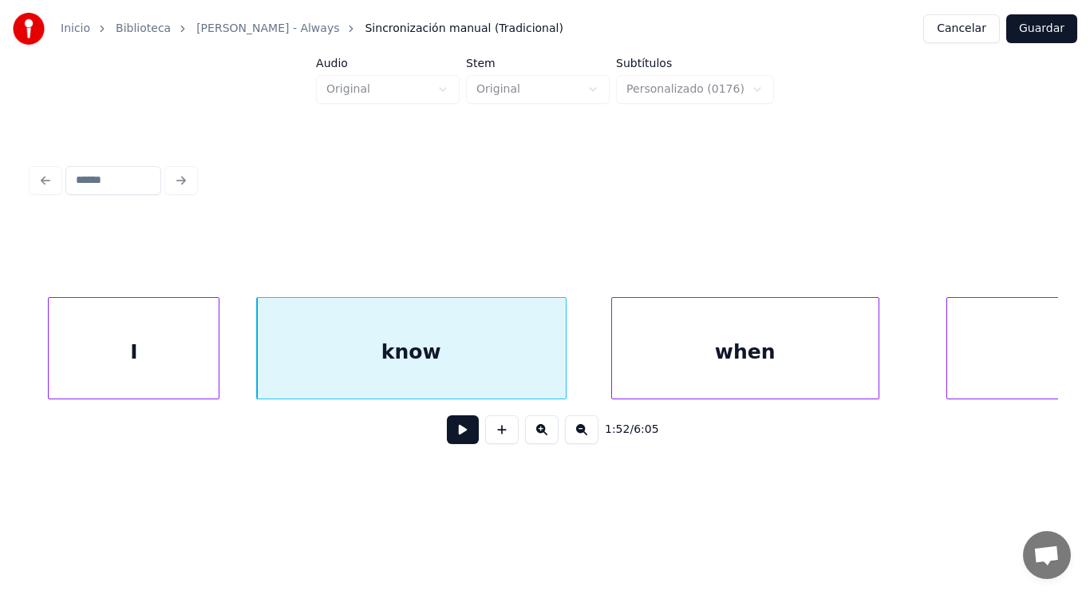
scroll to position [0, 125680]
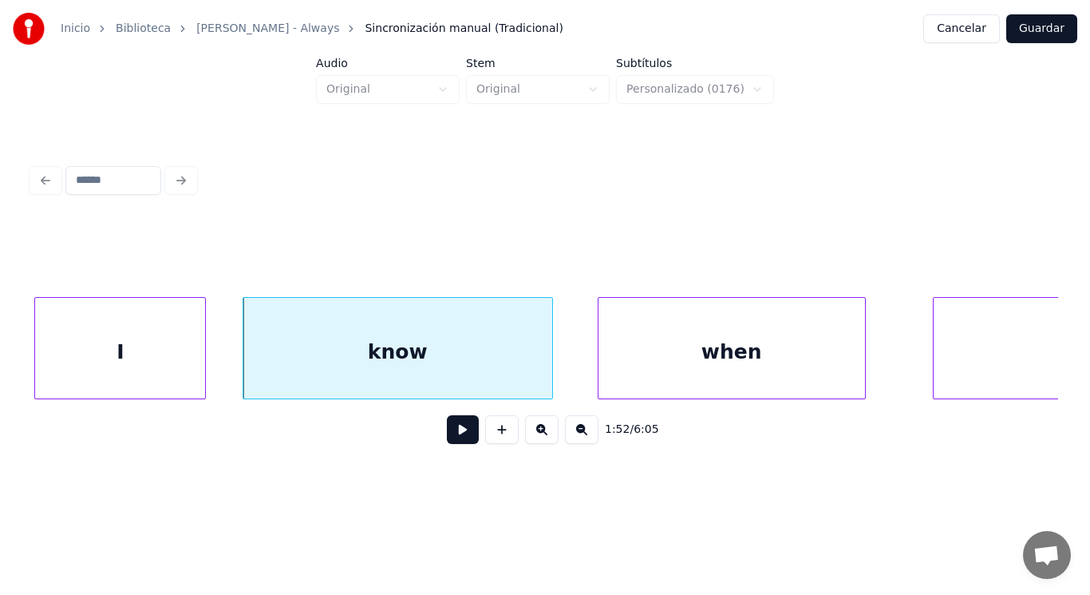
click at [458, 432] on button at bounding box center [463, 429] width 32 height 29
click at [477, 358] on div "know" at bounding box center [397, 352] width 309 height 109
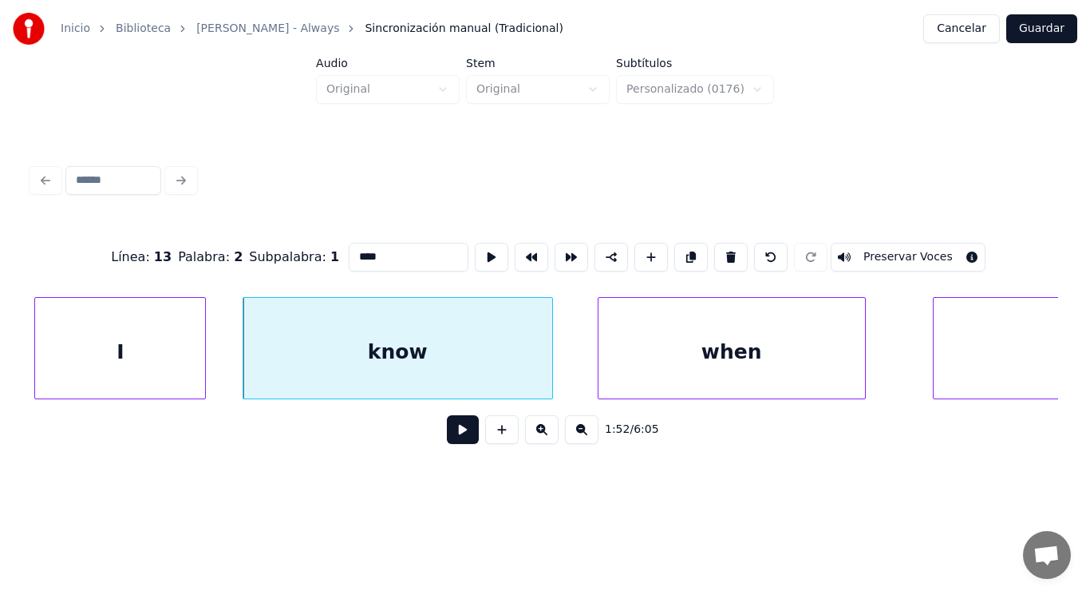
click at [449, 433] on button at bounding box center [463, 429] width 32 height 29
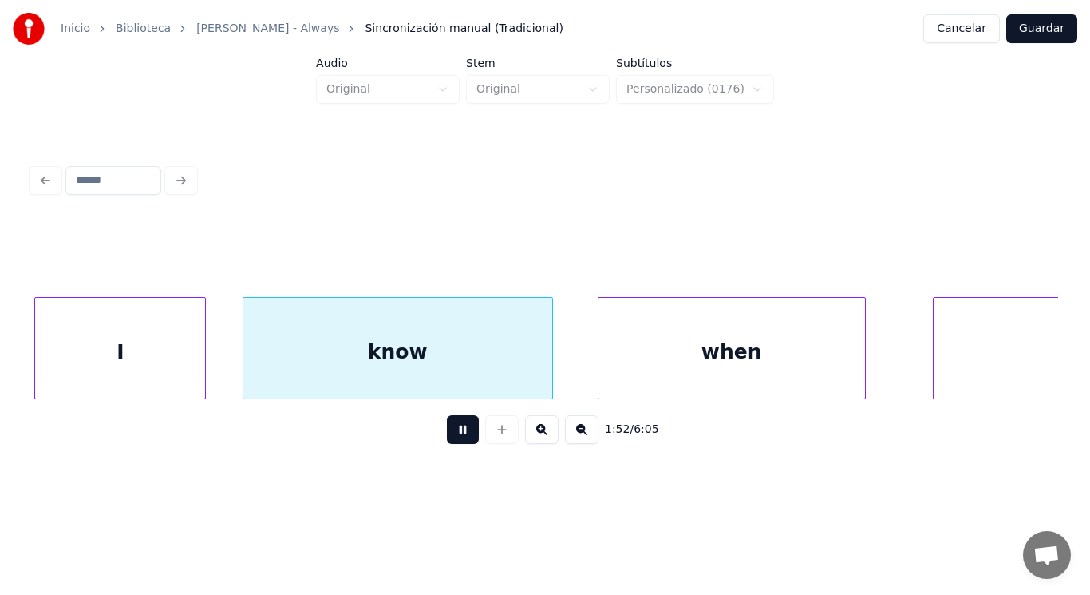
click at [449, 433] on button at bounding box center [463, 429] width 32 height 29
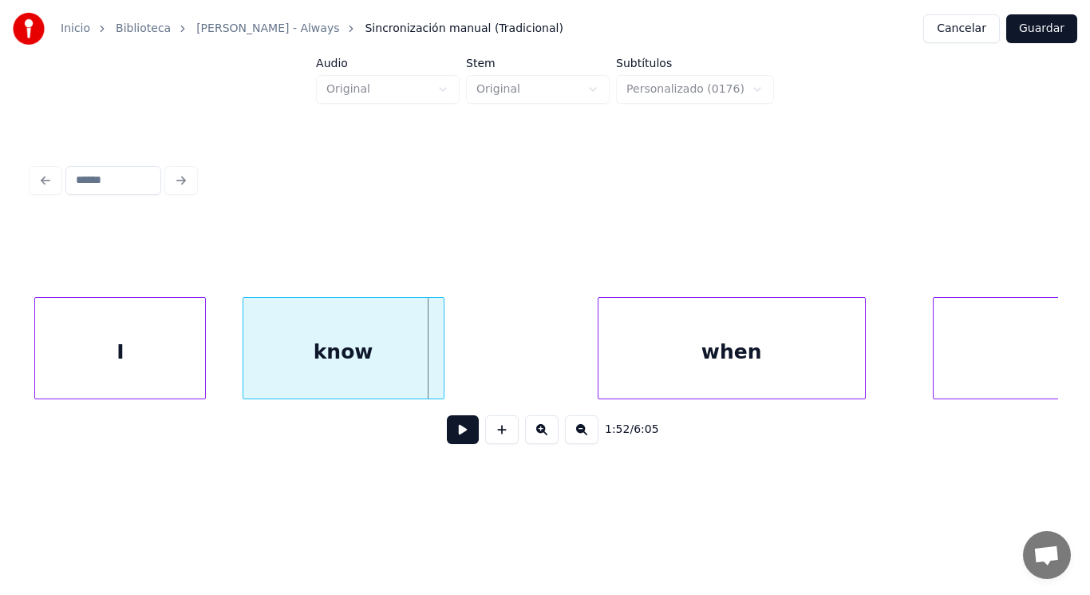
click at [441, 379] on div at bounding box center [441, 348] width 5 height 101
click at [447, 433] on button at bounding box center [463, 429] width 32 height 29
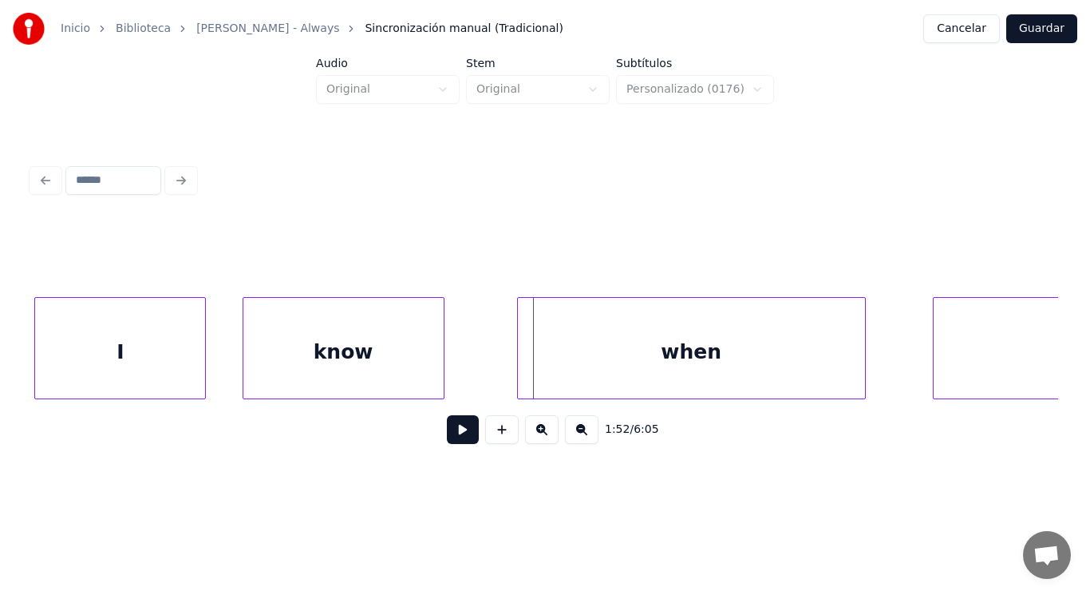
click at [521, 370] on div at bounding box center [520, 348] width 5 height 101
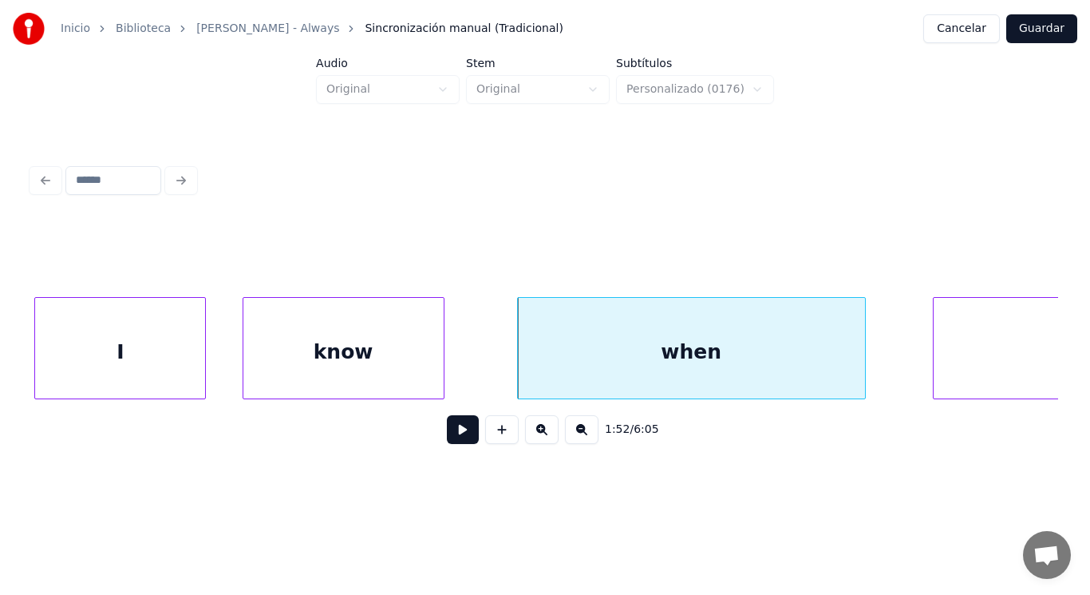
click at [459, 425] on button at bounding box center [463, 429] width 32 height 29
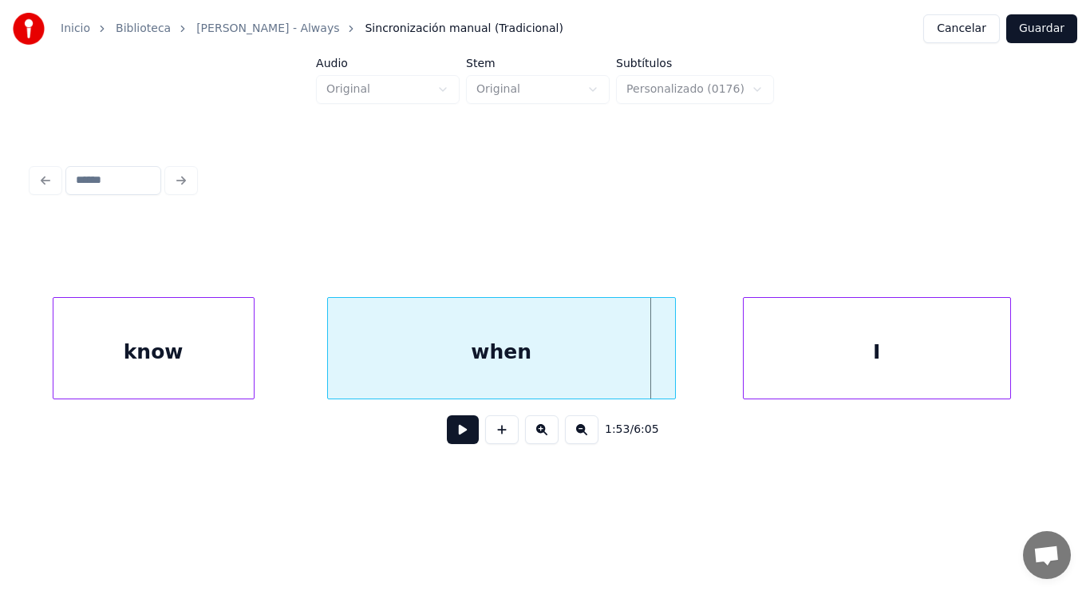
scroll to position [0, 125872]
click at [557, 356] on div "when" at bounding box center [500, 352] width 347 height 109
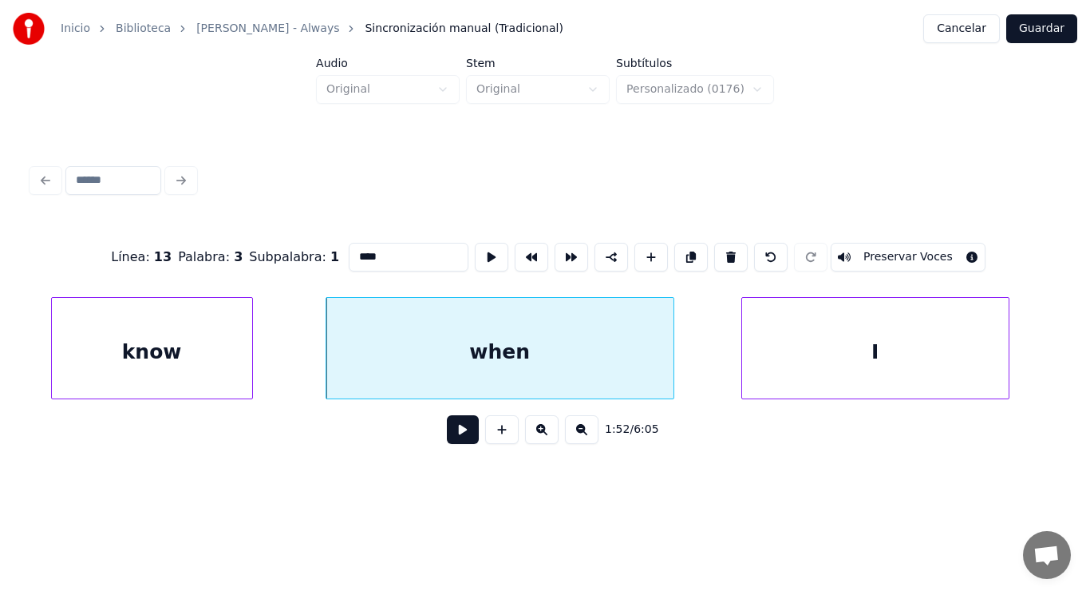
click at [455, 433] on button at bounding box center [463, 429] width 32 height 29
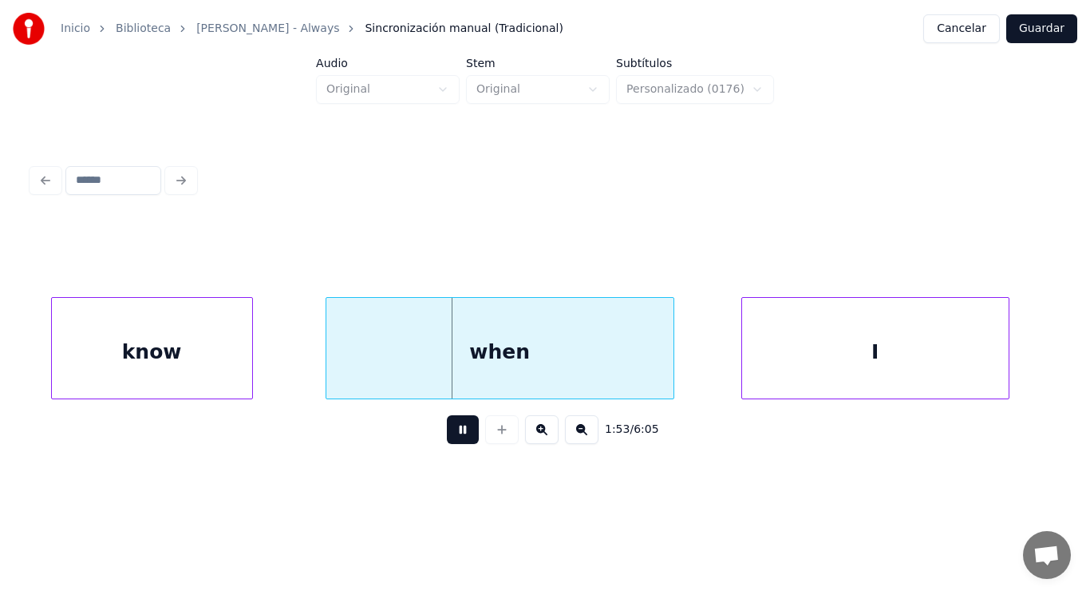
click at [455, 433] on button at bounding box center [463, 429] width 32 height 29
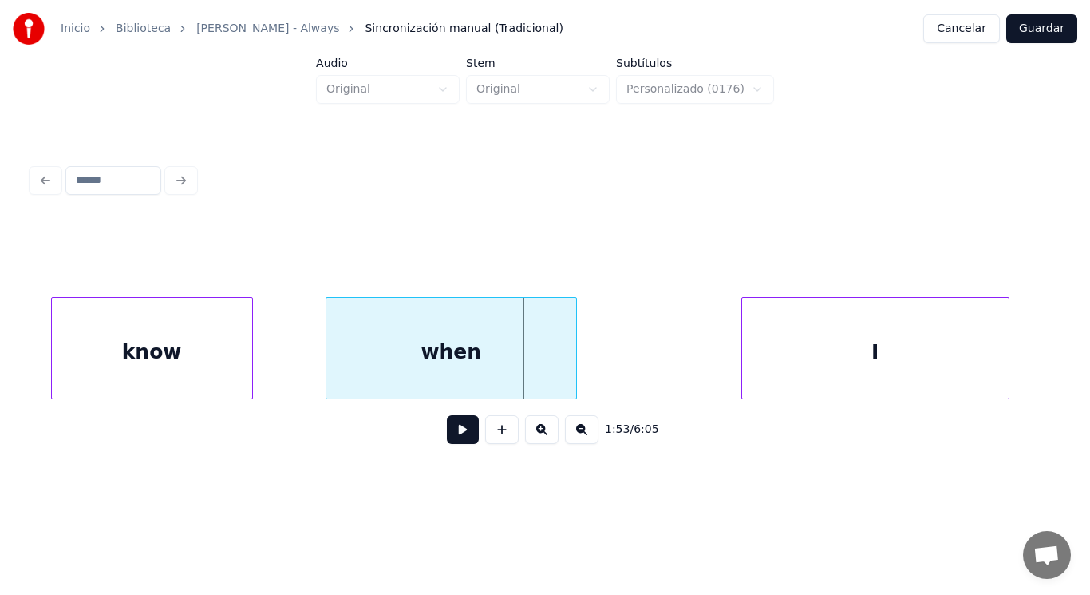
click at [572, 377] on div at bounding box center [574, 348] width 5 height 101
click at [452, 429] on button at bounding box center [463, 429] width 32 height 29
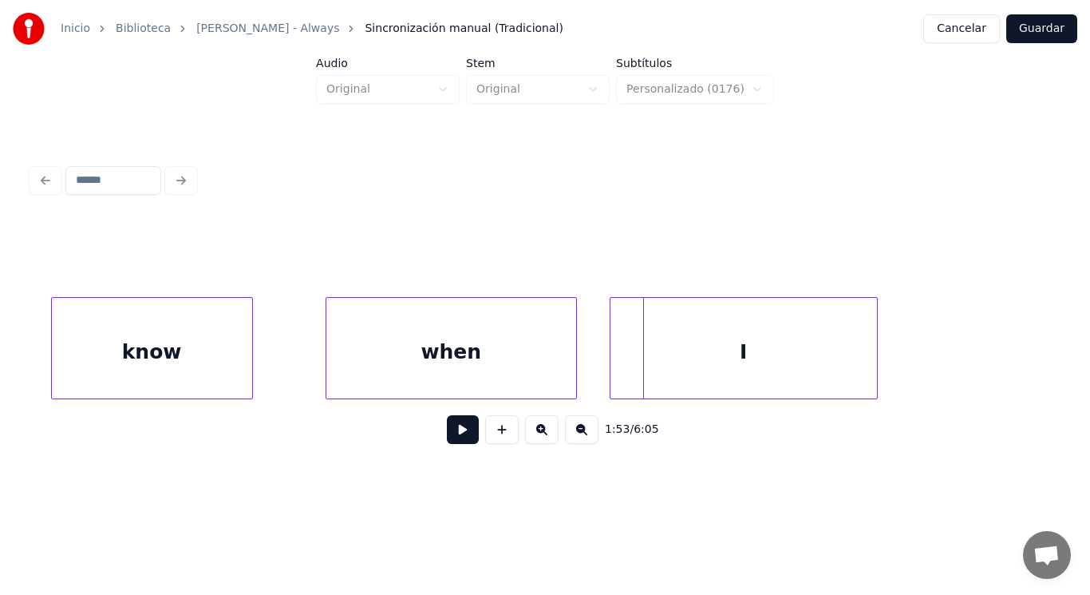
click at [685, 358] on div "I" at bounding box center [744, 352] width 267 height 109
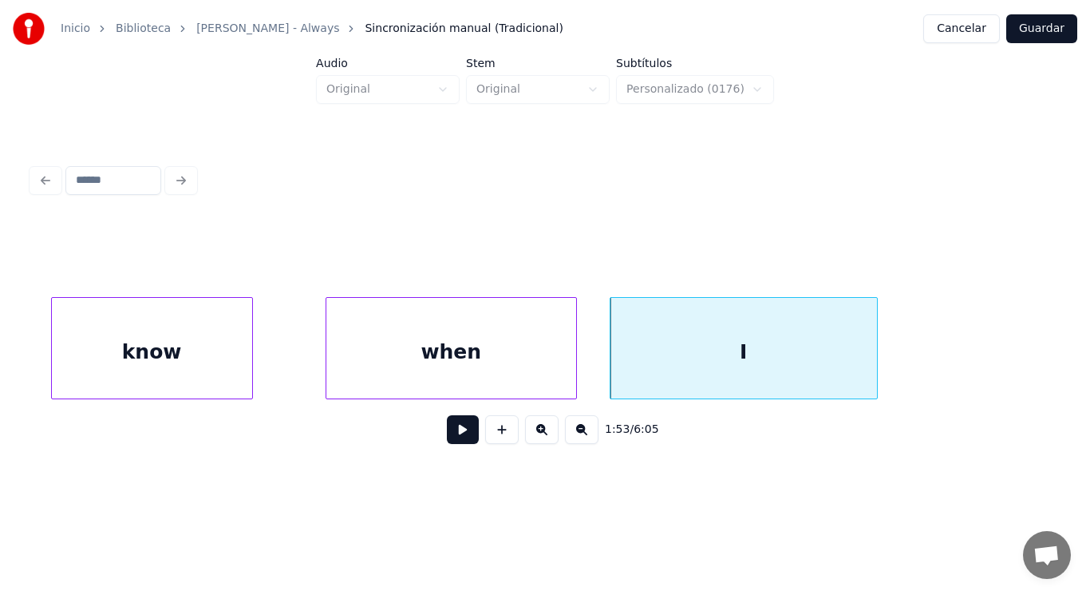
click at [464, 431] on button at bounding box center [463, 429] width 32 height 29
click at [891, 352] on div at bounding box center [891, 348] width 5 height 101
click at [479, 369] on div "when" at bounding box center [452, 352] width 250 height 109
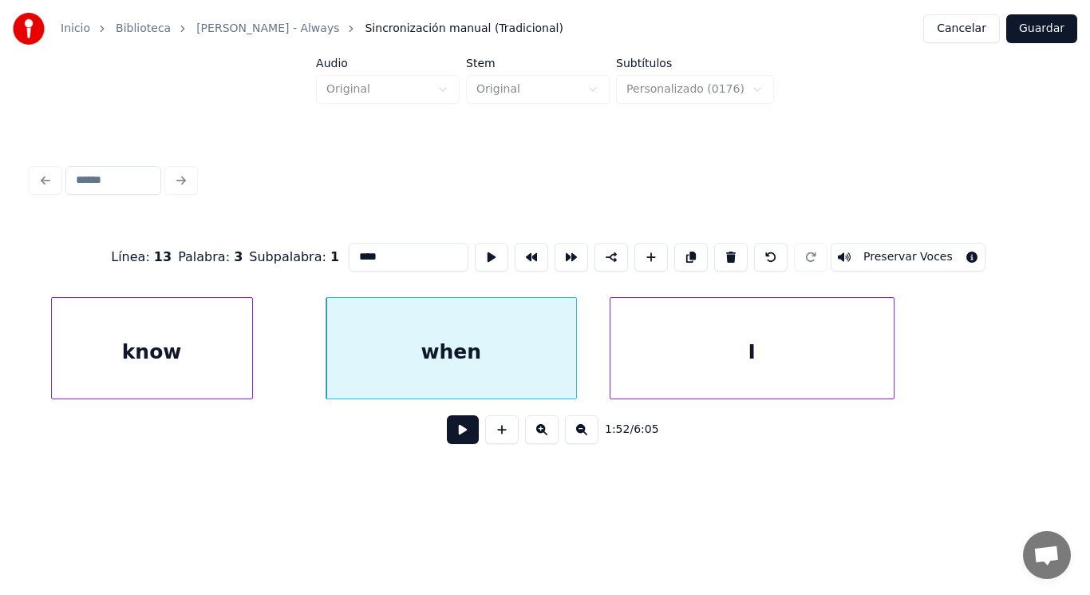
click at [457, 429] on button at bounding box center [463, 429] width 32 height 29
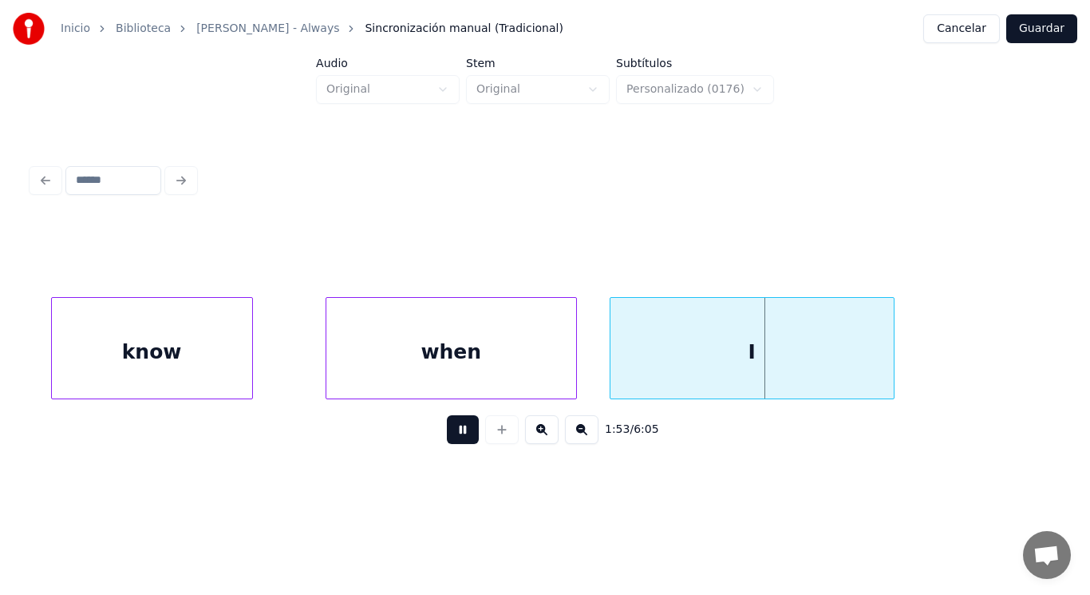
click at [457, 429] on button at bounding box center [463, 429] width 32 height 29
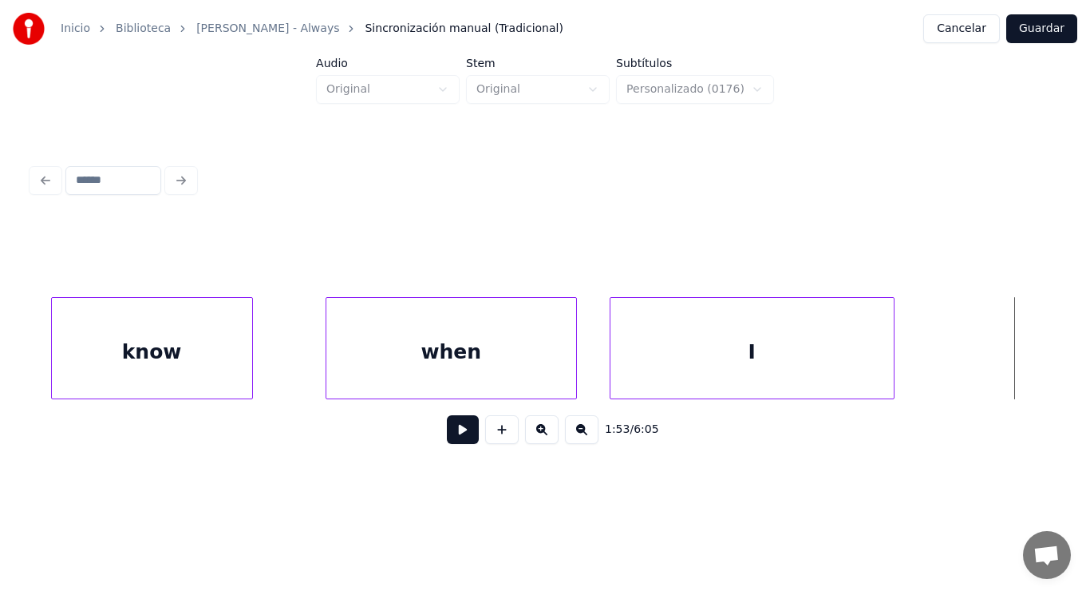
click at [873, 358] on div "I" at bounding box center [752, 352] width 283 height 109
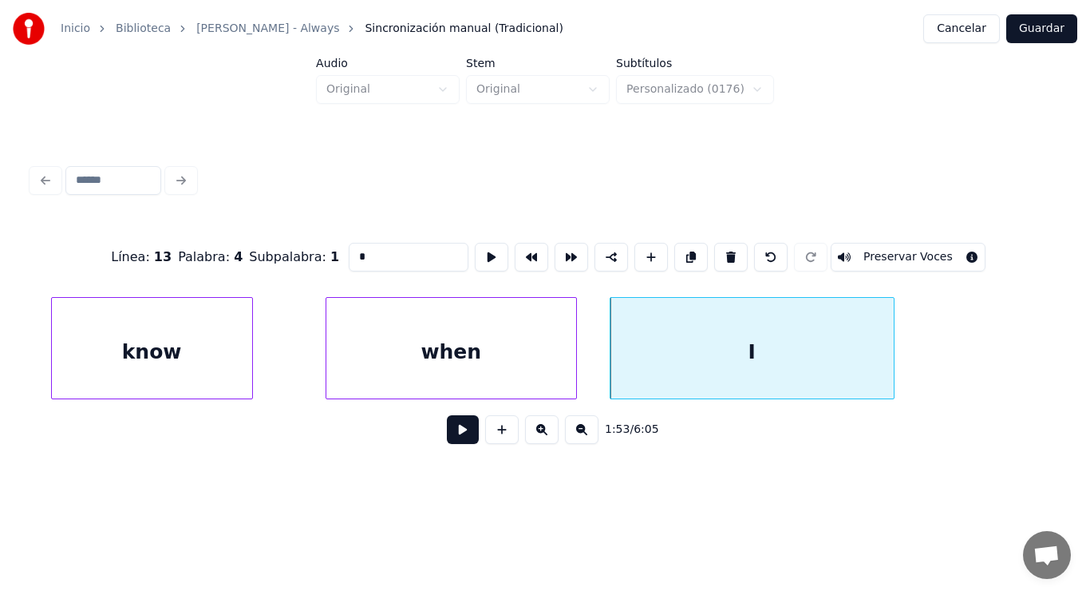
click at [452, 433] on button at bounding box center [463, 429] width 32 height 29
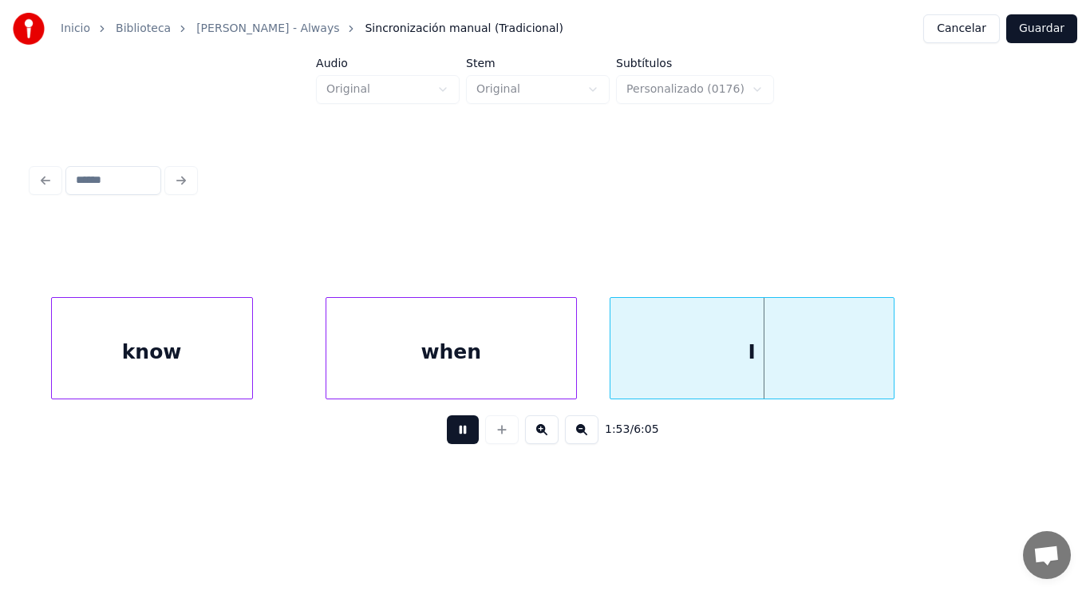
click at [452, 433] on button at bounding box center [463, 429] width 32 height 29
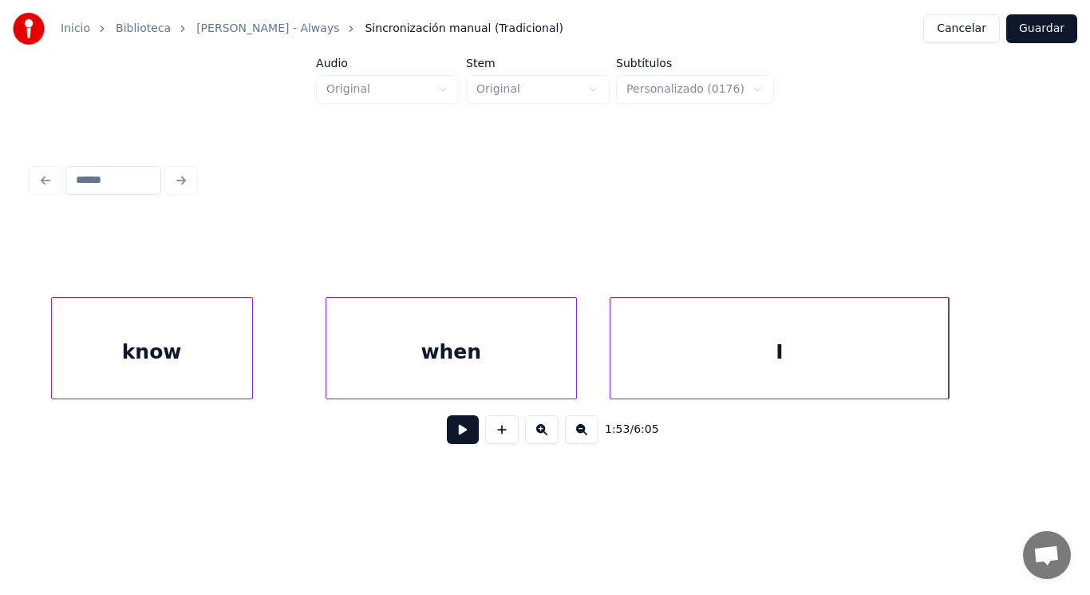
click at [948, 354] on div at bounding box center [946, 348] width 5 height 101
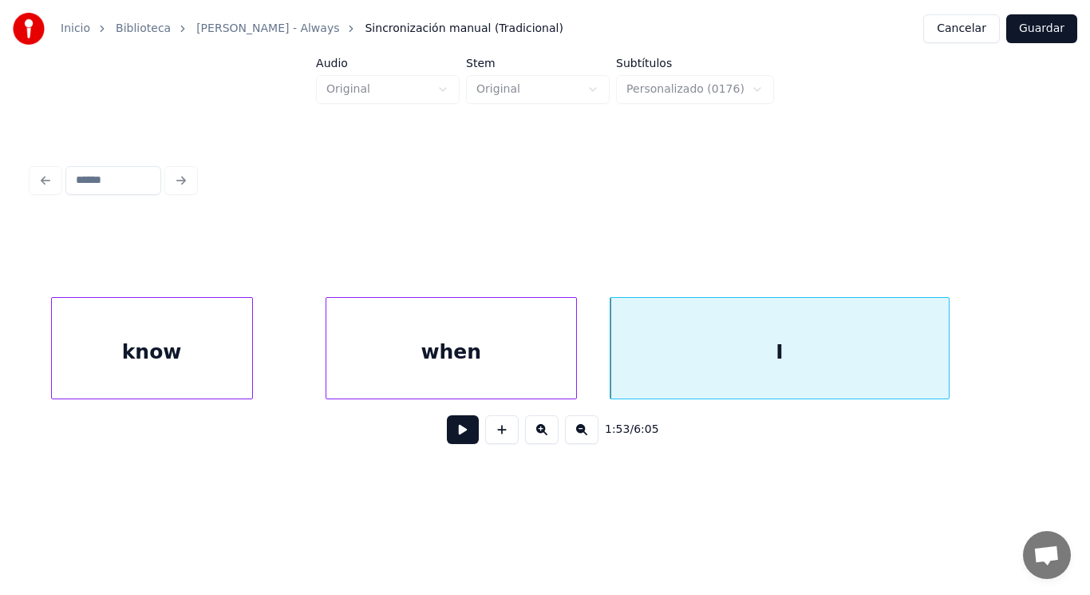
click at [458, 429] on button at bounding box center [463, 429] width 32 height 29
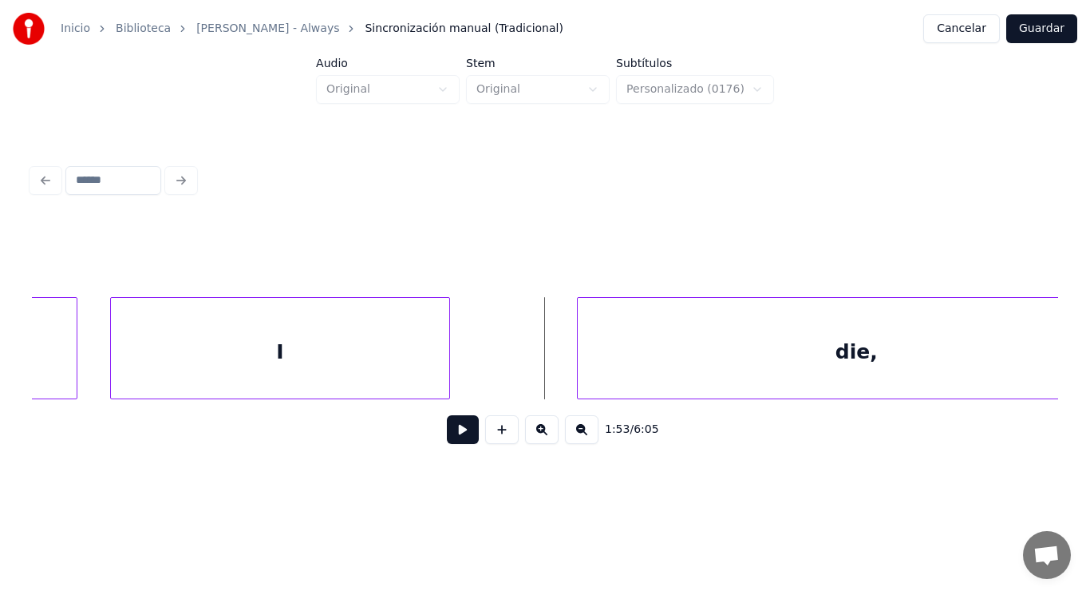
scroll to position [0, 126383]
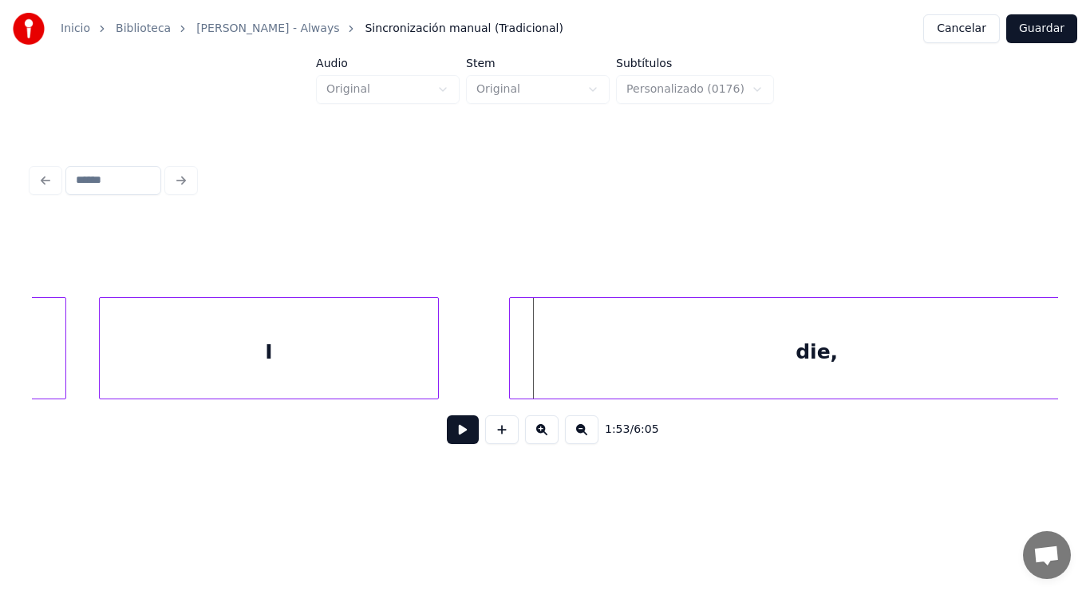
click at [512, 367] on div at bounding box center [512, 348] width 5 height 101
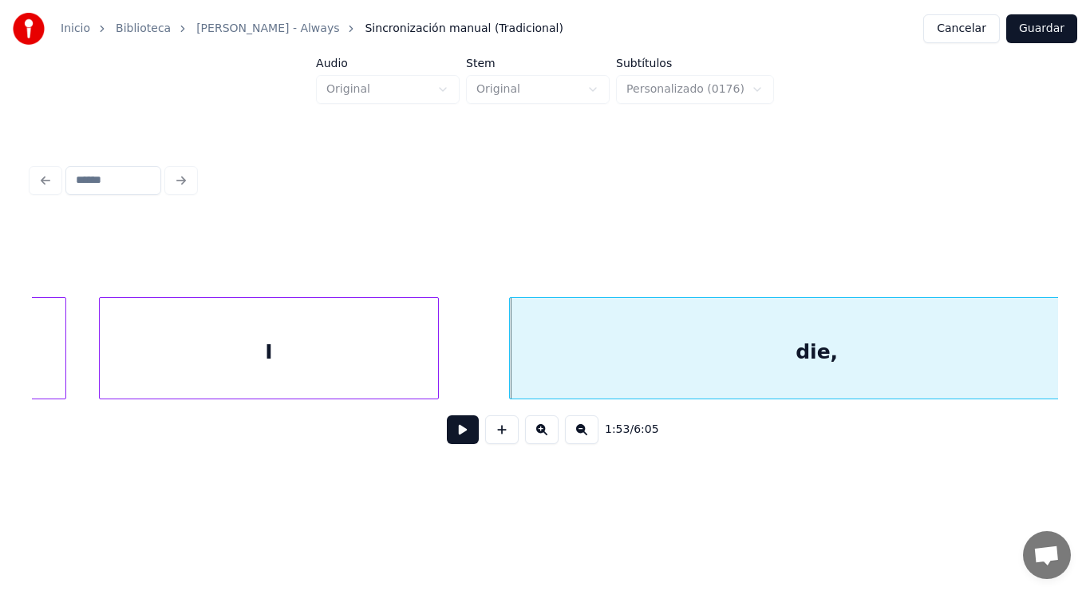
click at [450, 428] on button at bounding box center [463, 429] width 32 height 29
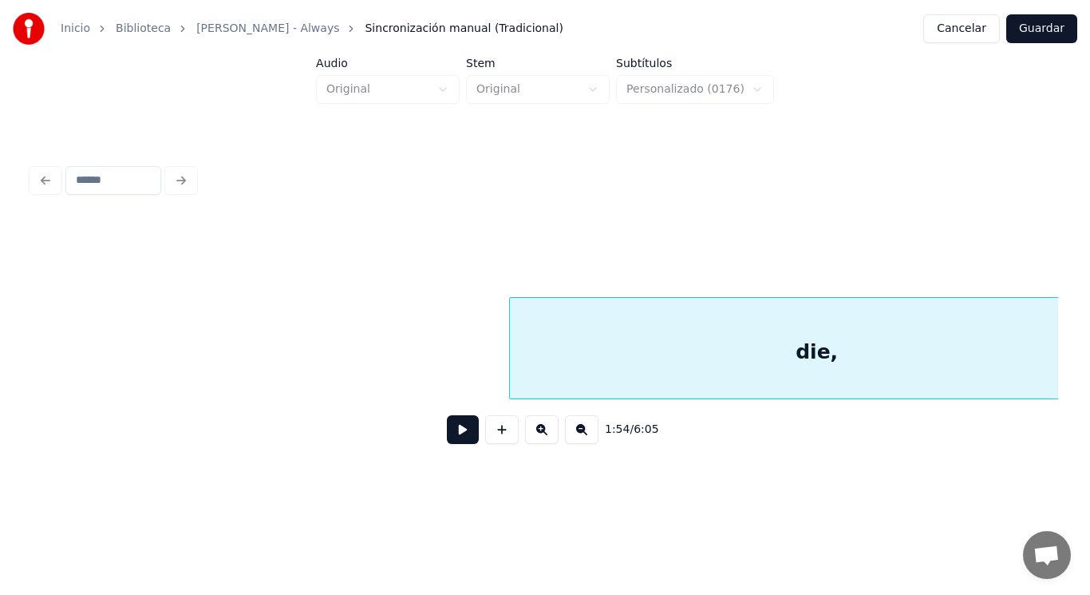
scroll to position [0, 127413]
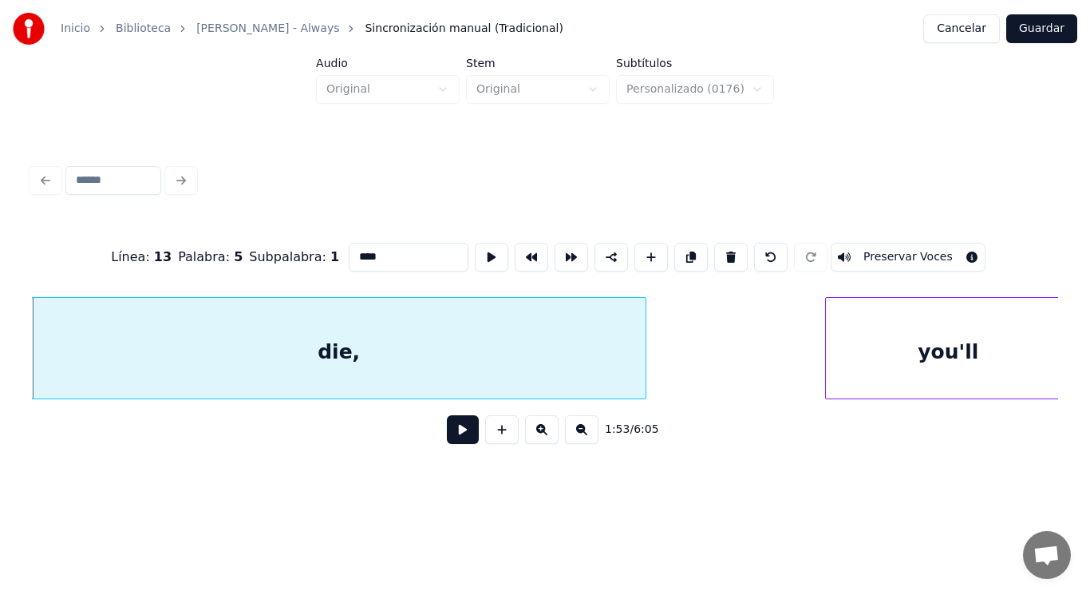
click at [453, 433] on button at bounding box center [463, 429] width 32 height 29
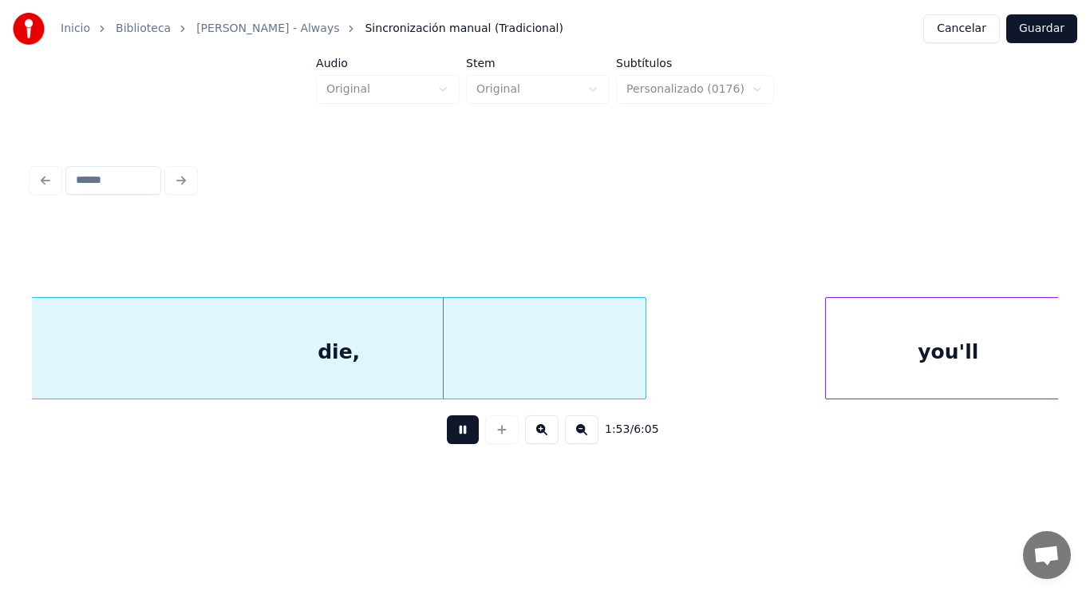
click at [453, 433] on button at bounding box center [463, 429] width 32 height 29
click at [442, 368] on div "die," at bounding box center [339, 352] width 614 height 109
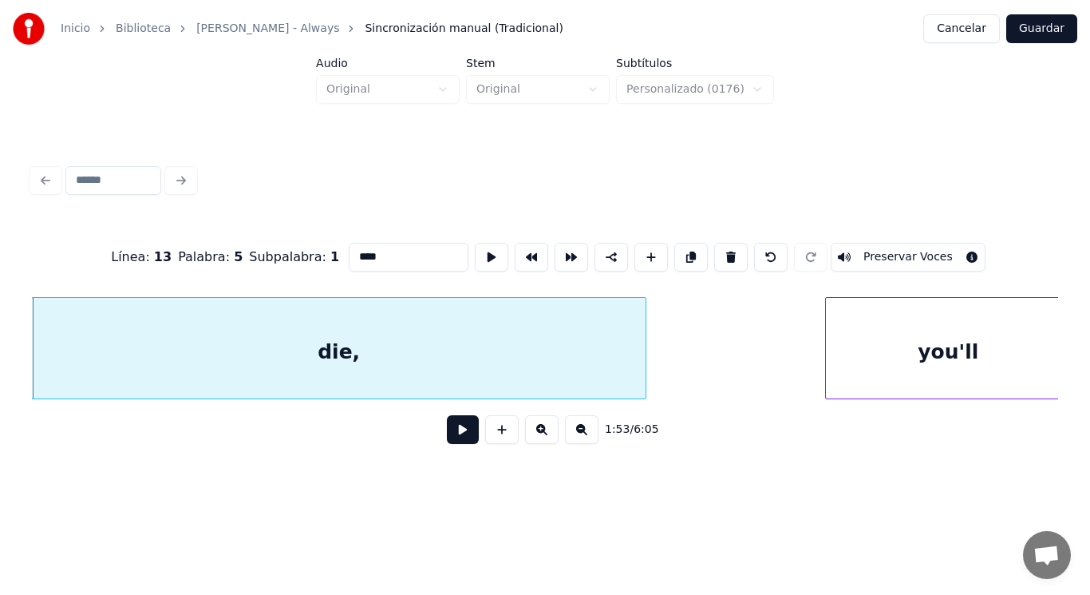
click at [453, 434] on button at bounding box center [463, 429] width 32 height 29
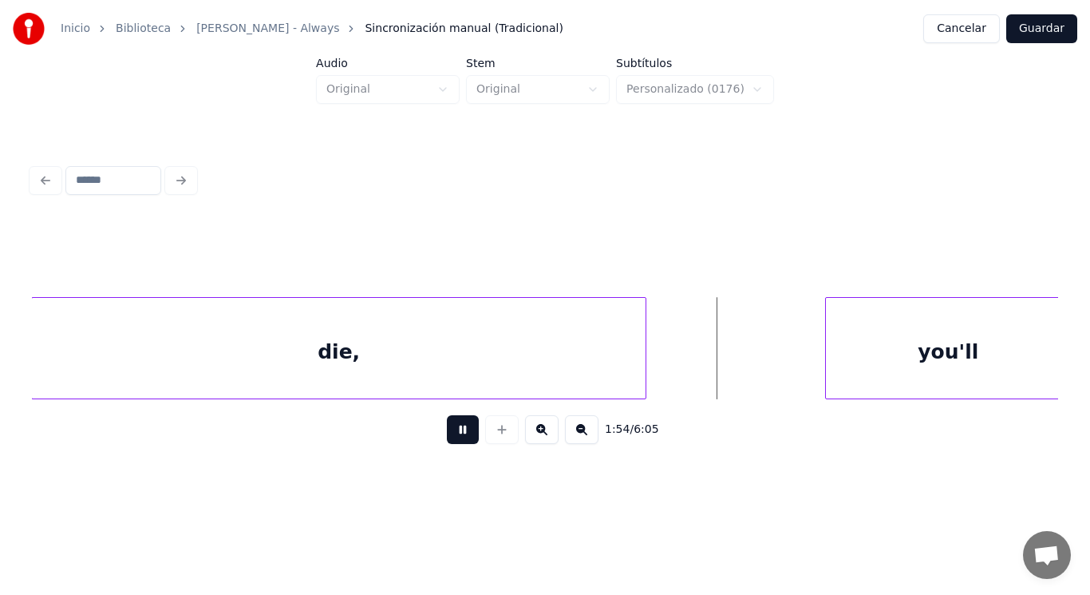
click at [453, 434] on button at bounding box center [463, 429] width 32 height 29
click at [768, 362] on div at bounding box center [768, 348] width 5 height 101
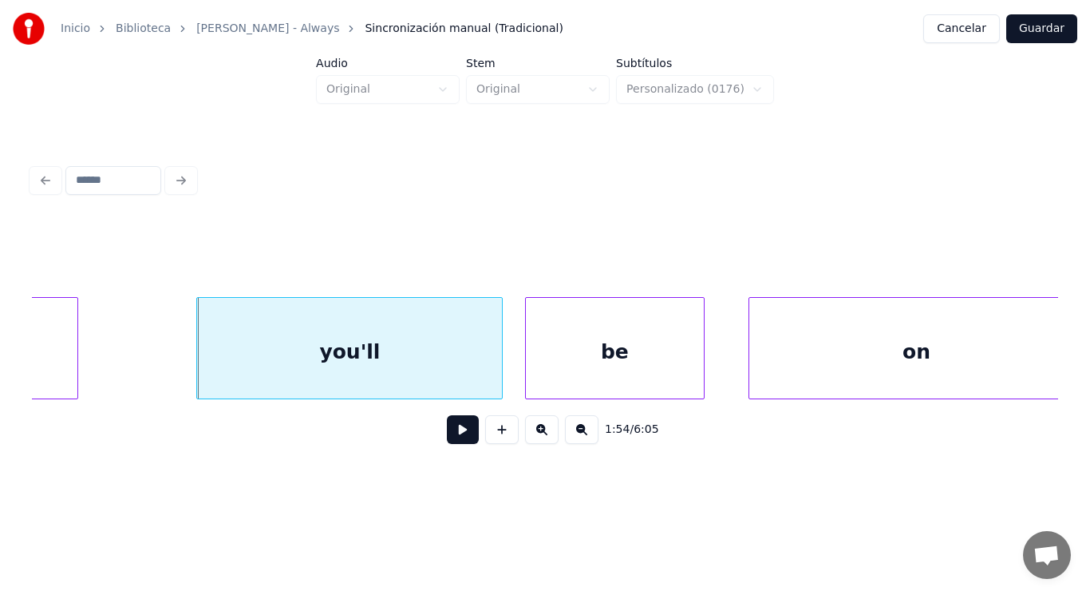
scroll to position [0, 127436]
click at [447, 433] on button at bounding box center [463, 429] width 32 height 29
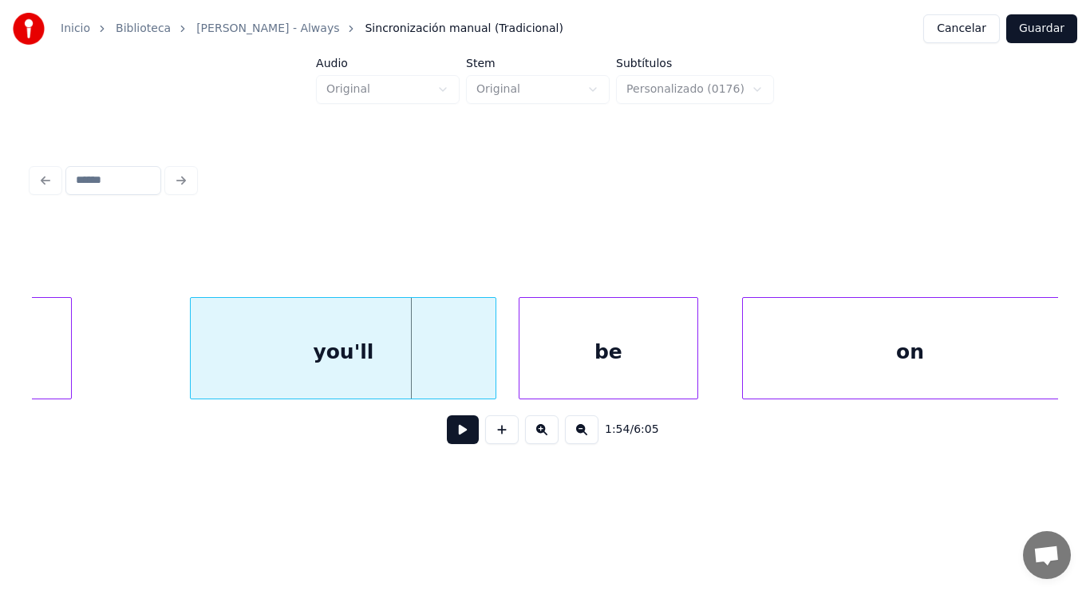
click at [497, 360] on div "you'll" at bounding box center [343, 348] width 307 height 102
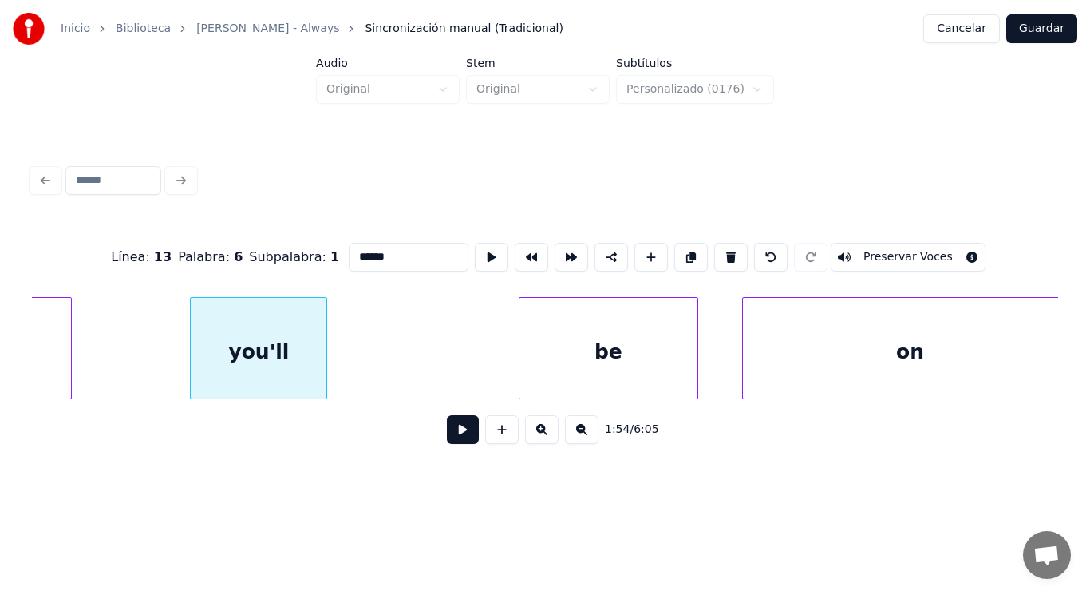
click at [325, 371] on div at bounding box center [324, 348] width 5 height 101
click at [454, 438] on button at bounding box center [463, 429] width 32 height 29
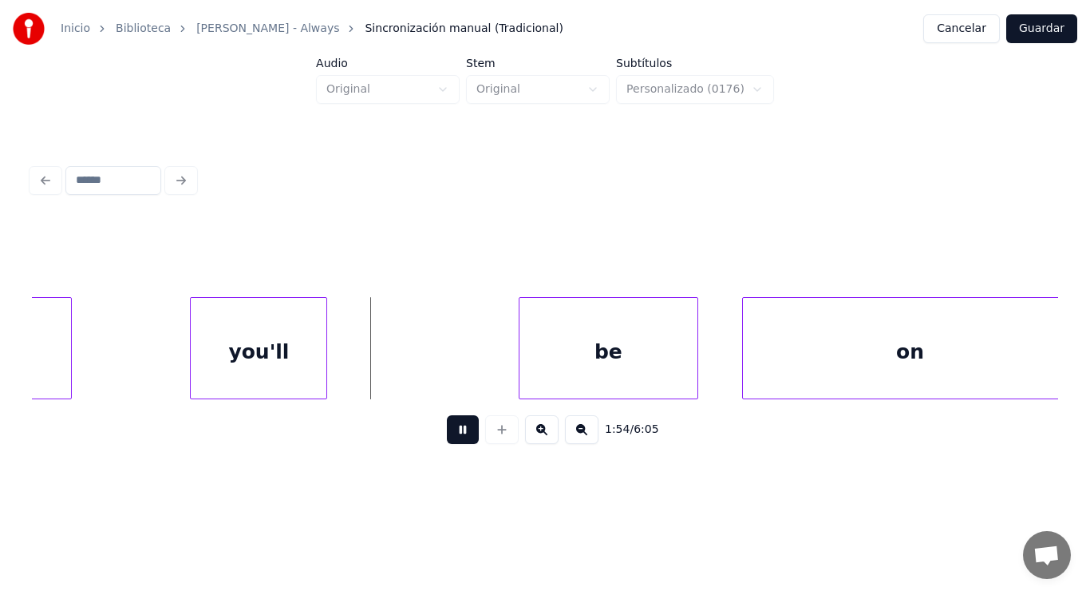
click at [454, 438] on button at bounding box center [463, 429] width 32 height 29
drag, startPoint x: 389, startPoint y: 362, endPoint x: 453, endPoint y: 465, distance: 122.3
click at [451, 441] on button at bounding box center [463, 429] width 32 height 29
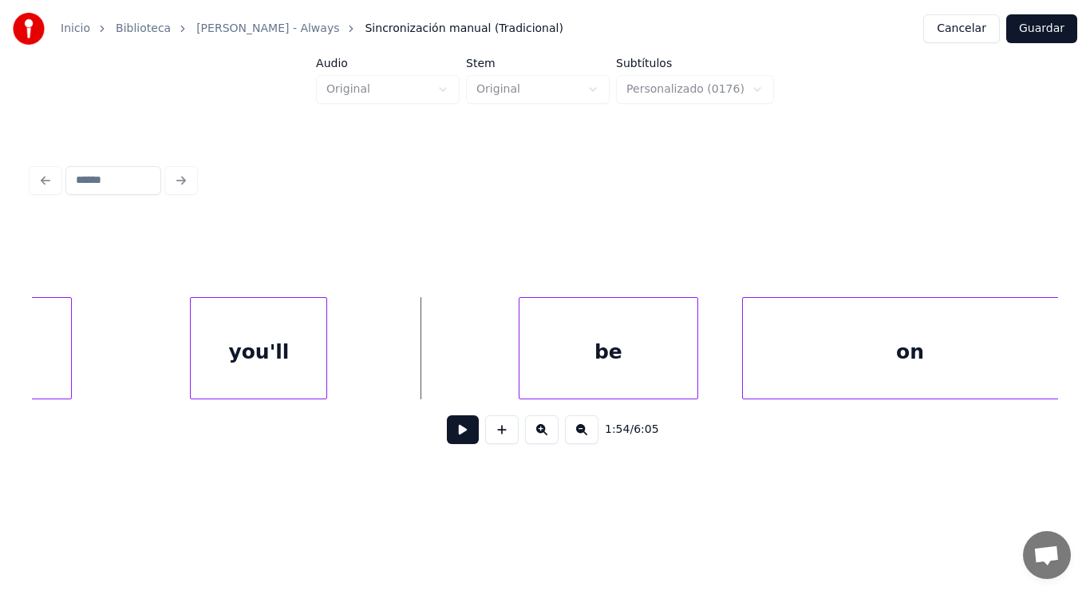
click at [454, 429] on button at bounding box center [463, 429] width 32 height 29
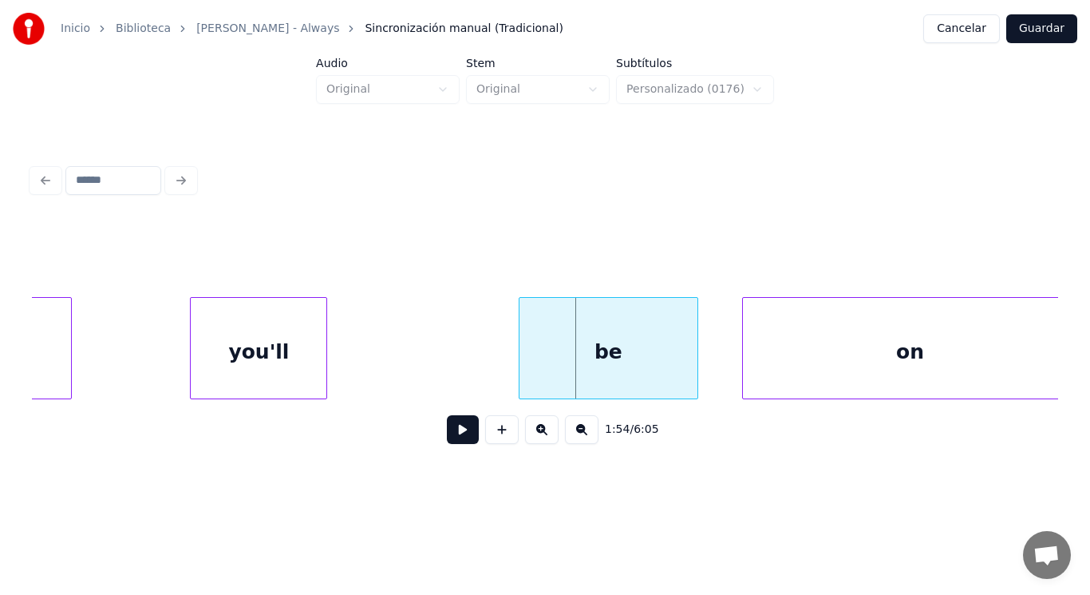
click at [263, 362] on div "you'll" at bounding box center [259, 352] width 136 height 109
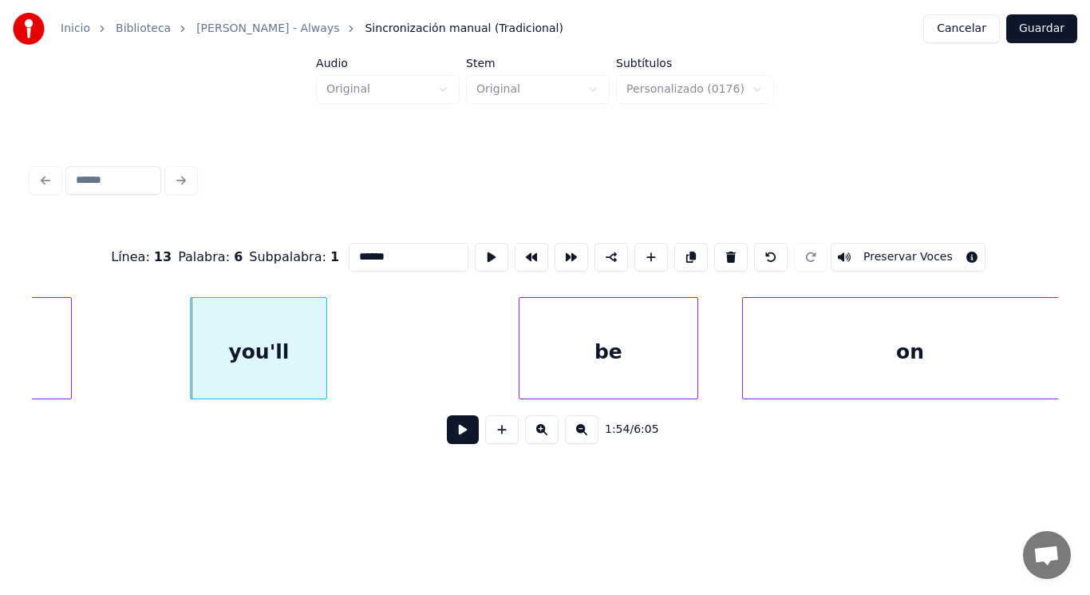
click at [447, 440] on button at bounding box center [463, 429] width 32 height 29
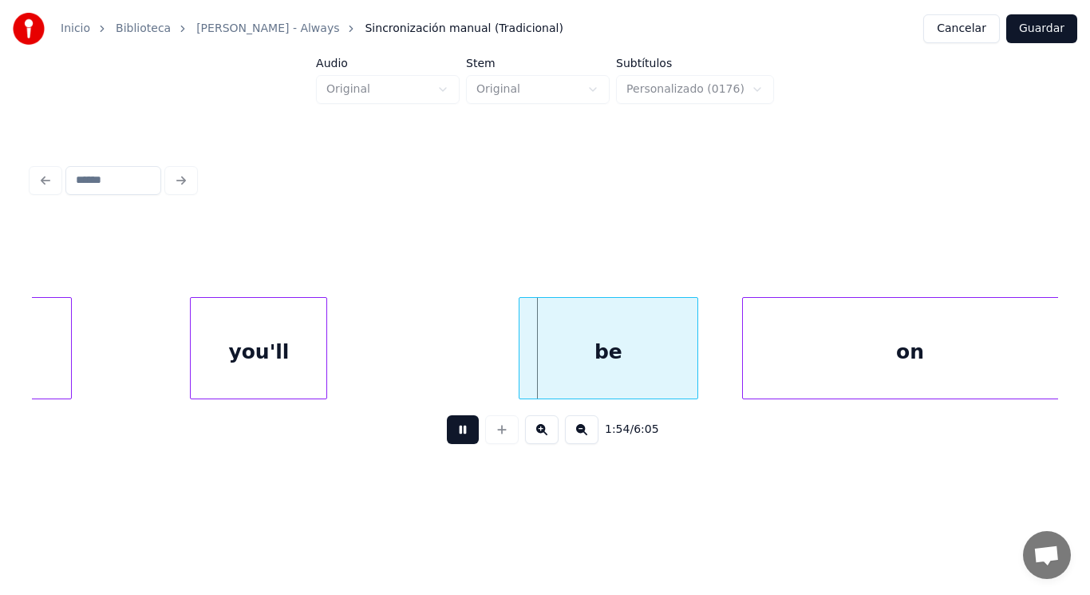
click at [447, 440] on button at bounding box center [463, 429] width 32 height 29
click at [297, 366] on div "you'll" at bounding box center [259, 352] width 136 height 109
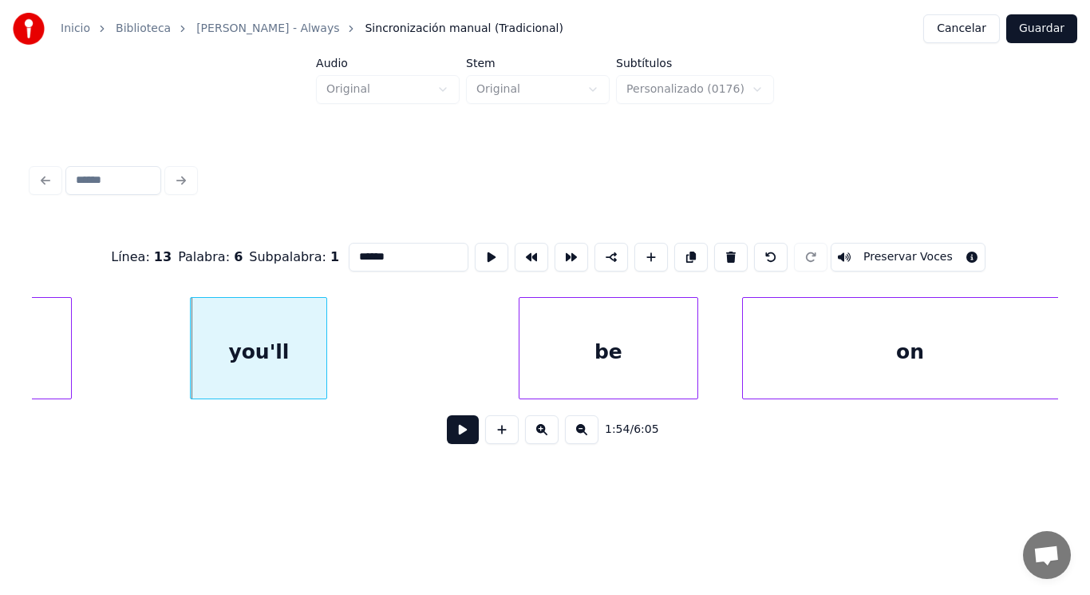
click at [454, 436] on button at bounding box center [463, 429] width 32 height 29
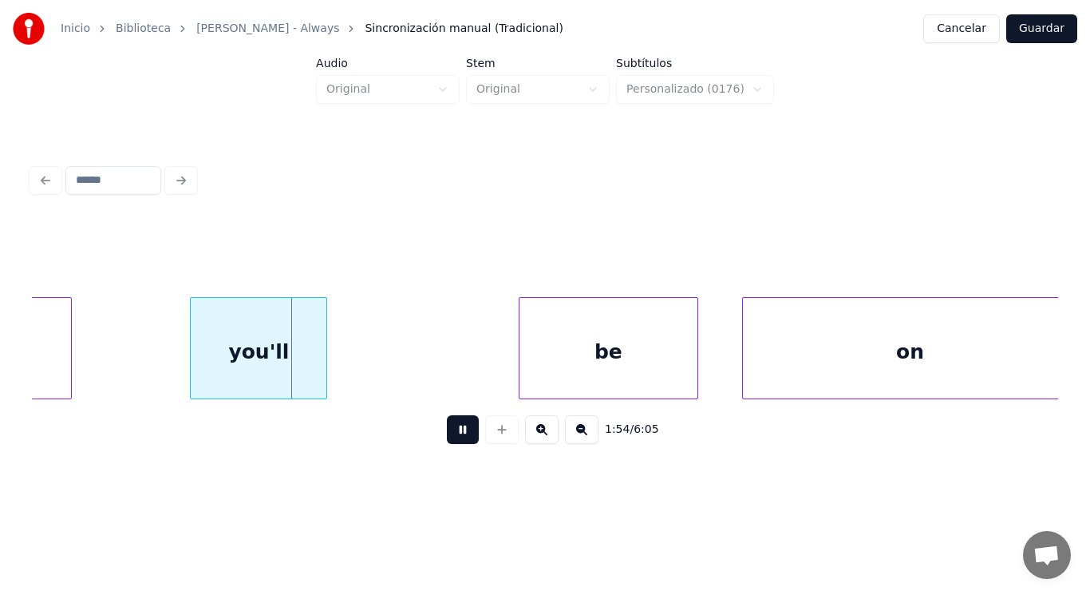
click at [454, 436] on button at bounding box center [463, 429] width 32 height 29
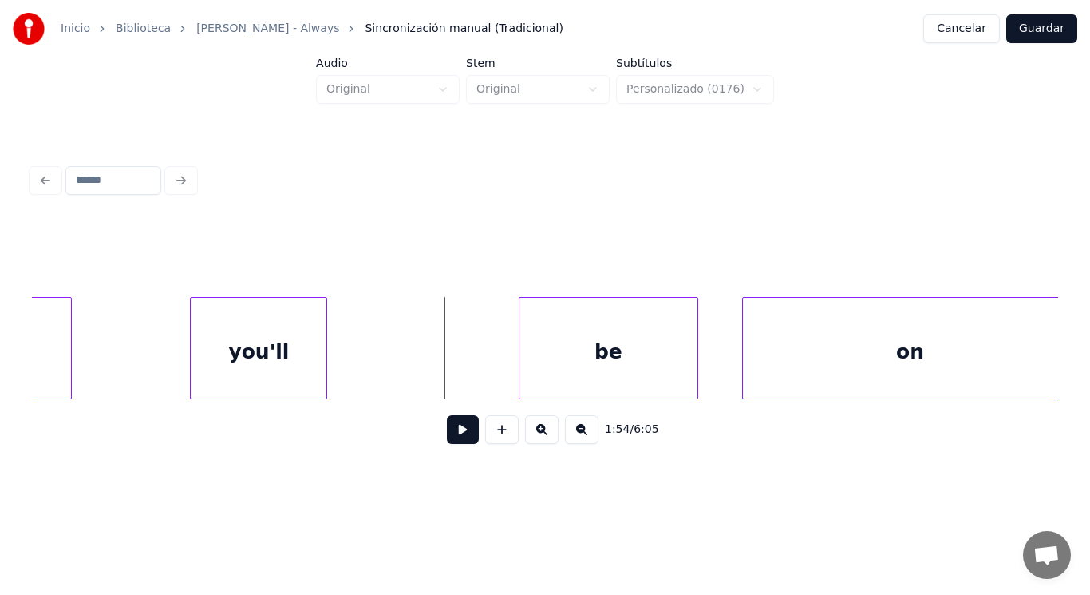
click at [457, 429] on button at bounding box center [463, 429] width 32 height 29
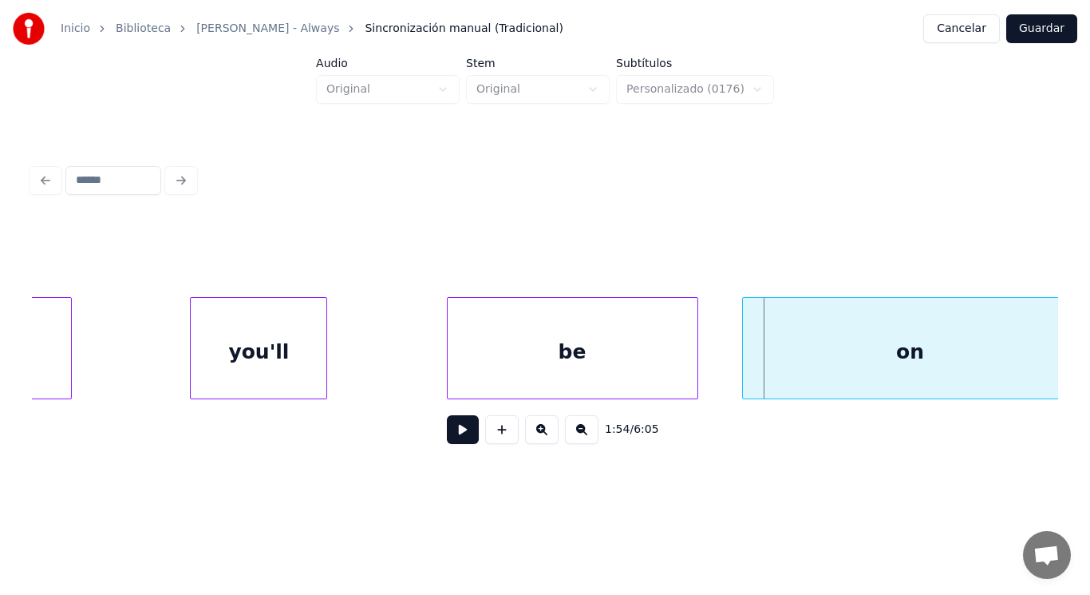
click at [448, 370] on div at bounding box center [450, 348] width 5 height 101
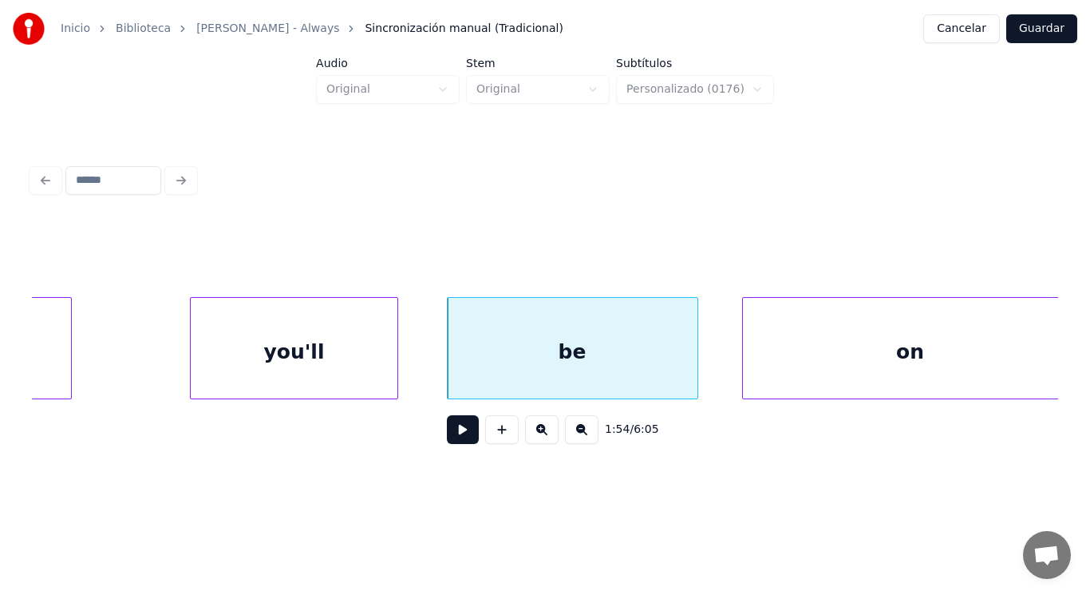
click at [395, 363] on div at bounding box center [395, 348] width 5 height 101
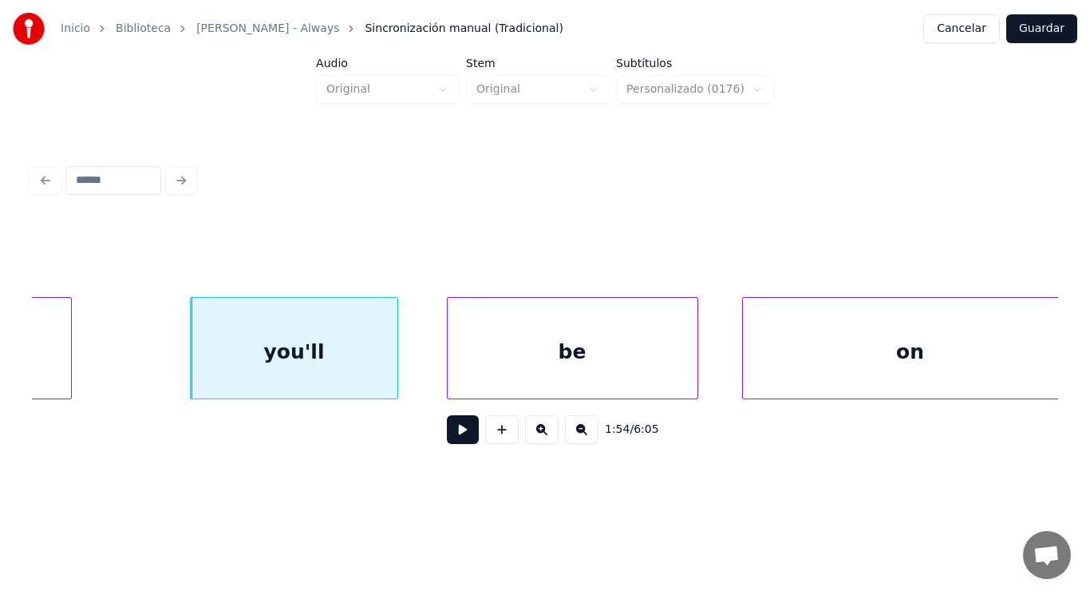
click at [462, 435] on button at bounding box center [463, 429] width 32 height 29
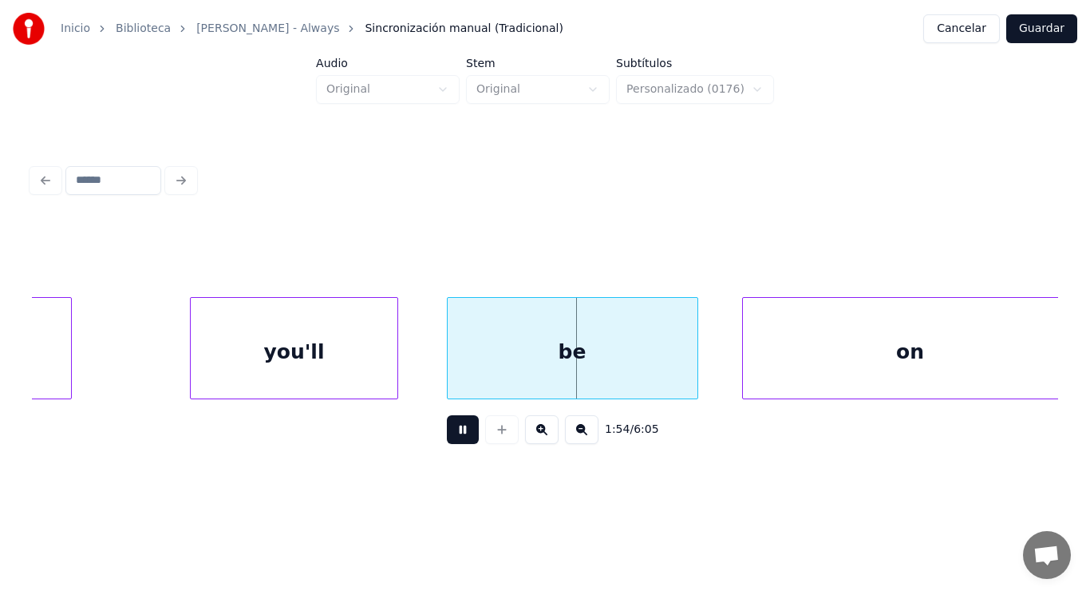
click at [462, 435] on button at bounding box center [463, 429] width 32 height 29
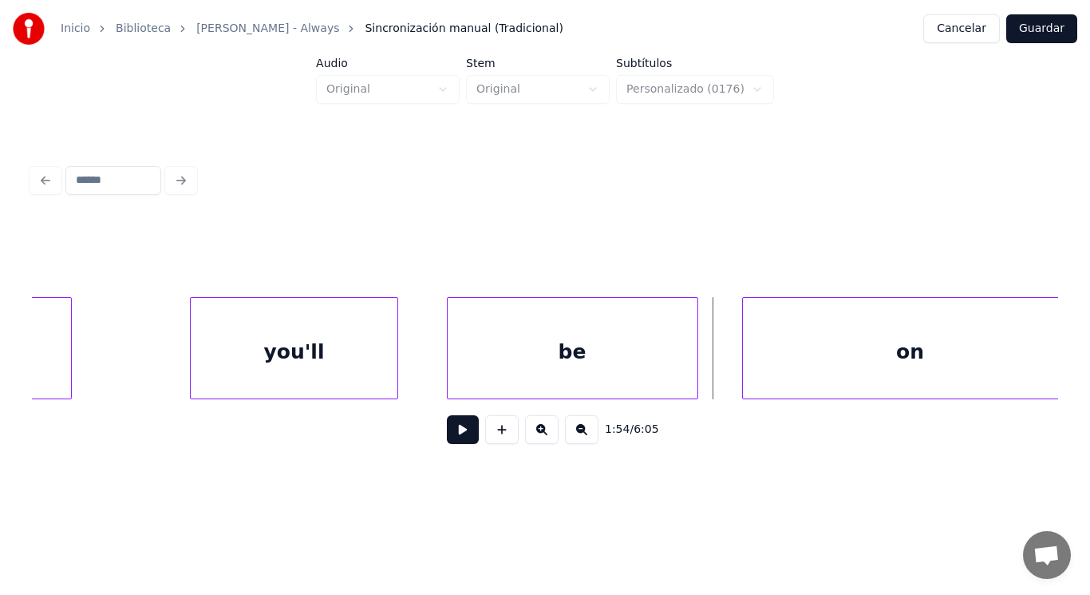
click at [671, 352] on div "be" at bounding box center [573, 352] width 250 height 109
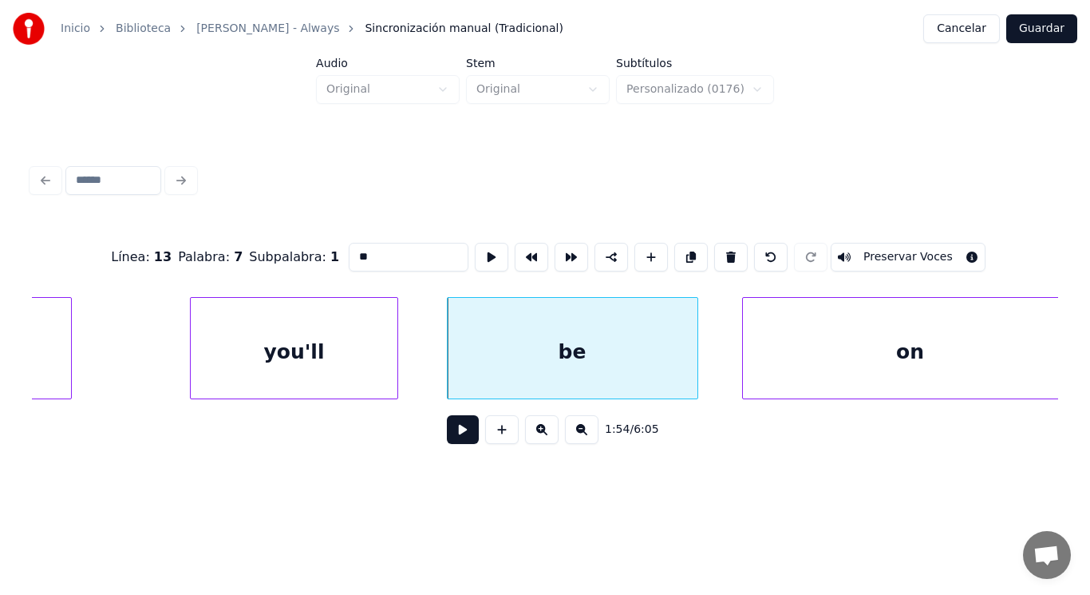
click at [447, 433] on button at bounding box center [463, 429] width 32 height 29
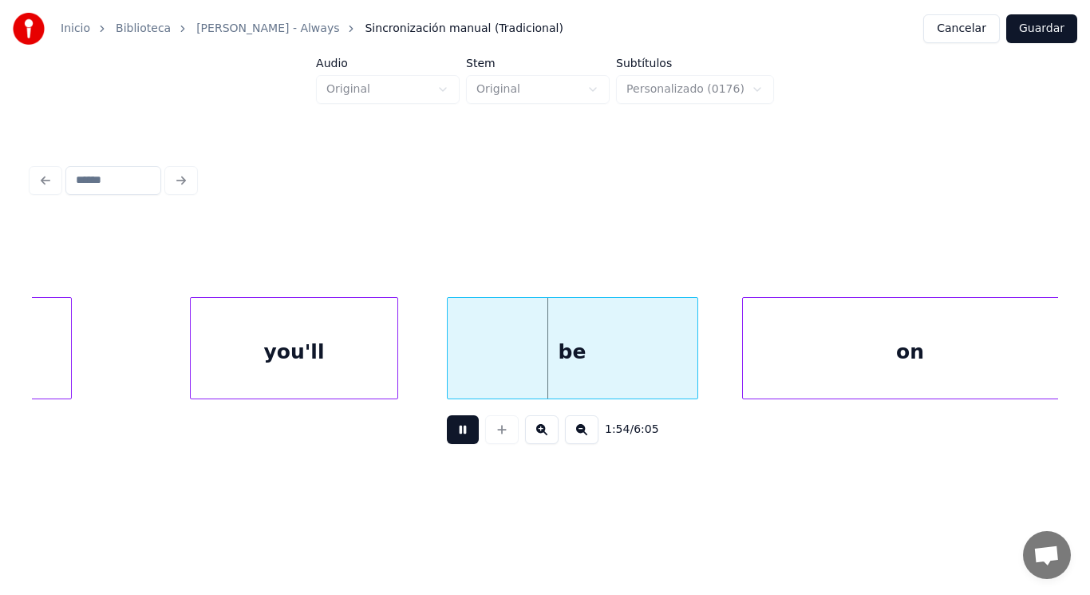
click at [447, 433] on button at bounding box center [463, 429] width 32 height 29
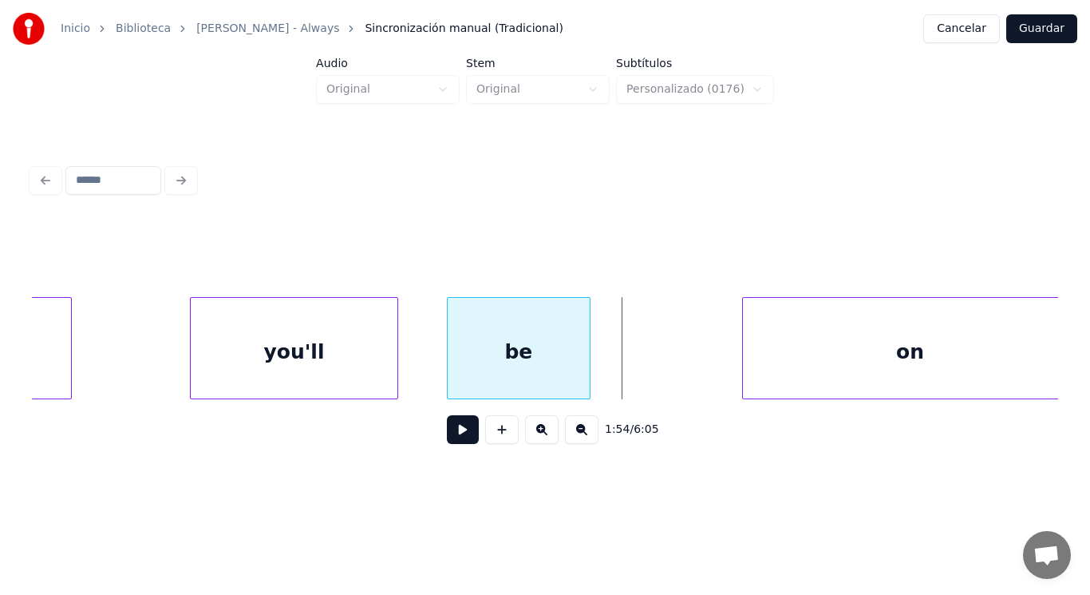
click at [587, 372] on div at bounding box center [587, 348] width 5 height 101
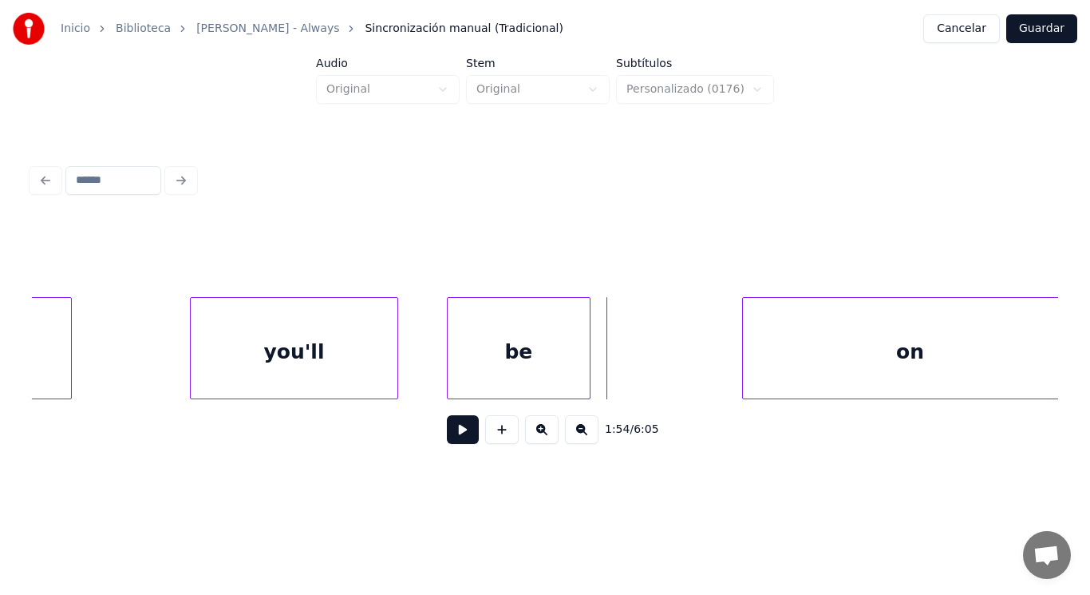
click at [447, 442] on button at bounding box center [463, 429] width 32 height 29
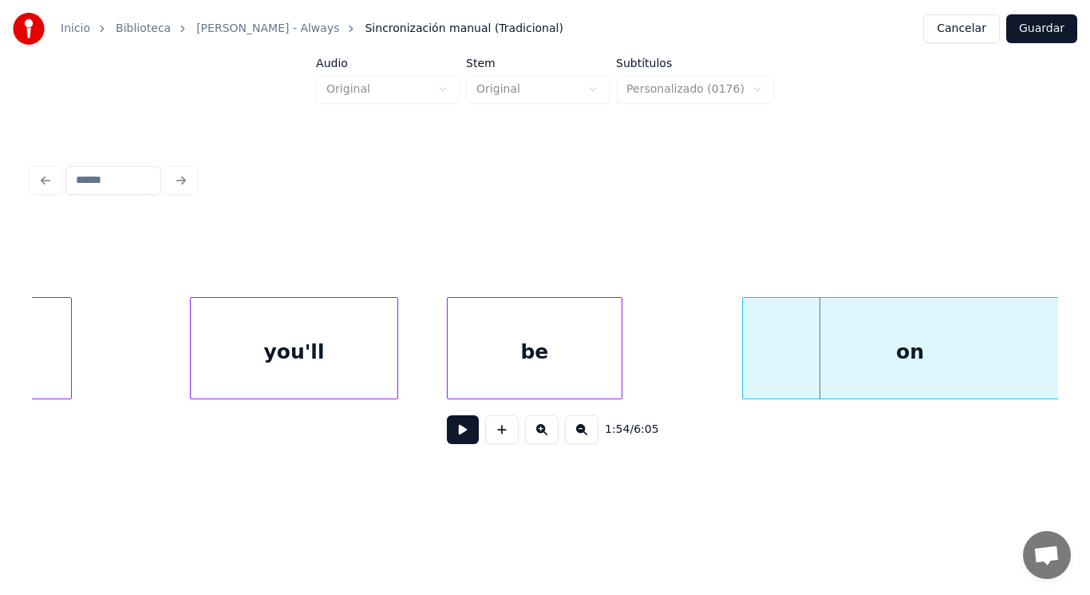
click at [622, 371] on div at bounding box center [619, 348] width 5 height 101
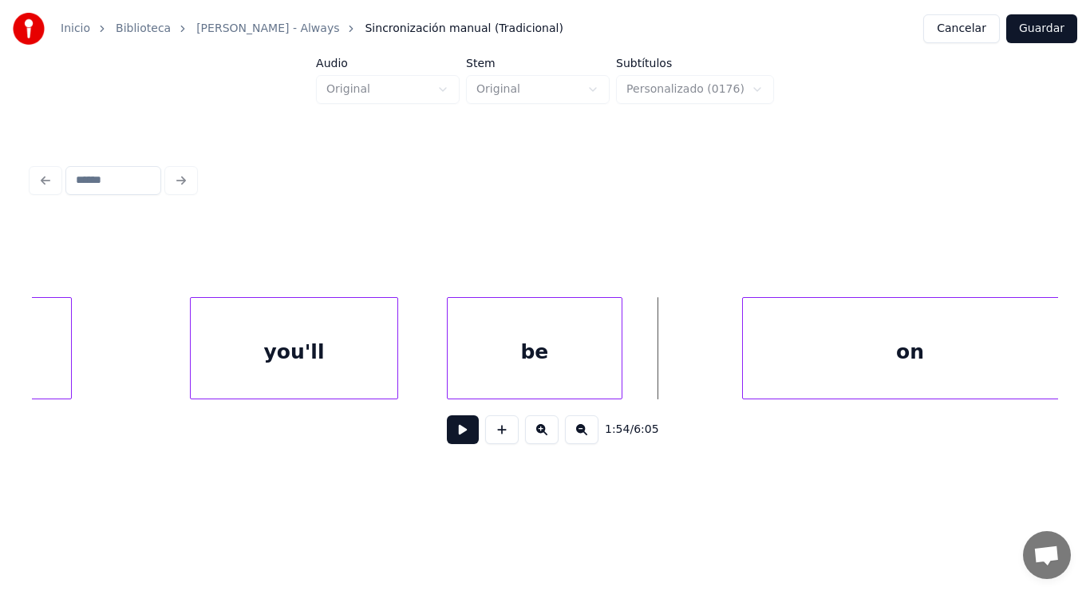
click at [465, 433] on button at bounding box center [463, 429] width 32 height 29
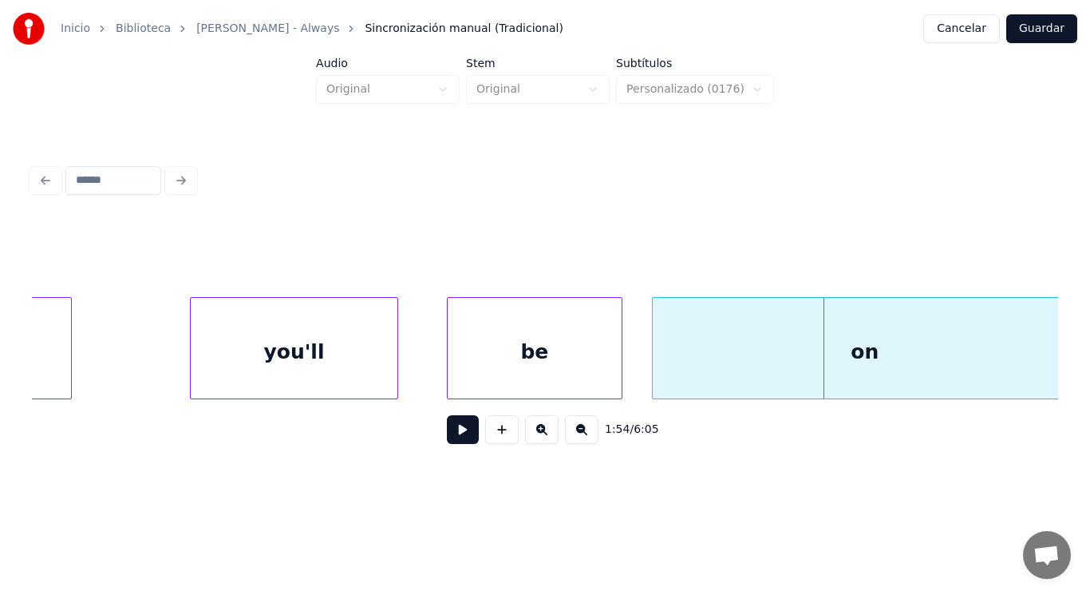
click at [654, 368] on div at bounding box center [655, 348] width 5 height 101
click at [460, 431] on button at bounding box center [463, 429] width 32 height 29
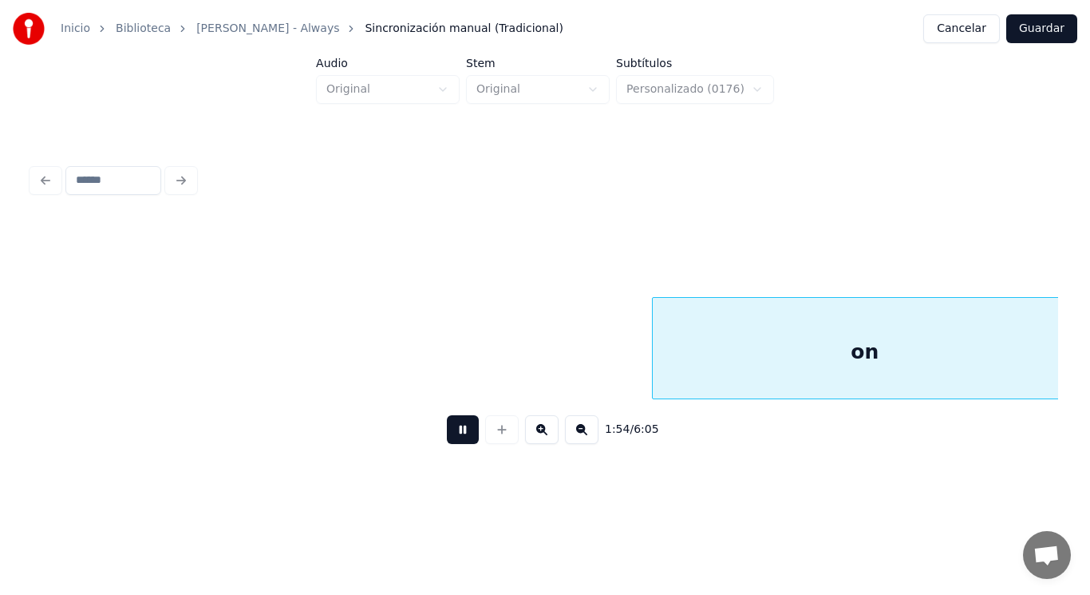
click at [460, 431] on button at bounding box center [463, 429] width 32 height 29
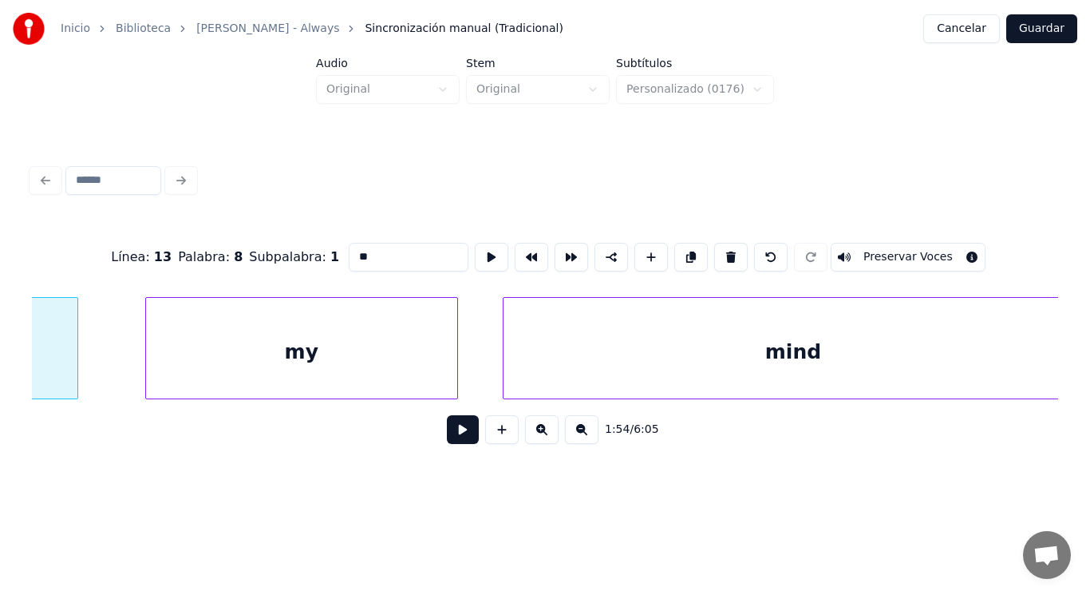
scroll to position [0, 128056]
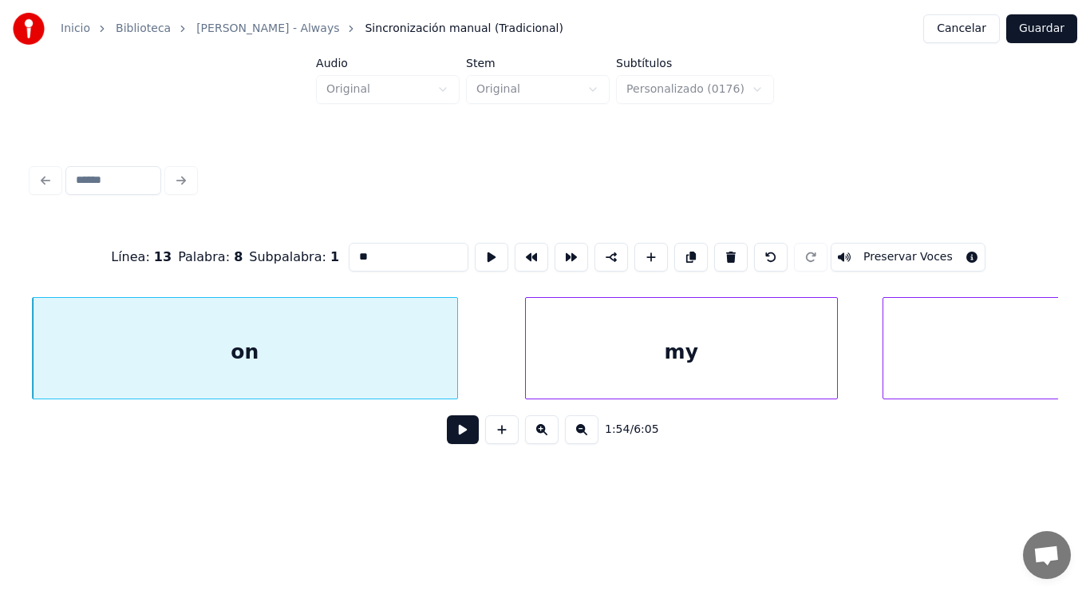
click at [447, 438] on button at bounding box center [463, 429] width 32 height 29
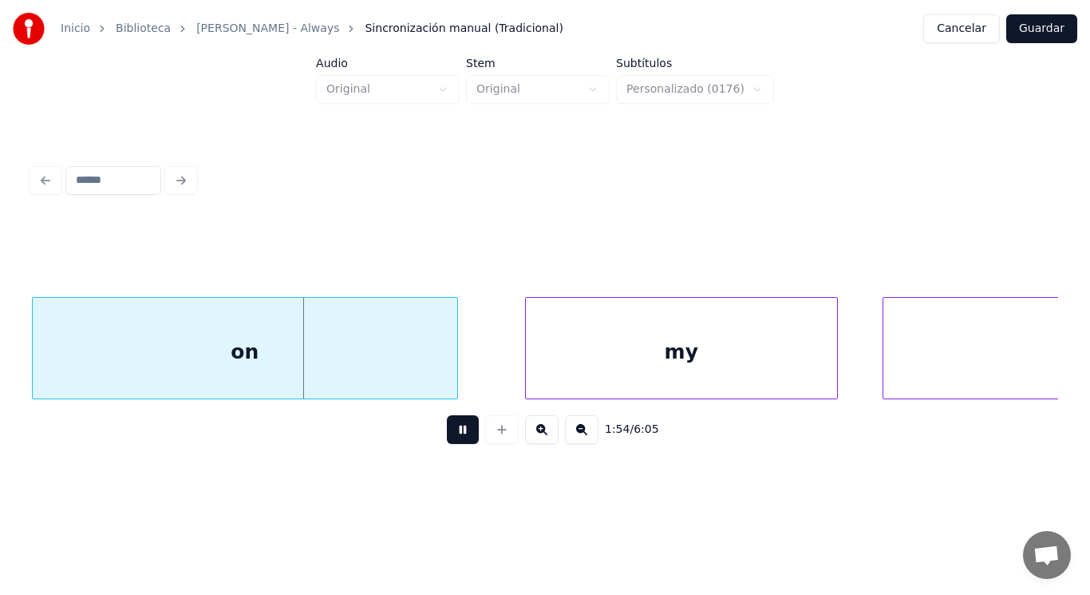
click at [447, 438] on button at bounding box center [463, 429] width 32 height 29
click at [418, 374] on div at bounding box center [416, 348] width 5 height 101
click at [453, 434] on button at bounding box center [463, 429] width 32 height 29
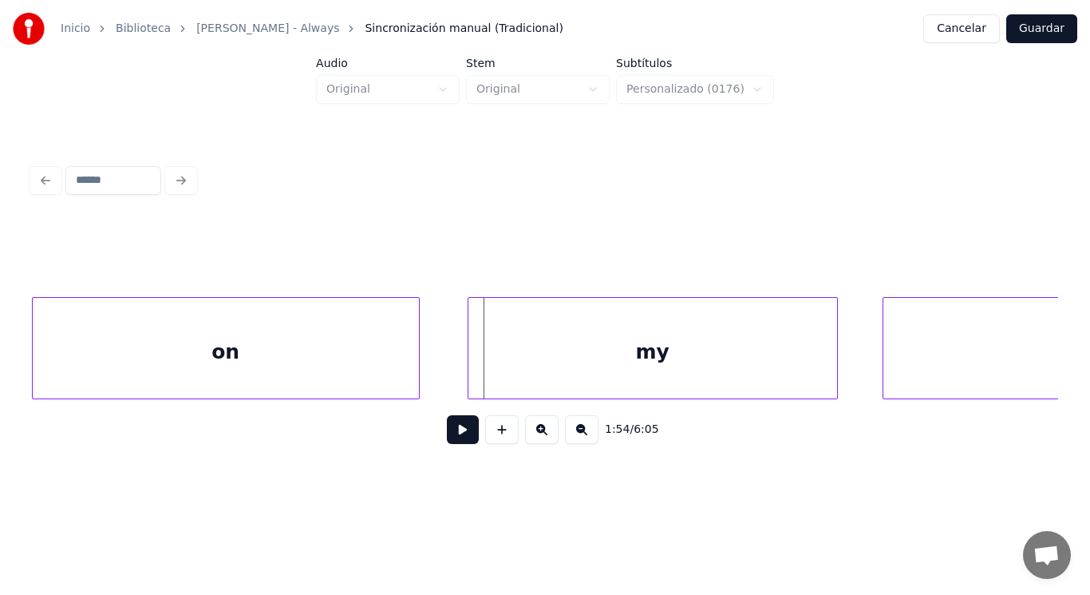
click at [473, 365] on div at bounding box center [471, 348] width 5 height 101
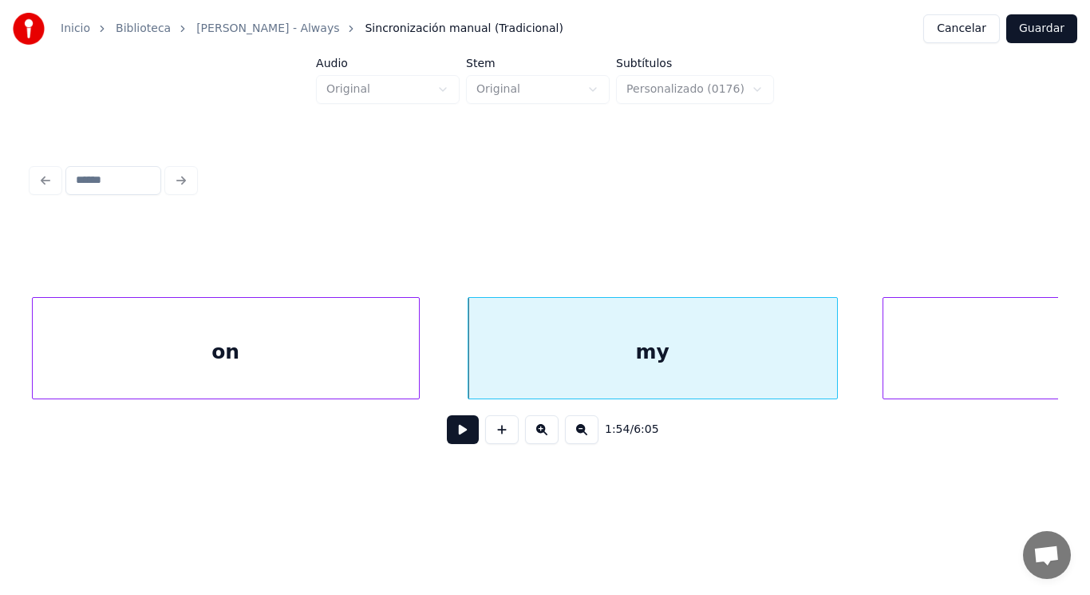
click at [455, 432] on button at bounding box center [463, 429] width 32 height 29
click at [655, 351] on div "my" at bounding box center [653, 352] width 369 height 109
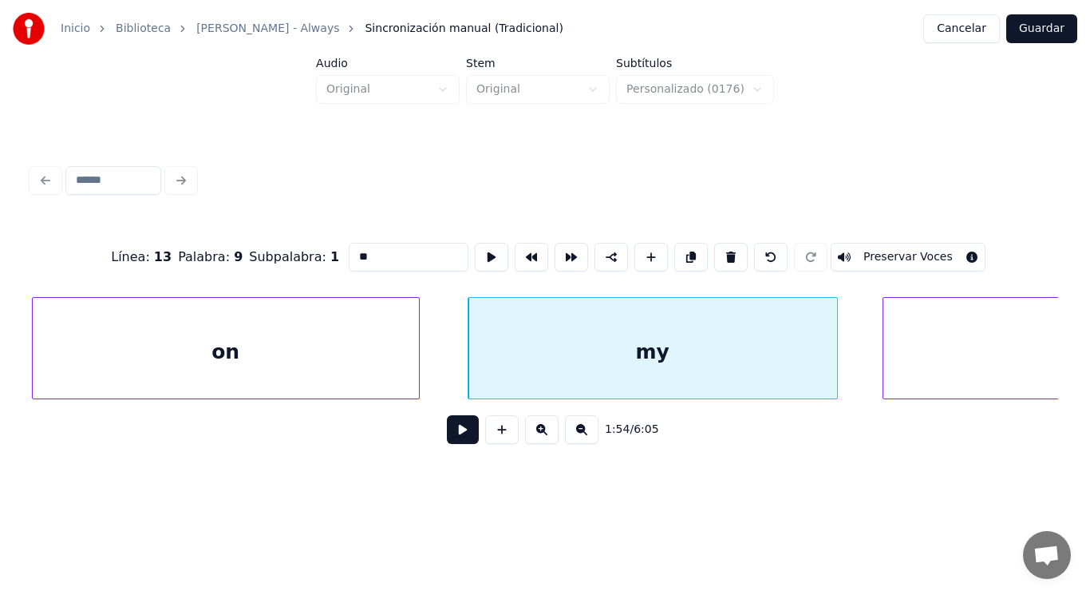
click at [456, 427] on button at bounding box center [463, 429] width 32 height 29
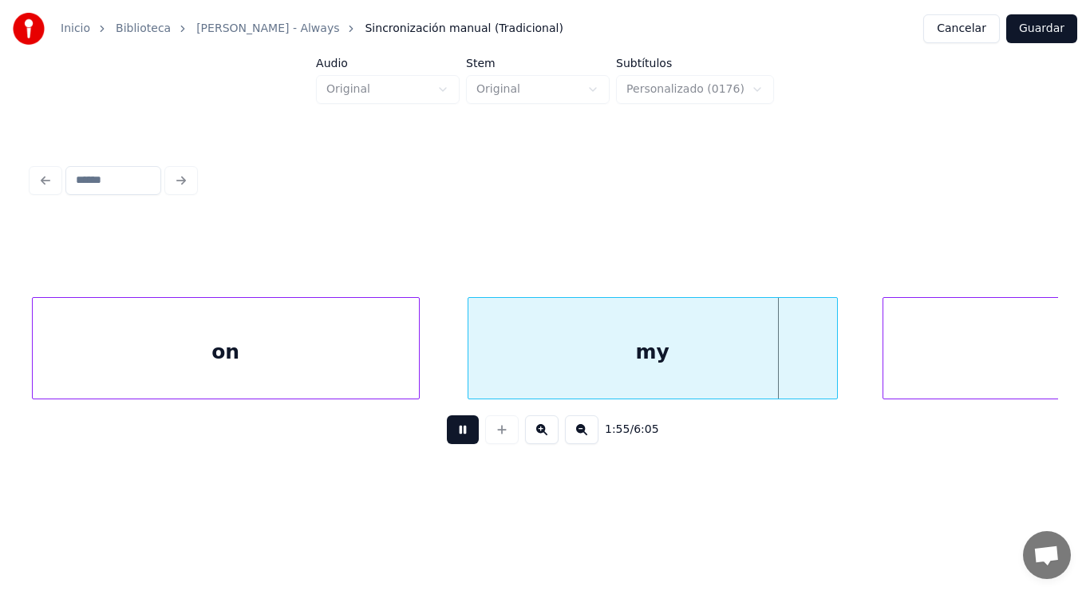
click at [456, 427] on button at bounding box center [463, 429] width 32 height 29
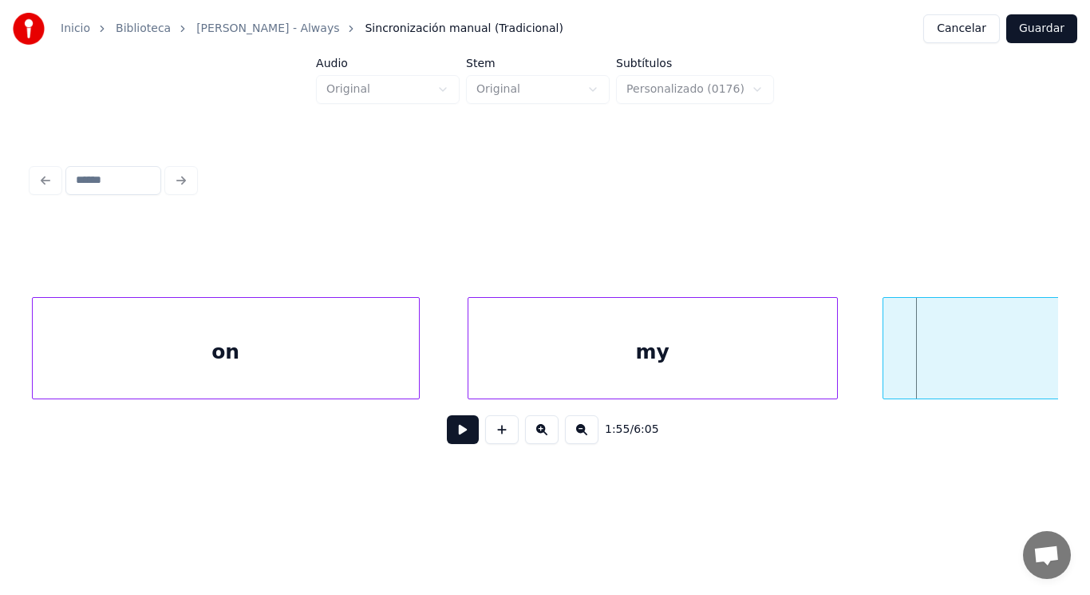
click at [625, 346] on div "my" at bounding box center [653, 352] width 369 height 109
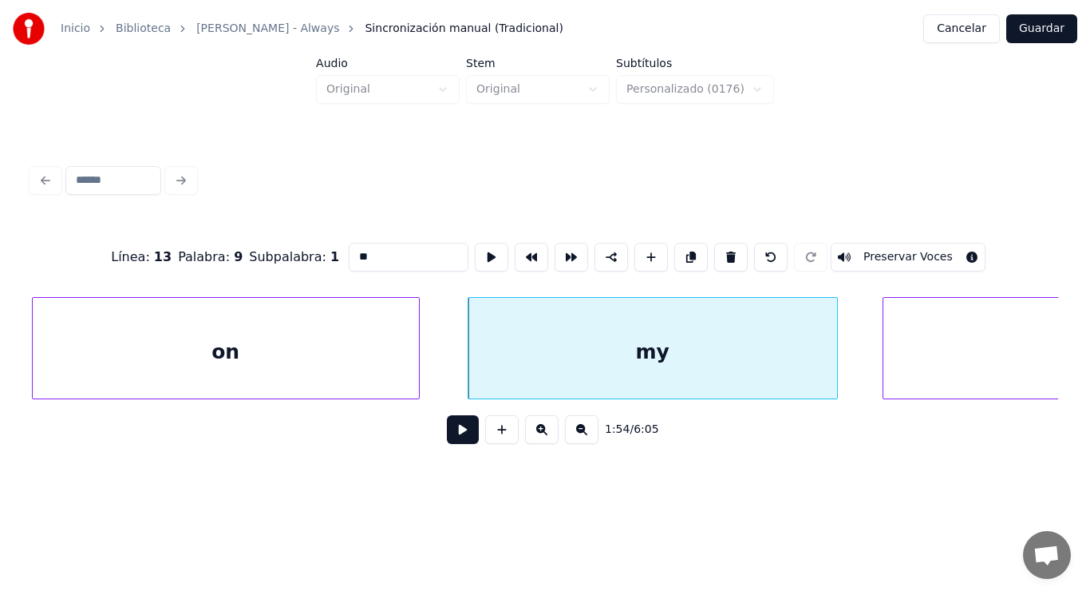
click at [456, 429] on button at bounding box center [463, 429] width 32 height 29
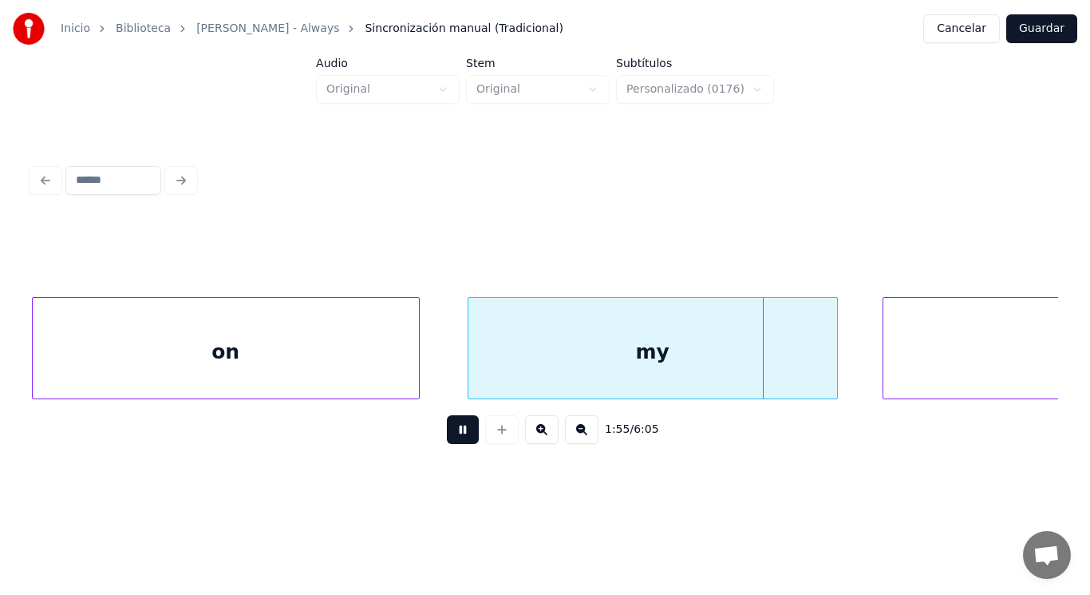
click at [456, 429] on button at bounding box center [463, 429] width 32 height 29
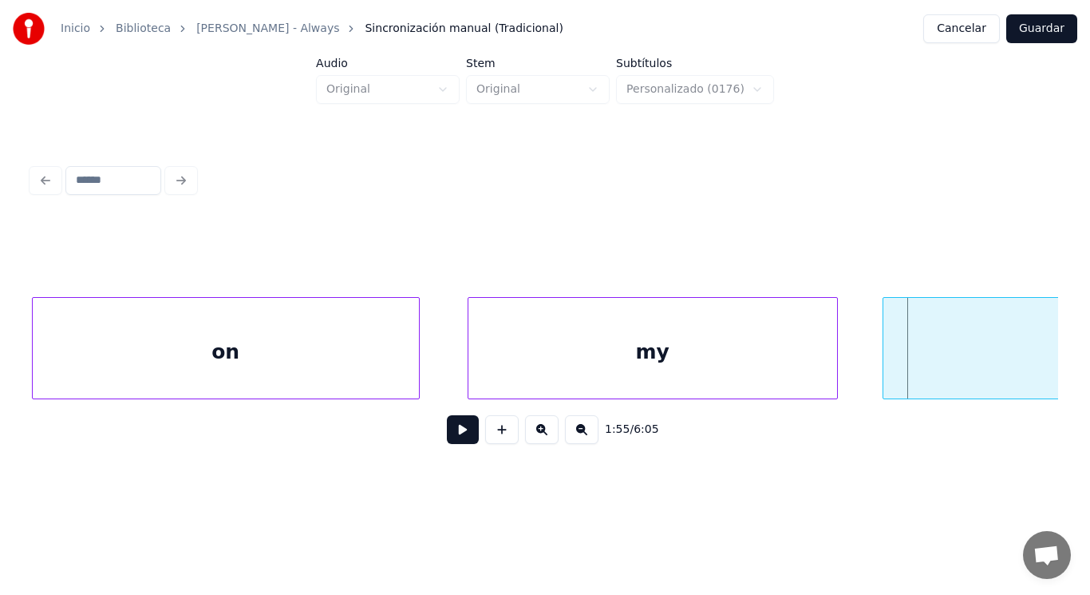
click at [762, 369] on div "my" at bounding box center [653, 352] width 369 height 109
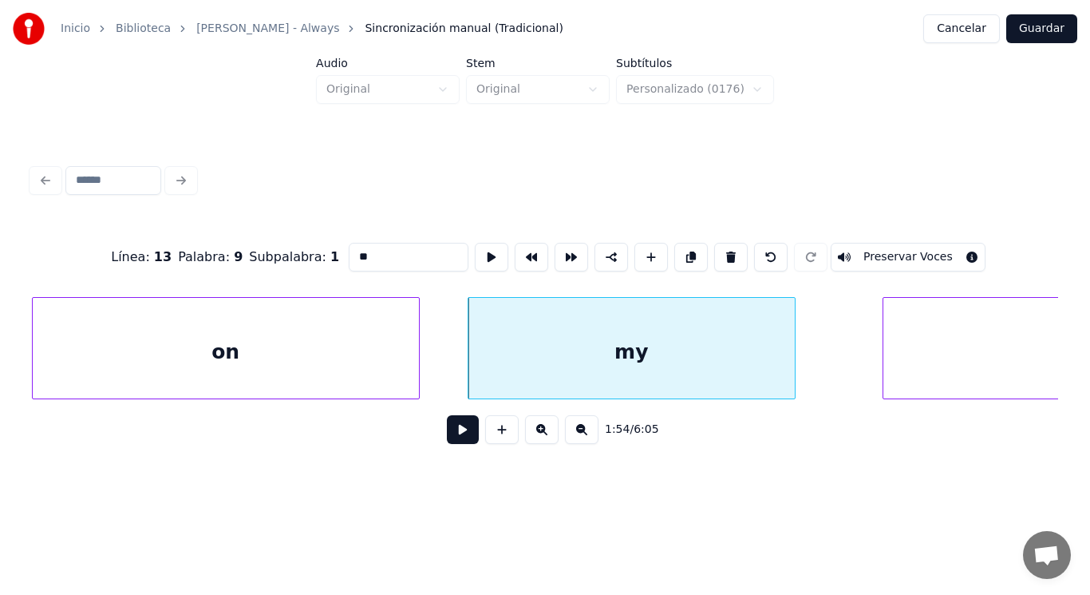
click at [793, 373] on div at bounding box center [792, 348] width 5 height 101
click at [760, 346] on div at bounding box center [760, 348] width 5 height 101
click at [456, 433] on button at bounding box center [463, 429] width 32 height 29
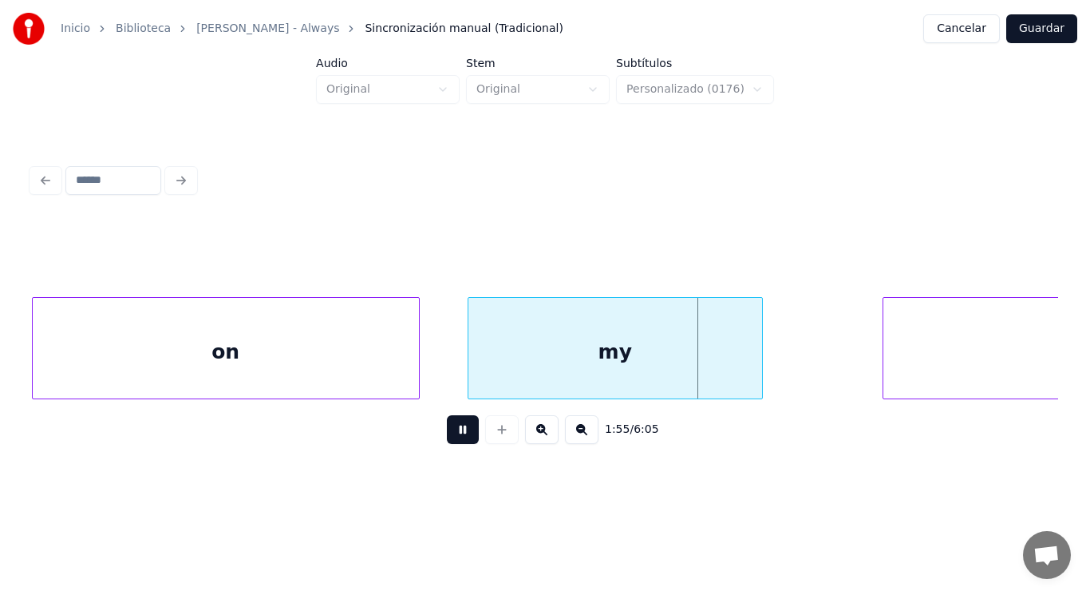
click at [456, 433] on button at bounding box center [463, 429] width 32 height 29
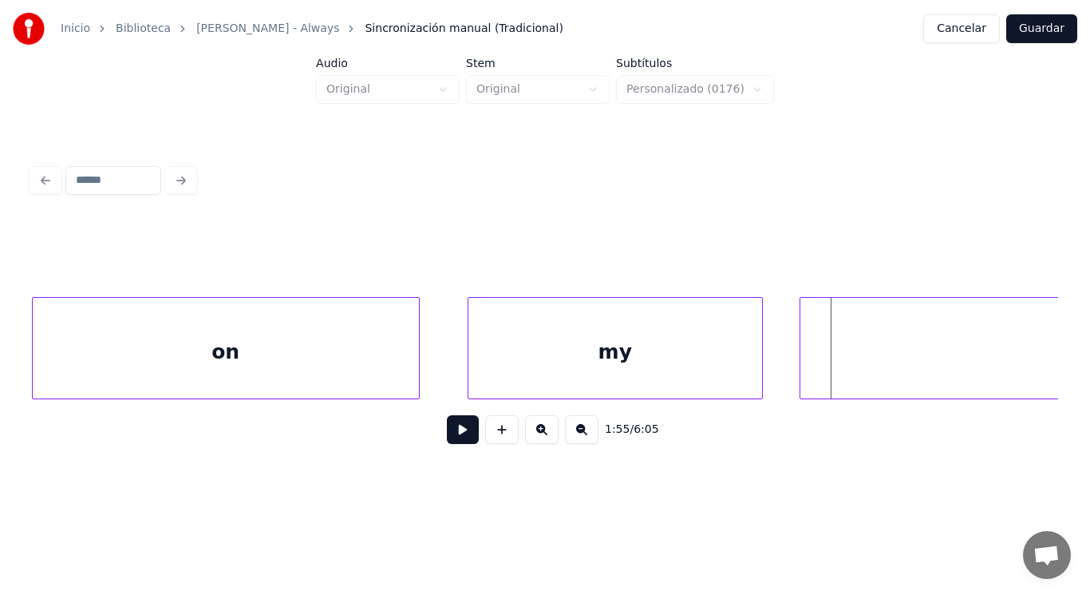
click at [801, 370] on div at bounding box center [803, 348] width 5 height 101
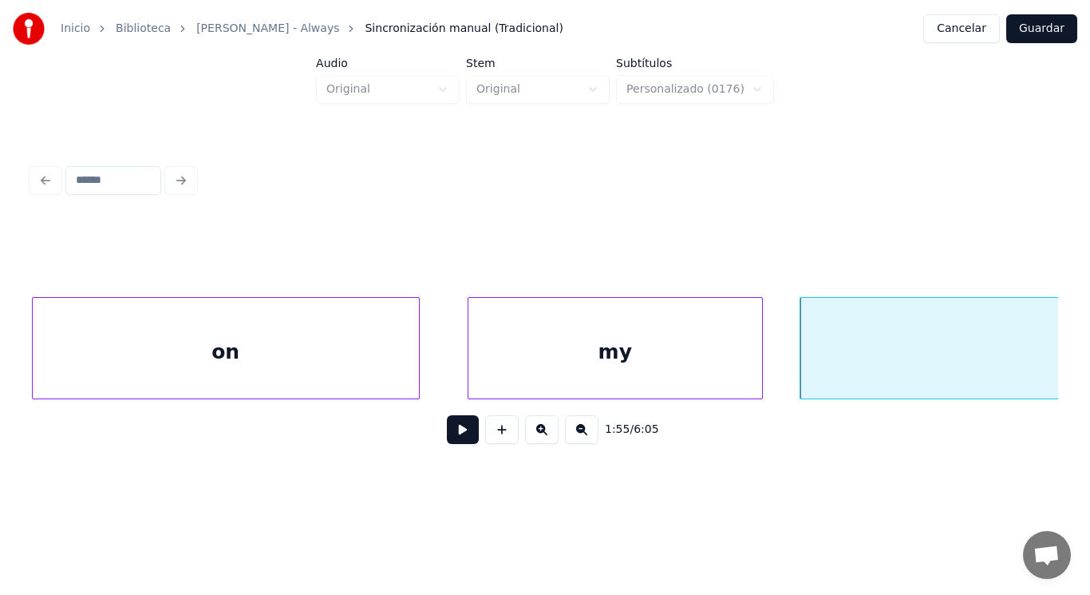
click at [454, 433] on button at bounding box center [463, 429] width 32 height 29
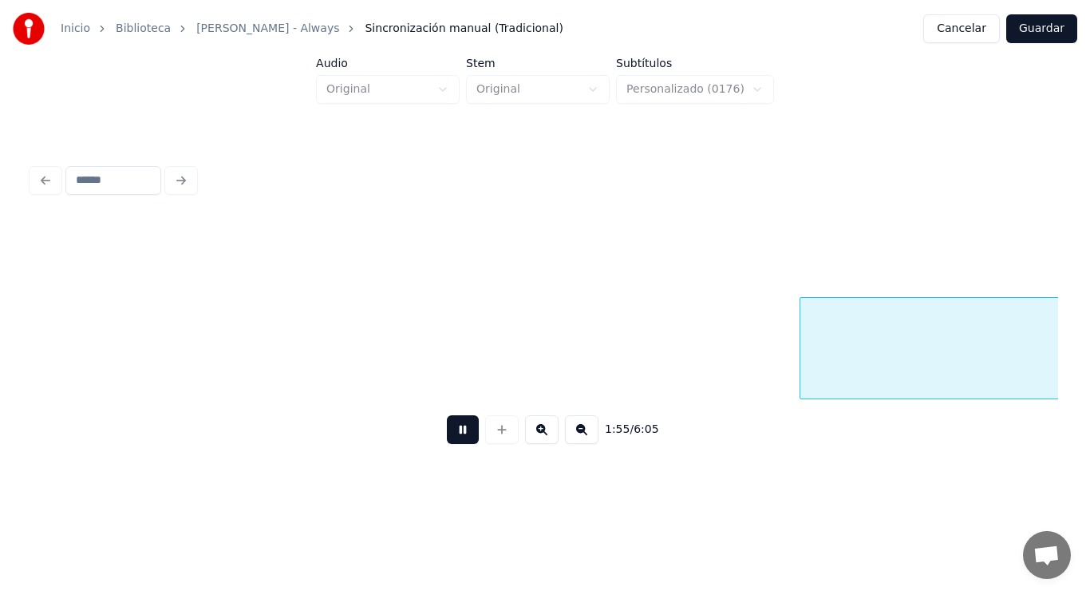
scroll to position [0, 129087]
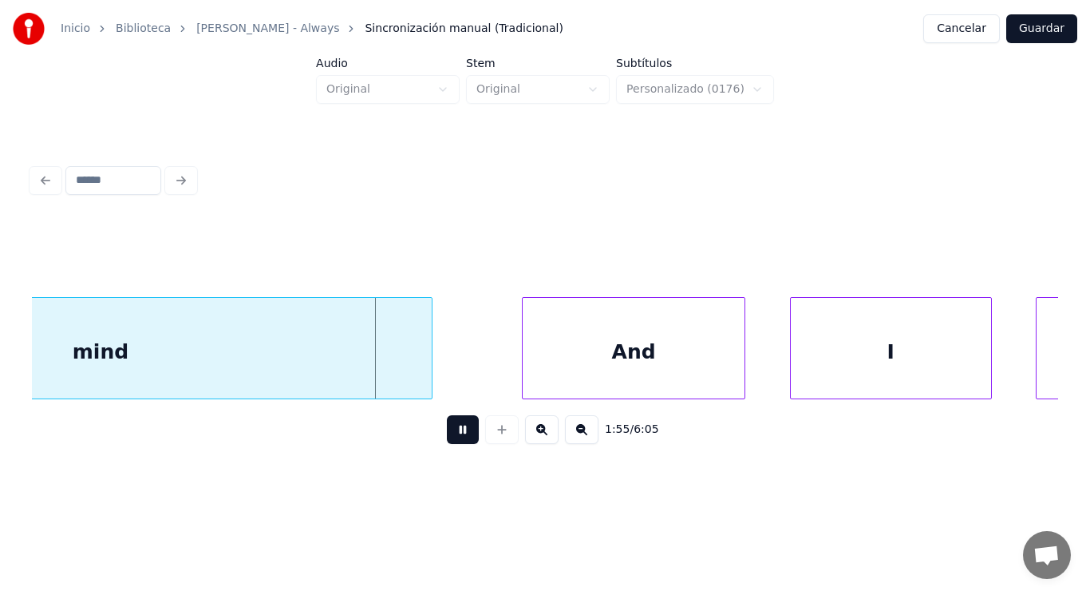
click at [454, 433] on button at bounding box center [463, 429] width 32 height 29
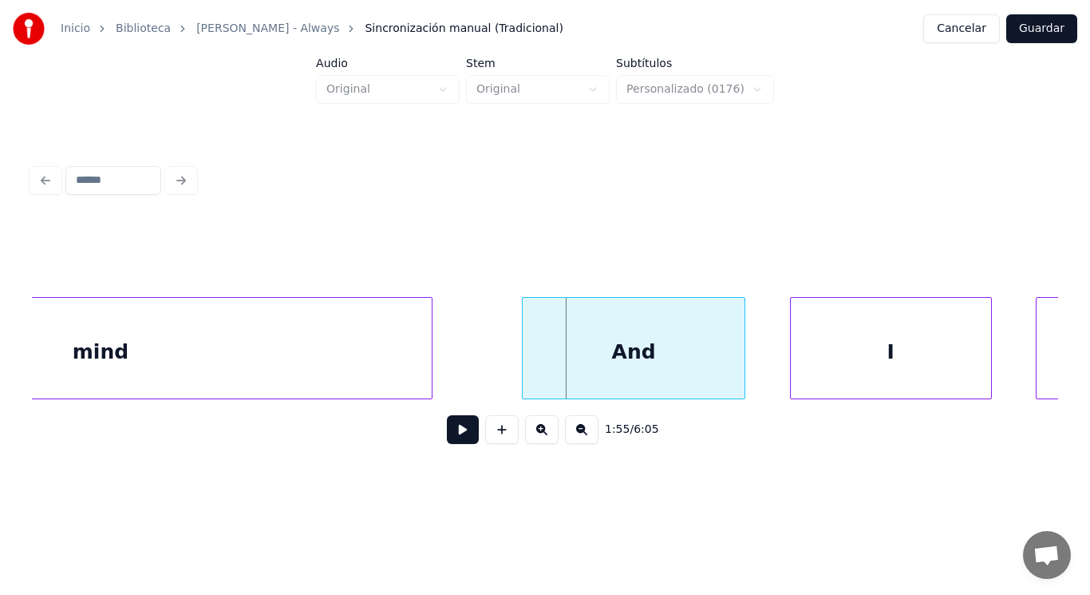
click at [429, 366] on div at bounding box center [429, 348] width 5 height 101
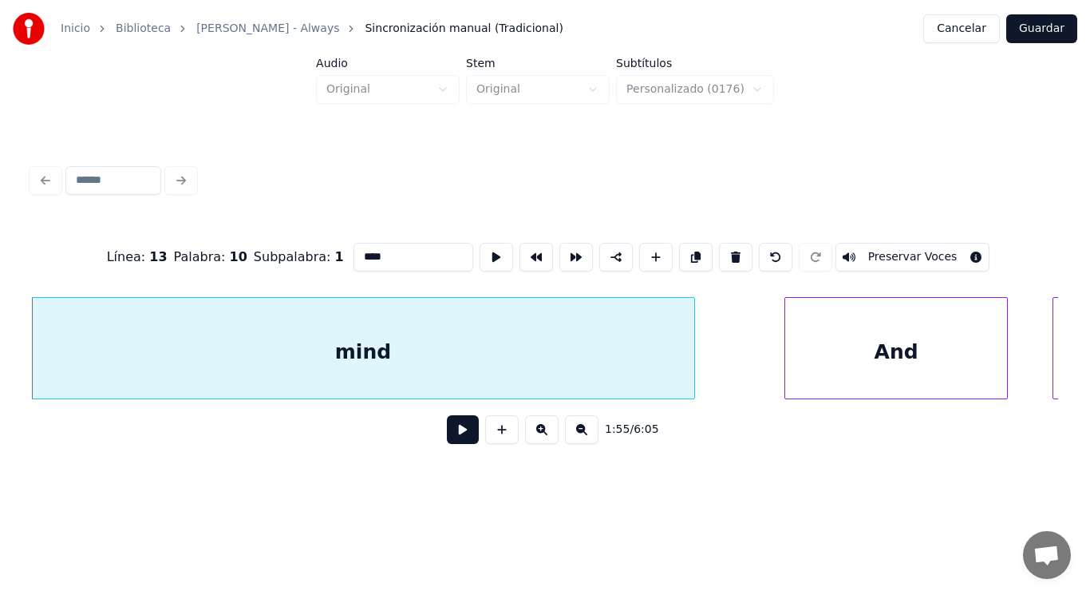
click at [453, 436] on button at bounding box center [463, 429] width 32 height 29
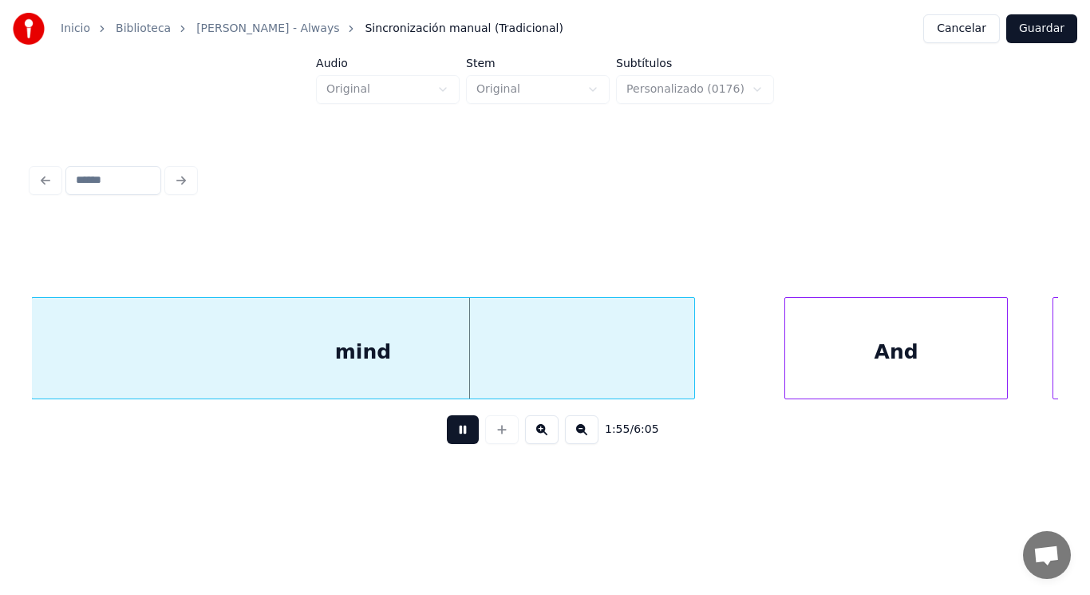
click at [453, 436] on button at bounding box center [463, 429] width 32 height 29
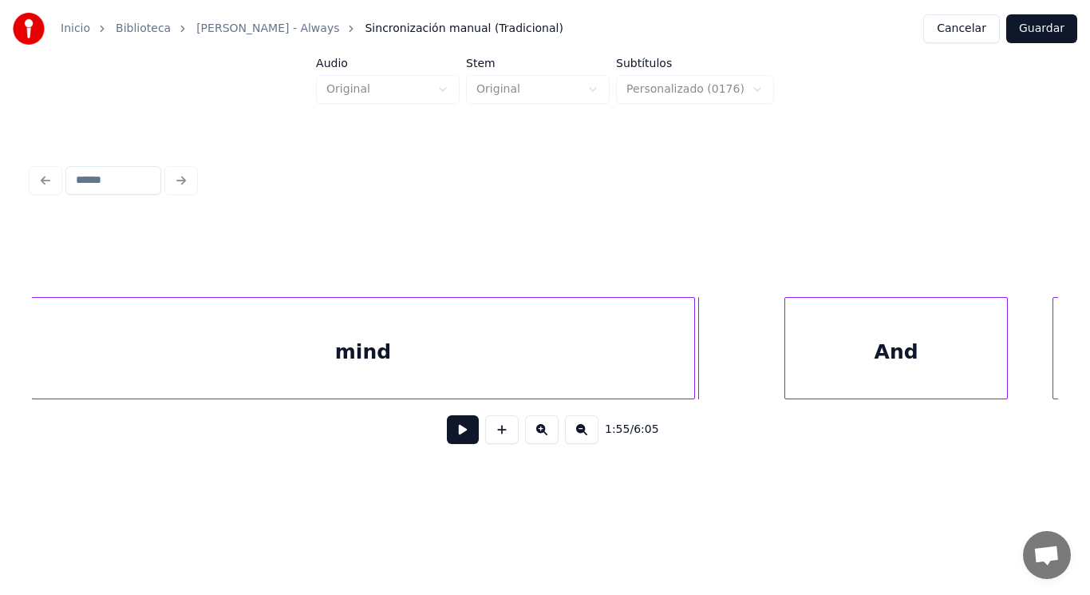
click at [695, 364] on div "mind" at bounding box center [363, 348] width 664 height 102
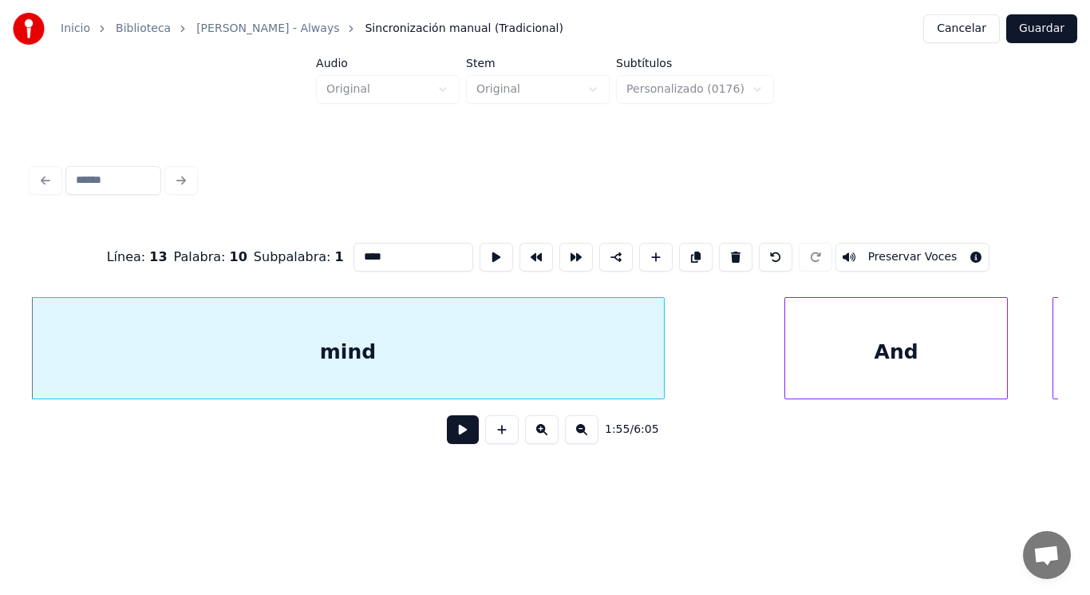
click at [662, 369] on div at bounding box center [661, 348] width 5 height 101
click at [476, 362] on div "mind" at bounding box center [348, 352] width 632 height 109
click at [366, 246] on input "****" at bounding box center [414, 257] width 120 height 29
type input "*****"
click at [453, 436] on button at bounding box center [463, 429] width 32 height 29
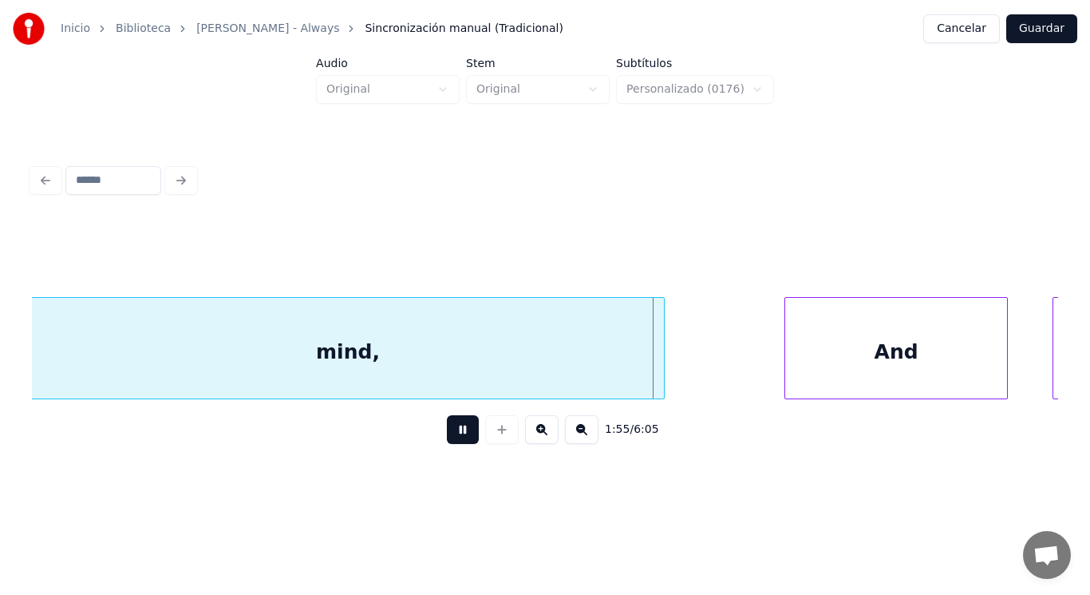
click at [453, 436] on button at bounding box center [463, 429] width 32 height 29
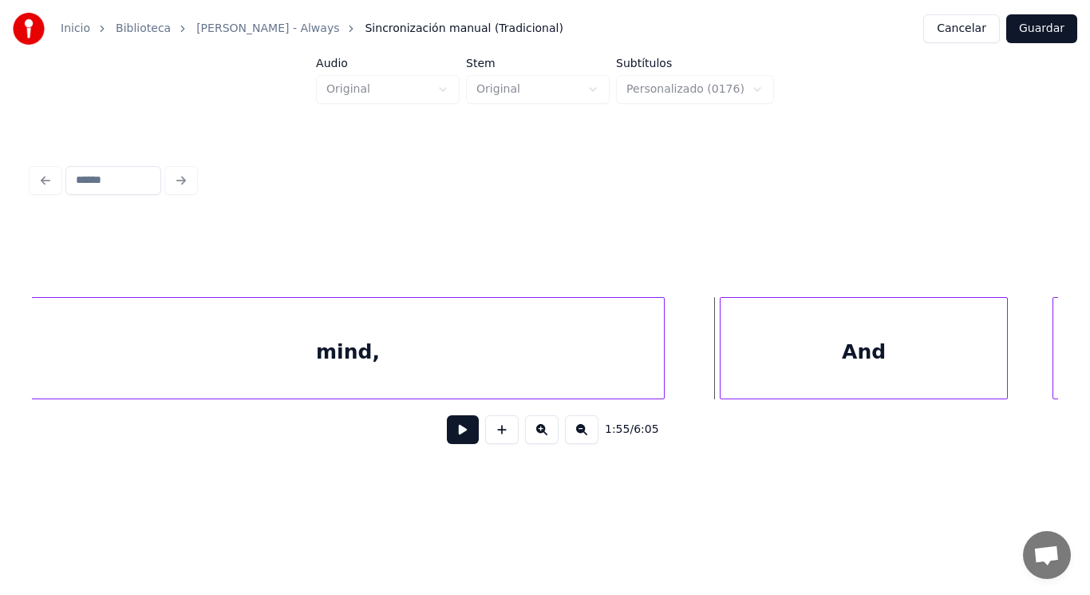
click at [725, 375] on div at bounding box center [723, 348] width 5 height 101
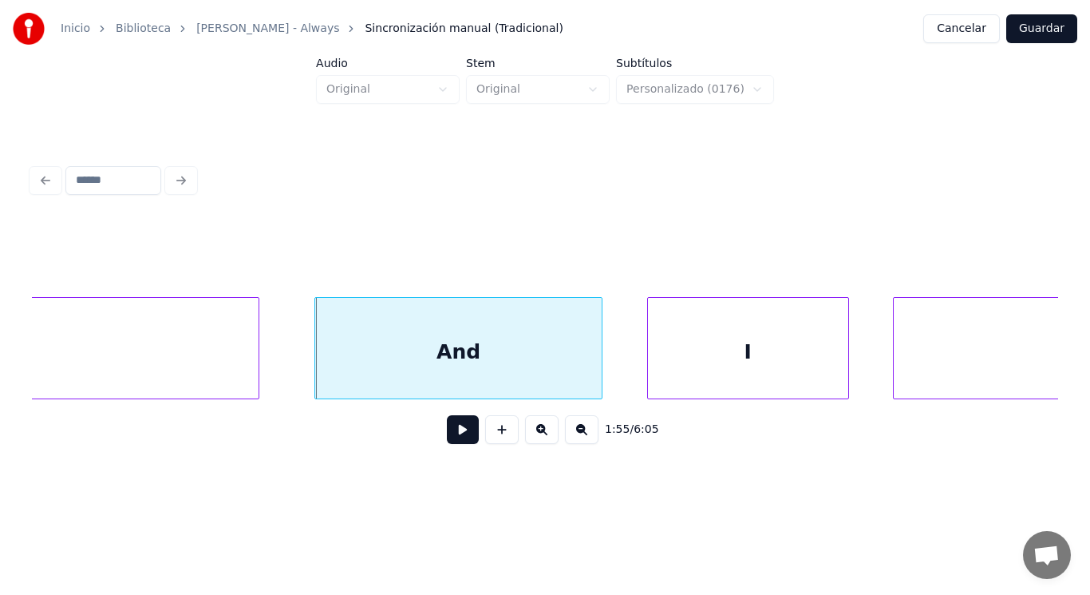
scroll to position [0, 129240]
click at [449, 426] on button at bounding box center [463, 429] width 32 height 29
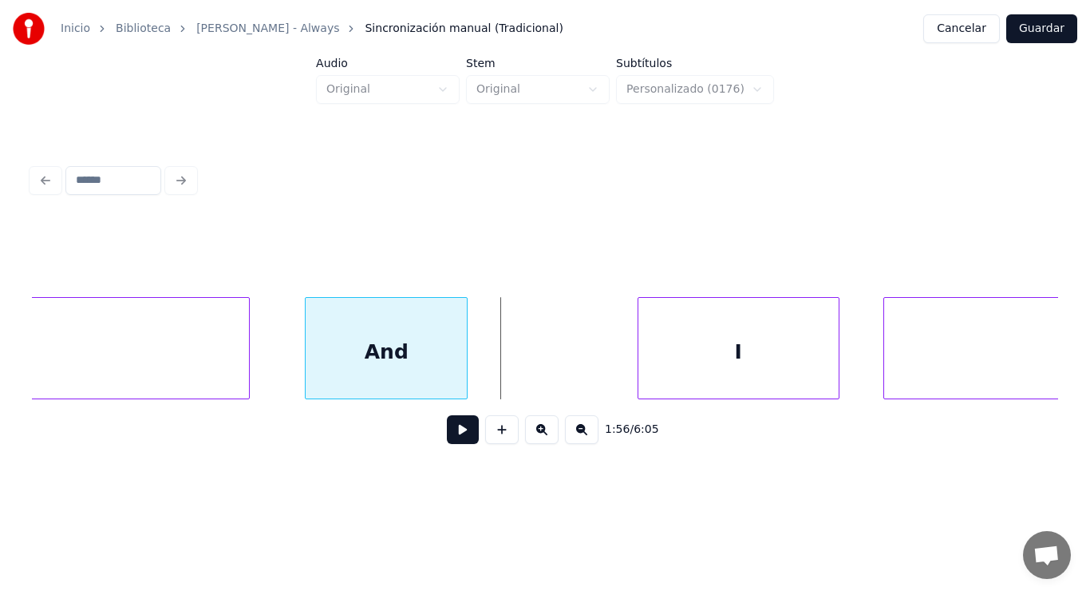
click at [467, 360] on div at bounding box center [464, 348] width 5 height 101
click at [464, 433] on button at bounding box center [463, 429] width 32 height 29
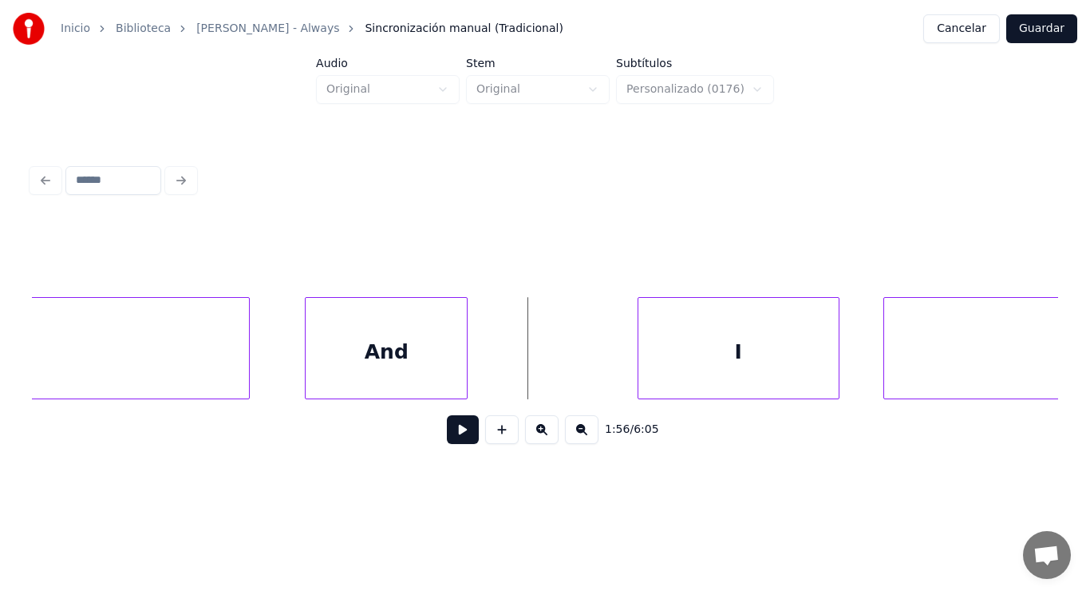
drag, startPoint x: 501, startPoint y: 370, endPoint x: 462, endPoint y: 414, distance: 58.8
click at [448, 444] on button at bounding box center [463, 429] width 32 height 29
click at [533, 367] on div at bounding box center [530, 348] width 5 height 101
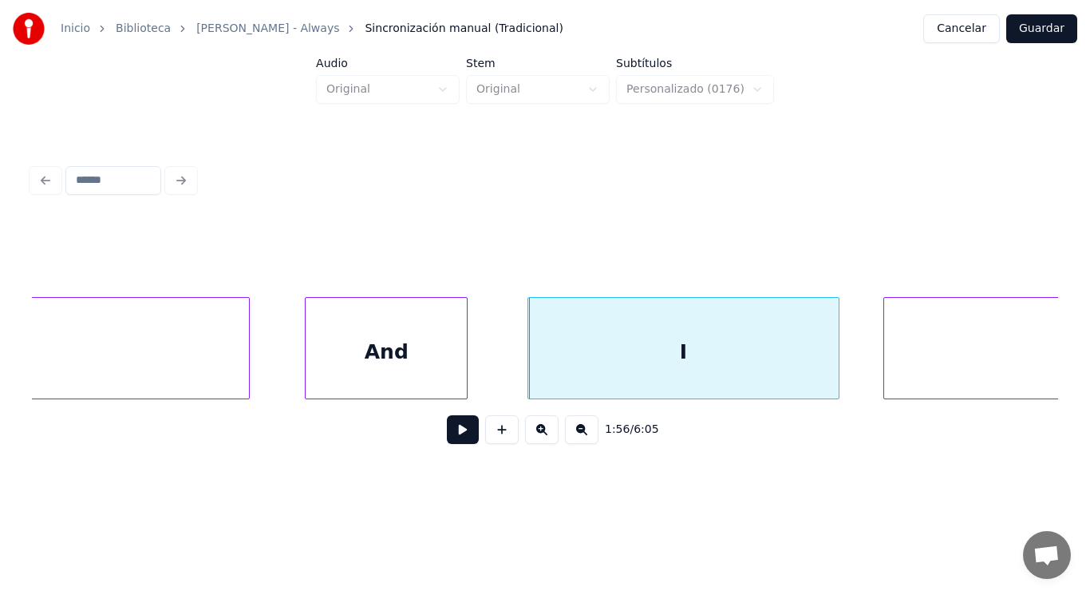
click at [465, 426] on button at bounding box center [463, 429] width 32 height 29
click at [495, 369] on div at bounding box center [492, 348] width 5 height 101
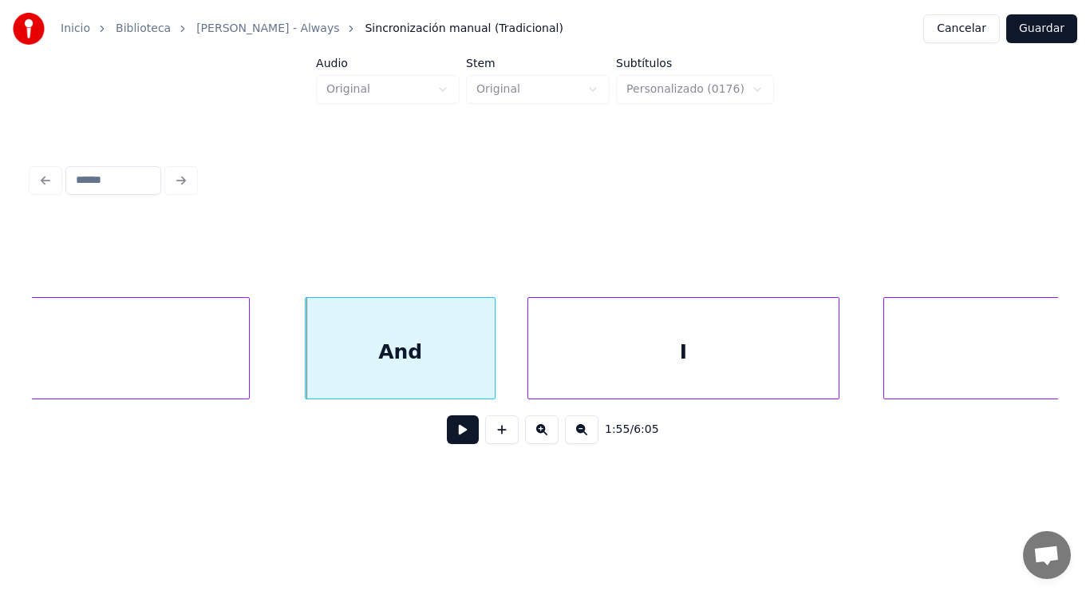
click at [455, 436] on button at bounding box center [463, 429] width 32 height 29
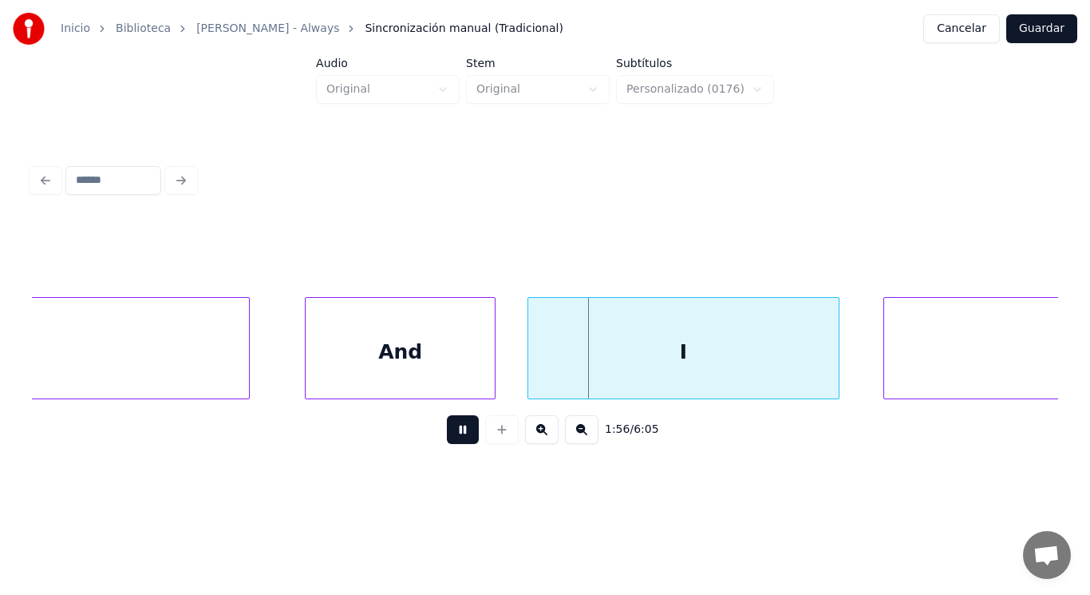
click at [455, 436] on button at bounding box center [463, 429] width 32 height 29
click at [793, 362] on div at bounding box center [792, 348] width 5 height 101
click at [452, 434] on button at bounding box center [463, 429] width 32 height 29
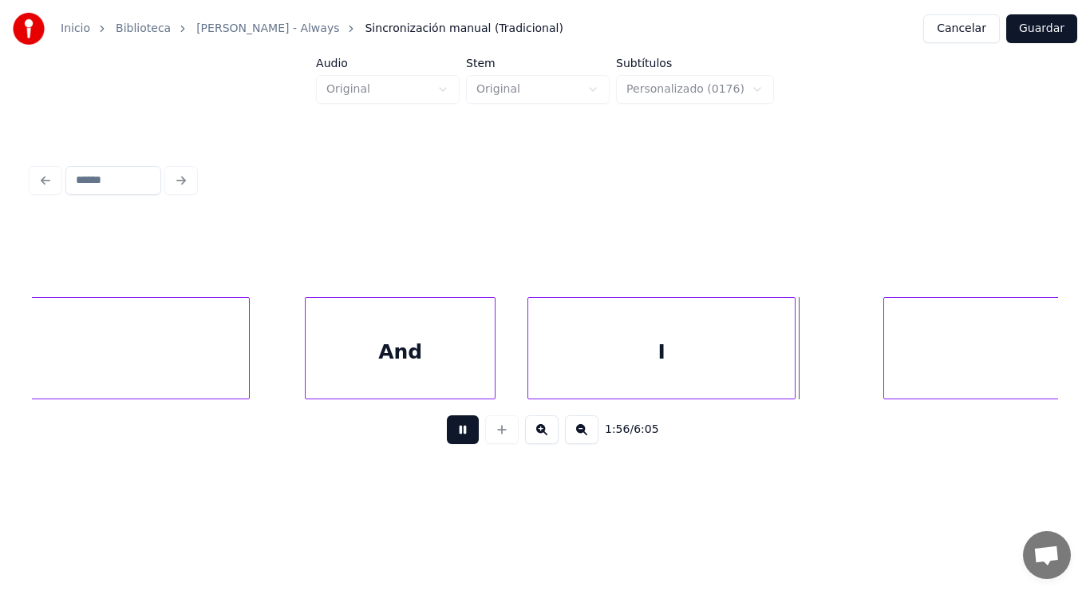
click at [452, 434] on button at bounding box center [463, 429] width 32 height 29
click at [833, 359] on div at bounding box center [835, 348] width 5 height 101
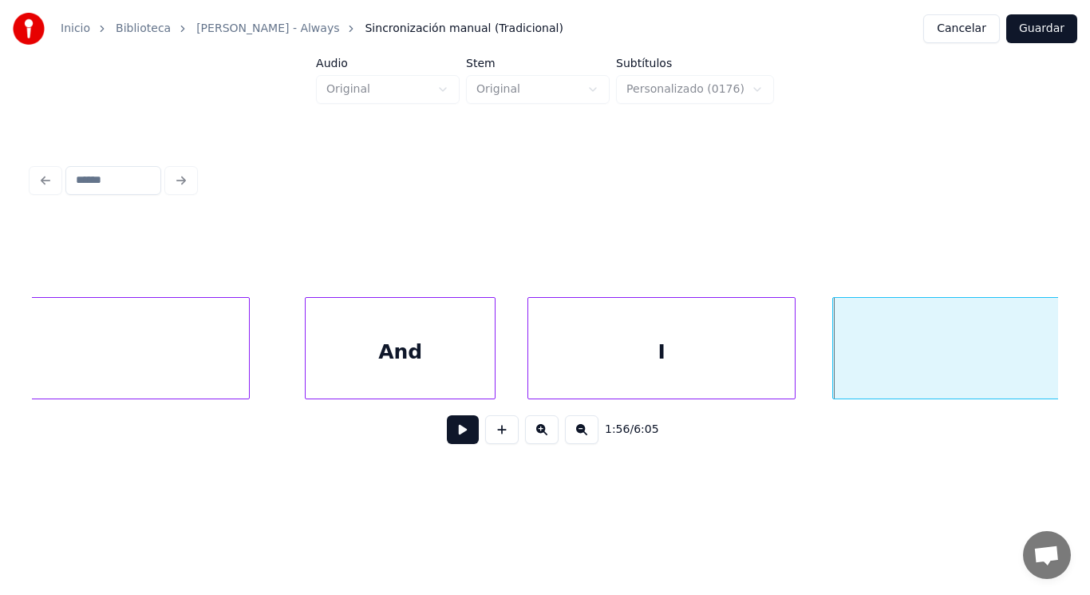
click at [456, 434] on button at bounding box center [463, 429] width 32 height 29
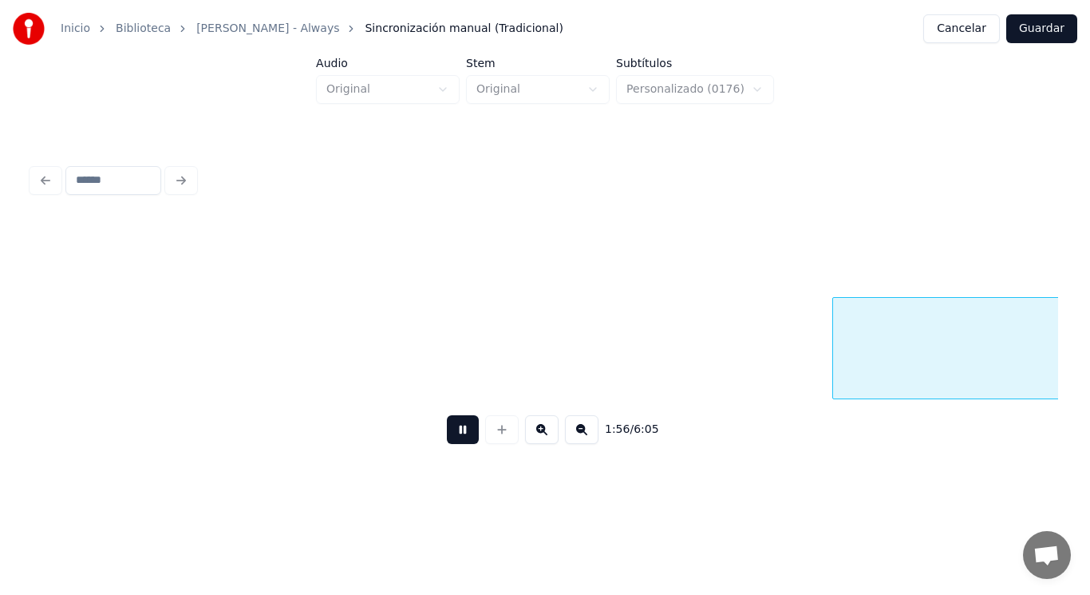
scroll to position [0, 130266]
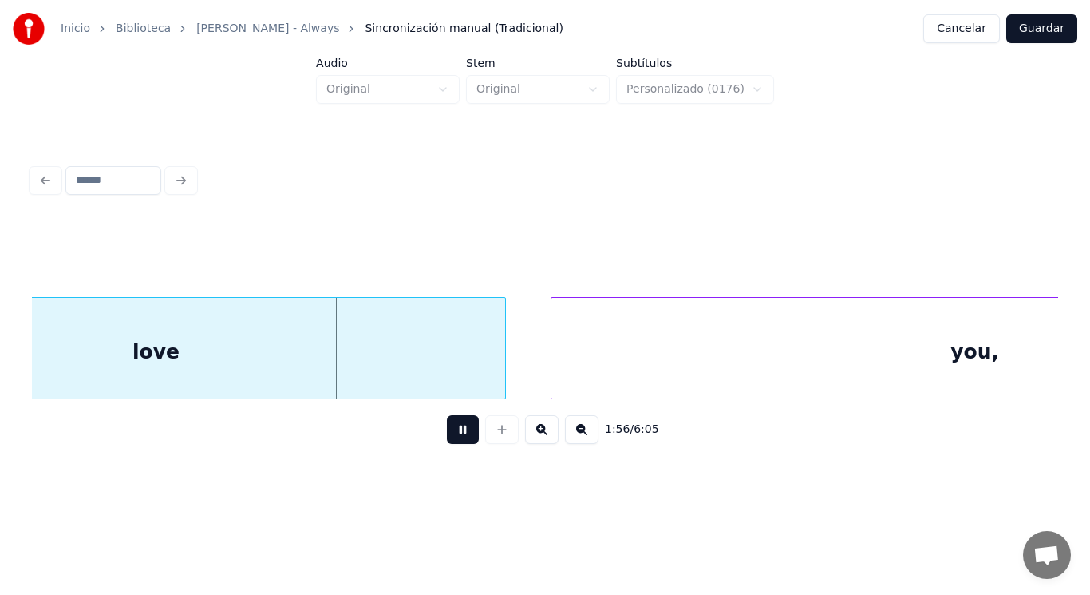
click at [456, 434] on button at bounding box center [463, 429] width 32 height 29
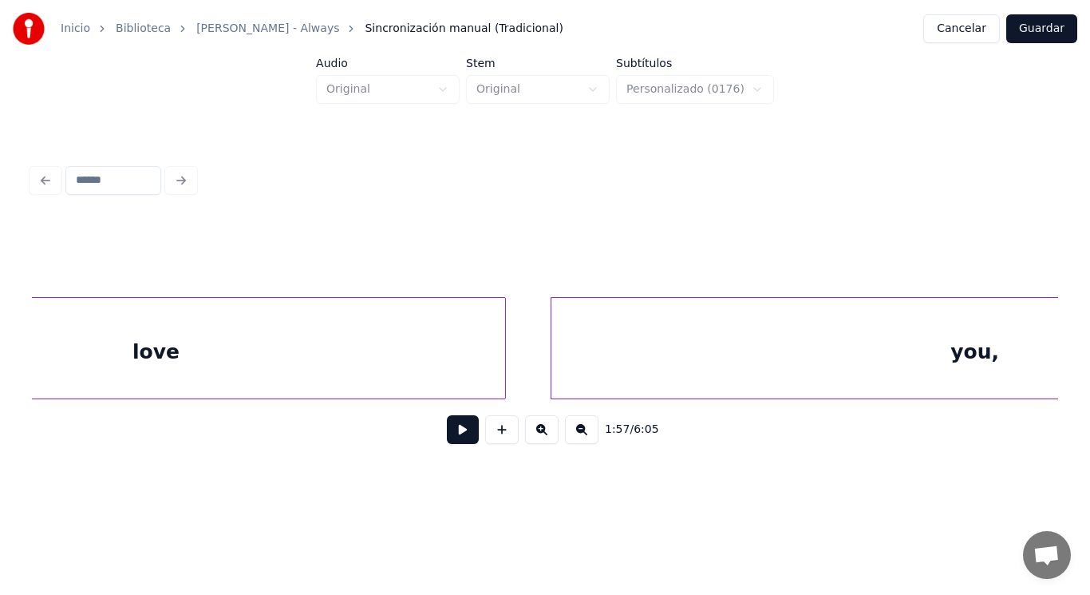
click at [387, 371] on div "love" at bounding box center [156, 352] width 698 height 109
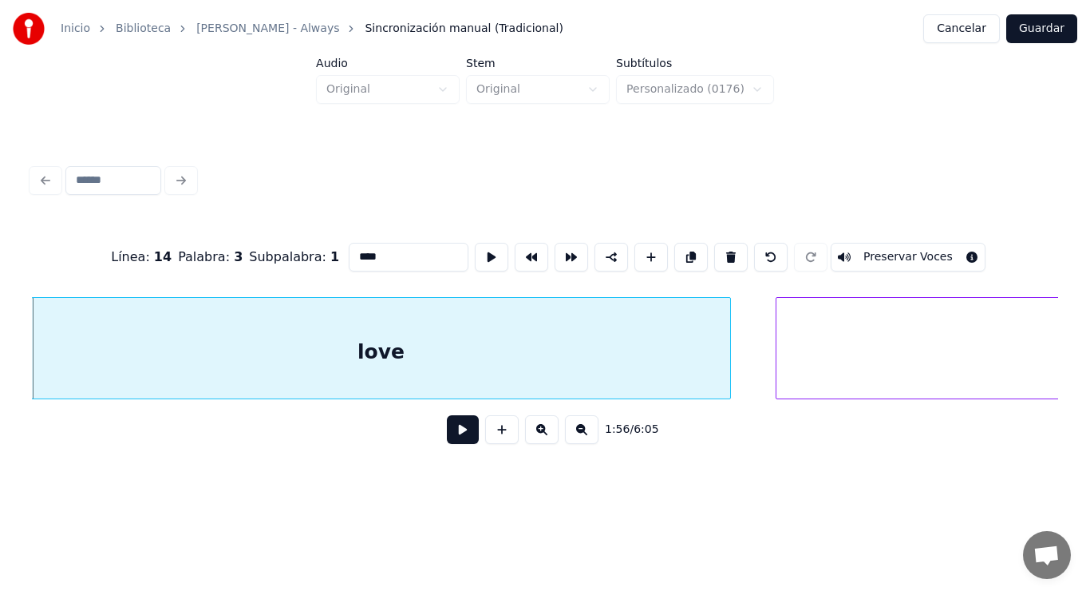
click at [449, 433] on button at bounding box center [463, 429] width 32 height 29
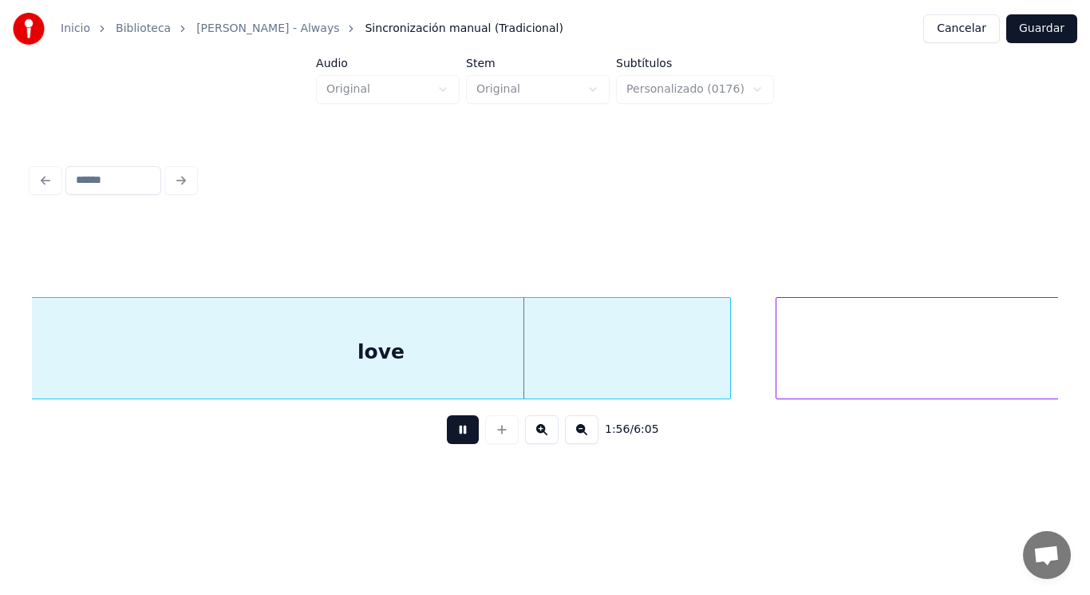
click at [449, 433] on button at bounding box center [463, 429] width 32 height 29
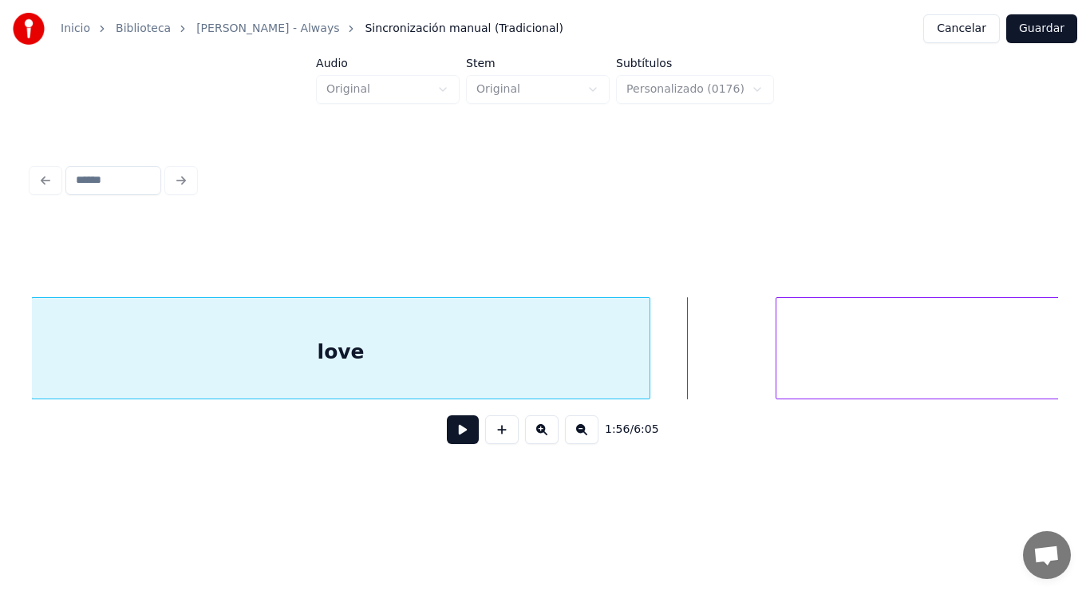
click at [646, 370] on div at bounding box center [647, 348] width 5 height 101
click at [465, 427] on button at bounding box center [463, 429] width 32 height 29
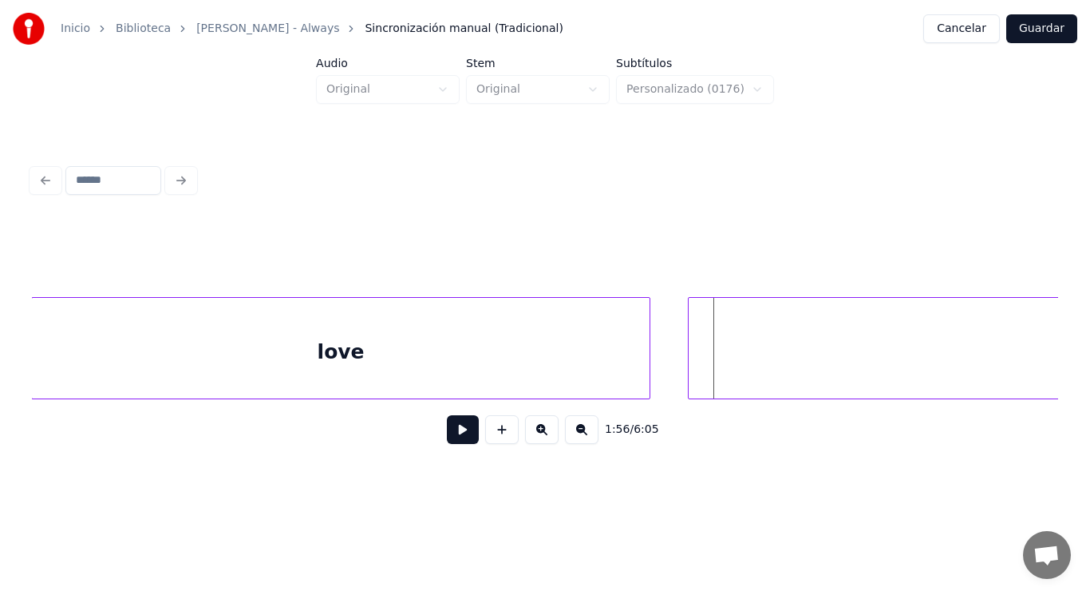
click at [693, 360] on div at bounding box center [691, 348] width 5 height 101
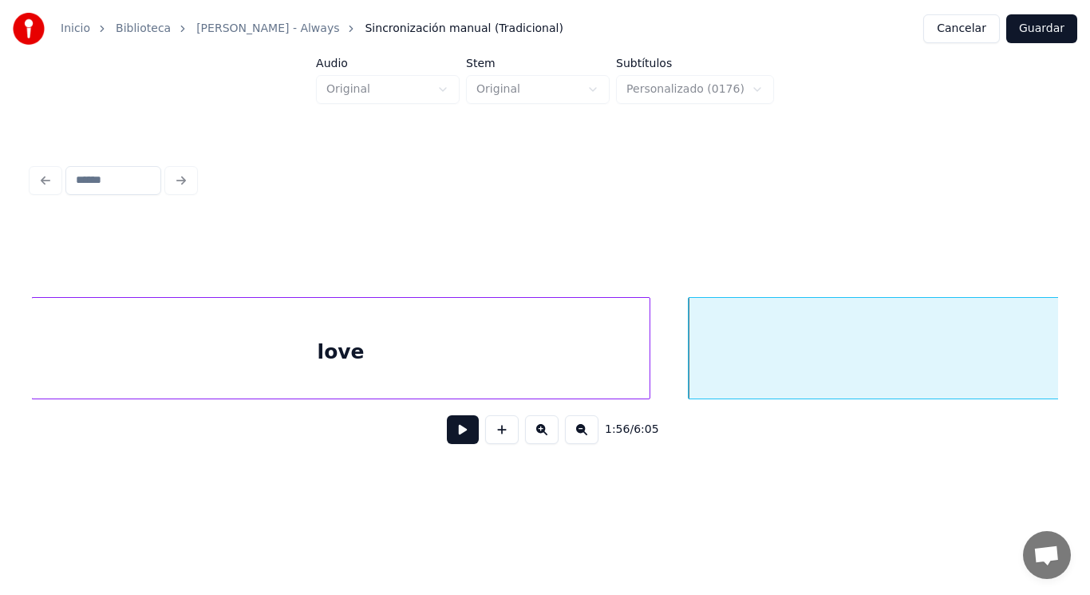
click at [450, 430] on button at bounding box center [463, 429] width 32 height 29
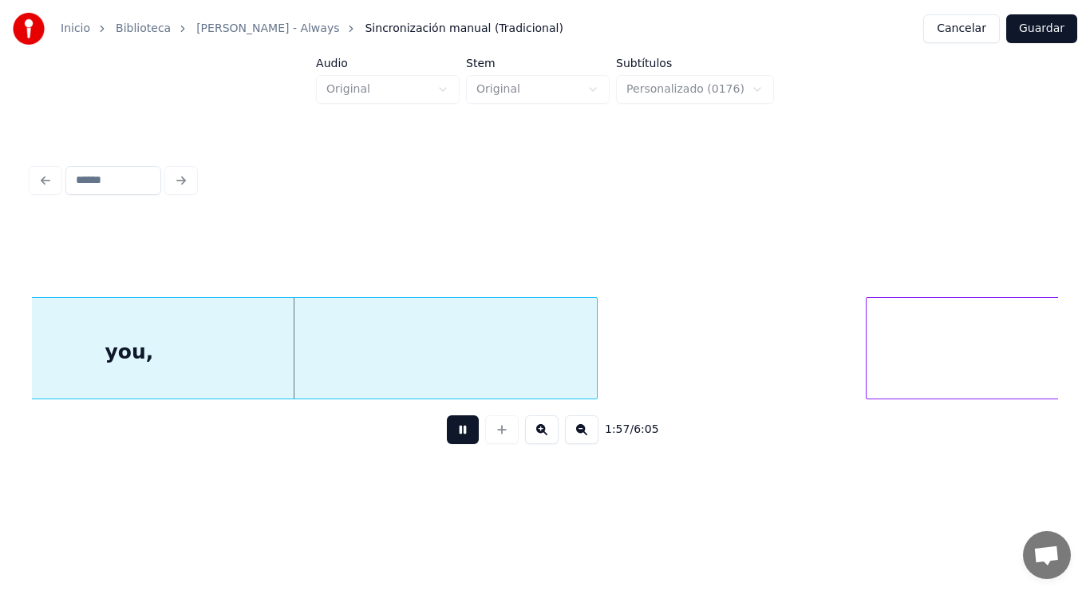
click at [450, 430] on button at bounding box center [463, 429] width 32 height 29
click at [596, 343] on div at bounding box center [594, 348] width 5 height 101
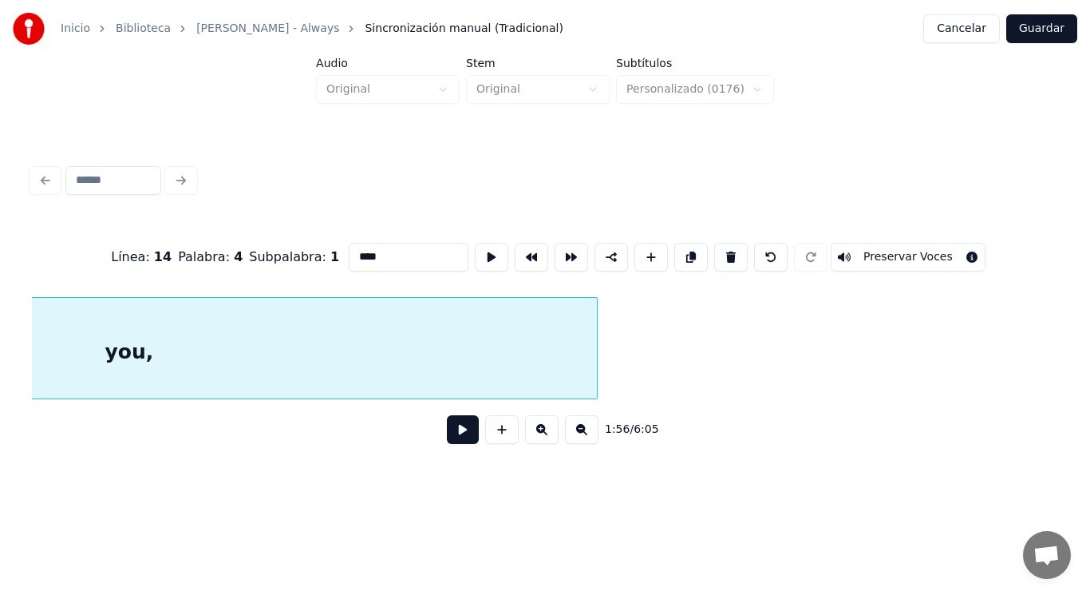
scroll to position [0, 130698]
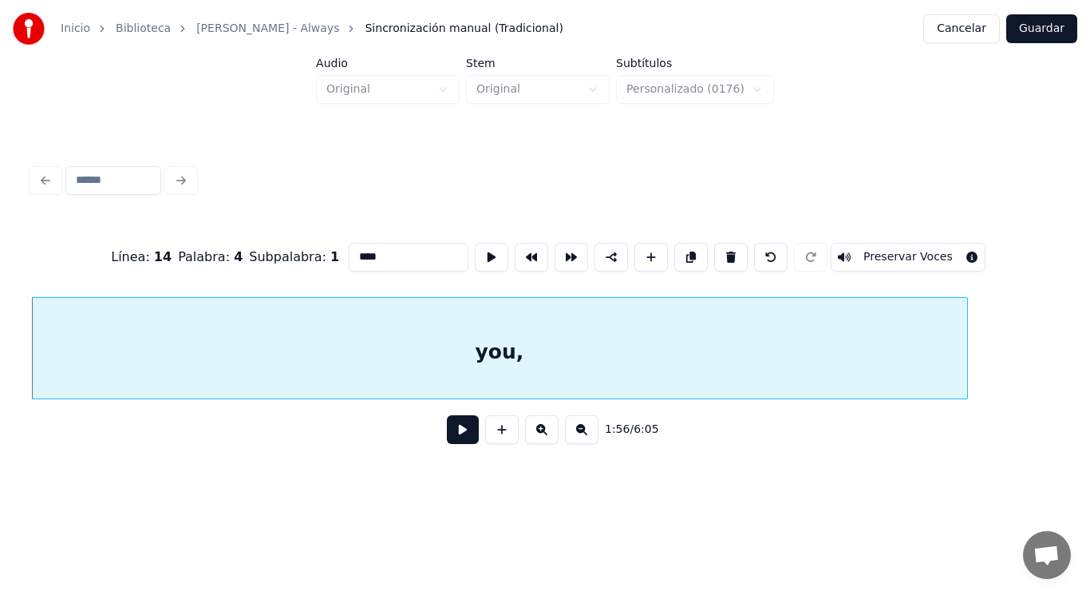
click at [454, 437] on button at bounding box center [463, 429] width 32 height 29
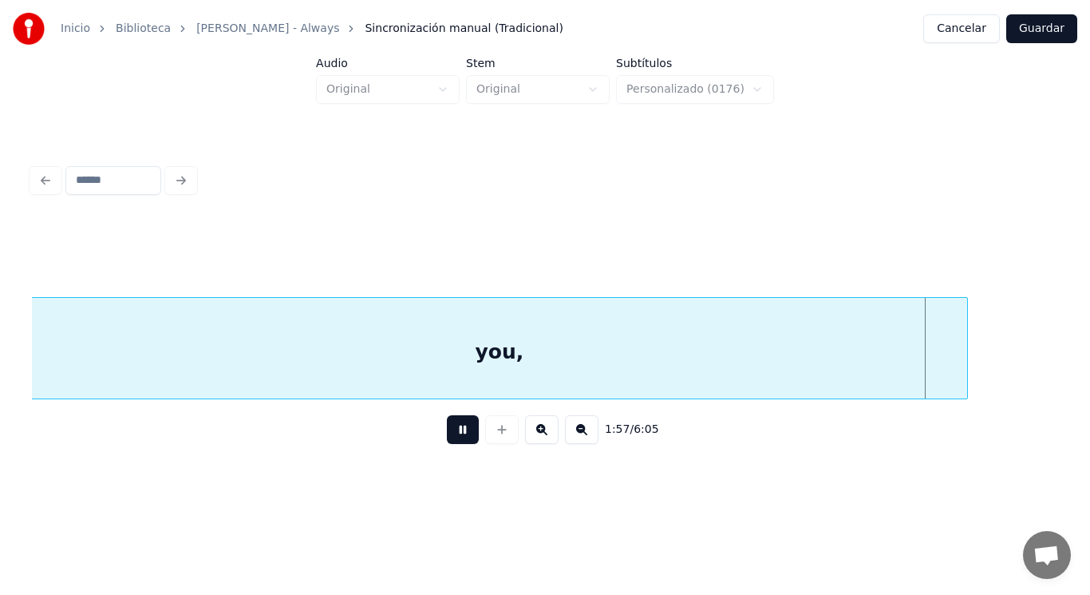
click at [454, 437] on button at bounding box center [463, 429] width 32 height 29
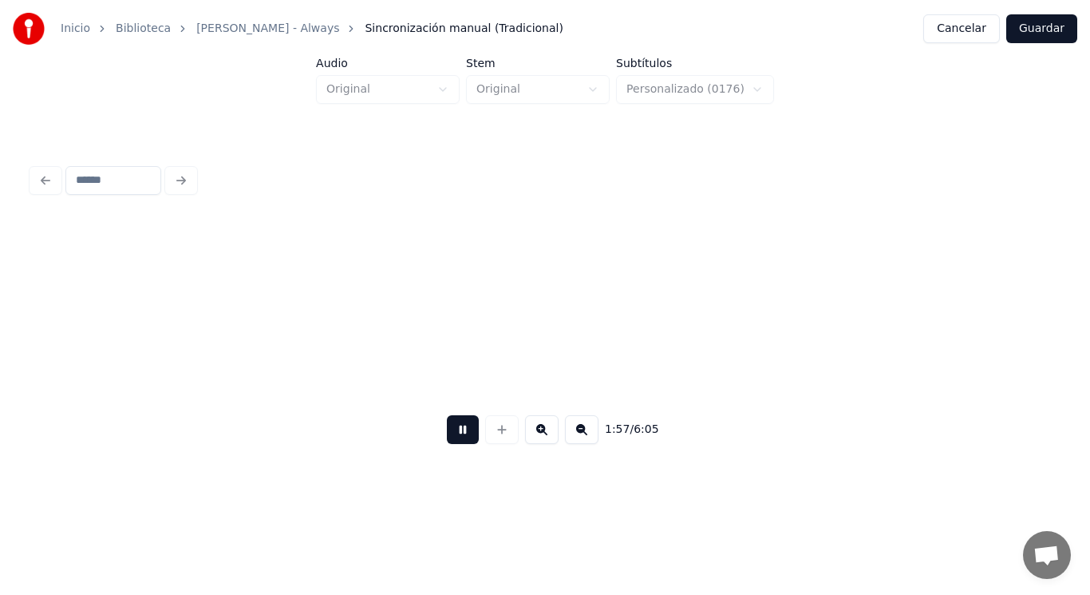
scroll to position [0, 131740]
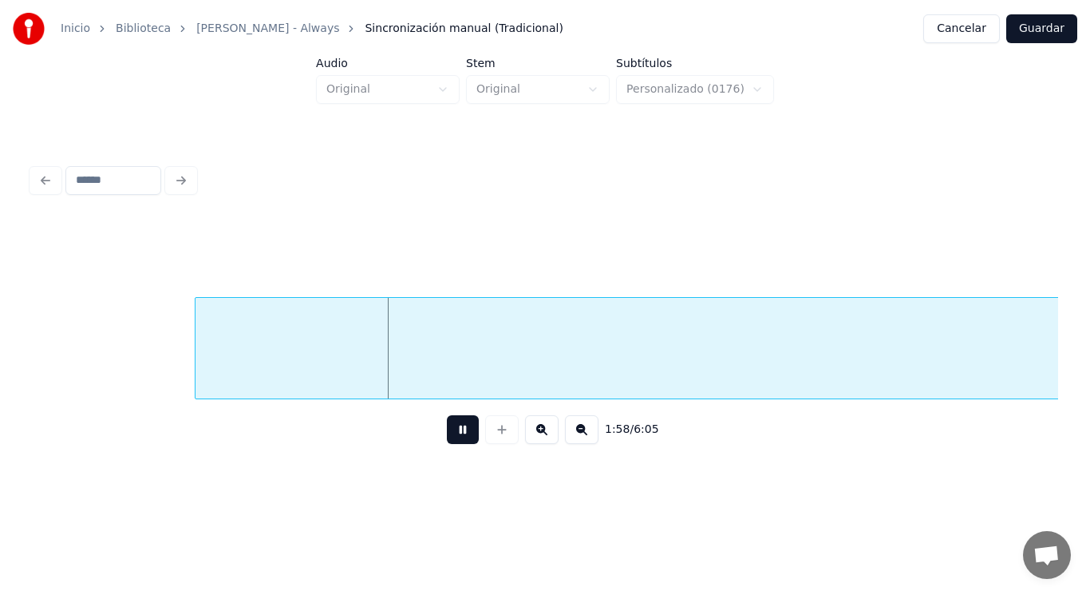
click at [454, 437] on button at bounding box center [463, 429] width 32 height 29
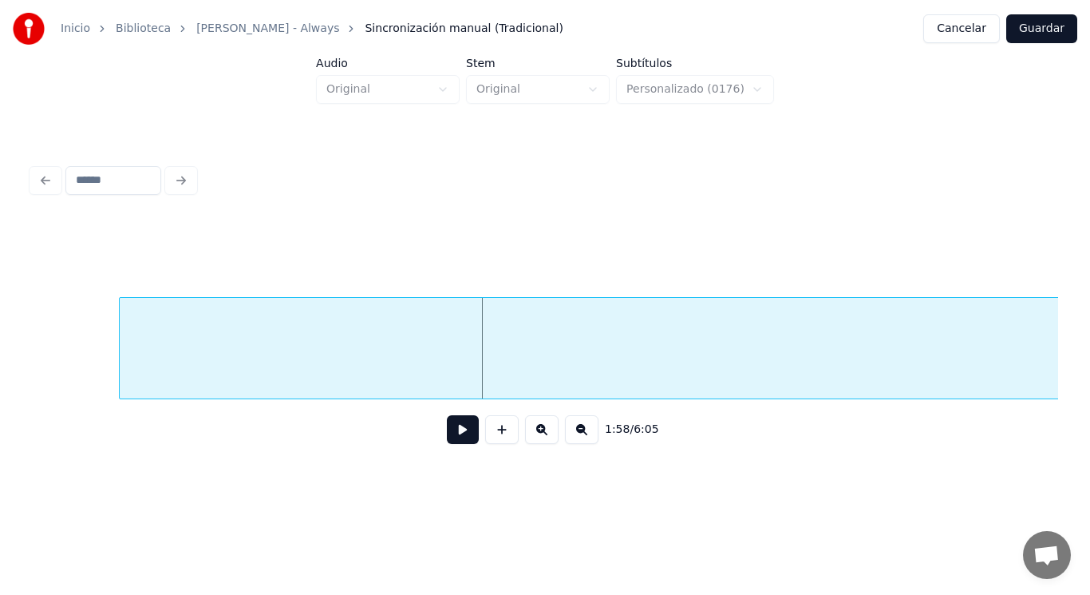
click at [123, 379] on div at bounding box center [122, 348] width 5 height 101
click at [450, 434] on button at bounding box center [463, 429] width 32 height 29
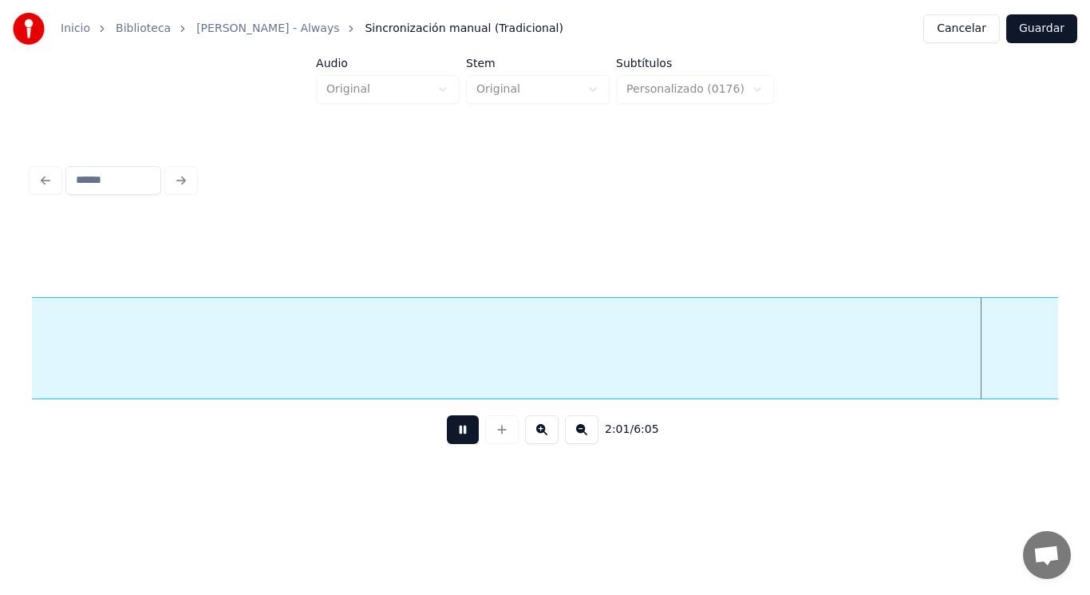
scroll to position [0, 135891]
click at [450, 434] on button at bounding box center [463, 429] width 32 height 29
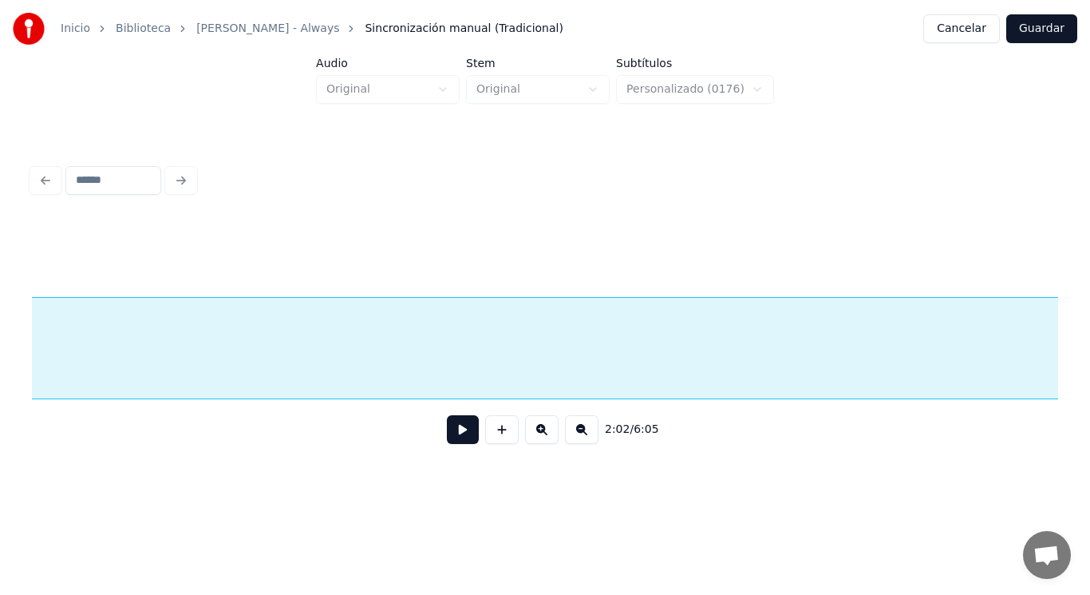
scroll to position [0, 140024]
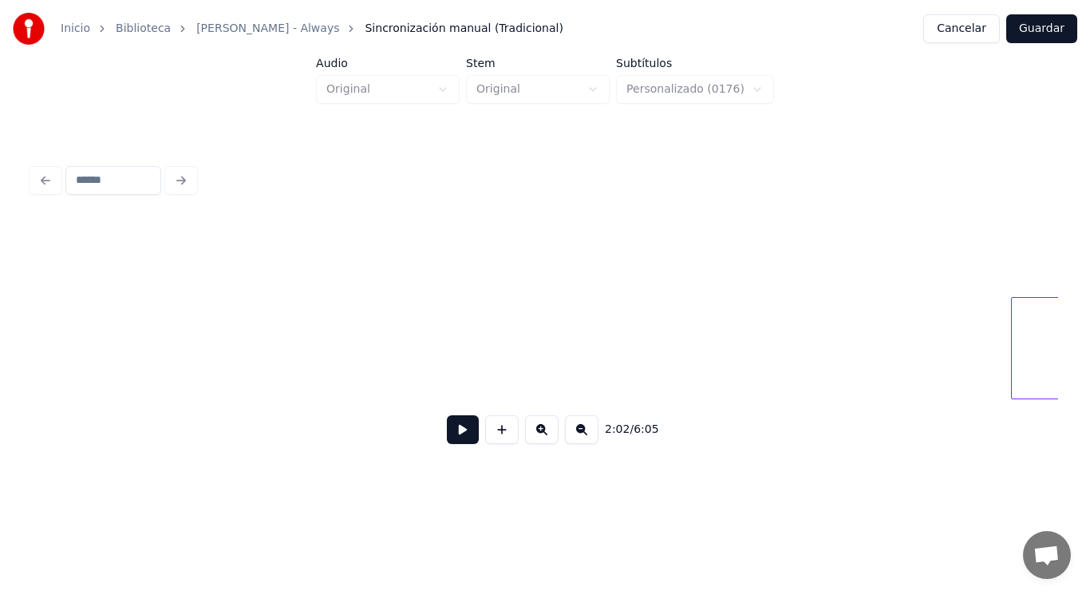
click at [0, 352] on div "Inicio Biblioteca [PERSON_NAME] - Always Sincronización manual (Tradicional) Ca…" at bounding box center [545, 243] width 1090 height 486
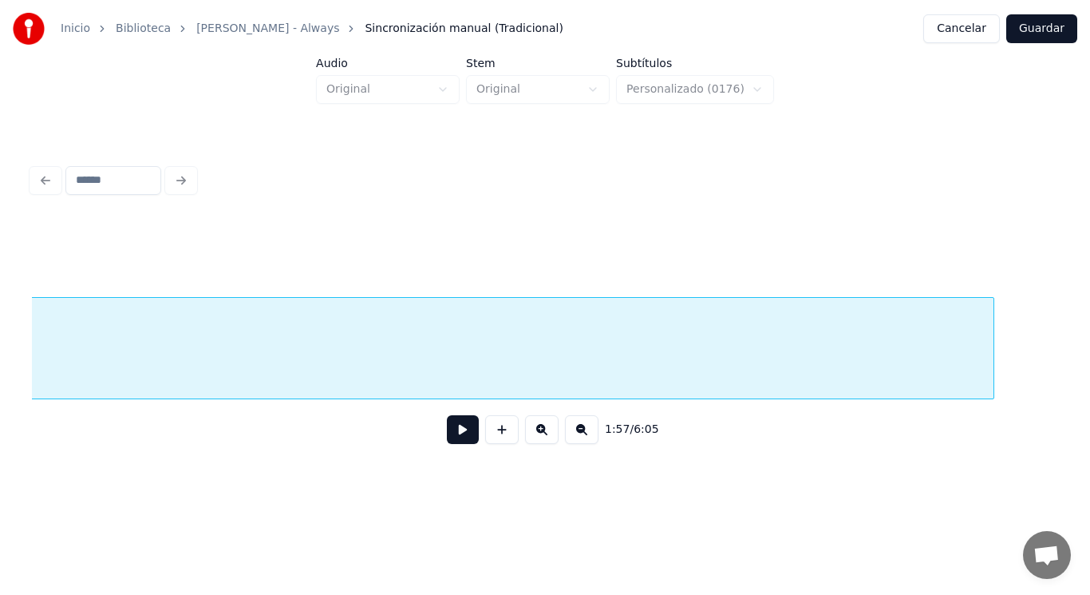
scroll to position [0, 139364]
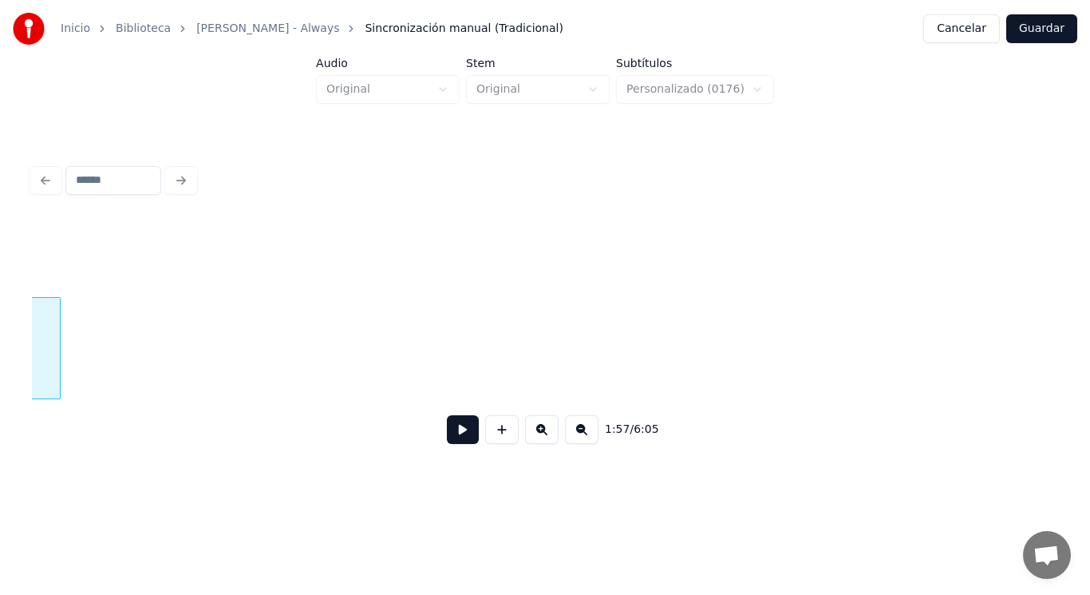
click at [0, 338] on div "Inicio Biblioteca [PERSON_NAME] - Always Sincronización manual (Tradicional) Ca…" at bounding box center [545, 243] width 1090 height 486
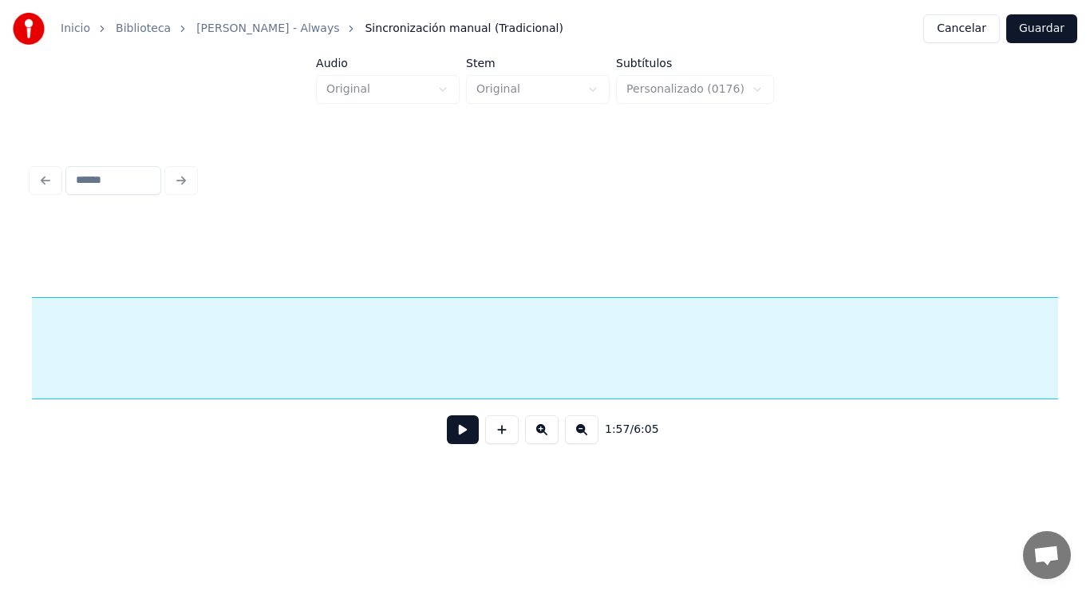
scroll to position [0, 138373]
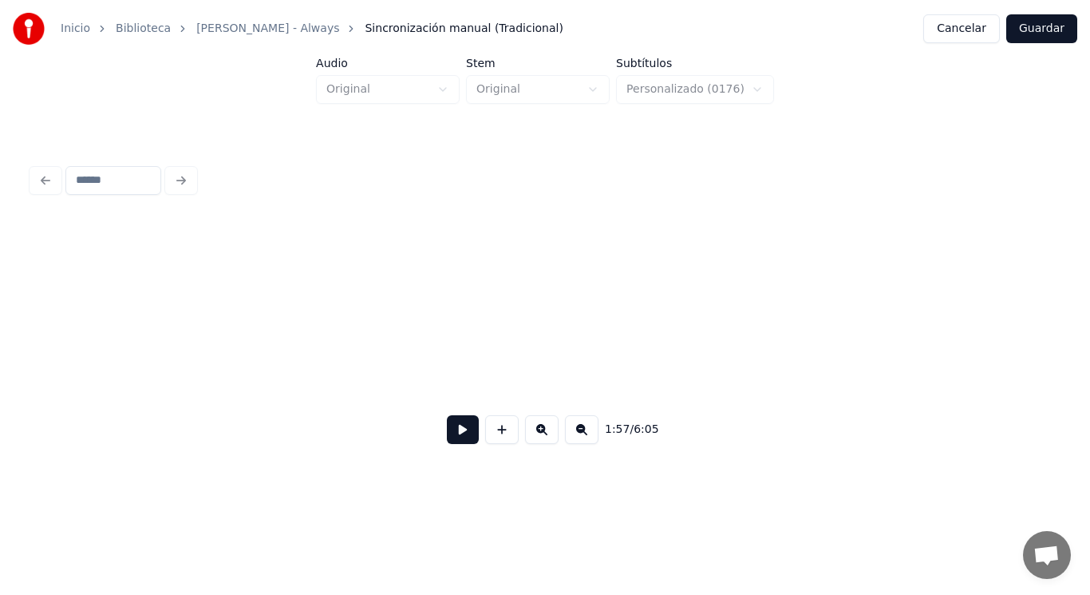
click at [6, 341] on div "Inicio Biblioteca [PERSON_NAME] - Always Sincronización manual (Tradicional) Ca…" at bounding box center [545, 243] width 1090 height 486
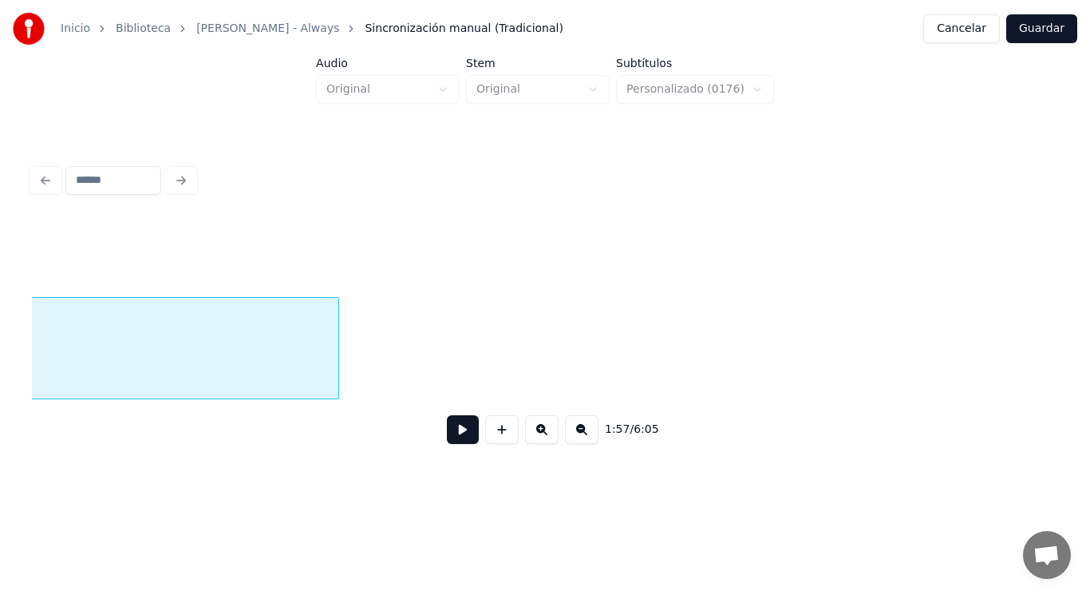
scroll to position [0, 137382]
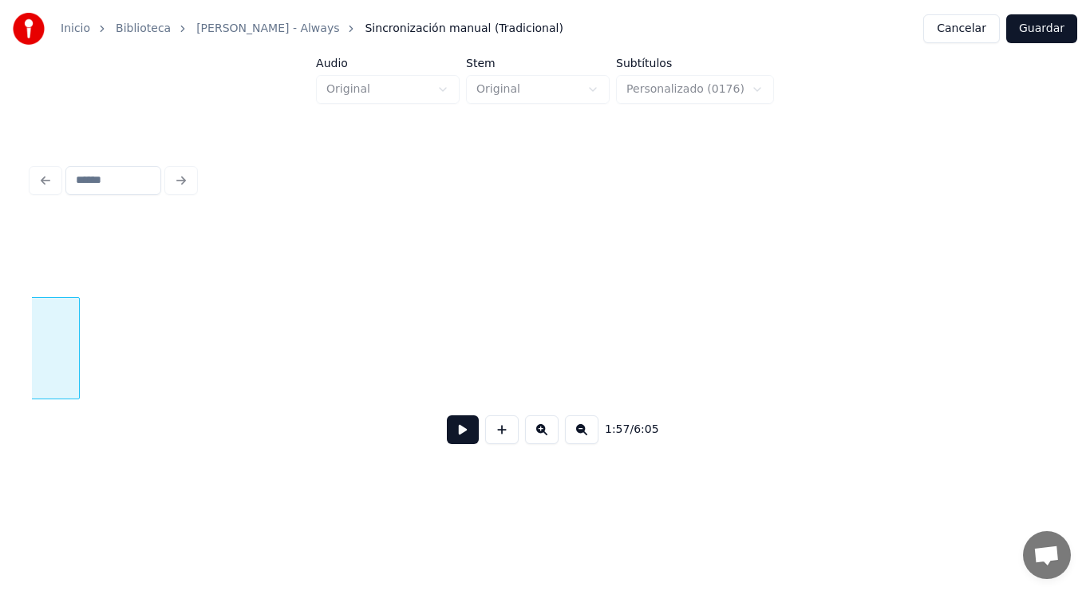
click at [0, 333] on div "Inicio Biblioteca [PERSON_NAME] - Always Sincronización manual (Tradicional) Ca…" at bounding box center [545, 243] width 1090 height 486
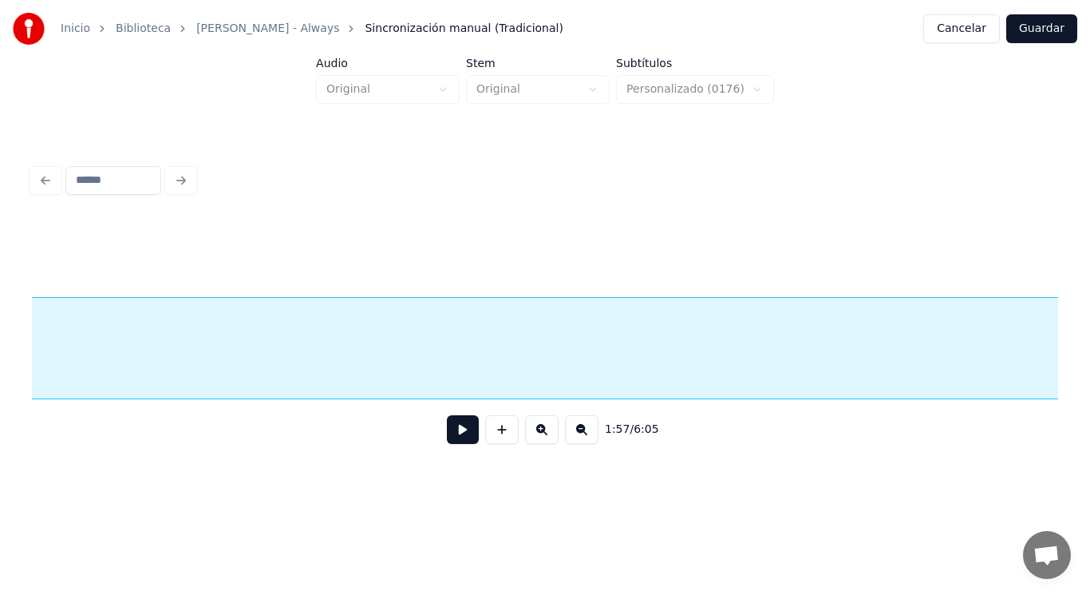
scroll to position [0, 136391]
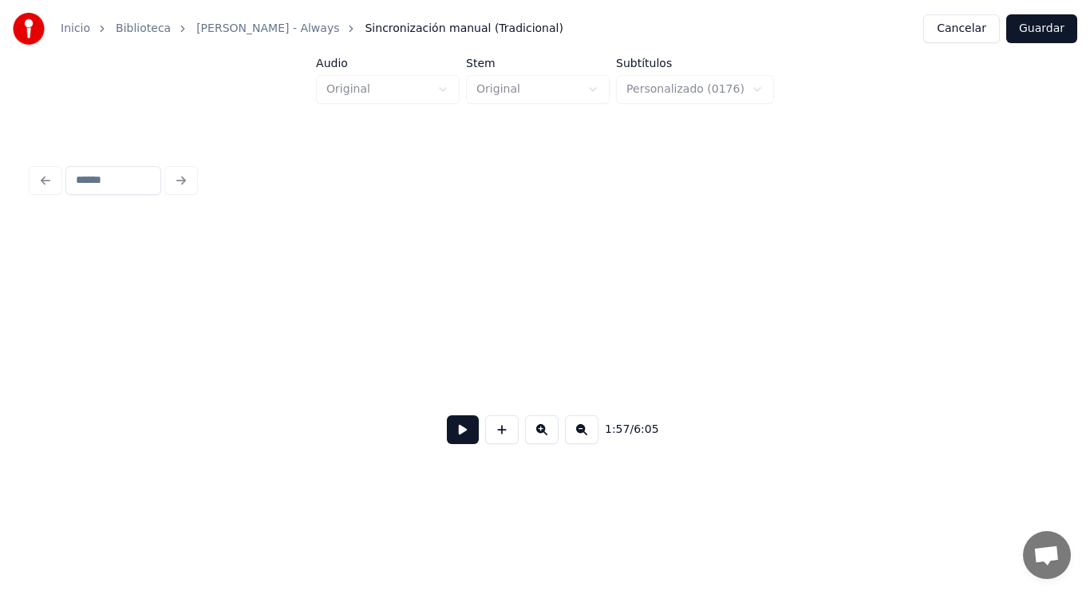
click at [0, 335] on div "Inicio Biblioteca [PERSON_NAME] - Always Sincronización manual (Tradicional) Ca…" at bounding box center [545, 243] width 1090 height 486
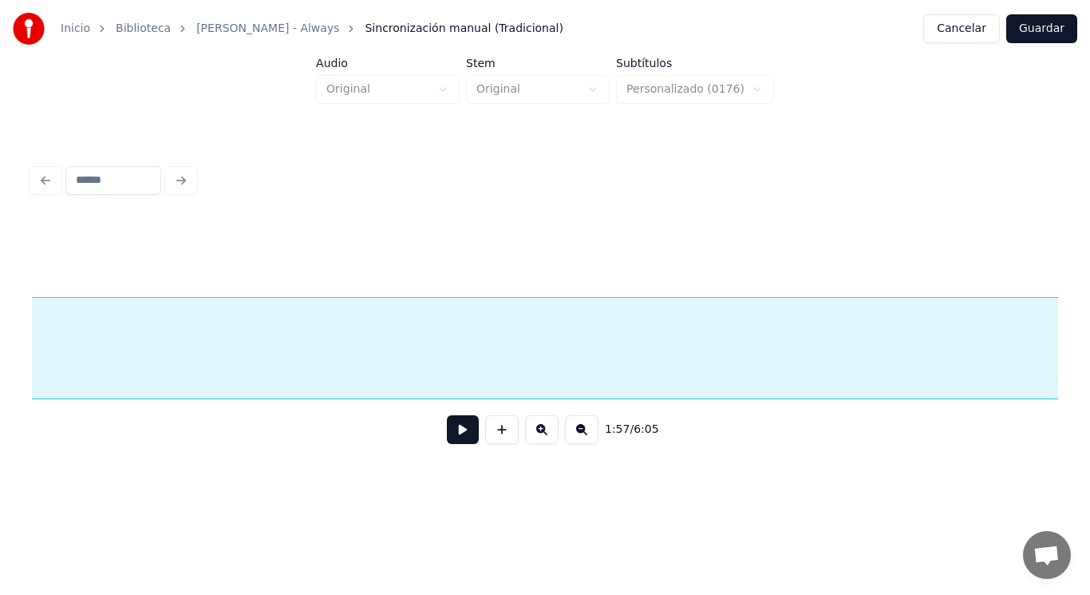
scroll to position [0, 135731]
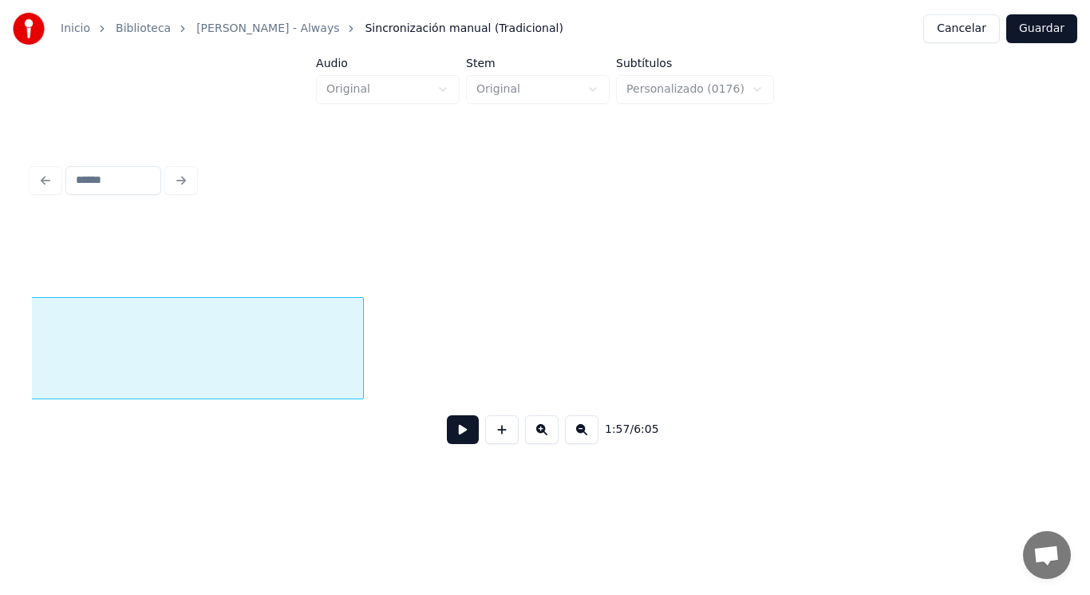
click at [362, 354] on div at bounding box center [360, 348] width 5 height 101
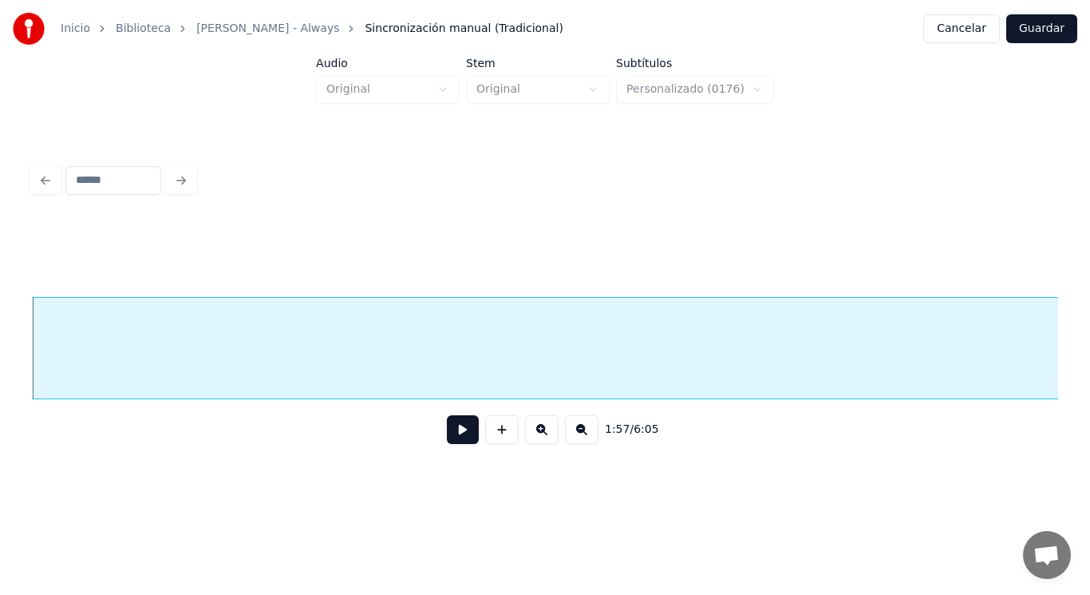
click at [447, 434] on button at bounding box center [463, 429] width 32 height 29
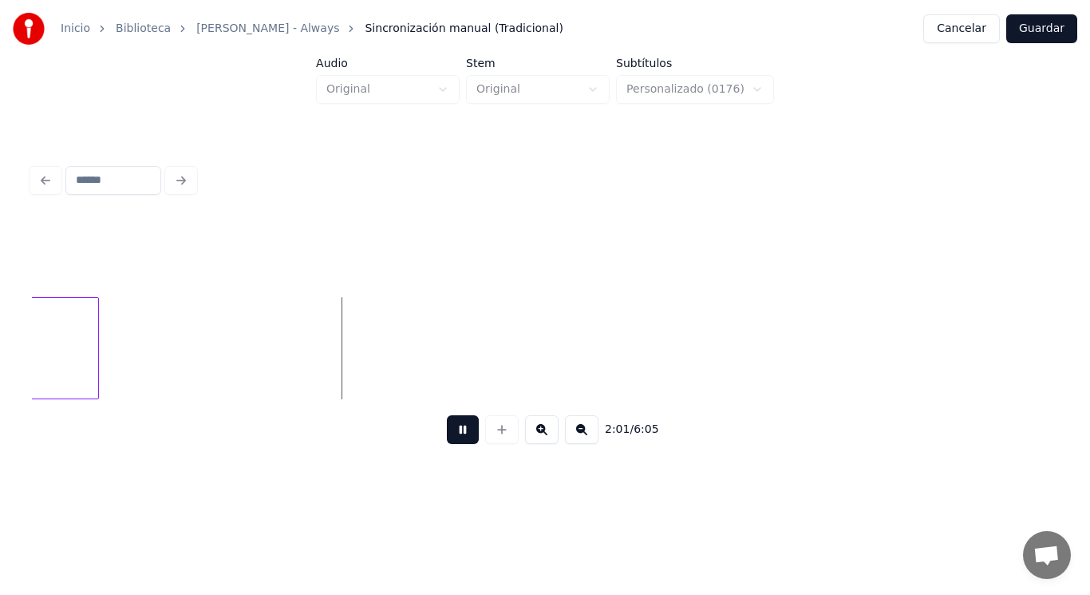
click at [447, 434] on button at bounding box center [463, 429] width 32 height 29
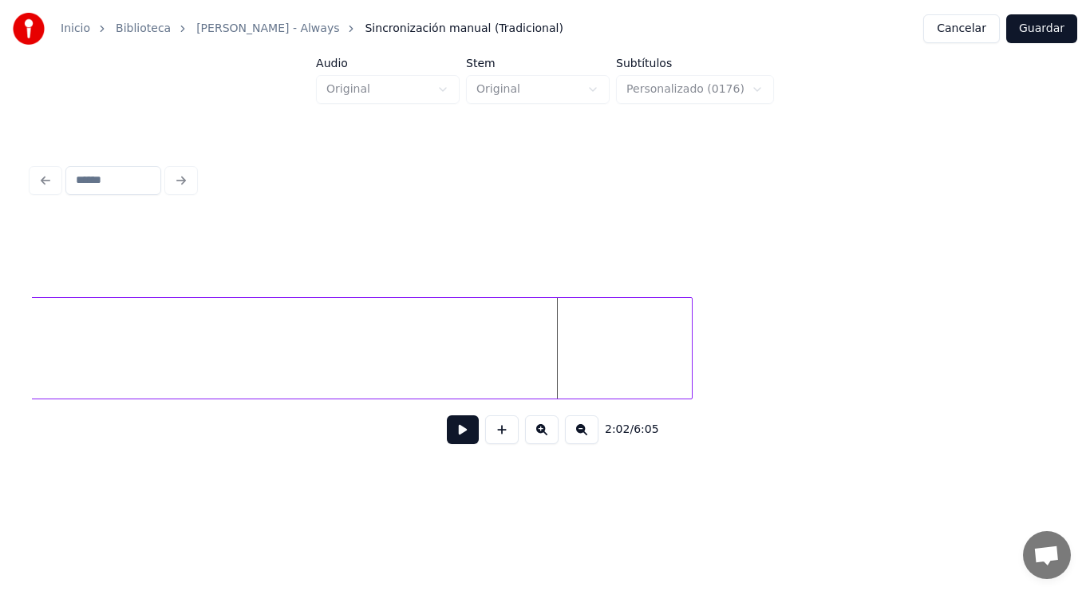
click at [690, 344] on div at bounding box center [689, 348] width 5 height 101
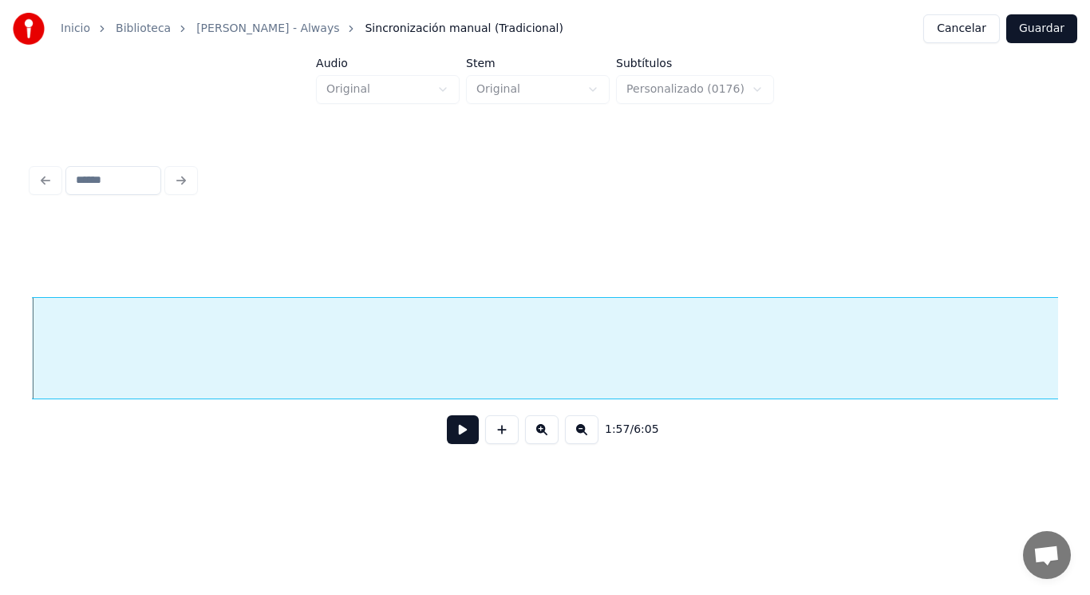
click at [451, 428] on button at bounding box center [463, 429] width 32 height 29
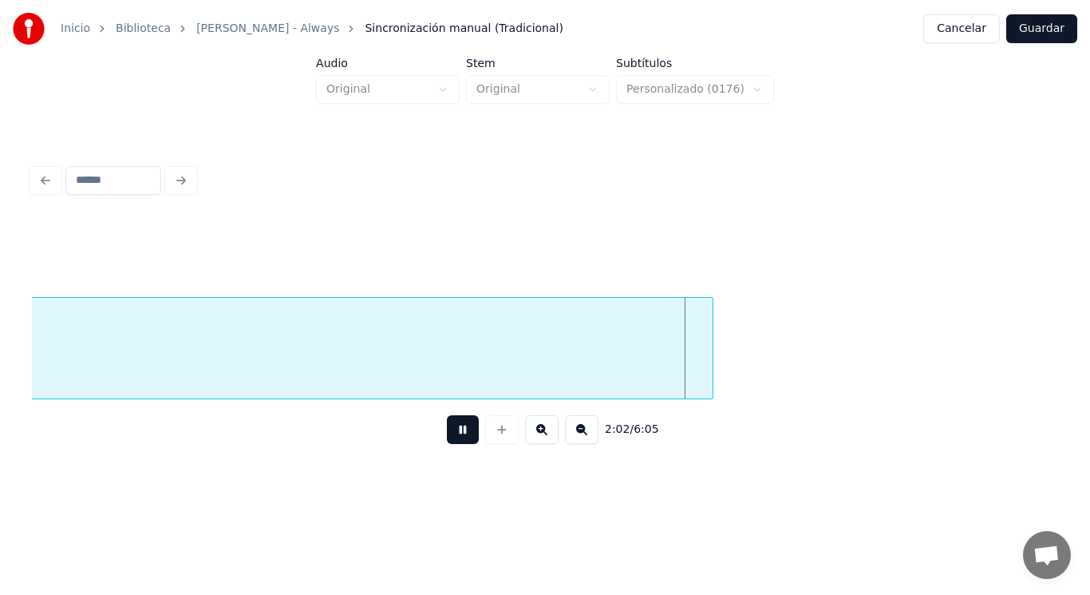
click at [451, 428] on button at bounding box center [463, 429] width 32 height 29
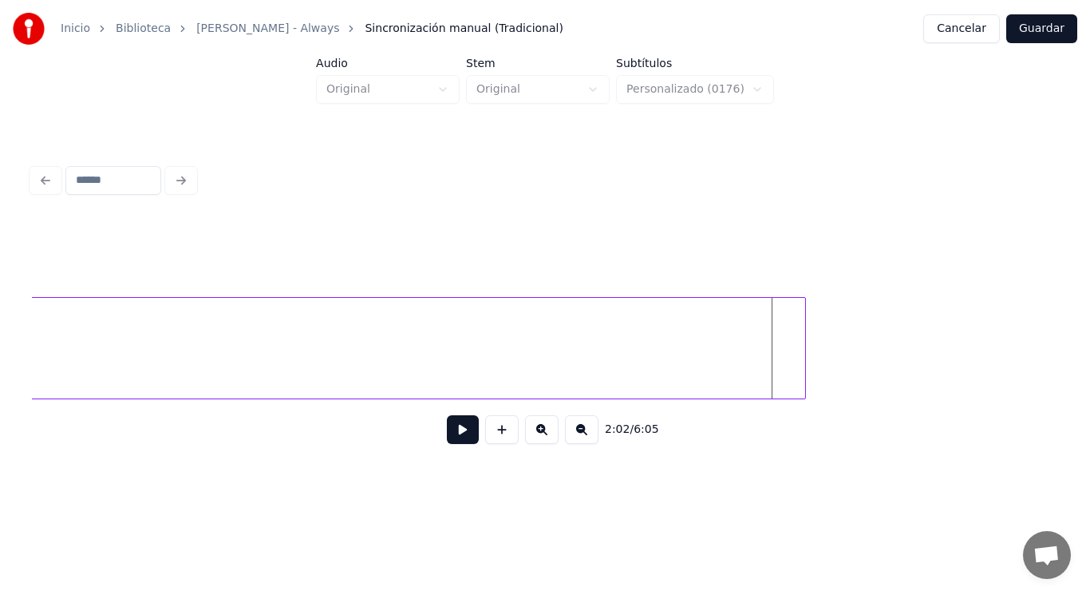
click at [805, 344] on div at bounding box center [803, 348] width 5 height 101
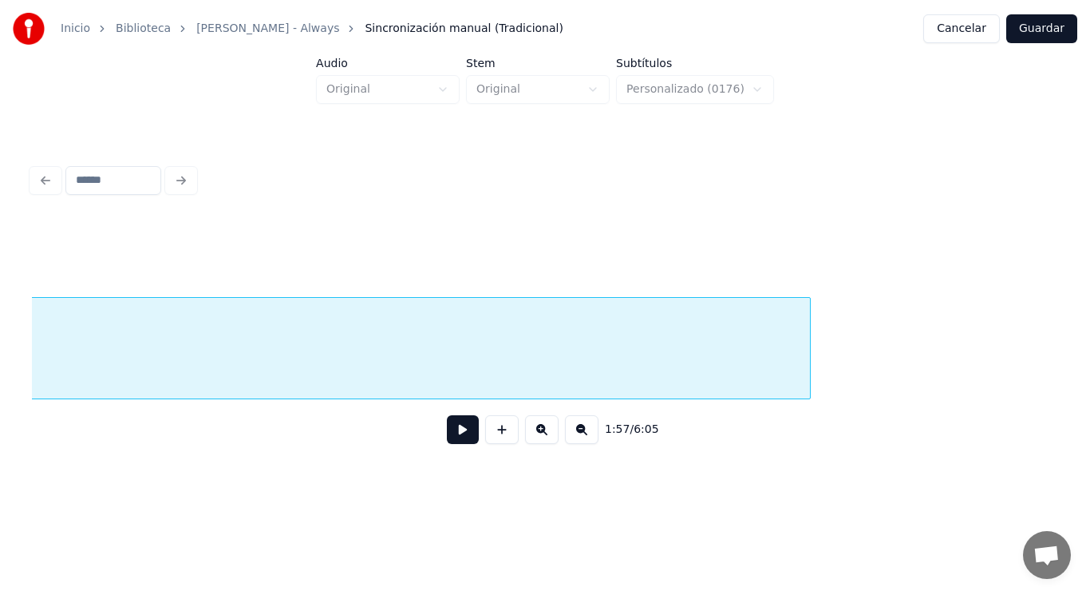
scroll to position [0, 131828]
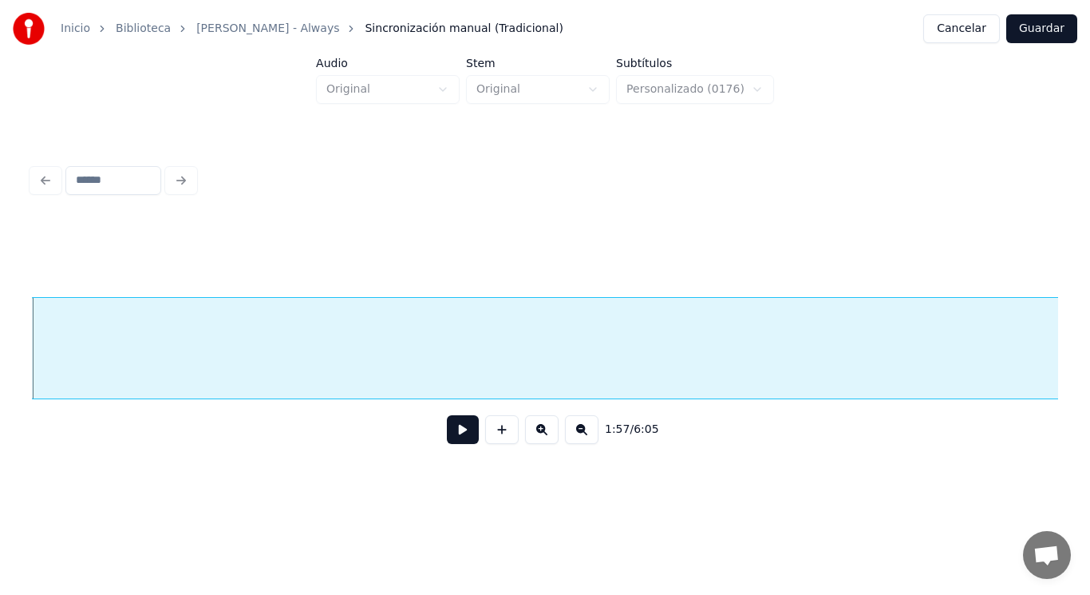
click at [447, 436] on button at bounding box center [463, 429] width 32 height 29
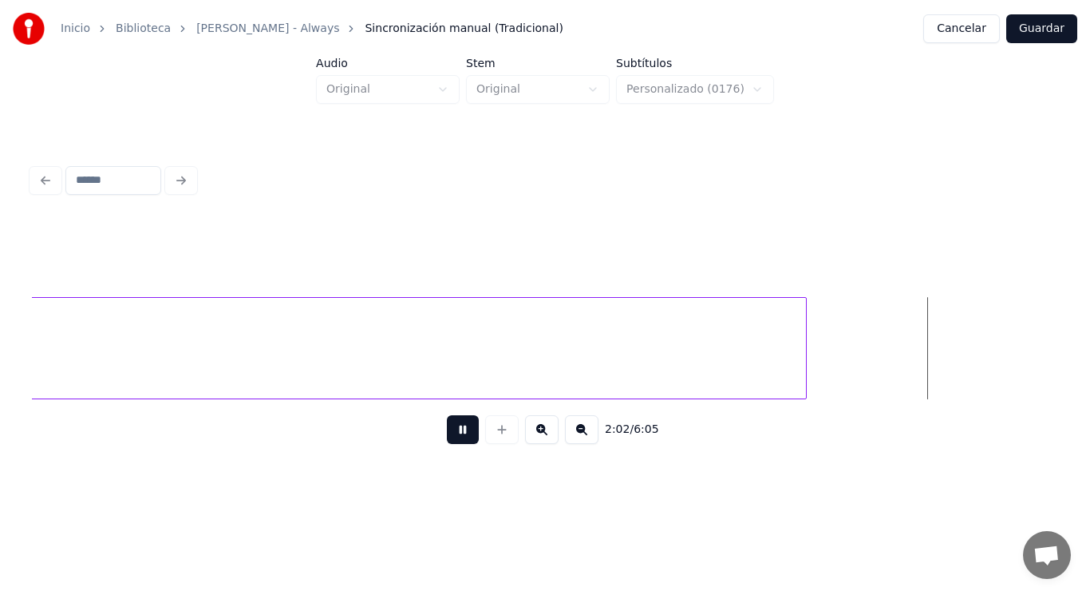
scroll to position [0, 137023]
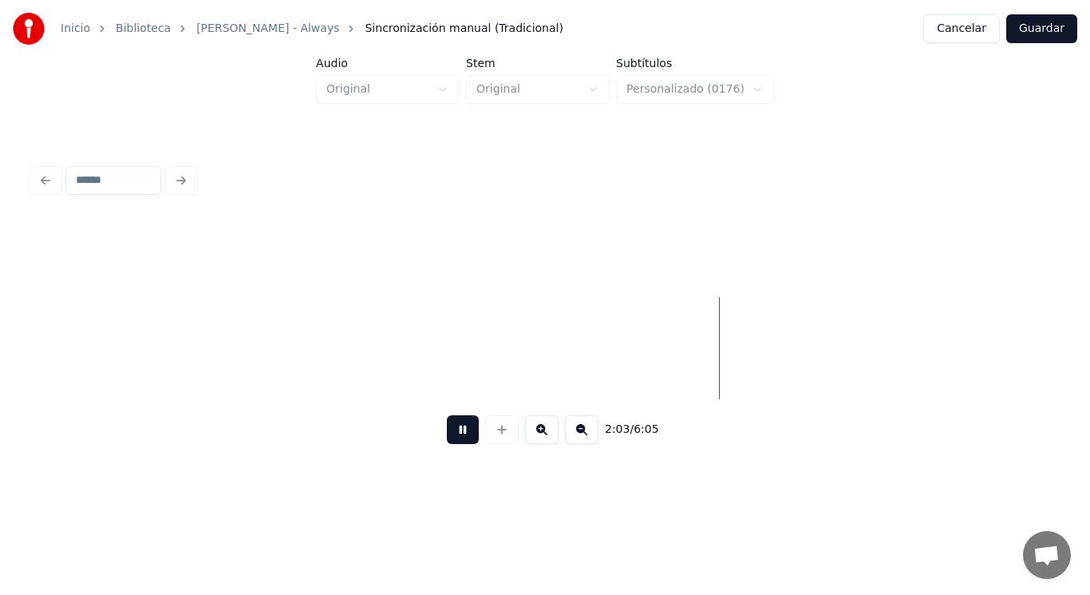
click at [447, 436] on button at bounding box center [463, 429] width 32 height 29
click at [447, 429] on button at bounding box center [463, 429] width 32 height 29
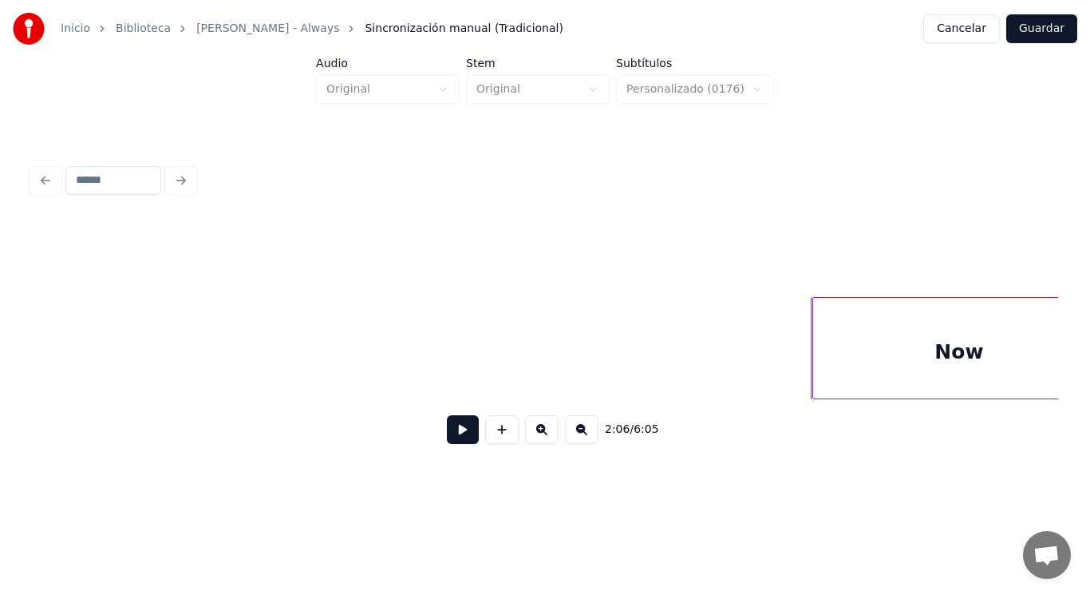
click at [813, 370] on div at bounding box center [815, 348] width 5 height 101
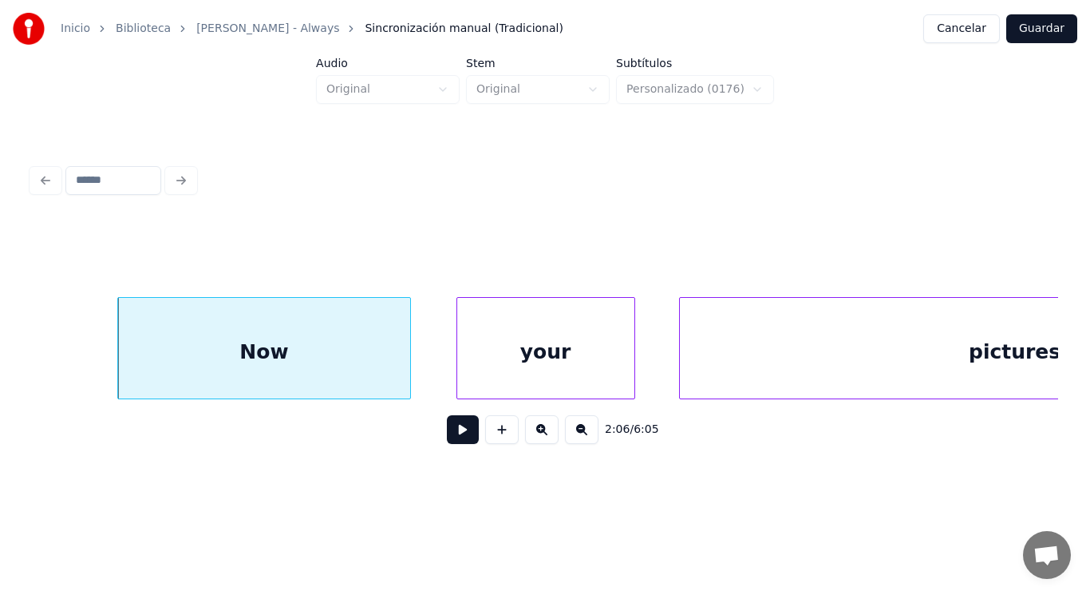
scroll to position [0, 140833]
click at [453, 441] on button at bounding box center [463, 429] width 32 height 29
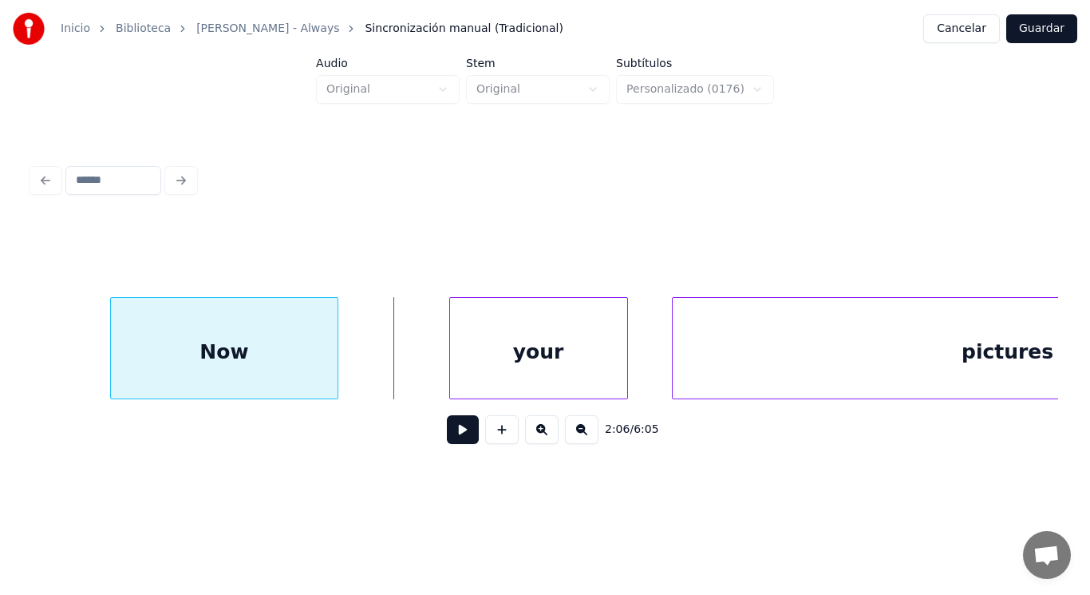
click at [333, 376] on div at bounding box center [335, 348] width 5 height 101
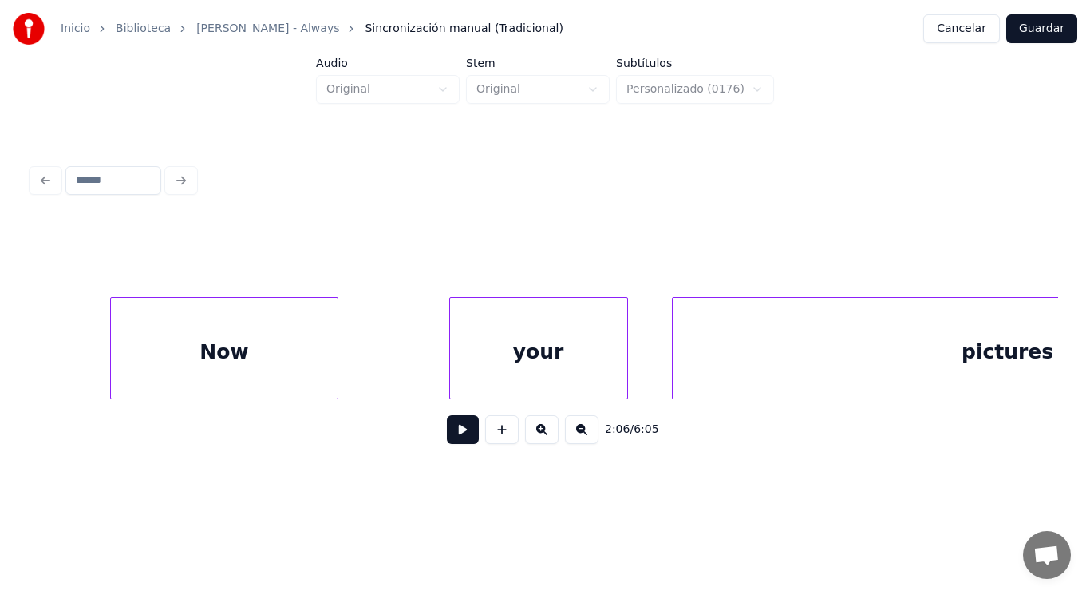
click at [447, 437] on button at bounding box center [463, 429] width 32 height 29
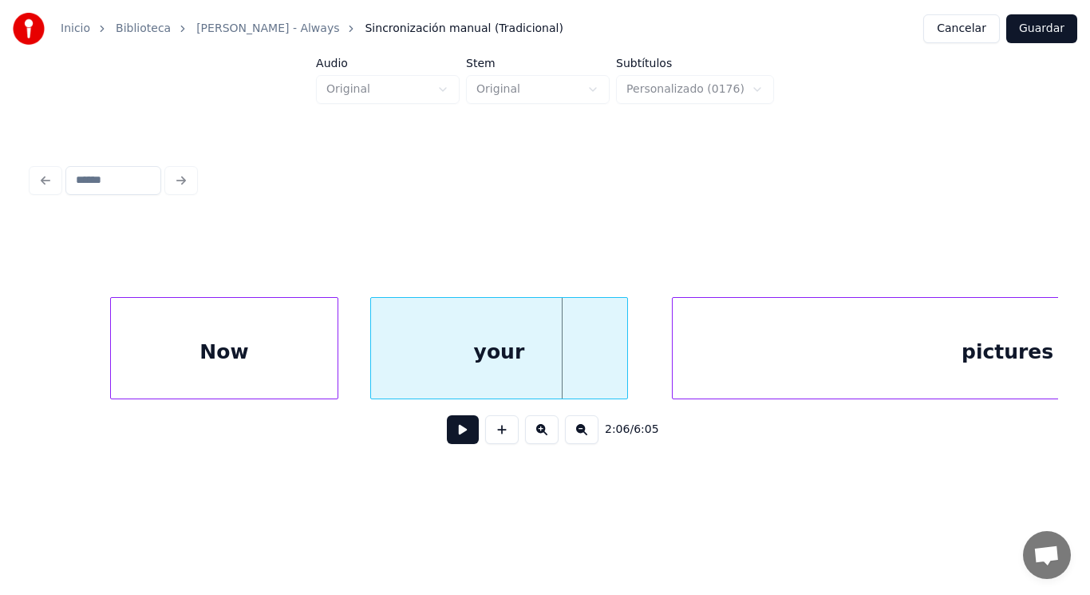
click at [373, 373] on div at bounding box center [373, 348] width 5 height 101
click at [447, 434] on button at bounding box center [463, 429] width 32 height 29
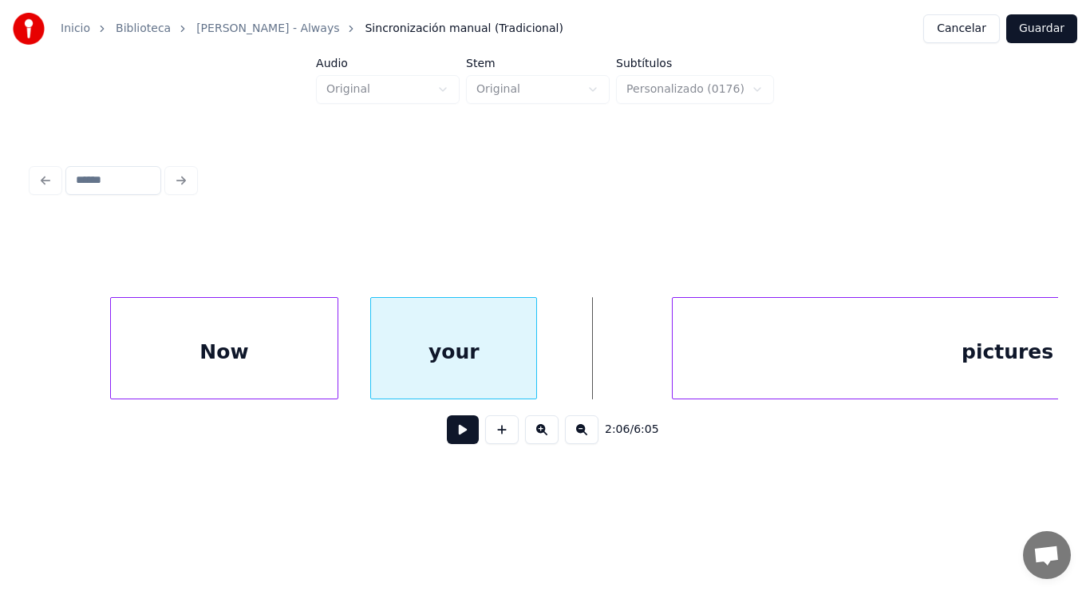
click at [533, 378] on div at bounding box center [534, 348] width 5 height 101
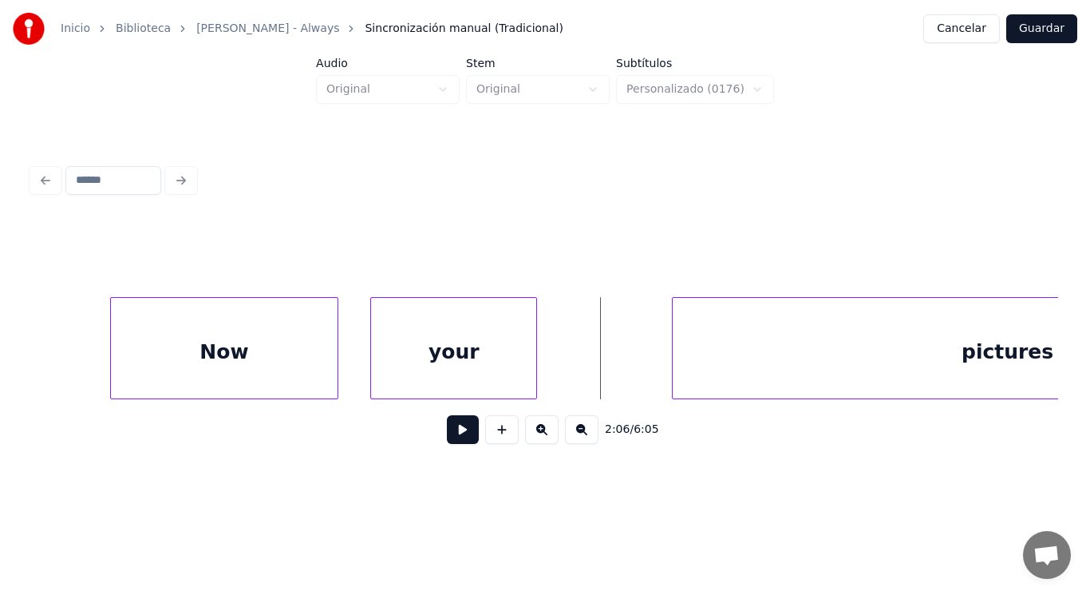
click at [452, 437] on button at bounding box center [463, 429] width 32 height 29
drag, startPoint x: 452, startPoint y: 437, endPoint x: 647, endPoint y: 385, distance: 202.3
click at [478, 425] on div "2:06 / 6:05" at bounding box center [545, 429] width 1001 height 35
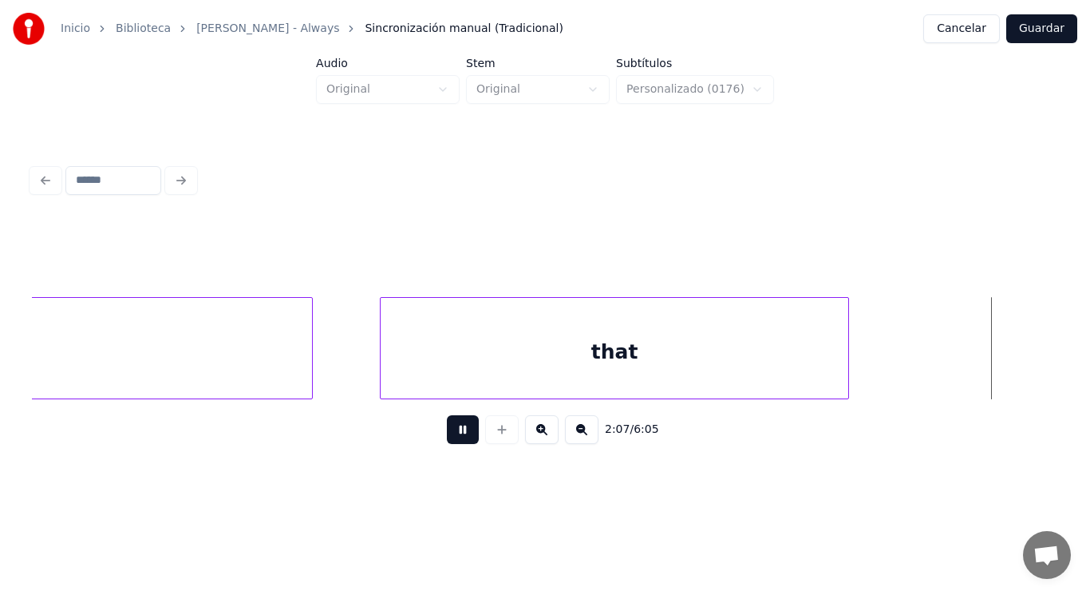
click at [452, 436] on button at bounding box center [463, 429] width 32 height 29
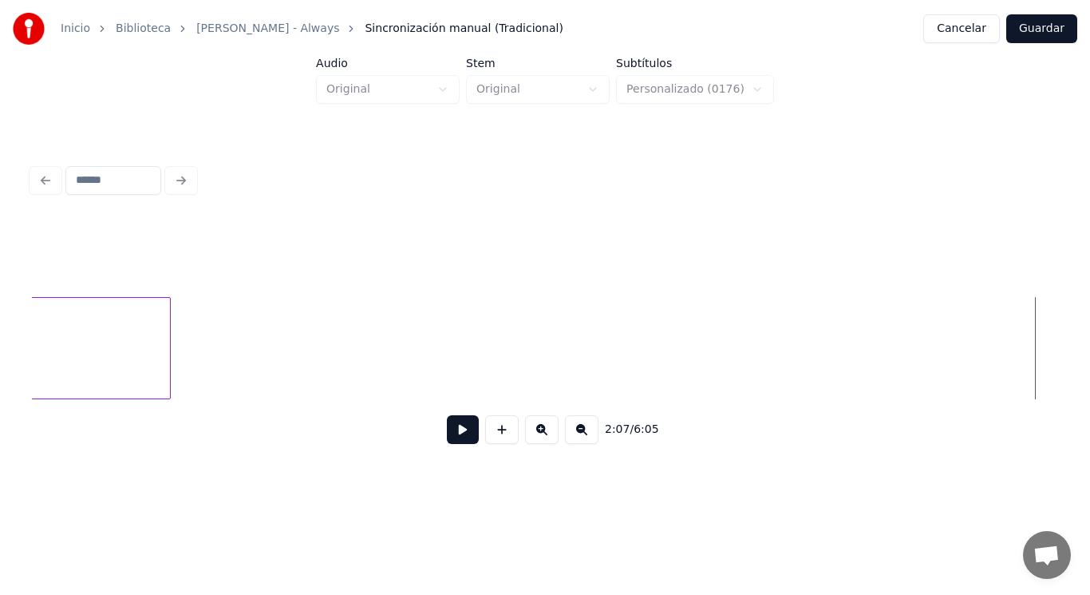
scroll to position [0, 141015]
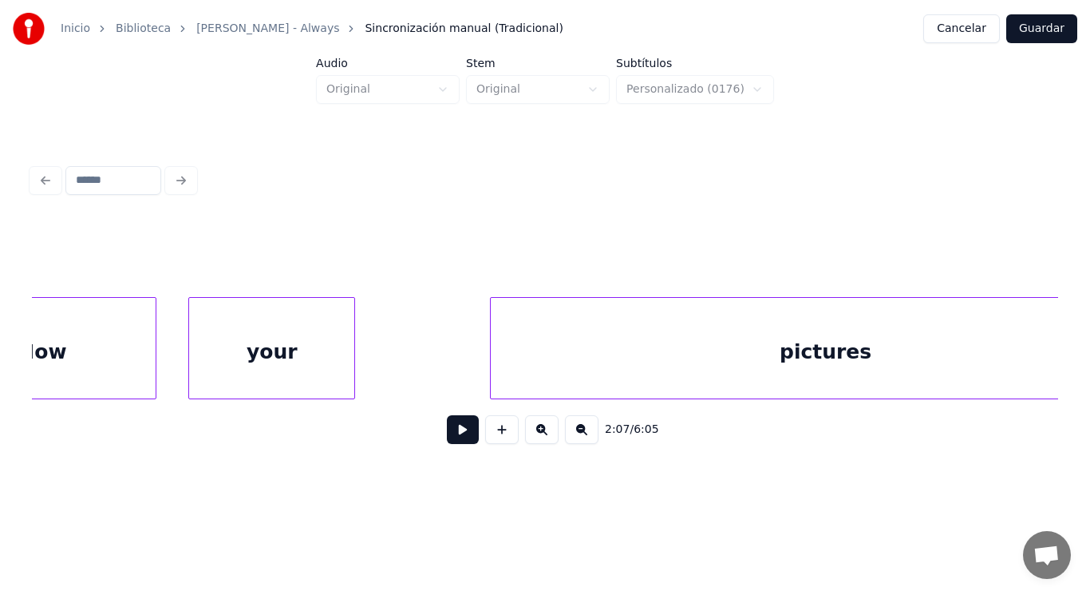
click at [447, 433] on button at bounding box center [463, 429] width 32 height 29
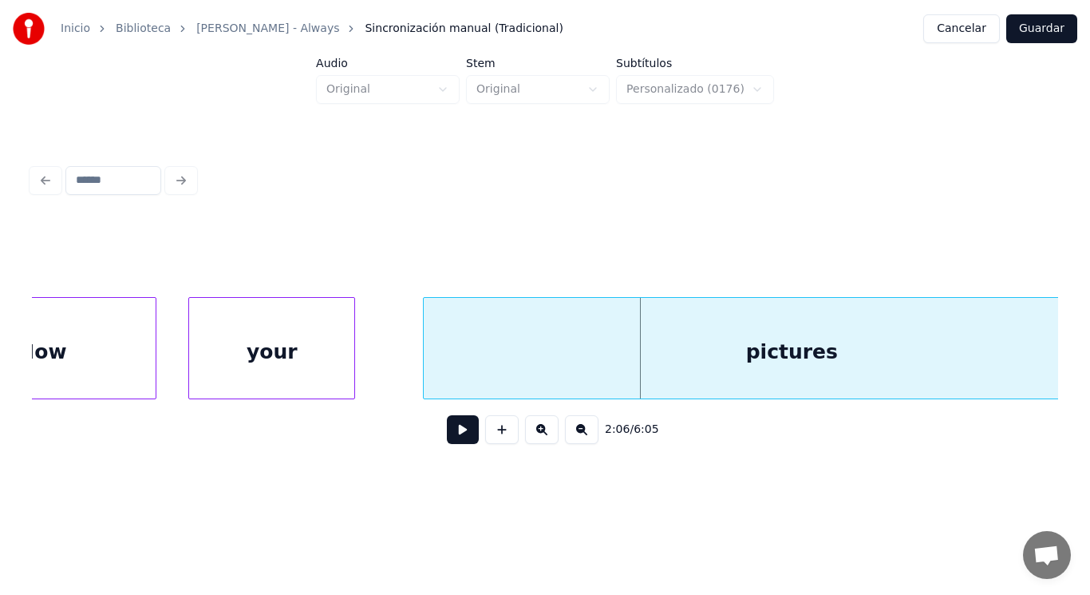
click at [425, 369] on div at bounding box center [426, 348] width 5 height 101
click at [447, 434] on button at bounding box center [463, 429] width 32 height 29
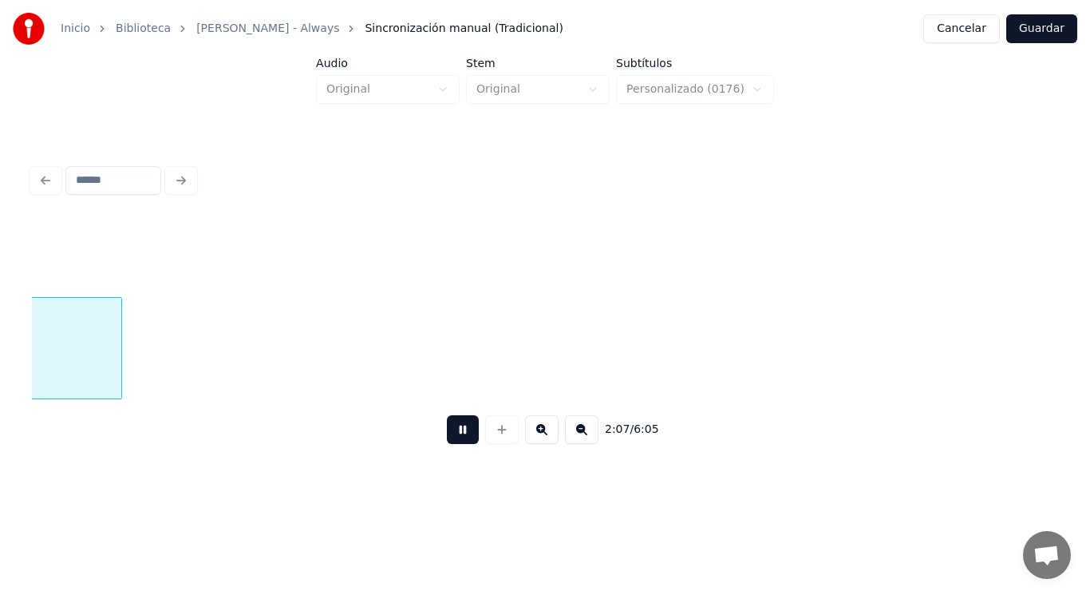
click at [447, 434] on button at bounding box center [463, 429] width 32 height 29
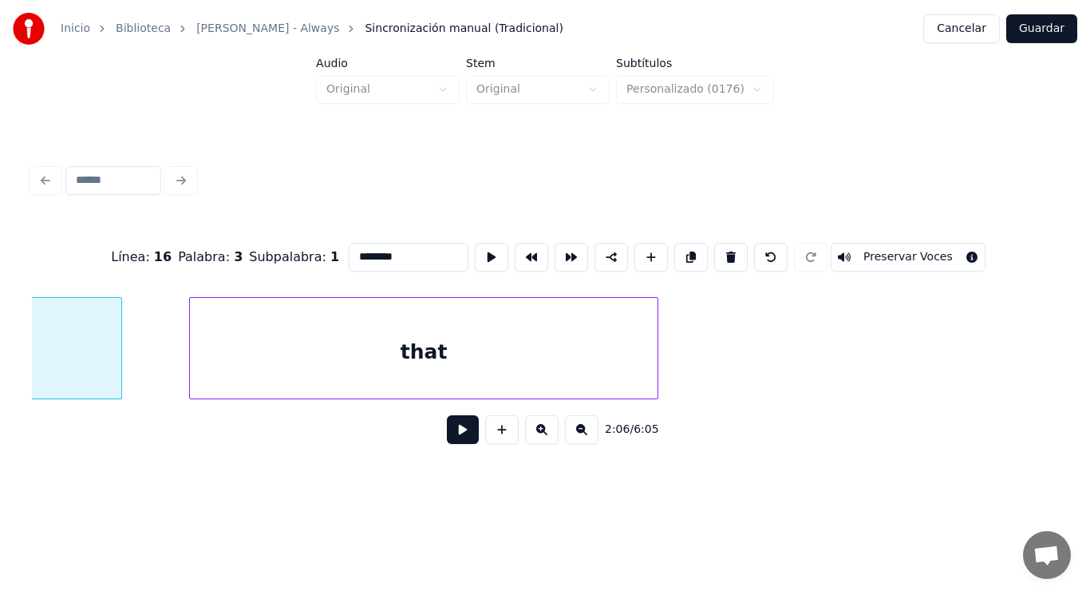
scroll to position [0, 141406]
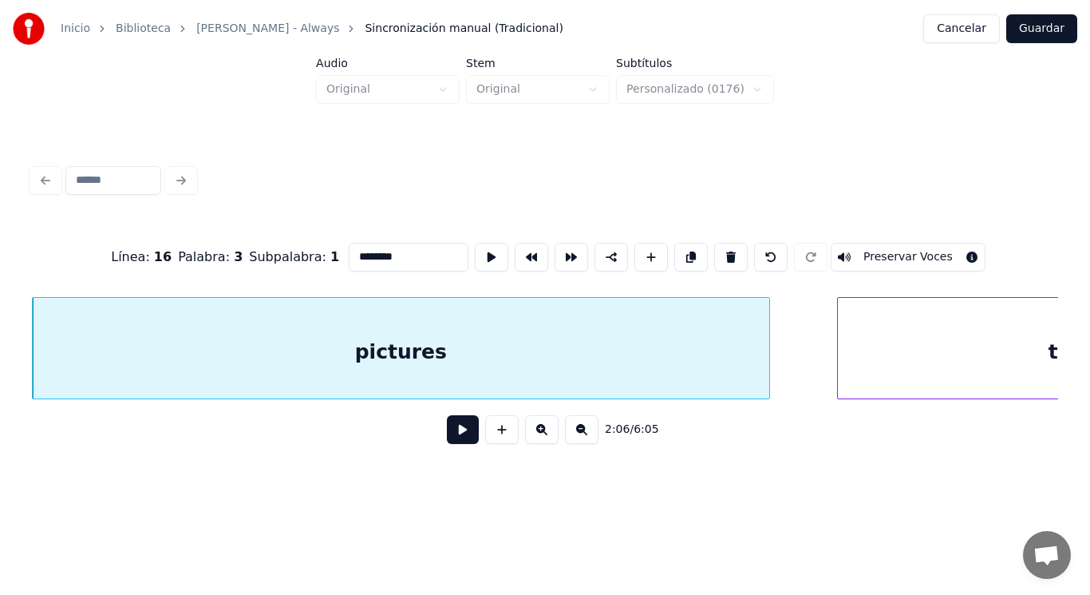
click at [449, 434] on button at bounding box center [463, 429] width 32 height 29
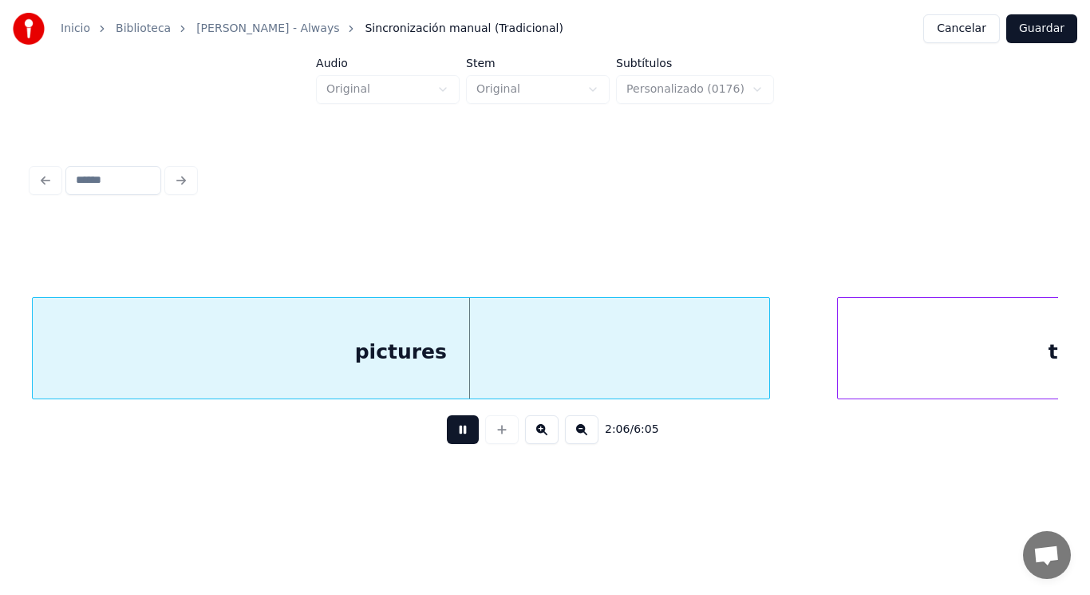
click at [449, 434] on button at bounding box center [463, 429] width 32 height 29
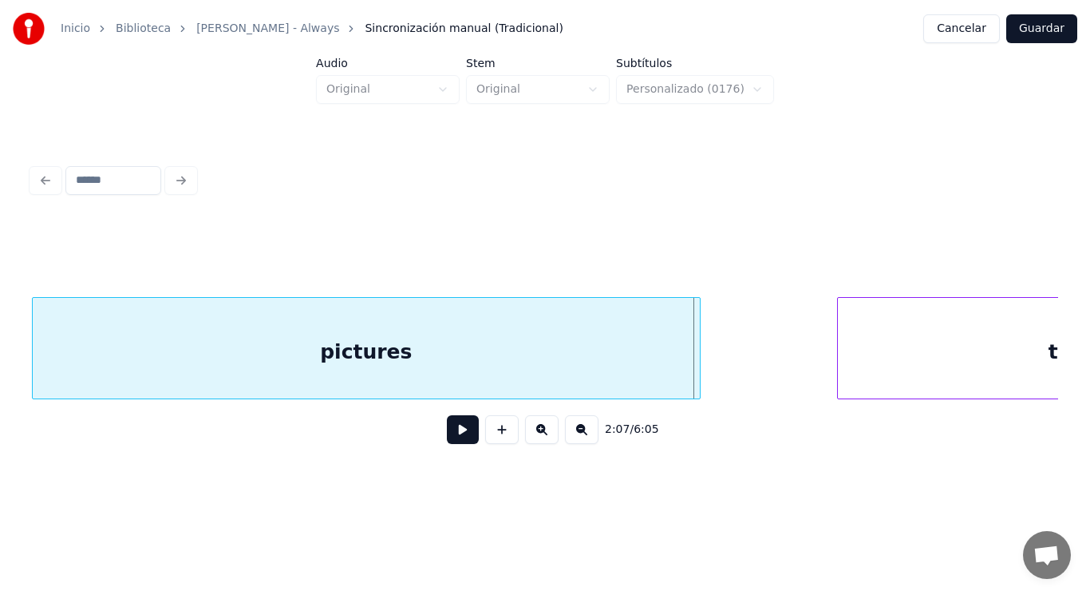
click at [698, 375] on div at bounding box center [697, 348] width 5 height 101
click at [454, 432] on button at bounding box center [463, 429] width 32 height 29
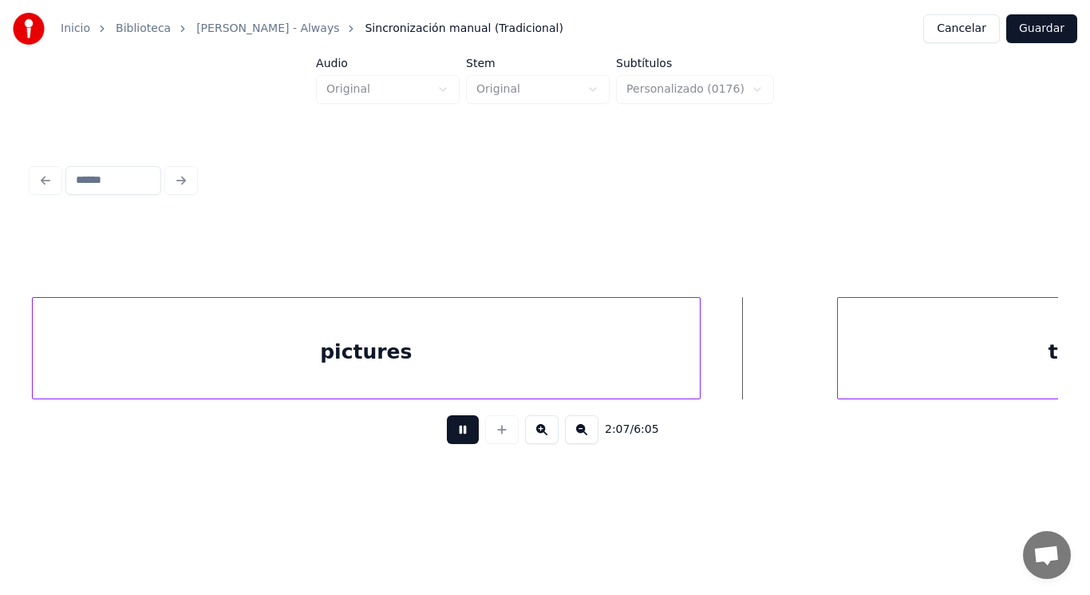
click at [454, 432] on button at bounding box center [463, 429] width 32 height 29
click at [751, 369] on div at bounding box center [752, 348] width 5 height 101
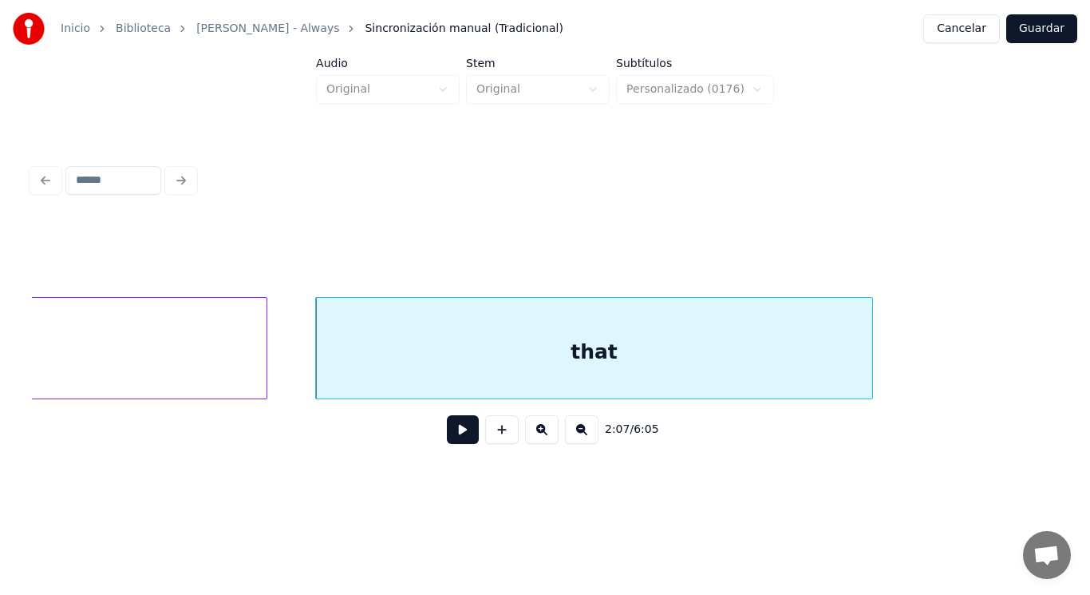
scroll to position [0, 141853]
click at [452, 431] on button at bounding box center [463, 429] width 32 height 29
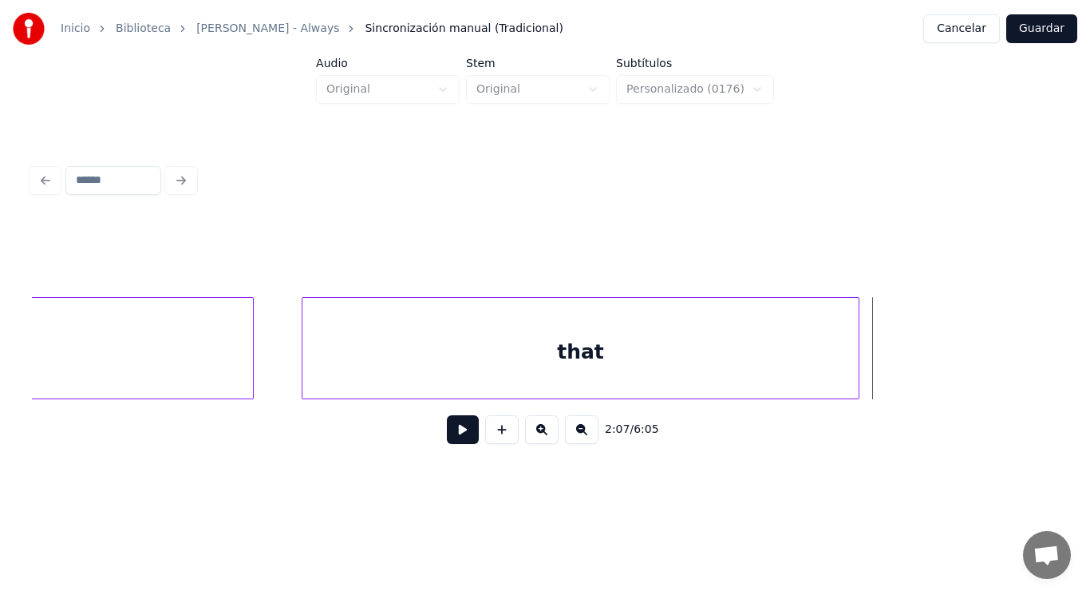
click at [481, 360] on div "that" at bounding box center [581, 352] width 557 height 109
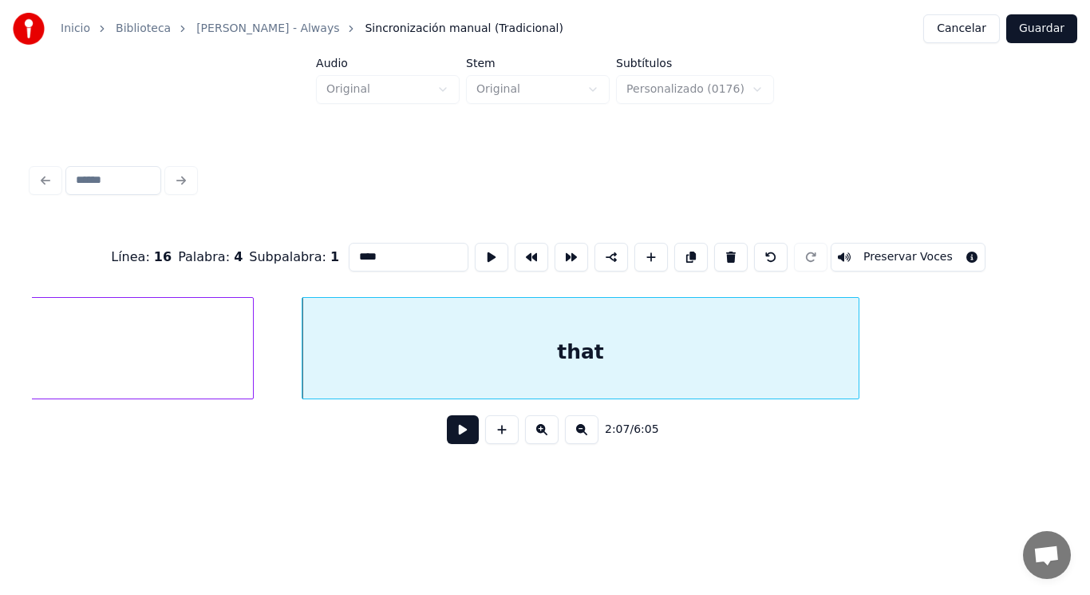
click at [453, 437] on button at bounding box center [463, 429] width 32 height 29
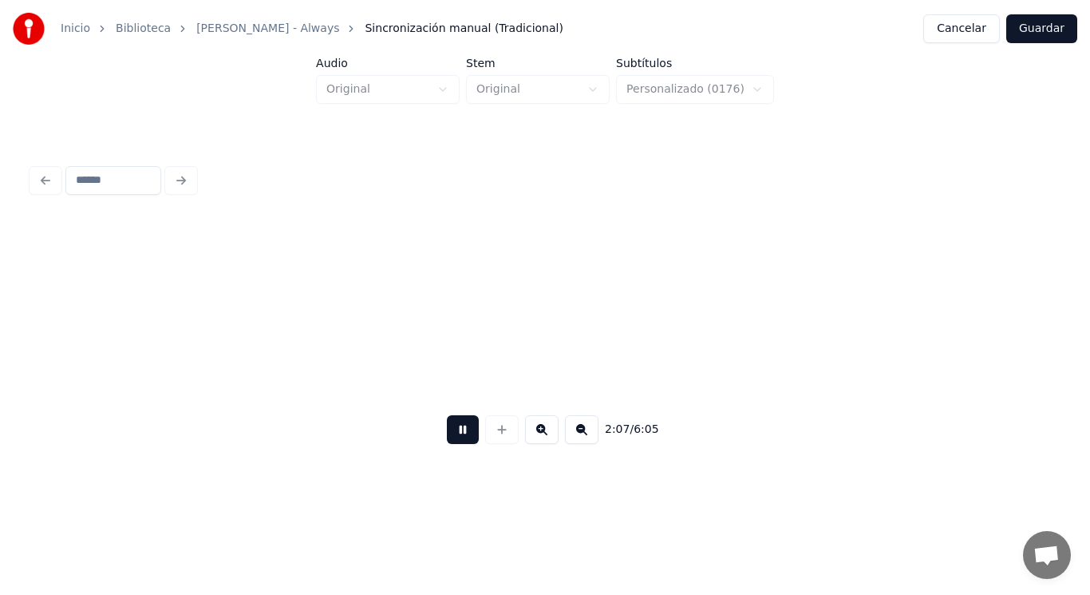
scroll to position [0, 142888]
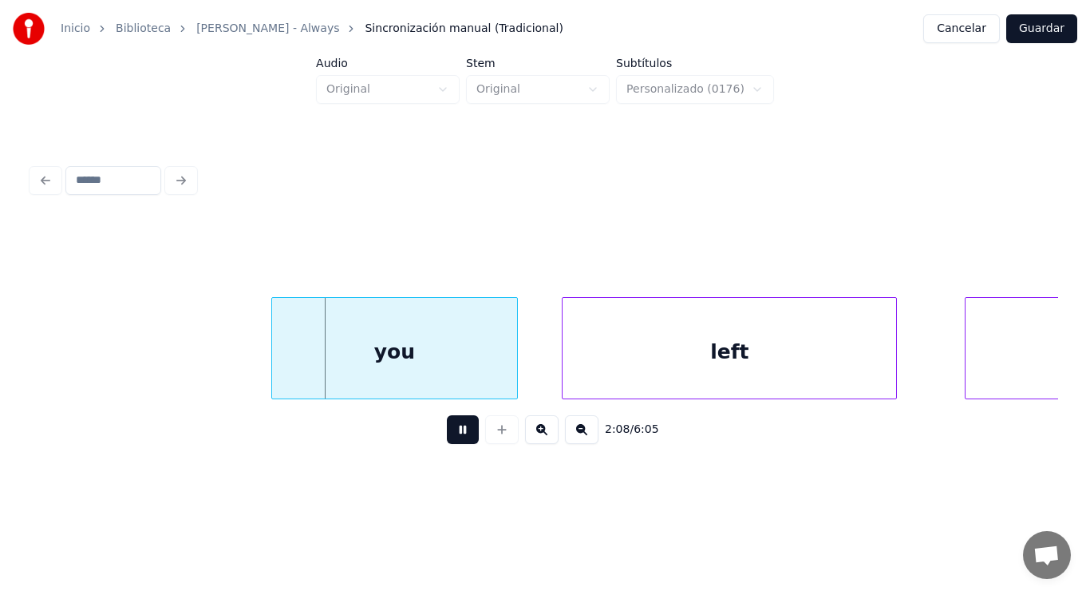
click at [453, 437] on button at bounding box center [463, 429] width 32 height 29
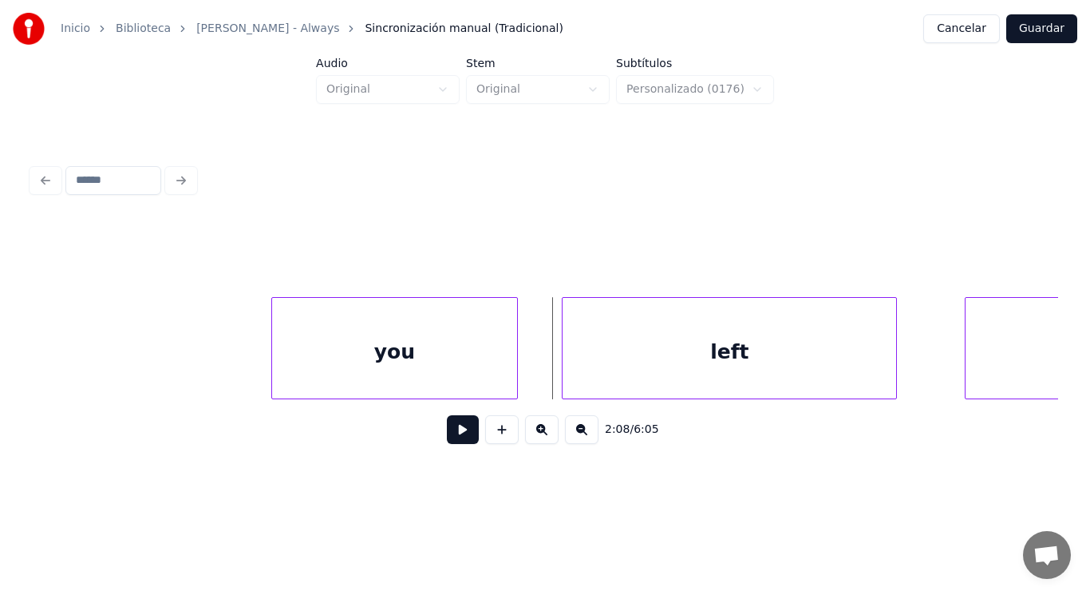
click at [449, 433] on button at bounding box center [463, 429] width 32 height 29
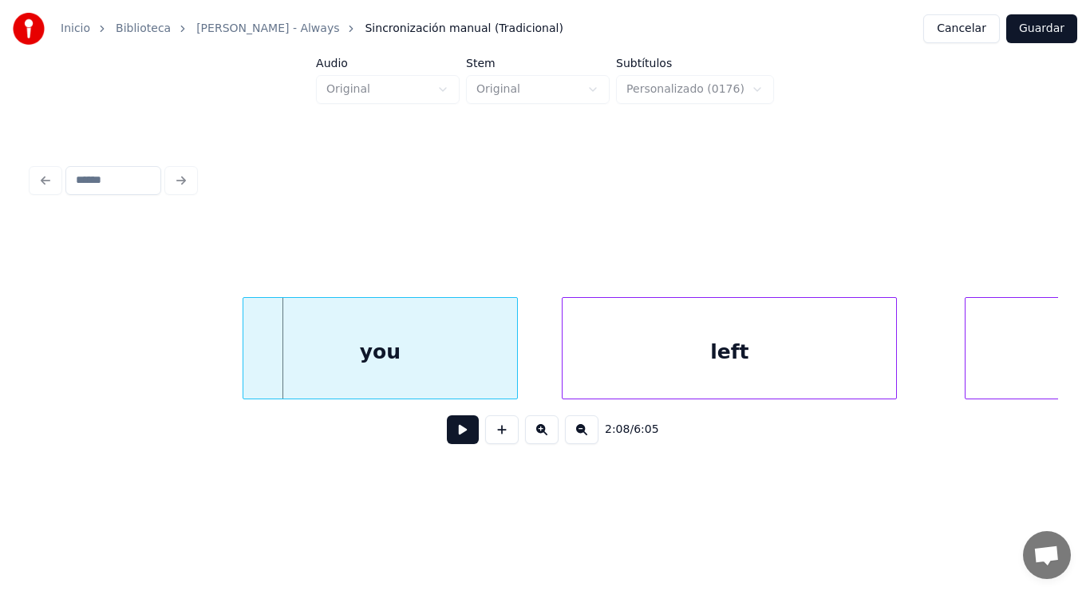
click at [245, 363] on div at bounding box center [245, 348] width 5 height 101
click at [458, 435] on button at bounding box center [463, 429] width 32 height 29
click
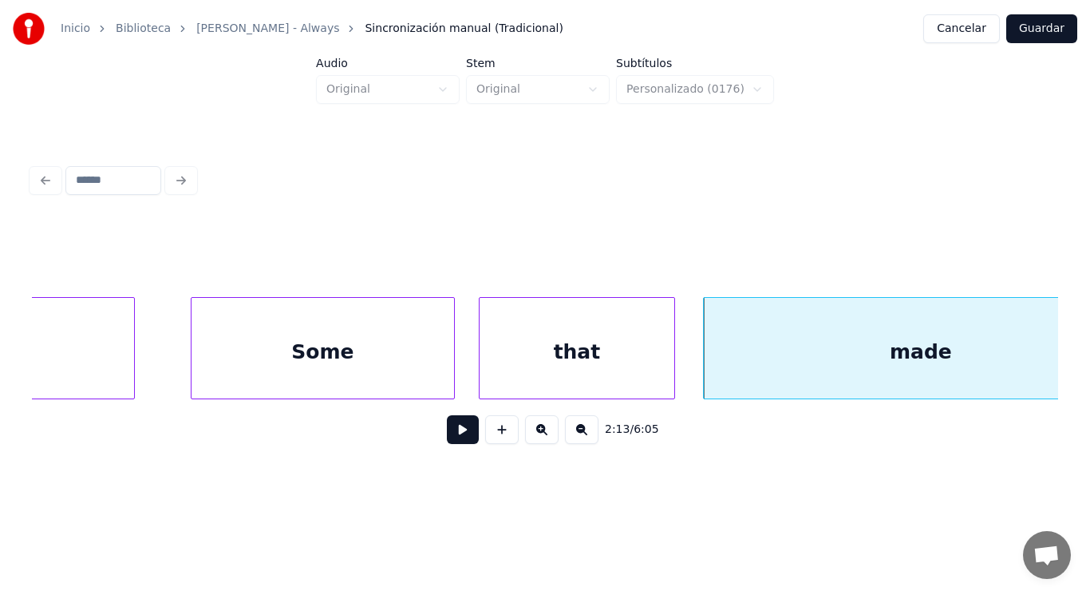
scroll to position [0, 147802]
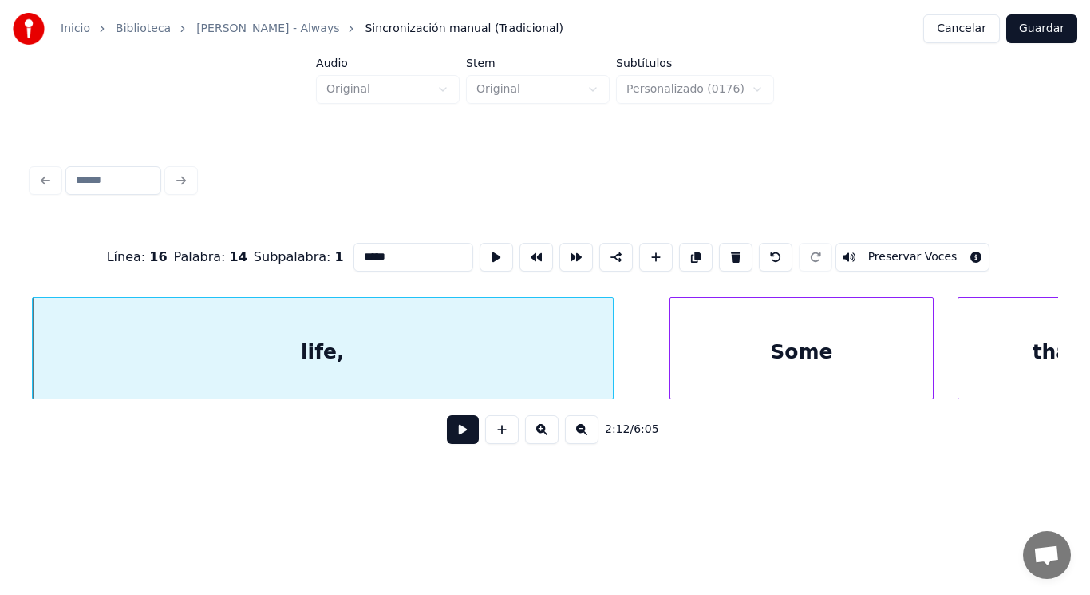
type input "*****"
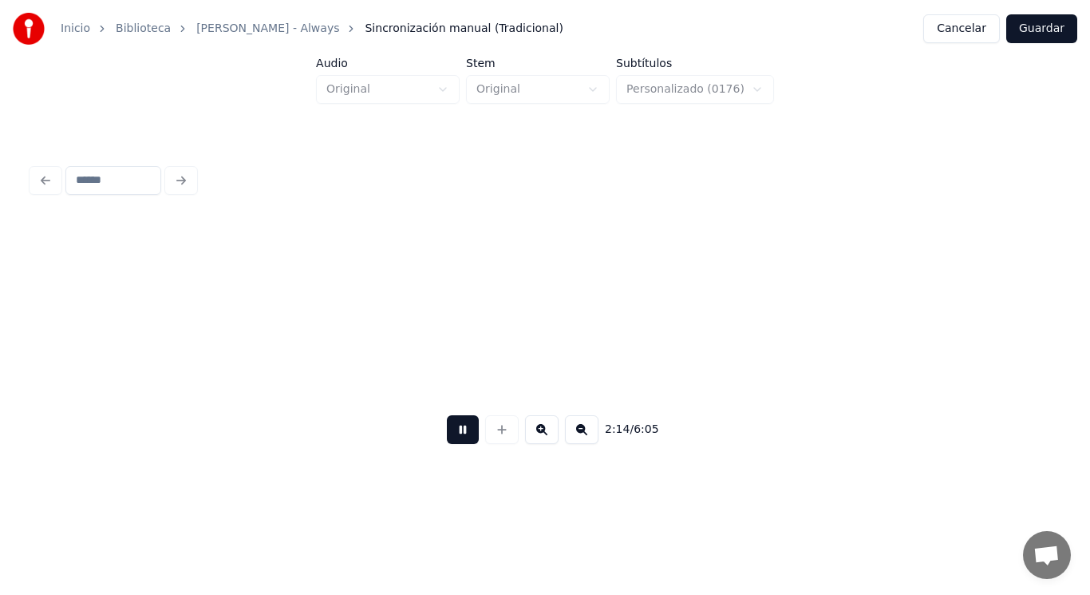
scroll to position [0, 150280]
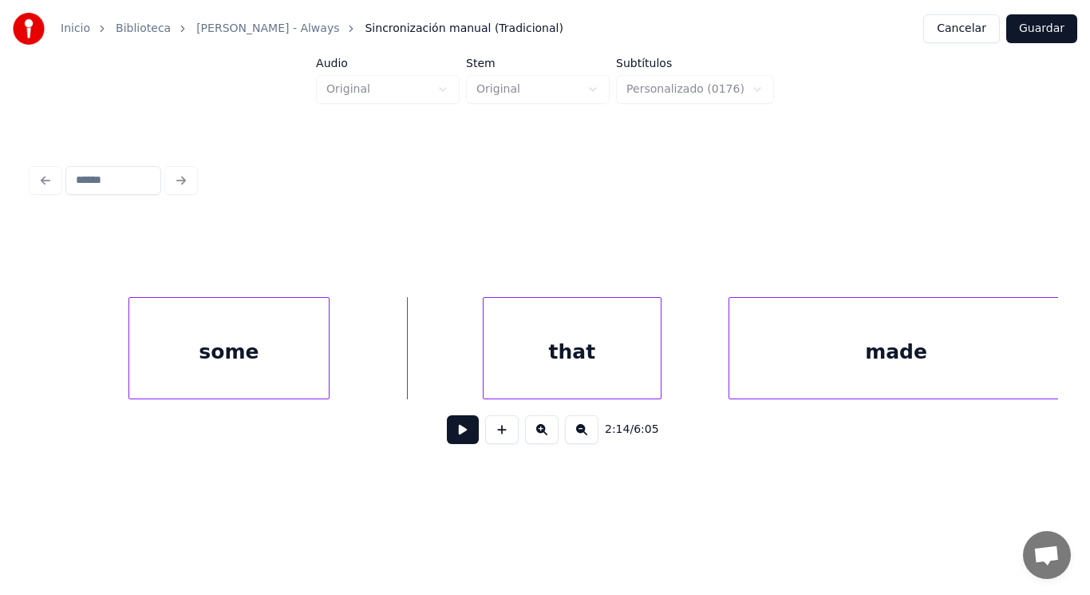
drag, startPoint x: 388, startPoint y: 361, endPoint x: 433, endPoint y: 424, distance: 77.3
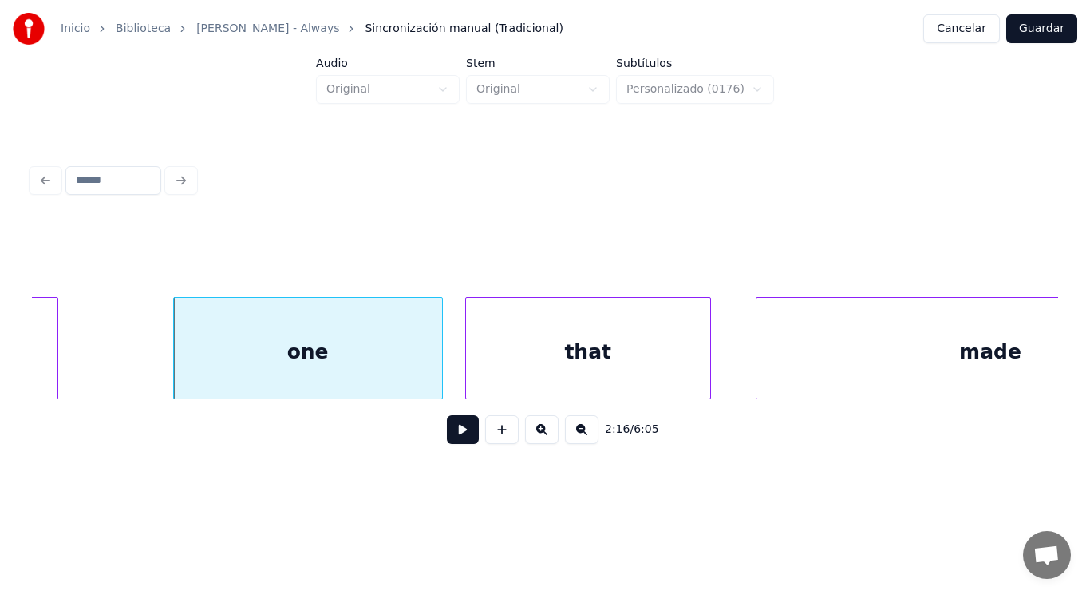
scroll to position [0, 152235]
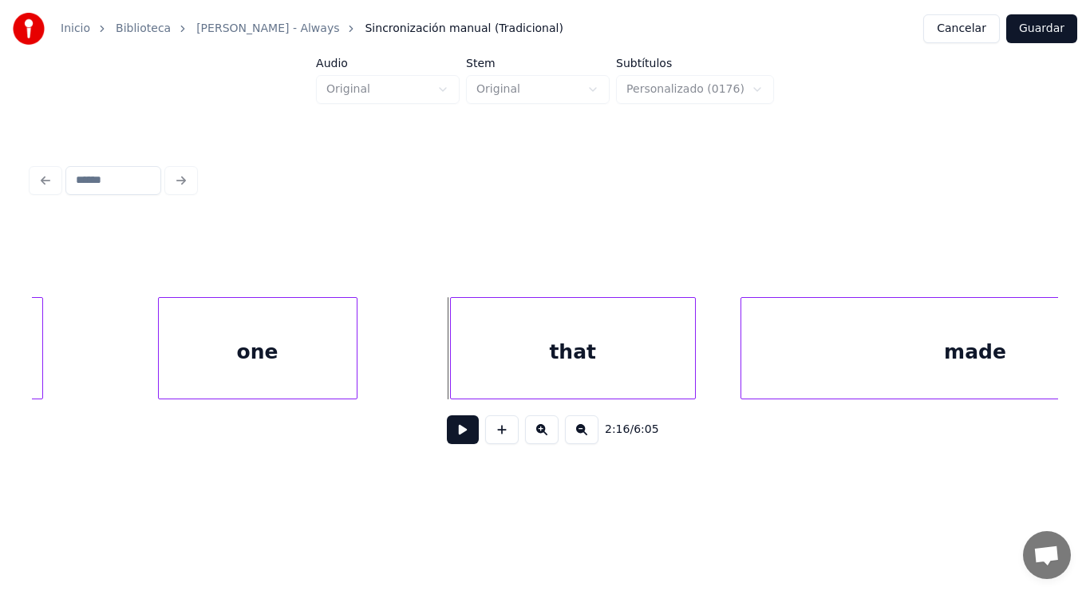
drag, startPoint x: 409, startPoint y: 362, endPoint x: 454, endPoint y: 457, distance: 104.6
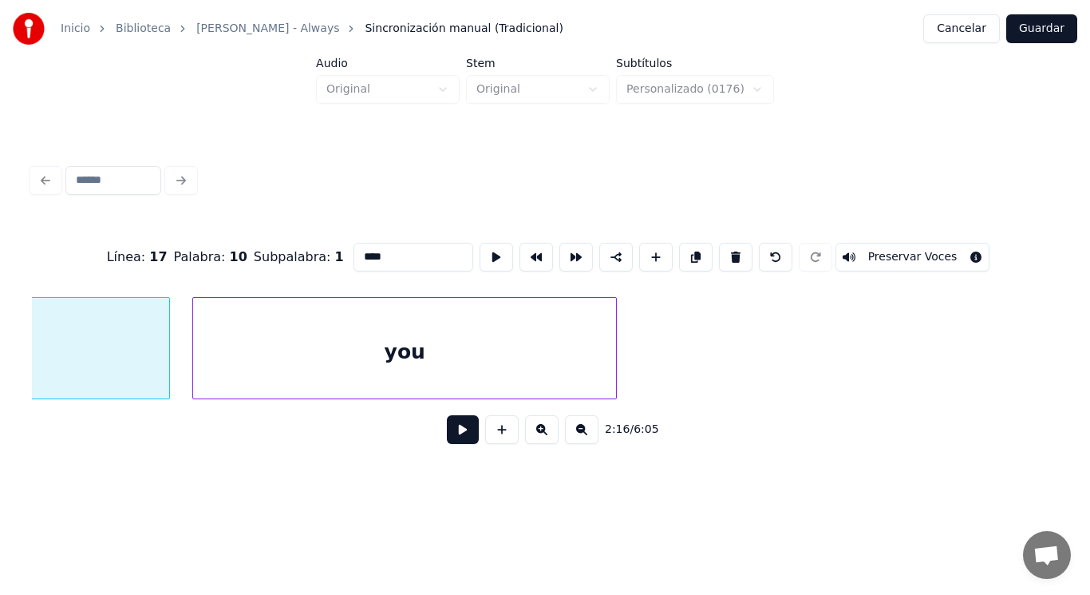
type input "****"
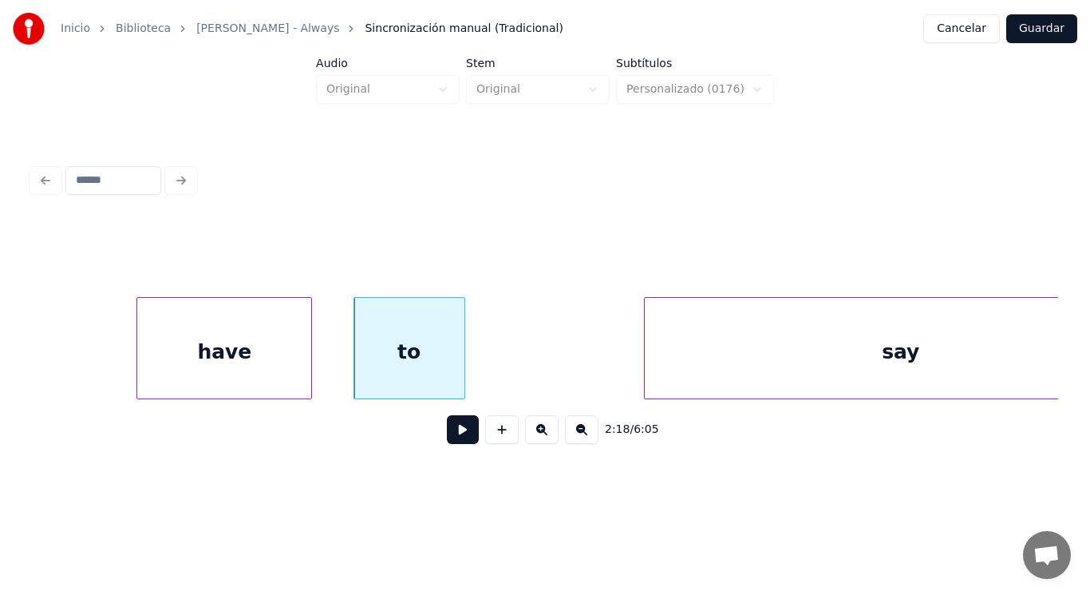
scroll to position [0, 154149]
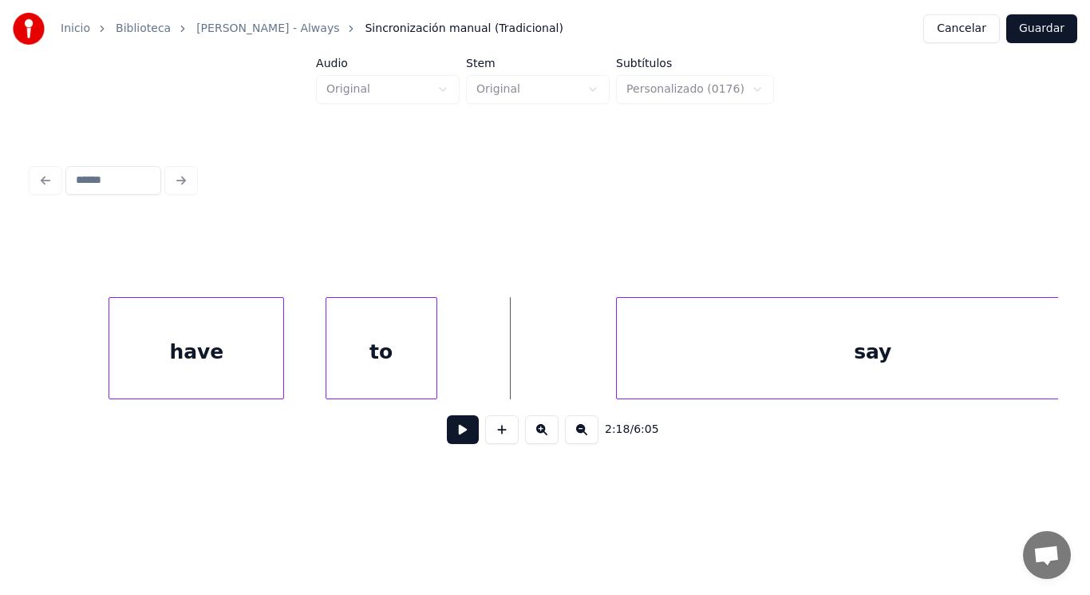
drag, startPoint x: 472, startPoint y: 378, endPoint x: 456, endPoint y: 418, distance: 43.0
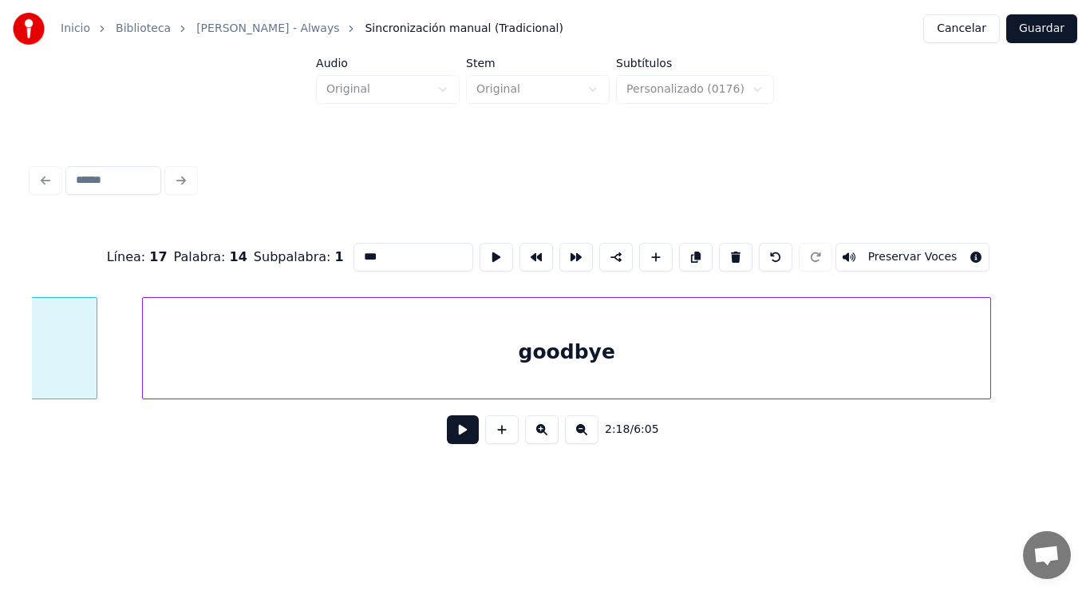
scroll to position [0, 154590]
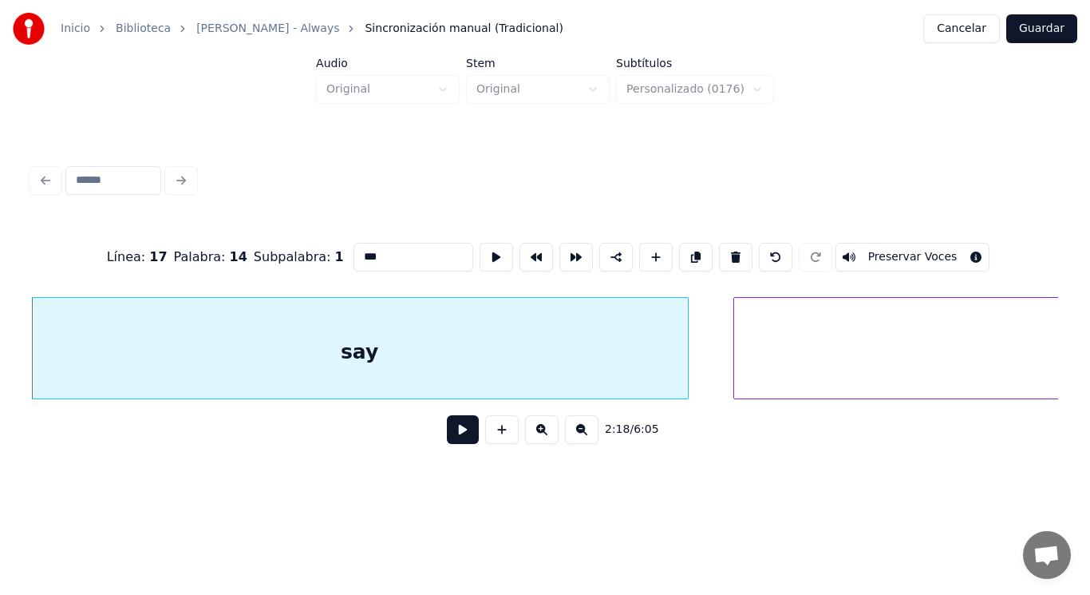
type input "***"
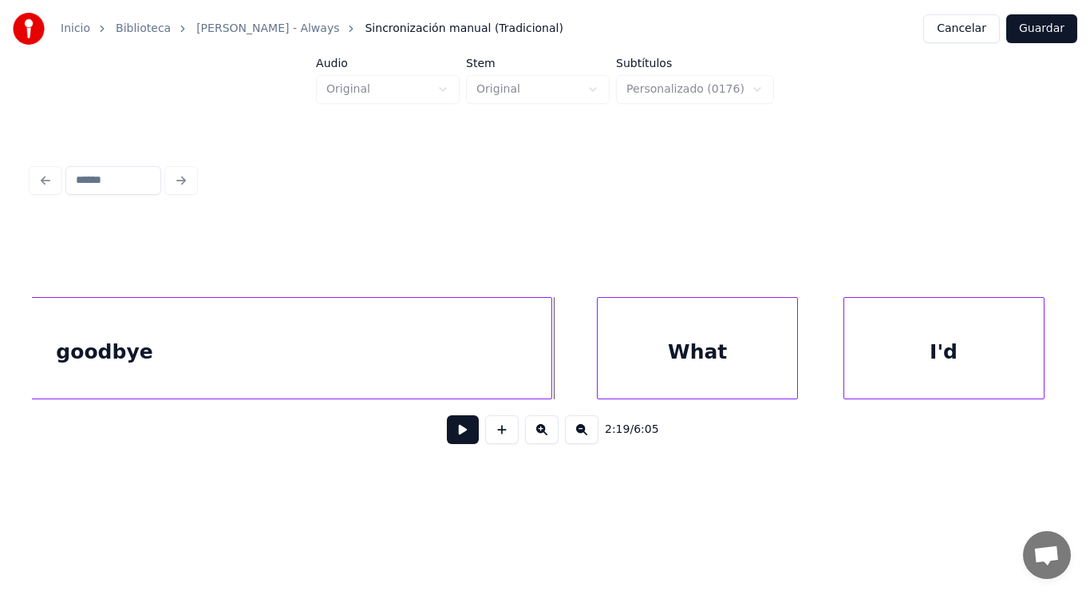
scroll to position [0, 155247]
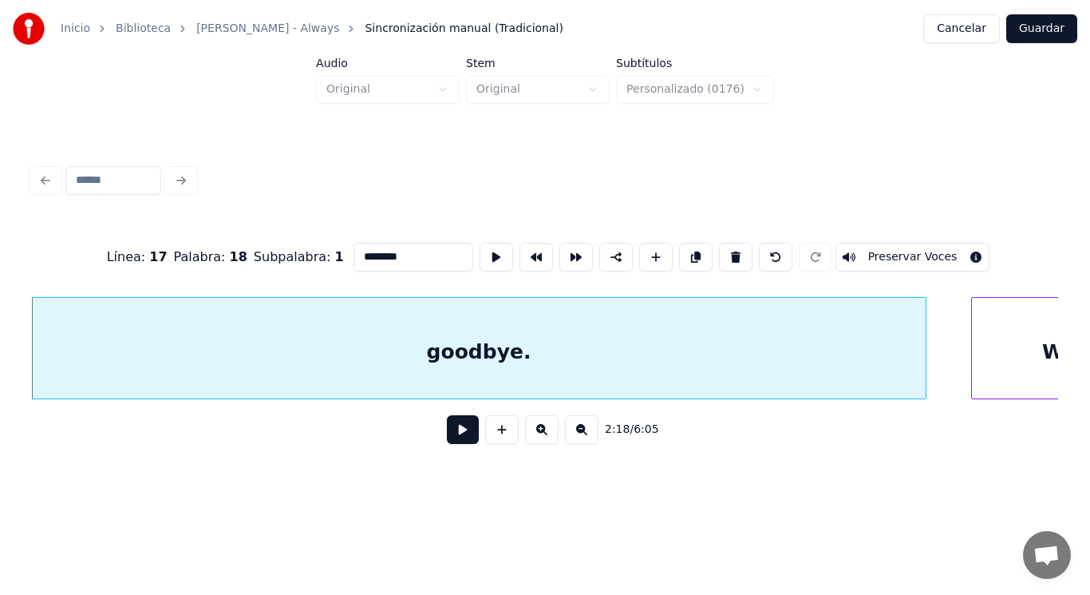
type input "********"
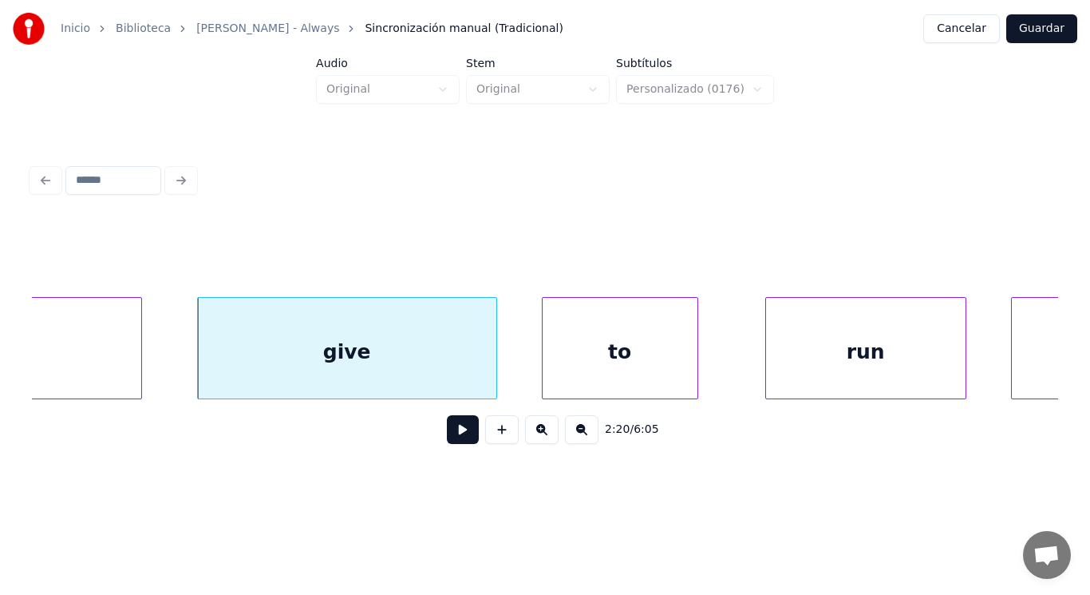
scroll to position [0, 156460]
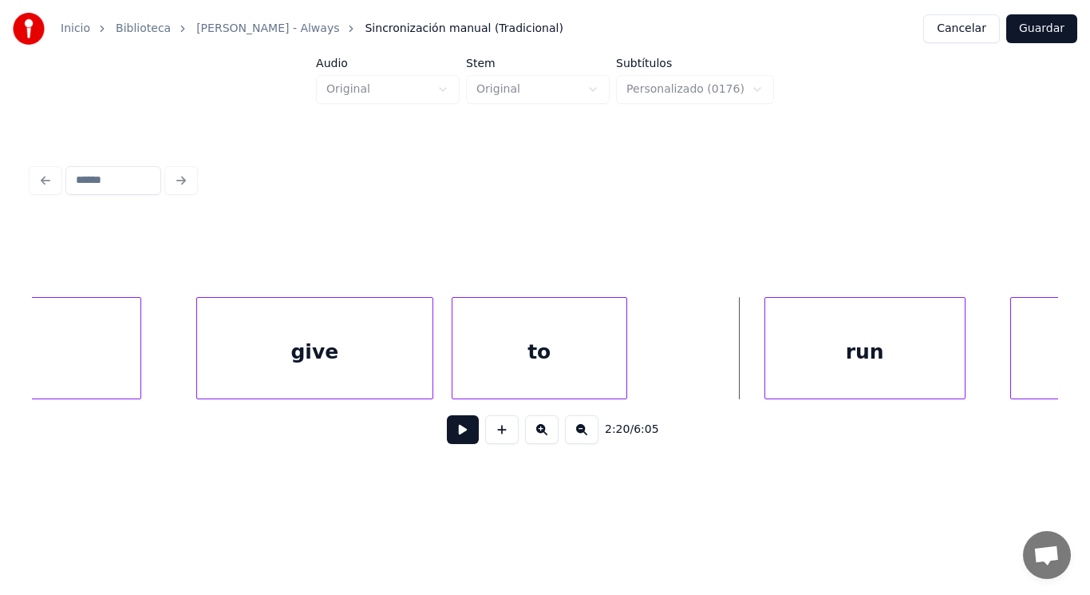
drag, startPoint x: 657, startPoint y: 368, endPoint x: 544, endPoint y: 390, distance: 115.5
drag, startPoint x: 457, startPoint y: 429, endPoint x: 720, endPoint y: 372, distance: 269.6
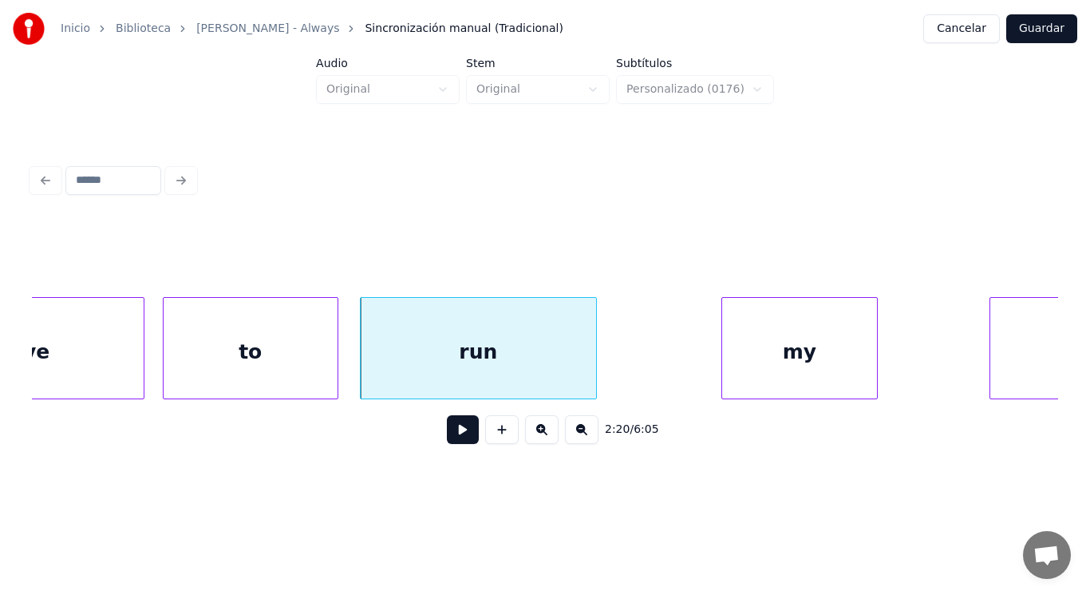
scroll to position [0, 156779]
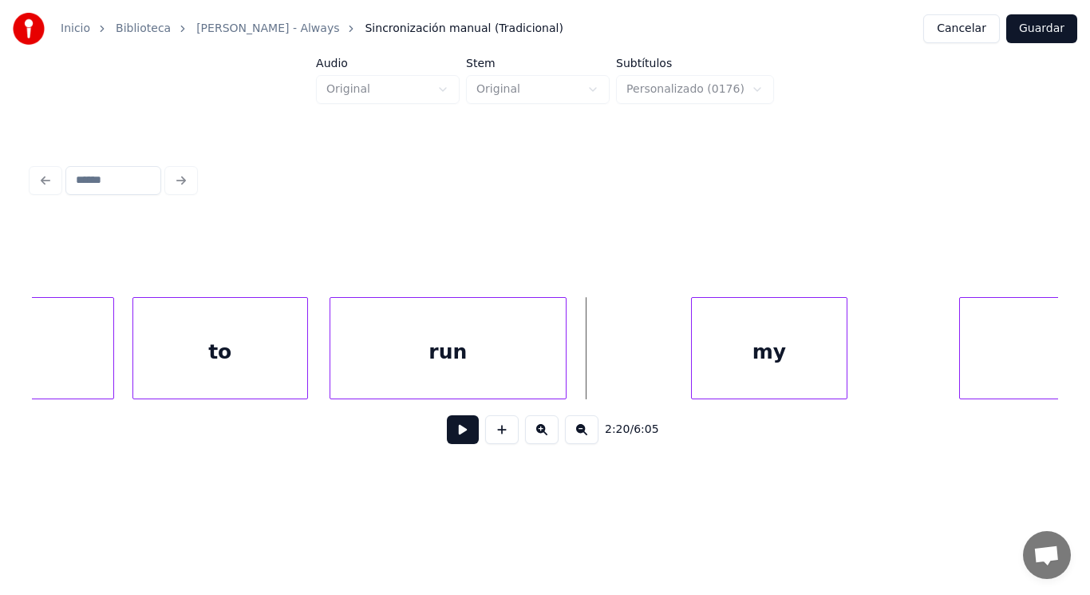
drag, startPoint x: 452, startPoint y: 427, endPoint x: 547, endPoint y: 398, distance: 99.5
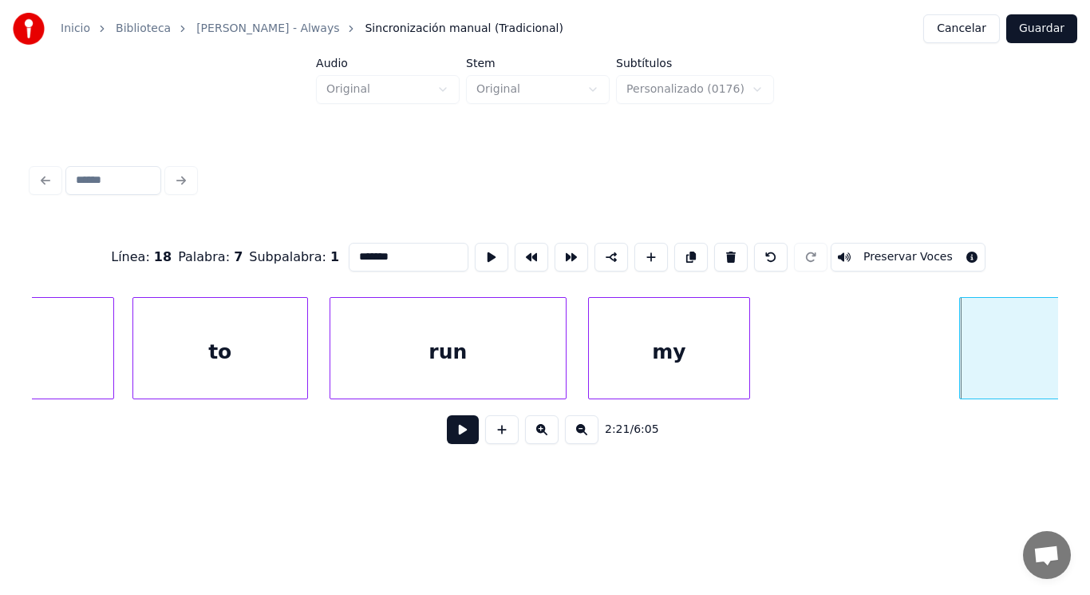
type input "**"
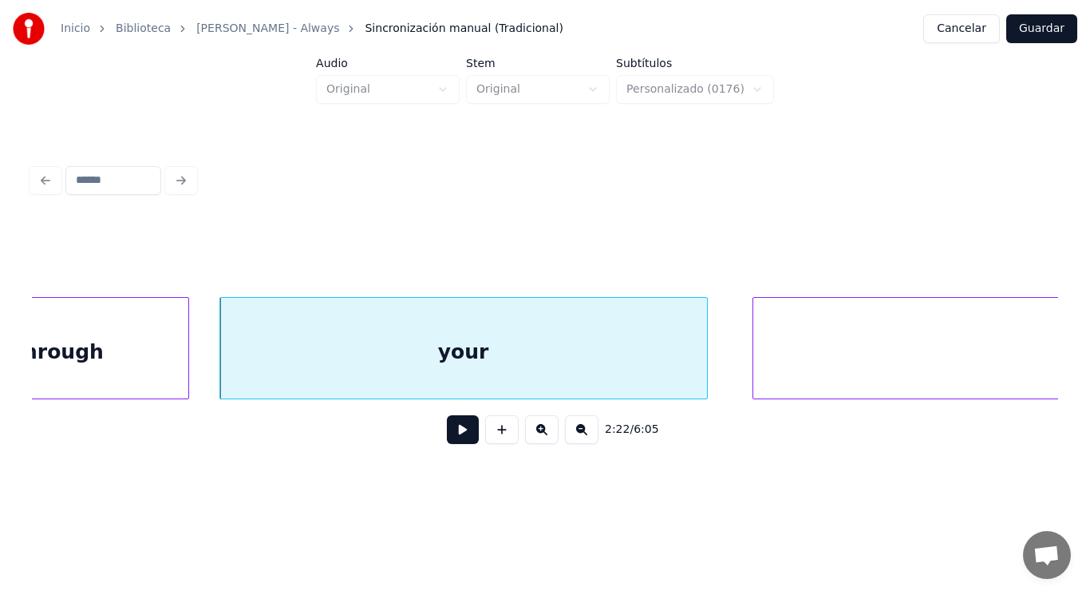
scroll to position [0, 158589]
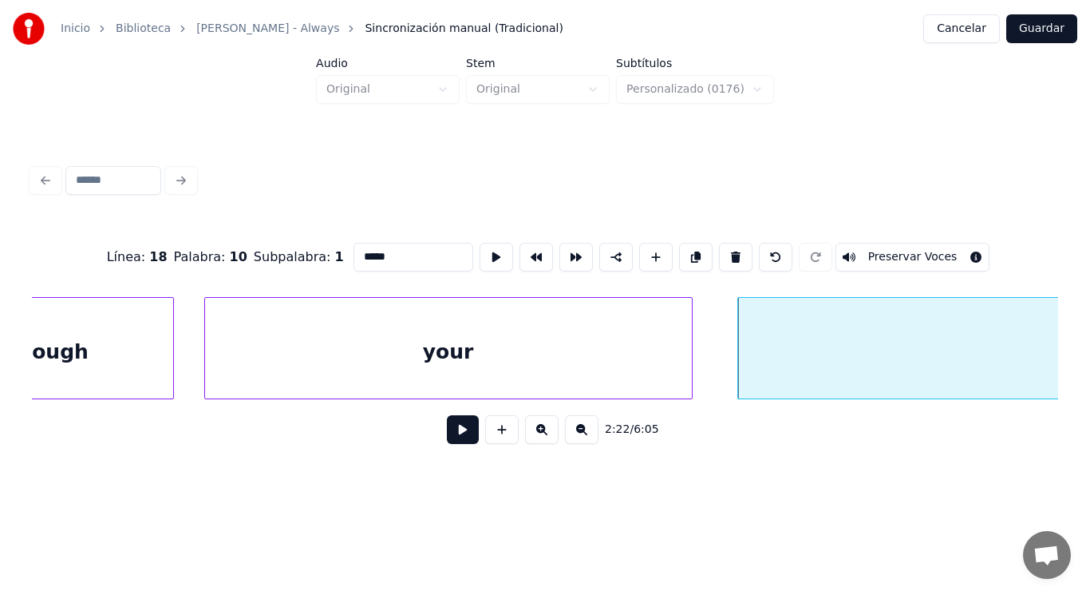
type input "****"
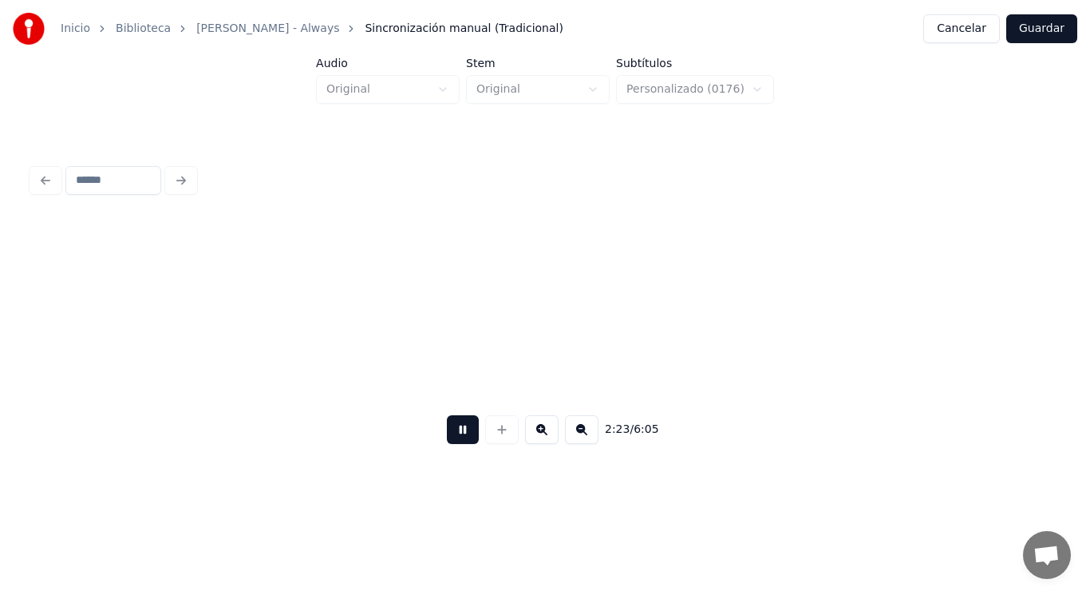
scroll to position [0, 160213]
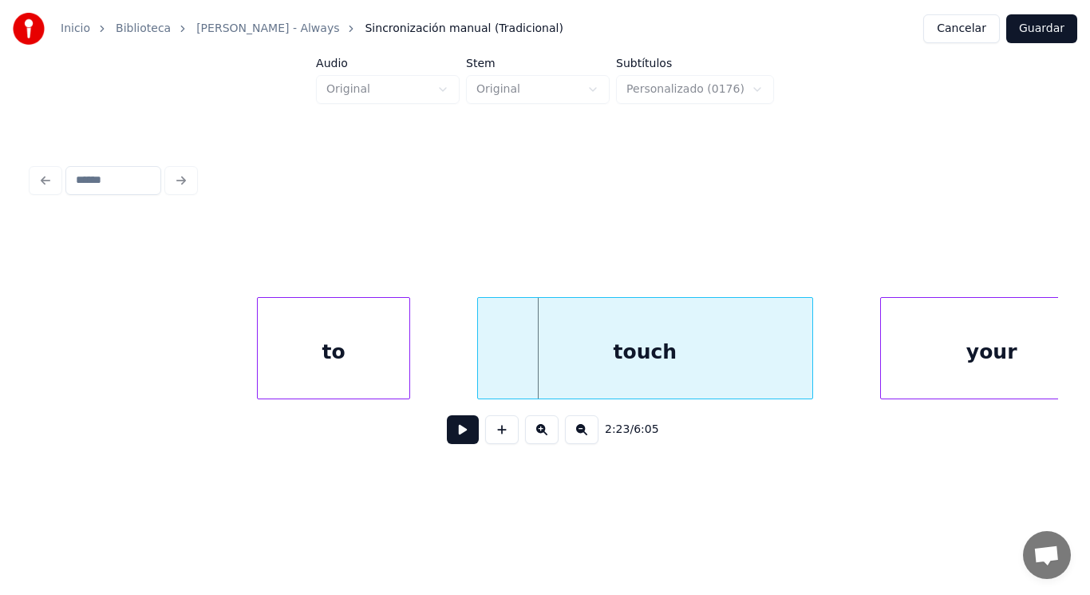
drag, startPoint x: 118, startPoint y: 374, endPoint x: 325, endPoint y: 409, distance: 209.6
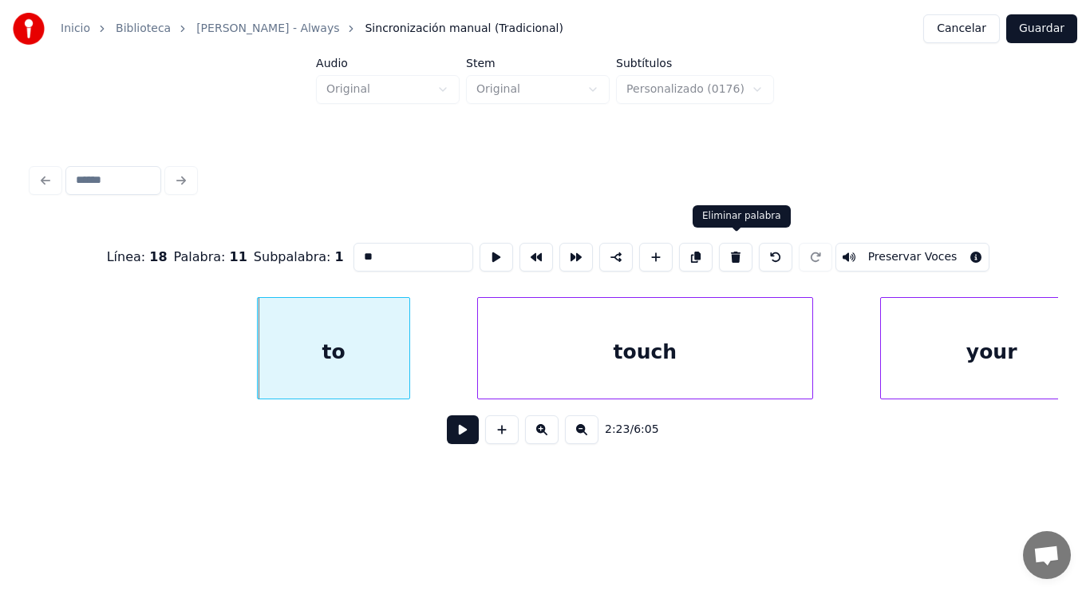
type input "*****"
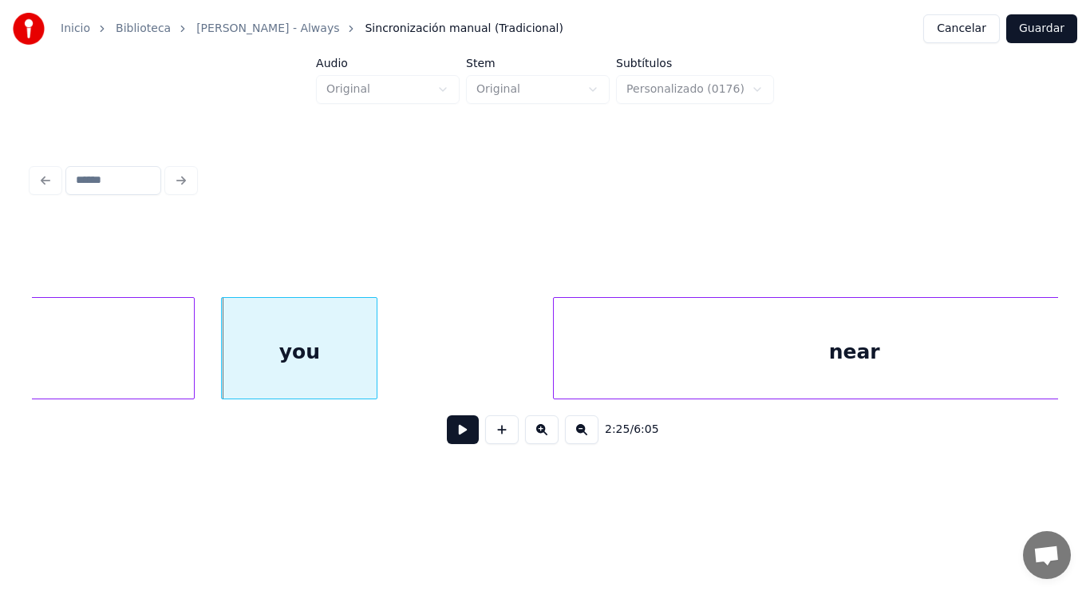
scroll to position [0, 162623]
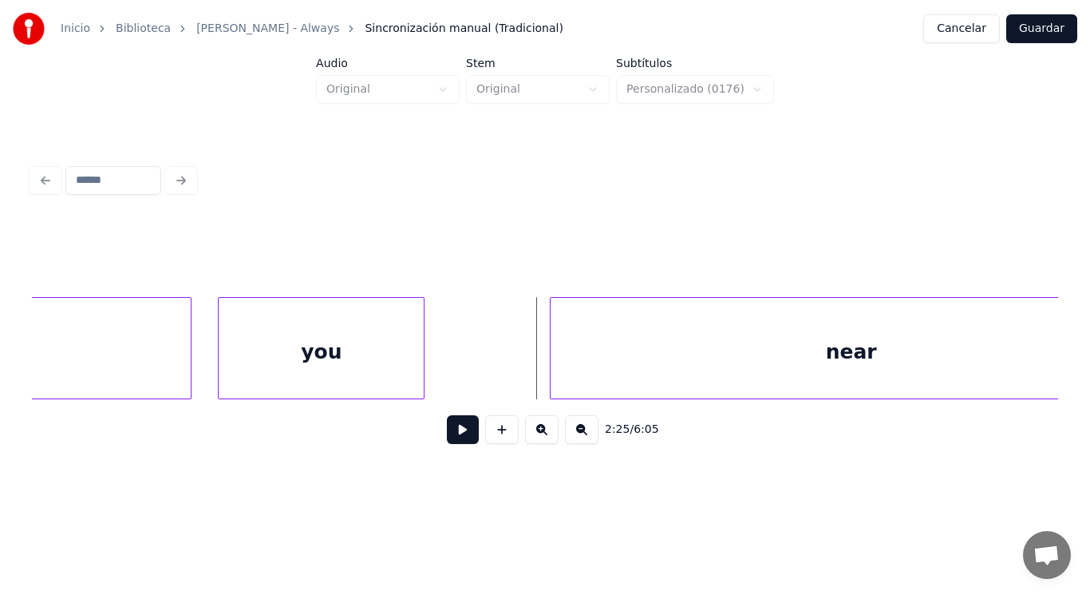
drag, startPoint x: 464, startPoint y: 370, endPoint x: 458, endPoint y: 385, distance: 15.4
drag, startPoint x: 451, startPoint y: 436, endPoint x: 552, endPoint y: 381, distance: 114.7
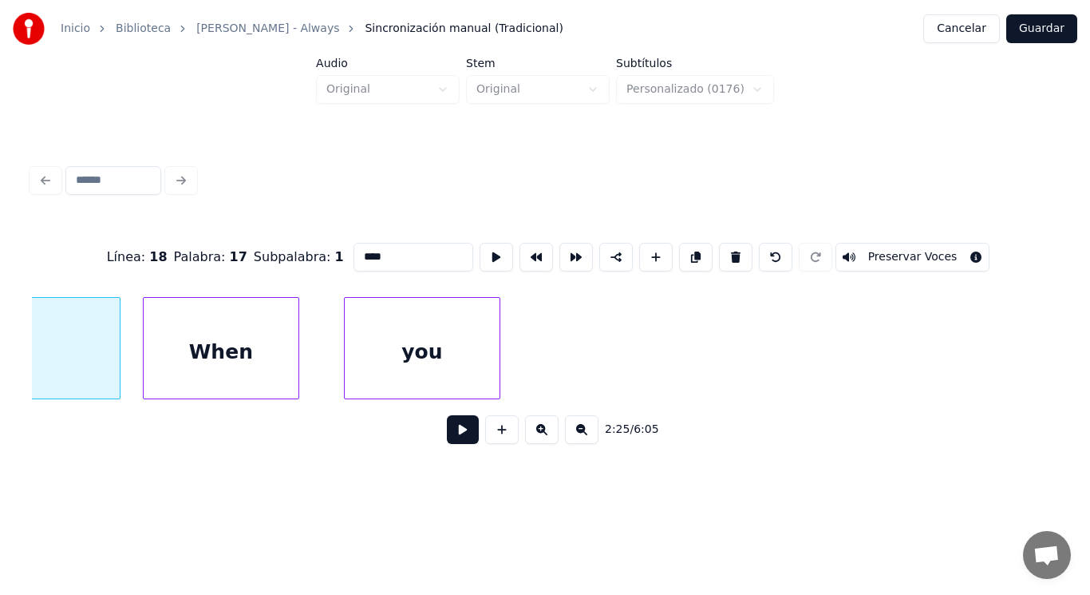
scroll to position [0, 163046]
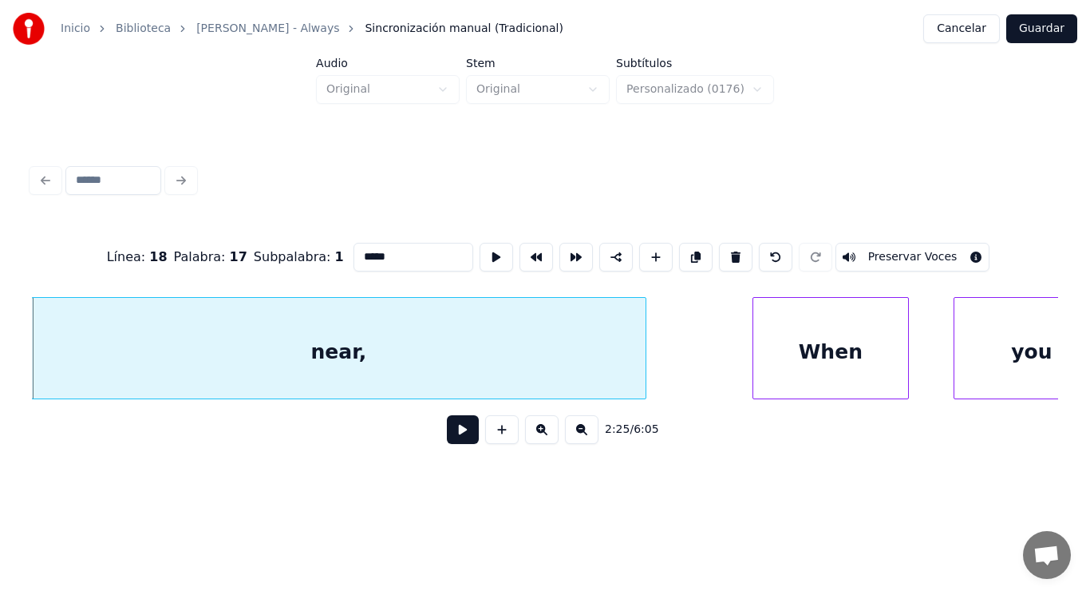
type input "*****"
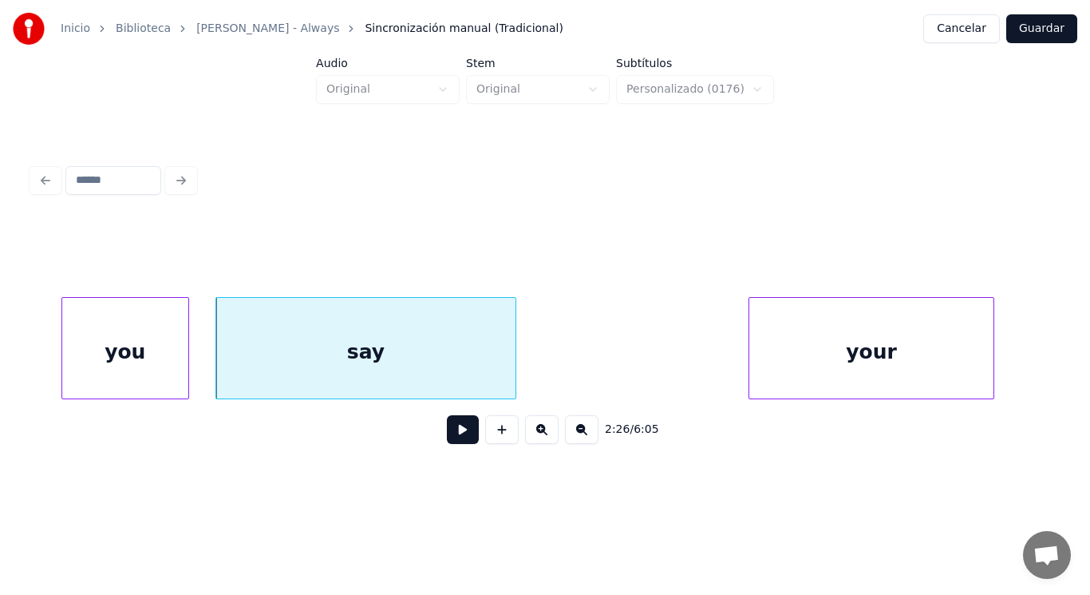
scroll to position [0, 163876]
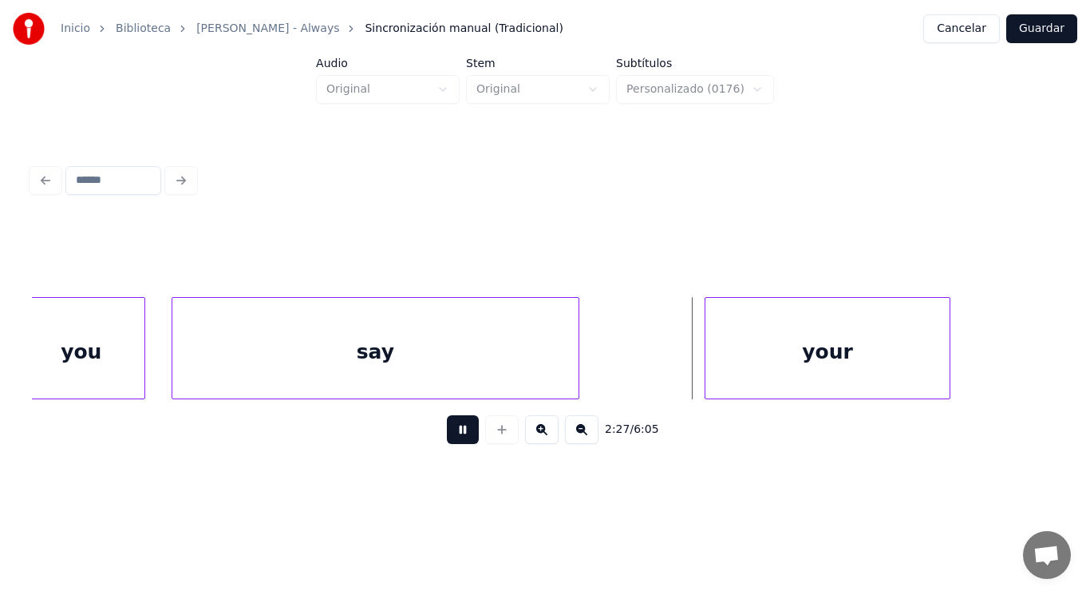
drag, startPoint x: 452, startPoint y: 422, endPoint x: 695, endPoint y: 352, distance: 253.4
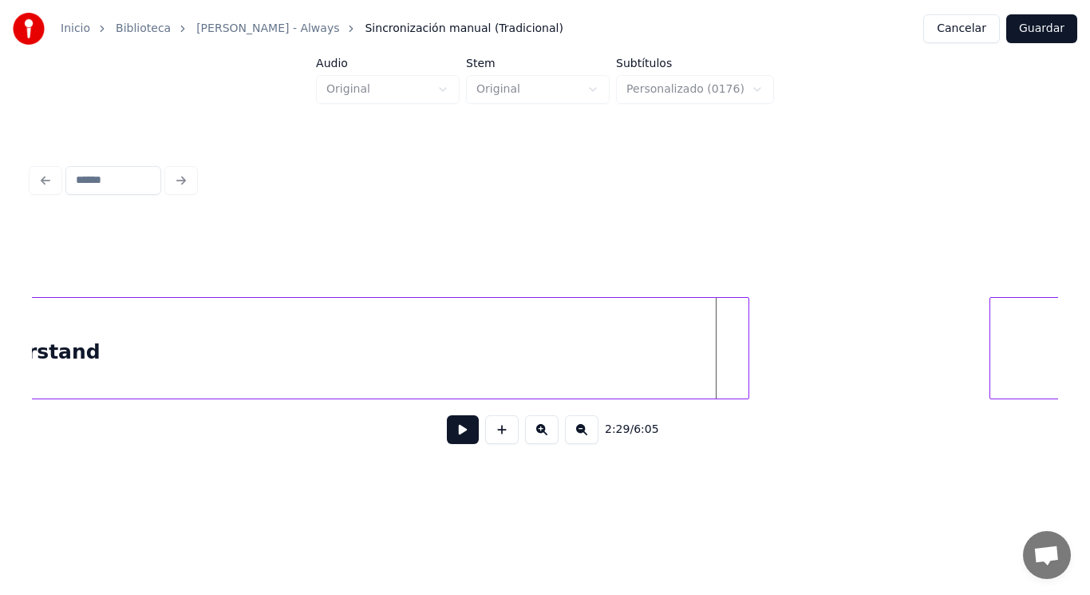
scroll to position [0, 165989]
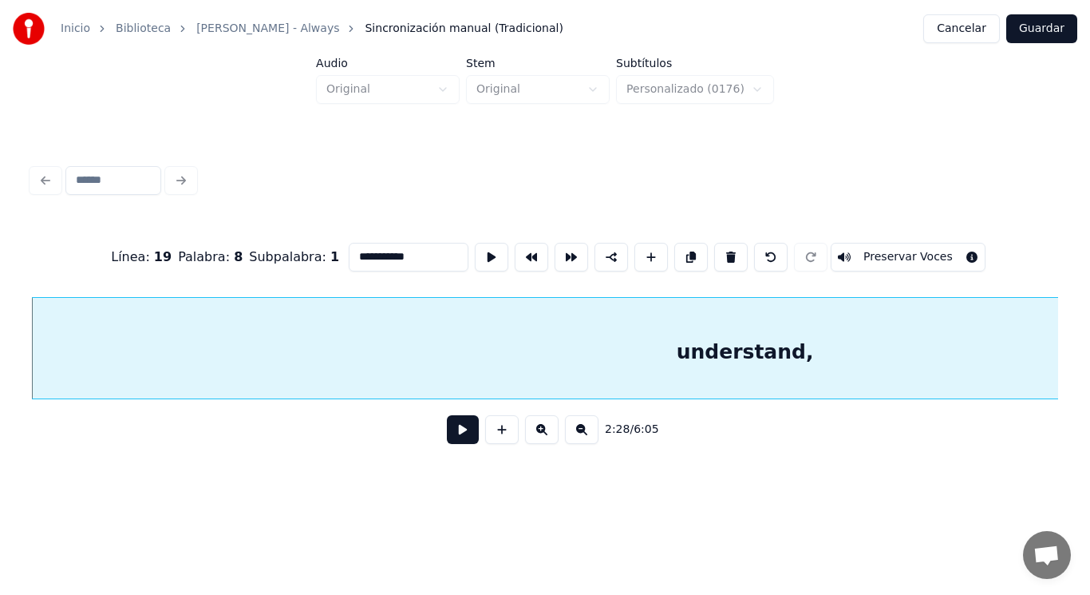
type input "**********"
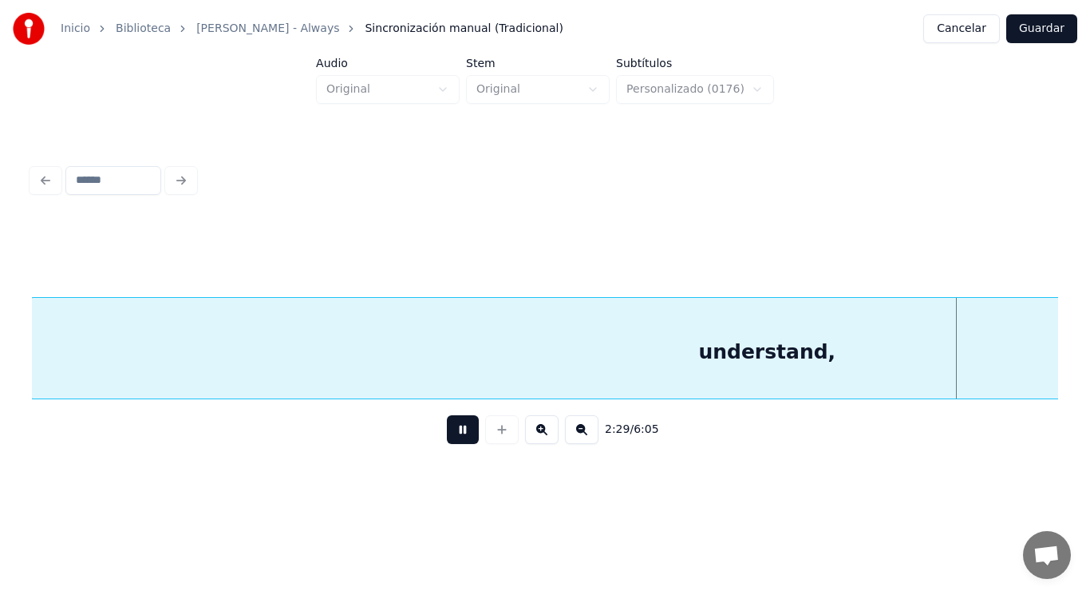
scroll to position [0, 167017]
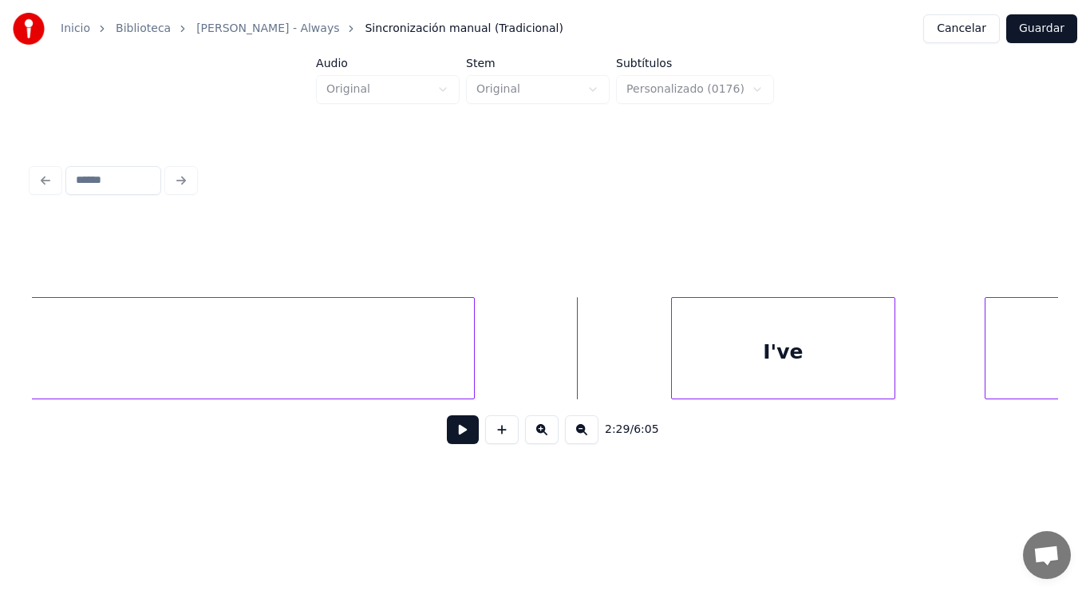
drag, startPoint x: 451, startPoint y: 427, endPoint x: 497, endPoint y: 413, distance: 47.7
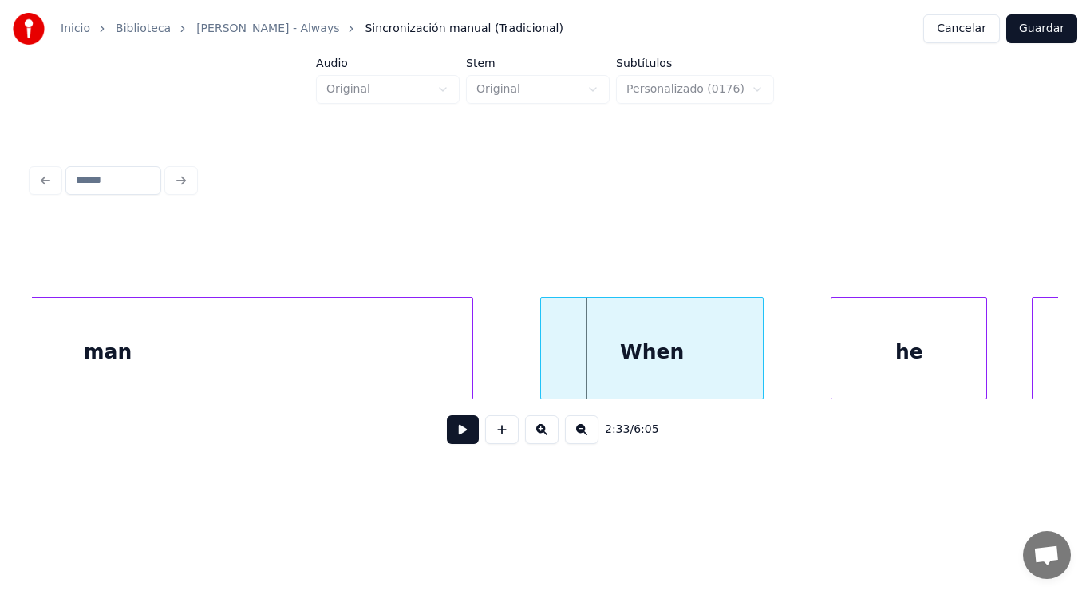
scroll to position [0, 170437]
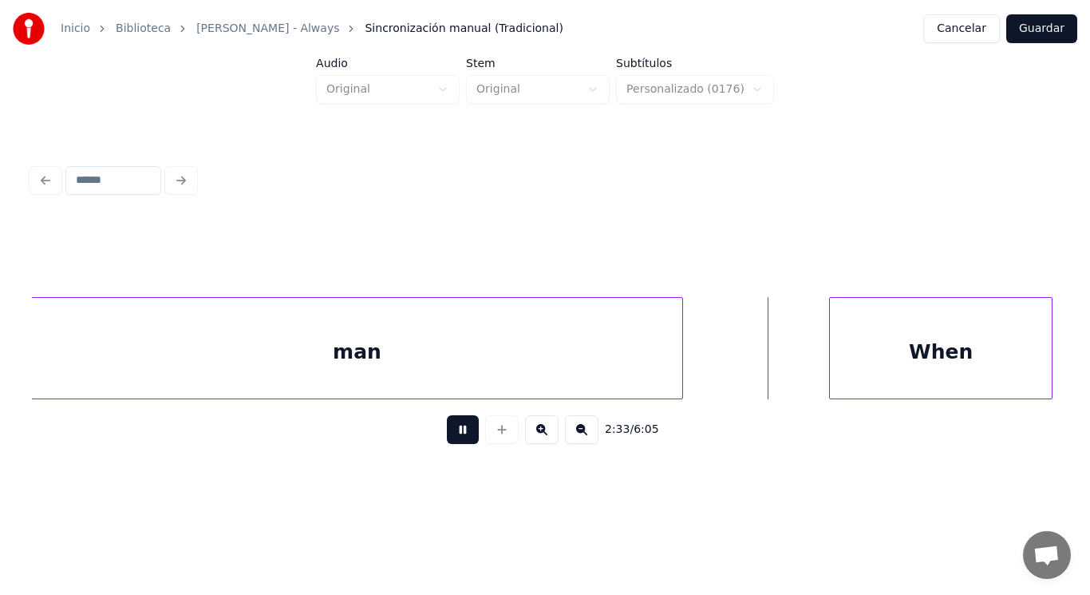
drag, startPoint x: 444, startPoint y: 427, endPoint x: 750, endPoint y: 361, distance: 312.8
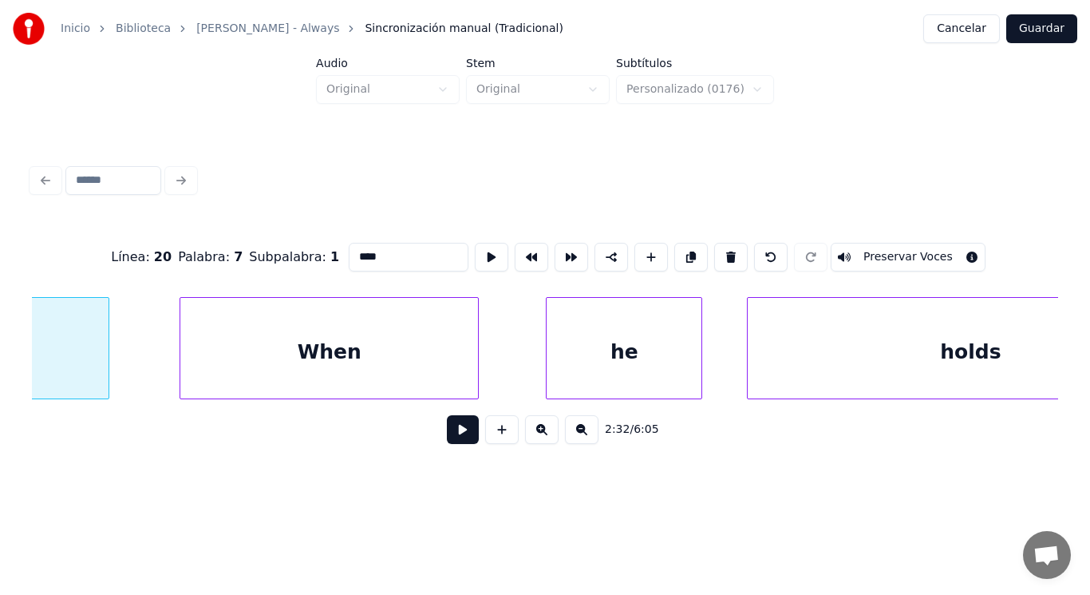
scroll to position [0, 171044]
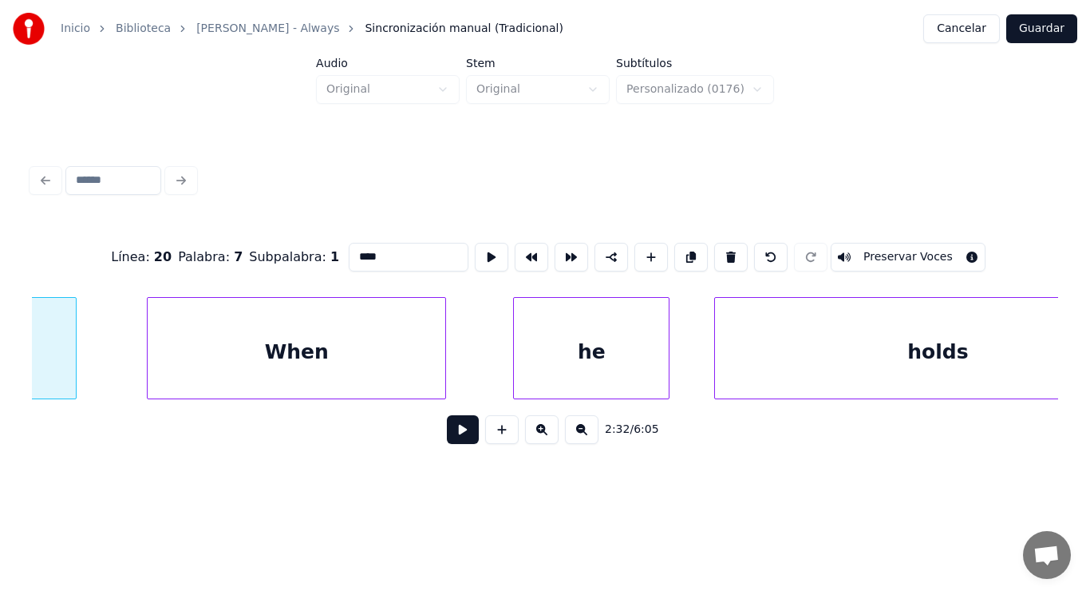
type input "****"
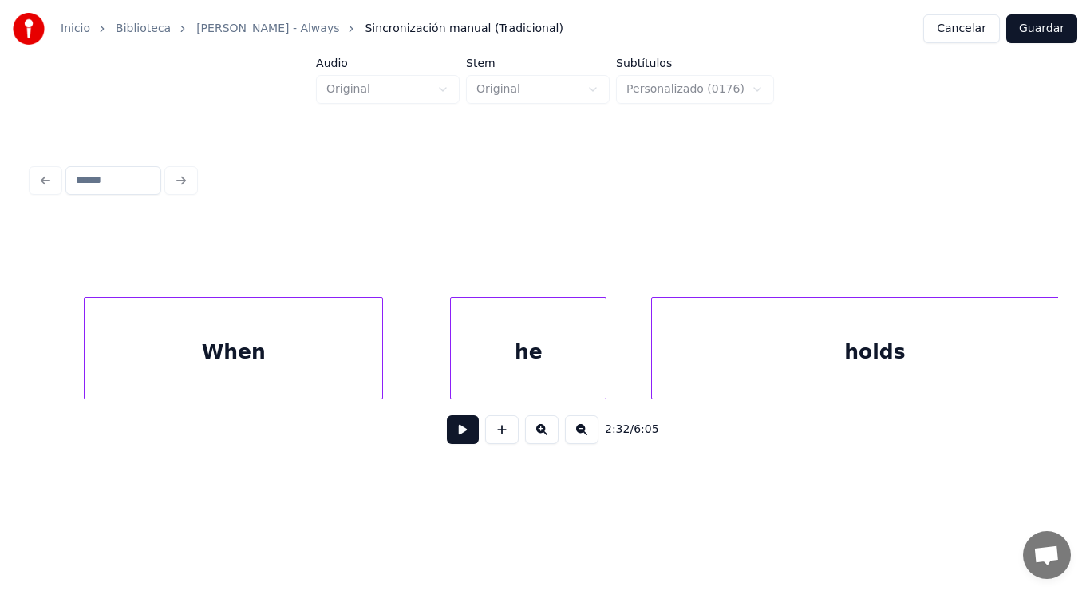
scroll to position [0, 171109]
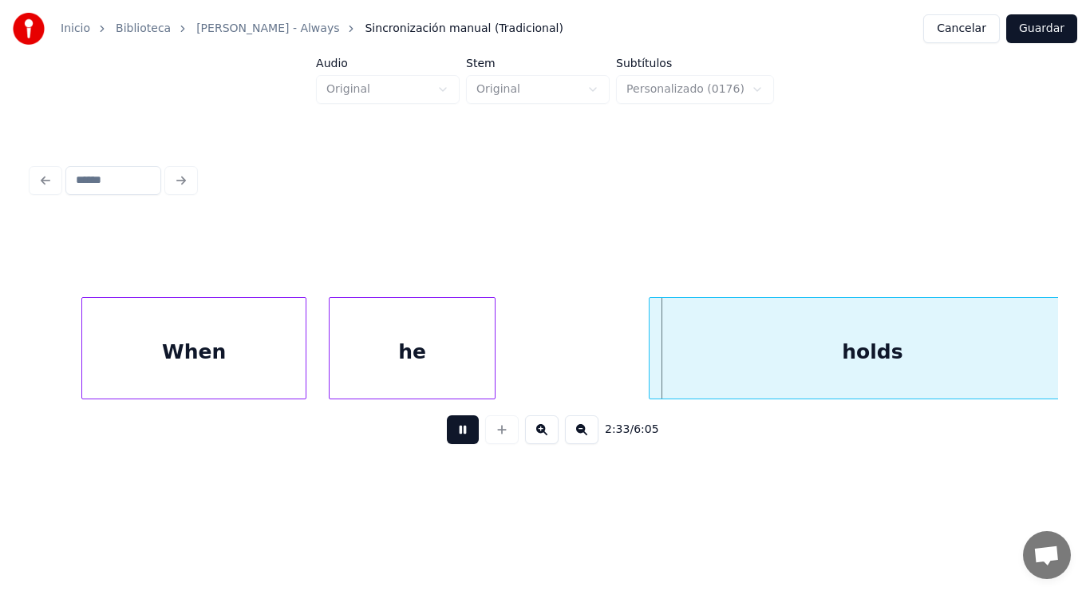
drag, startPoint x: 457, startPoint y: 433, endPoint x: 614, endPoint y: 368, distance: 170.0
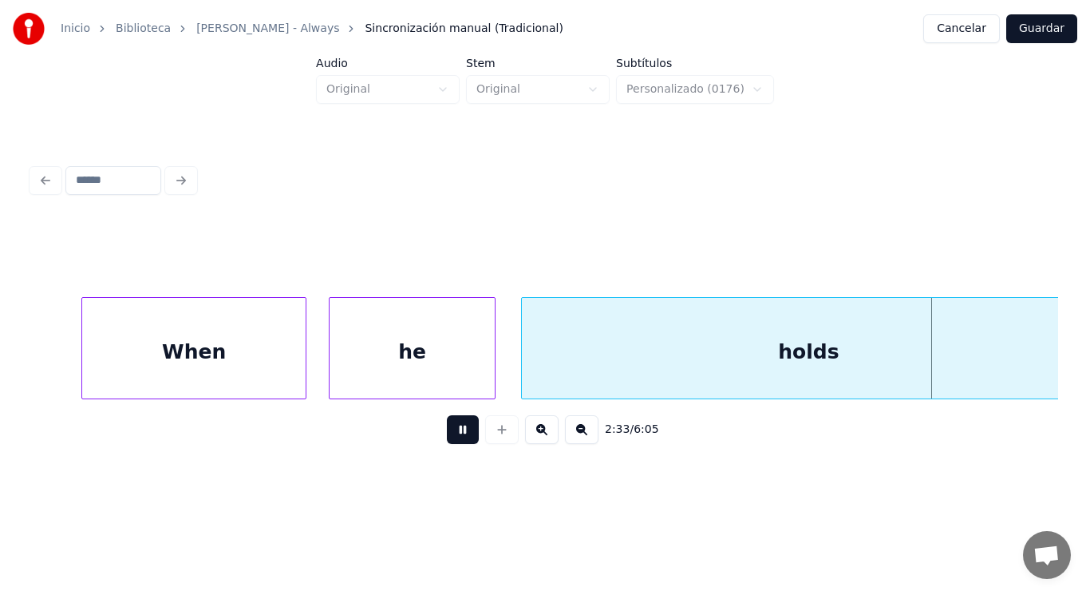
scroll to position [0, 172157]
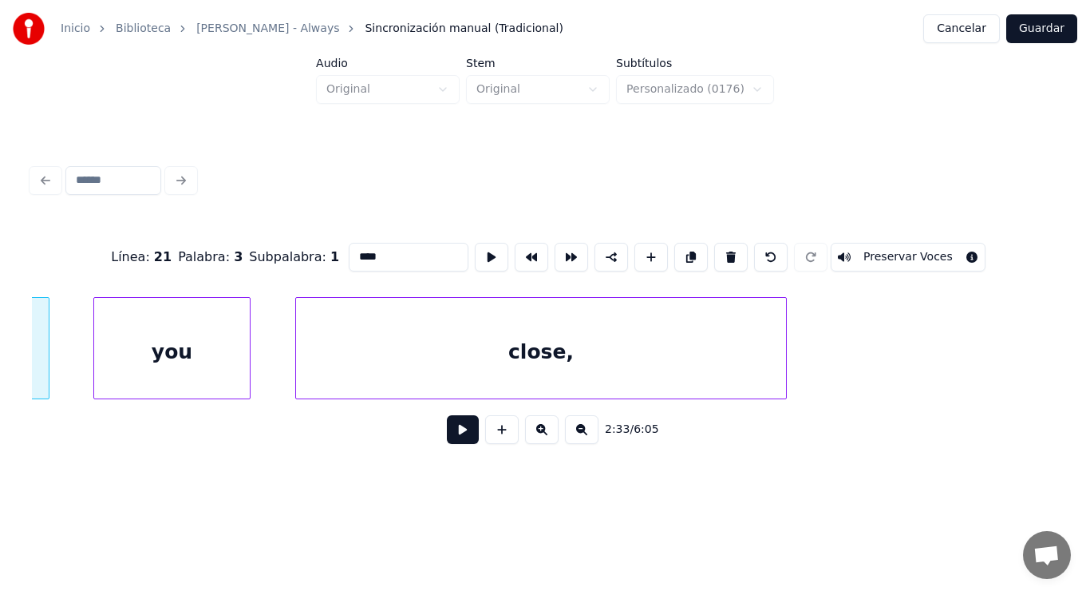
type input "*****"
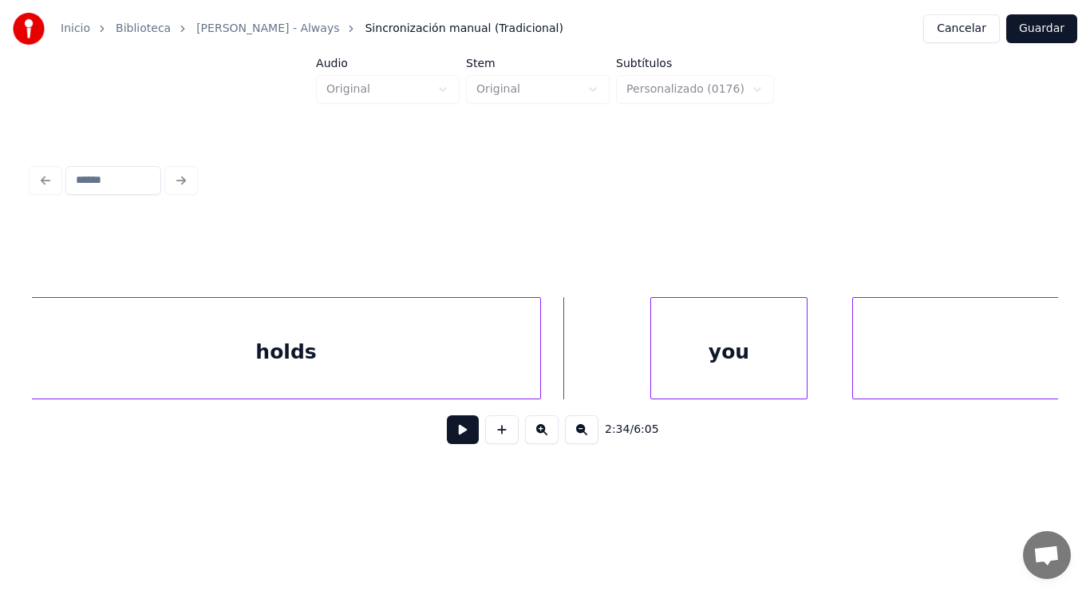
drag, startPoint x: 459, startPoint y: 425, endPoint x: 584, endPoint y: 373, distance: 135.6
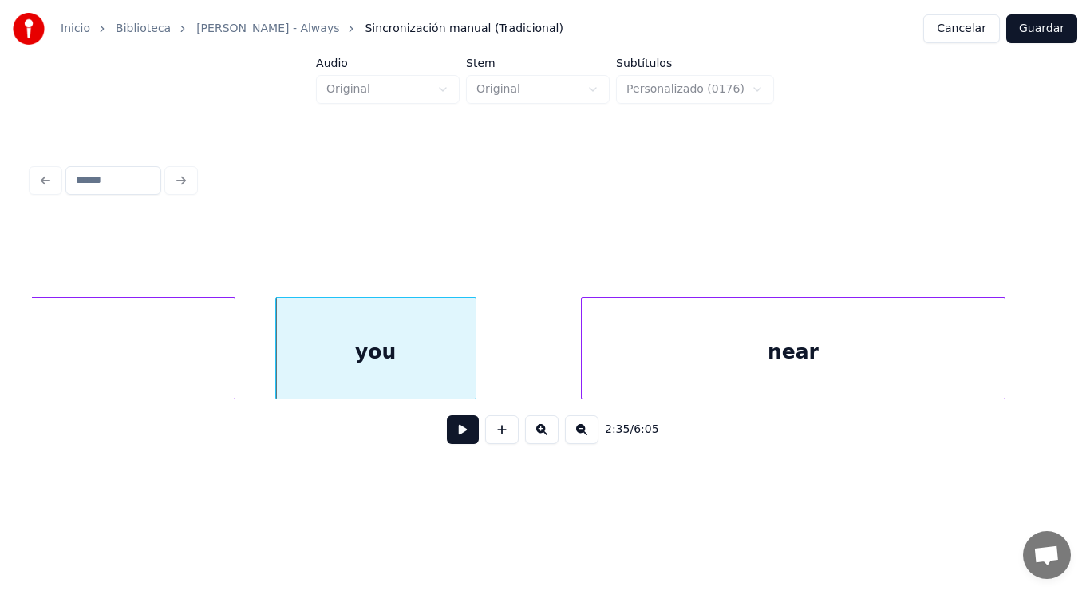
scroll to position [0, 173811]
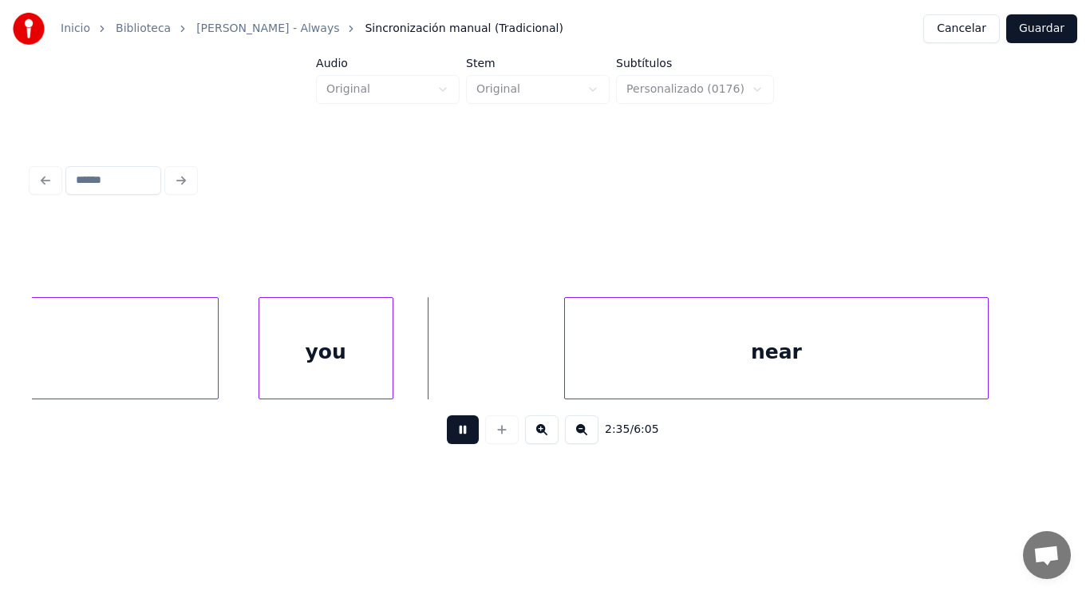
drag, startPoint x: 446, startPoint y: 445, endPoint x: 537, endPoint y: 386, distance: 108.5
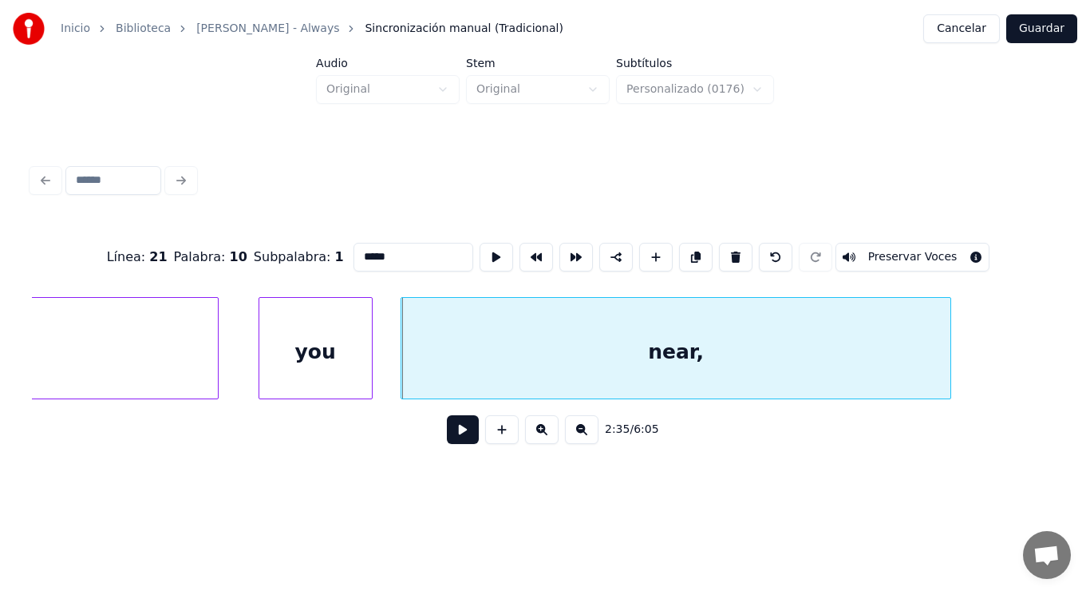
type input "*****"
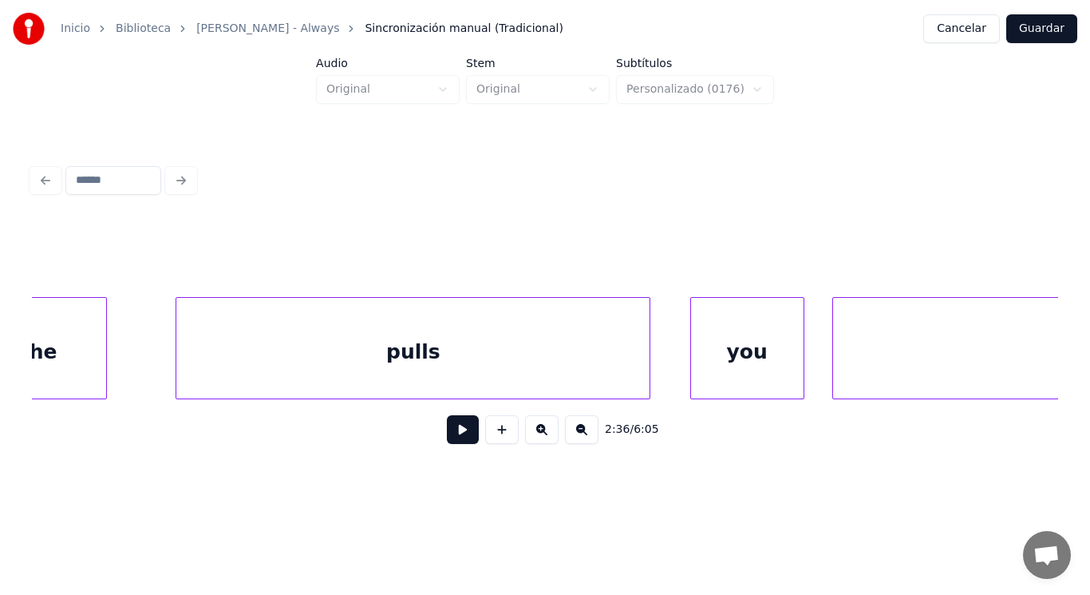
scroll to position [0, 172719]
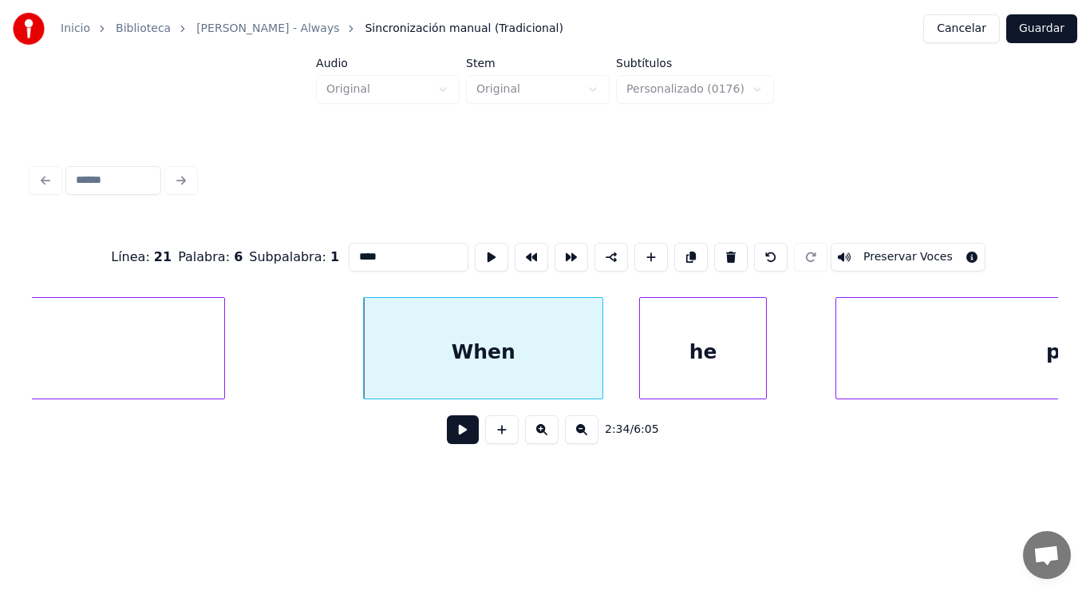
type input "****"
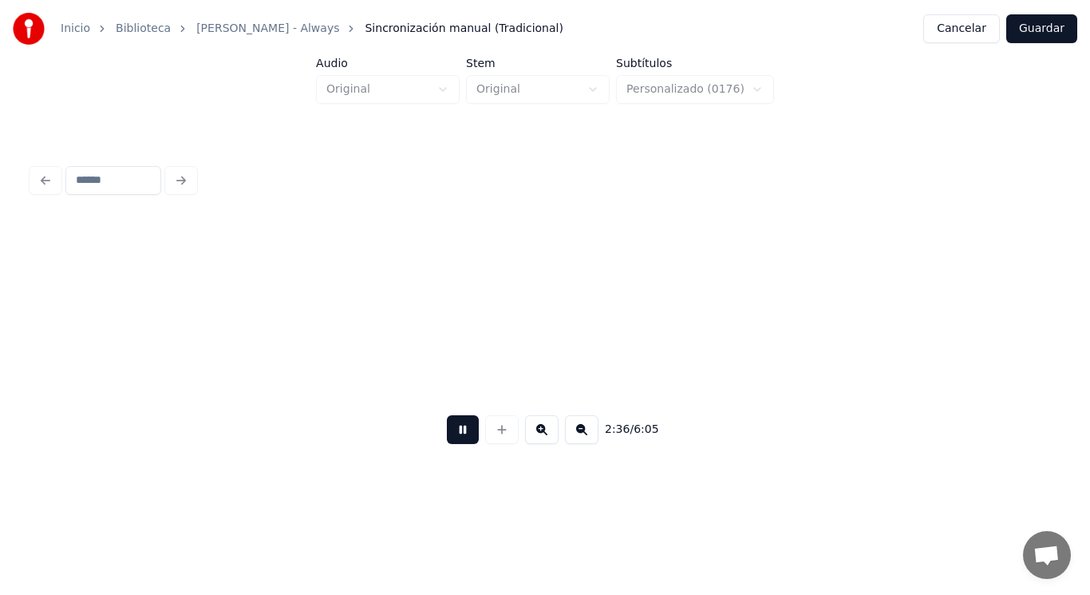
scroll to position [0, 174785]
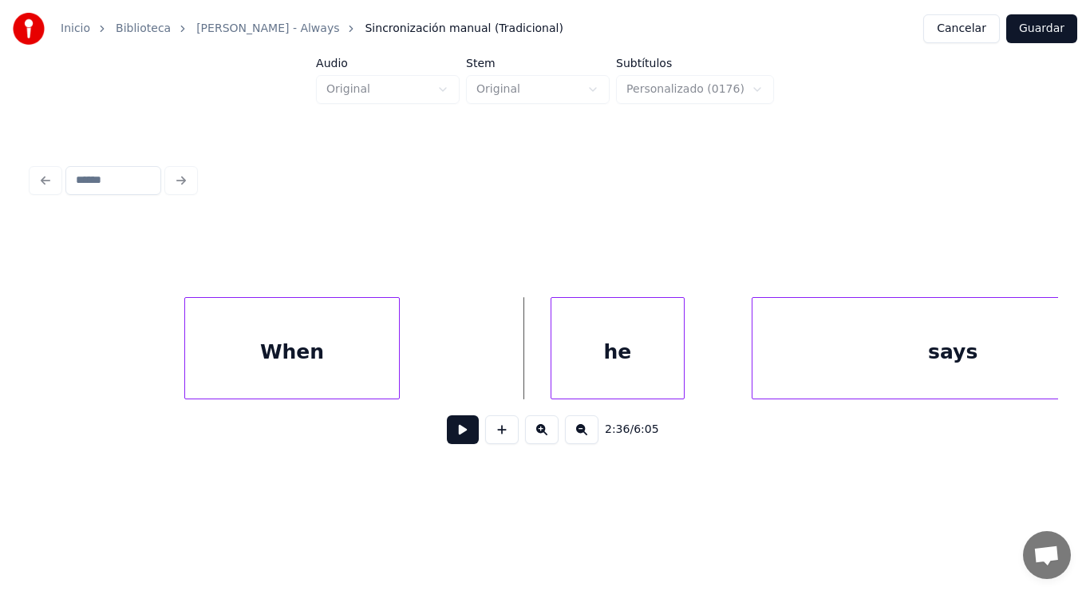
drag, startPoint x: 422, startPoint y: 371, endPoint x: 445, endPoint y: 428, distance: 61.2
drag, startPoint x: 453, startPoint y: 437, endPoint x: 545, endPoint y: 405, distance: 98.2
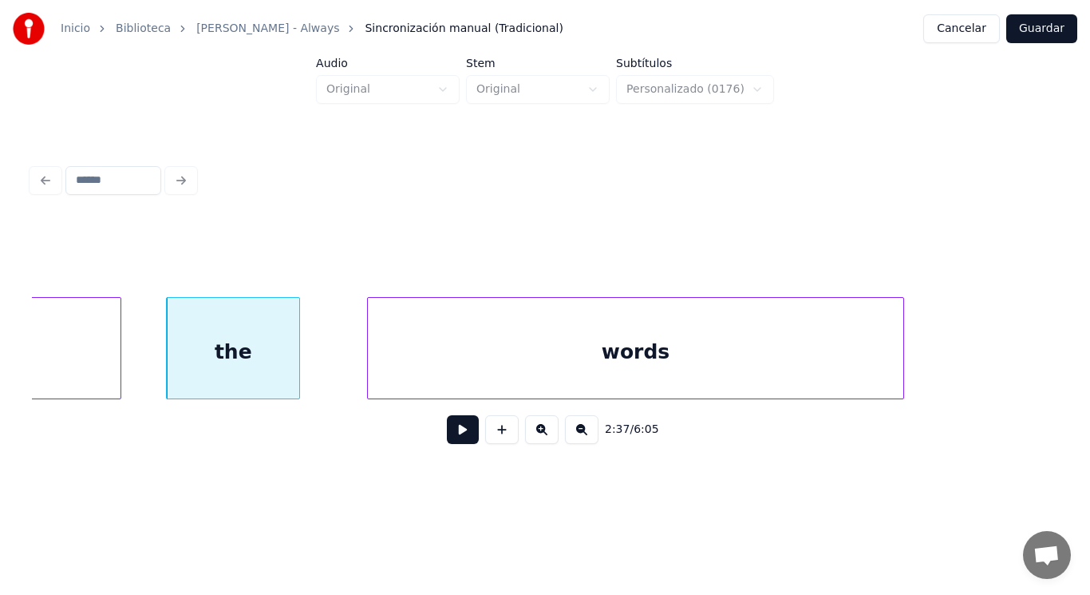
scroll to position [0, 175288]
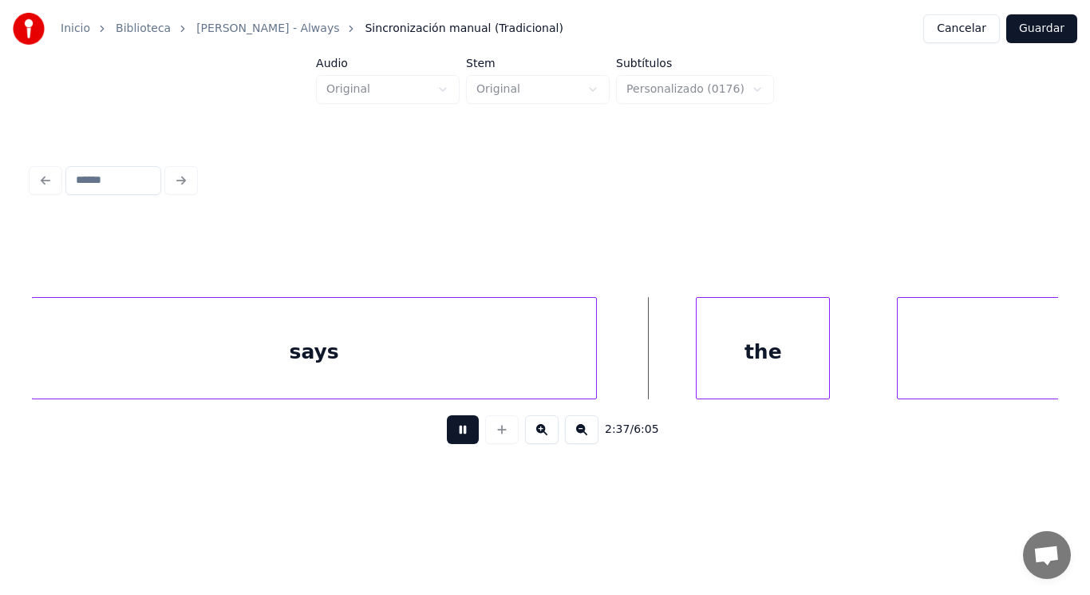
drag, startPoint x: 446, startPoint y: 430, endPoint x: 647, endPoint y: 370, distance: 209.1
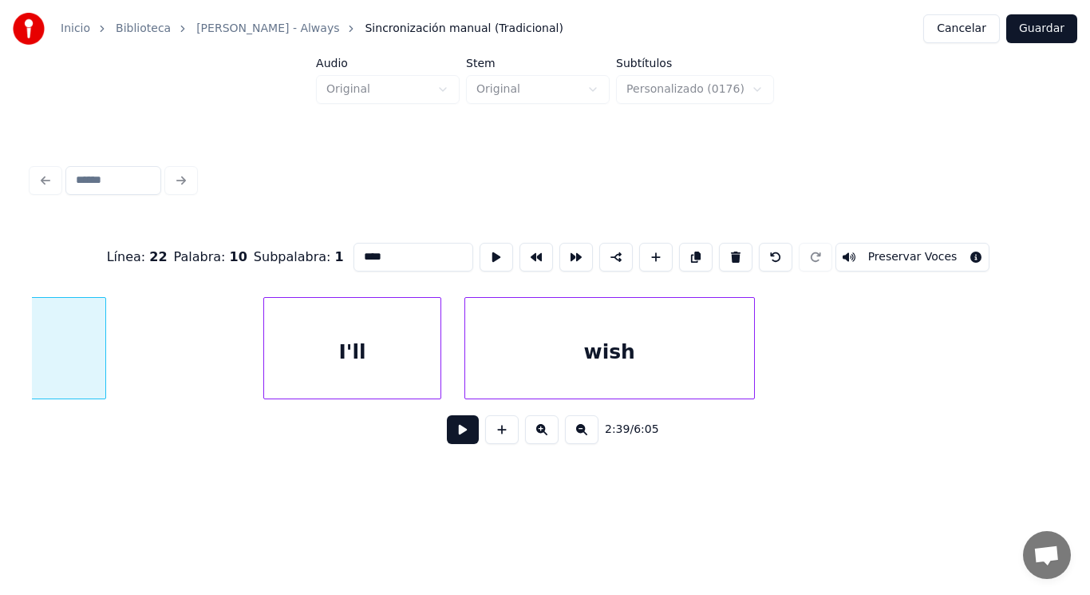
scroll to position [0, 177924]
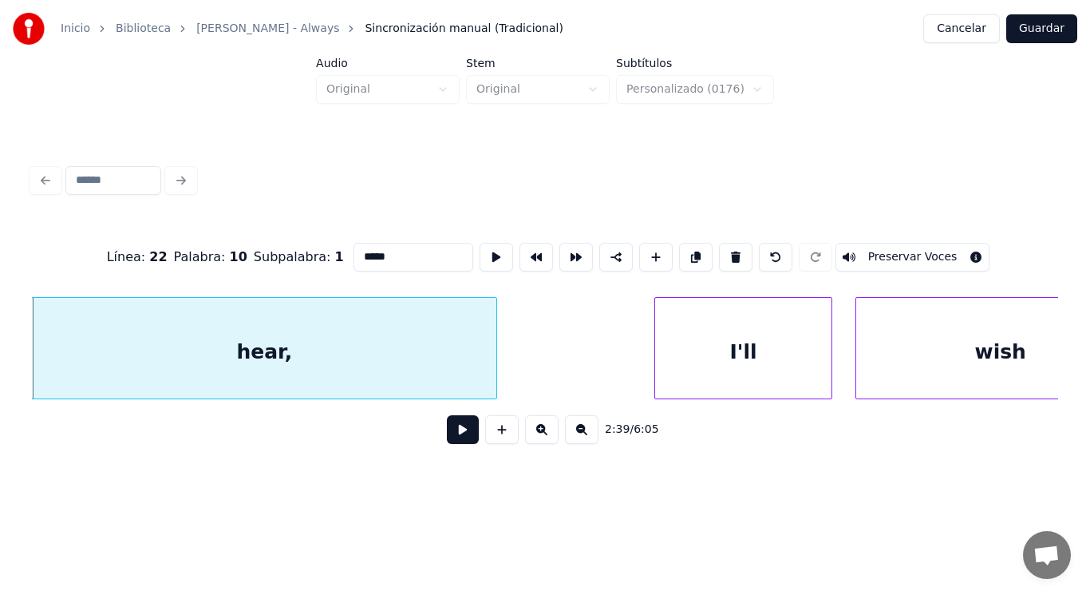
type input "*****"
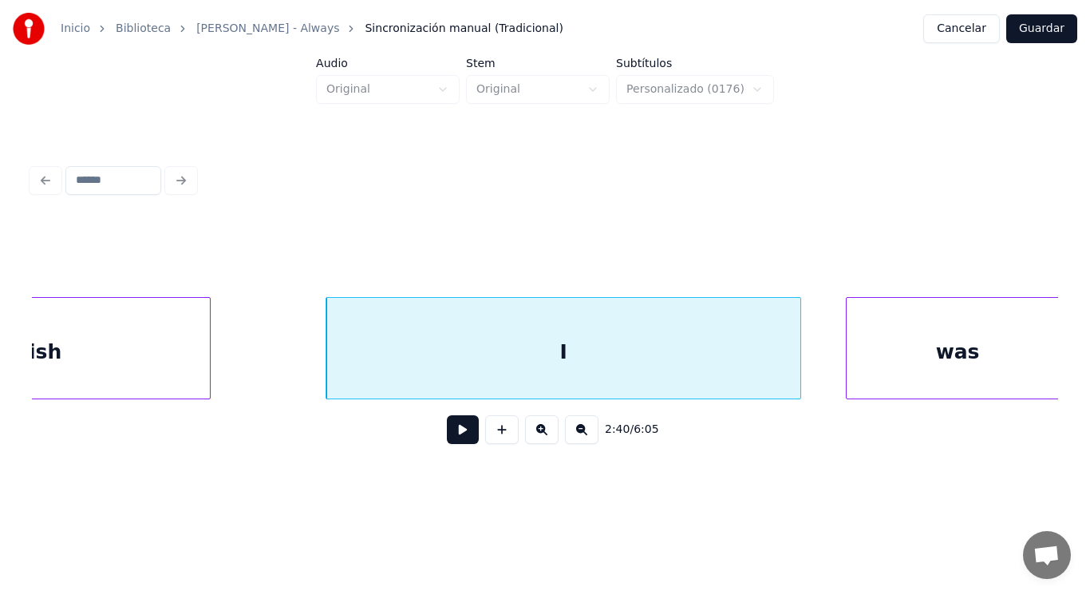
scroll to position [0, 178914]
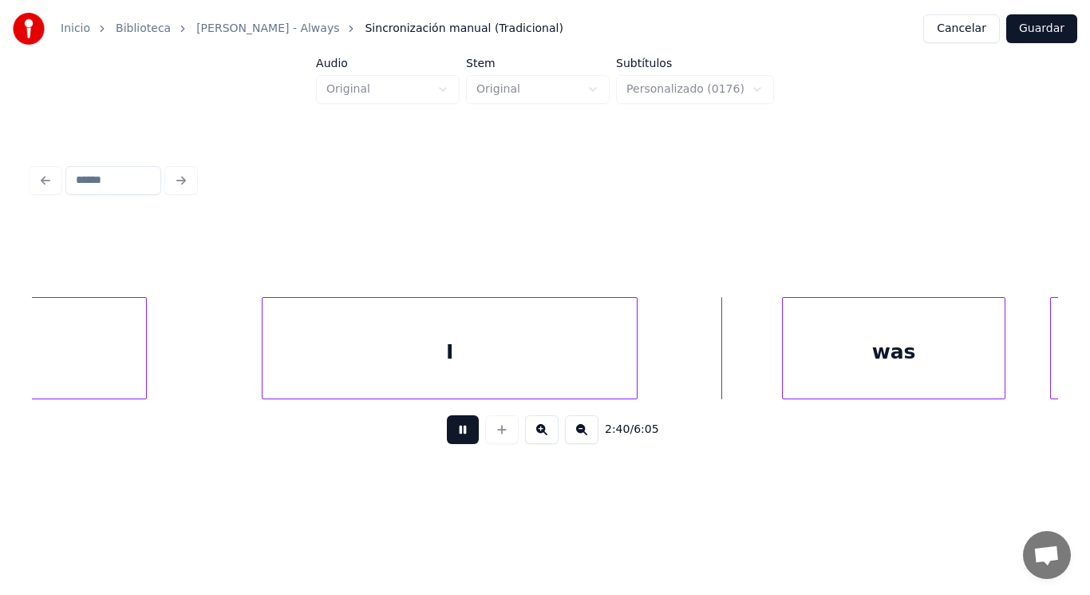
drag, startPoint x: 451, startPoint y: 432, endPoint x: 722, endPoint y: 375, distance: 277.3
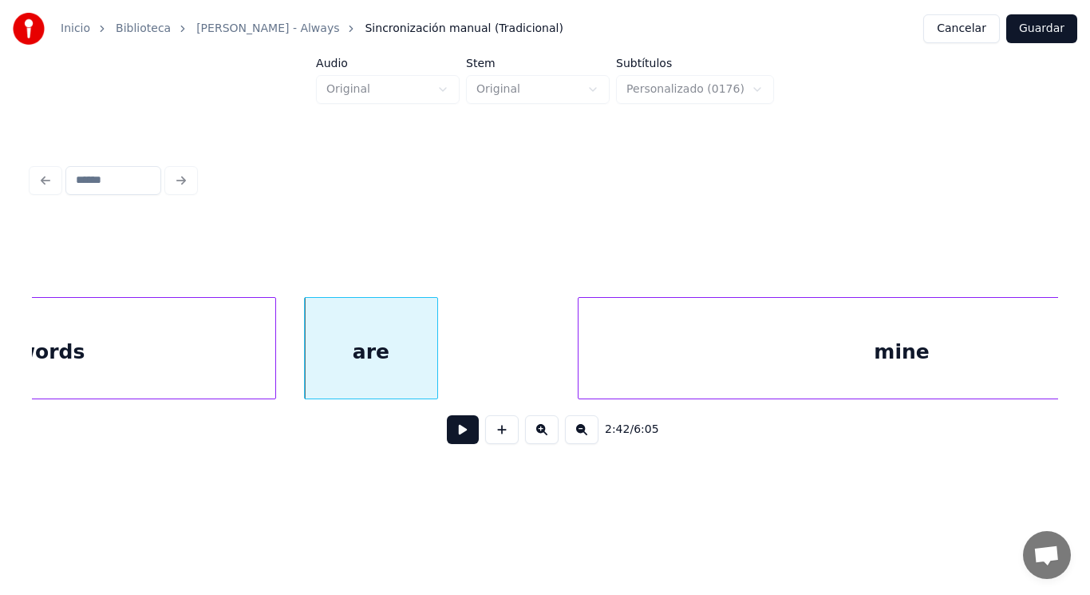
scroll to position [0, 181248]
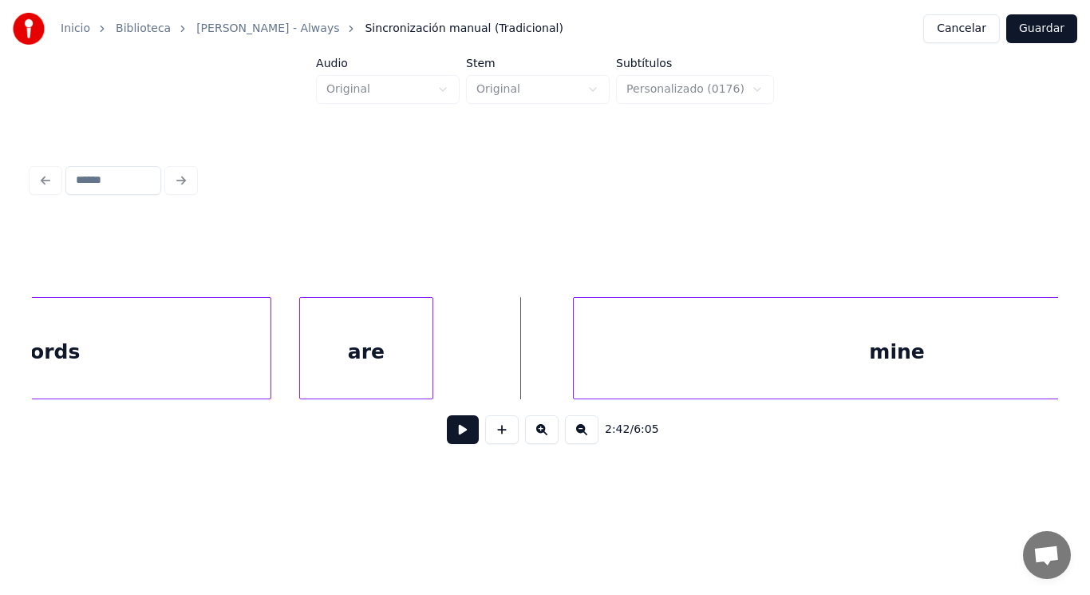
drag, startPoint x: 470, startPoint y: 370, endPoint x: 465, endPoint y: 378, distance: 9.3
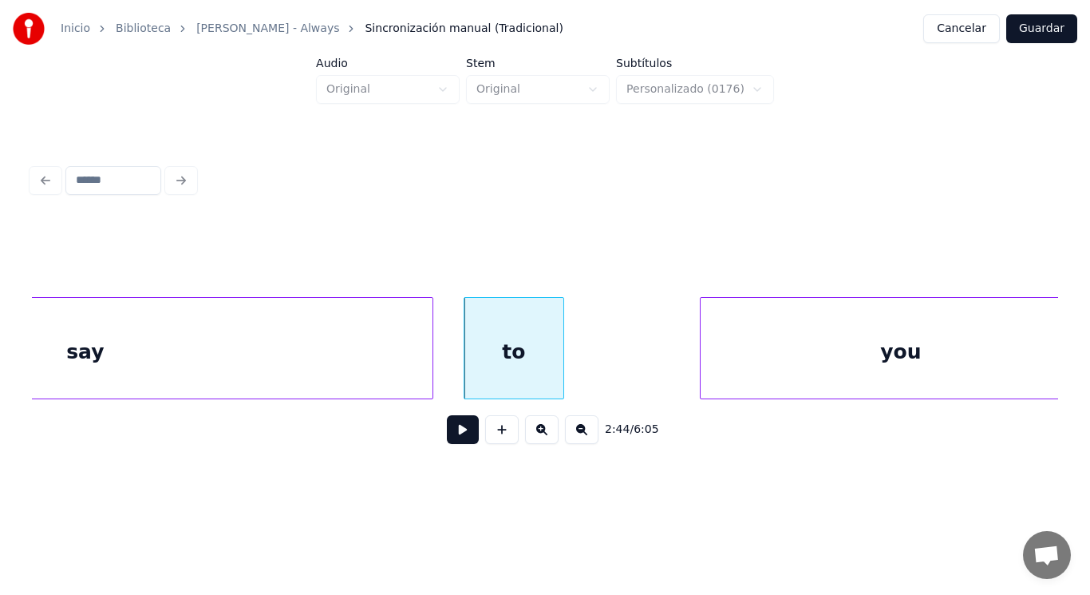
scroll to position [0, 183024]
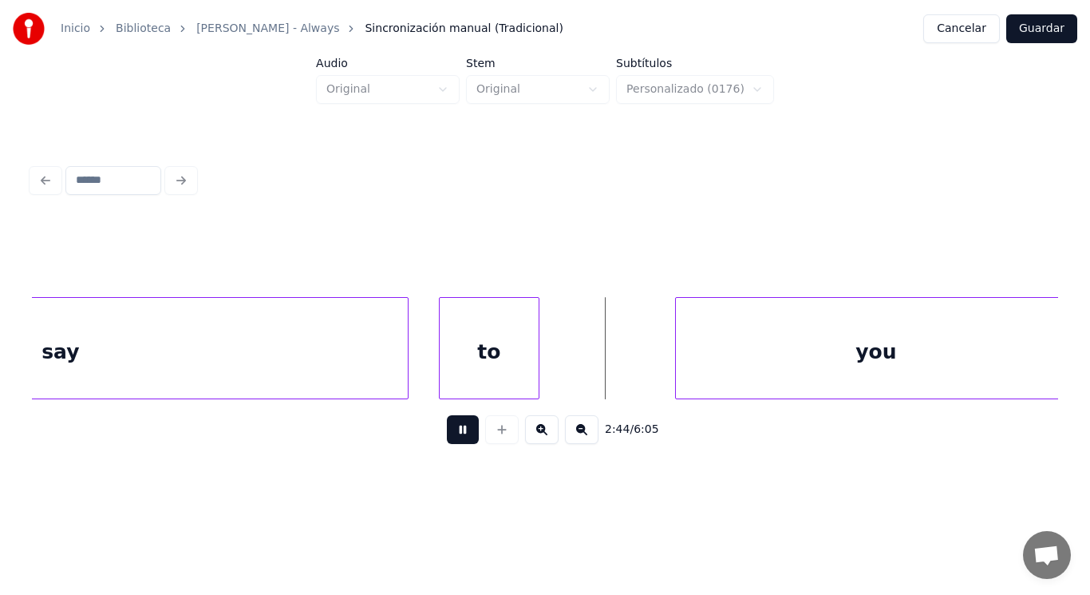
drag, startPoint x: 457, startPoint y: 431, endPoint x: 519, endPoint y: 406, distance: 66.6
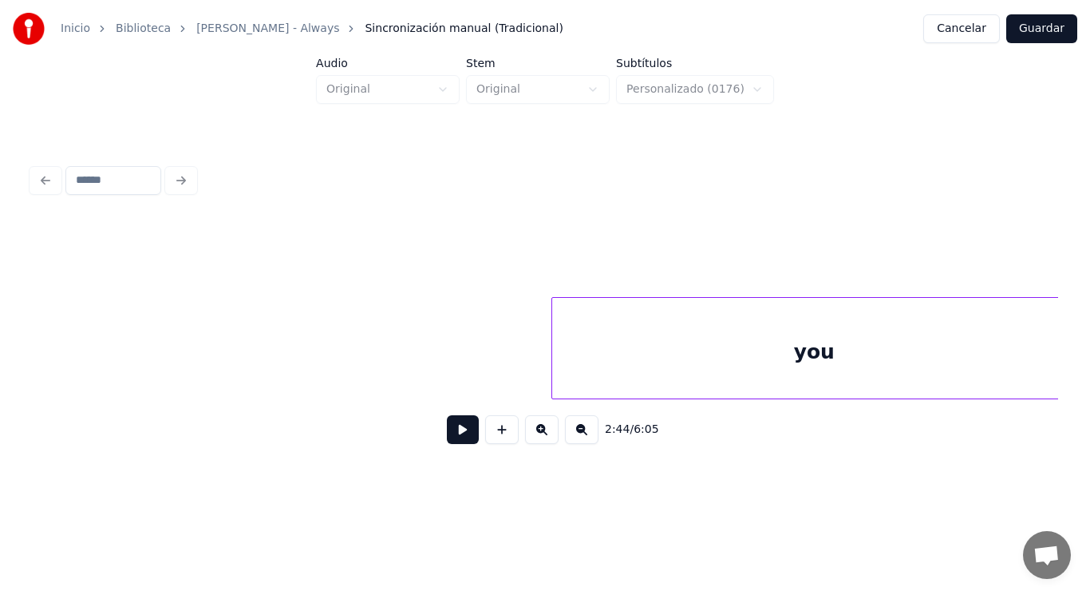
scroll to position [0, 184058]
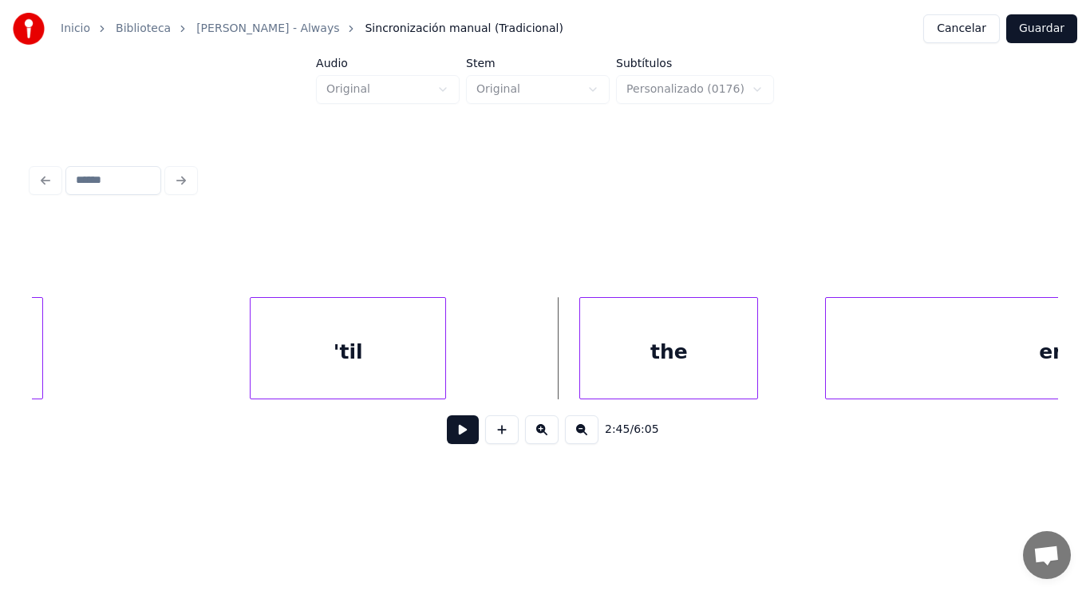
drag, startPoint x: 469, startPoint y: 382, endPoint x: 453, endPoint y: 433, distance: 54.3
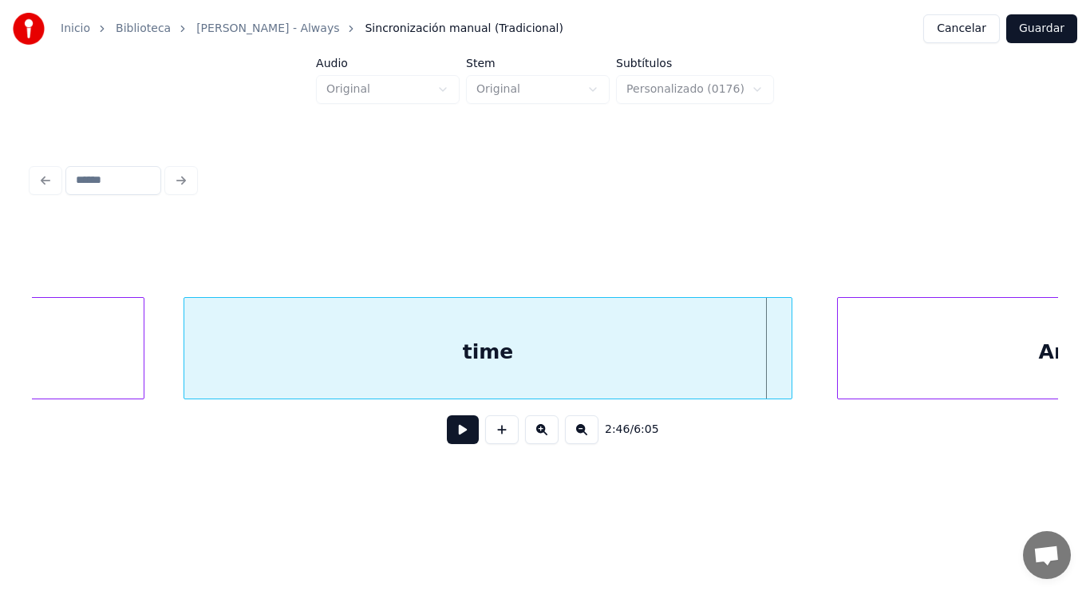
scroll to position [0, 185554]
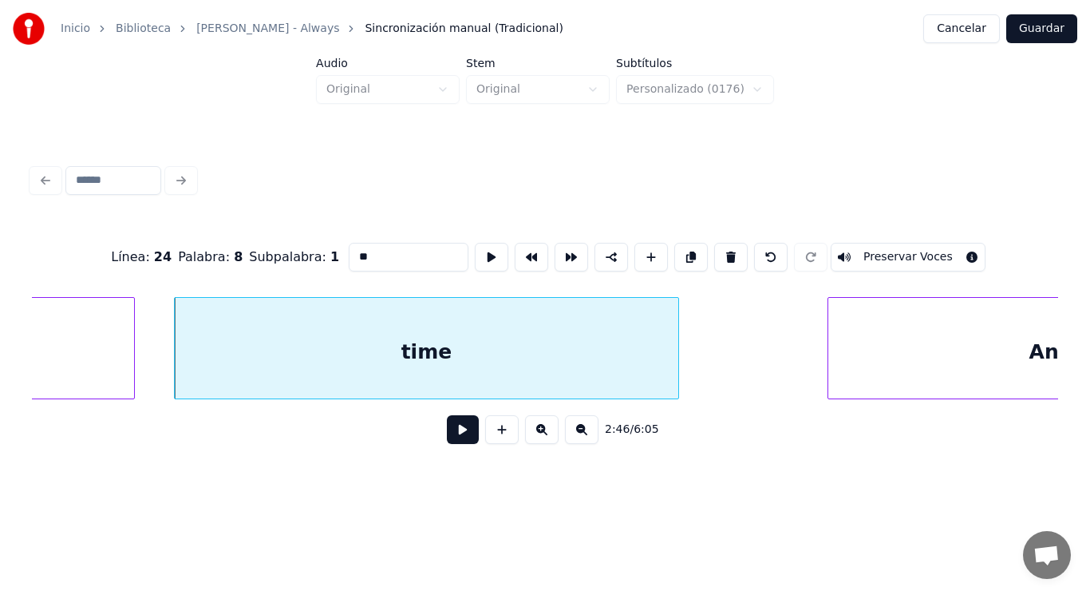
type input "****"
type input "*****"
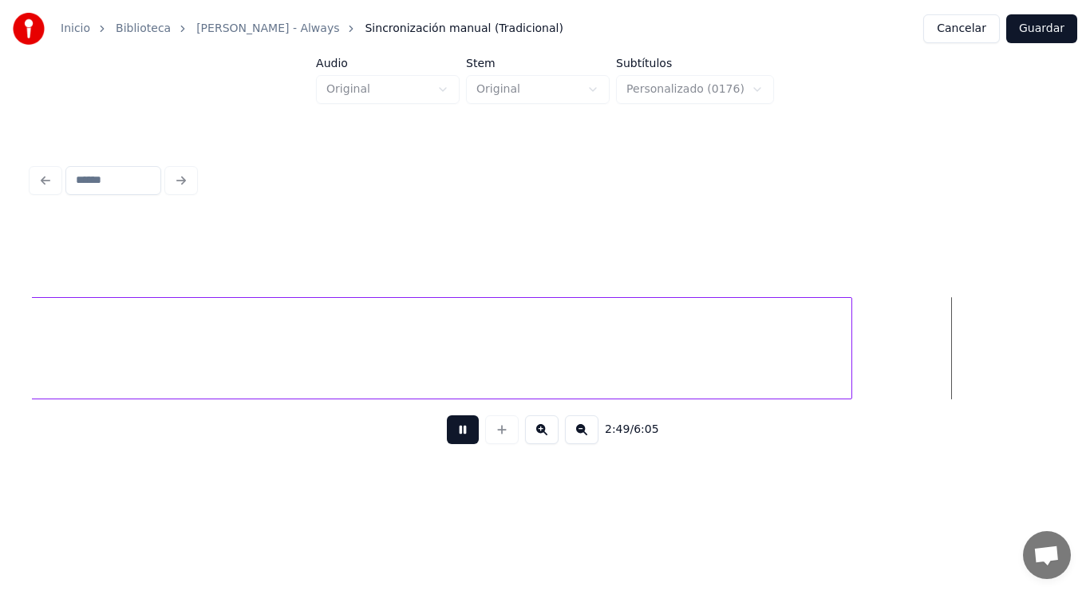
scroll to position [0, 189338]
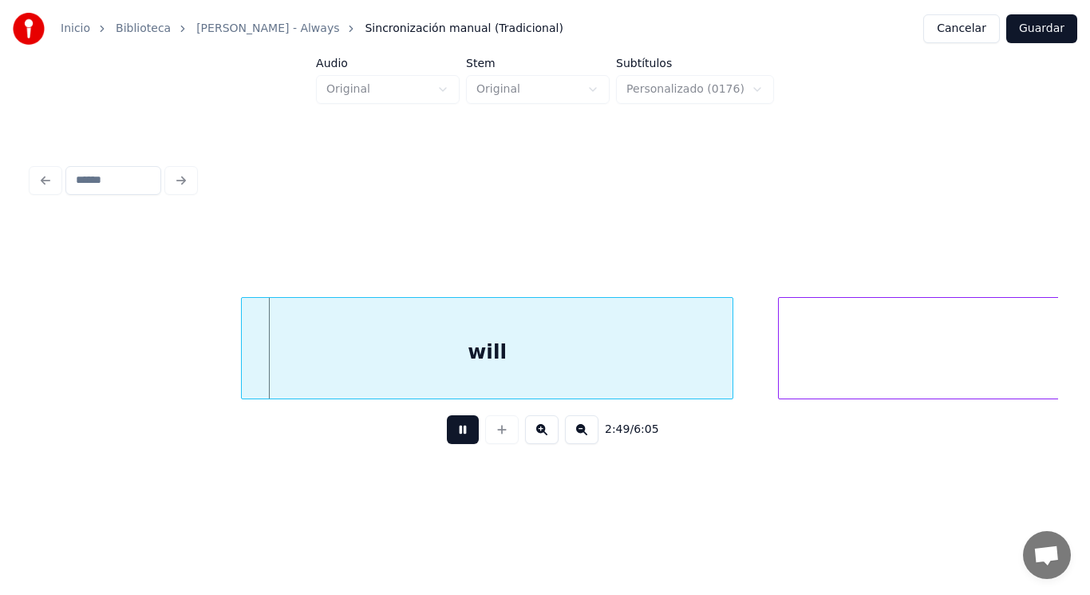
drag, startPoint x: 449, startPoint y: 432, endPoint x: 247, endPoint y: 370, distance: 212.1
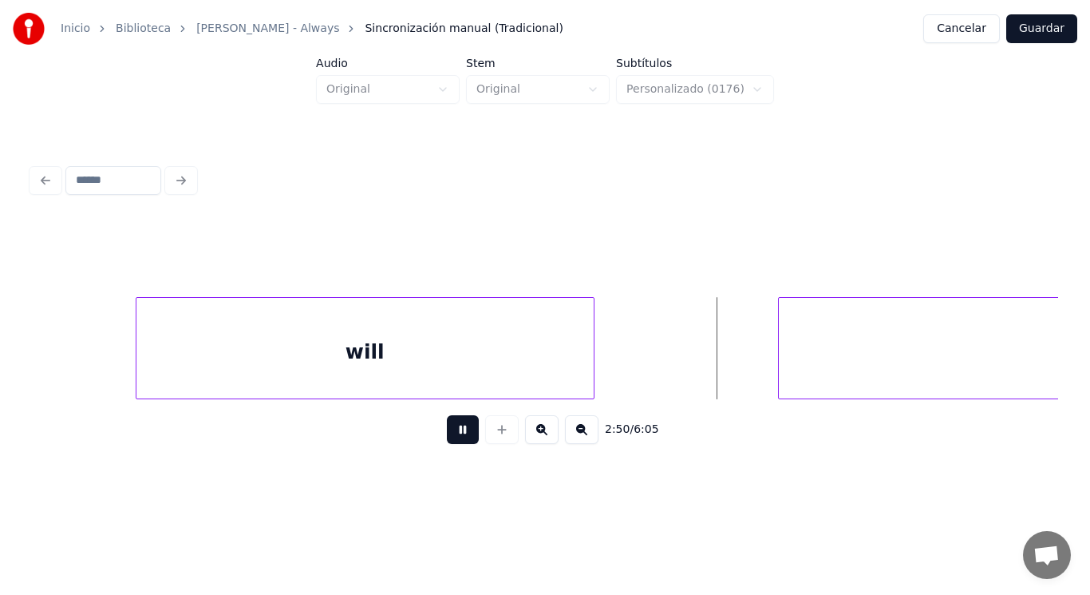
drag, startPoint x: 448, startPoint y: 443, endPoint x: 711, endPoint y: 396, distance: 267.6
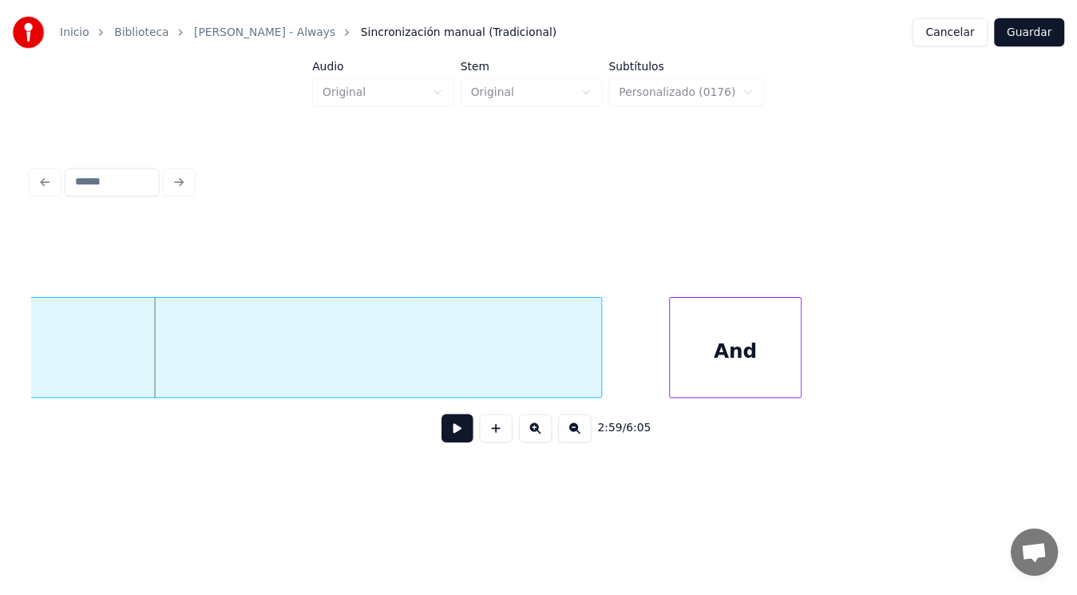
scroll to position [0, 197932]
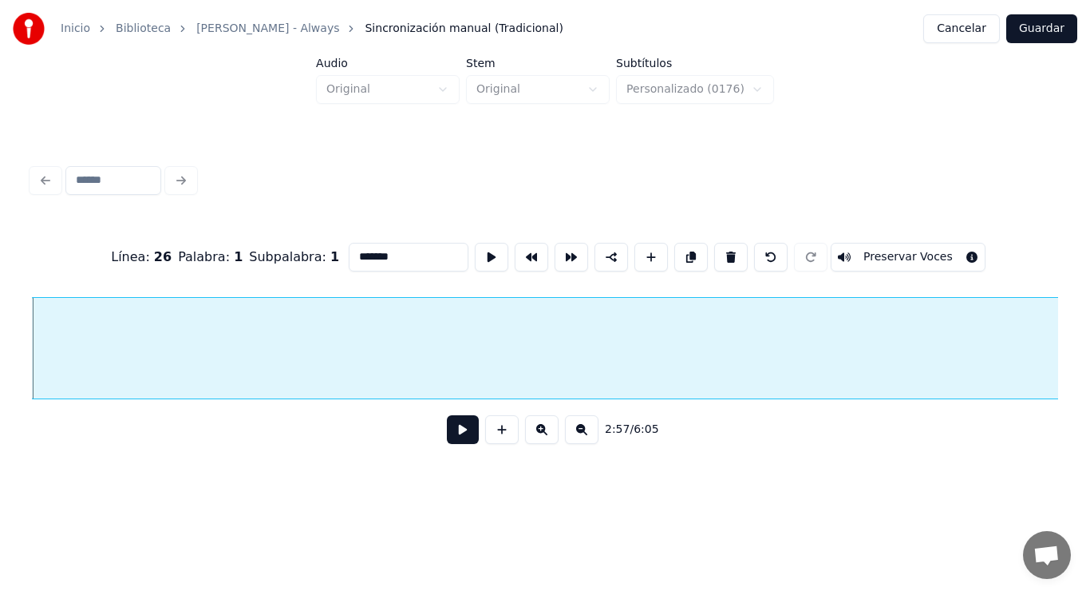
type input "*******"
